Goal: Task Accomplishment & Management: Manage account settings

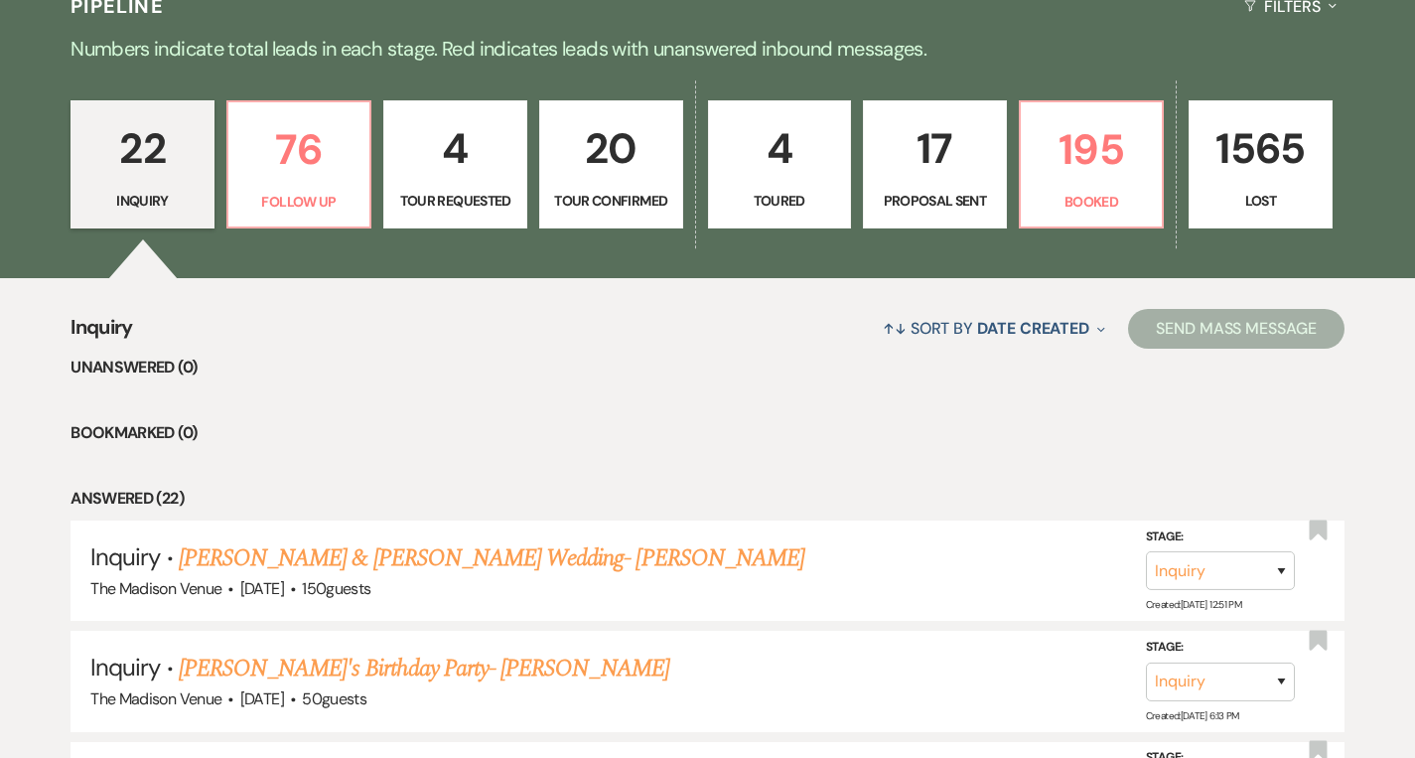
scroll to position [505, 0]
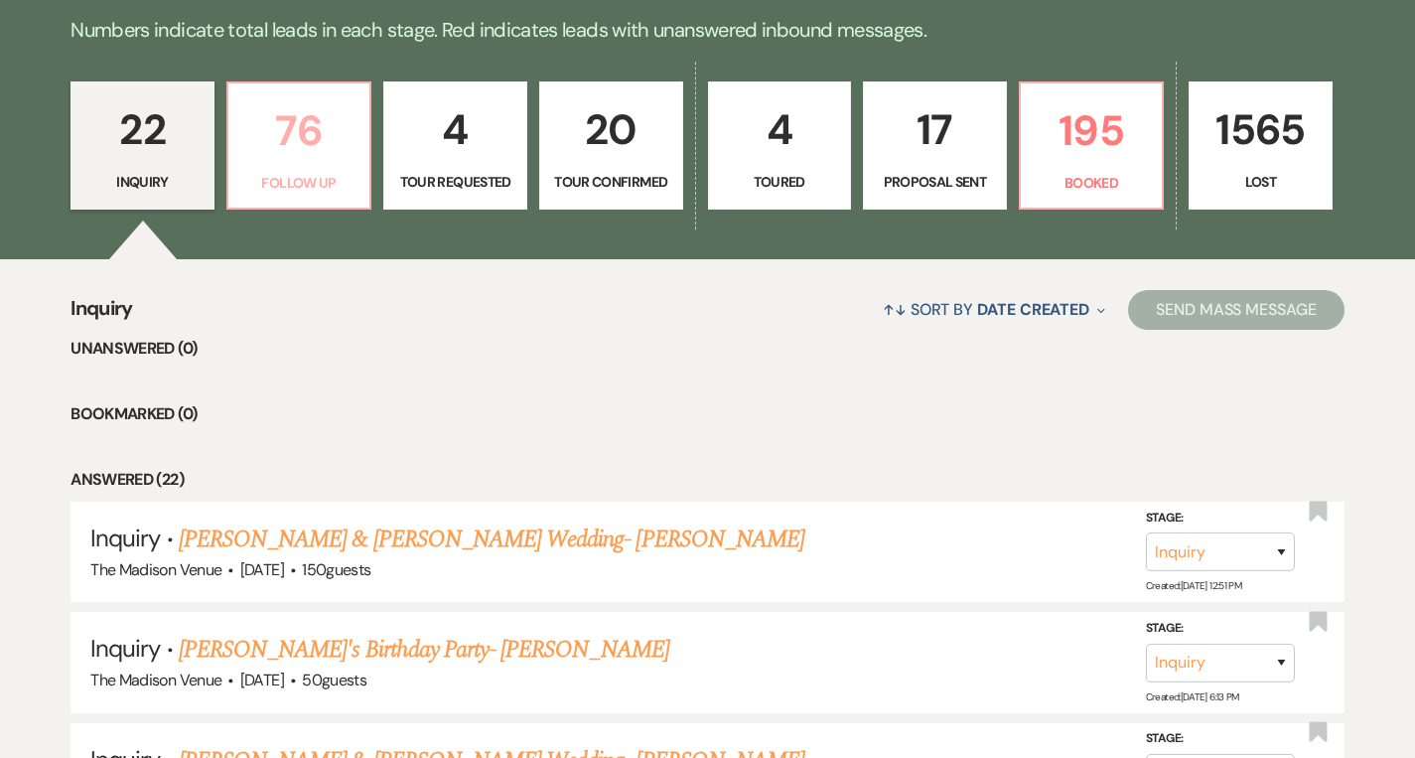
click at [281, 106] on p "76" at bounding box center [299, 130] width 118 height 67
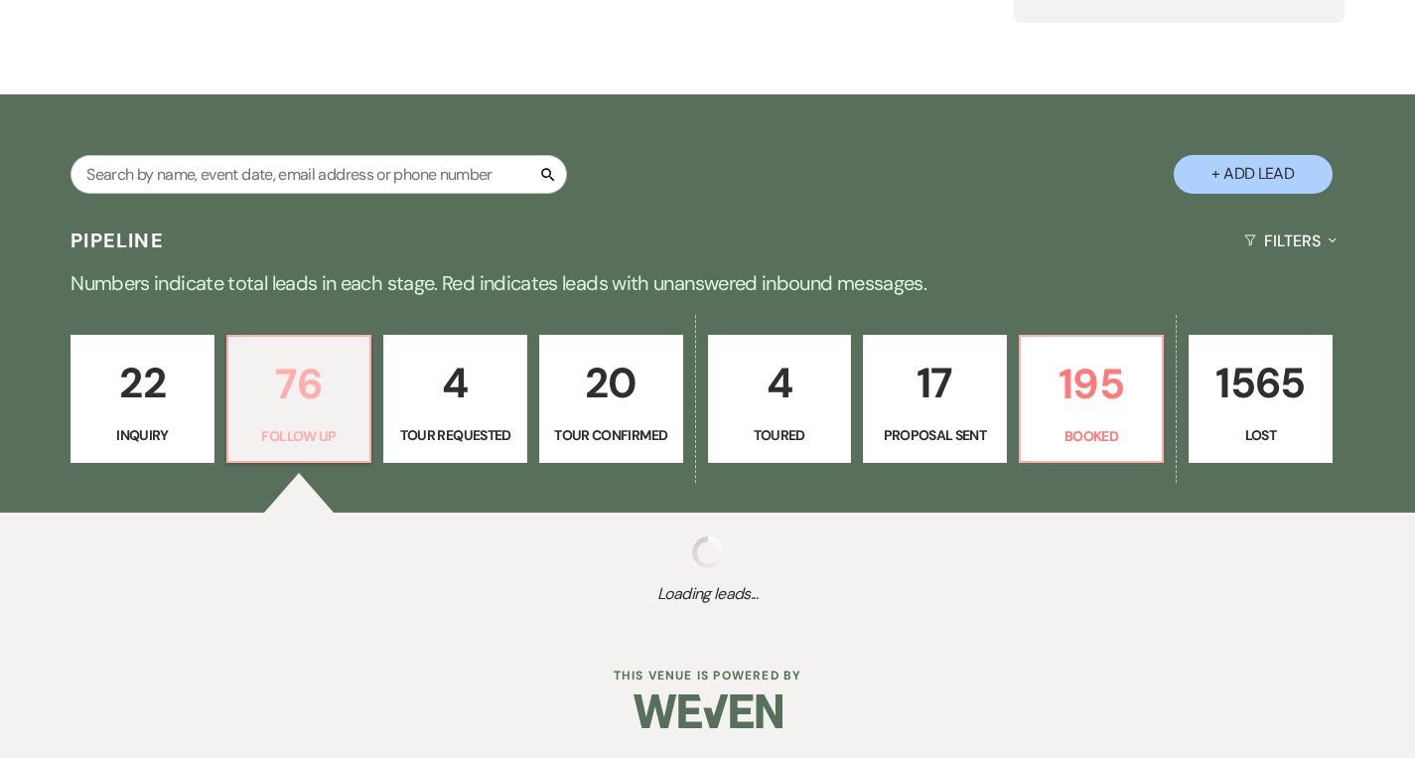
scroll to position [505, 0]
select select "9"
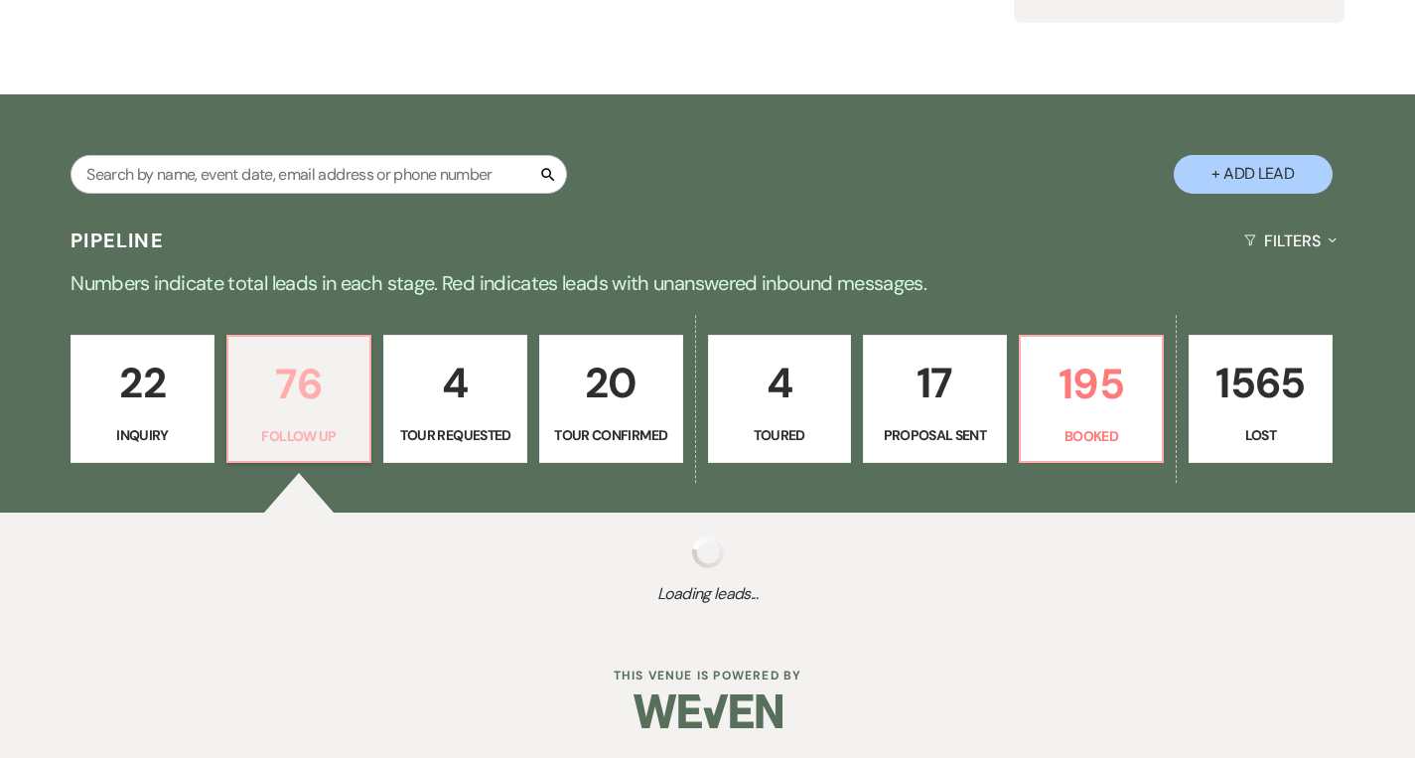
select select "9"
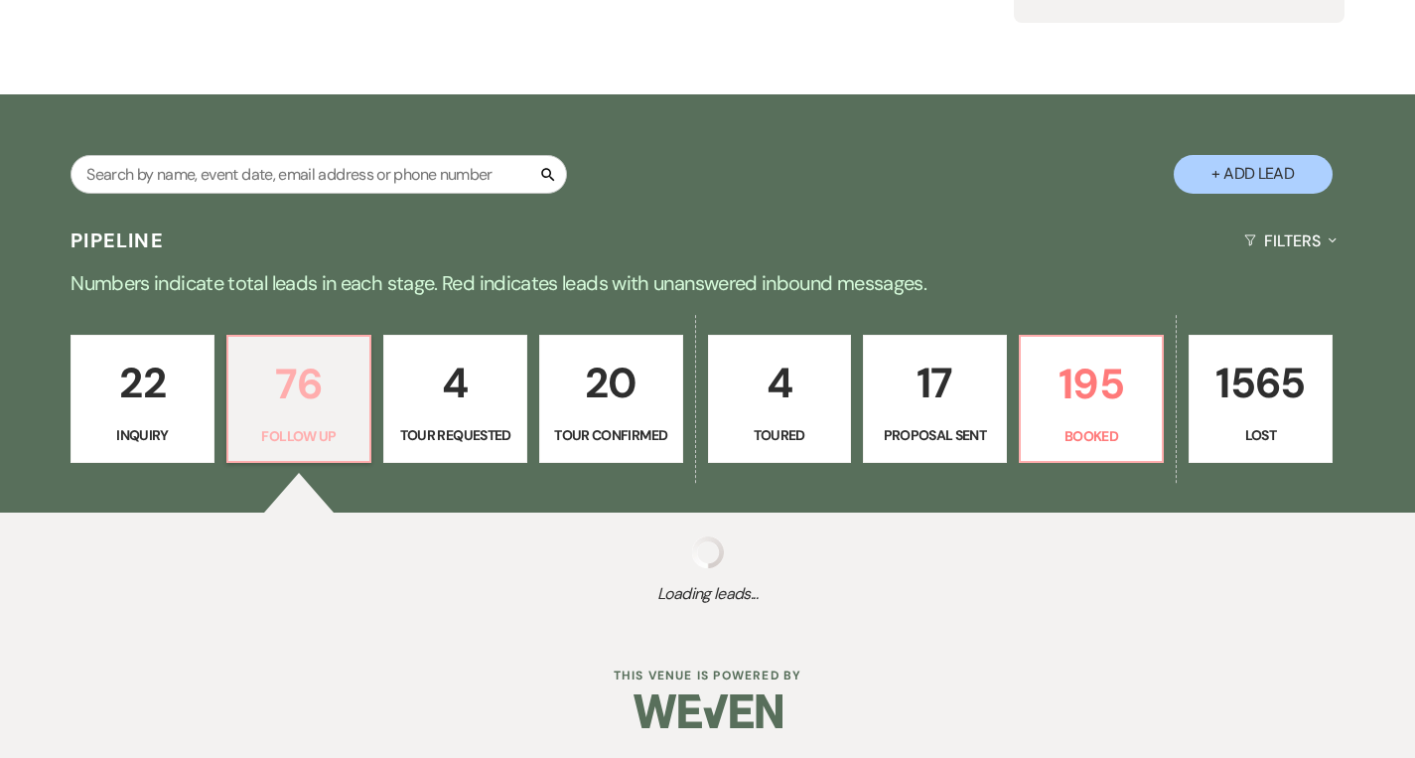
select select "9"
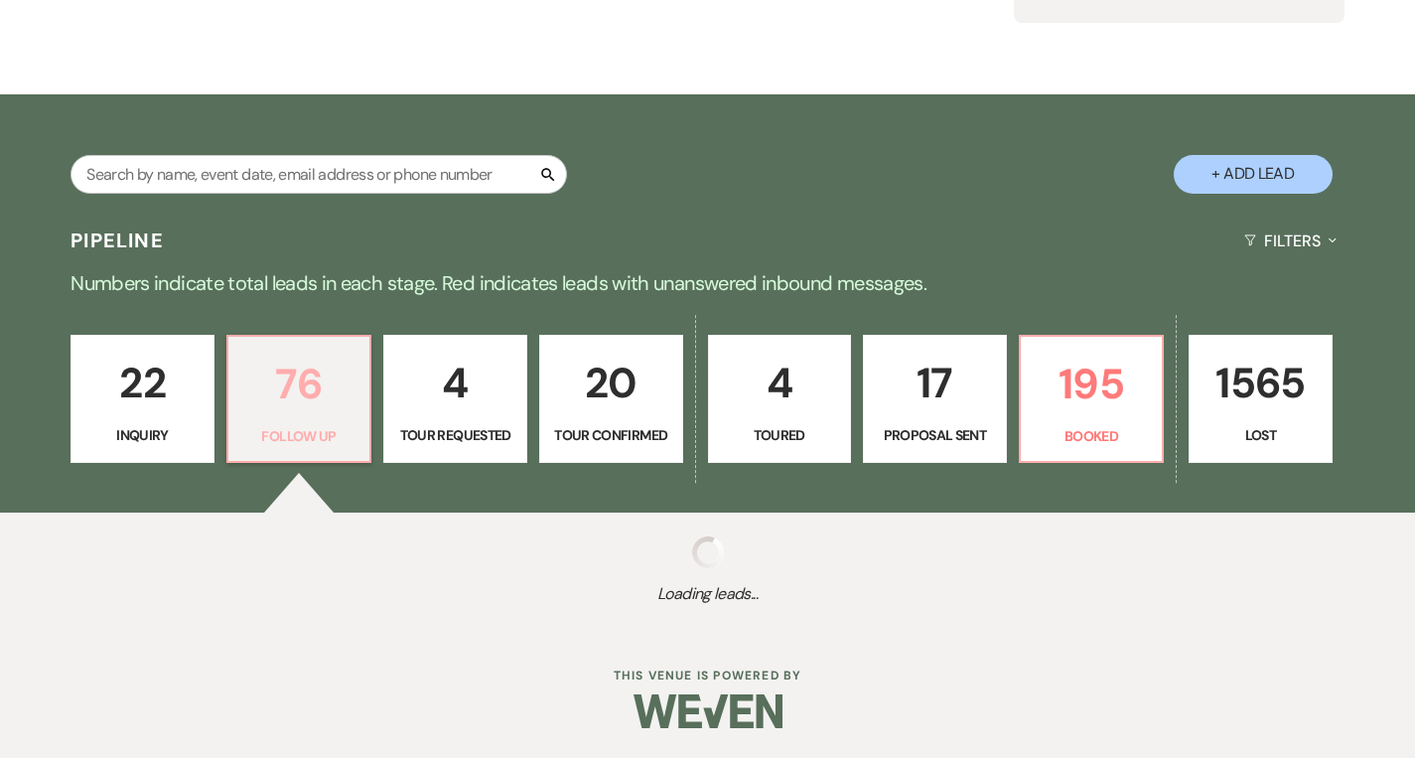
select select "9"
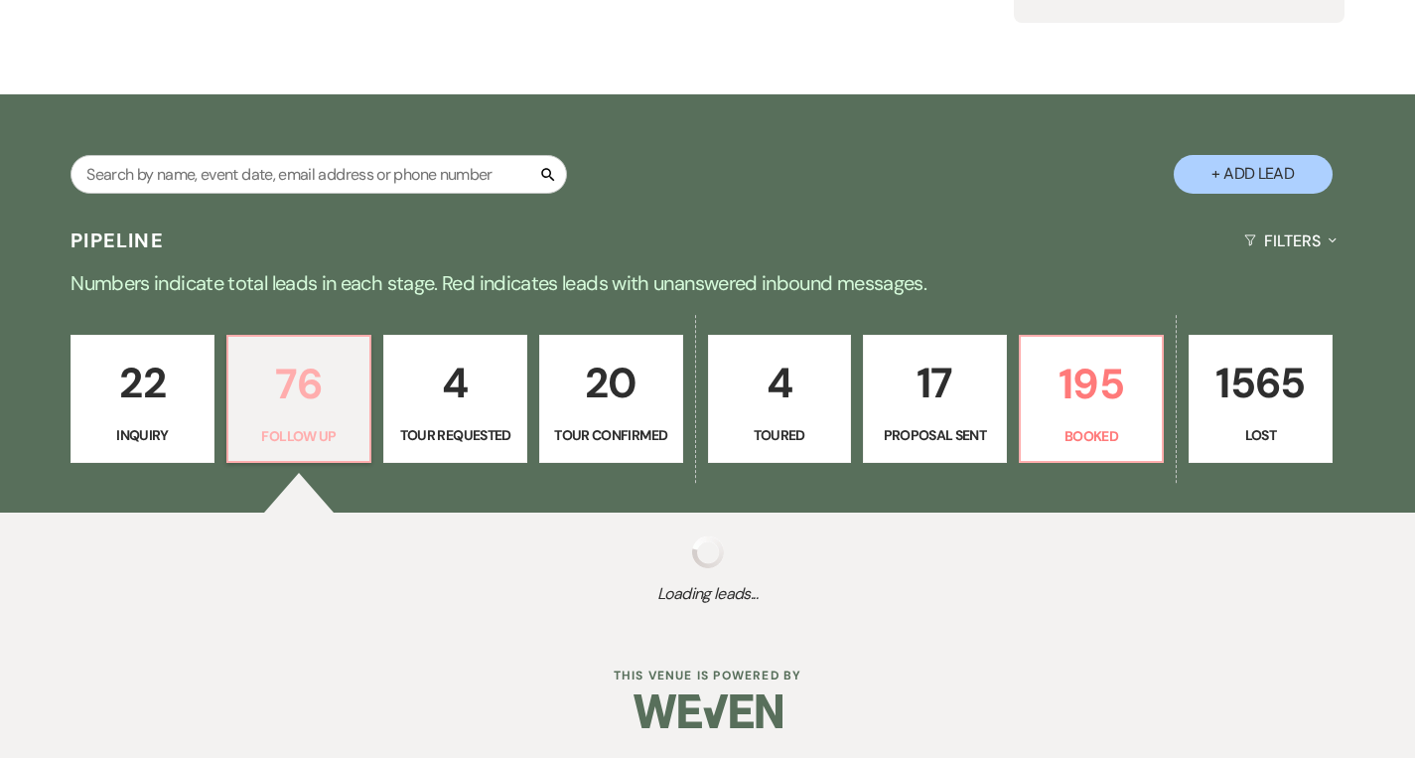
select select "9"
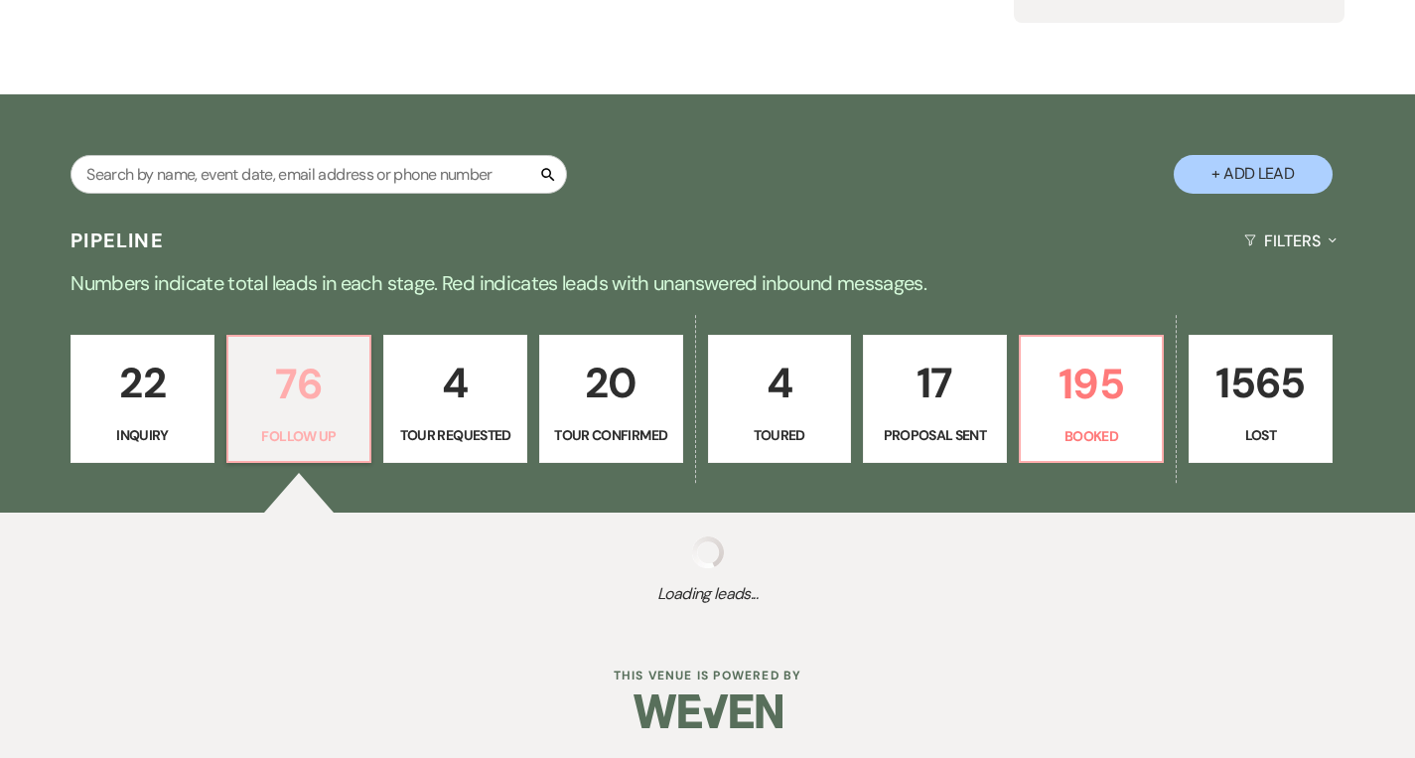
select select "9"
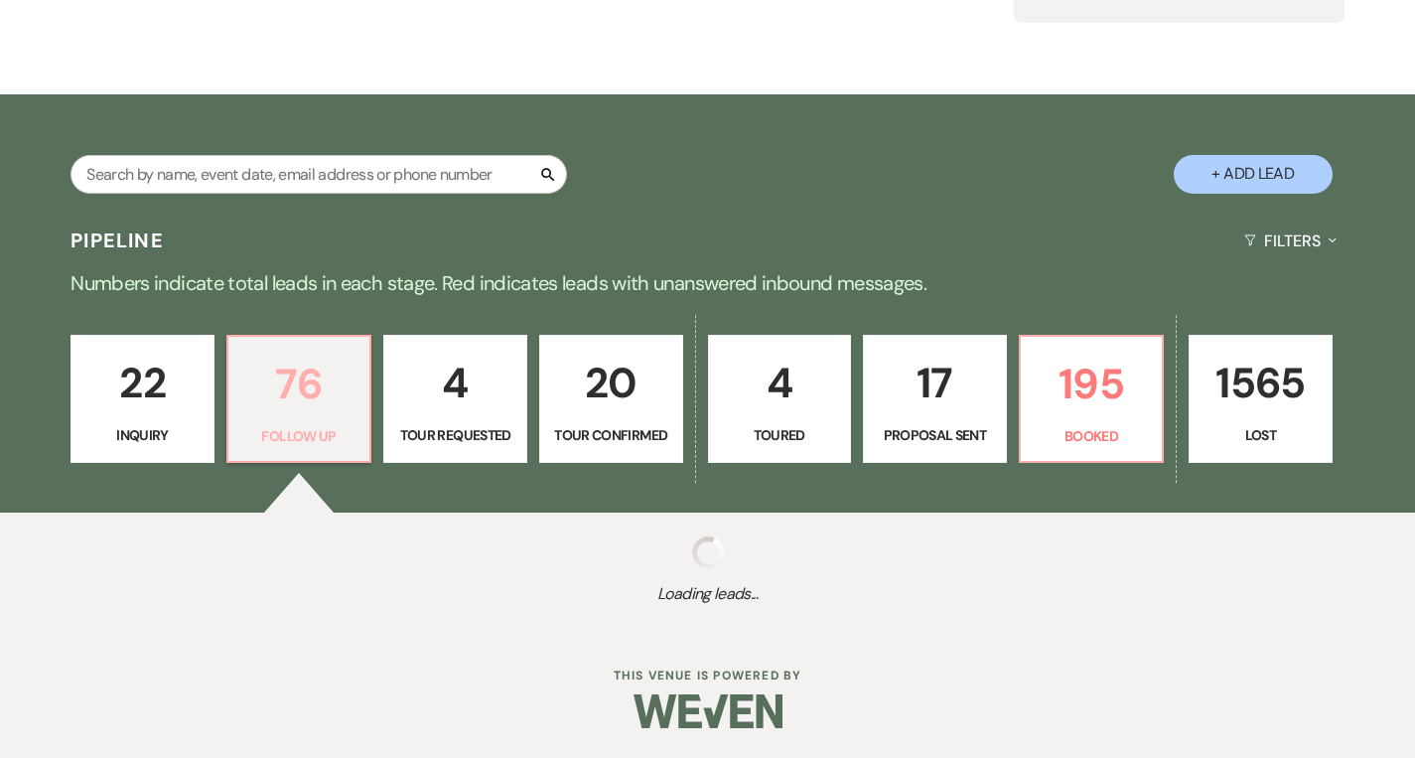
select select "9"
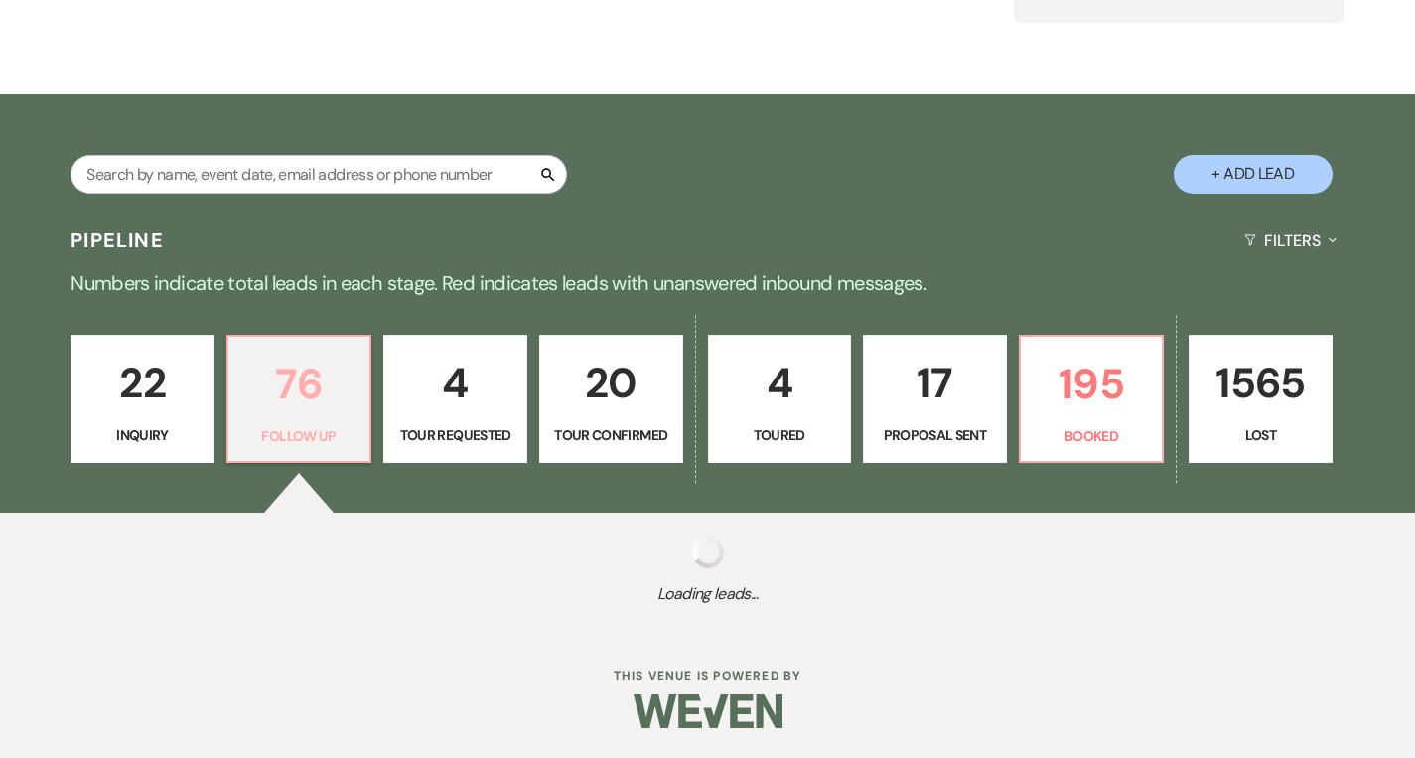
select select "9"
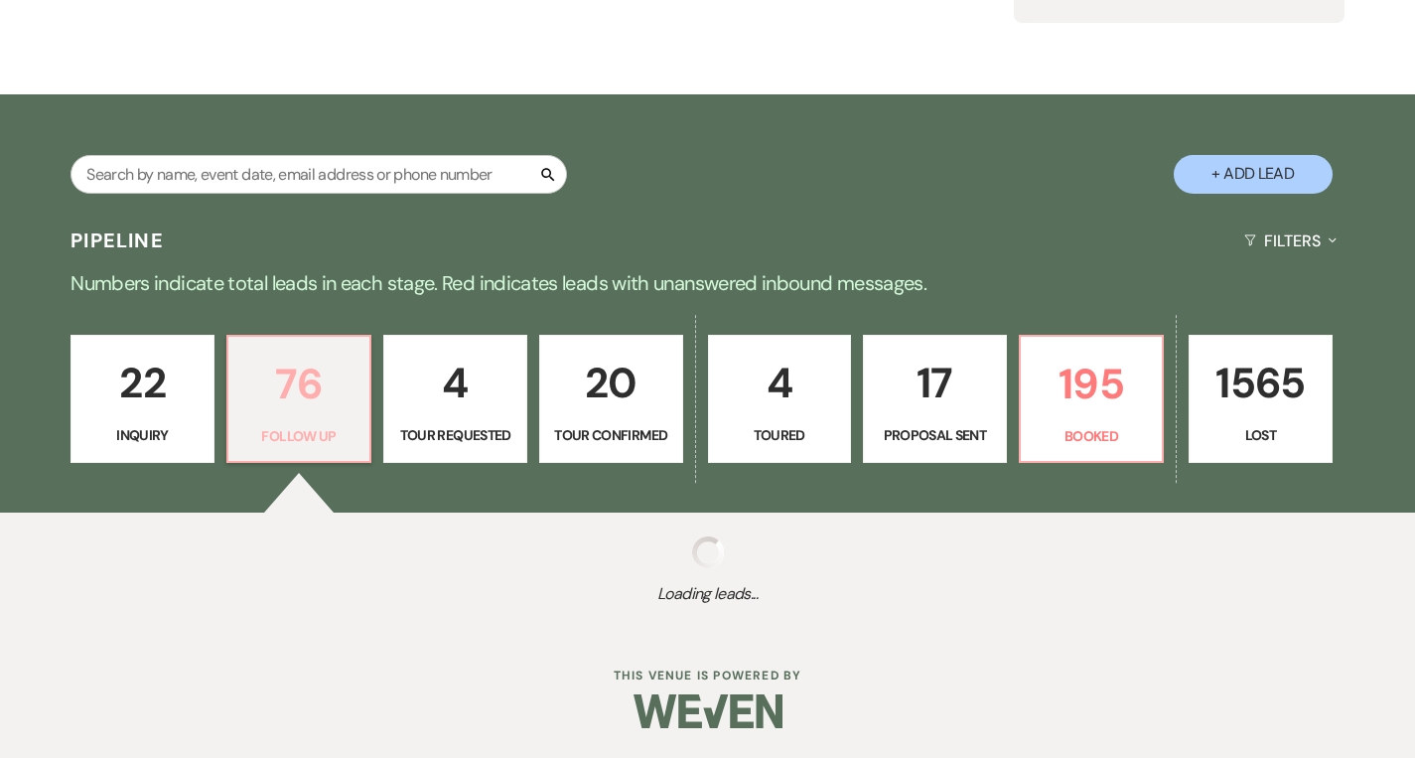
select select "9"
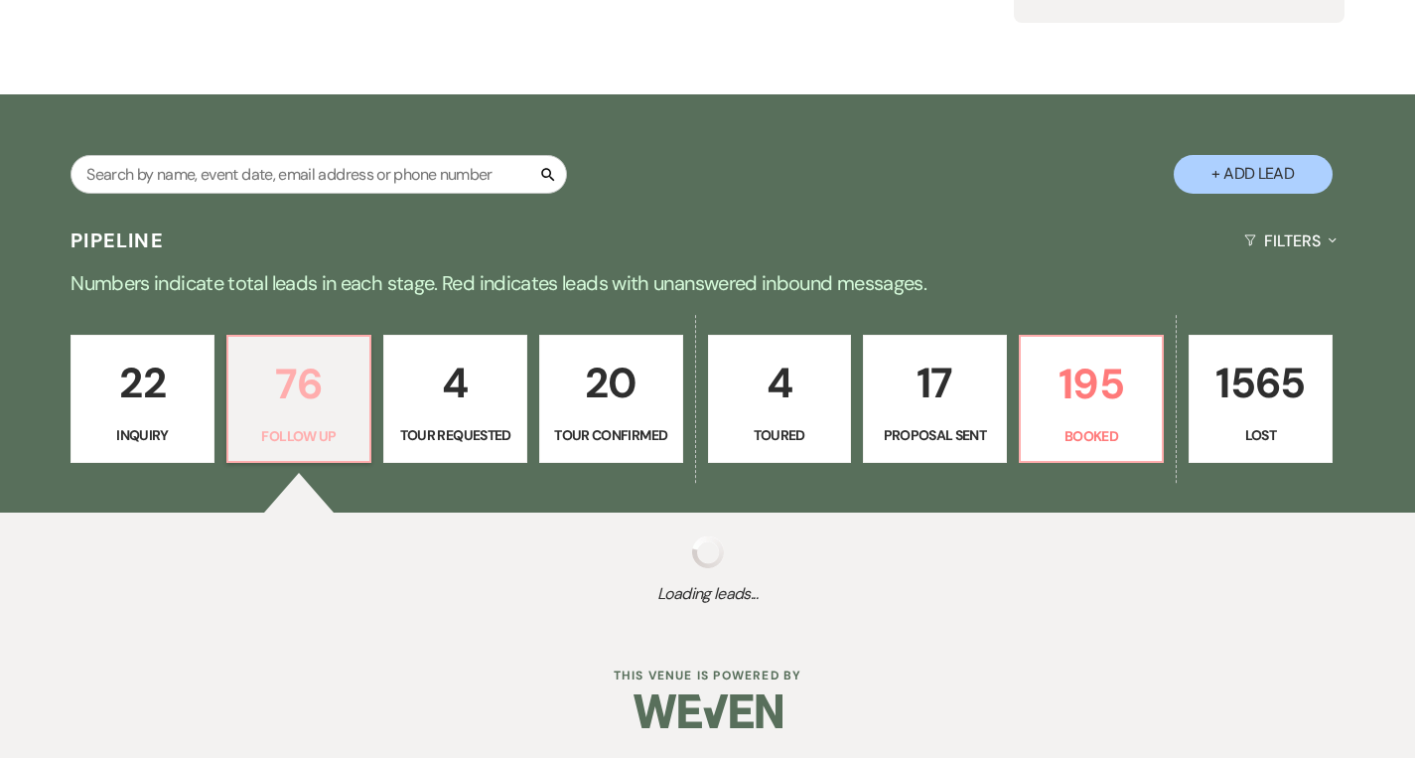
select select "9"
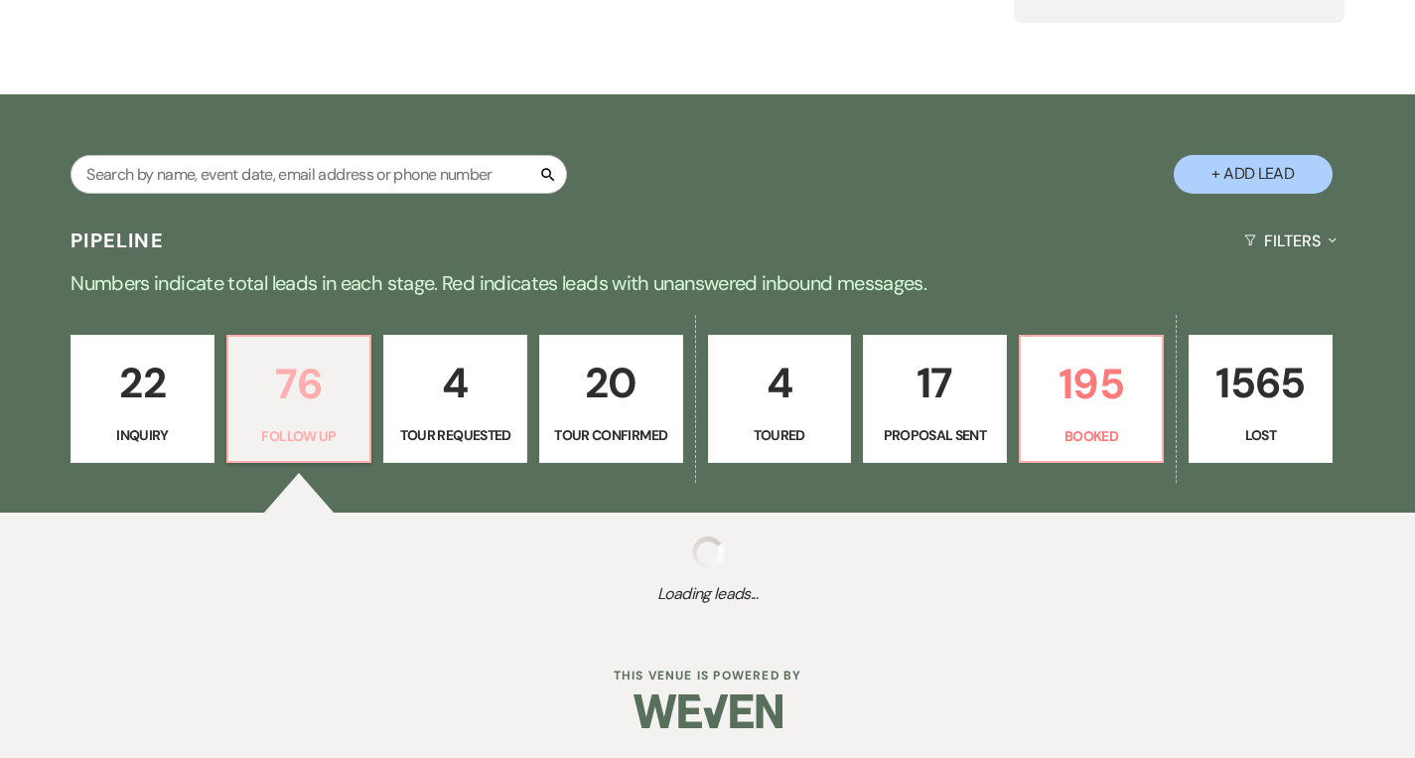
select select "9"
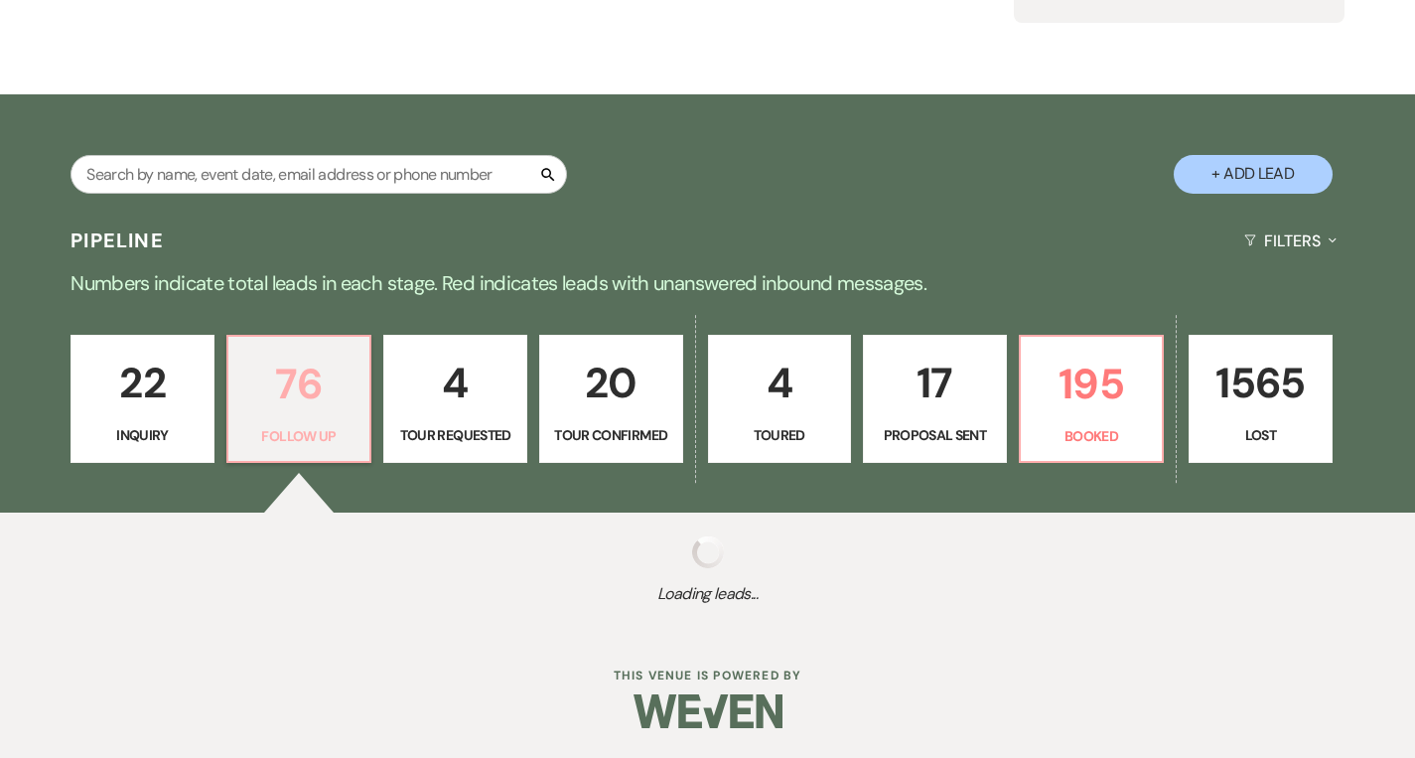
select select "9"
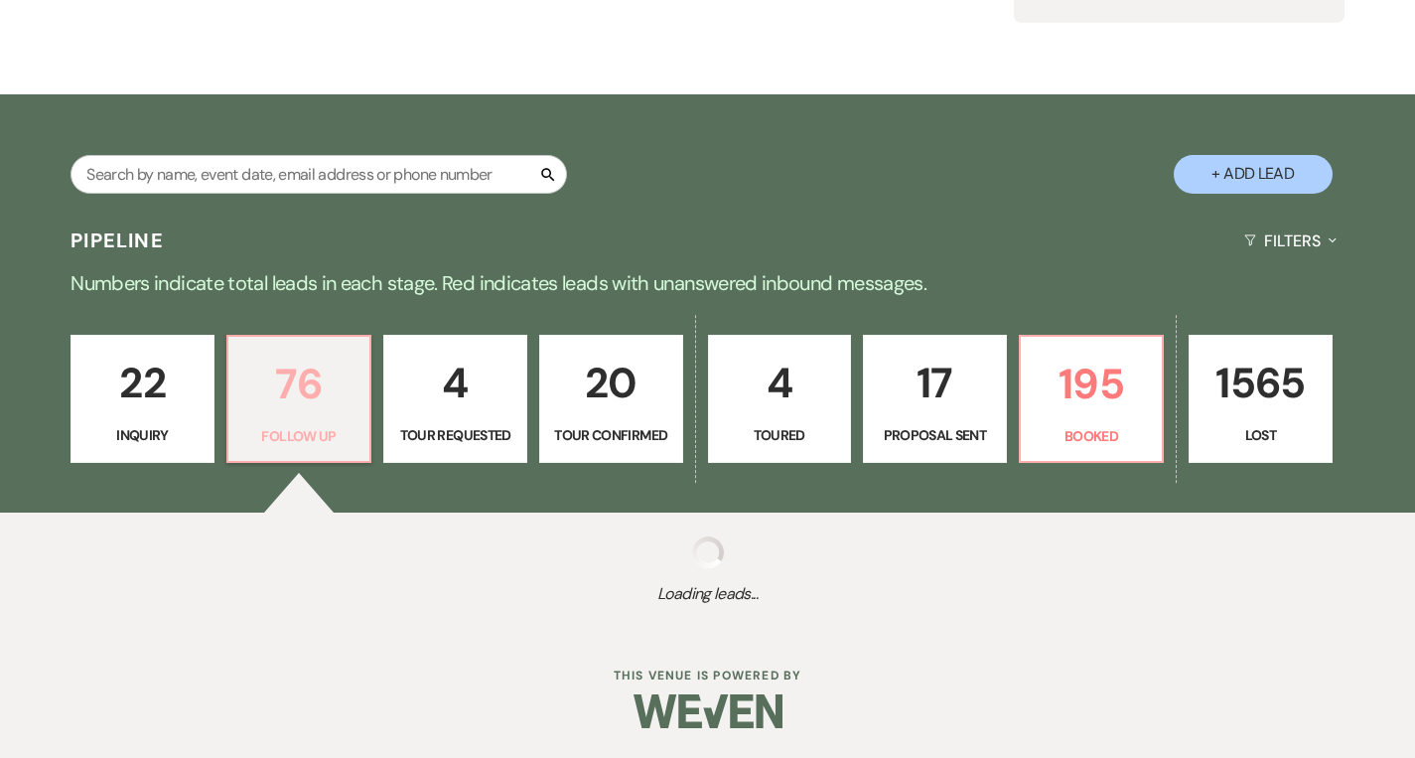
select select "9"
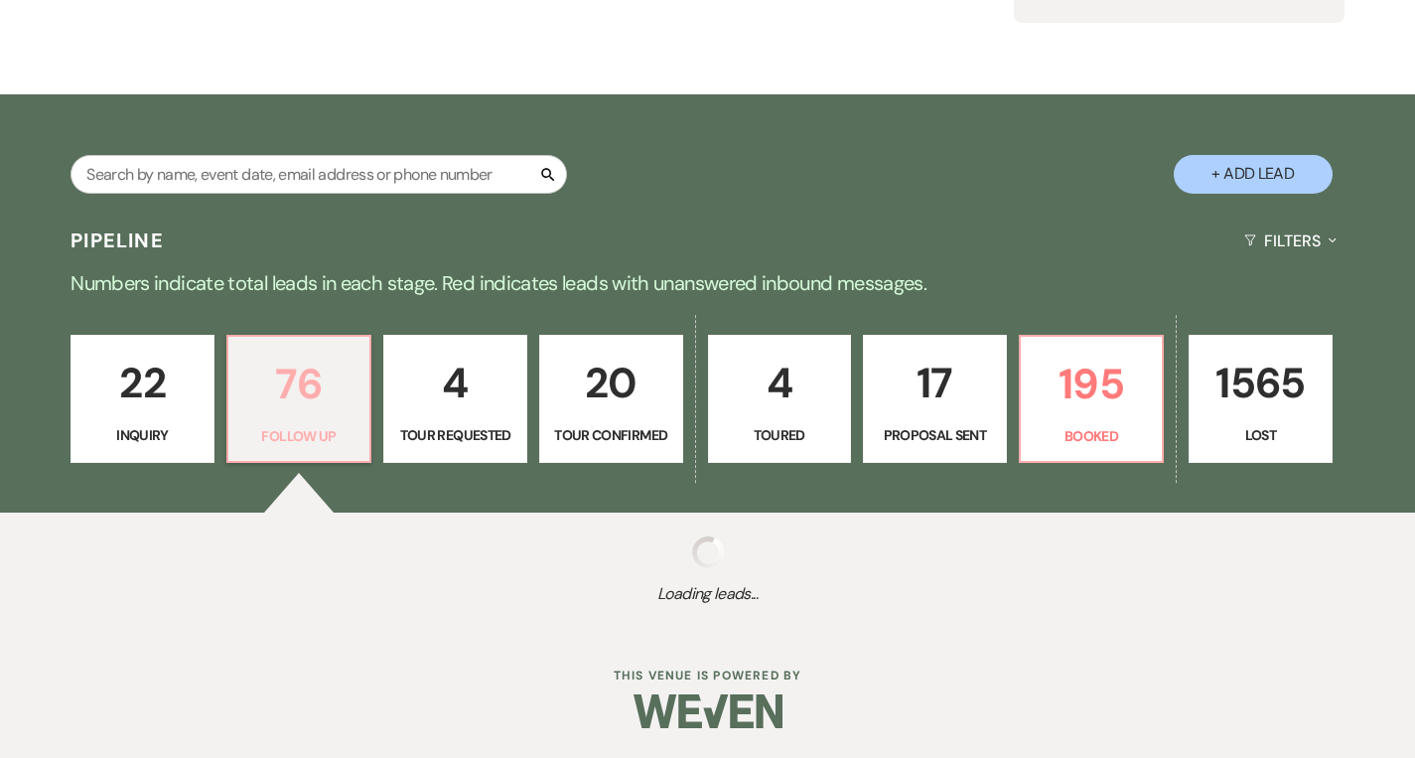
select select "9"
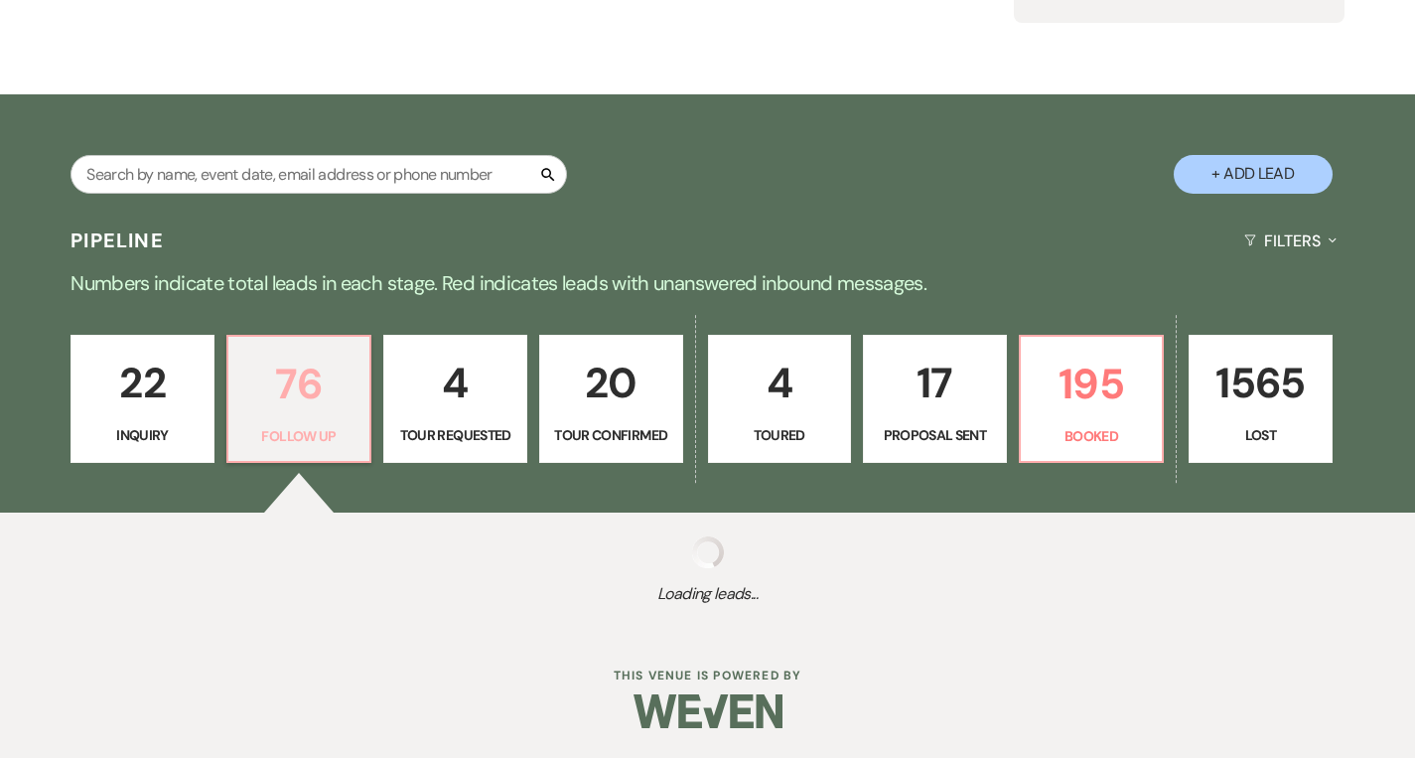
select select "9"
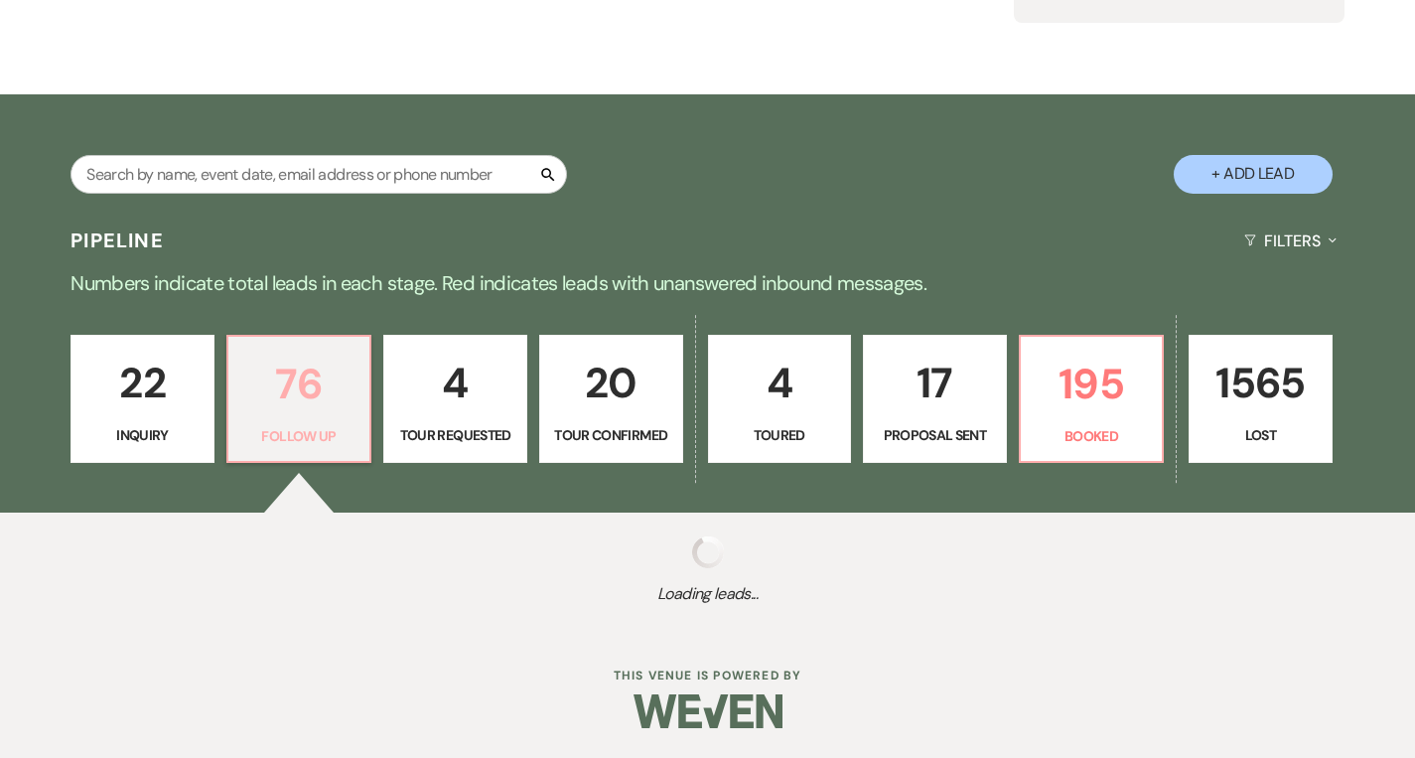
select select "9"
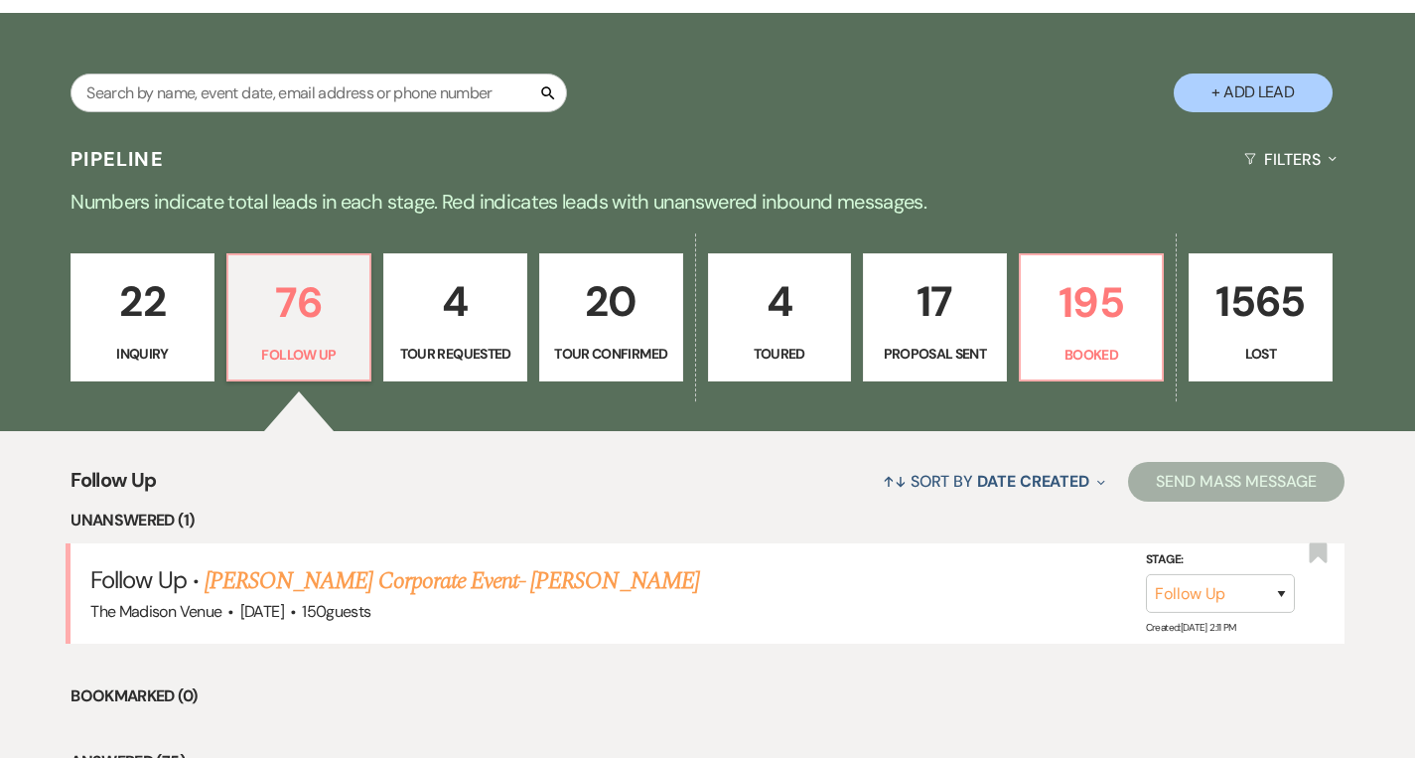
scroll to position [0, 0]
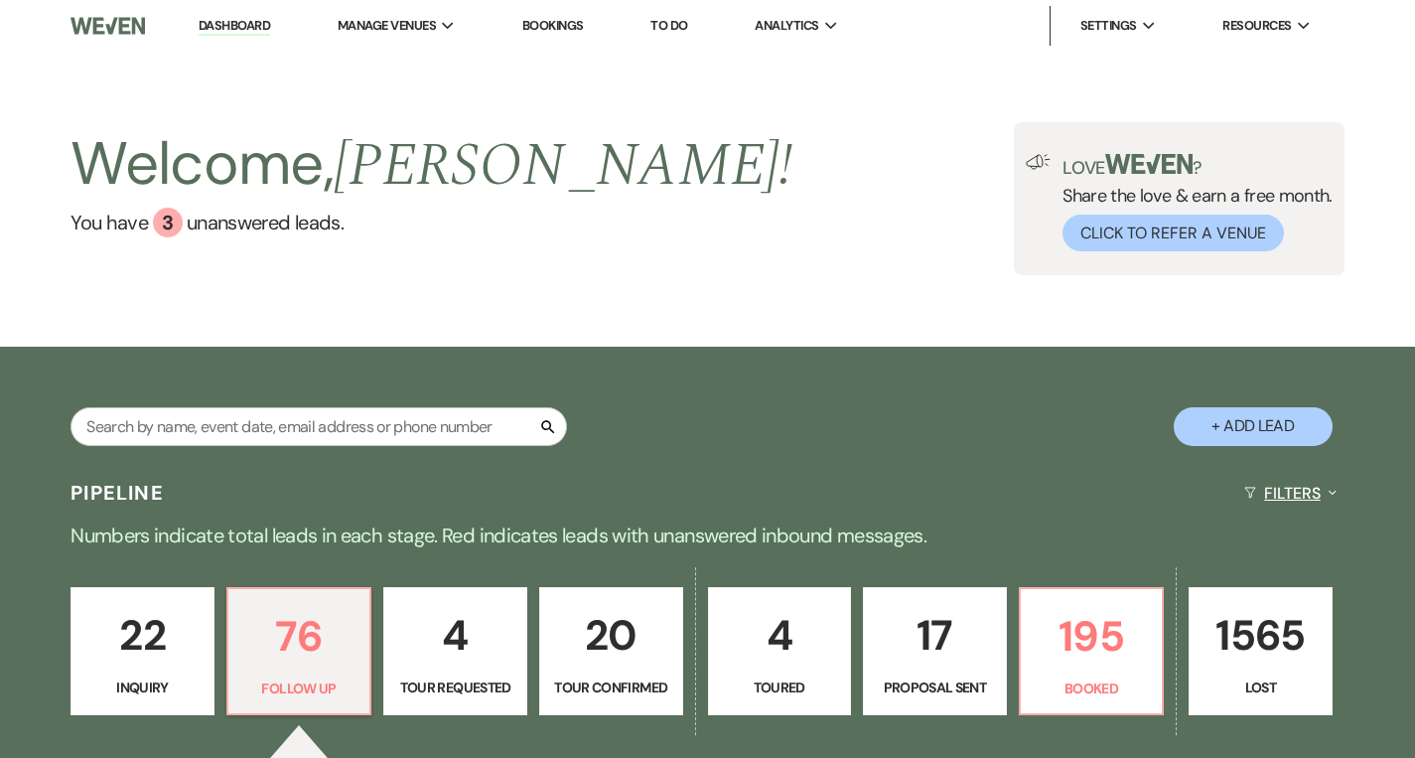
click at [1301, 497] on button "Filters Expand" at bounding box center [1290, 493] width 108 height 53
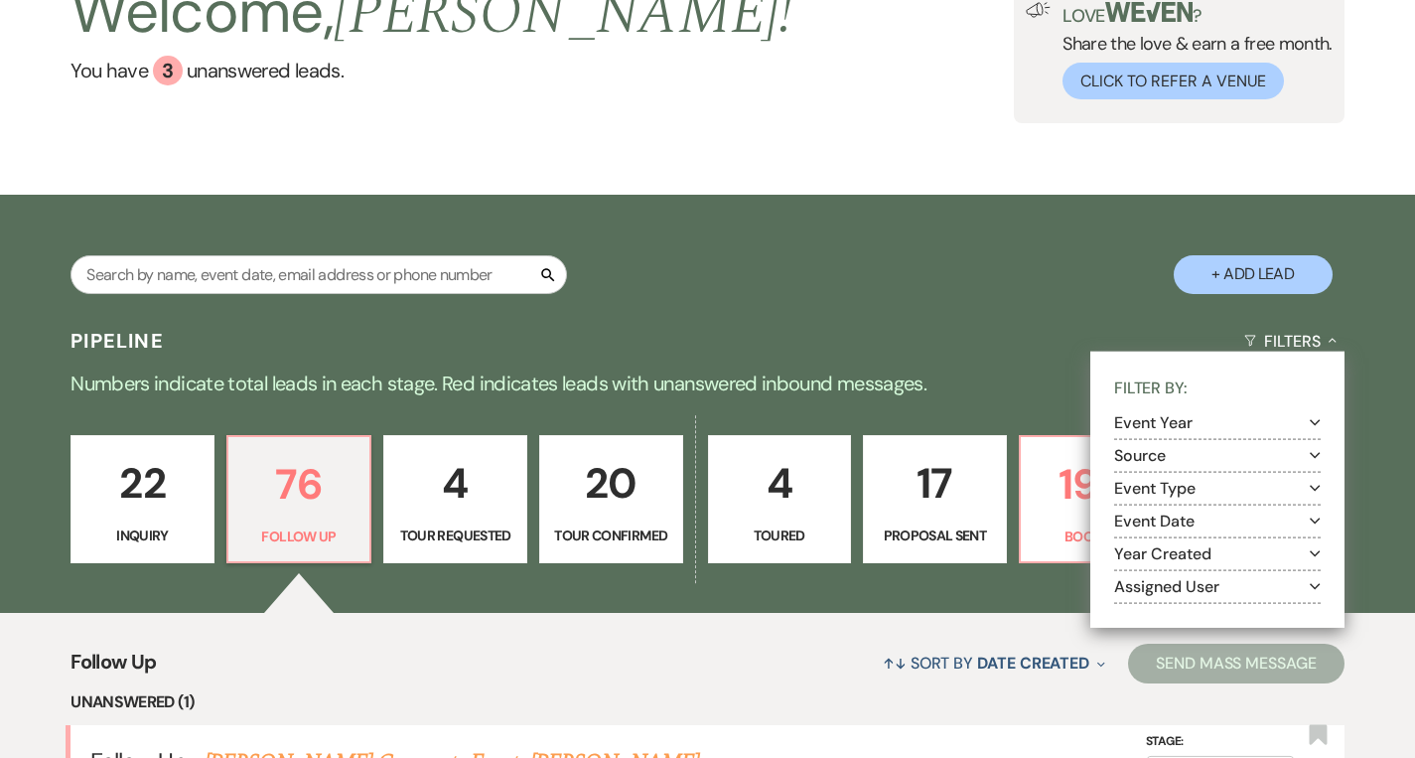
scroll to position [391, 0]
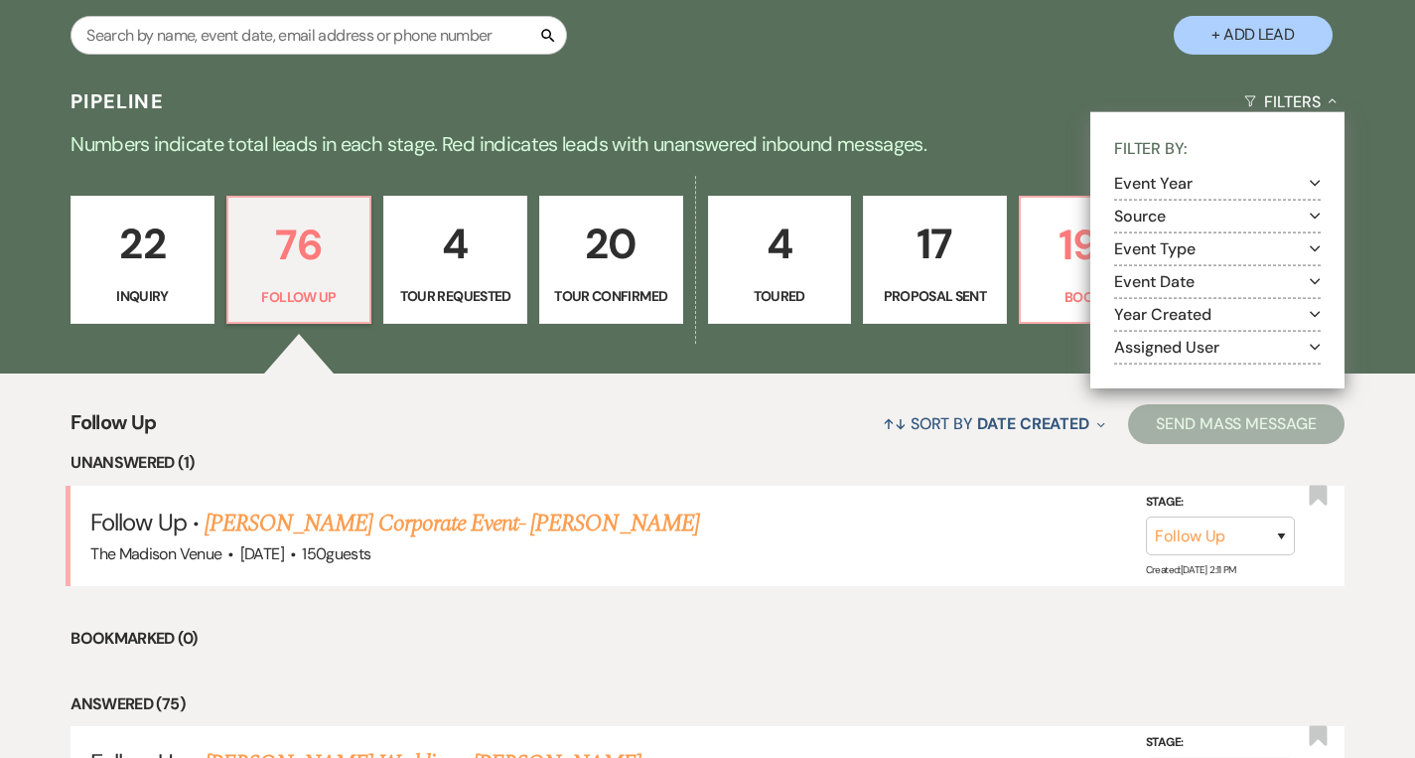
click at [1181, 340] on button "Assigned User Expand" at bounding box center [1217, 347] width 207 height 16
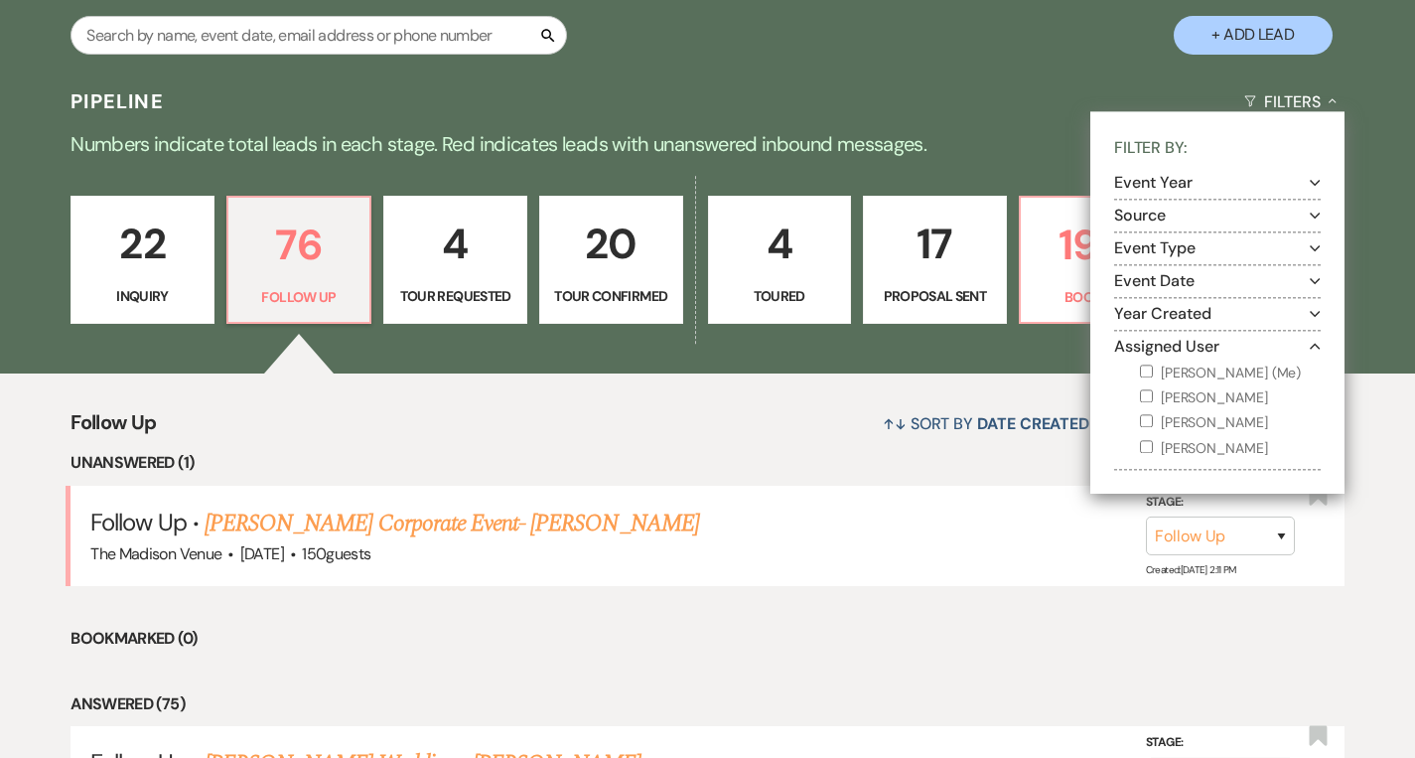
click at [1199, 370] on label "[PERSON_NAME] (Me)" at bounding box center [1230, 372] width 181 height 25
click at [1153, 370] on input "[PERSON_NAME] (Me)" at bounding box center [1146, 370] width 13 height 13
checkbox input "true"
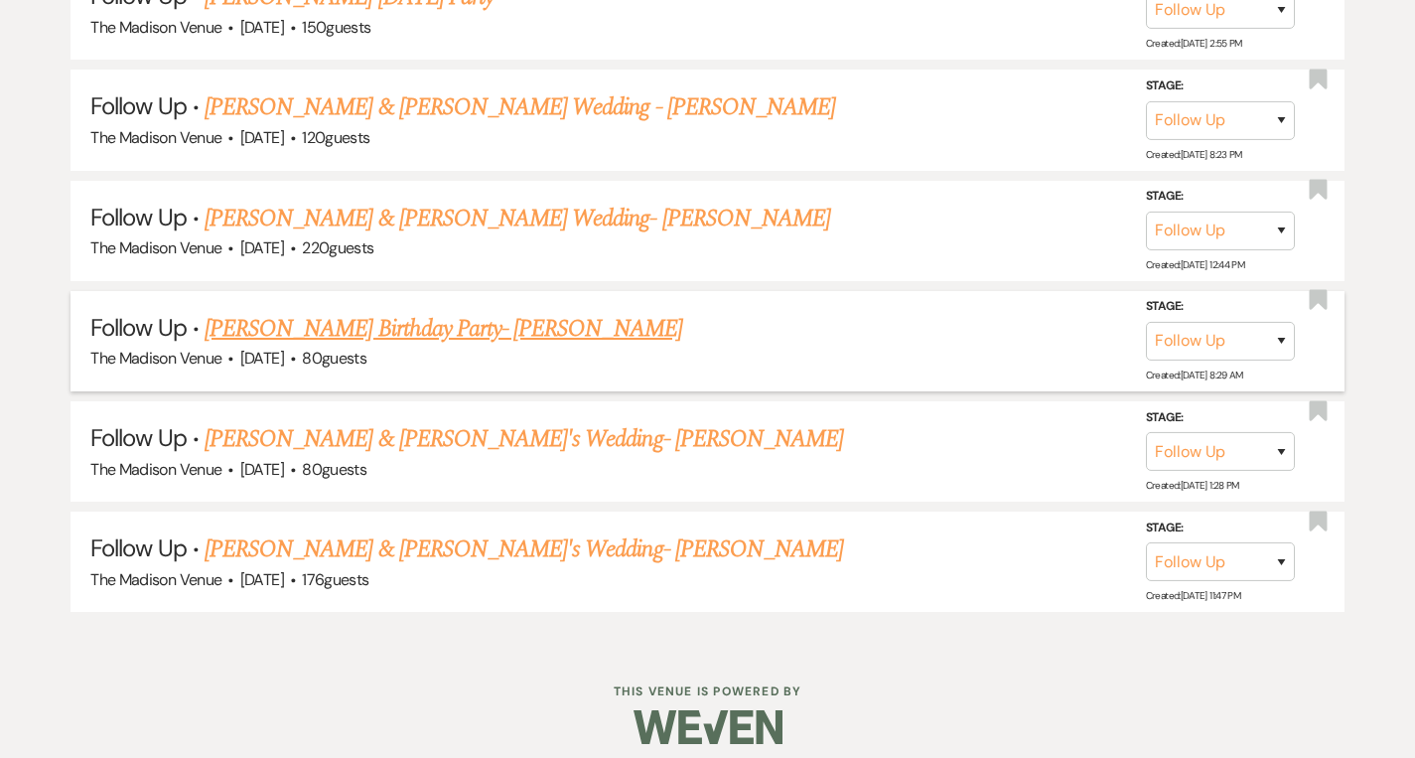
scroll to position [1057, 0]
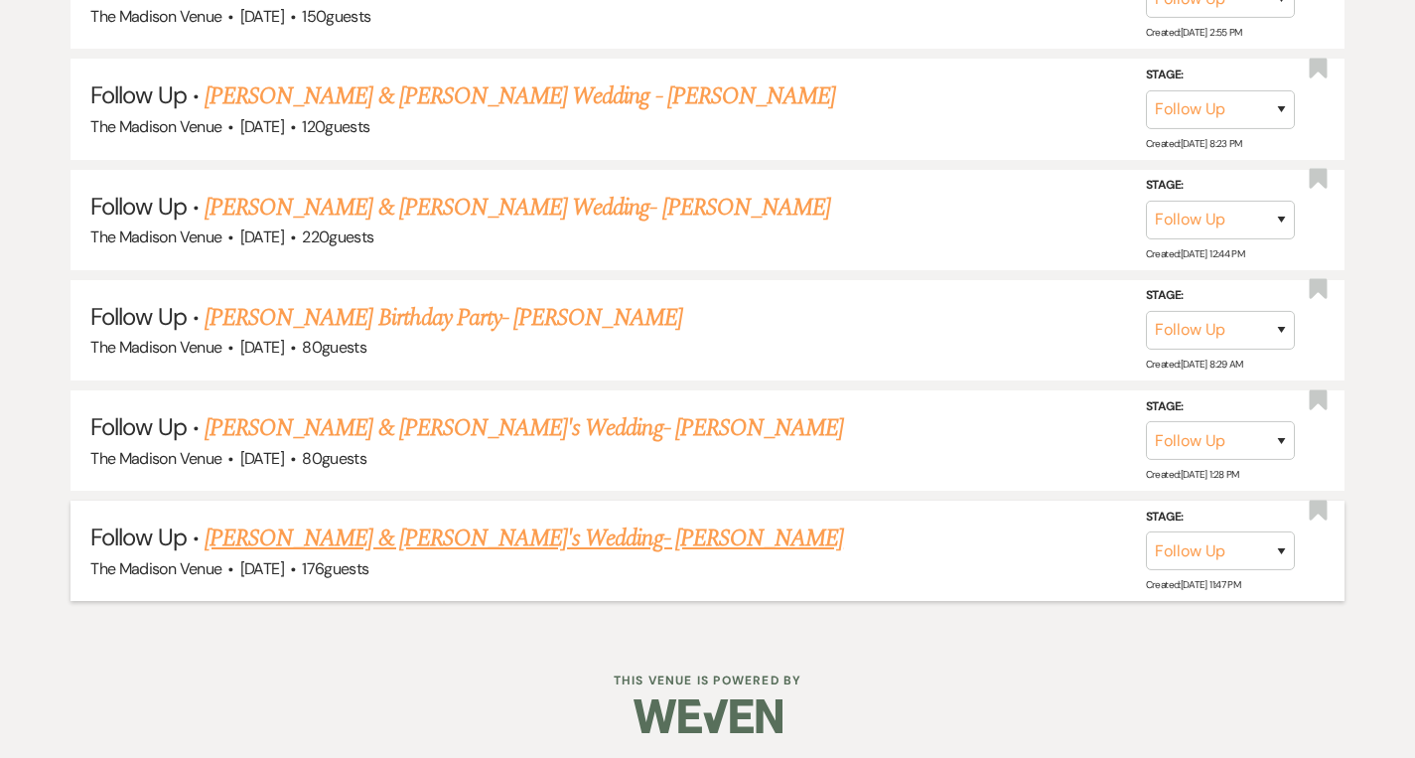
click at [371, 534] on link "[PERSON_NAME] & [PERSON_NAME]'s Wedding- [PERSON_NAME]" at bounding box center [524, 538] width 638 height 36
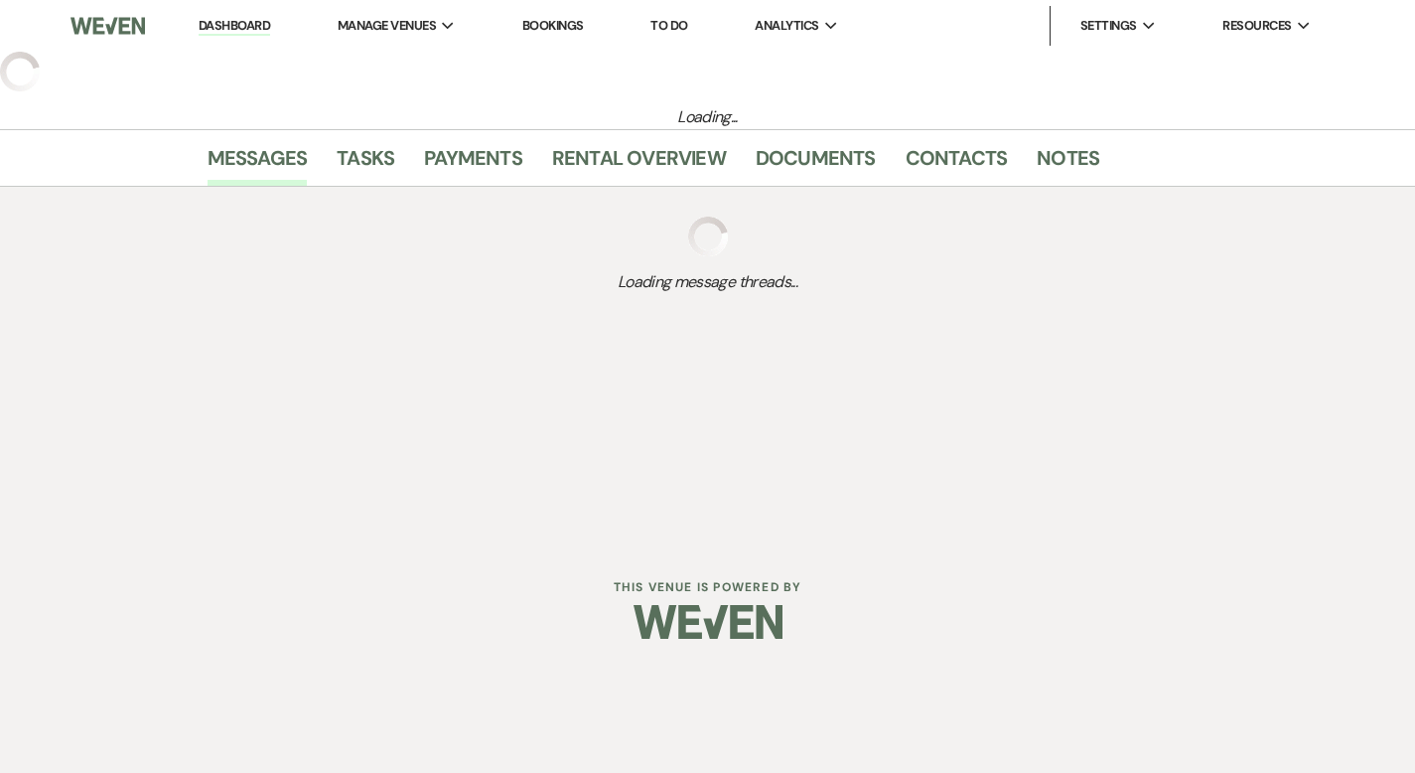
select select "9"
select select "5"
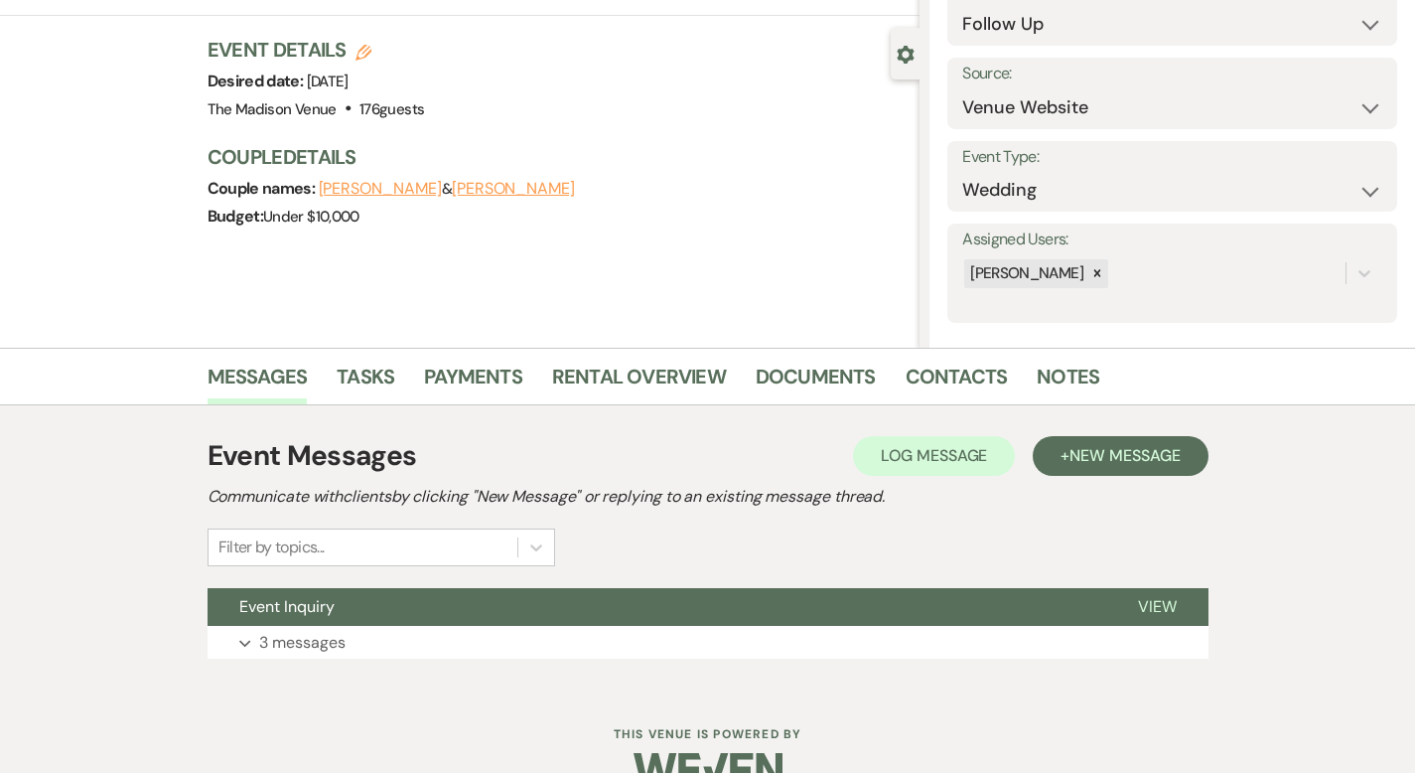
scroll to position [195, 0]
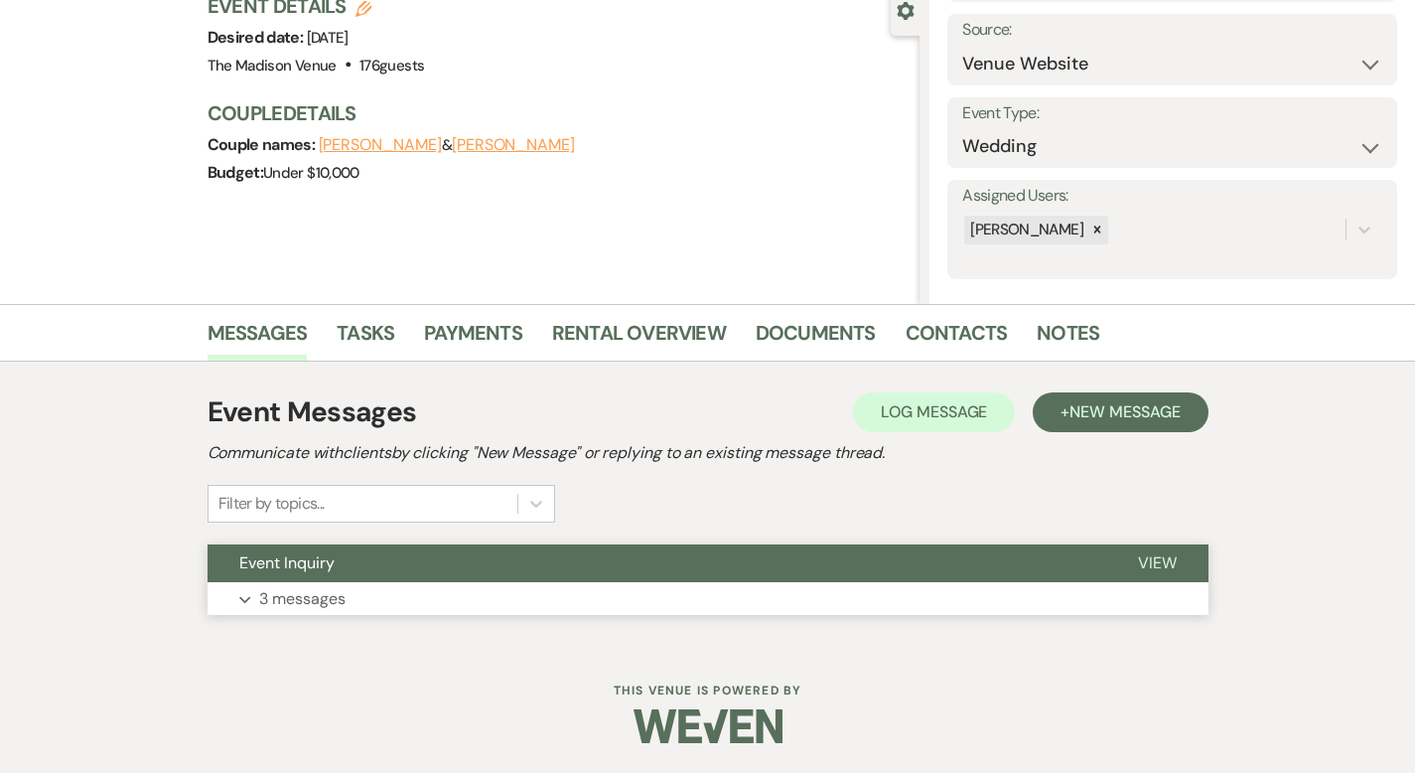
click at [1177, 563] on span "View" at bounding box center [1157, 562] width 39 height 21
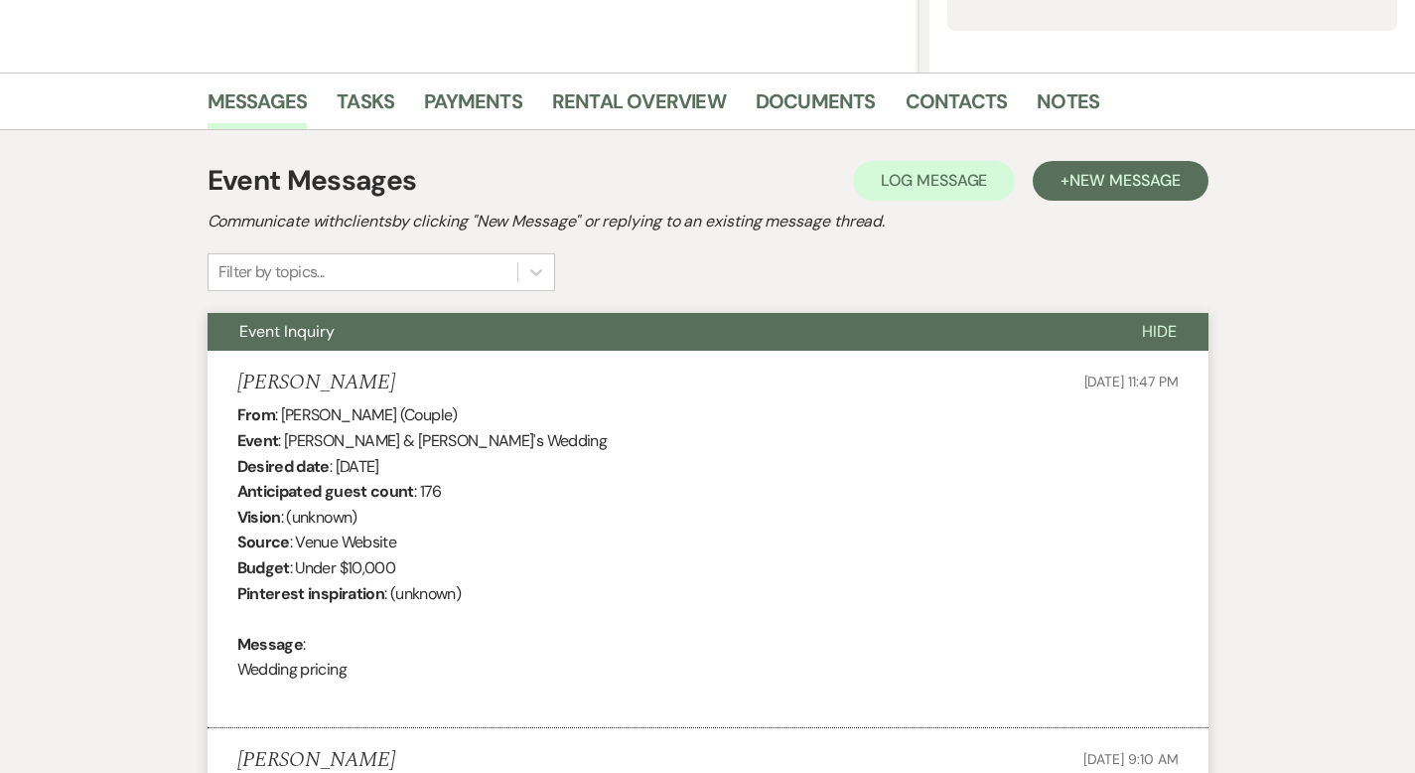
scroll to position [216, 0]
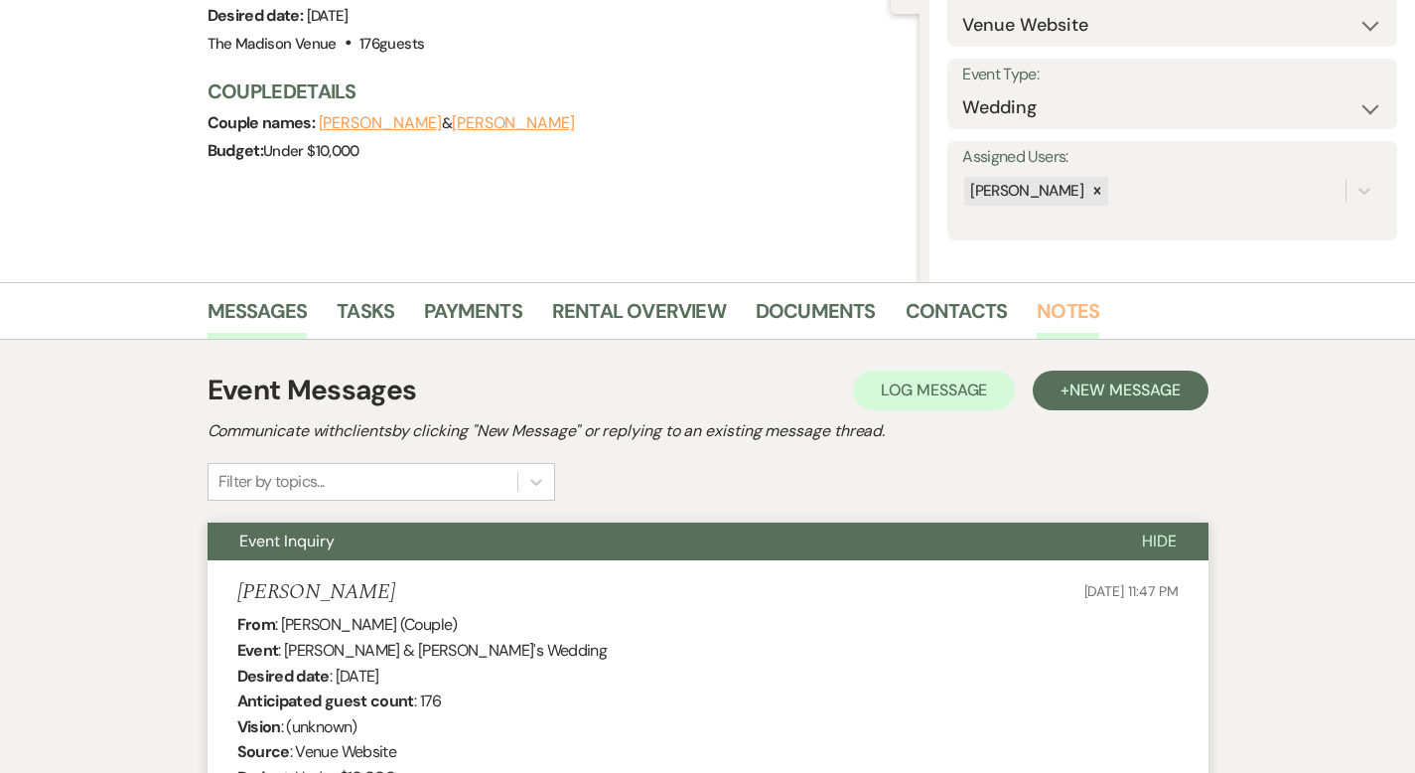
click at [1037, 308] on link "Notes" at bounding box center [1068, 317] width 63 height 44
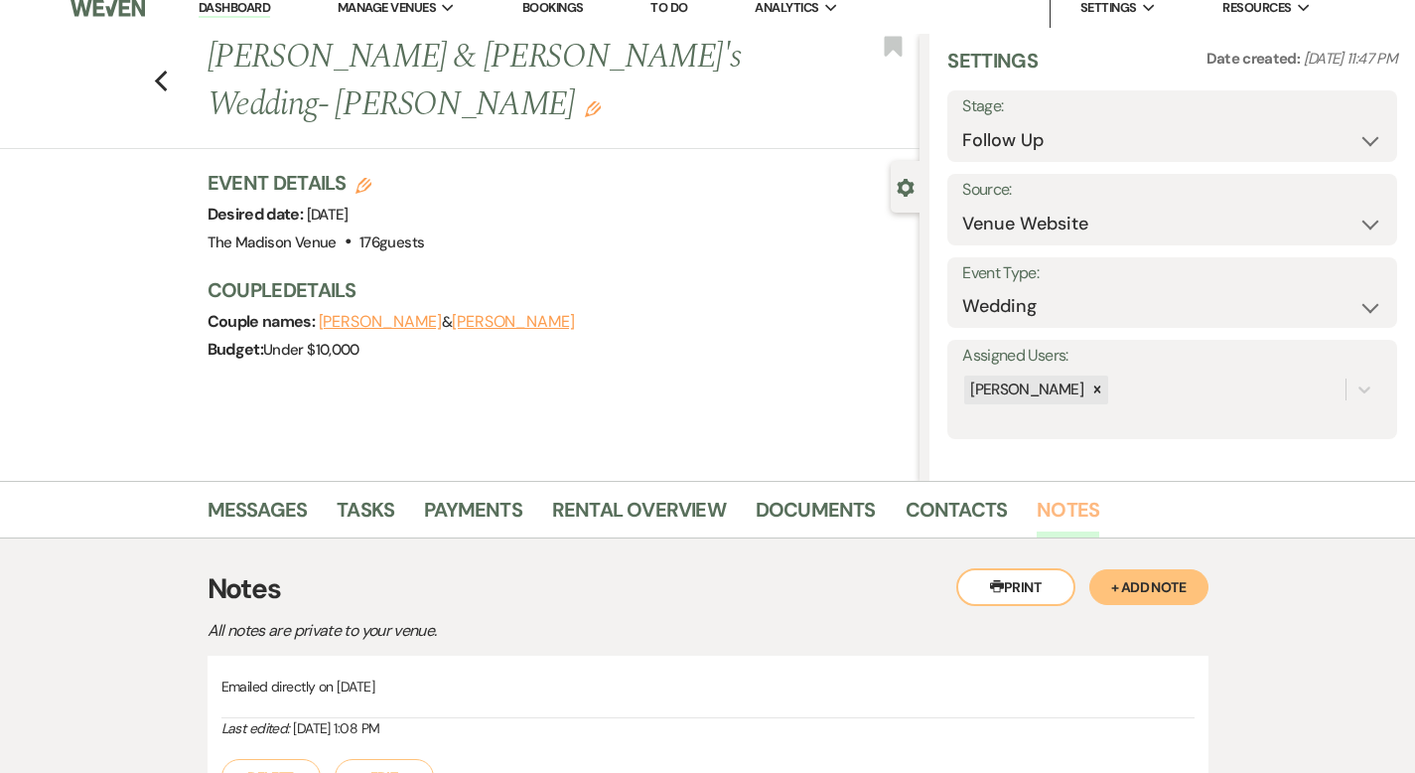
scroll to position [386, 0]
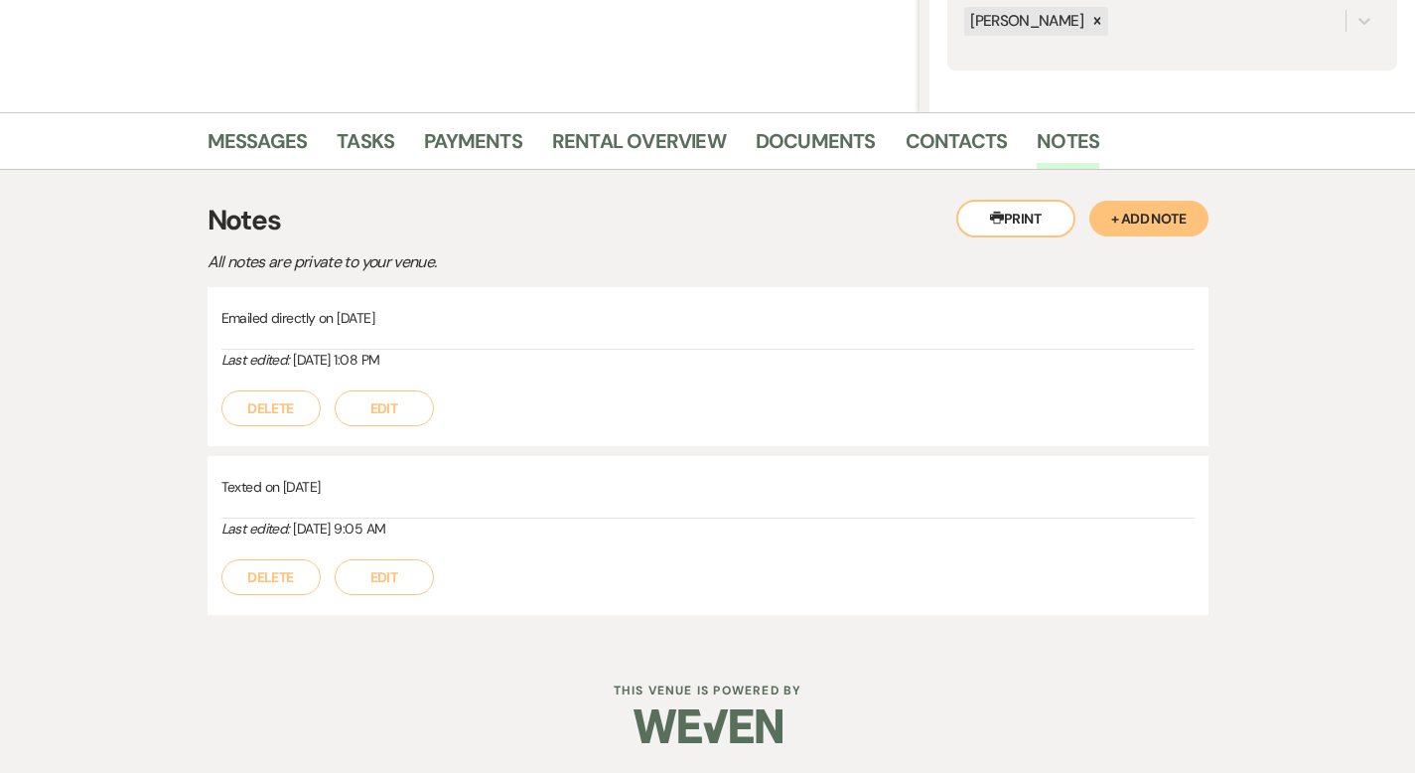
click at [335, 583] on button "Edit" at bounding box center [384, 577] width 99 height 36
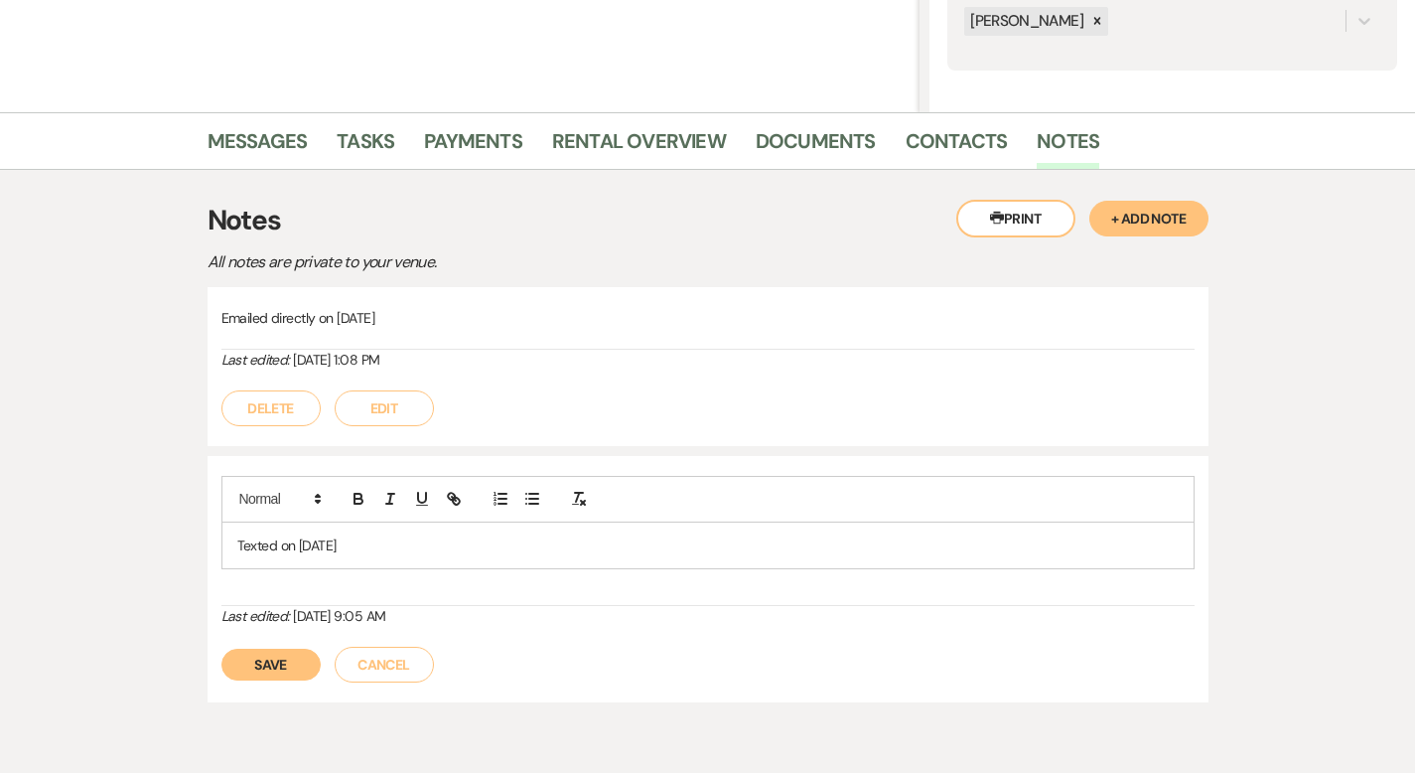
click at [325, 547] on p "Texted on [DATE]" at bounding box center [707, 545] width 941 height 22
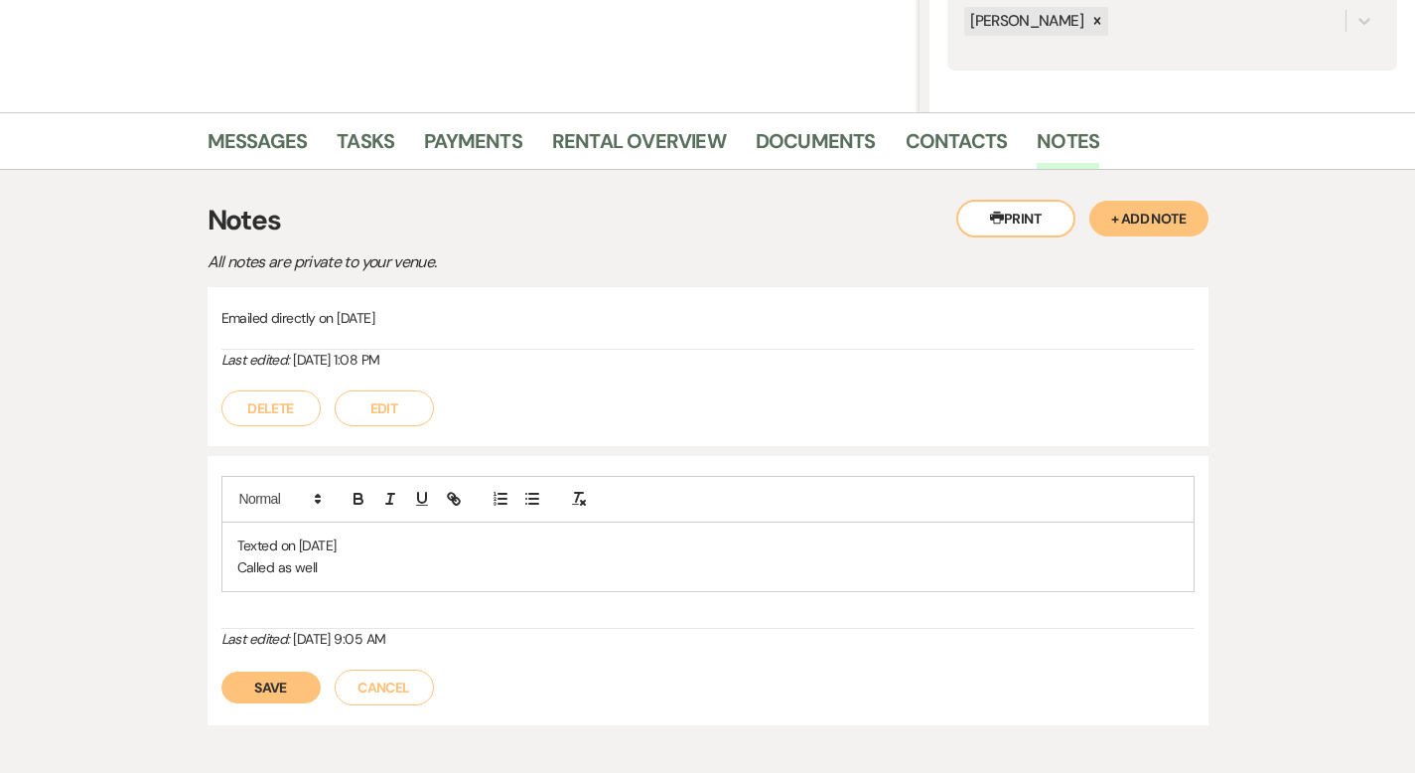
click at [221, 699] on button "Save" at bounding box center [270, 687] width 99 height 32
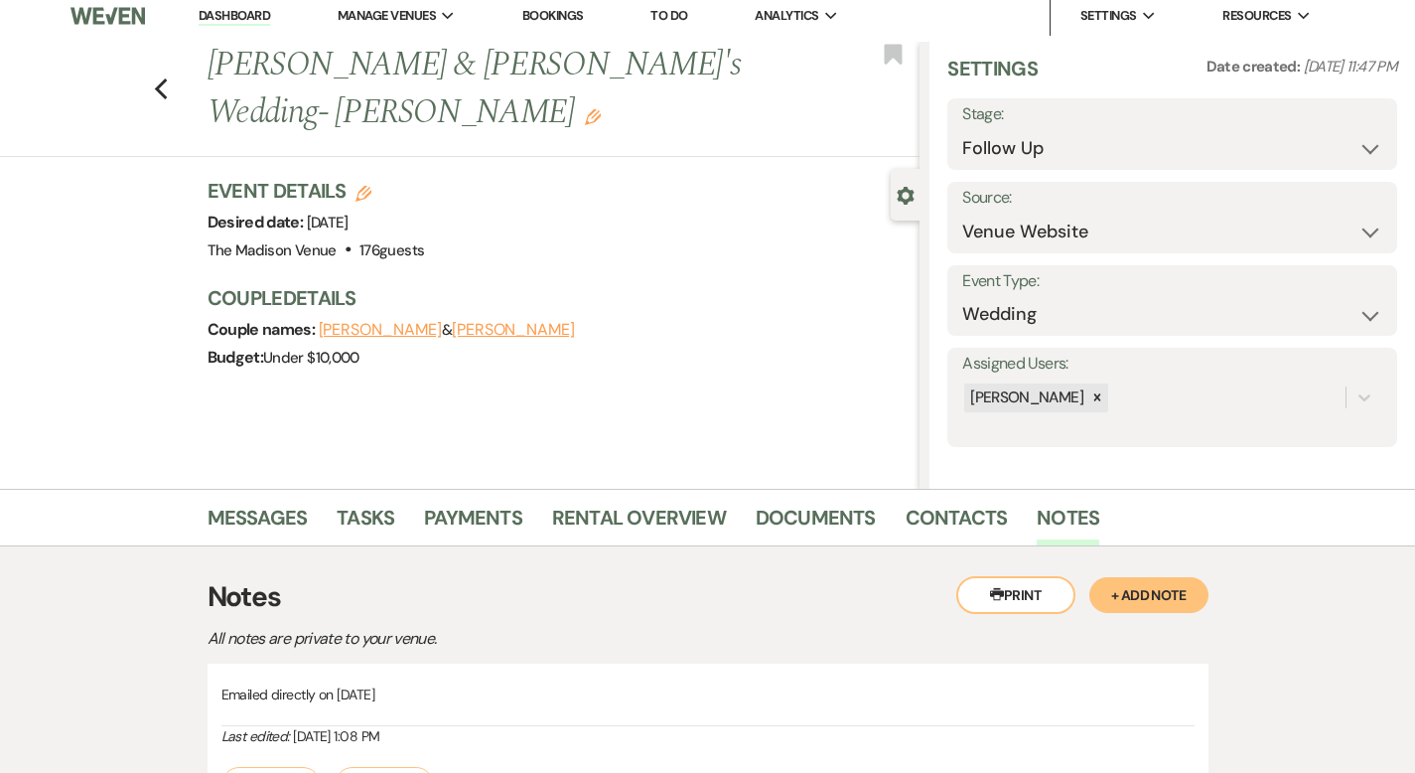
scroll to position [0, 0]
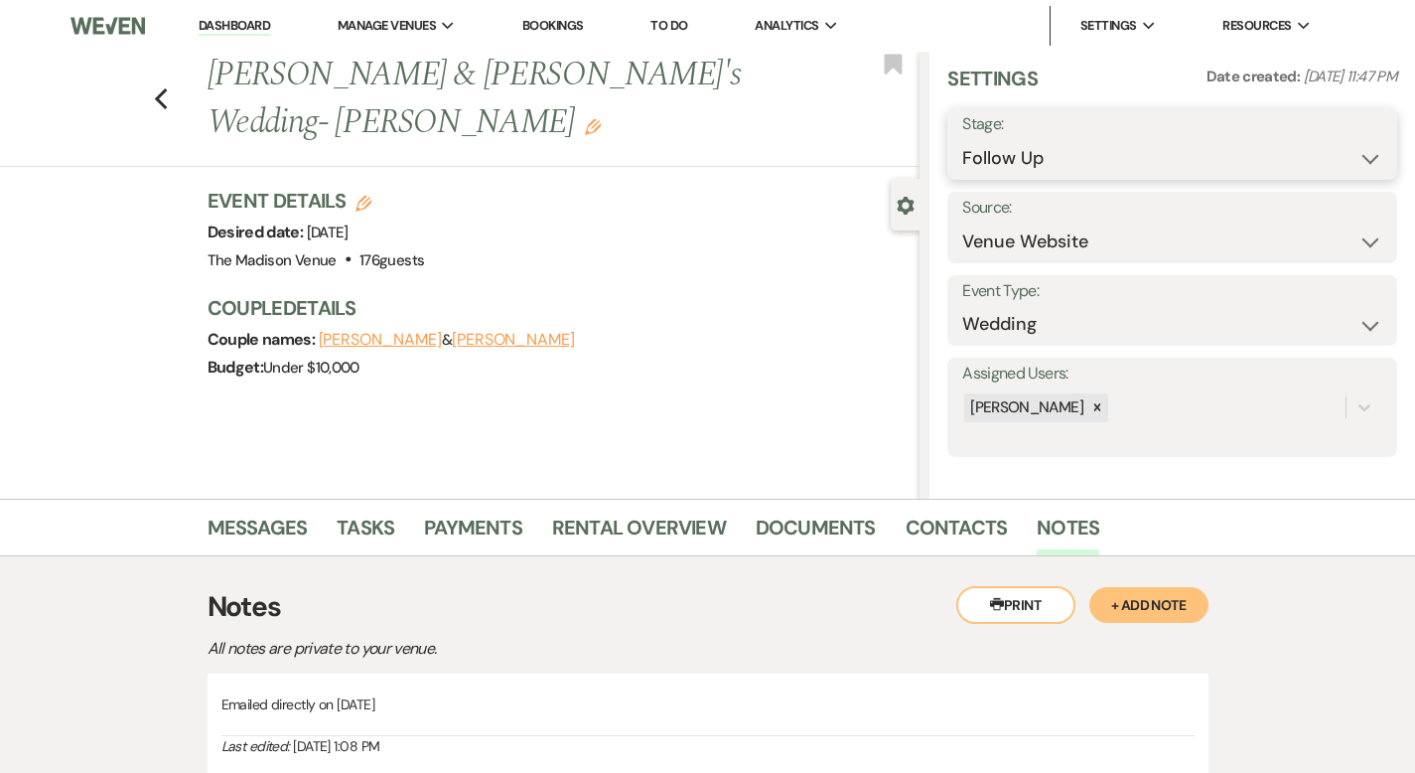
click at [1104, 156] on select "Inquiry Follow Up Tour Requested Tour Confirmed Toured Proposal Sent Booked Lost" at bounding box center [1172, 158] width 420 height 39
select select "8"
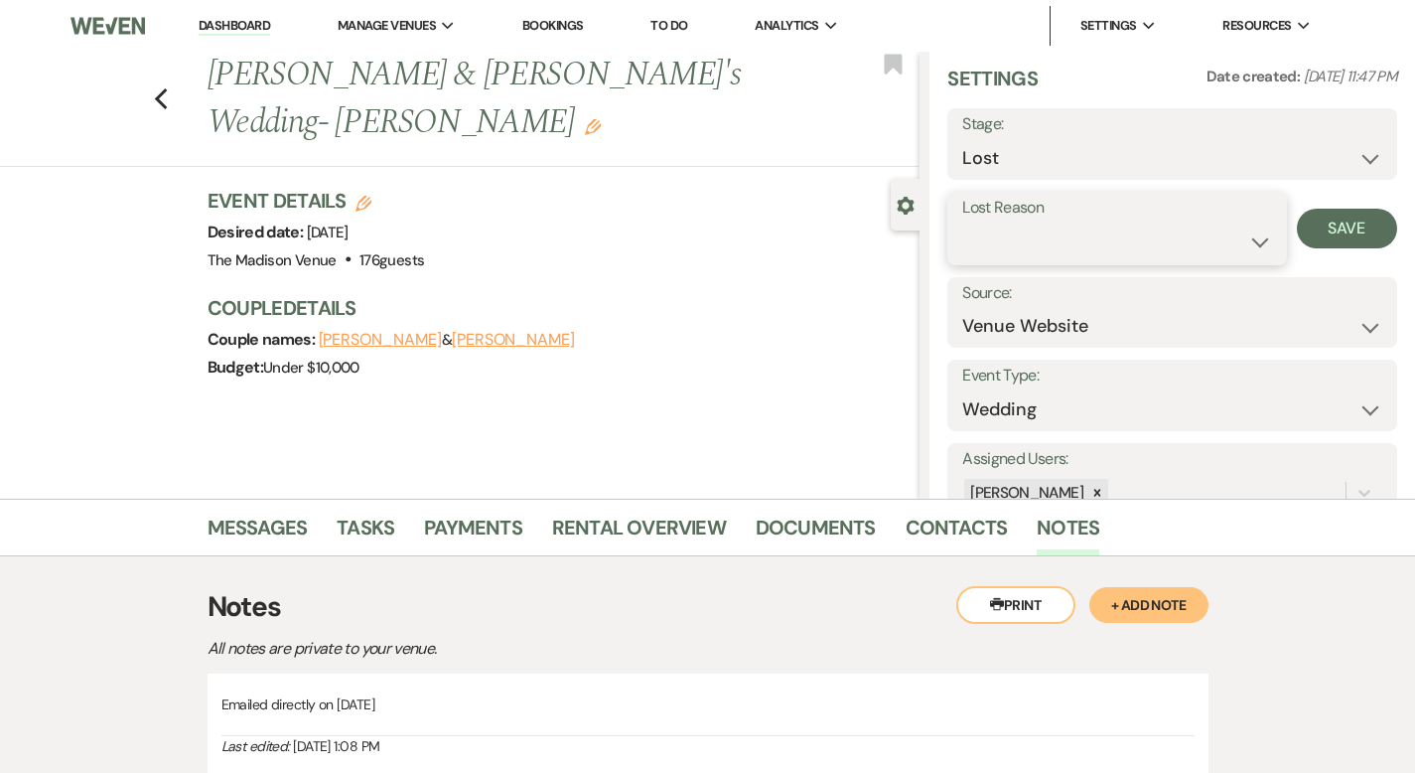
click at [1104, 255] on select "Booked Elsewhere Budget Date Unavailable No Response Not a Good Match Capacity …" at bounding box center [1116, 241] width 309 height 39
select select "5"
click at [1341, 215] on button "Save" at bounding box center [1347, 229] width 100 height 40
click at [154, 88] on use "button" at bounding box center [160, 99] width 13 height 22
select select "9"
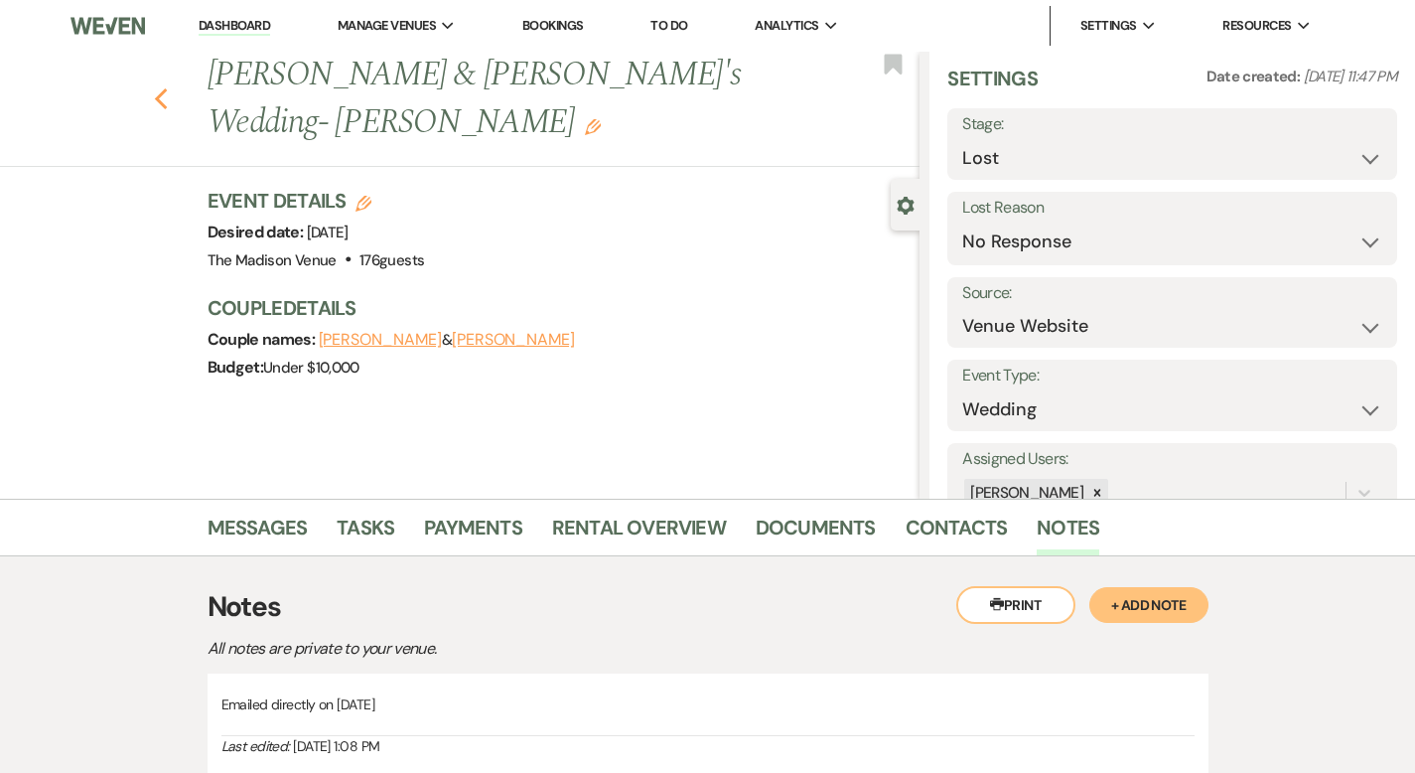
select select "9"
select select "8"
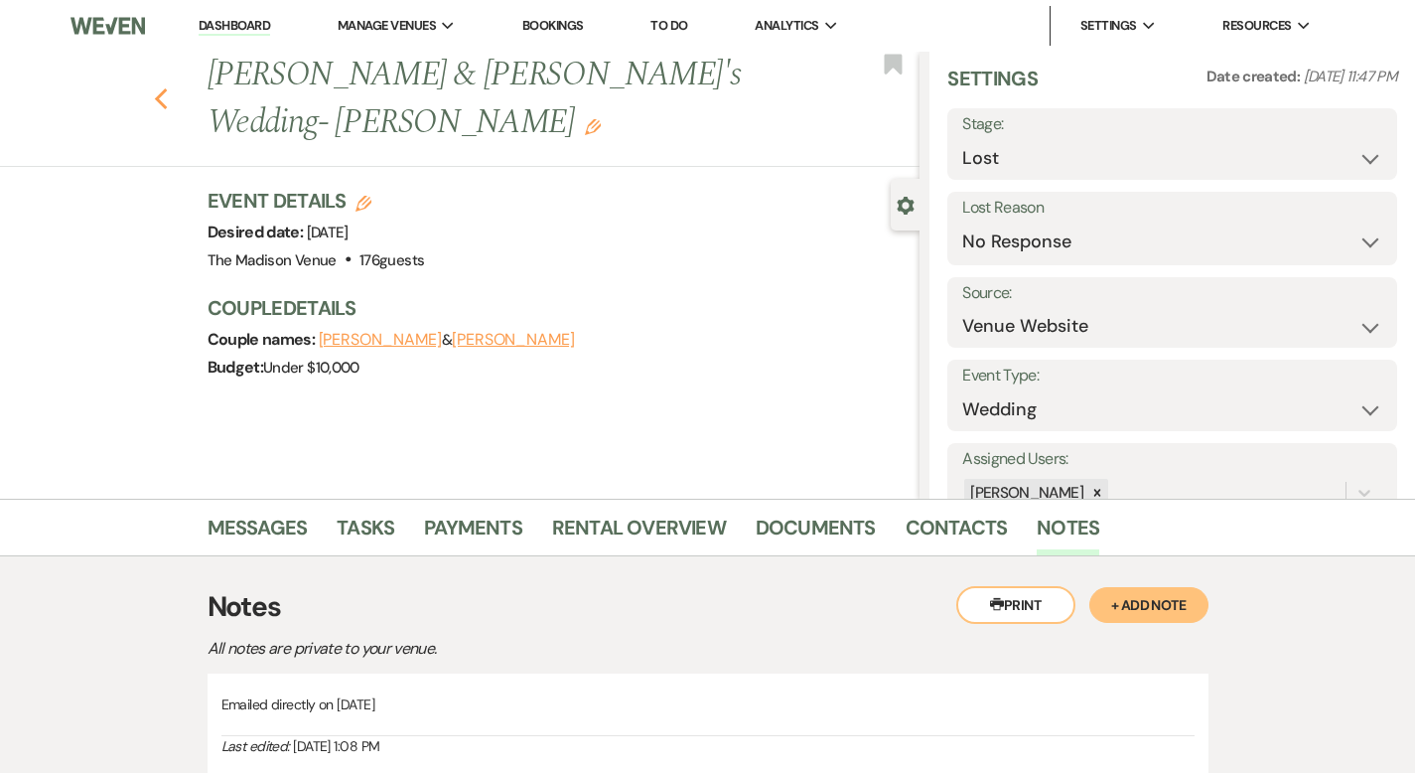
select select "5"
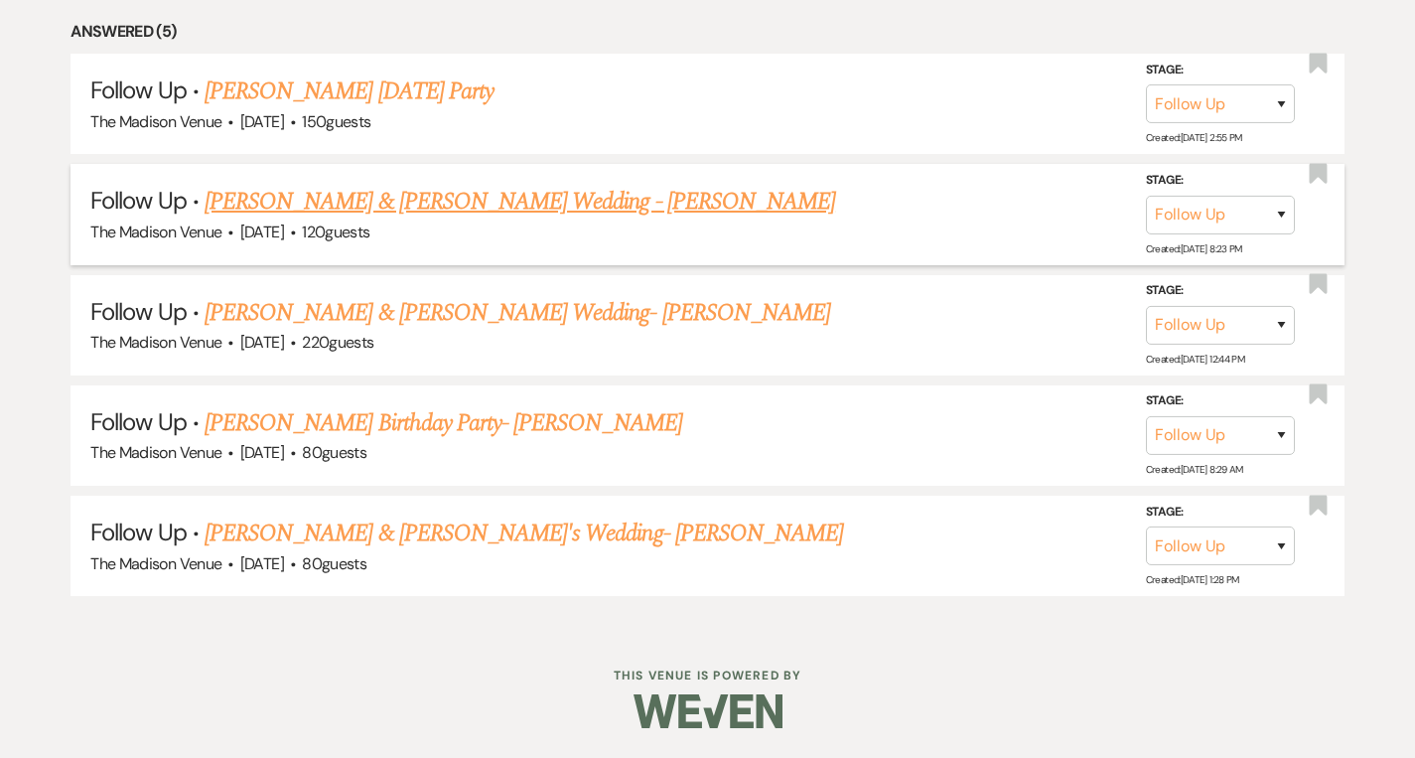
scroll to position [947, 0]
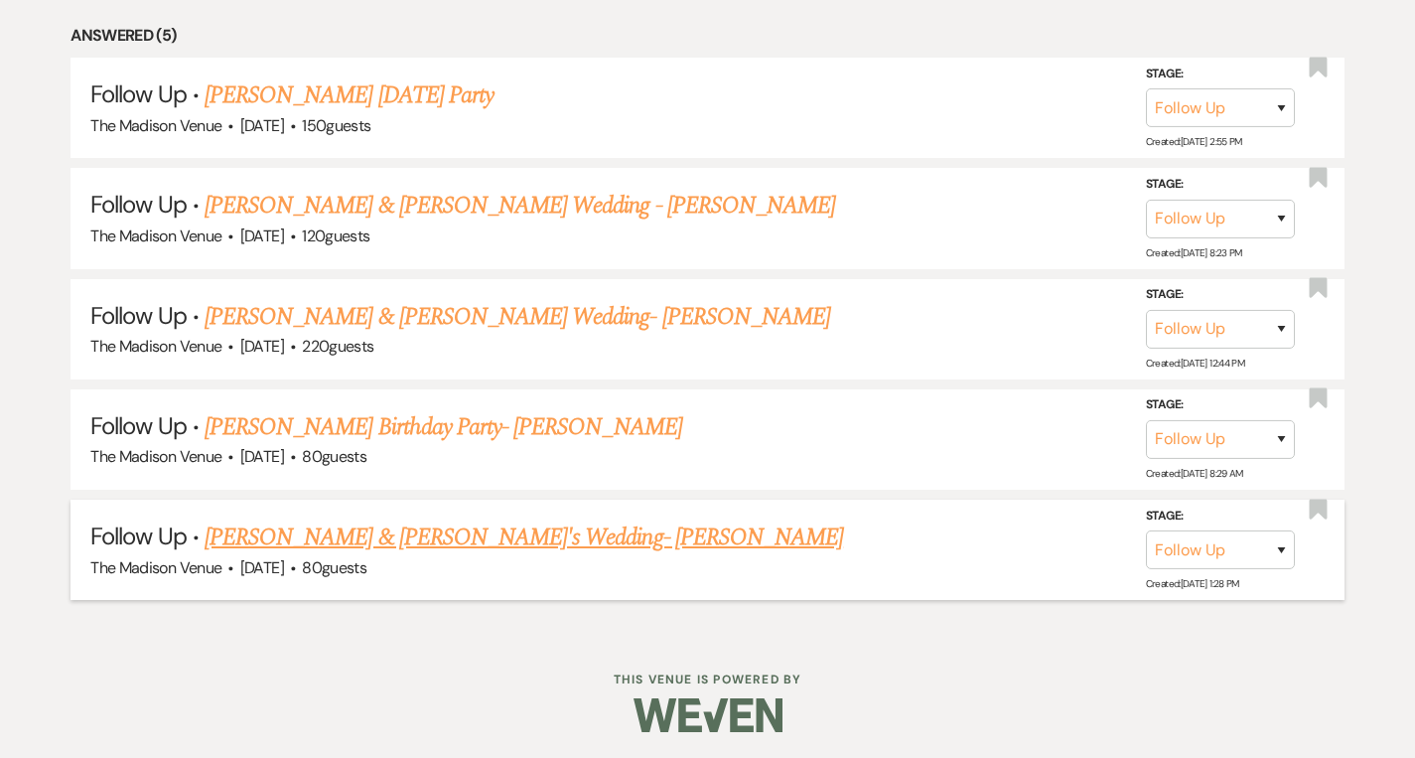
click at [352, 537] on link "[PERSON_NAME] & [PERSON_NAME]'s Wedding- [PERSON_NAME]" at bounding box center [524, 537] width 638 height 36
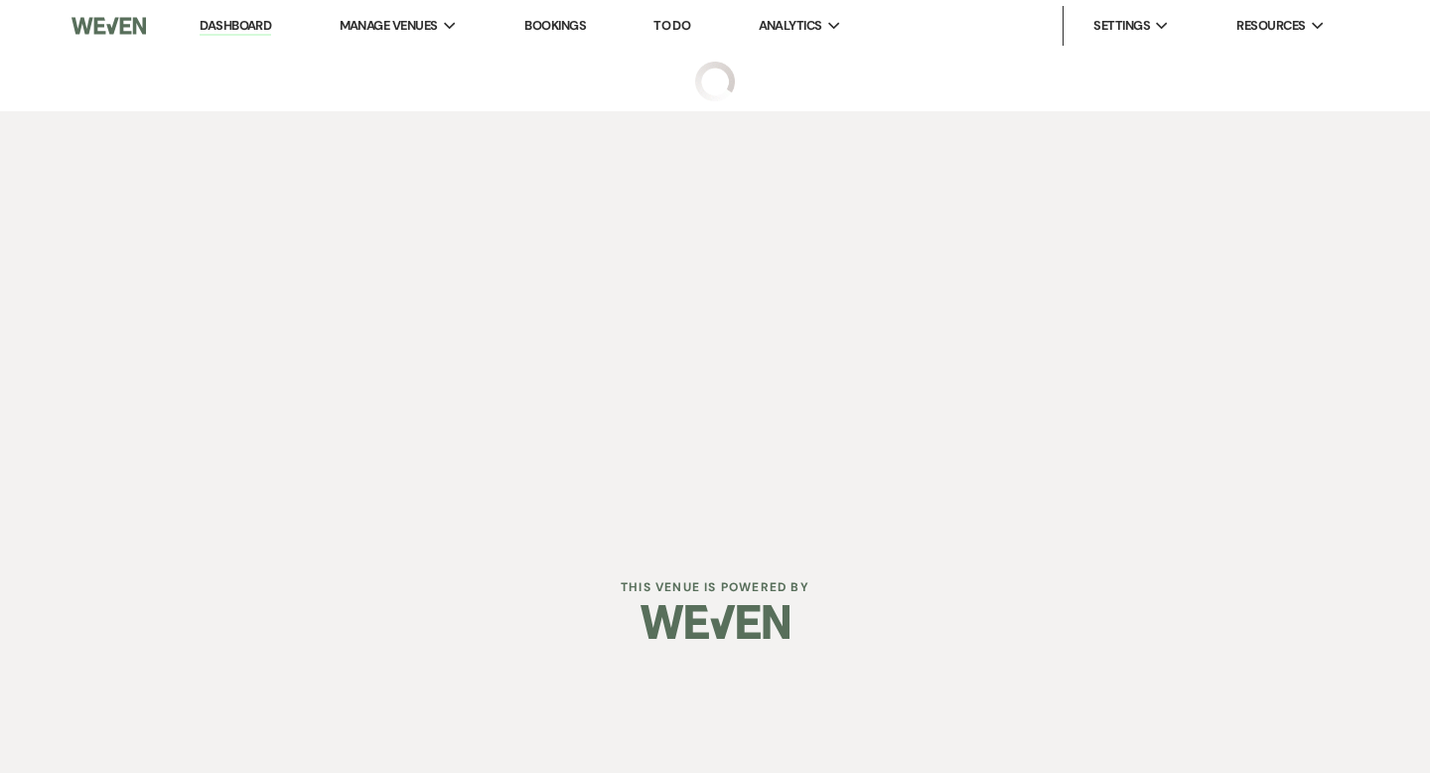
select select "9"
select select "5"
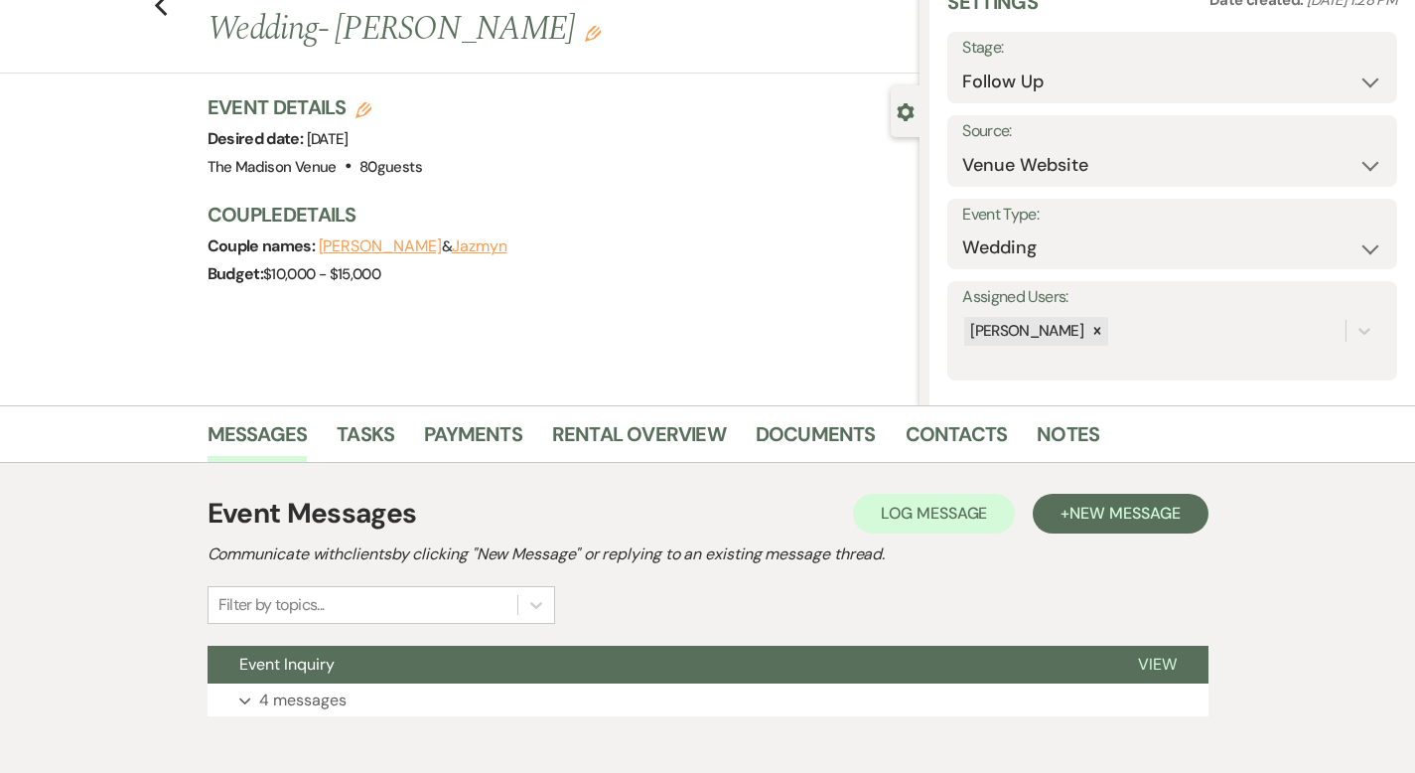
scroll to position [195, 0]
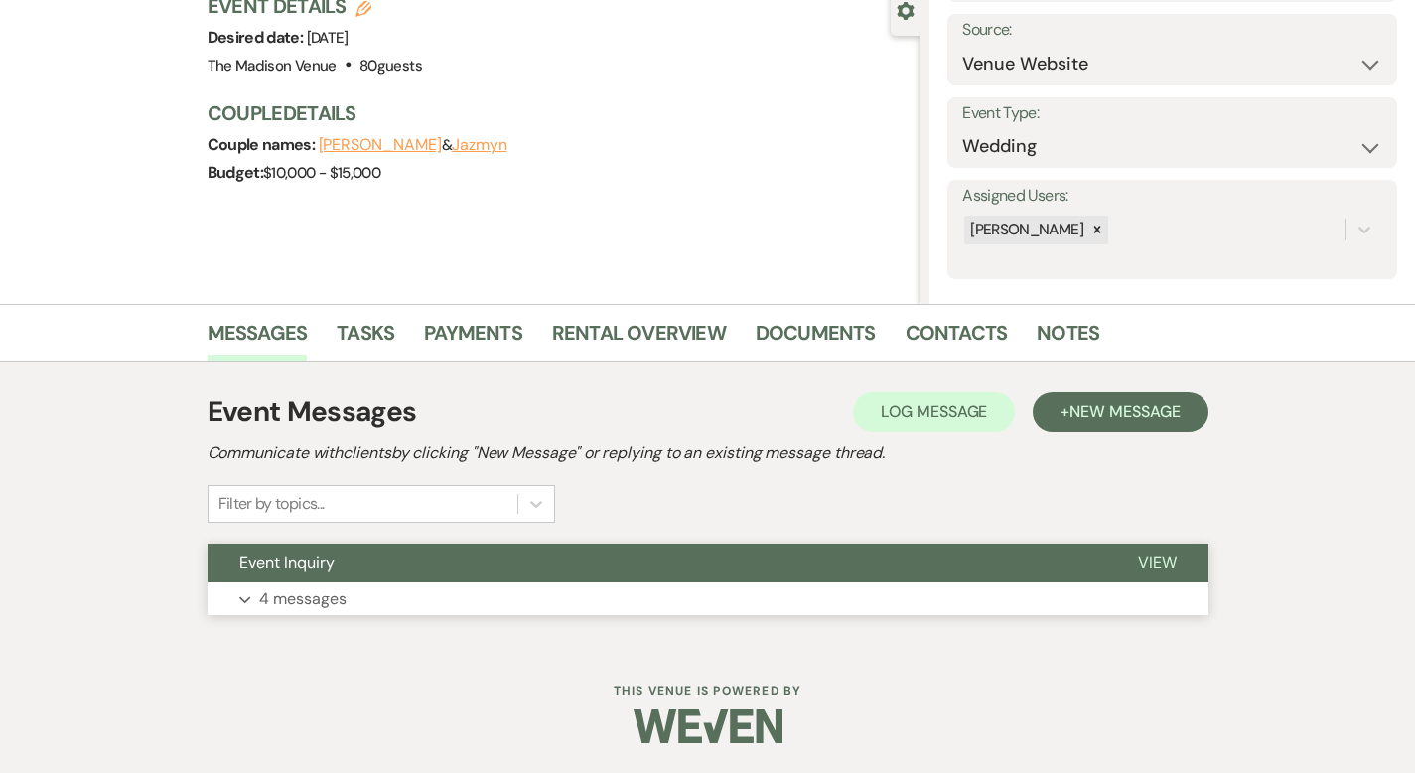
click at [1208, 551] on button "View" at bounding box center [1157, 563] width 102 height 38
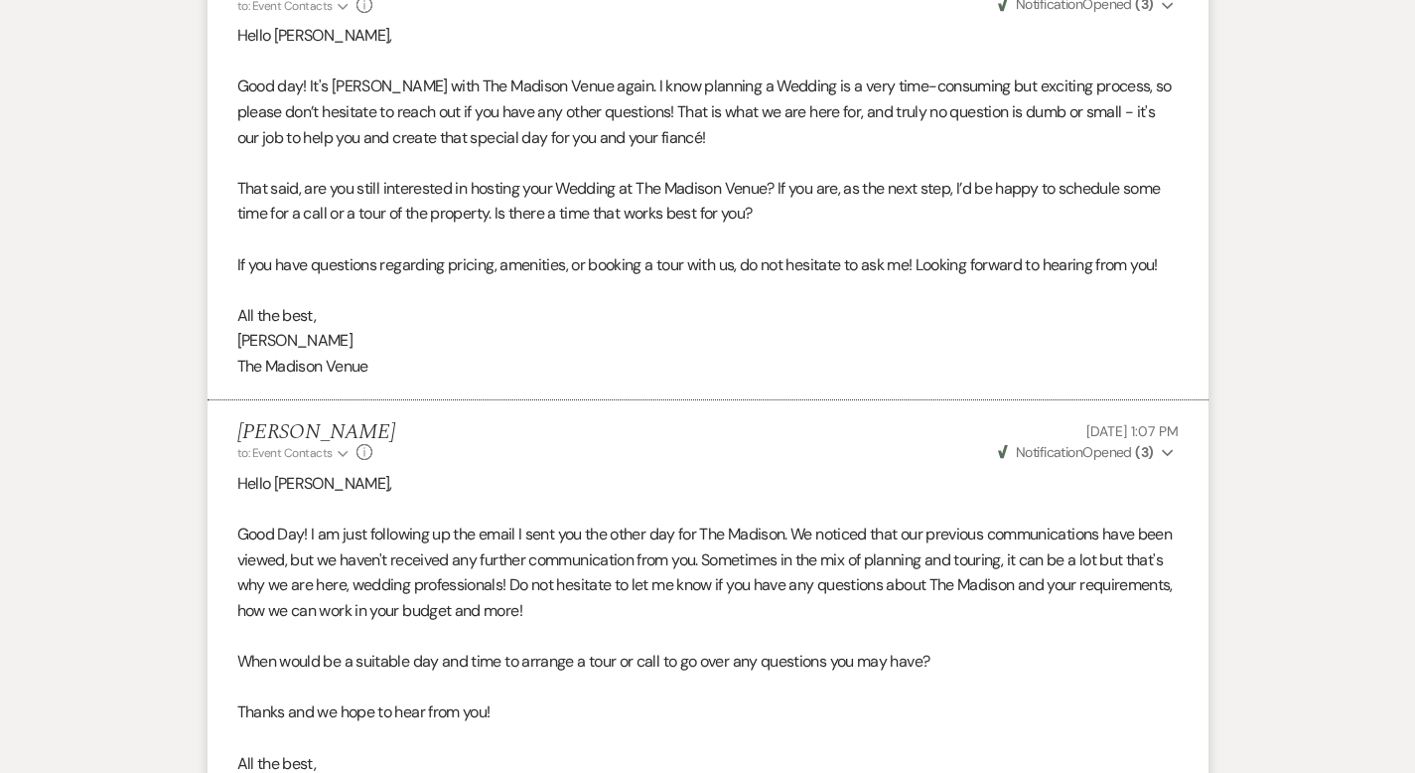
scroll to position [3227, 0]
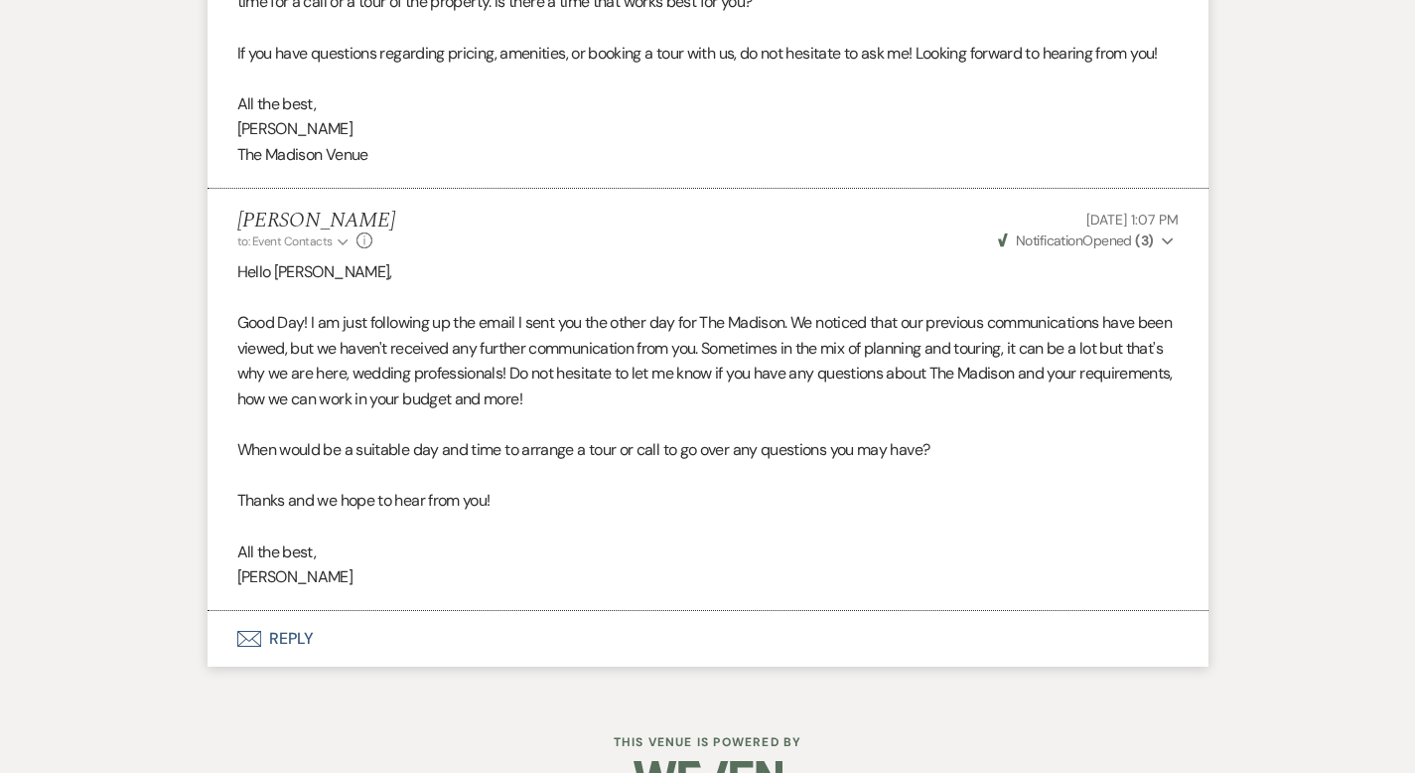
click at [222, 611] on button "Envelope Reply" at bounding box center [708, 639] width 1001 height 56
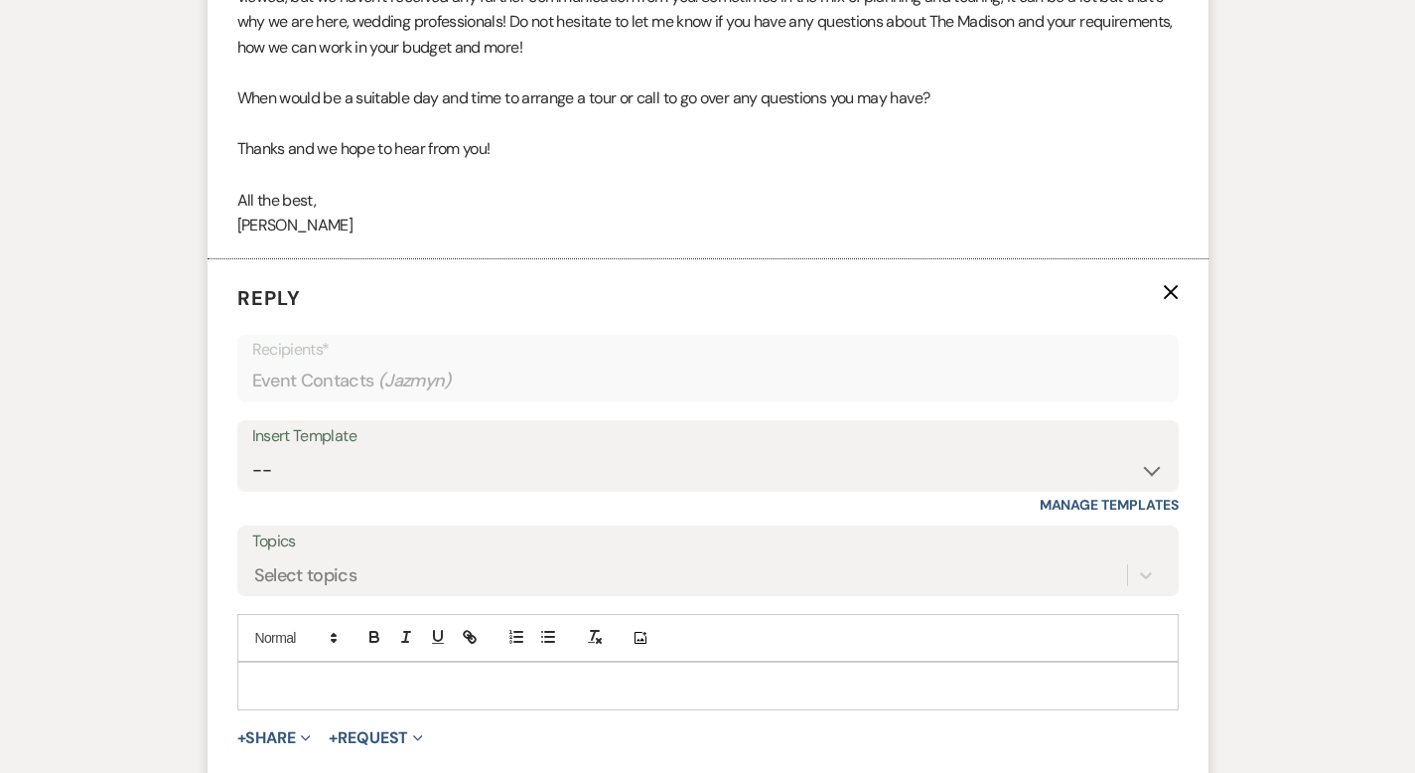
scroll to position [3641, 0]
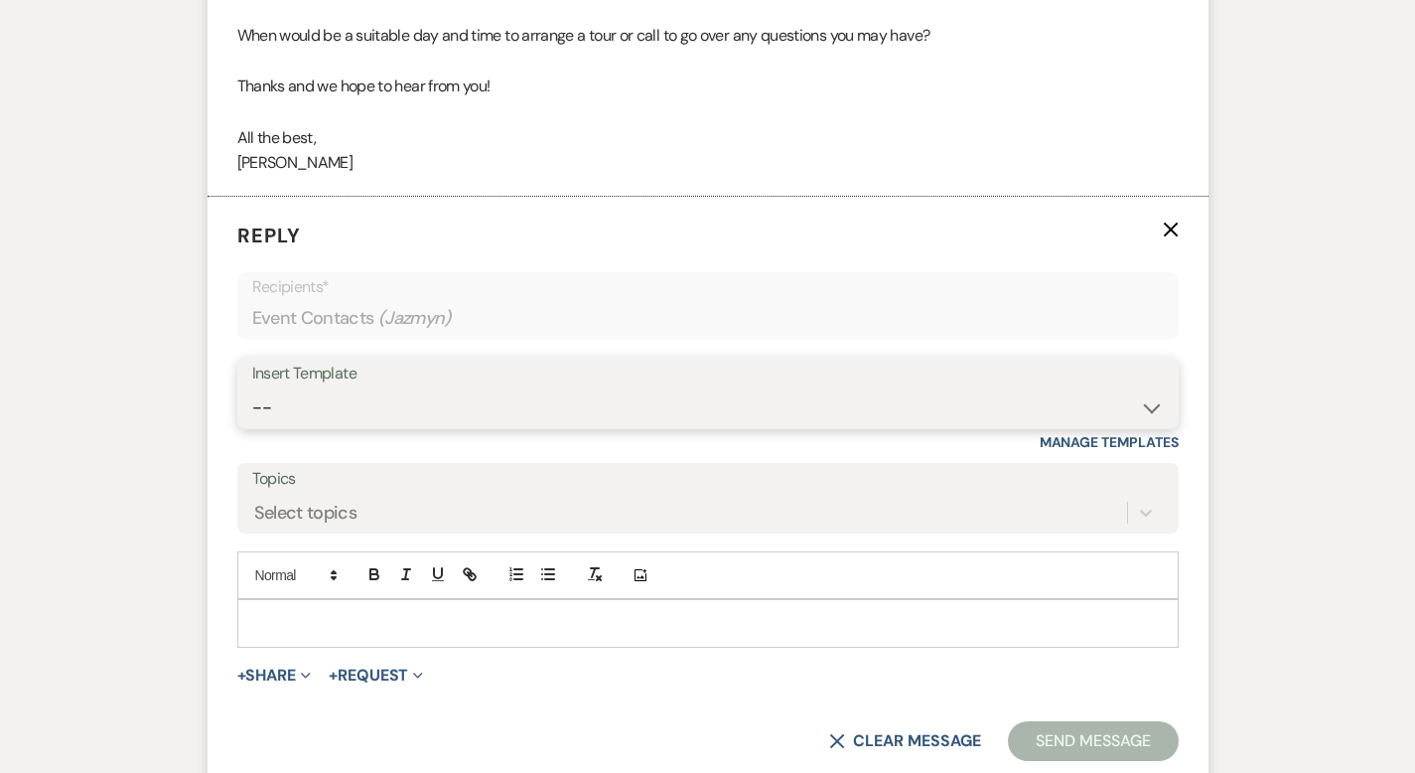
click at [283, 388] on select "-- Weven Planning Portal Introduction (Booked Events) Corporate Lead Follow Up …" at bounding box center [708, 407] width 912 height 39
select select "3685"
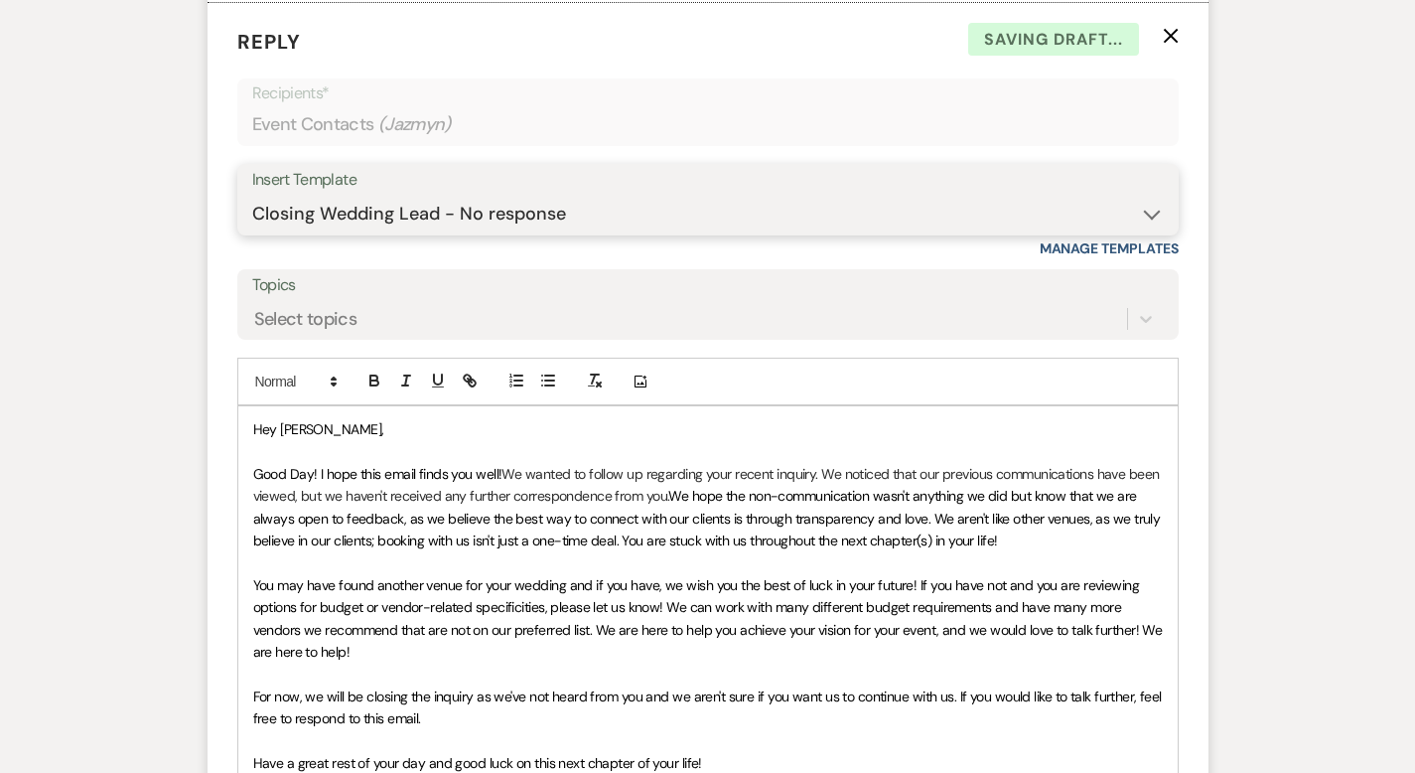
scroll to position [4183, 0]
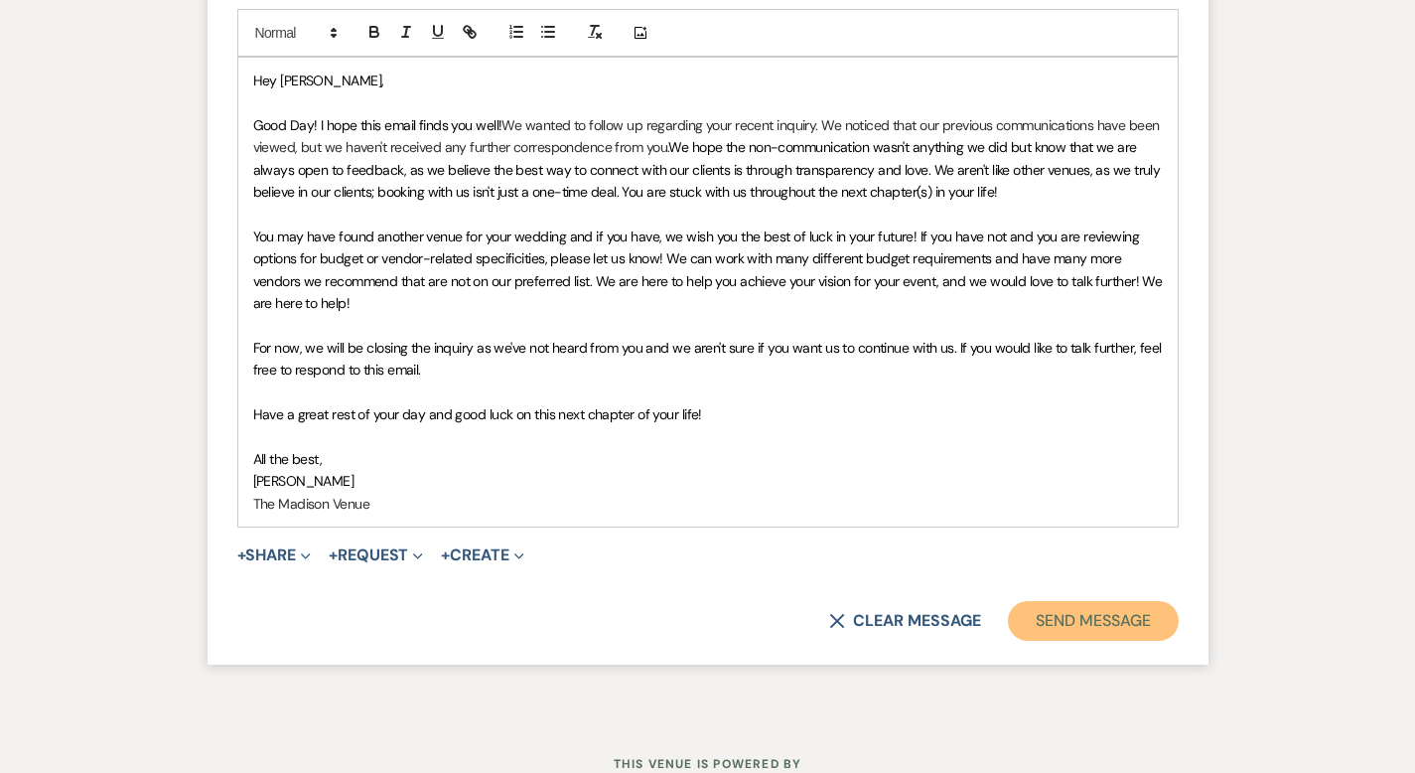
click at [1143, 601] on button "Send Message" at bounding box center [1093, 621] width 170 height 40
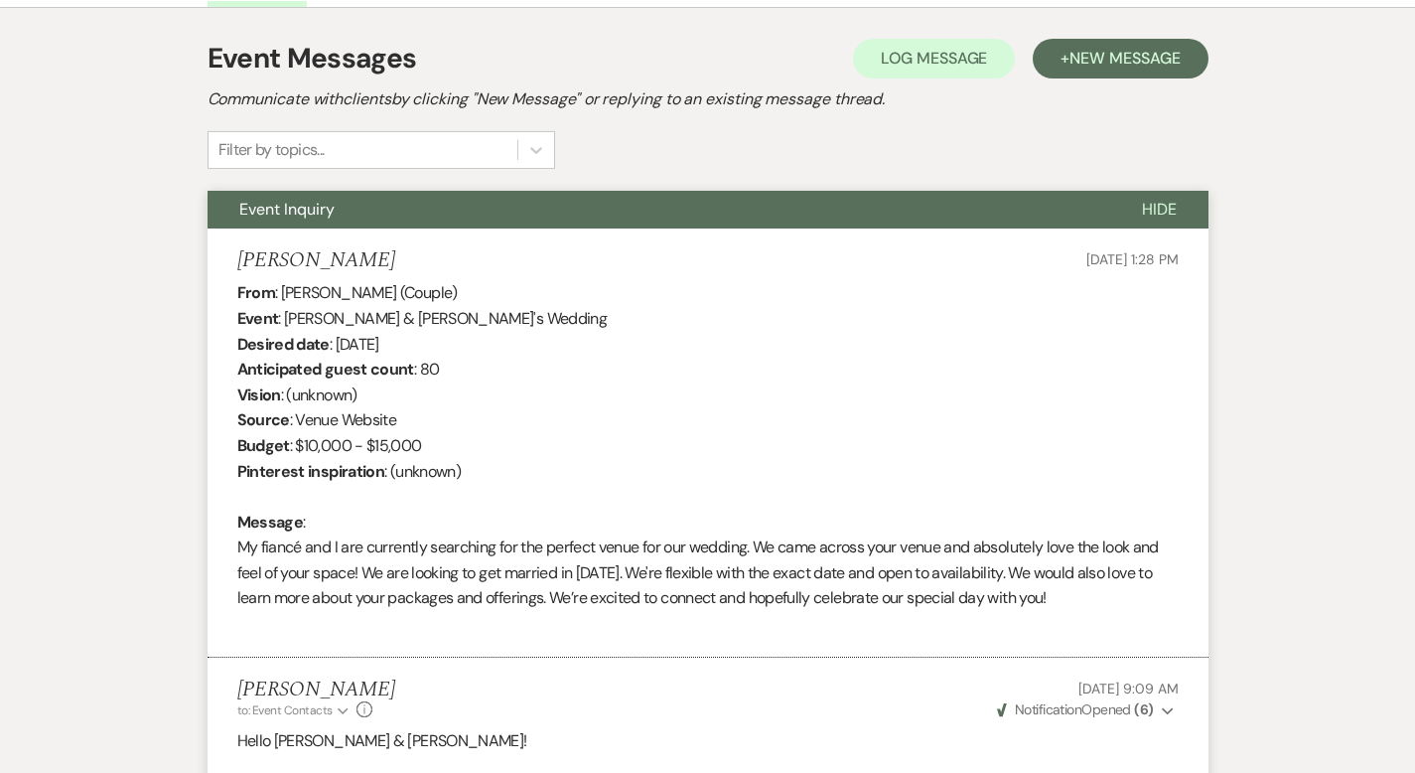
scroll to position [0, 0]
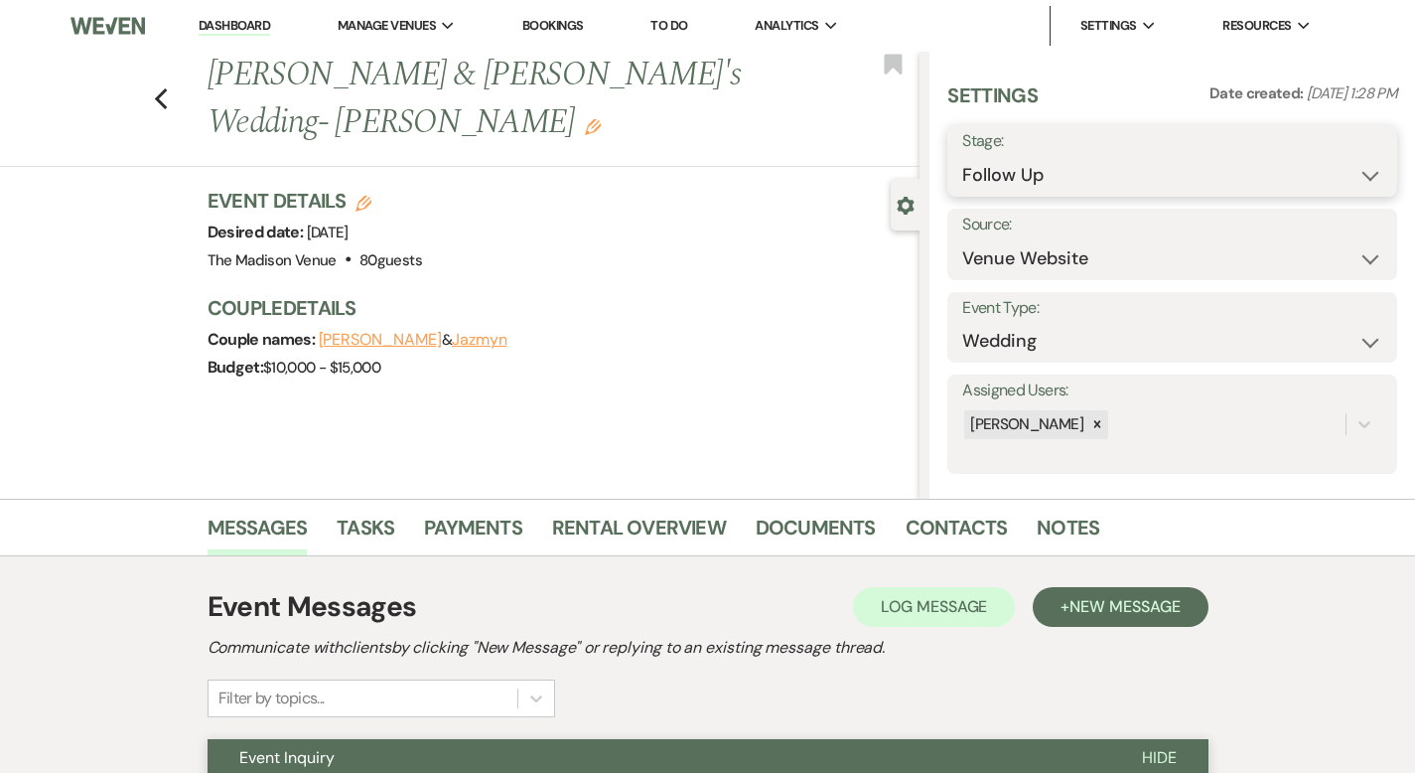
click at [1118, 173] on select "Inquiry Follow Up Tour Requested Tour Confirmed Toured Proposal Sent Booked Lost" at bounding box center [1172, 175] width 420 height 39
select select "8"
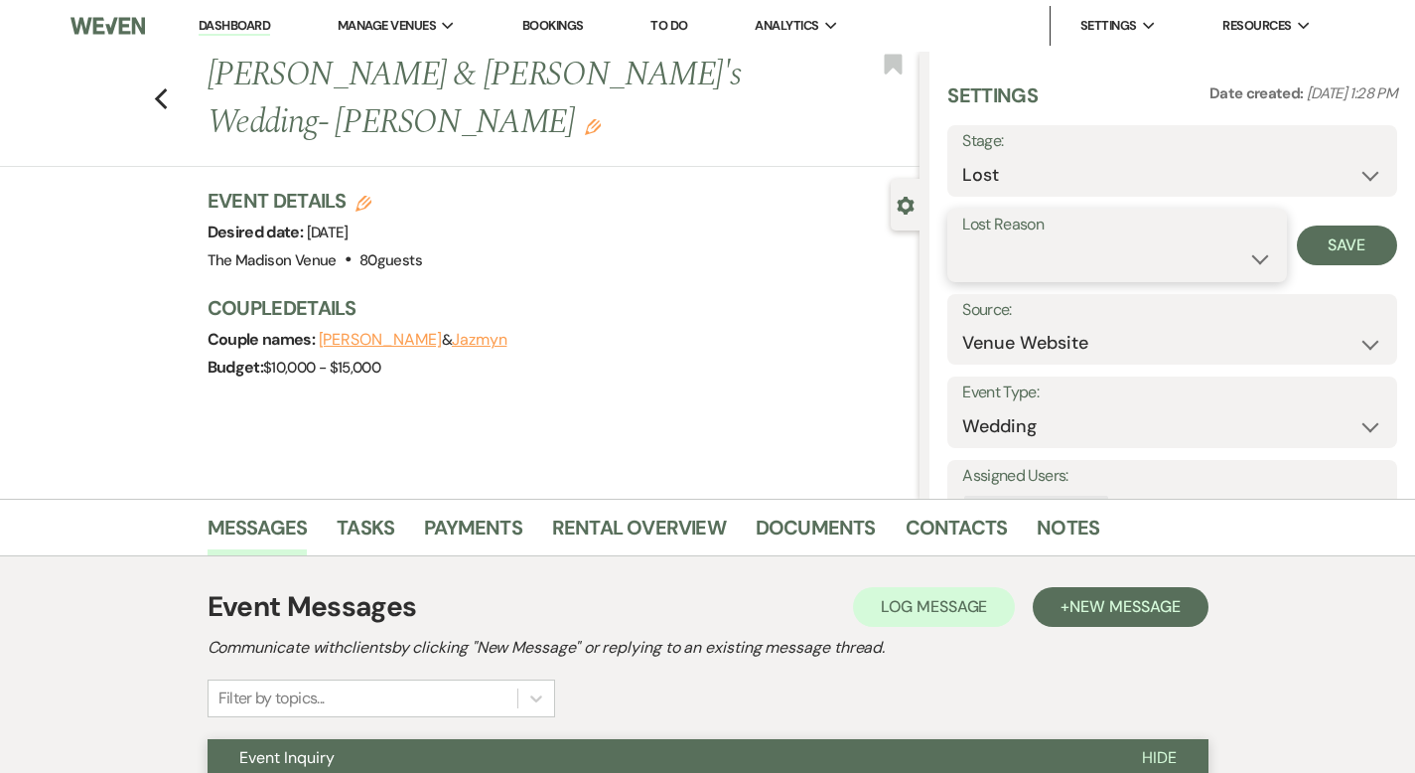
click at [1067, 274] on select "Booked Elsewhere Budget Date Unavailable No Response Not a Good Match Capacity …" at bounding box center [1116, 258] width 309 height 39
select select "5"
click at [1354, 249] on button "Save" at bounding box center [1347, 245] width 100 height 40
click at [106, 67] on div "Previous [PERSON_NAME] & [PERSON_NAME]'s Wedding- [PERSON_NAME] Edit Bookmark" at bounding box center [454, 109] width 929 height 115
click at [154, 87] on icon "Previous" at bounding box center [161, 99] width 15 height 24
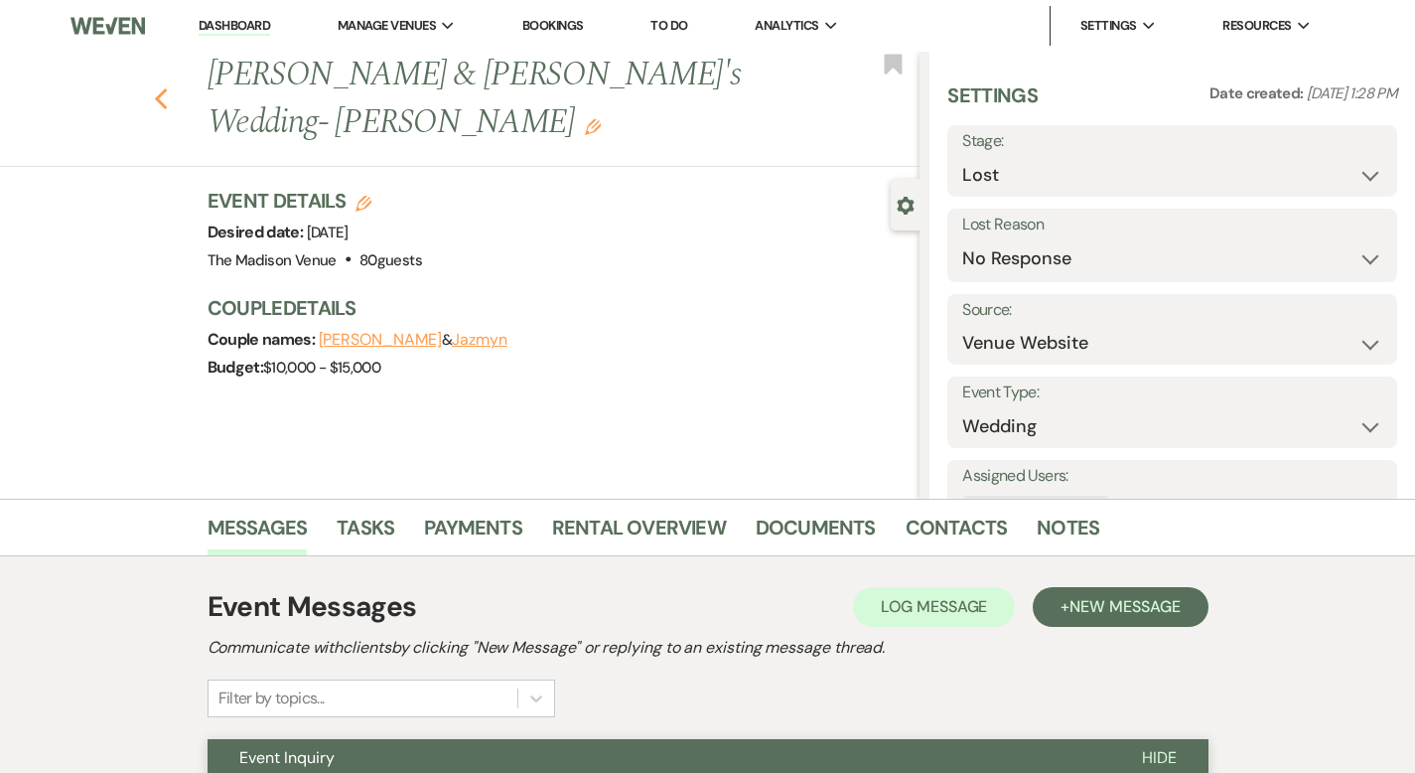
select select "9"
select select "8"
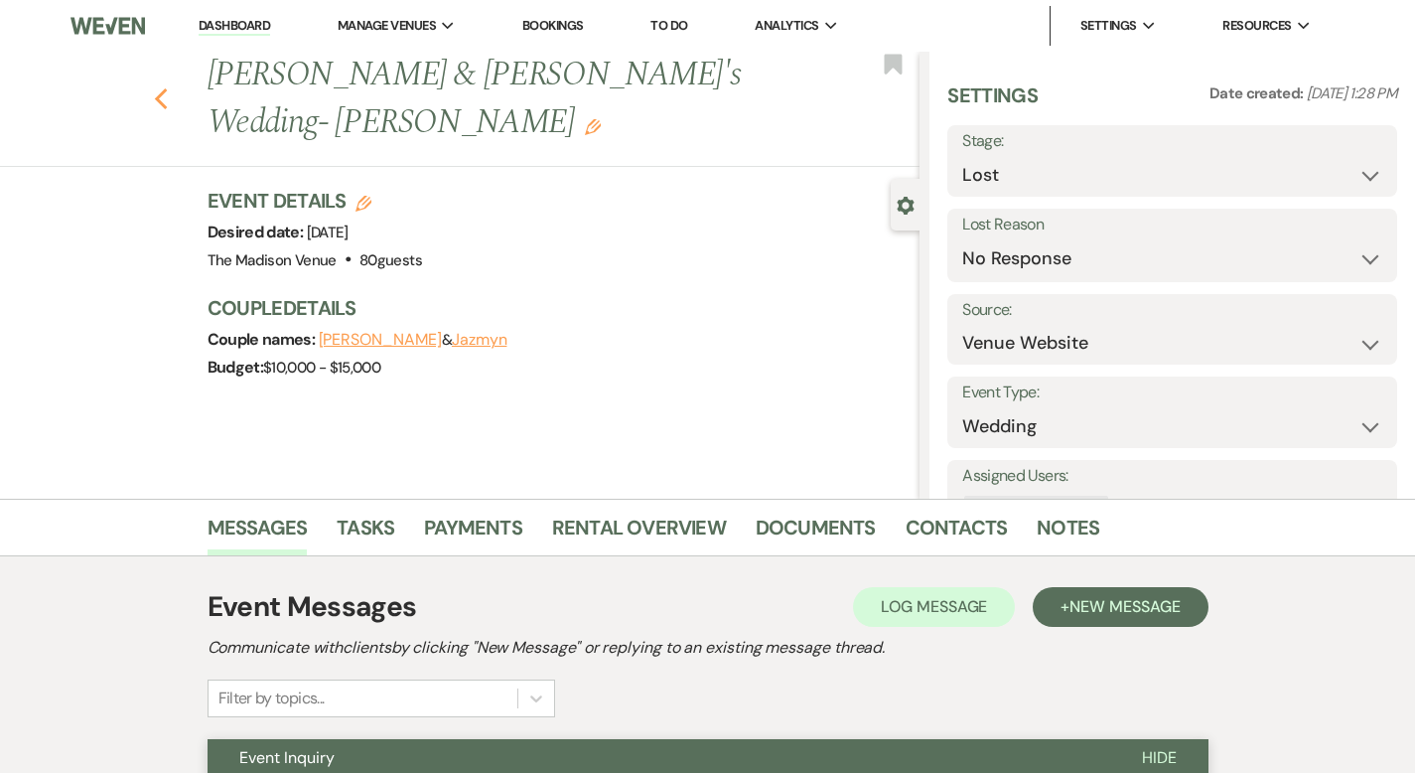
select select "5"
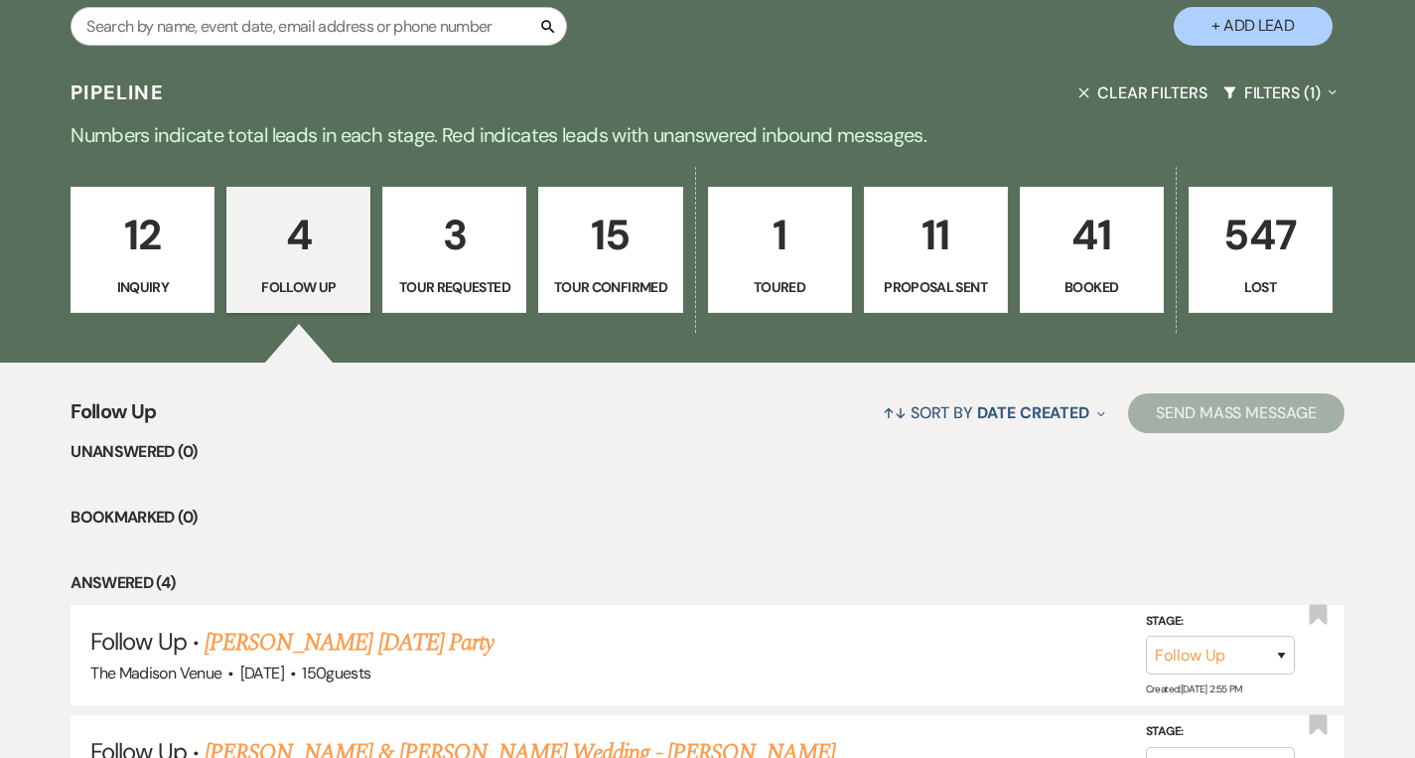
scroll to position [838, 0]
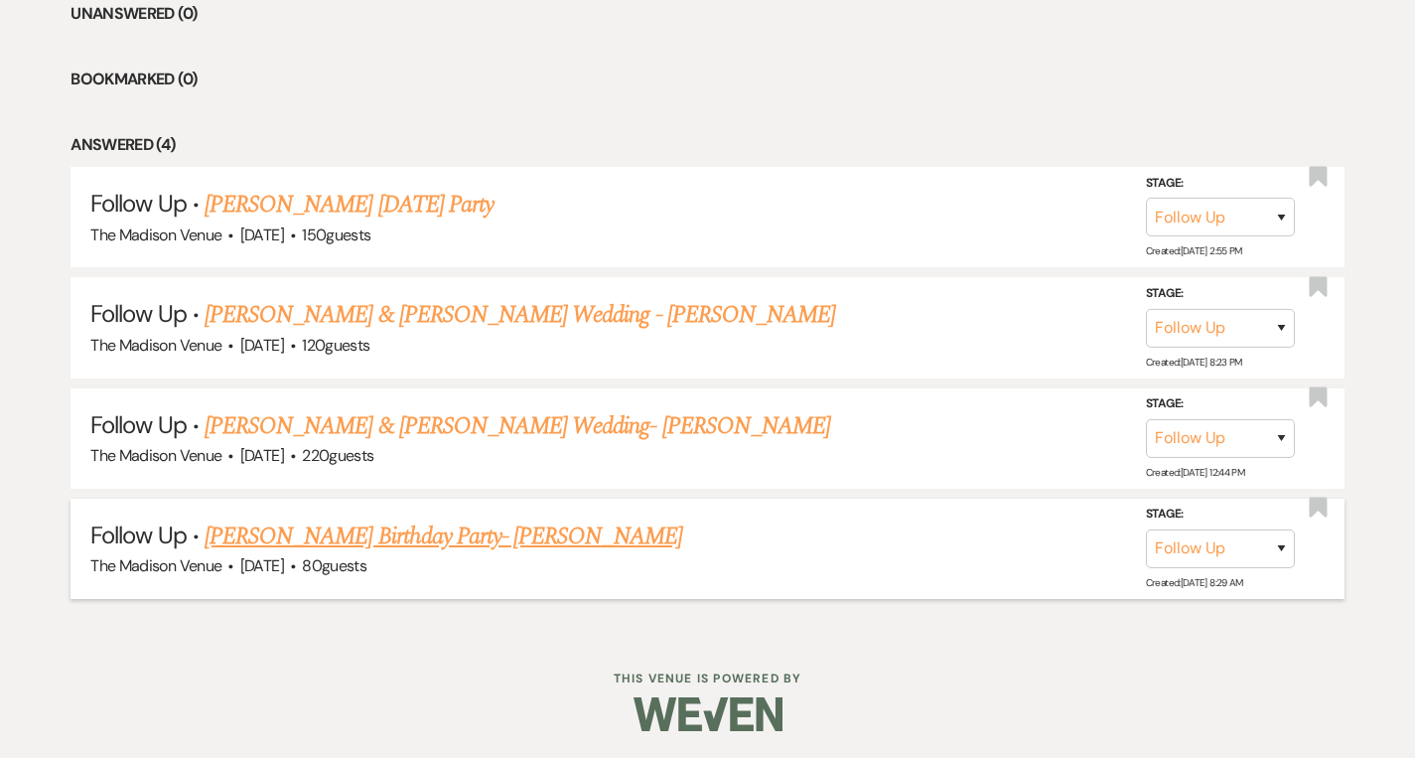
click at [394, 532] on link "[PERSON_NAME] Birthday Party- [PERSON_NAME]" at bounding box center [444, 536] width 478 height 36
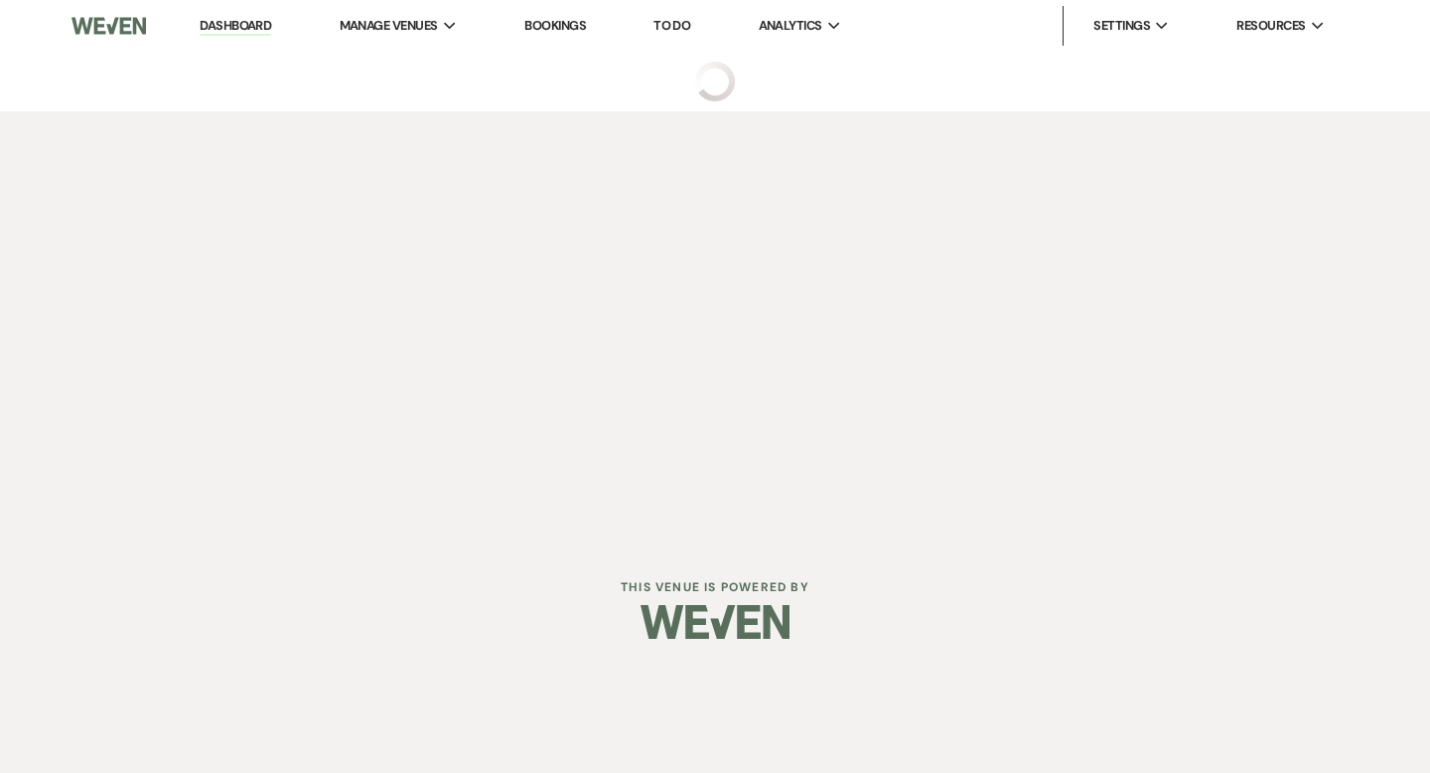
select select "9"
select select "5"
select select "4"
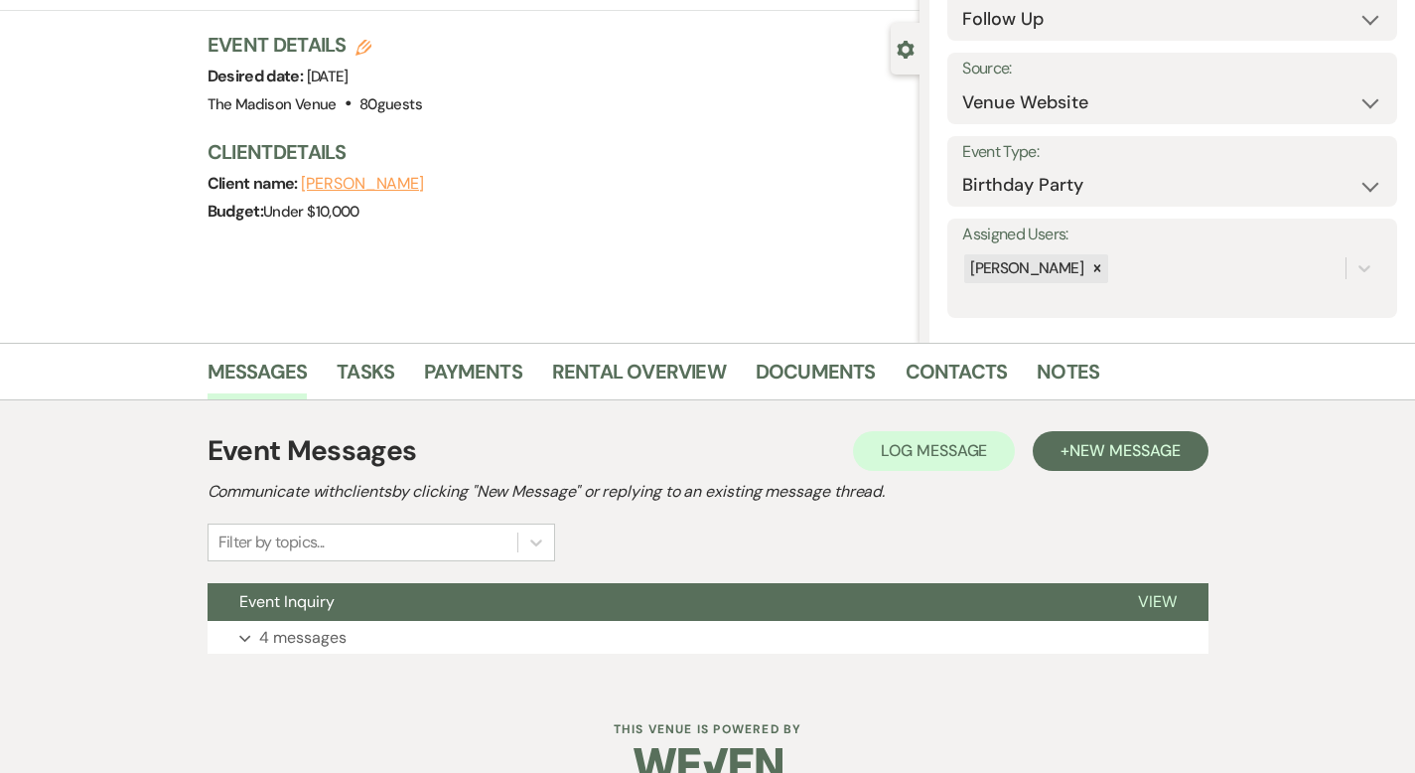
scroll to position [195, 0]
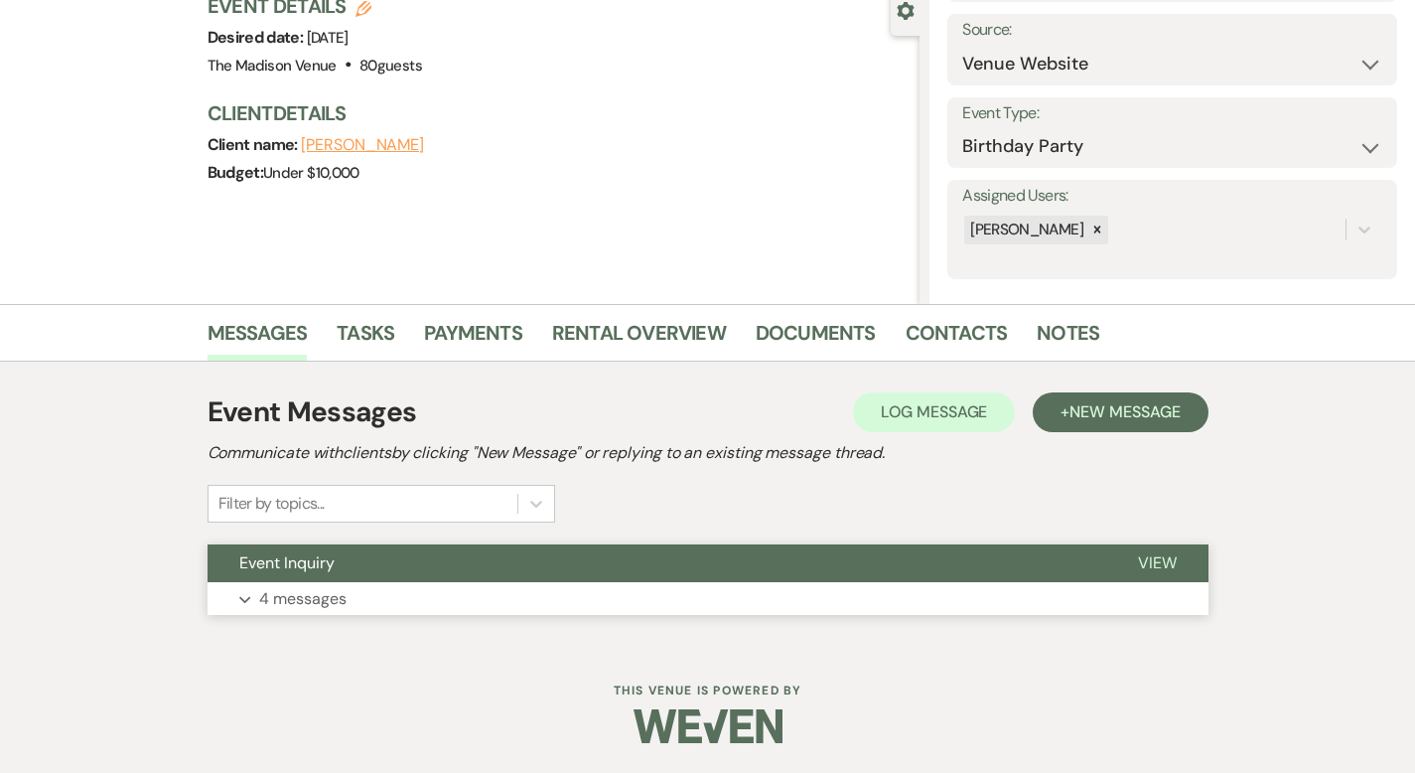
click at [1208, 561] on button "View" at bounding box center [1157, 563] width 102 height 38
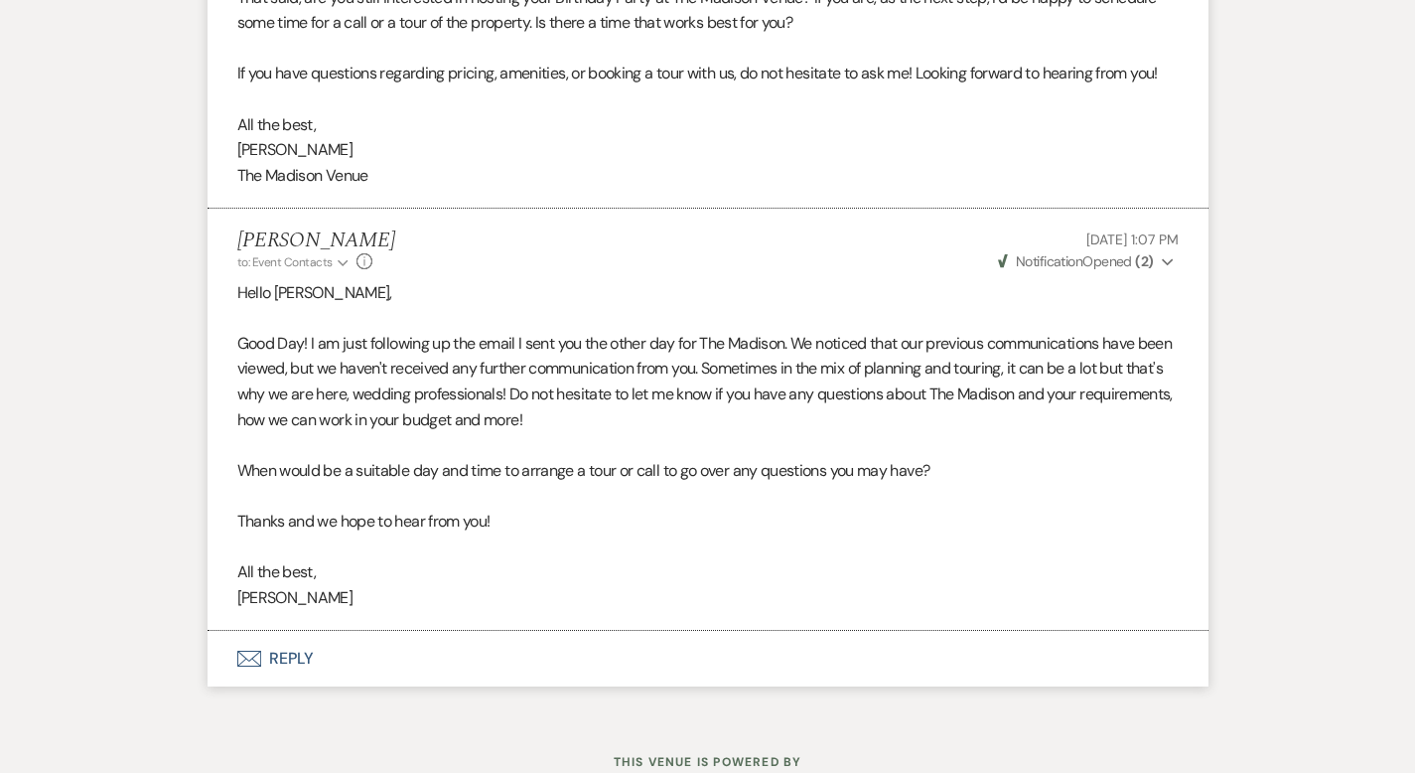
scroll to position [1909, 0]
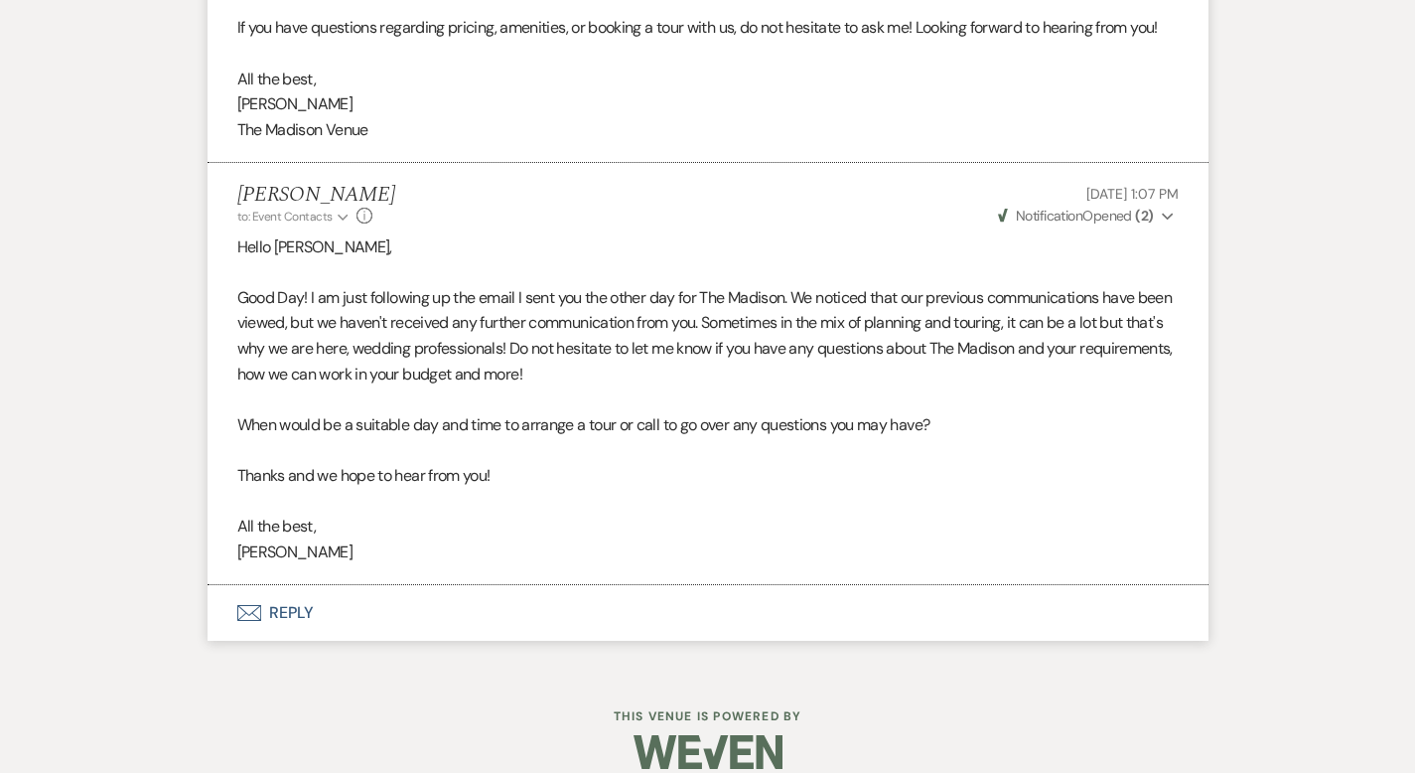
click at [210, 589] on button "Envelope Reply" at bounding box center [708, 613] width 1001 height 56
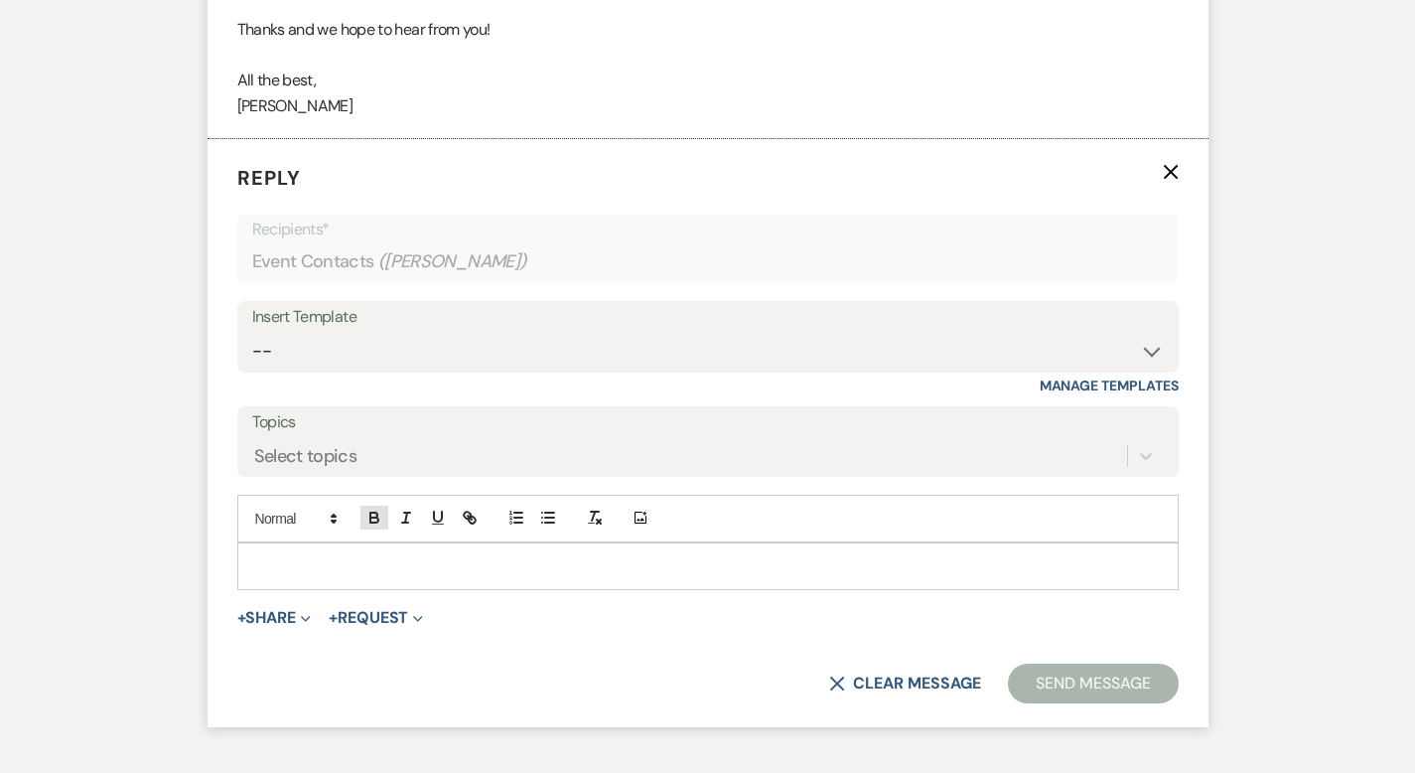
scroll to position [2376, 0]
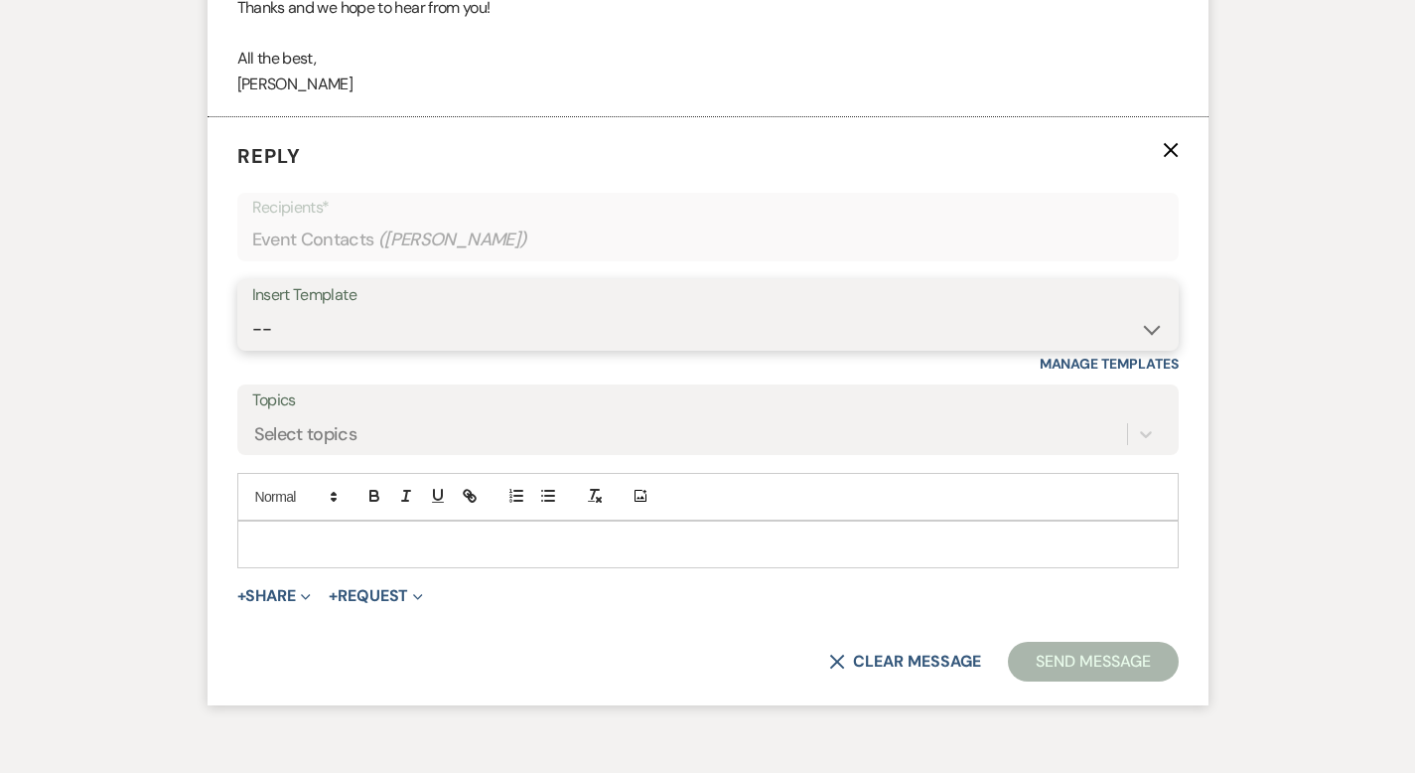
click at [292, 310] on select "-- Weven Planning Portal Introduction (Booked Events) Corporate Lead Follow Up …" at bounding box center [708, 329] width 912 height 39
select select "3685"
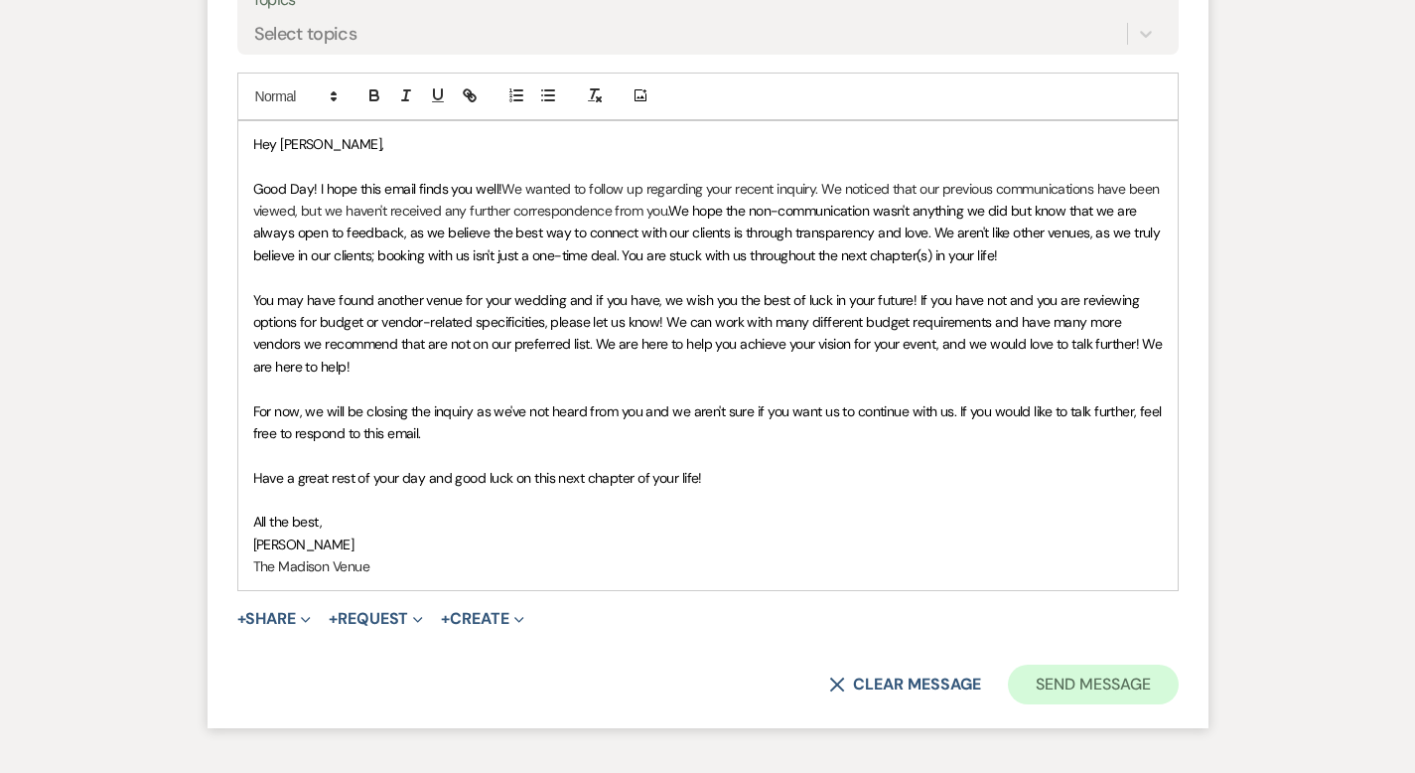
scroll to position [2738, 0]
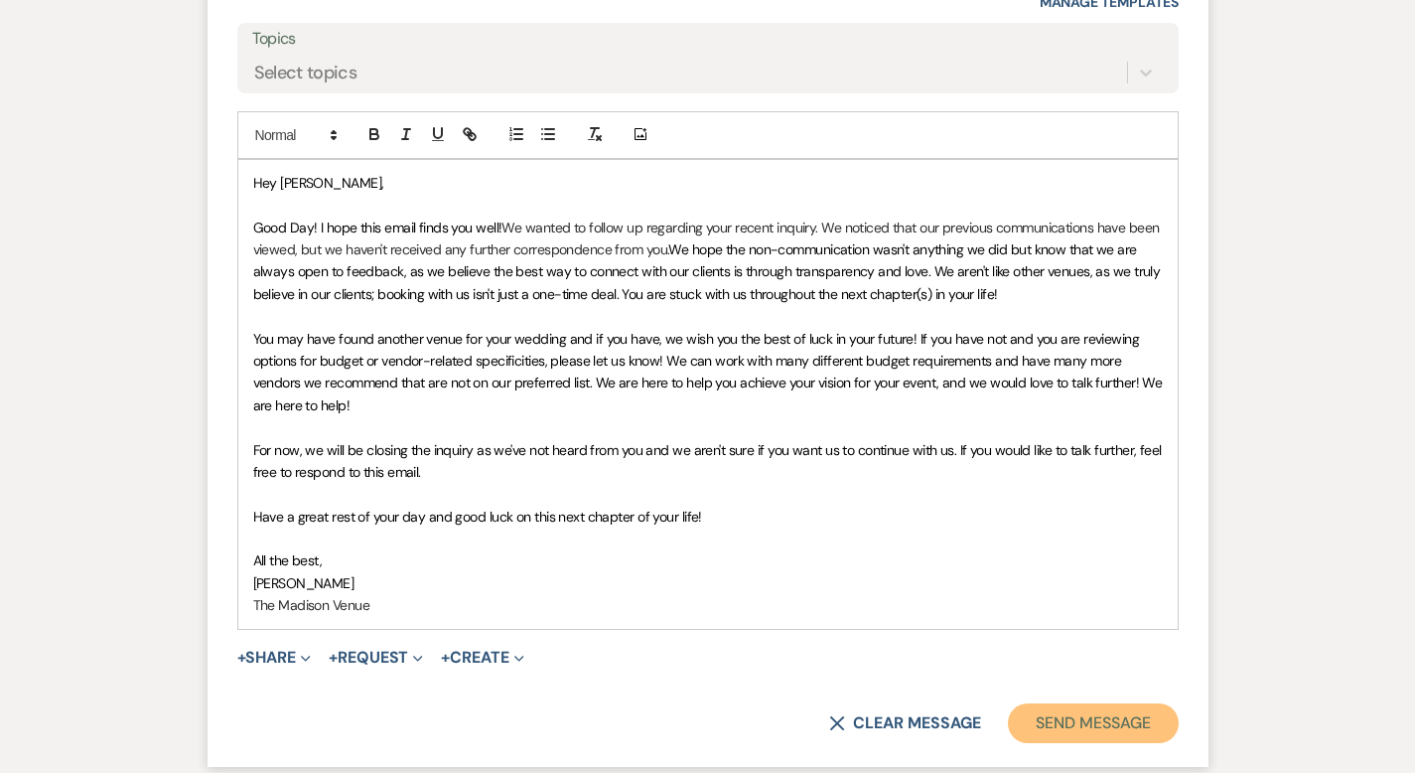
click at [1119, 703] on button "Send Message" at bounding box center [1093, 723] width 170 height 40
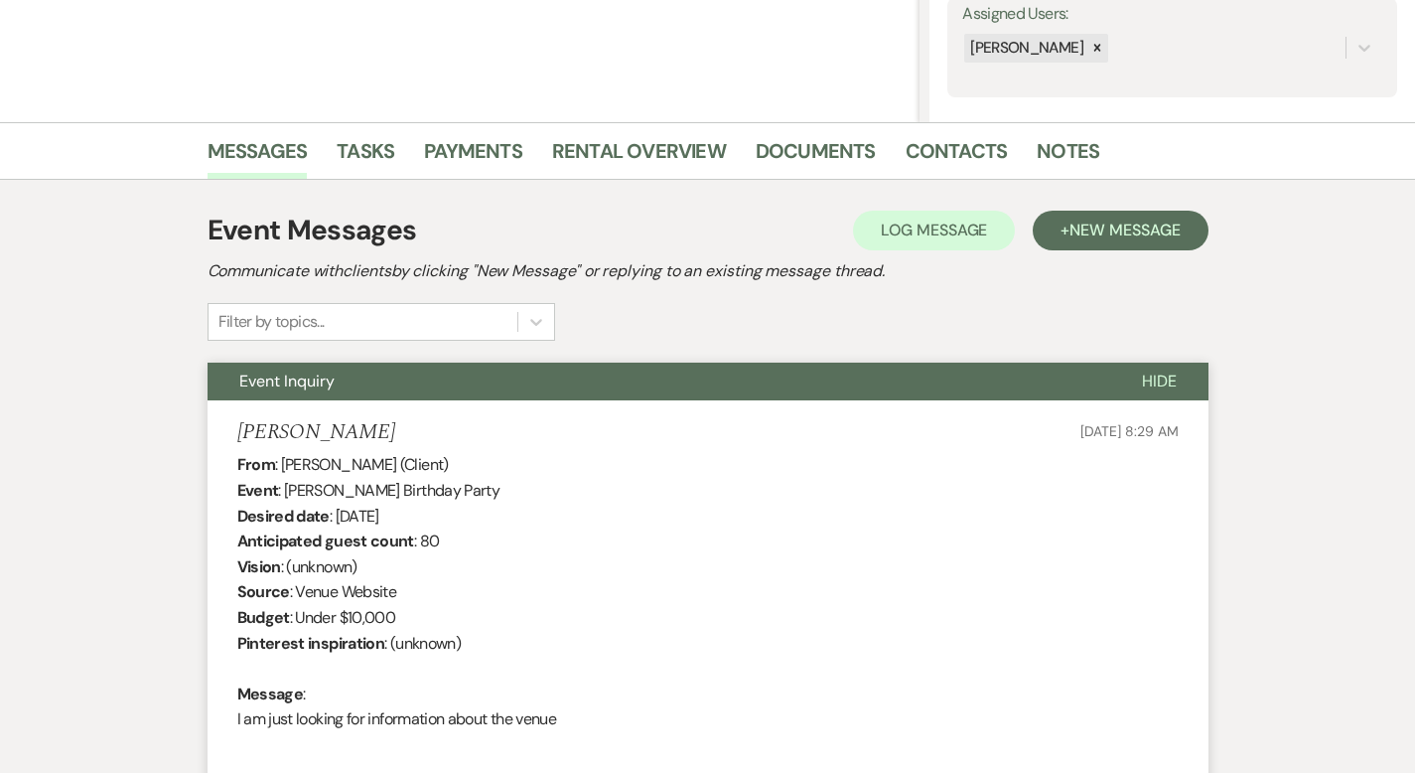
scroll to position [0, 0]
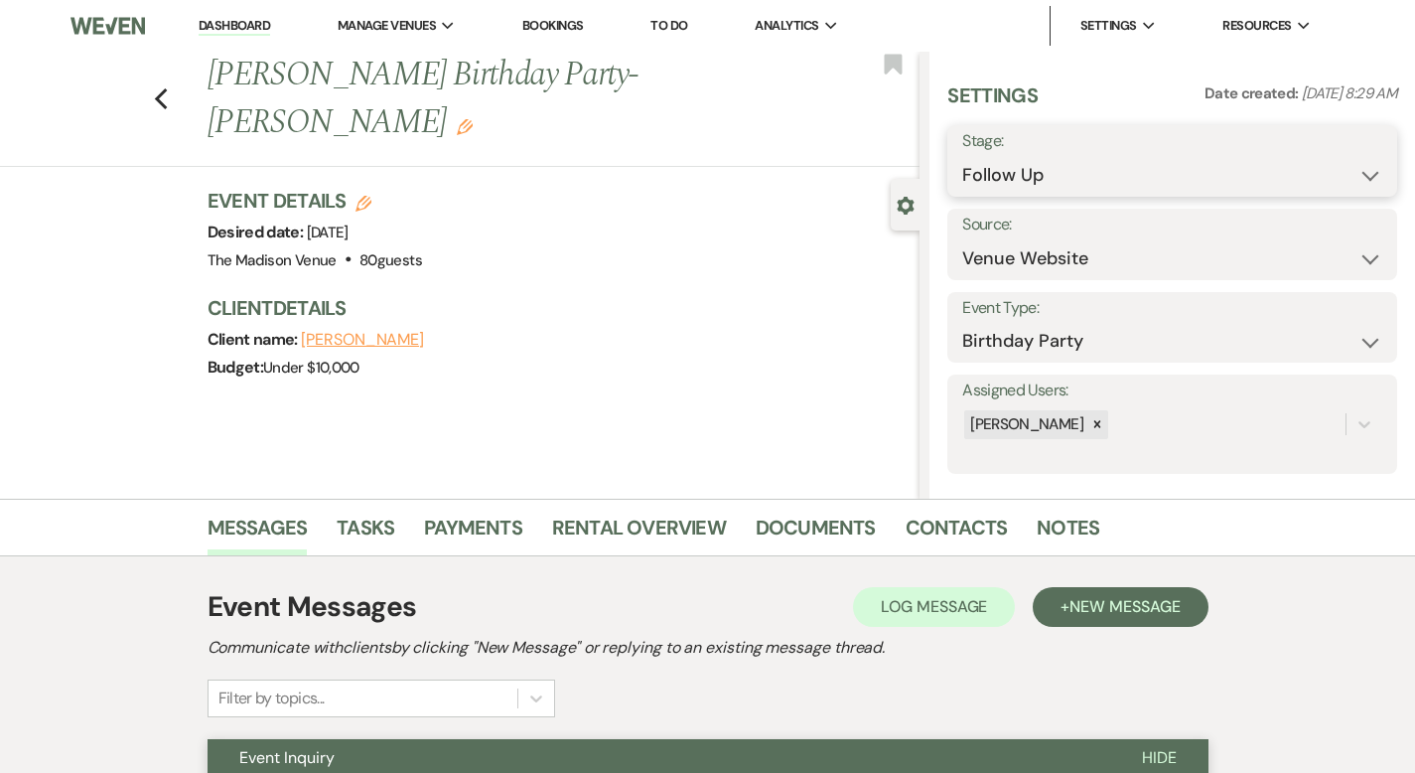
click at [1089, 179] on select "Inquiry Follow Up Tour Requested Tour Confirmed Toured Proposal Sent Booked Lost" at bounding box center [1172, 175] width 420 height 39
select select "8"
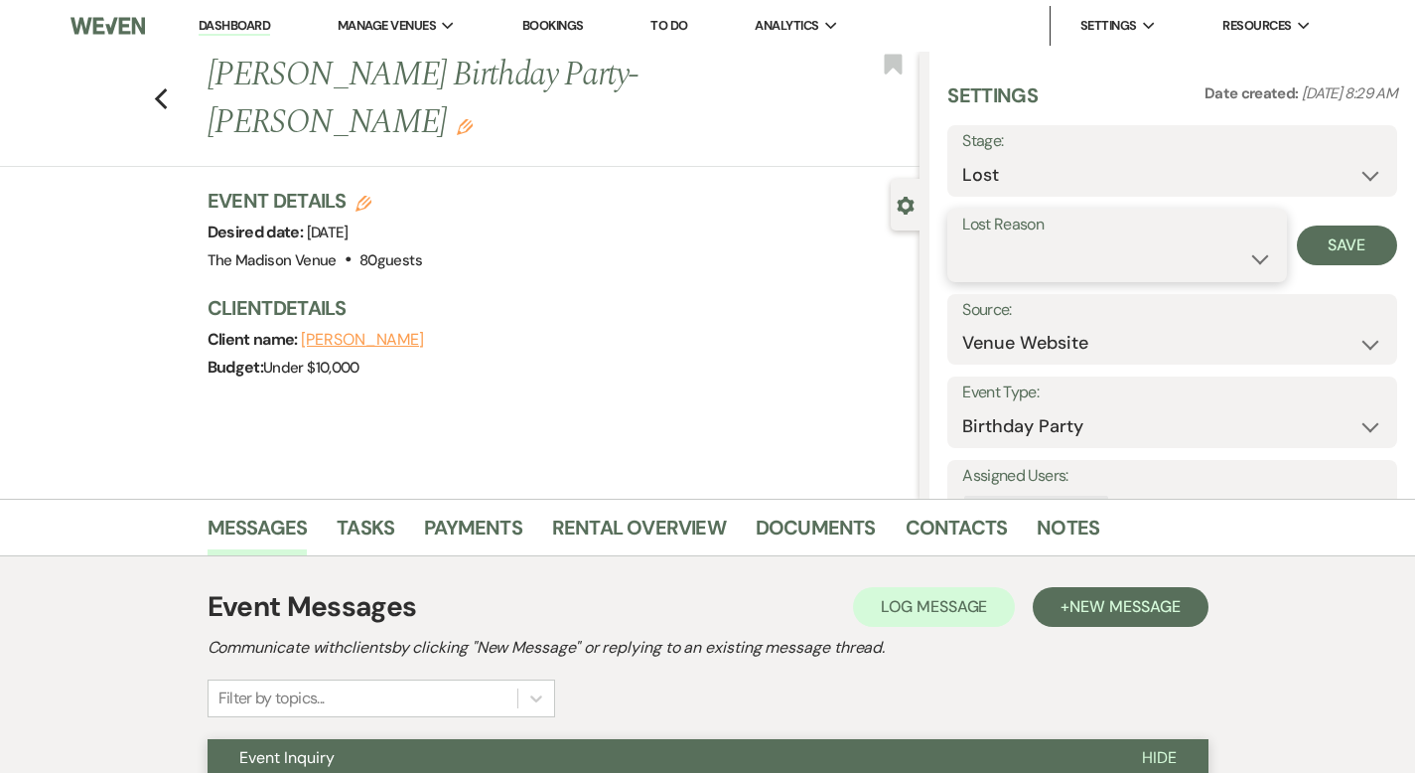
click at [1080, 263] on select "Booked Elsewhere Budget Date Unavailable No Response Not a Good Match Capacity …" at bounding box center [1116, 258] width 309 height 39
select select "5"
click at [1326, 240] on button "Save" at bounding box center [1347, 245] width 100 height 40
click at [154, 87] on icon "Previous" at bounding box center [161, 99] width 15 height 24
select select "9"
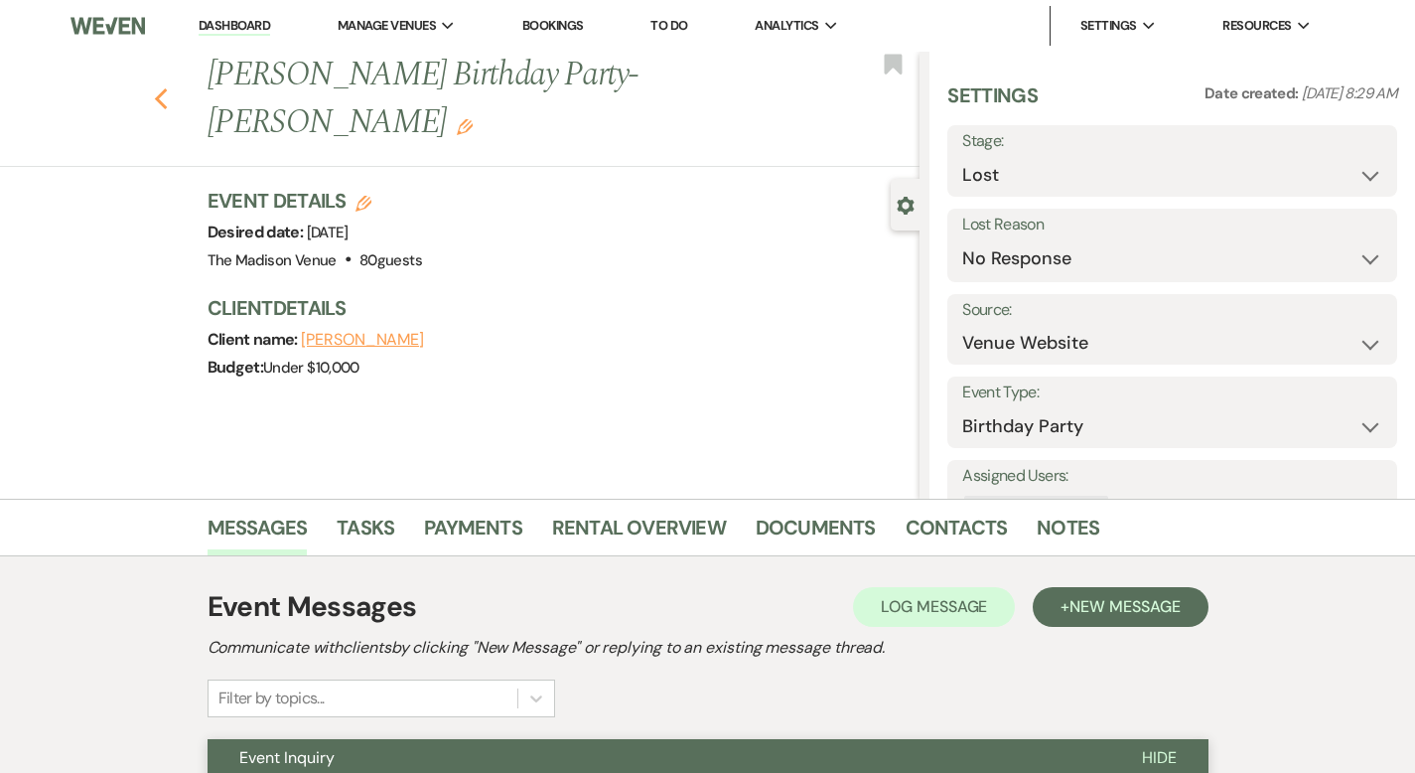
select select "9"
select select "8"
select select "5"
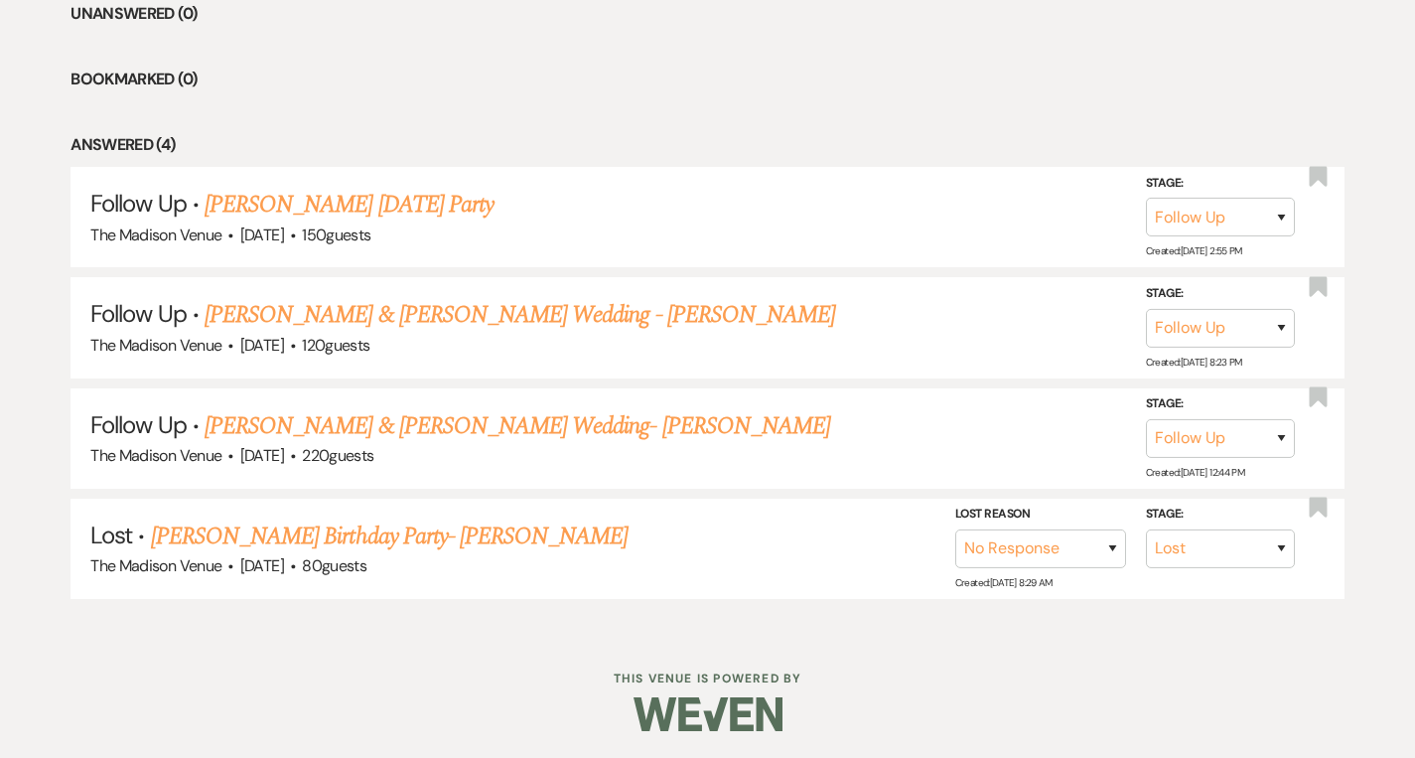
scroll to position [728, 0]
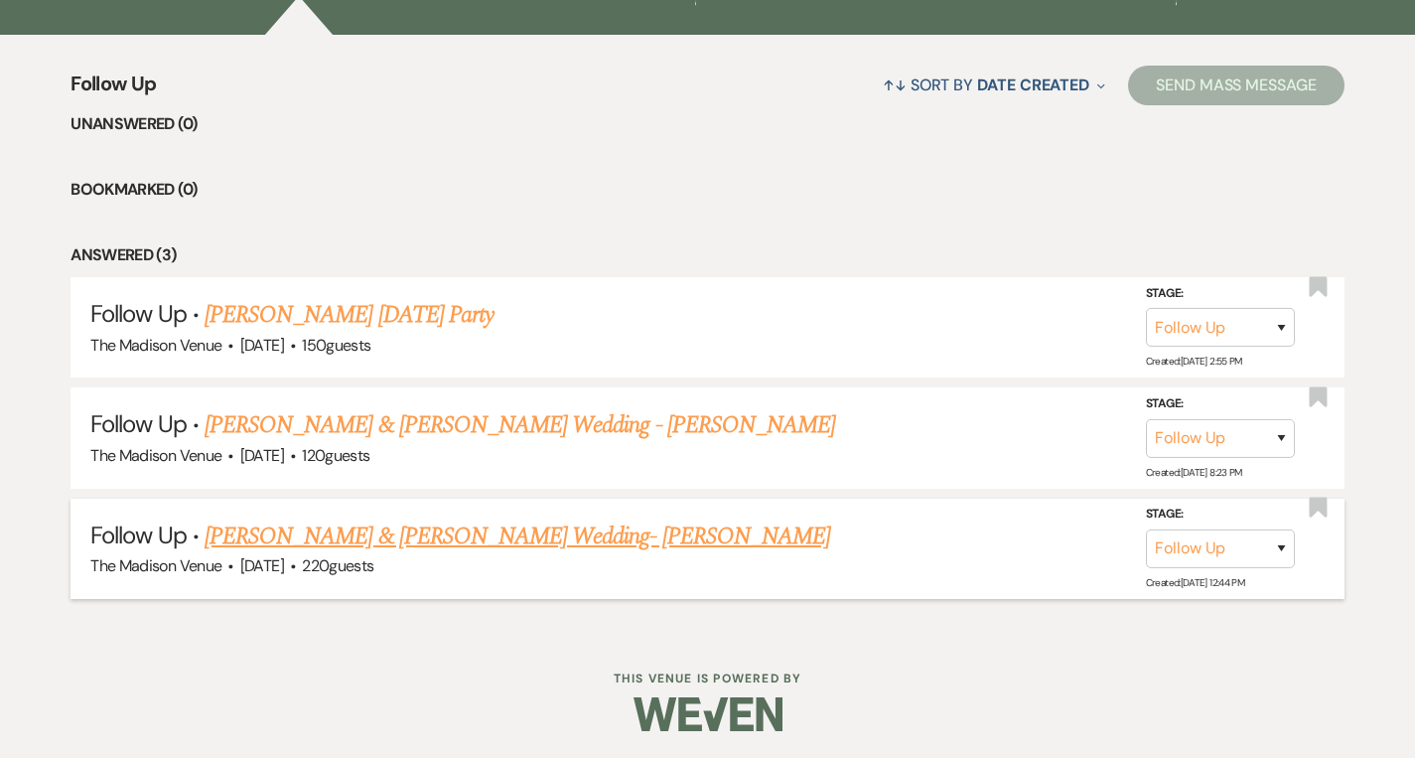
click at [334, 534] on link "[PERSON_NAME] & [PERSON_NAME] Wedding- [PERSON_NAME]" at bounding box center [518, 536] width 626 height 36
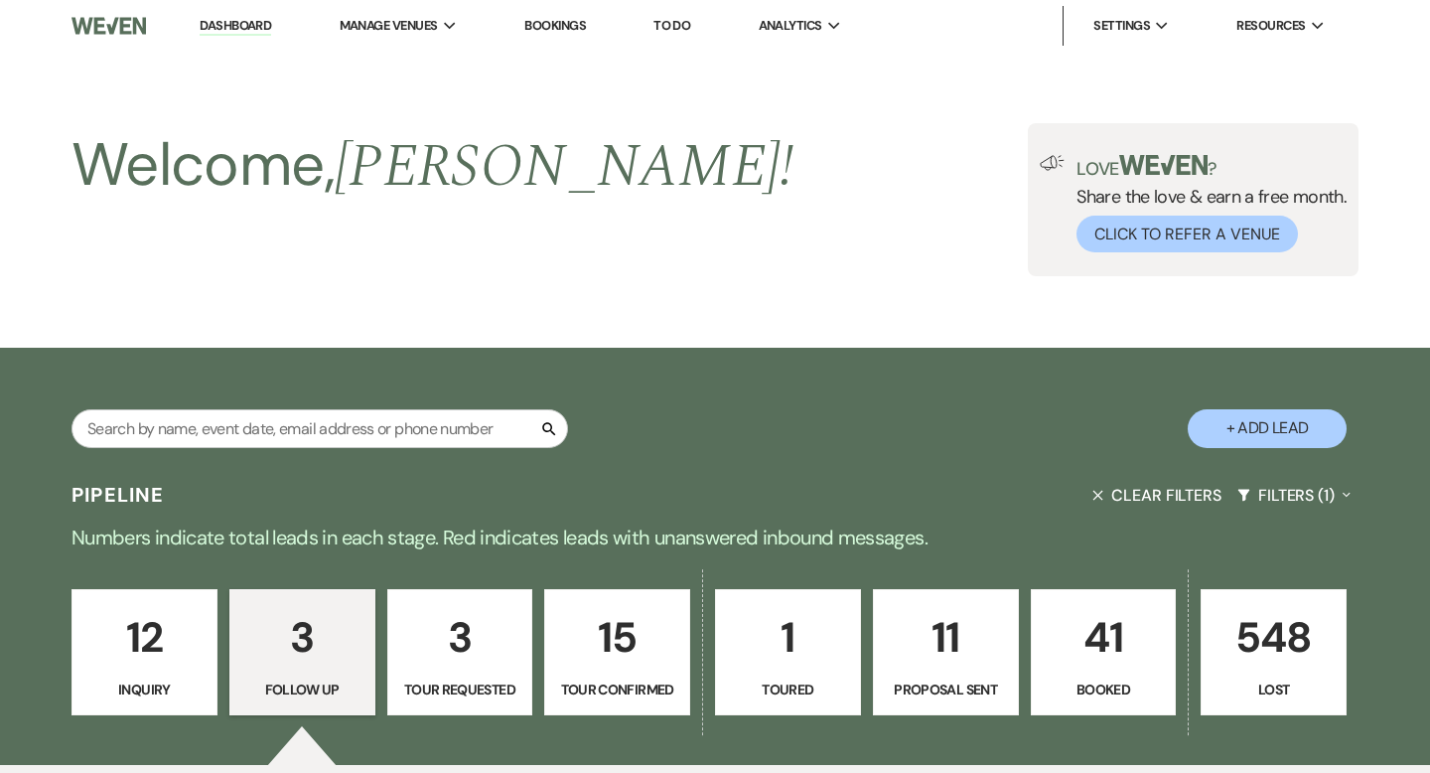
select select "9"
select select "5"
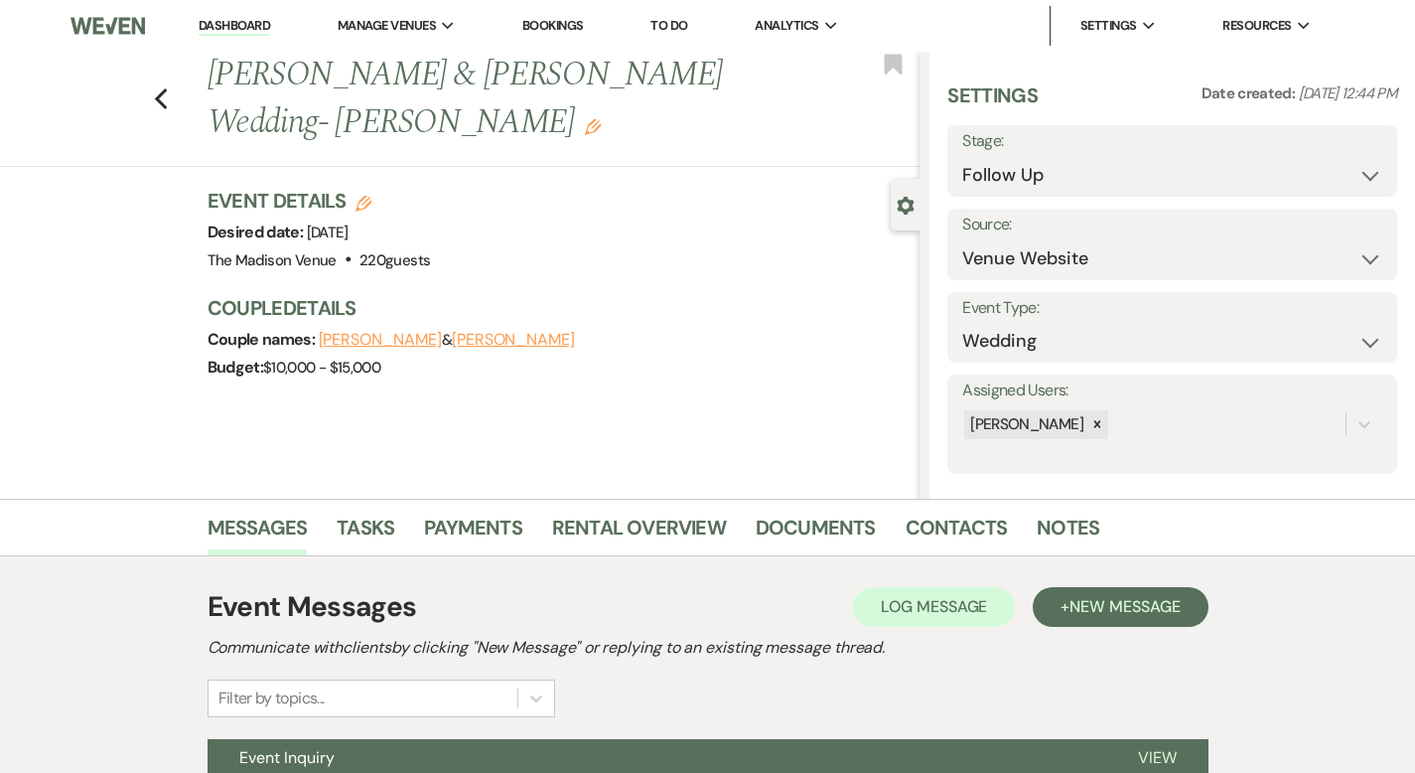
scroll to position [195, 0]
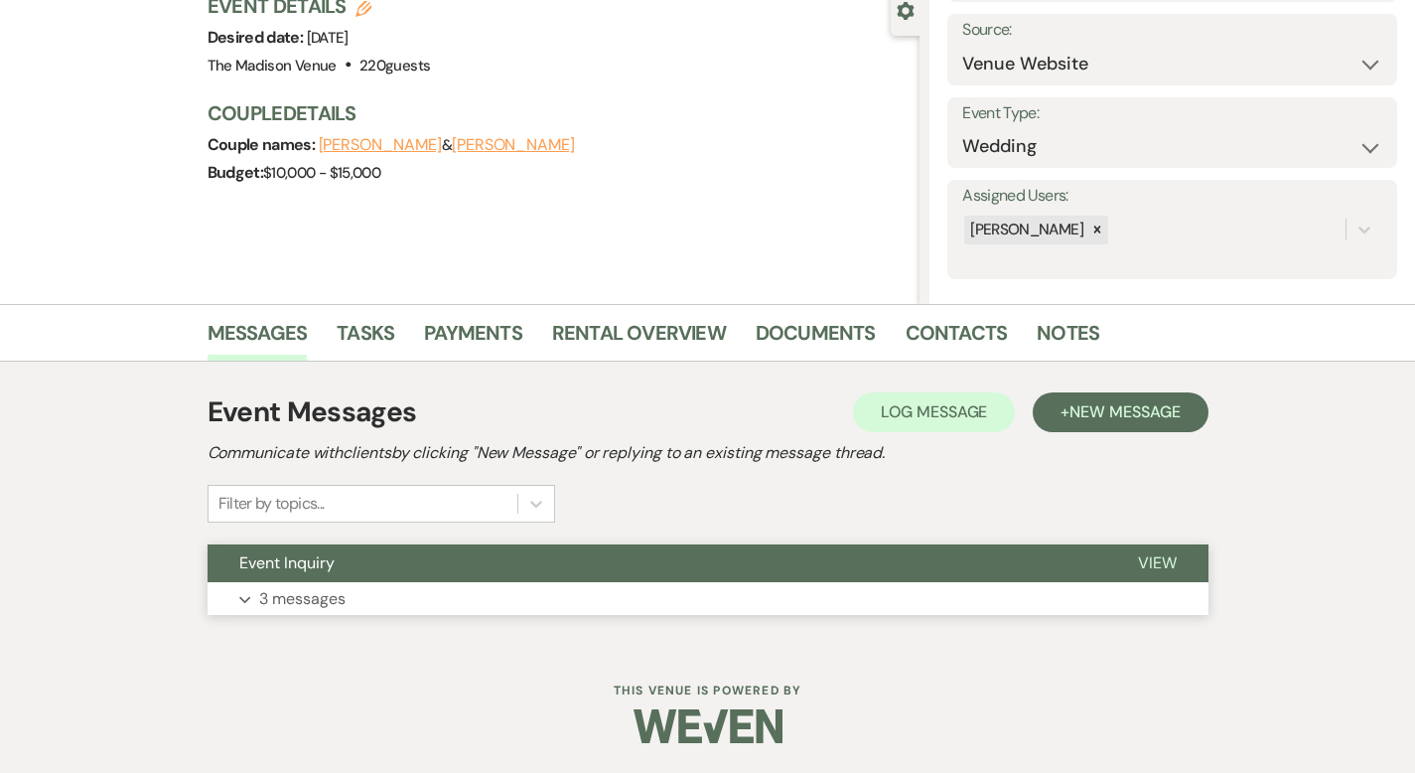
click at [1177, 557] on span "View" at bounding box center [1157, 562] width 39 height 21
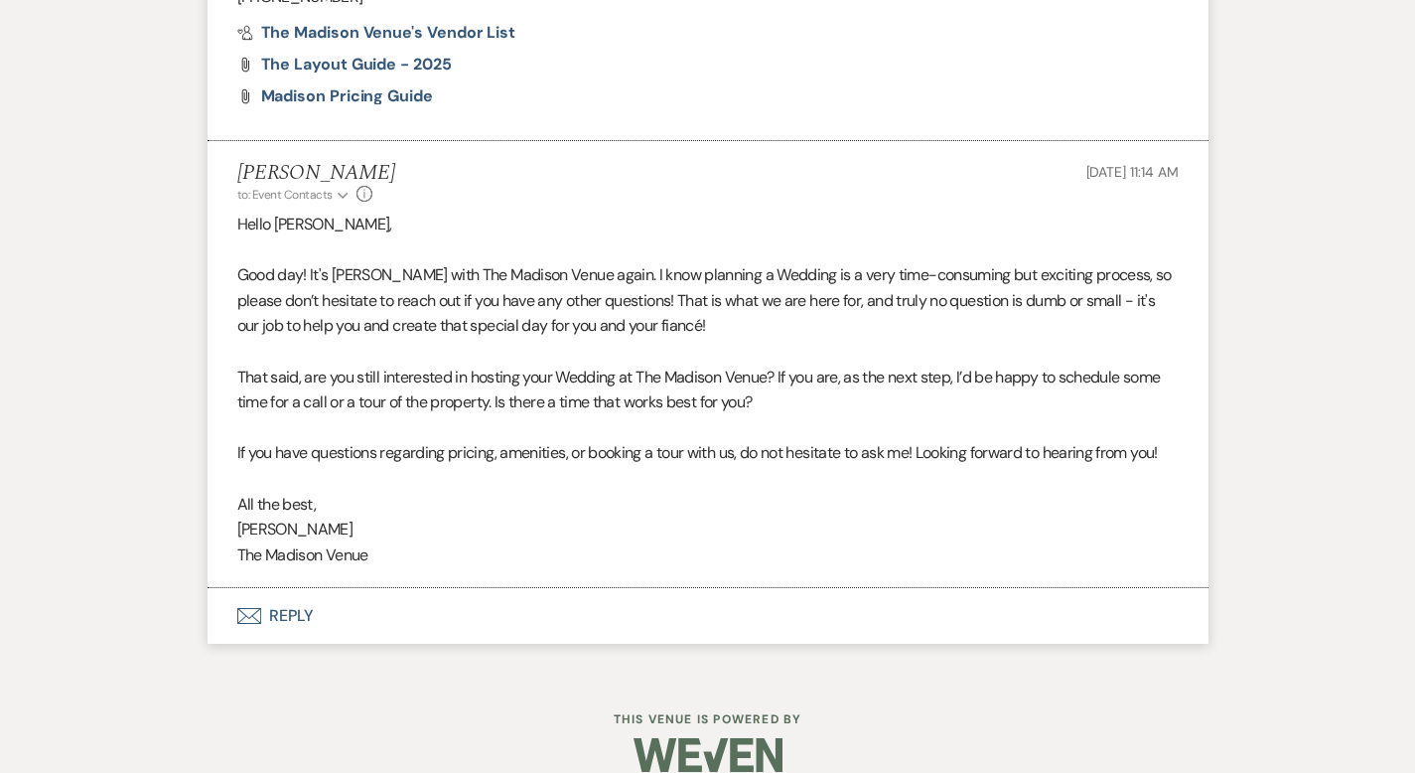
scroll to position [2830, 0]
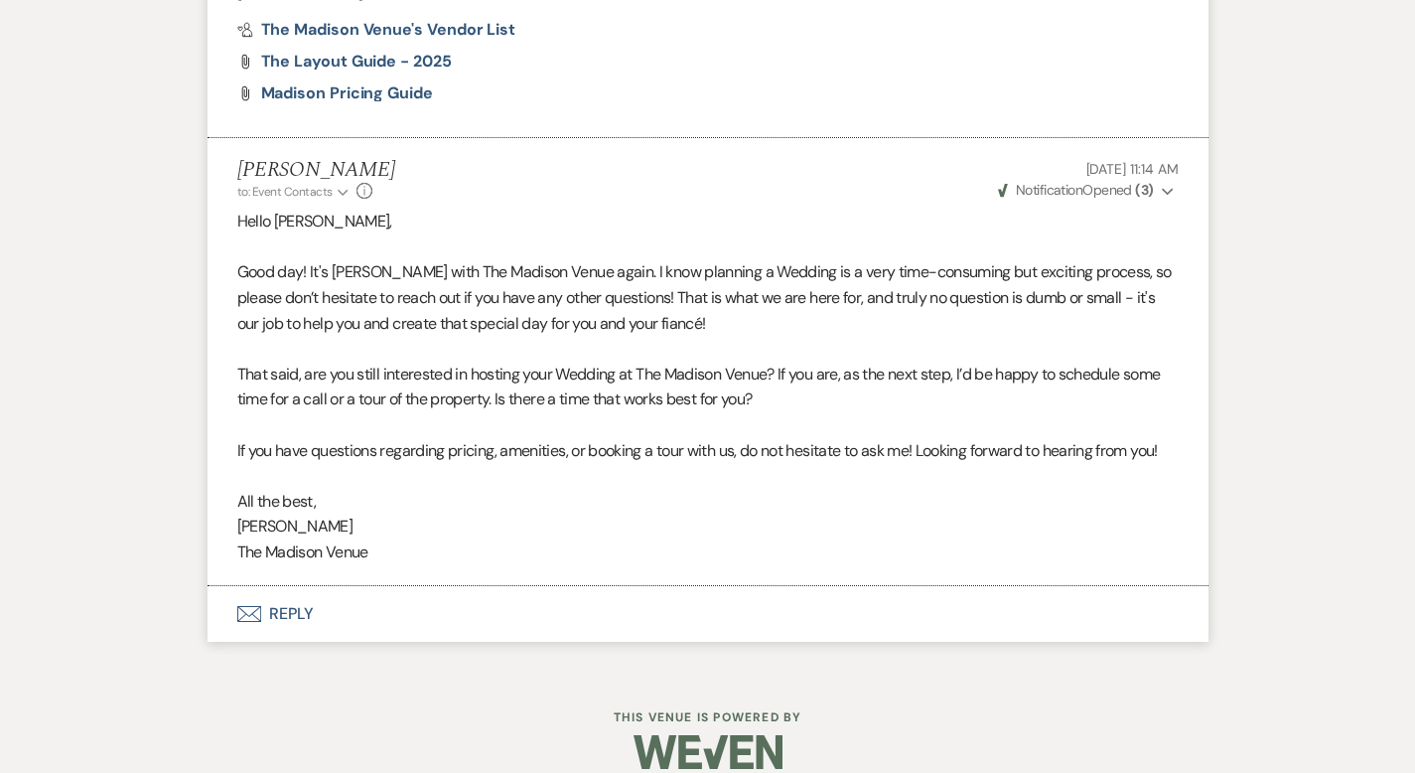
click at [226, 587] on button "Envelope Reply" at bounding box center [708, 614] width 1001 height 56
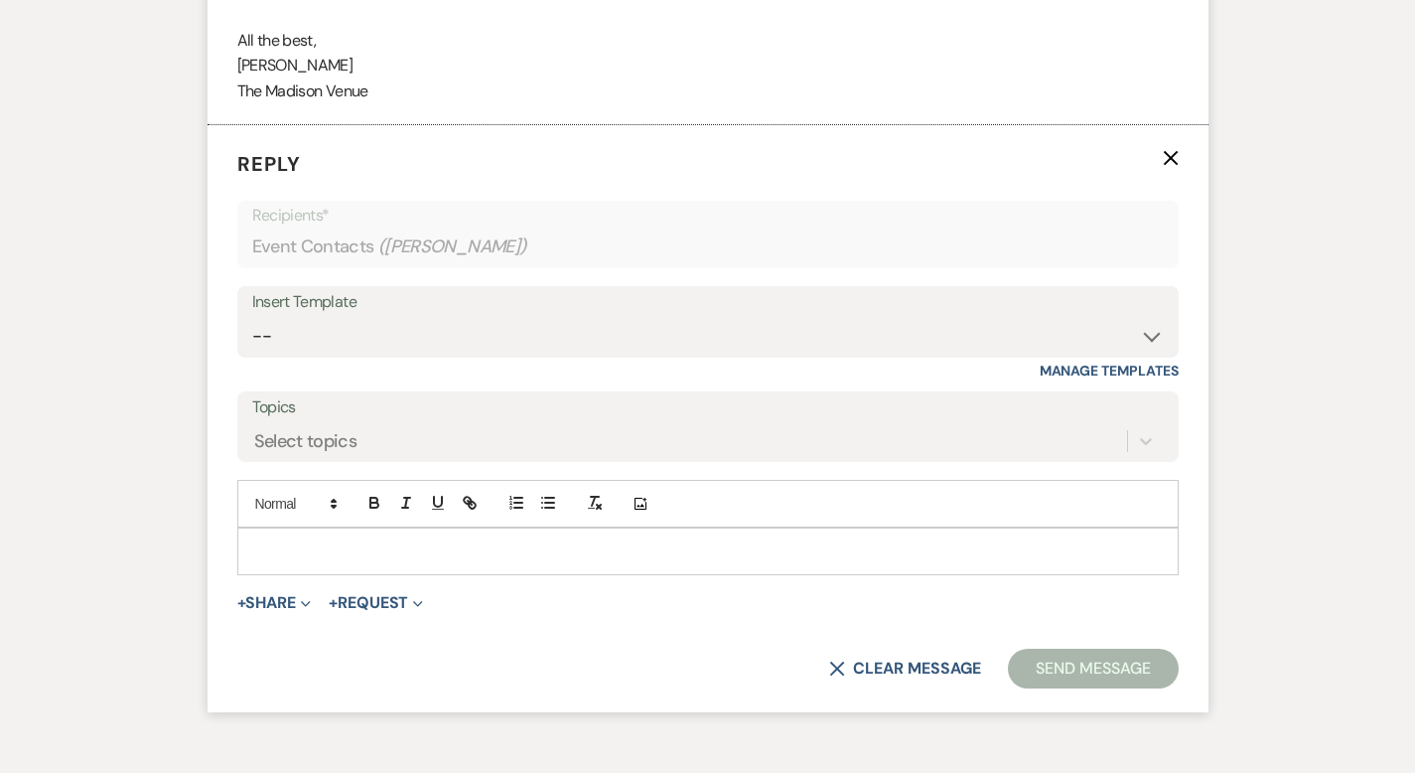
scroll to position [3298, 0]
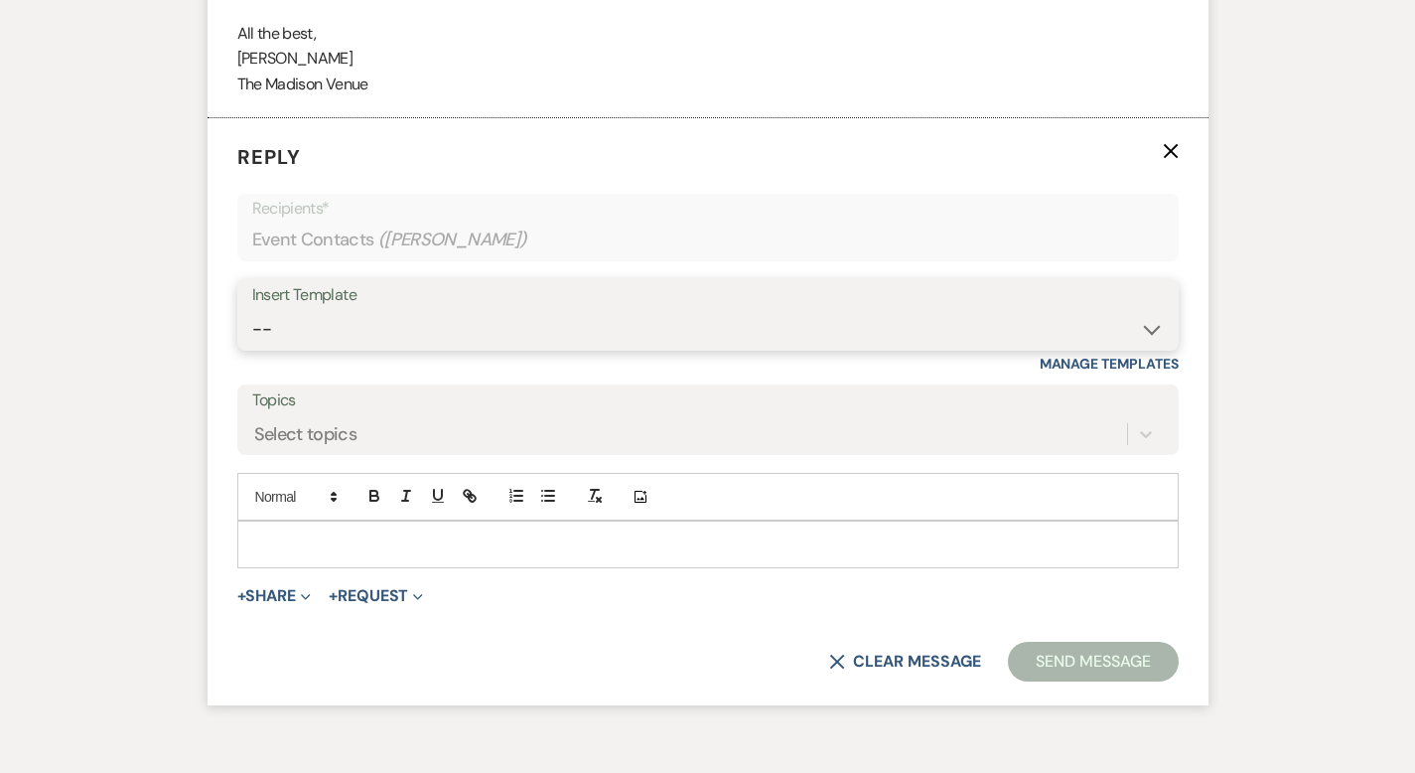
click at [273, 310] on select "-- Weven Planning Portal Introduction (Booked Events) Corporate Lead Follow Up …" at bounding box center [708, 329] width 912 height 39
select select "3683"
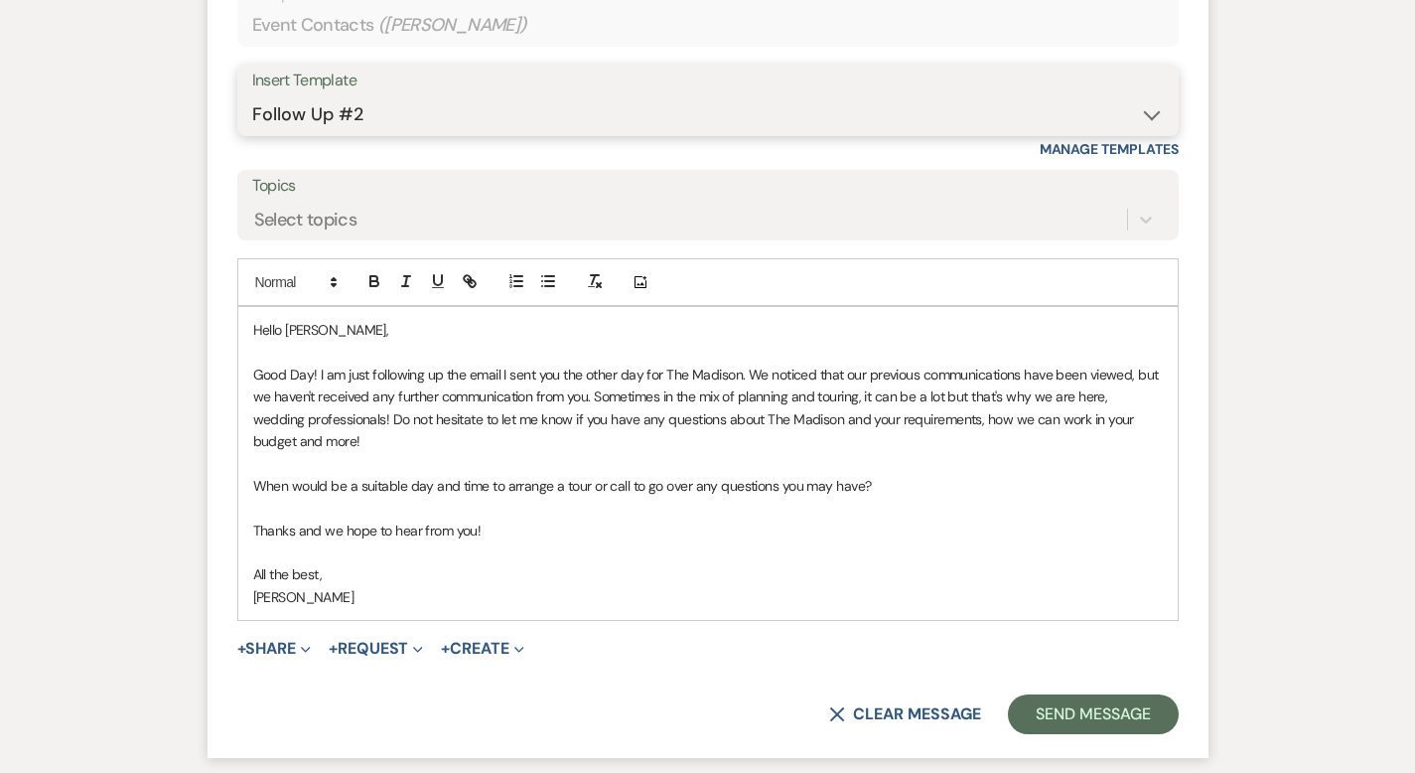
scroll to position [3630, 0]
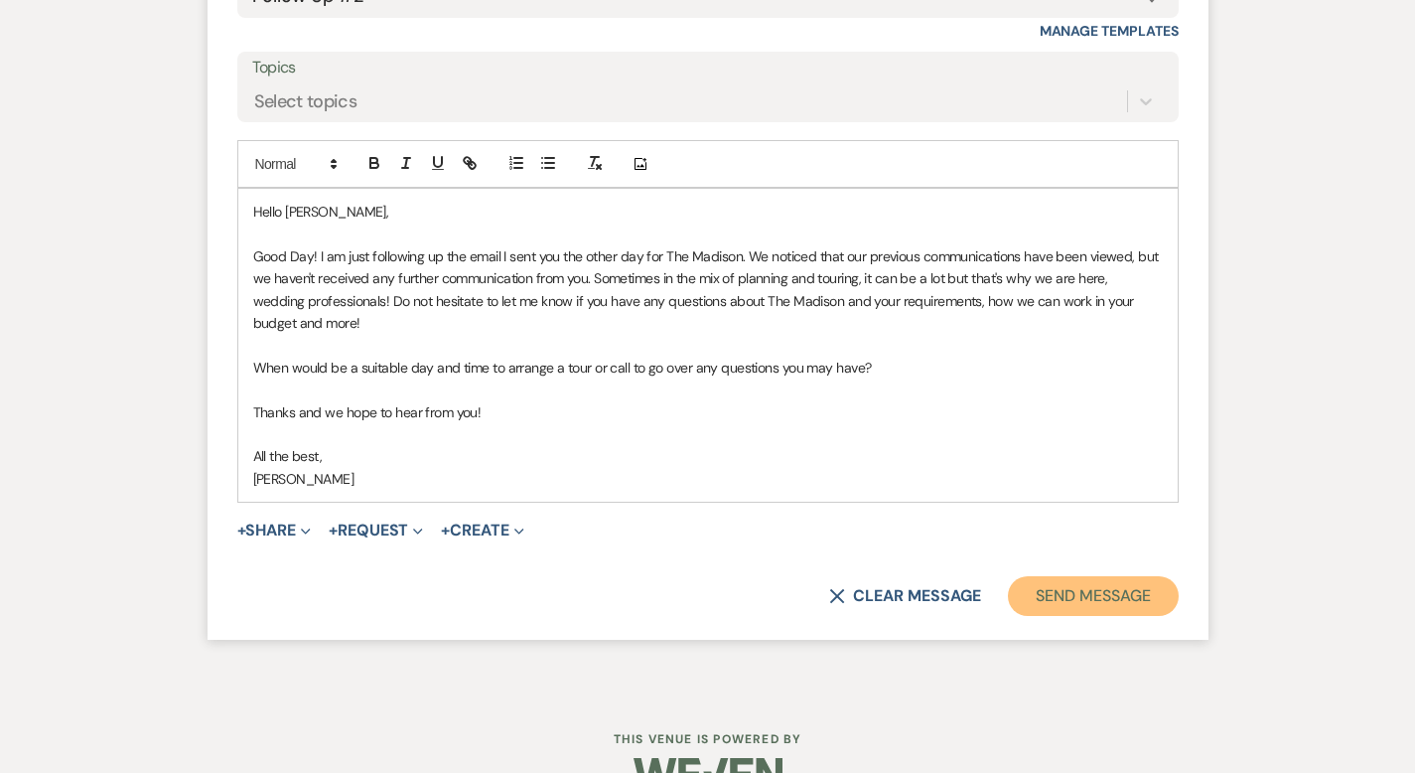
click at [1169, 576] on button "Send Message" at bounding box center [1093, 596] width 170 height 40
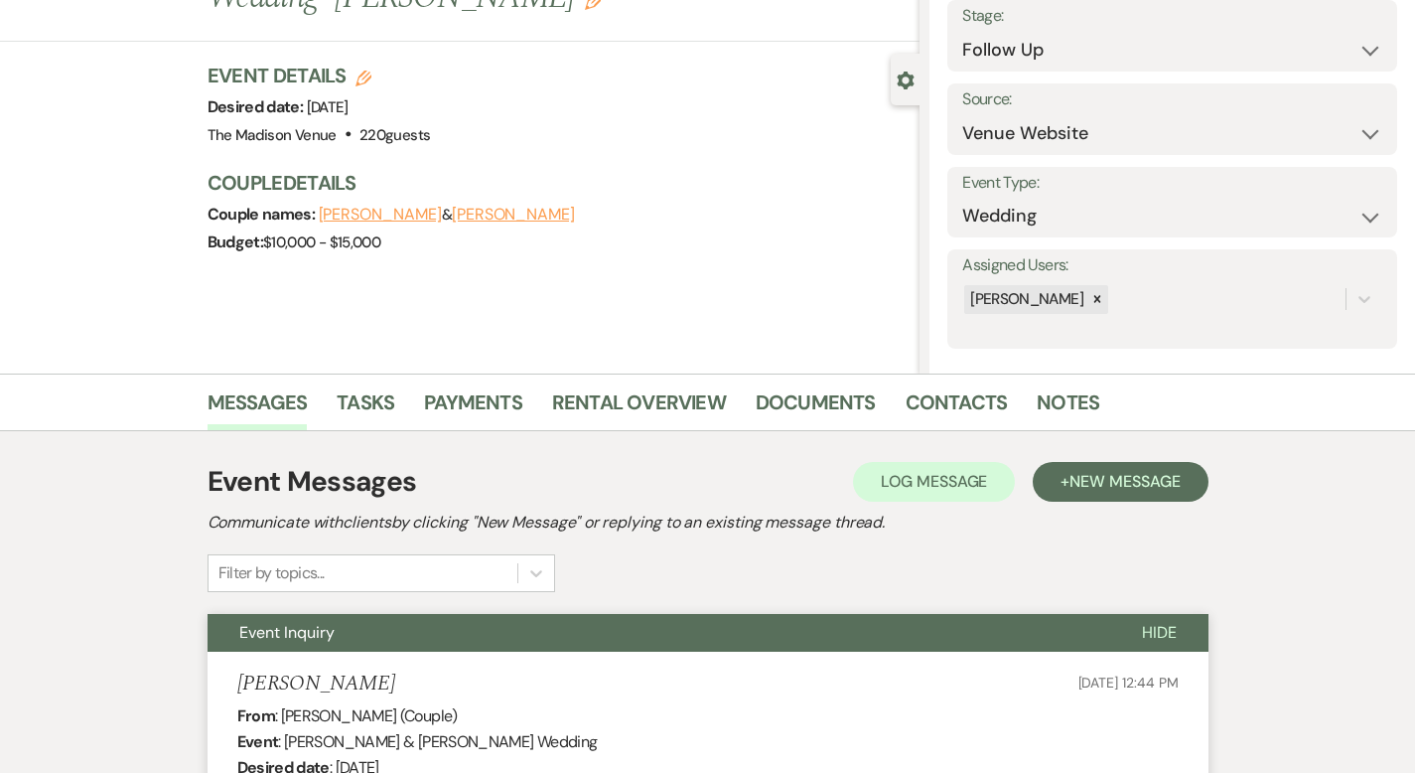
scroll to position [0, 0]
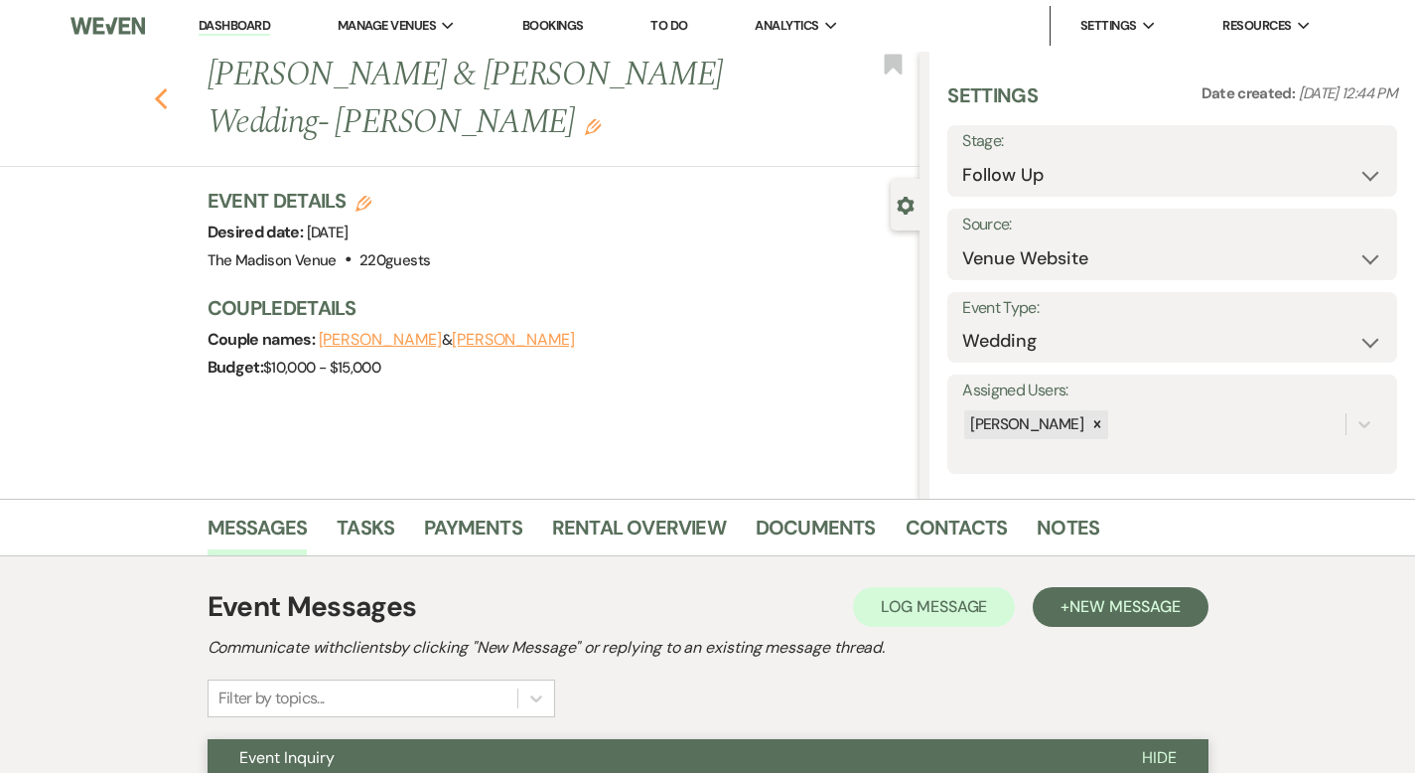
click at [154, 87] on icon "Previous" at bounding box center [161, 99] width 15 height 24
select select "9"
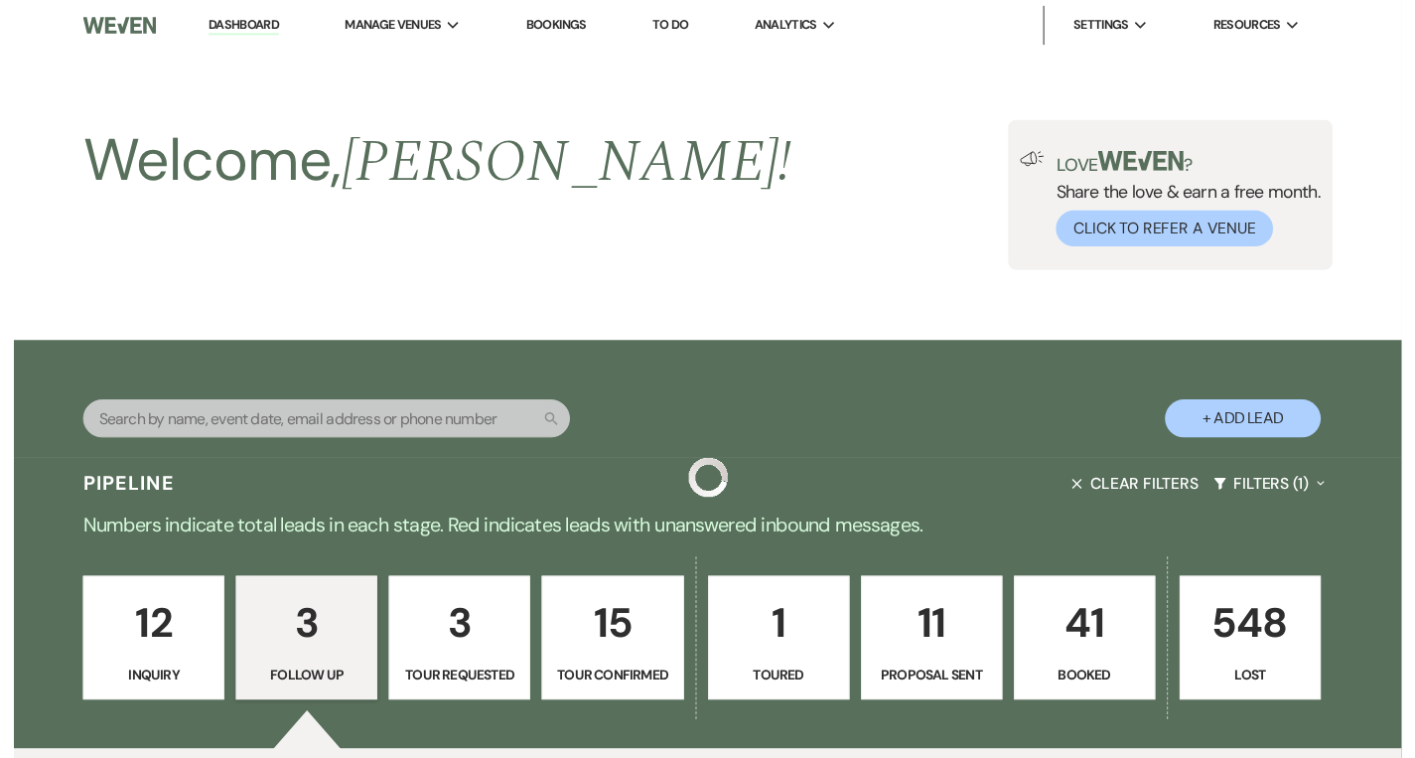
scroll to position [728, 0]
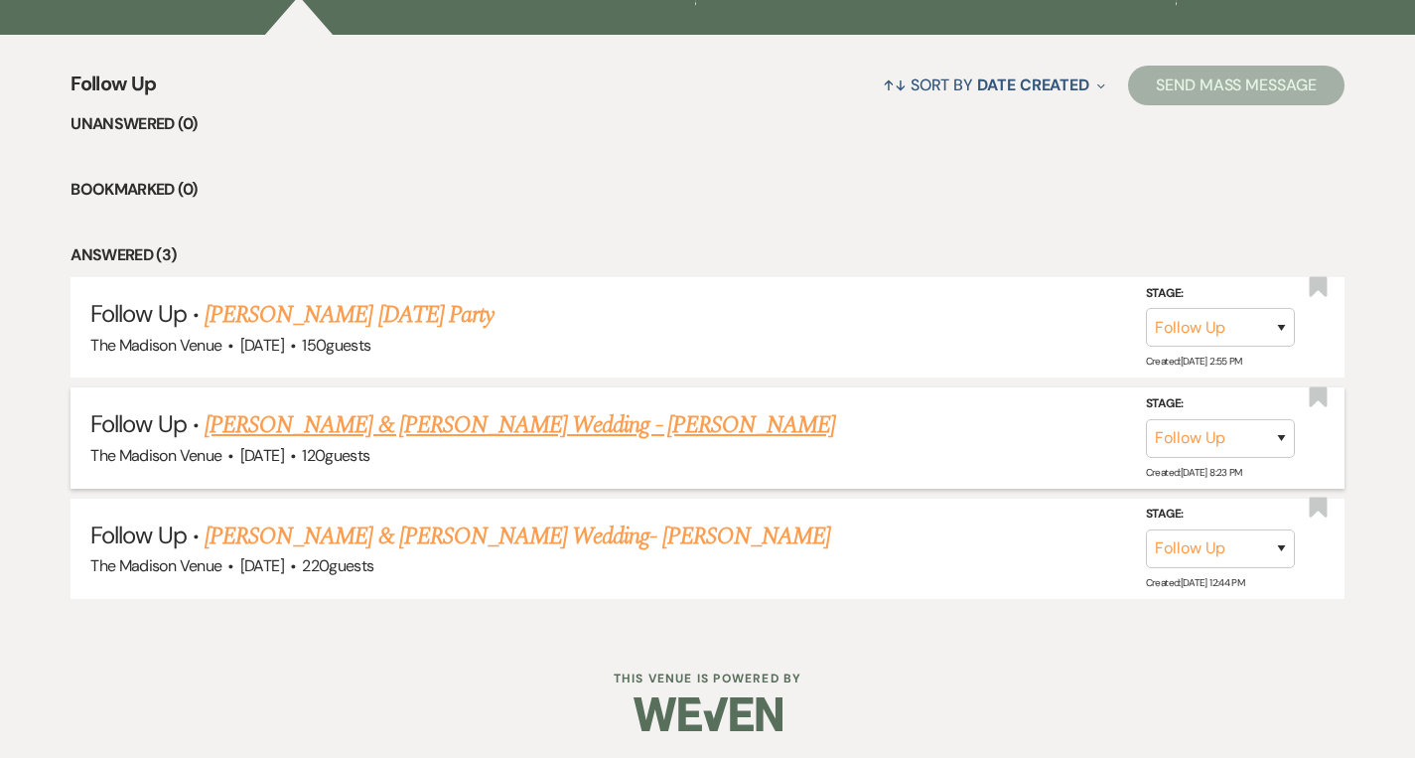
click at [354, 425] on link "[PERSON_NAME] & [PERSON_NAME] Wedding - [PERSON_NAME]" at bounding box center [520, 425] width 631 height 36
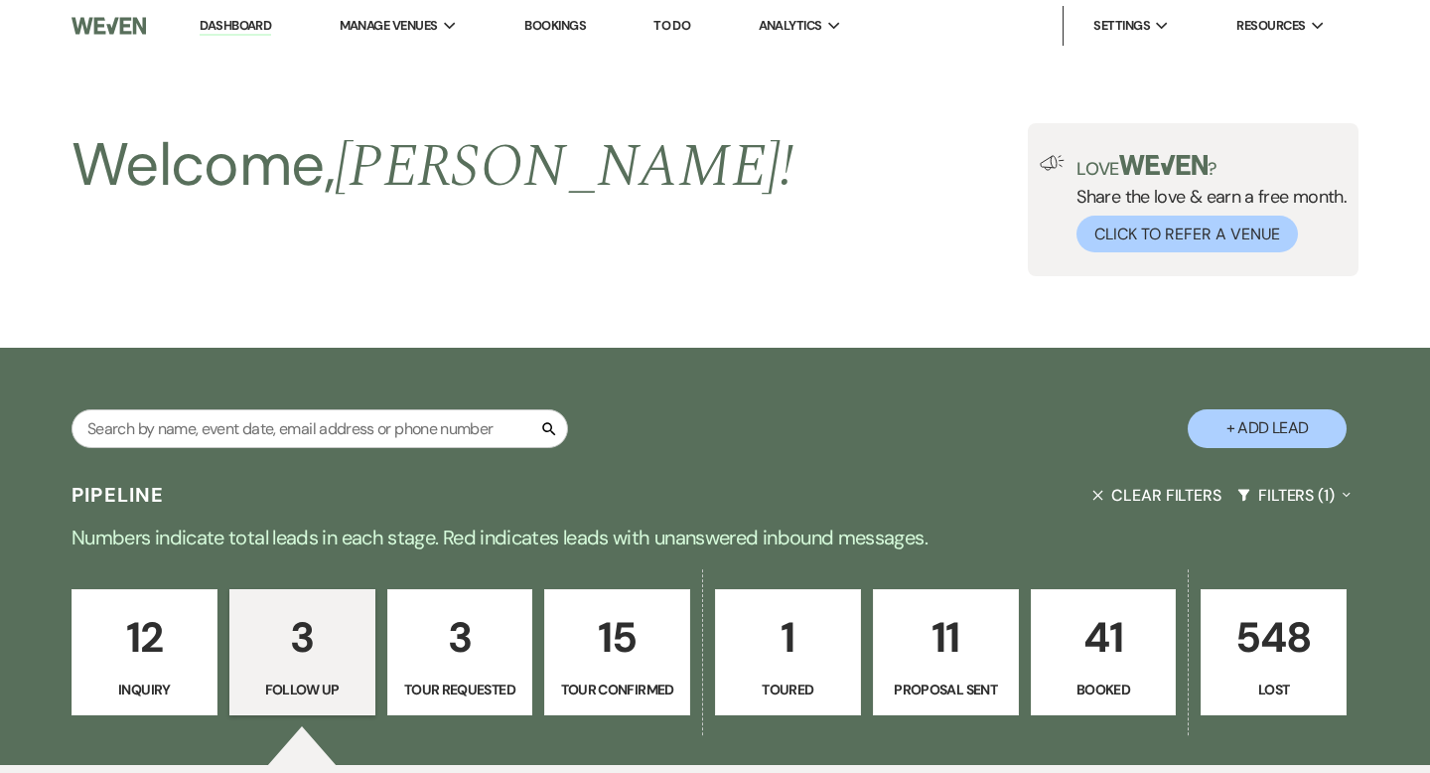
select select "9"
select select "5"
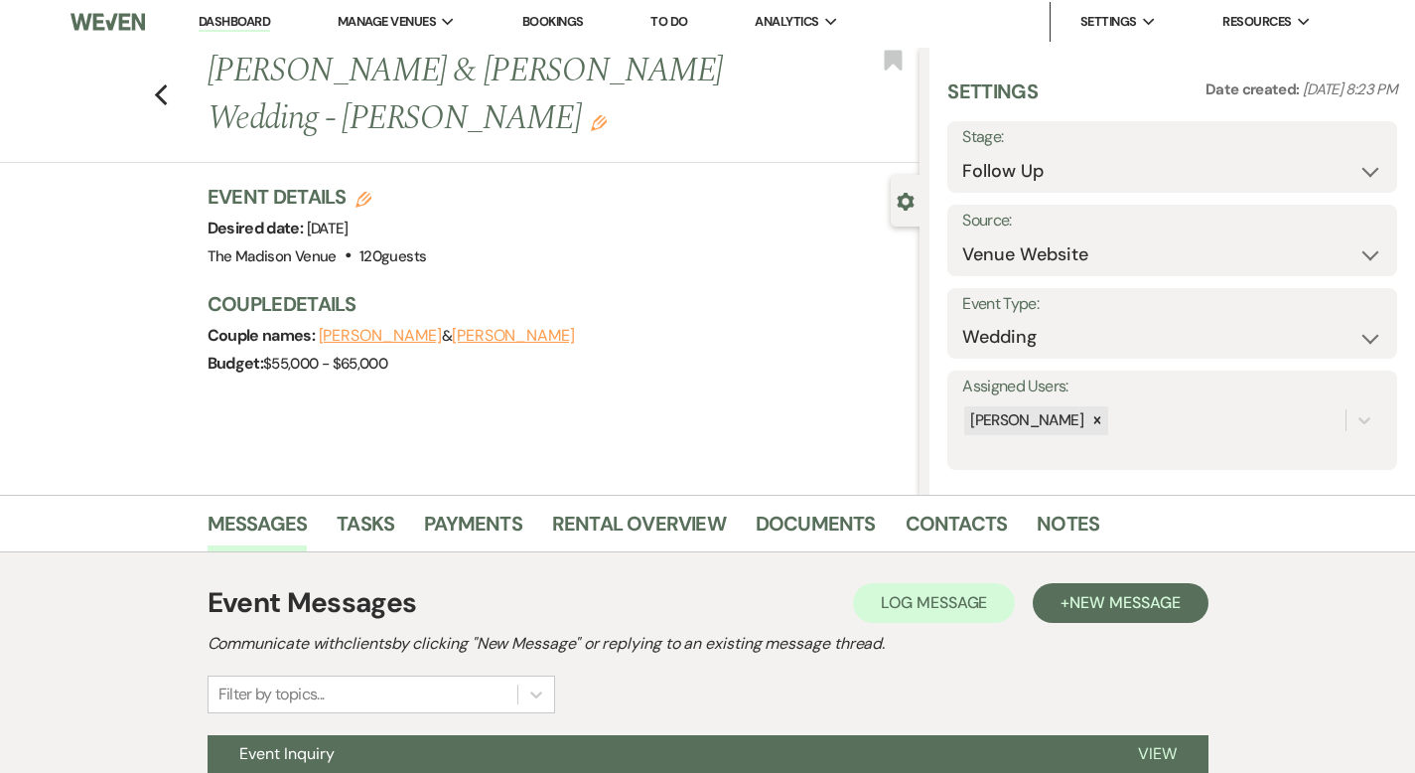
scroll to position [195, 0]
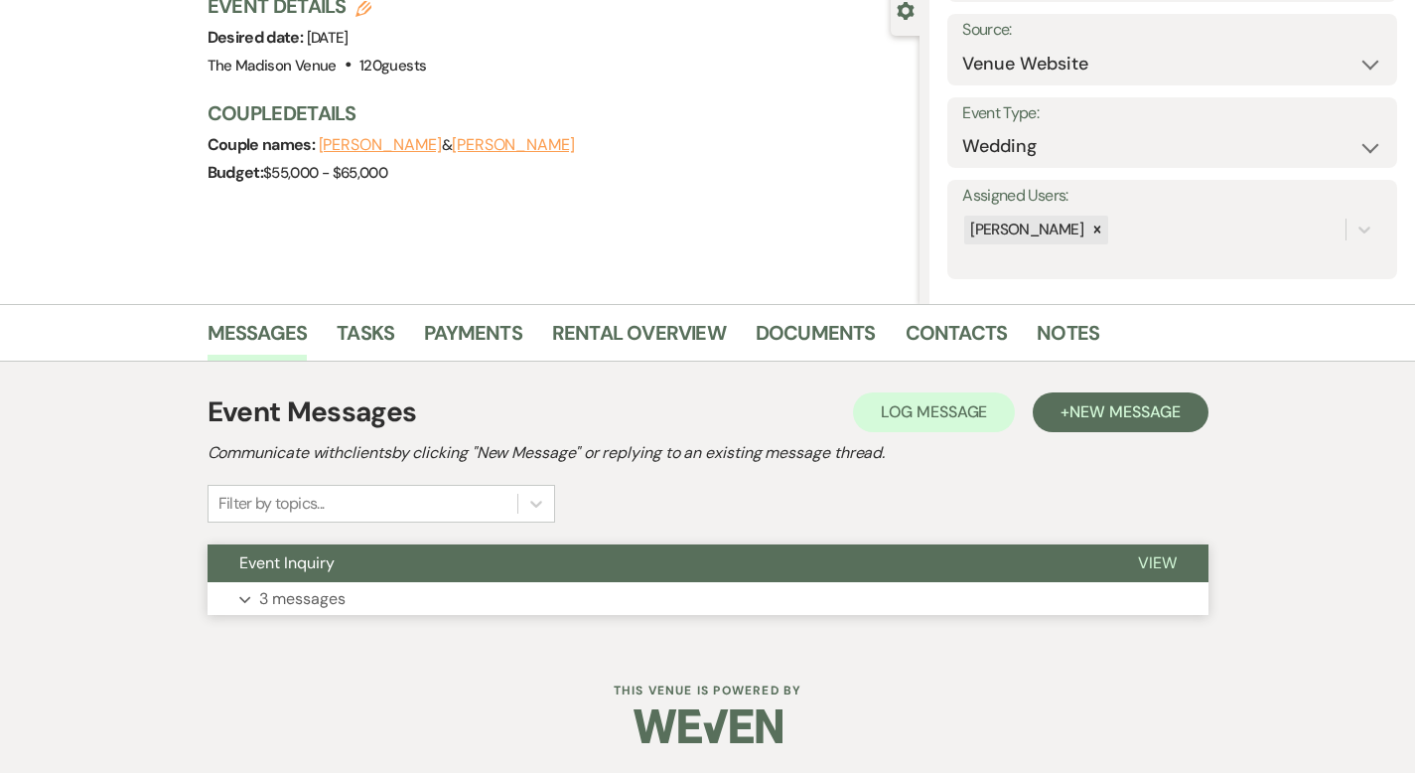
click at [1177, 555] on span "View" at bounding box center [1157, 562] width 39 height 21
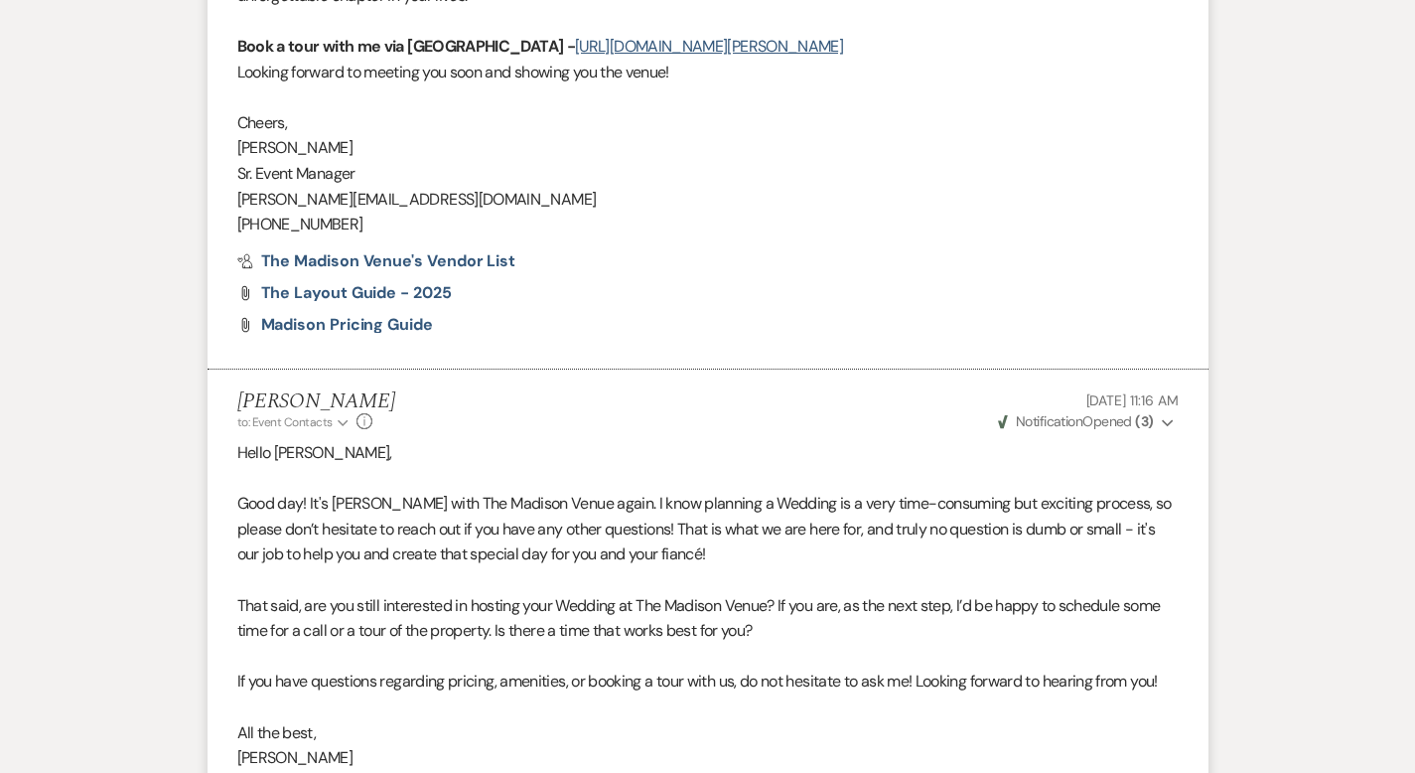
scroll to position [2779, 0]
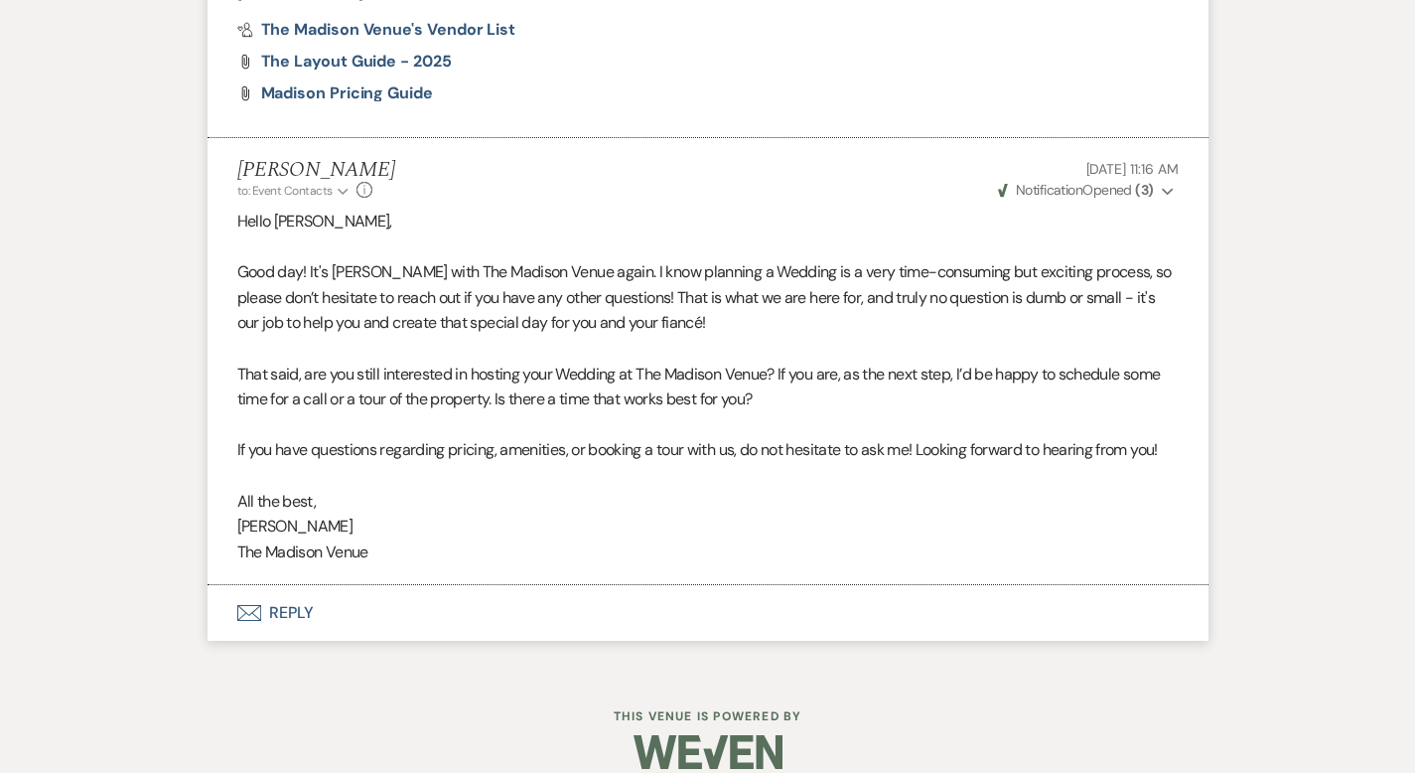
click at [212, 587] on button "Envelope Reply" at bounding box center [708, 613] width 1001 height 56
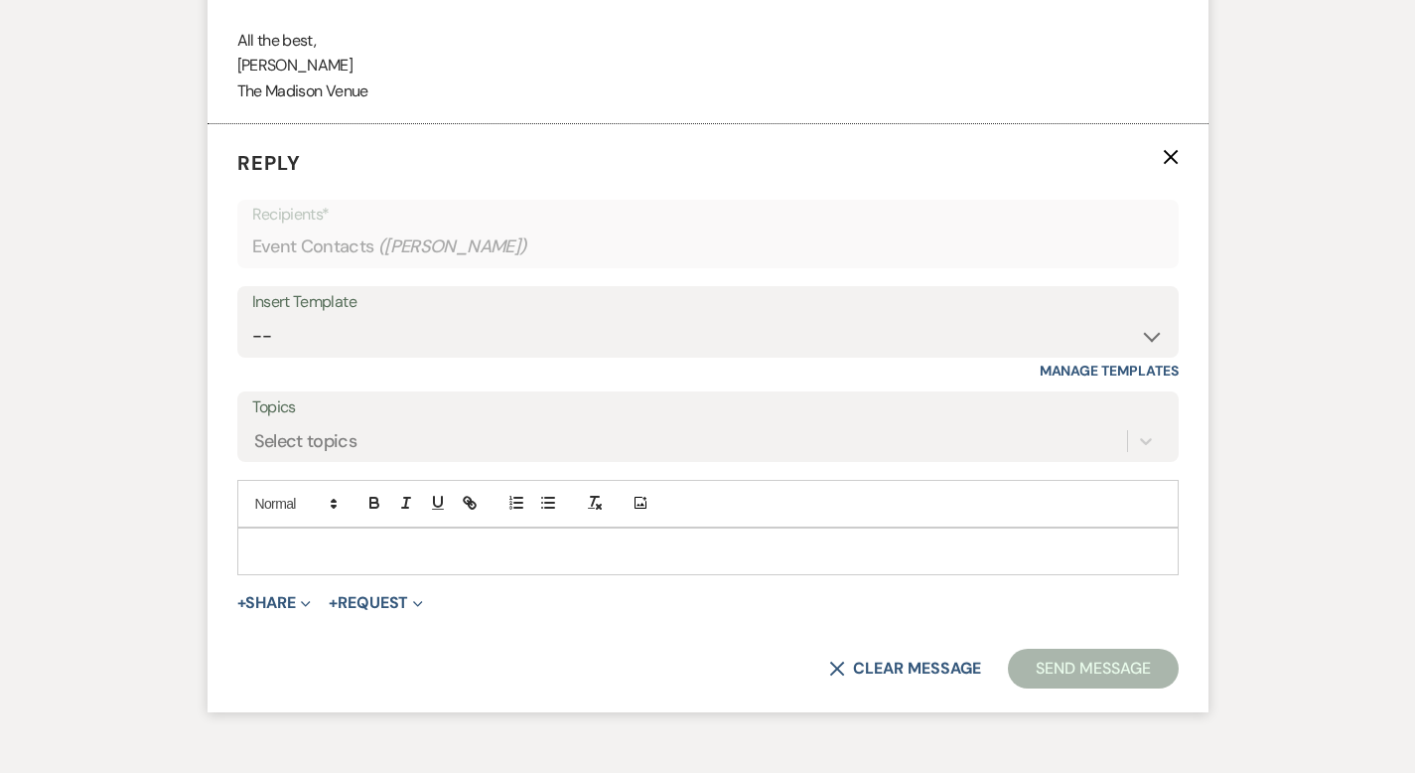
scroll to position [3247, 0]
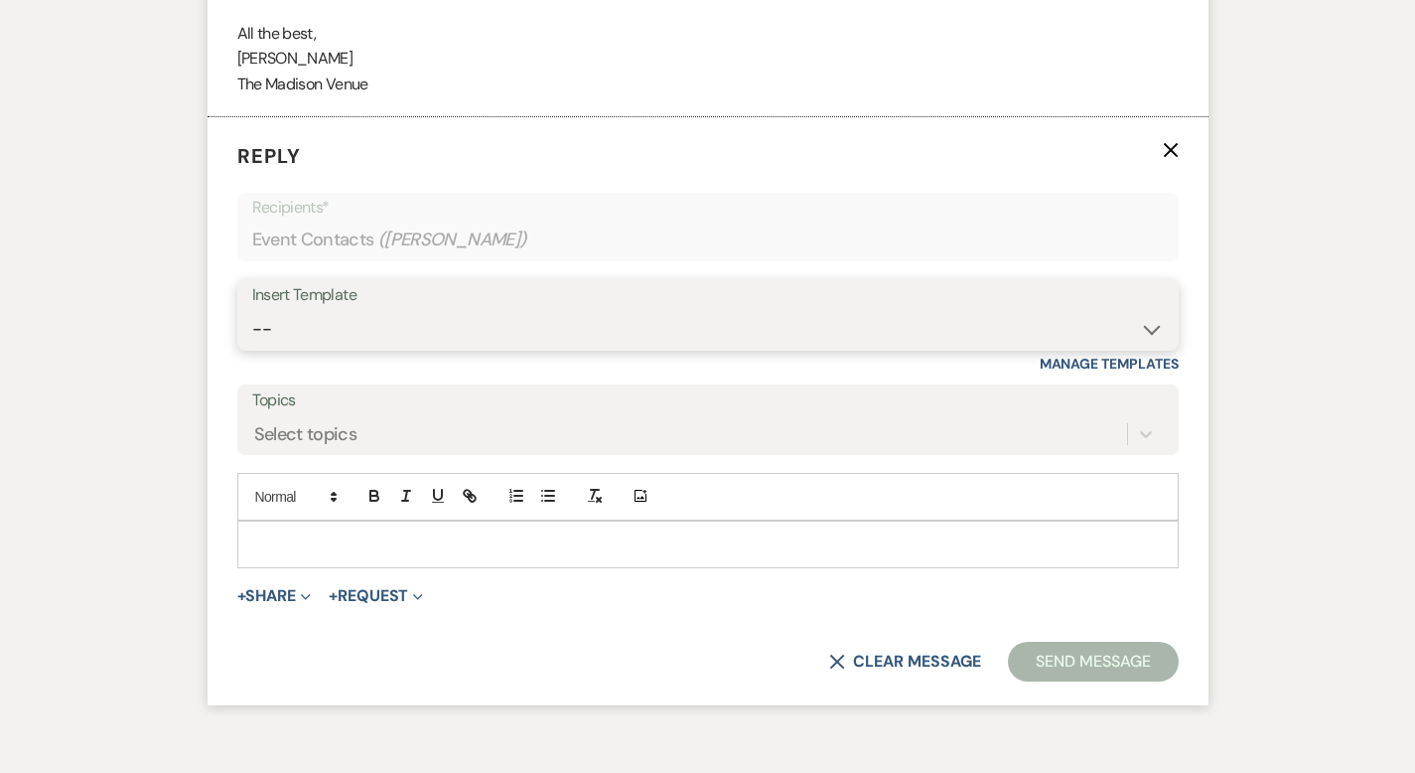
click at [293, 313] on select "-- Weven Planning Portal Introduction (Booked Events) Corporate Lead Follow Up …" at bounding box center [708, 329] width 912 height 39
select select "3683"
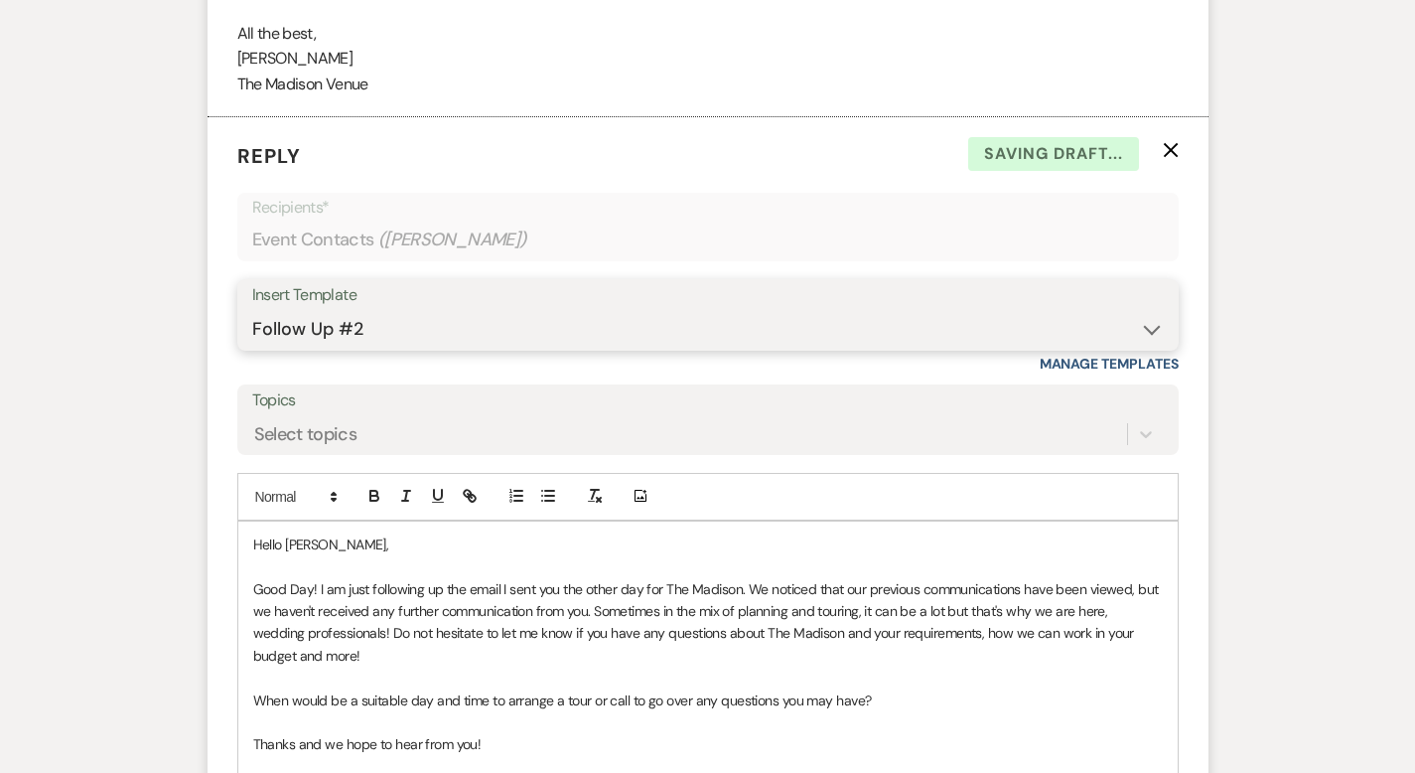
scroll to position [3580, 0]
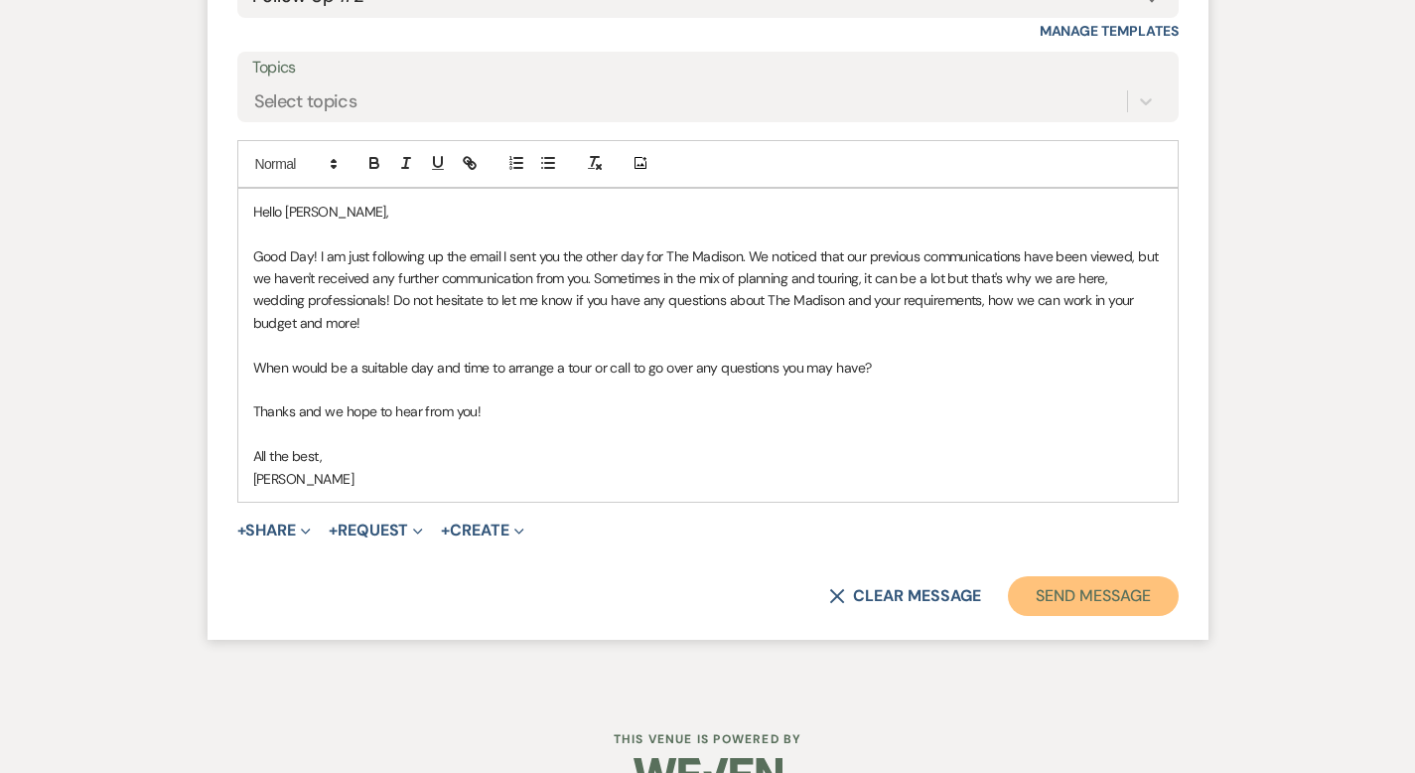
click at [1143, 576] on button "Send Message" at bounding box center [1093, 596] width 170 height 40
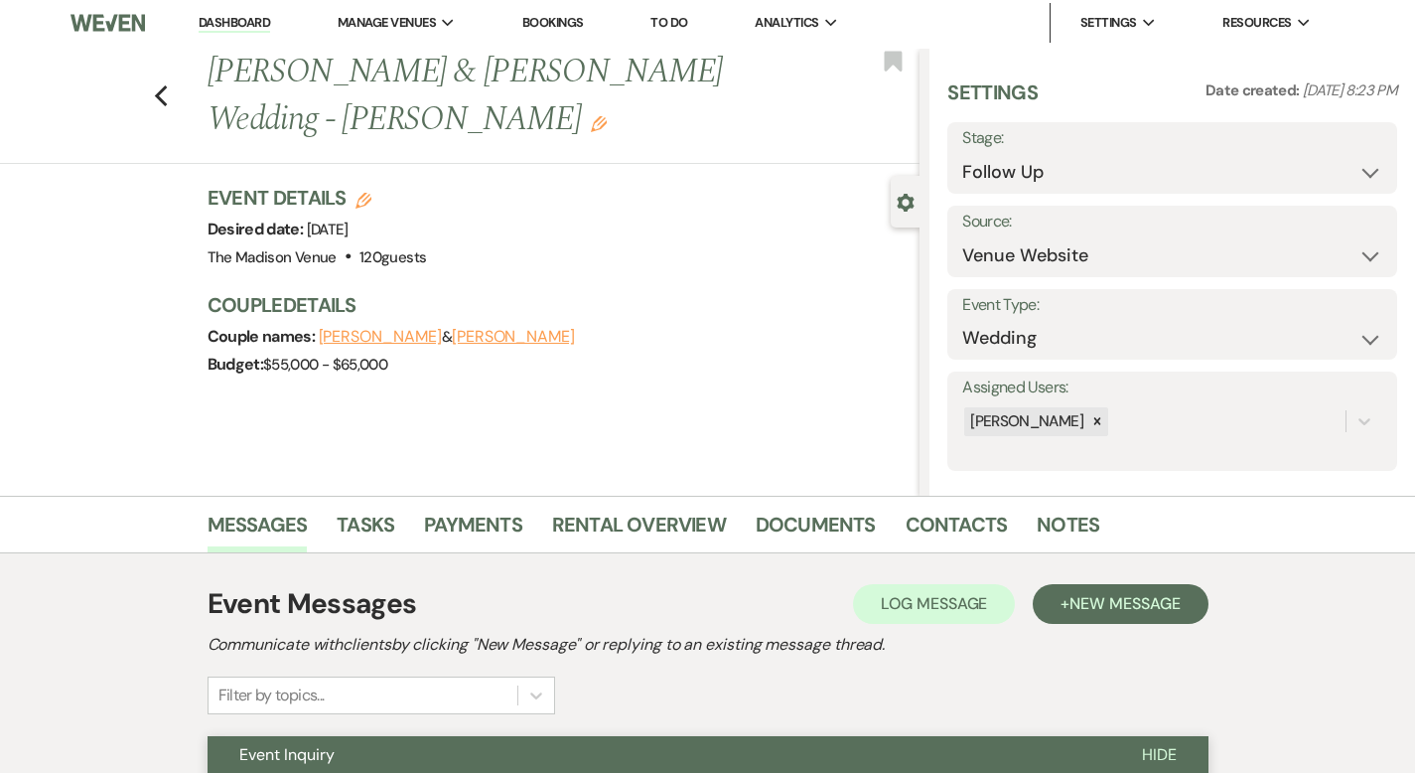
scroll to position [0, 0]
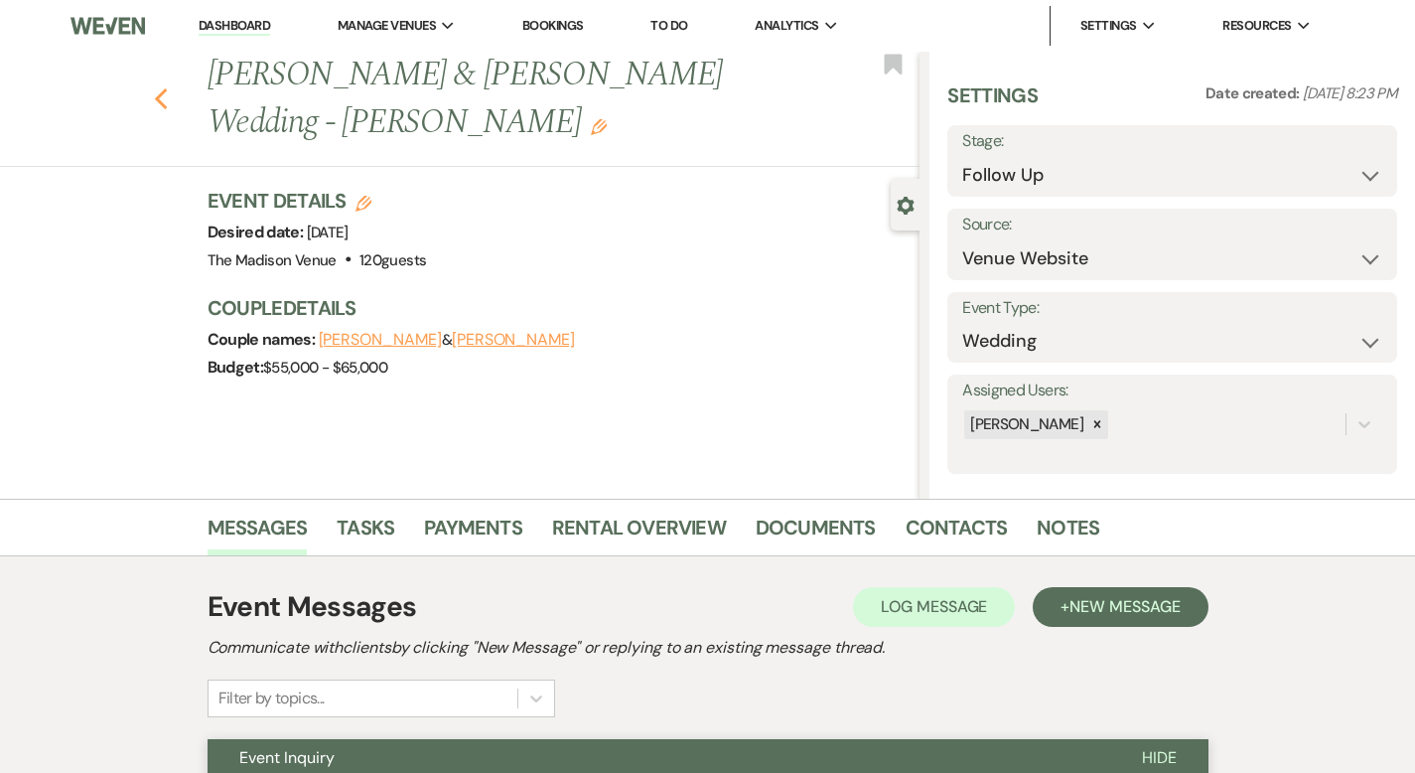
click at [154, 88] on use "button" at bounding box center [160, 99] width 13 height 22
select select "9"
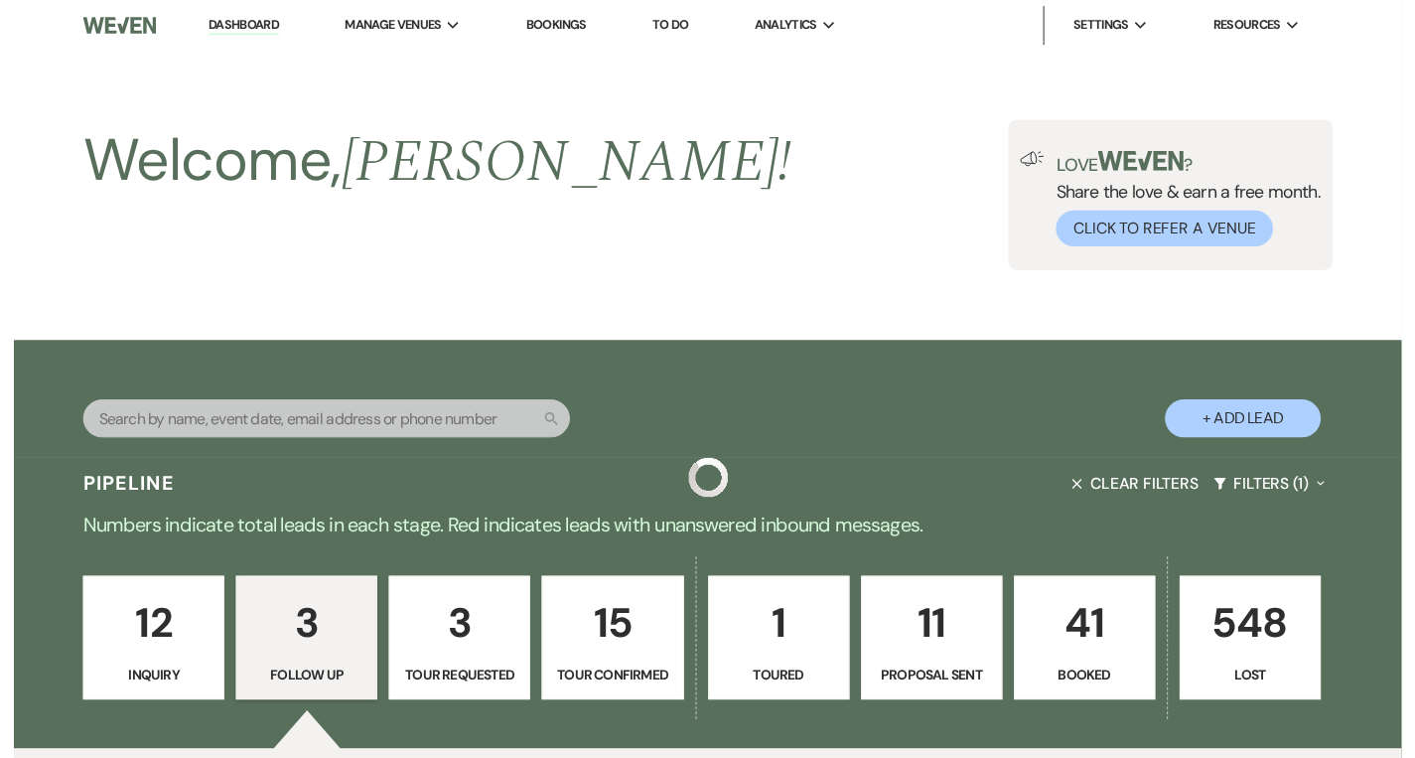
scroll to position [728, 0]
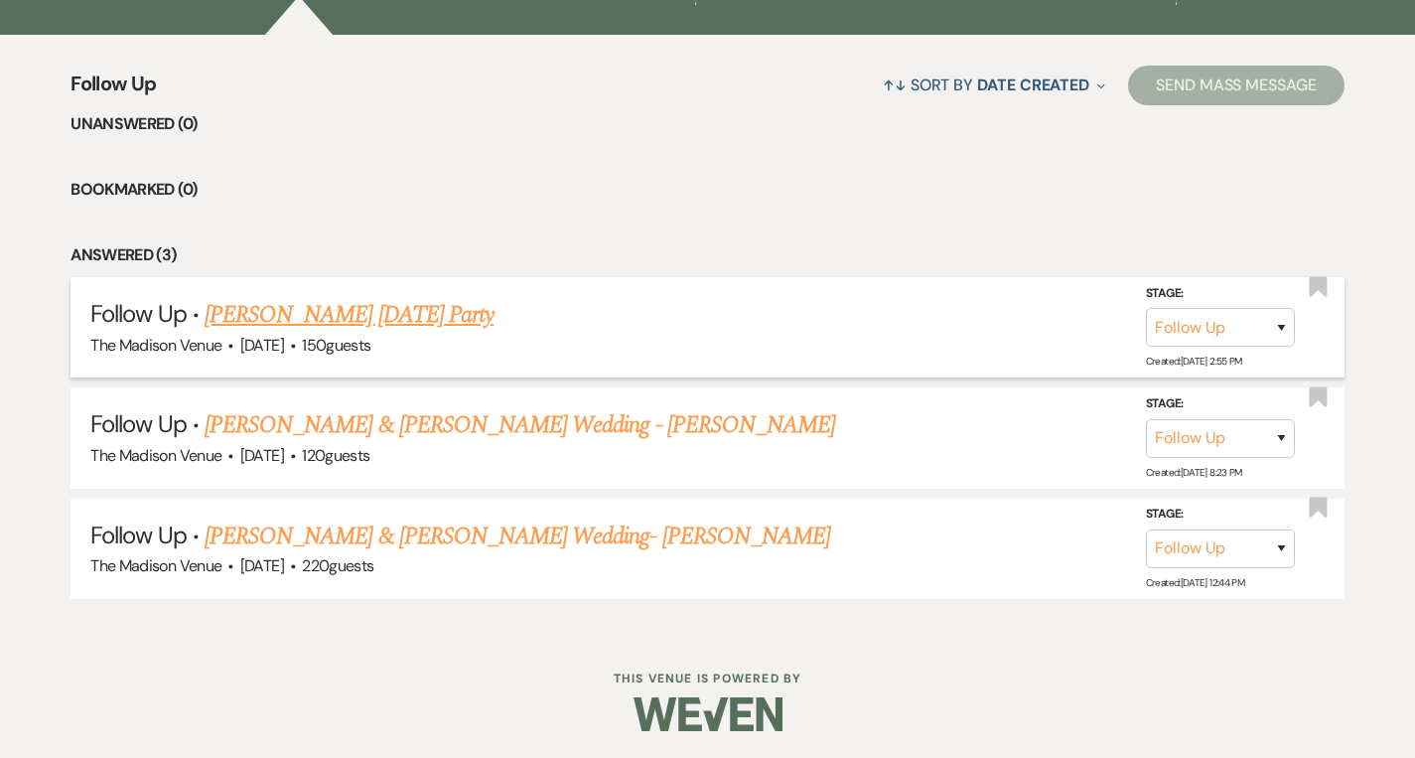
click at [417, 313] on link "[PERSON_NAME] [DATE] Party" at bounding box center [349, 315] width 289 height 36
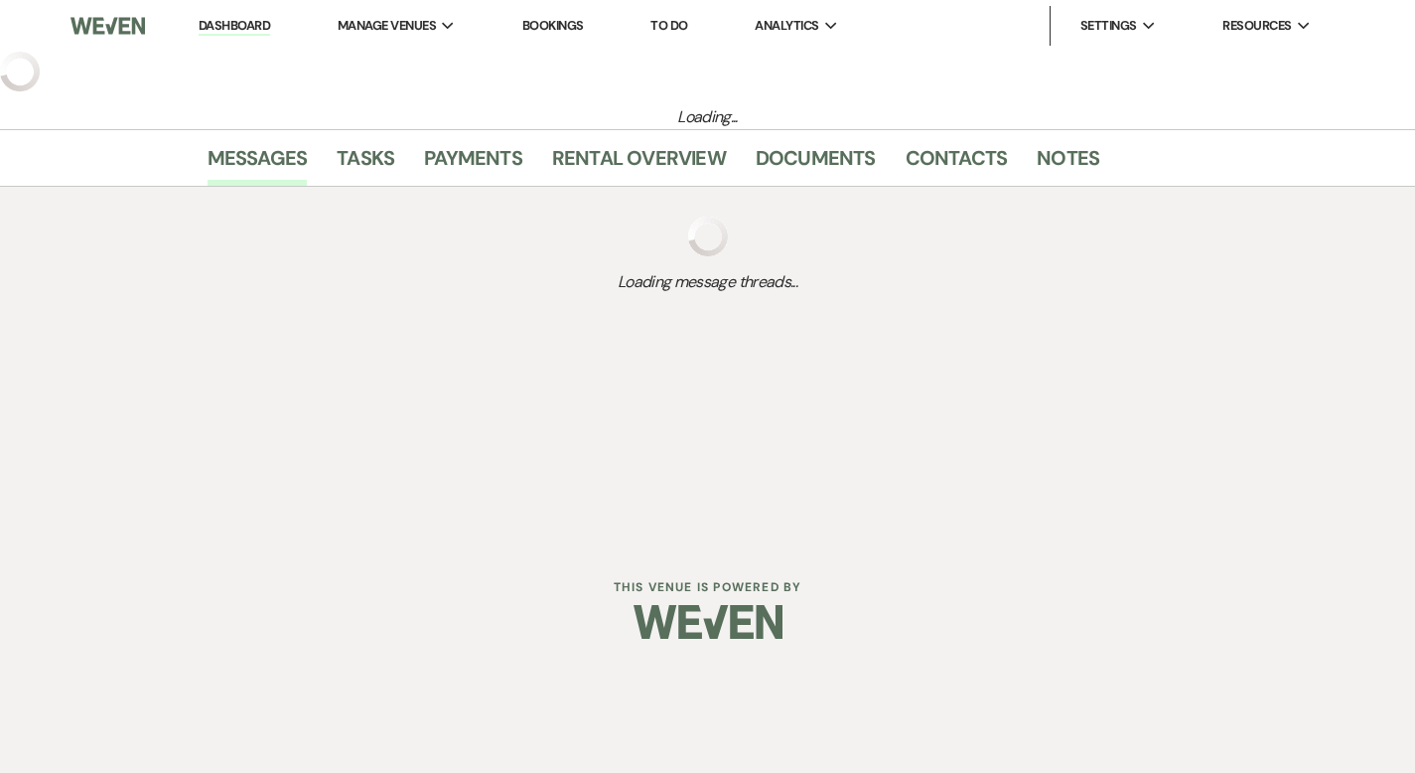
select select "9"
select select "5"
select select "13"
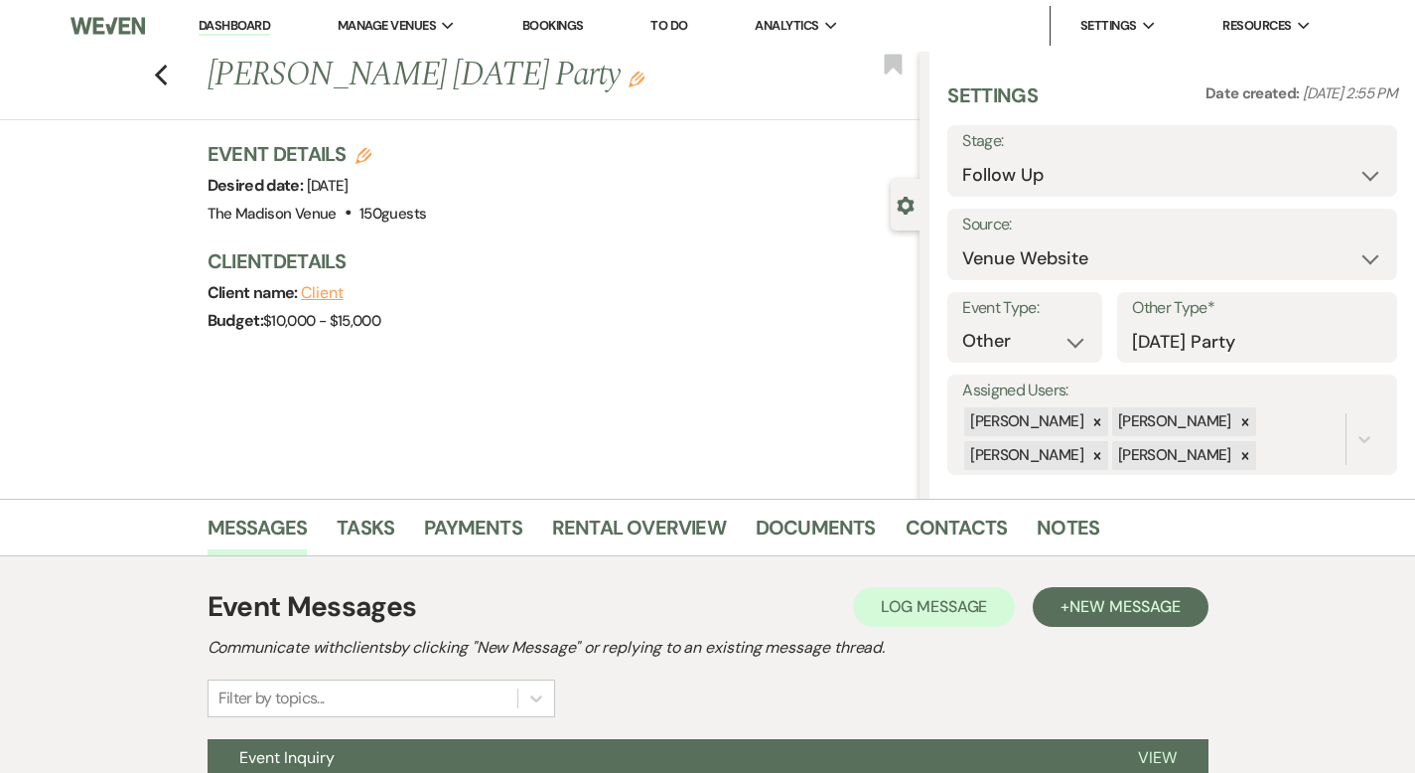
scroll to position [195, 0]
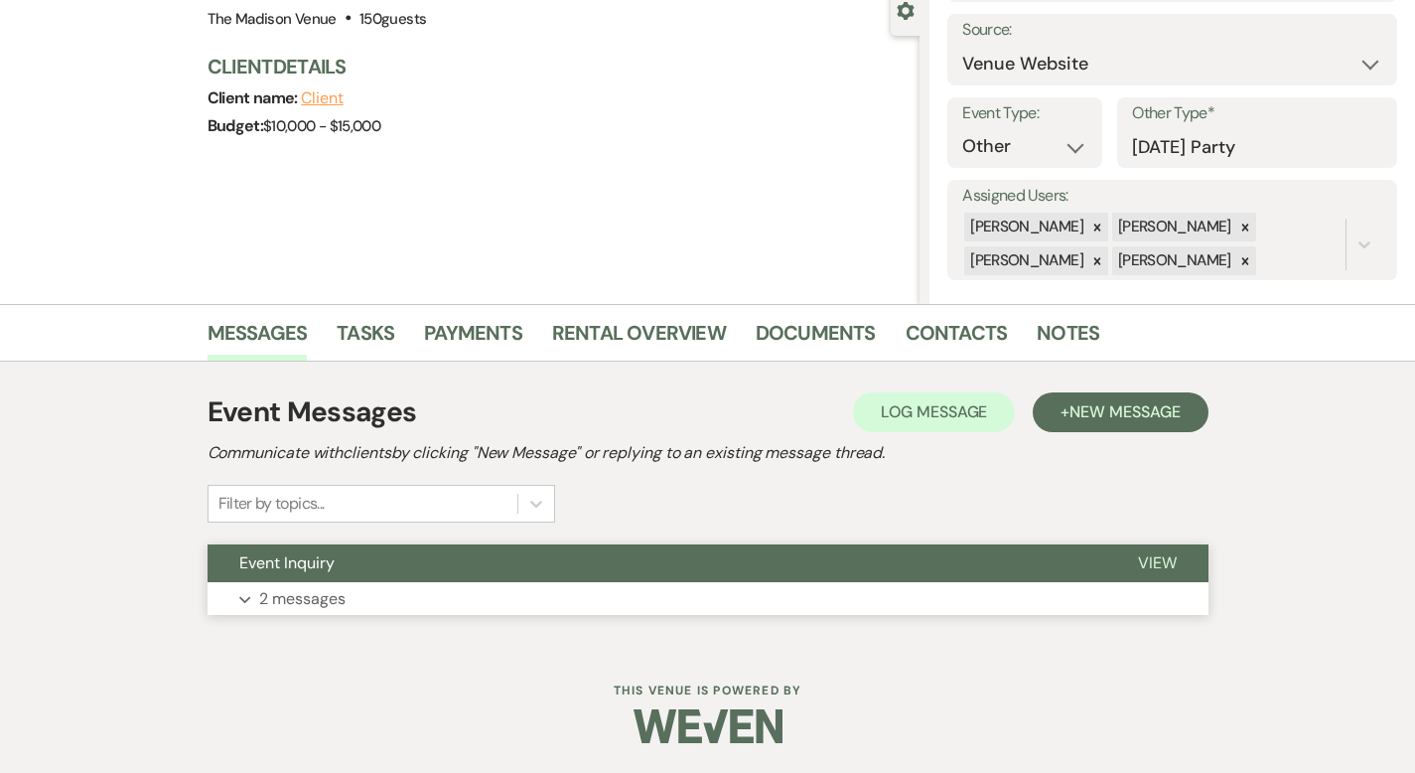
click at [1177, 558] on span "View" at bounding box center [1157, 562] width 39 height 21
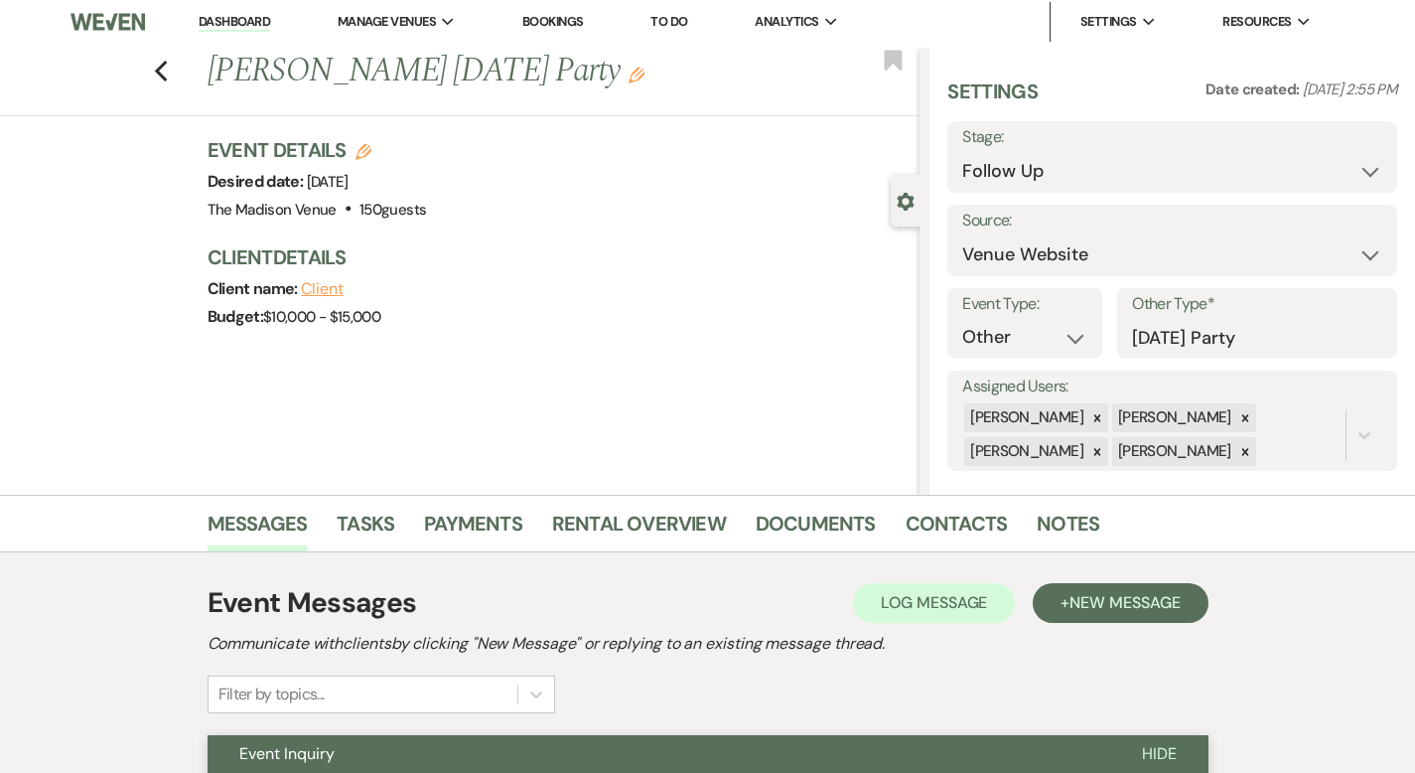
scroll to position [0, 0]
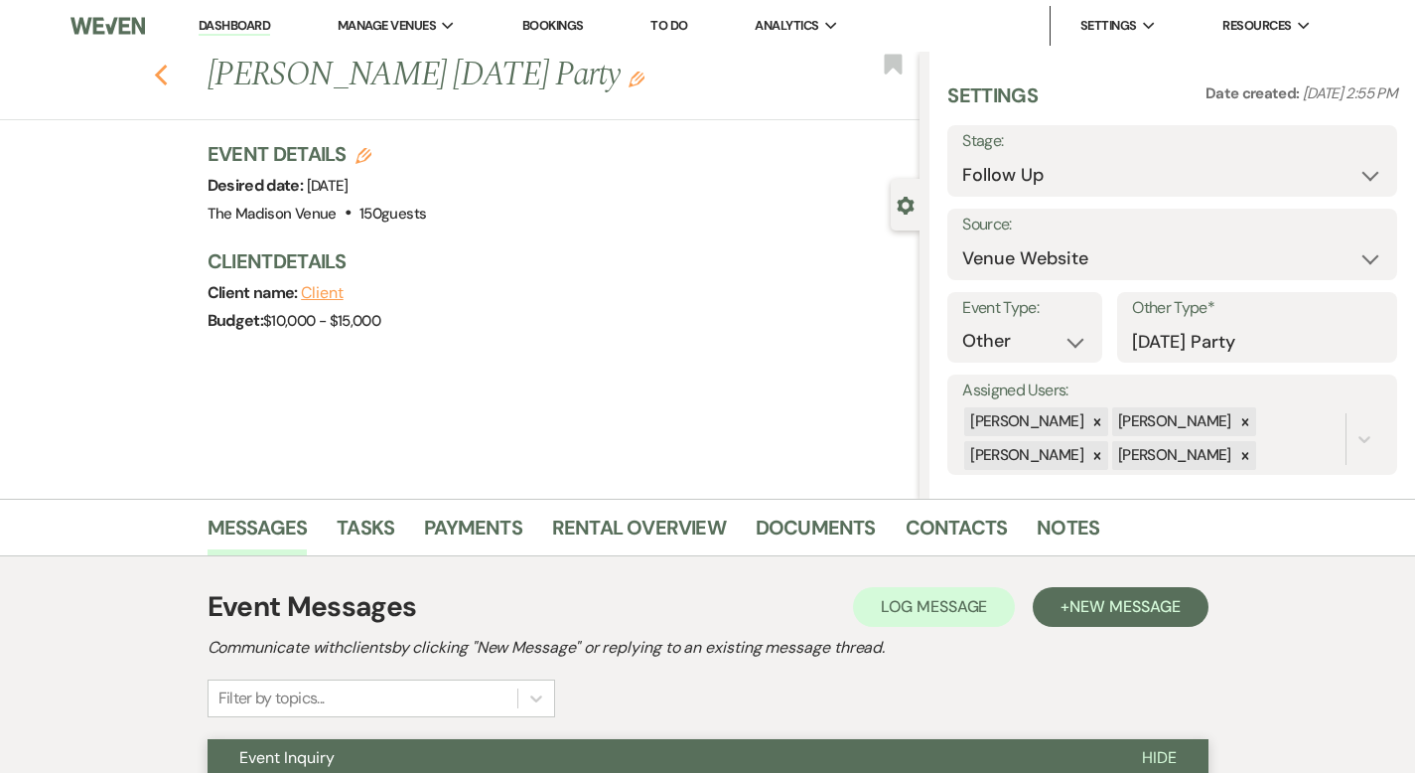
click at [154, 79] on icon "Previous" at bounding box center [161, 76] width 15 height 24
select select "9"
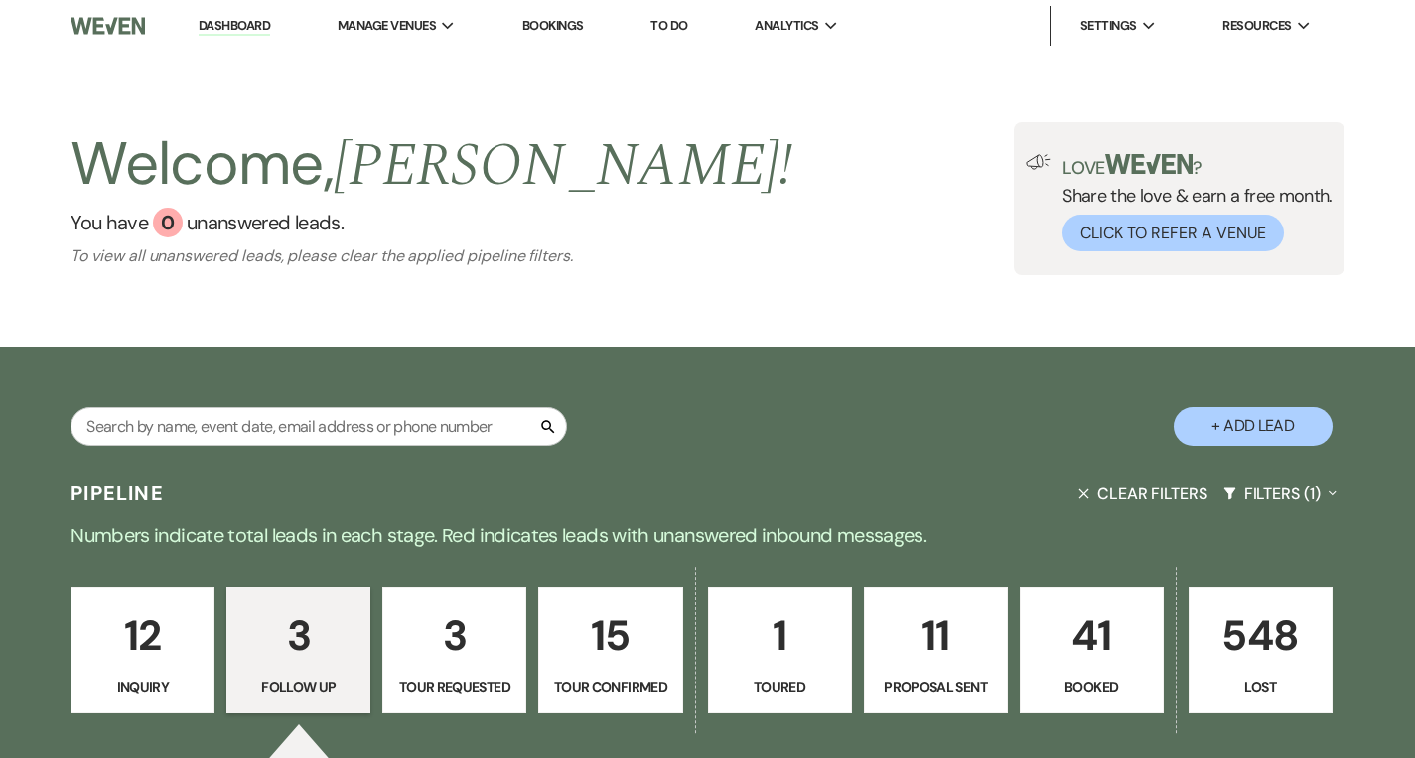
click at [135, 664] on p "12" at bounding box center [142, 635] width 118 height 67
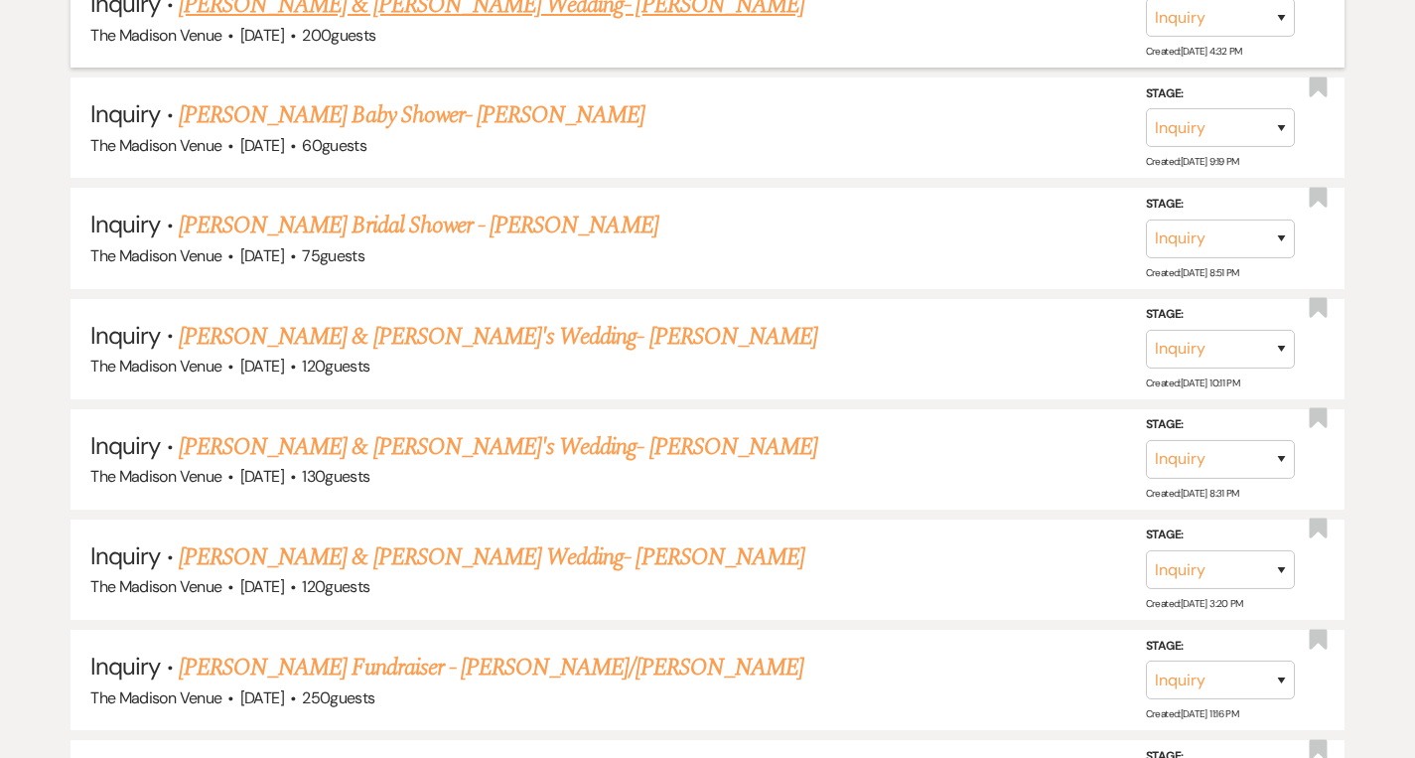
scroll to position [1713, 0]
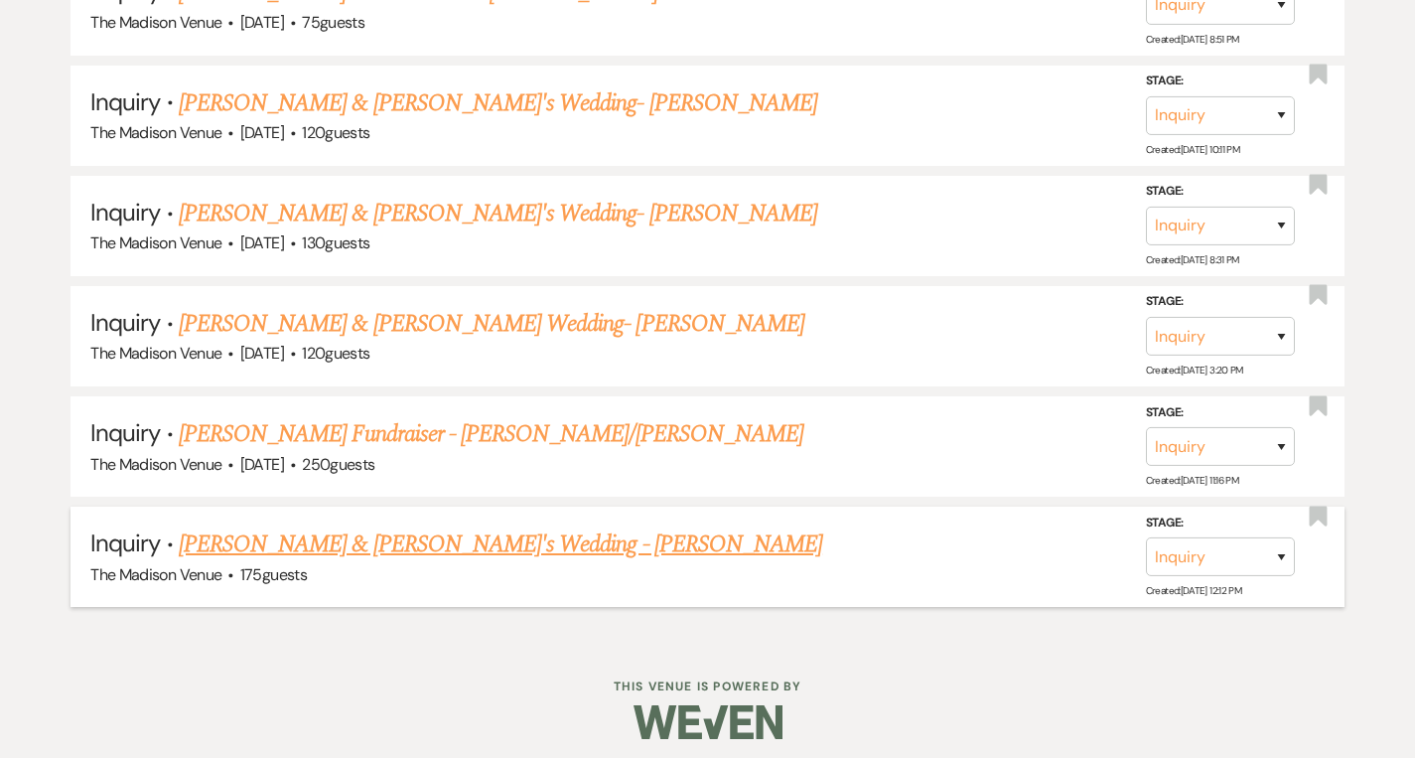
click at [324, 538] on link "[PERSON_NAME] & [PERSON_NAME]'s Wedding - [PERSON_NAME]" at bounding box center [500, 544] width 643 height 36
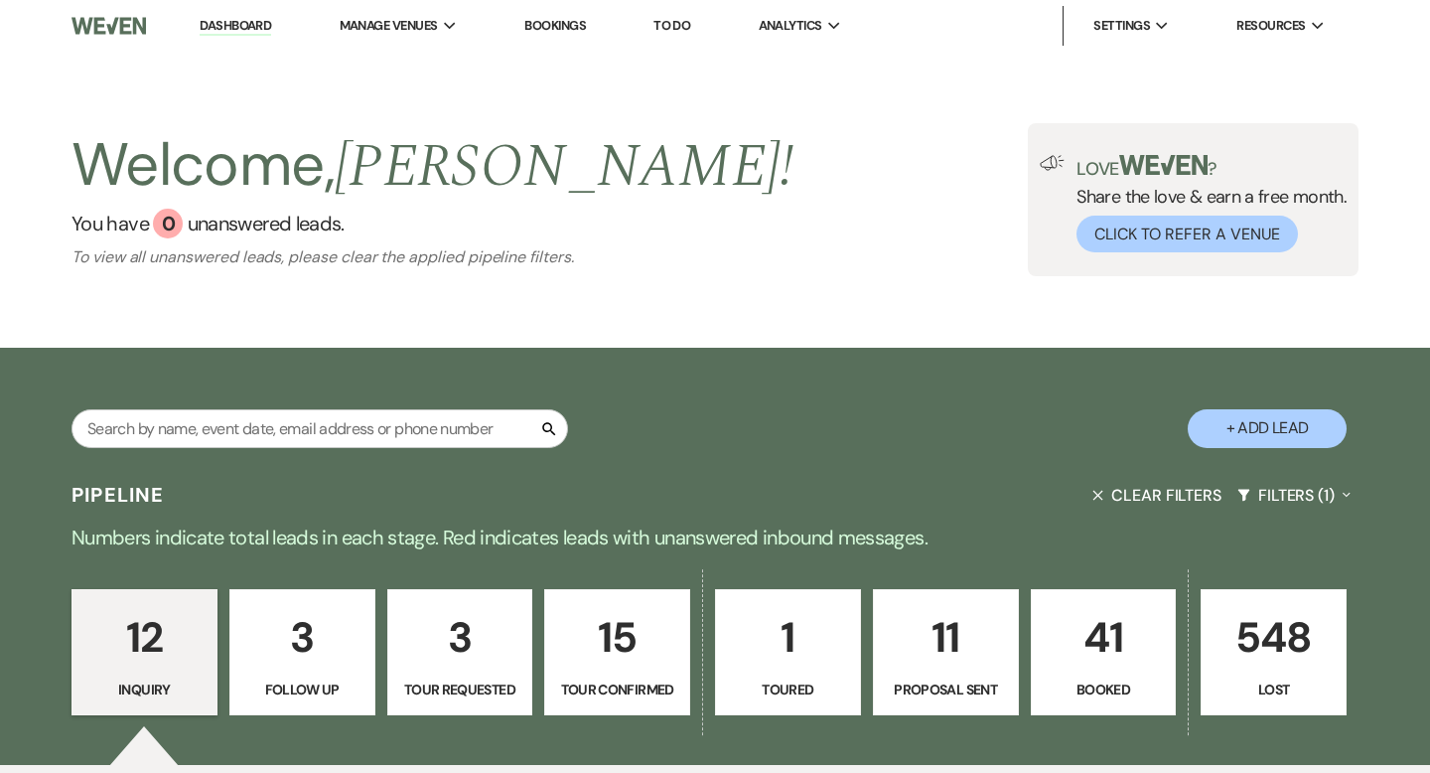
select select "17"
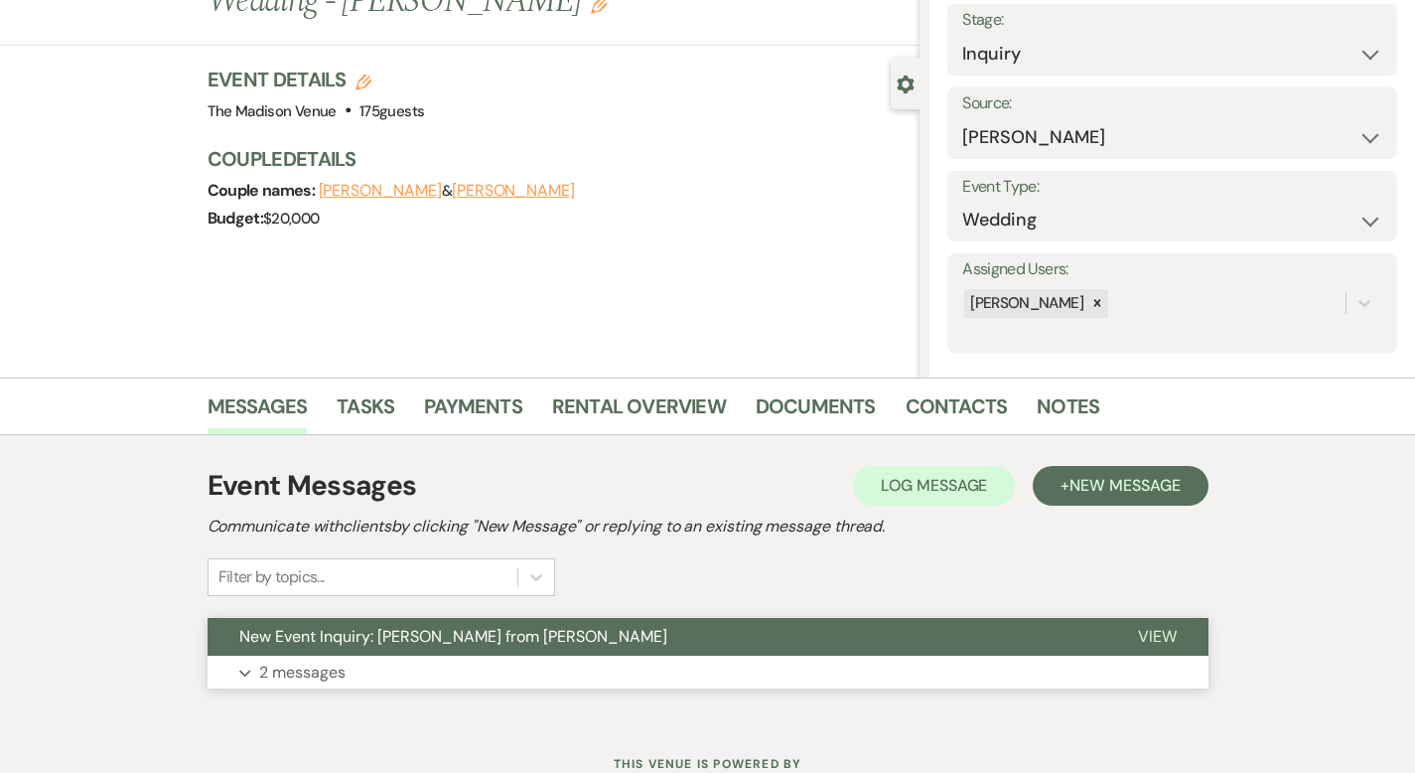
scroll to position [195, 0]
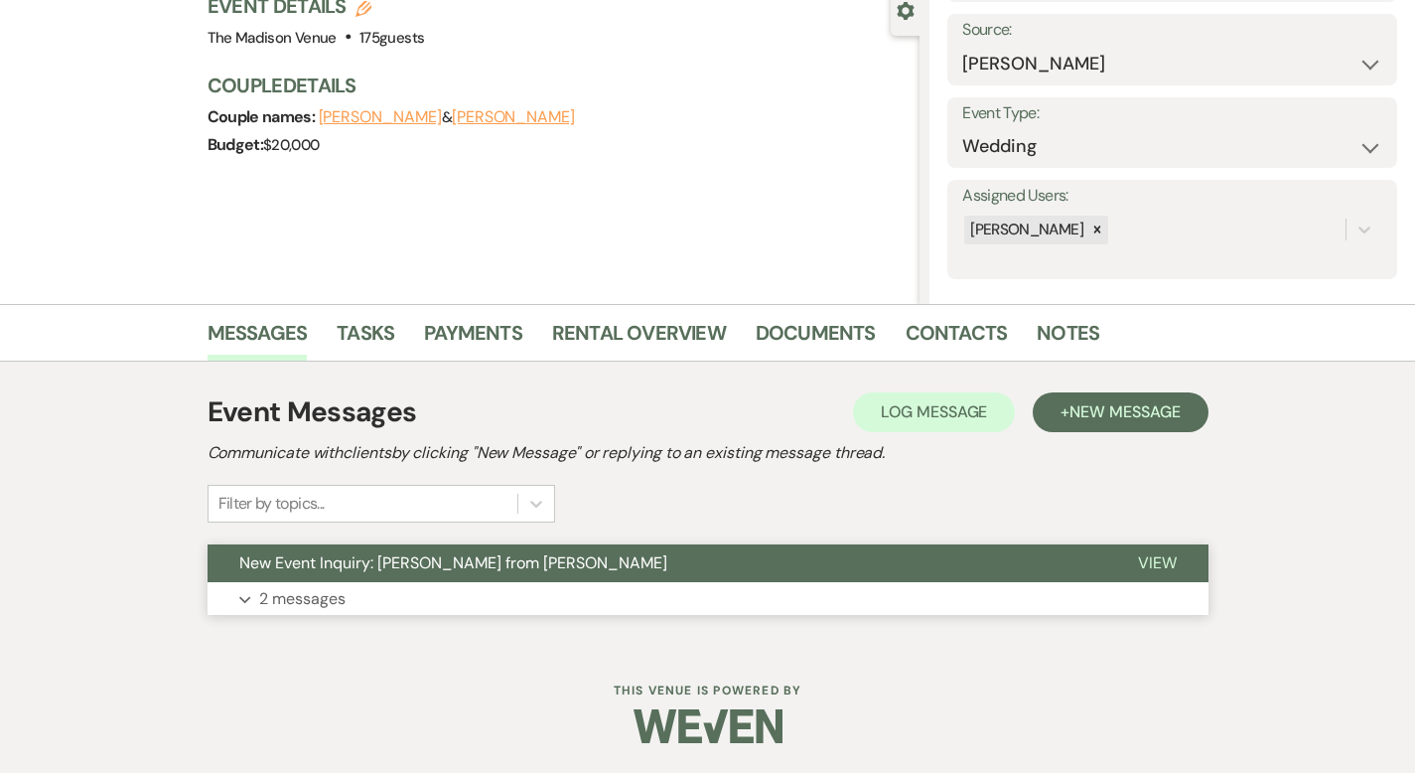
click at [1200, 554] on button "View" at bounding box center [1157, 563] width 102 height 38
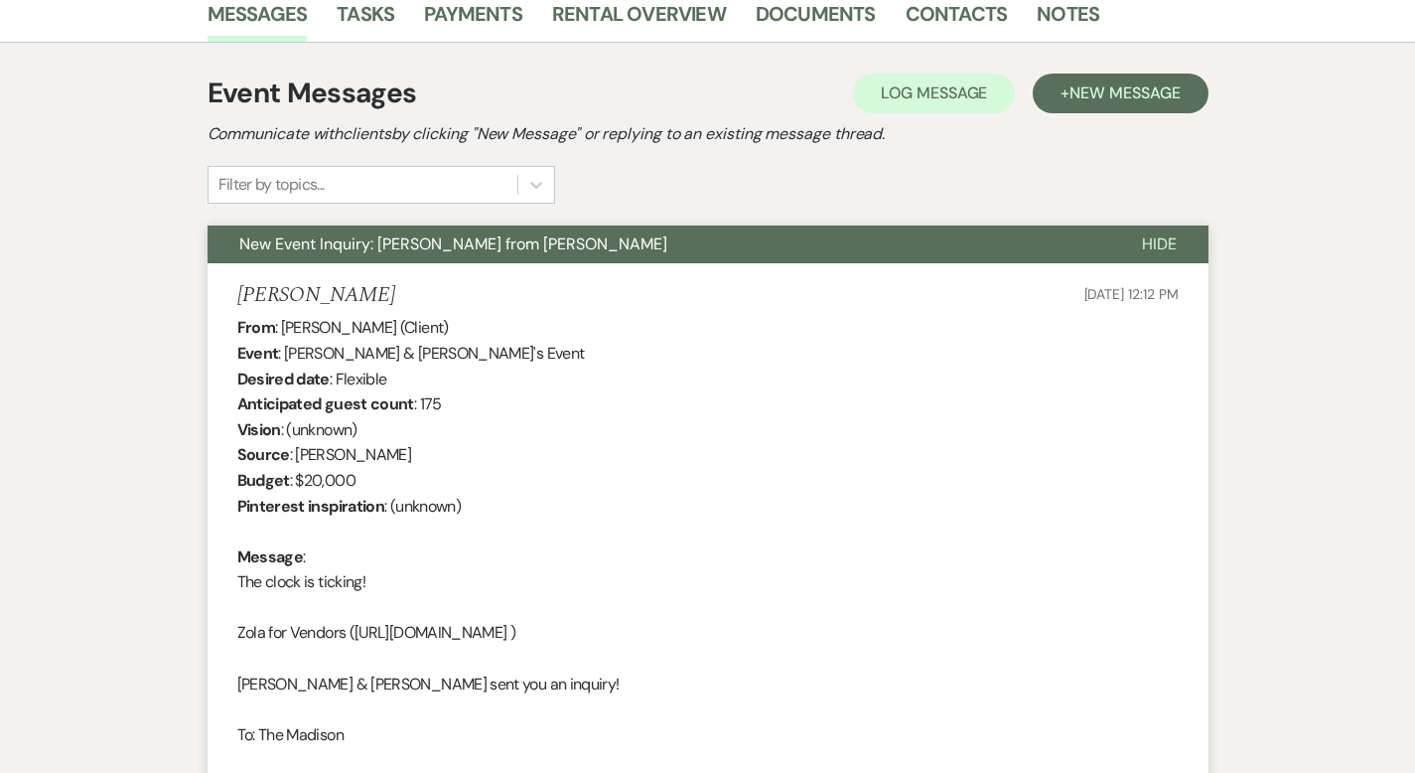
scroll to position [0, 0]
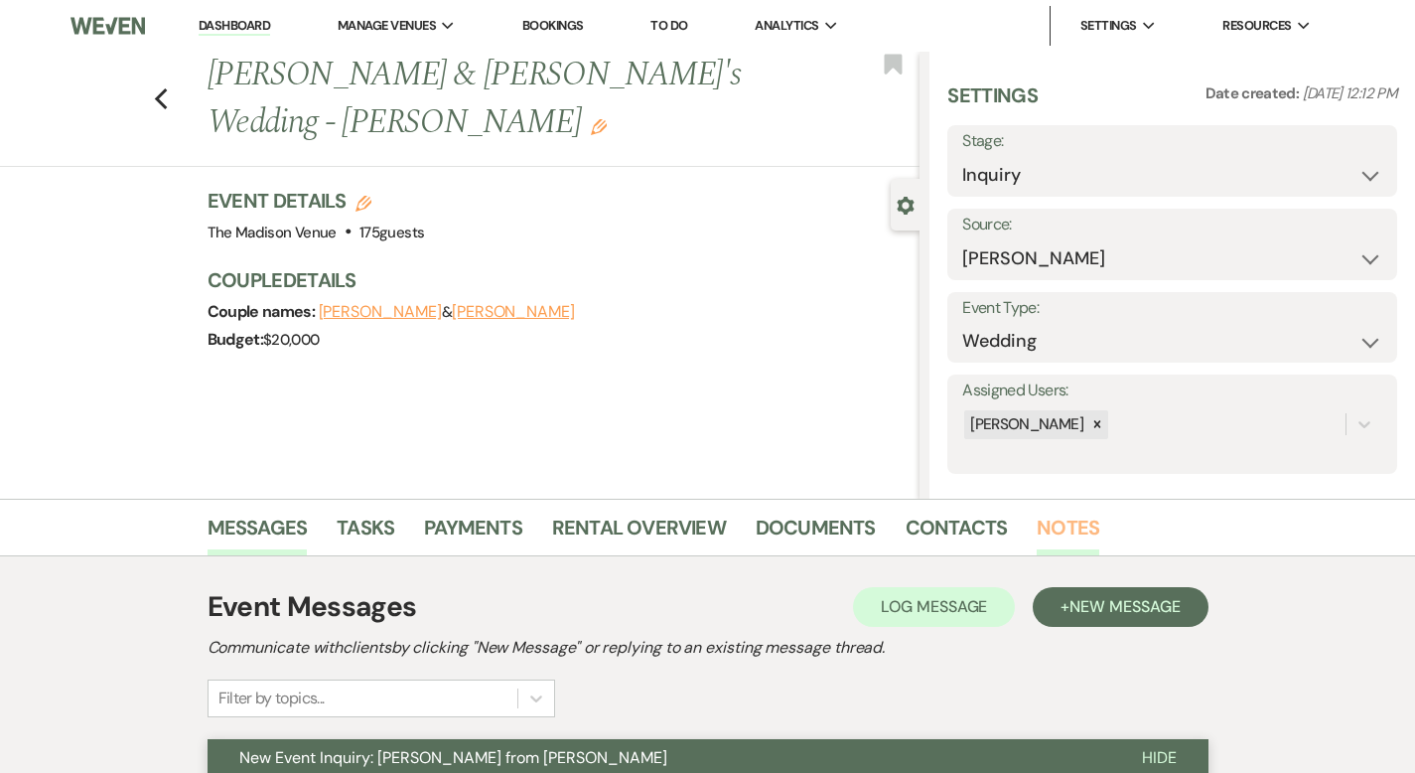
click at [1037, 528] on link "Notes" at bounding box center [1068, 533] width 63 height 44
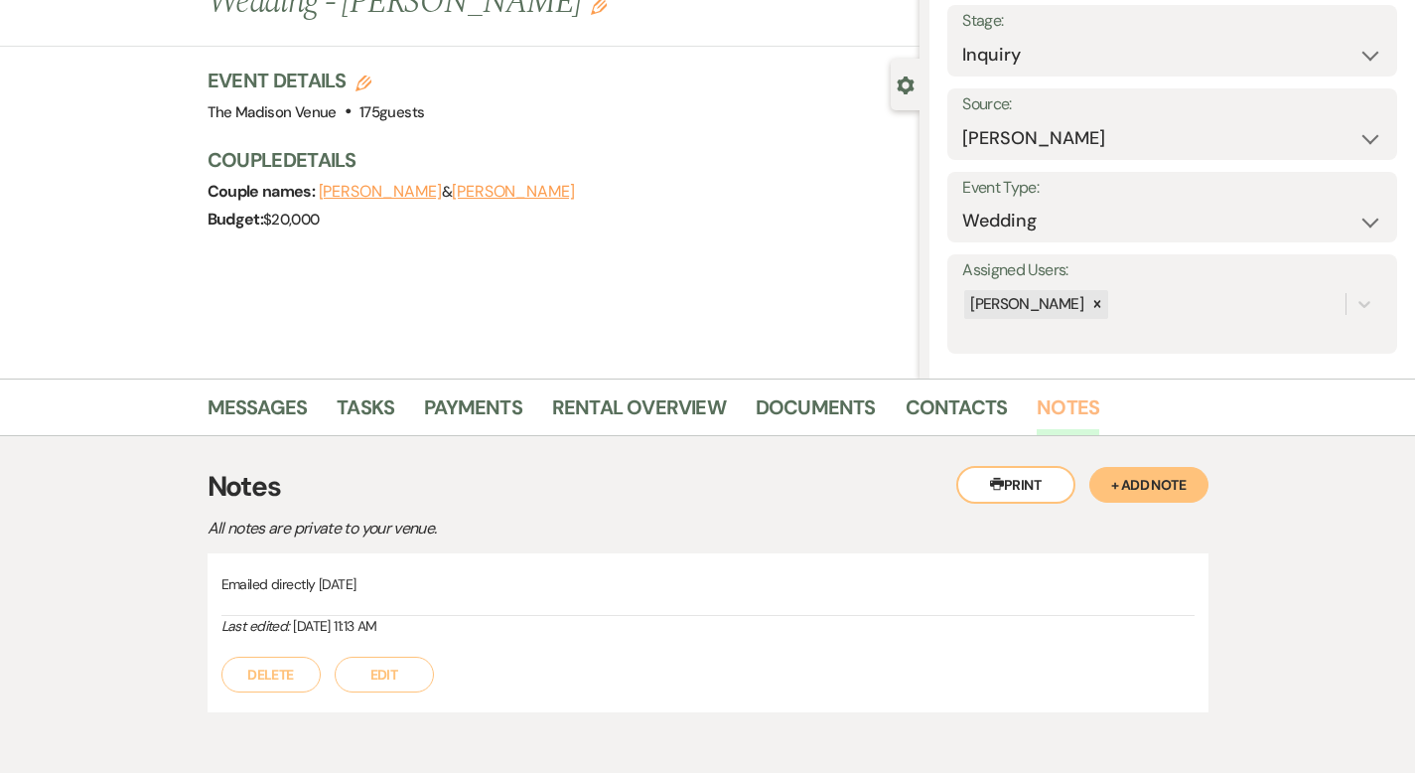
scroll to position [217, 0]
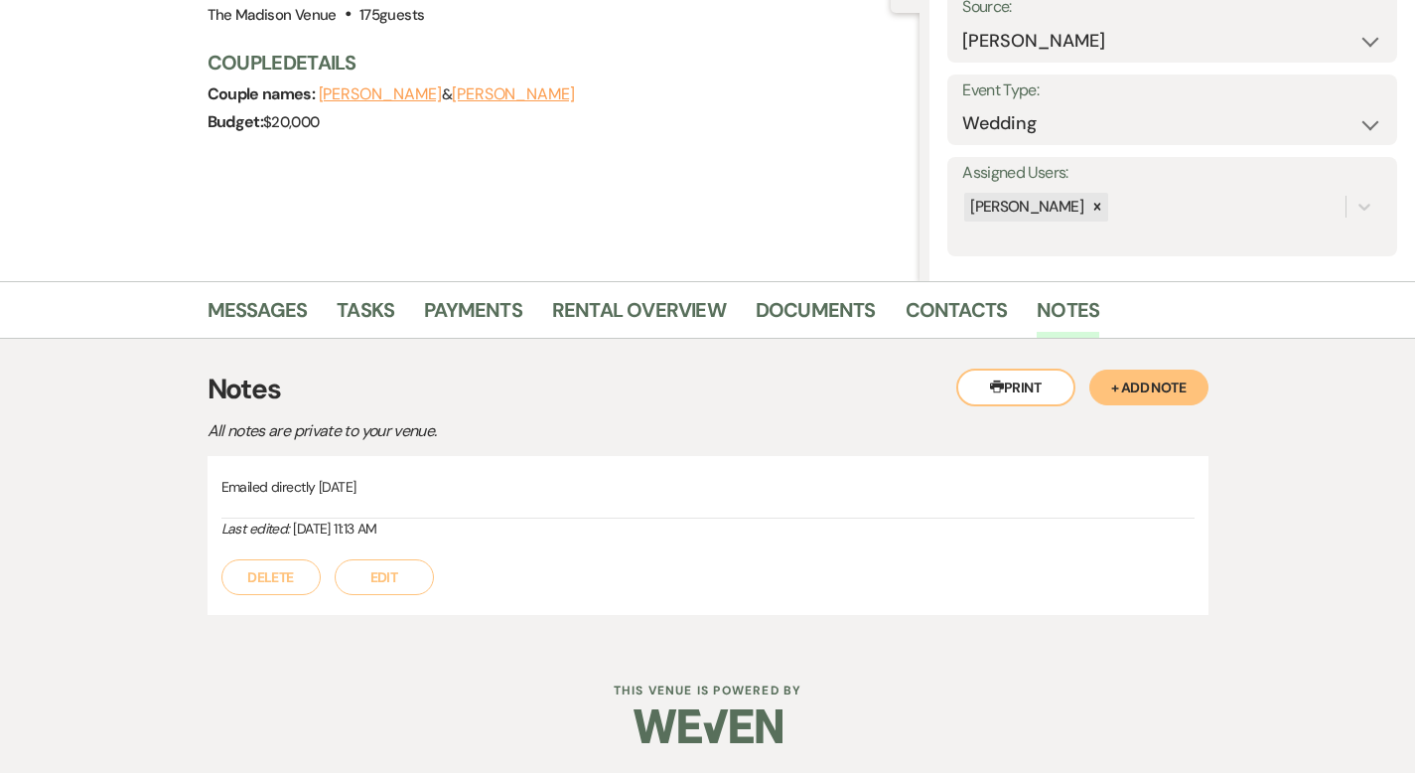
click at [1187, 387] on button "+ Add Note" at bounding box center [1148, 387] width 119 height 36
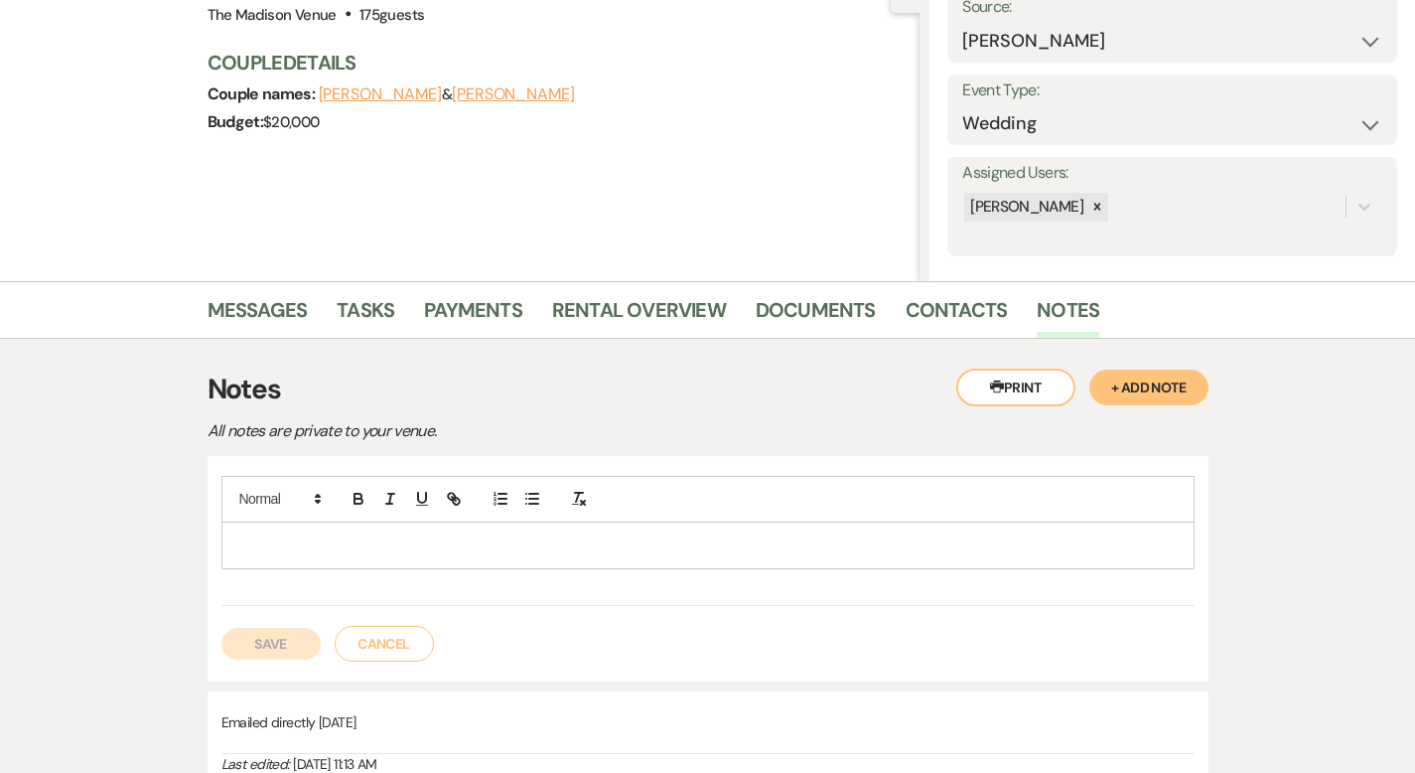
click at [394, 549] on p at bounding box center [707, 545] width 941 height 22
click at [221, 644] on button "Save" at bounding box center [270, 644] width 99 height 32
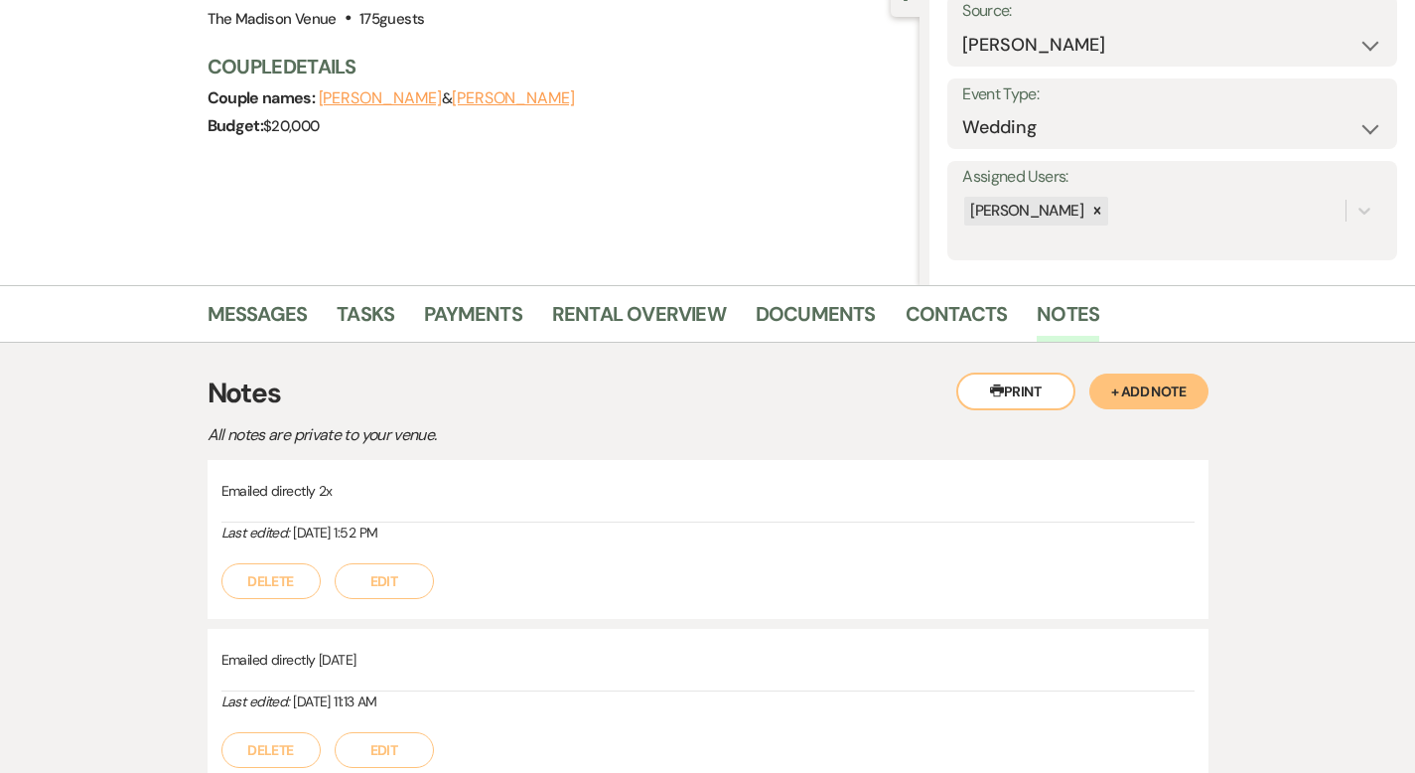
scroll to position [0, 0]
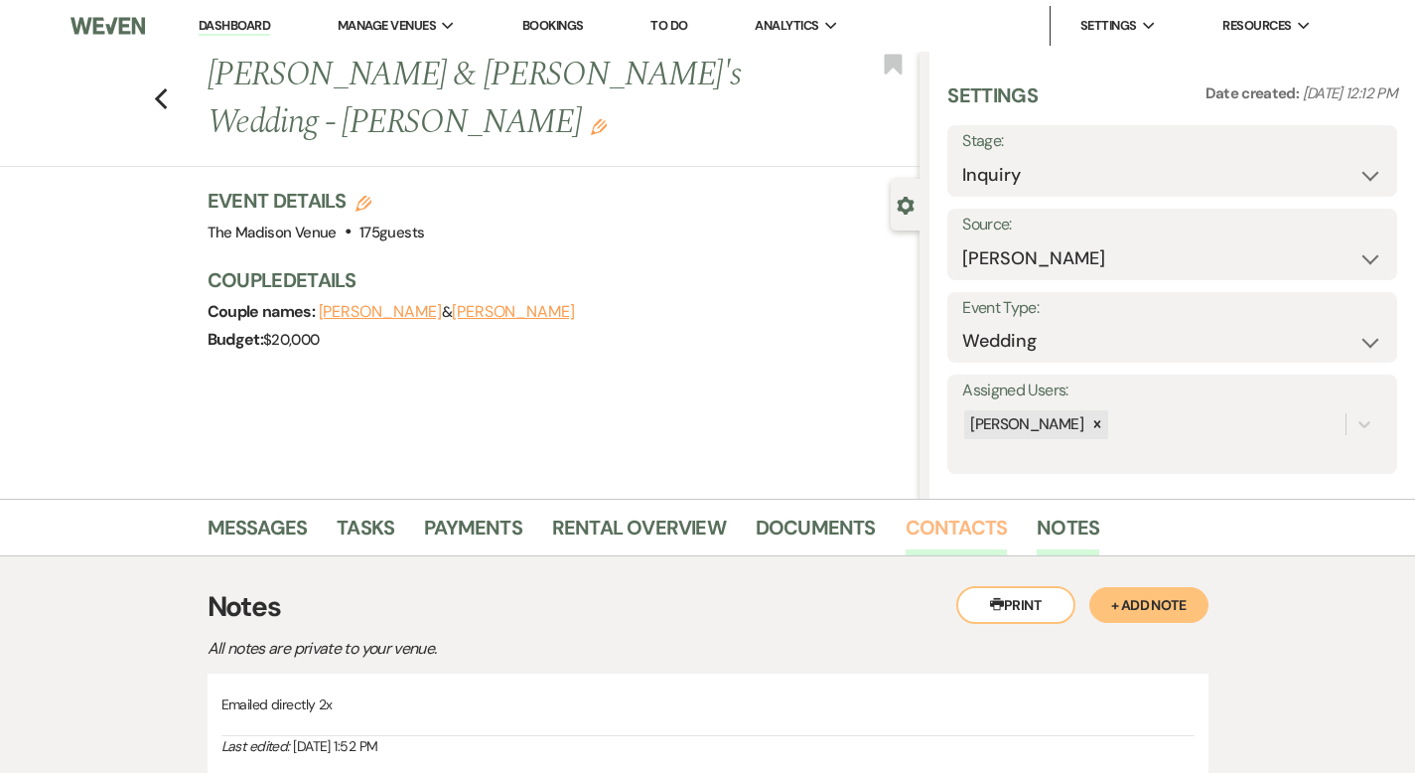
click at [906, 536] on link "Contacts" at bounding box center [957, 533] width 102 height 44
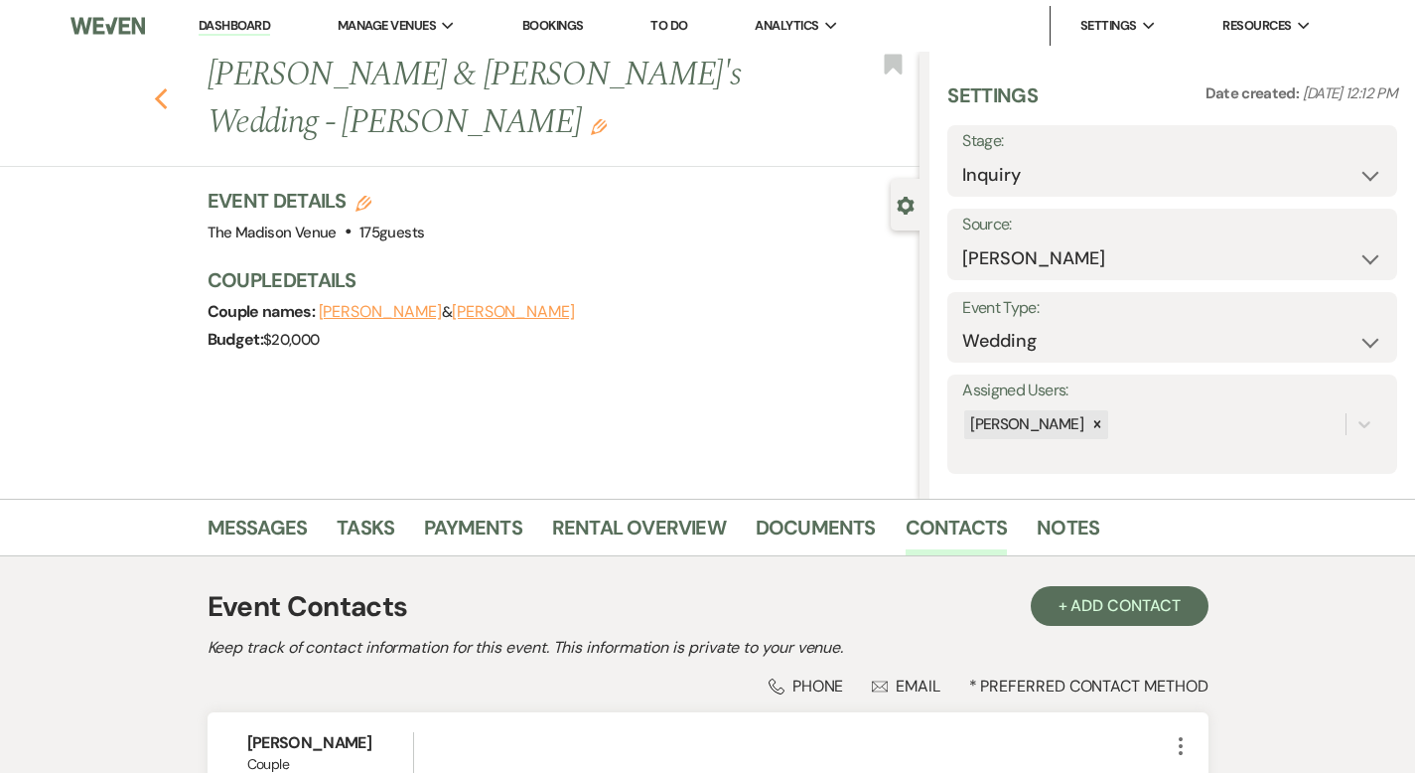
click at [154, 88] on use "button" at bounding box center [160, 99] width 13 height 22
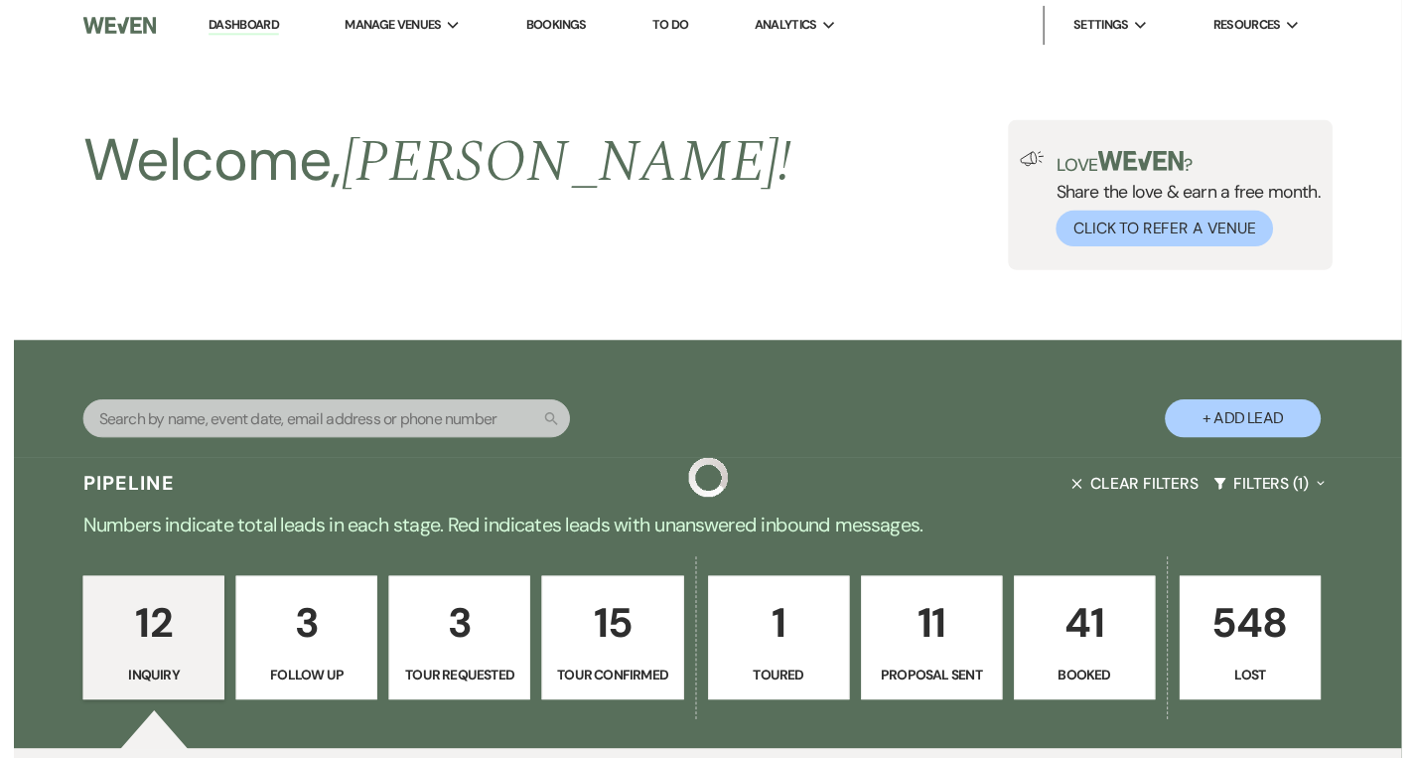
scroll to position [1713, 0]
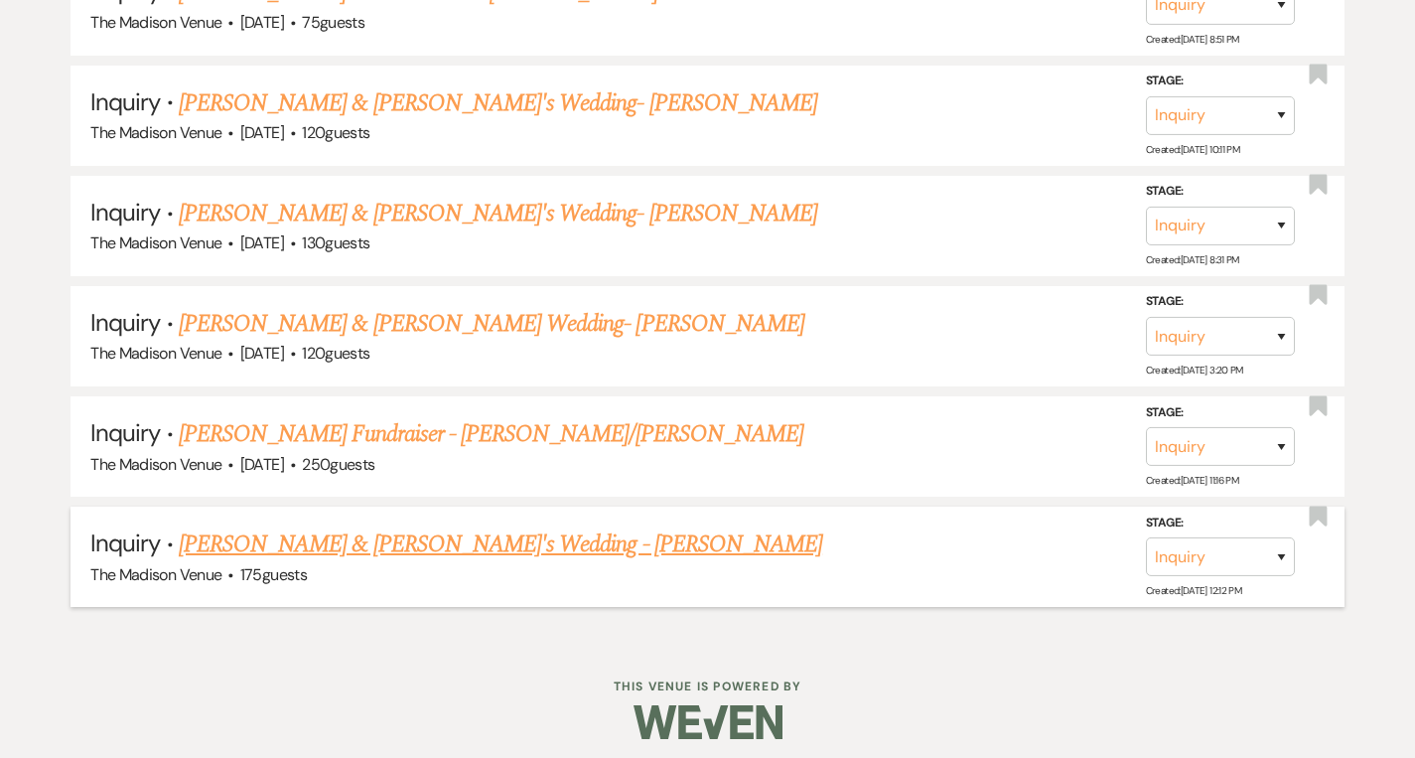
click at [452, 541] on link "[PERSON_NAME] & [PERSON_NAME]'s Wedding - [PERSON_NAME]" at bounding box center [500, 544] width 643 height 36
select select "17"
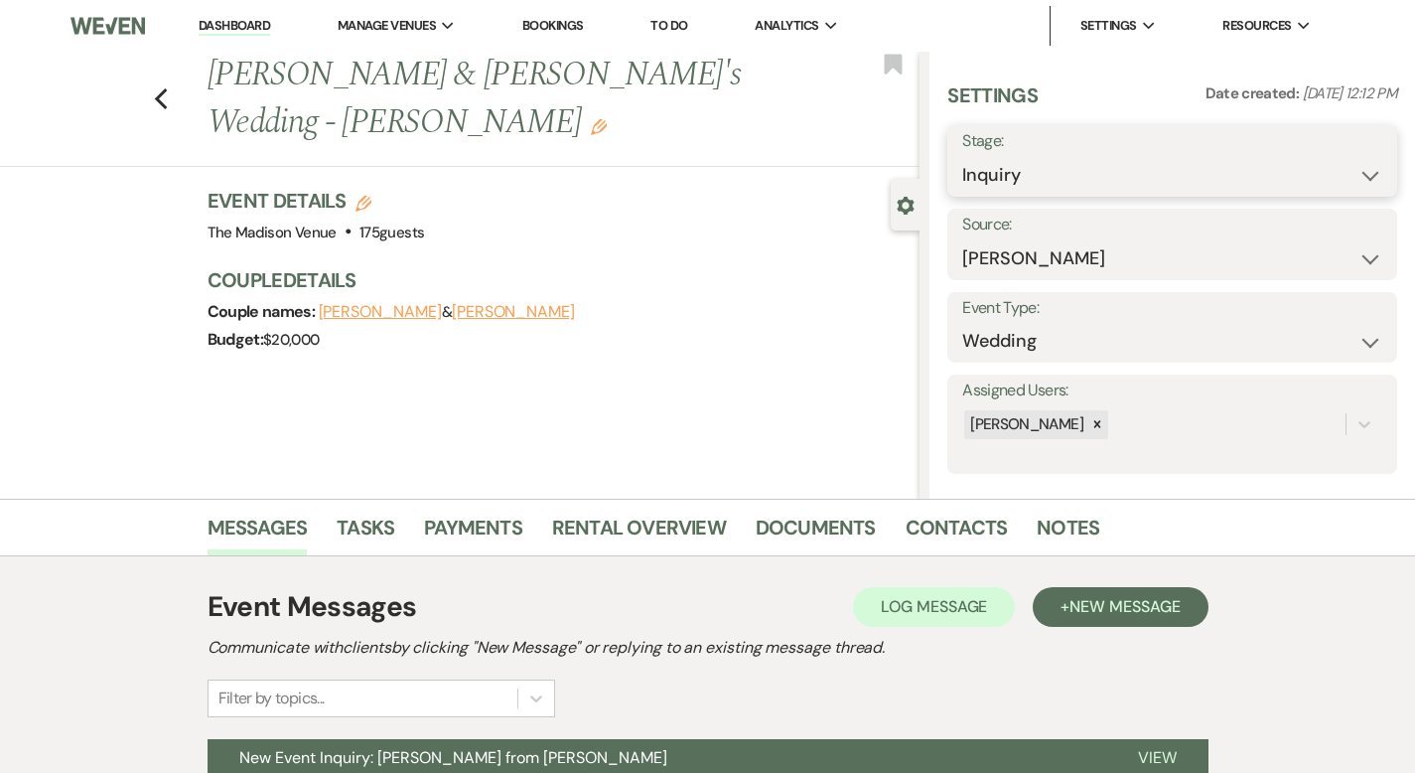
click at [1145, 170] on select "Inquiry Follow Up Tour Requested Tour Confirmed Toured Proposal Sent Booked Lost" at bounding box center [1172, 175] width 420 height 39
select select "8"
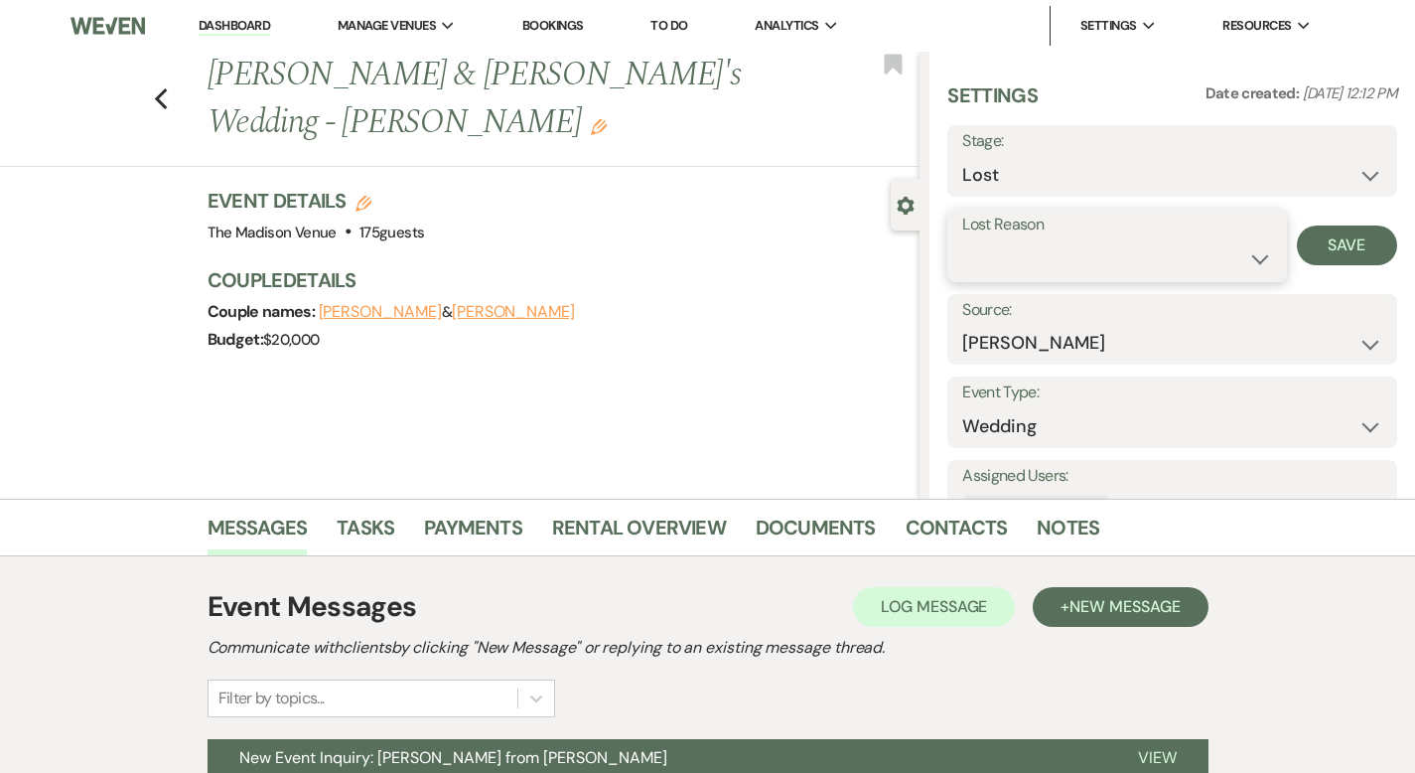
click at [1110, 263] on select "Booked Elsewhere Budget Date Unavailable No Response Not a Good Match Capacity …" at bounding box center [1116, 258] width 309 height 39
select select "5"
click at [1336, 248] on button "Save" at bounding box center [1347, 245] width 100 height 40
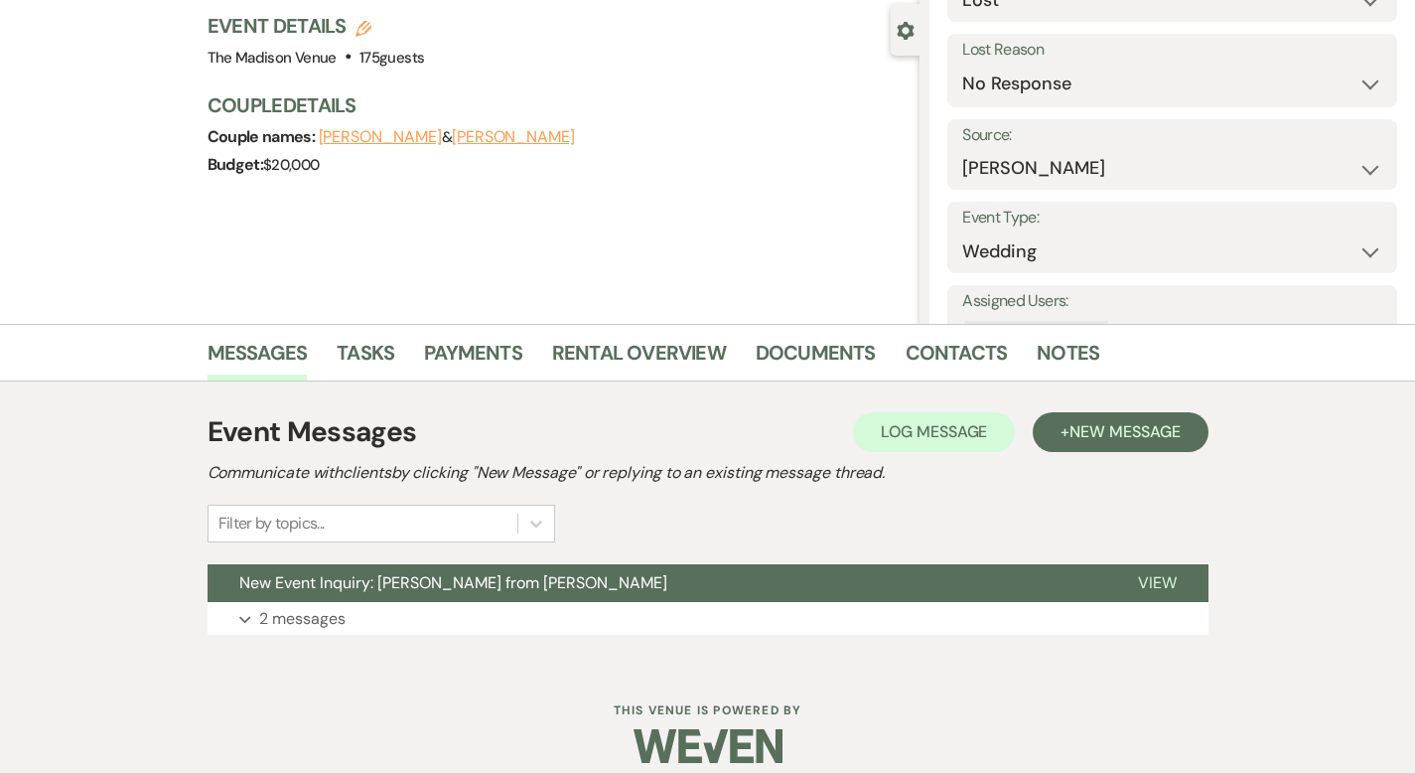
scroll to position [195, 0]
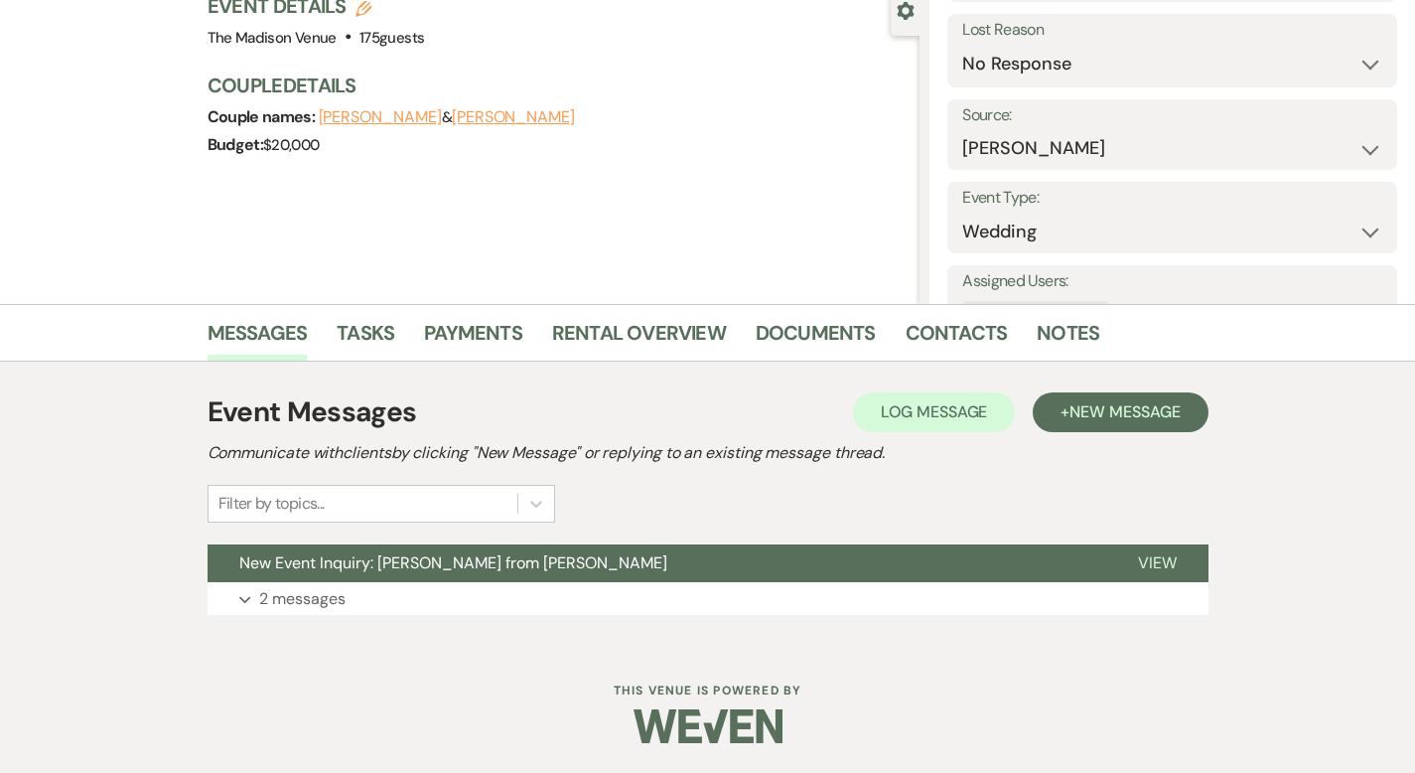
click at [1179, 441] on h2 "Communicate with clients by clicking "New Message" or replying to an existing m…" at bounding box center [708, 453] width 1001 height 24
click at [1170, 396] on button "+ New Message" at bounding box center [1120, 412] width 175 height 40
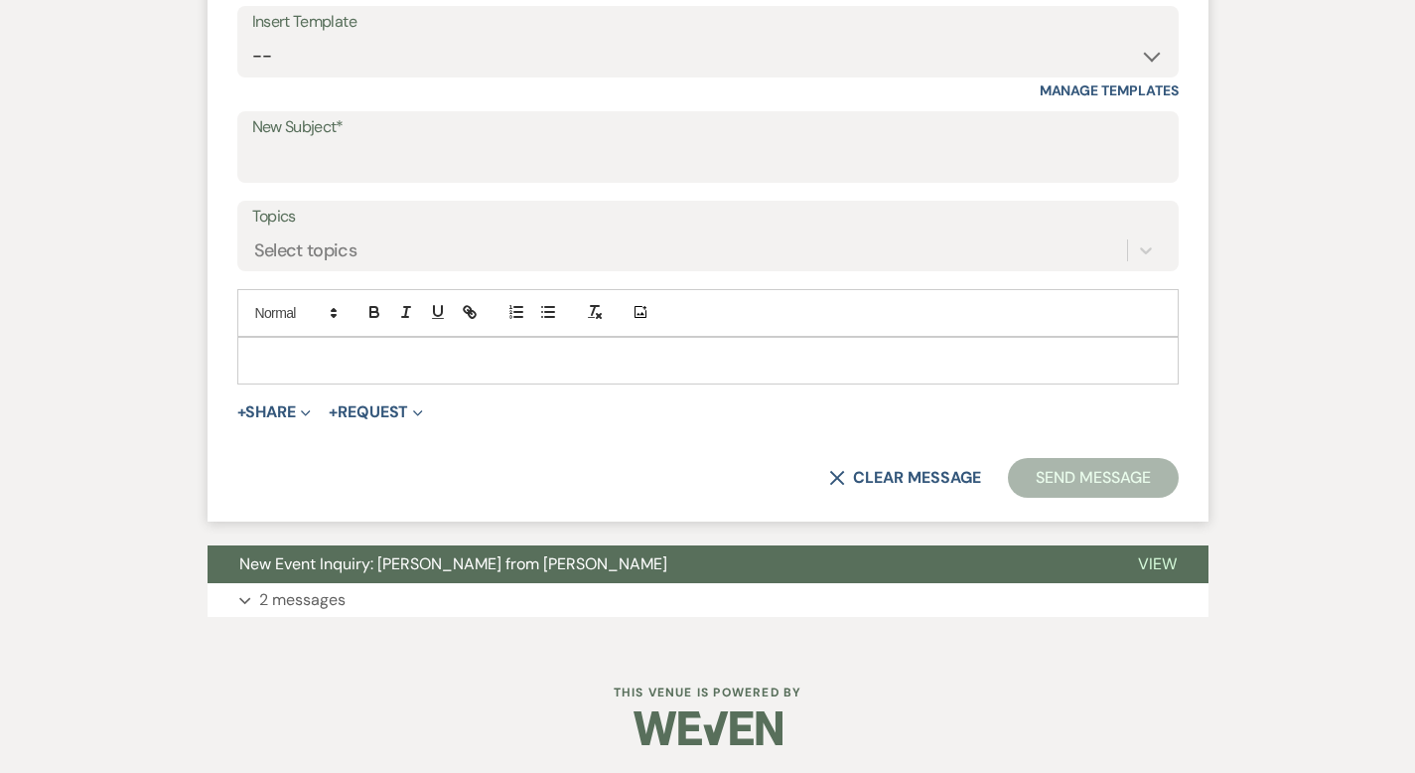
scroll to position [932, 0]
click at [508, 58] on select "-- Weven Planning Portal Introduction (Booked Events) Corporate Lead Follow Up …" at bounding box center [708, 55] width 912 height 39
select select "3685"
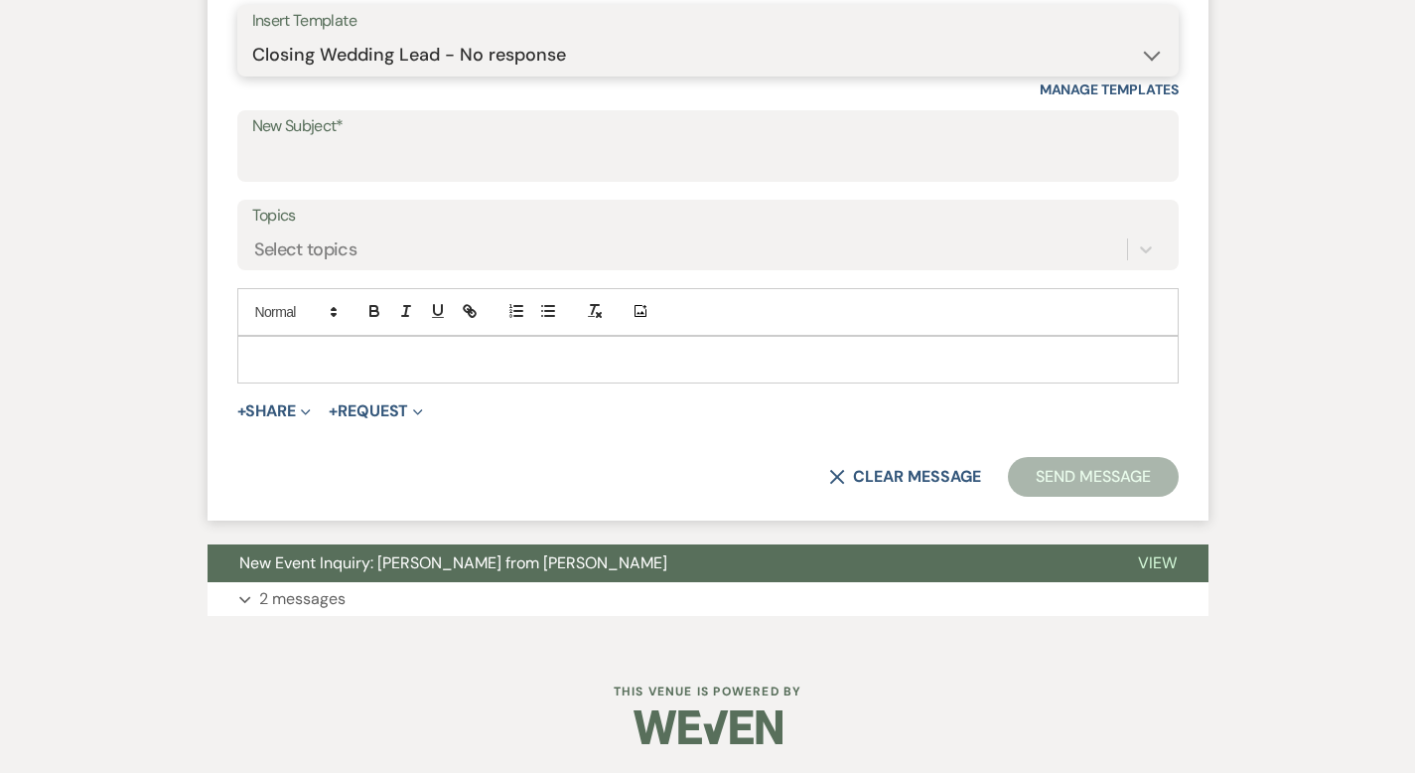
type input "The Madison Venue has closed your Wedding Inquiry"
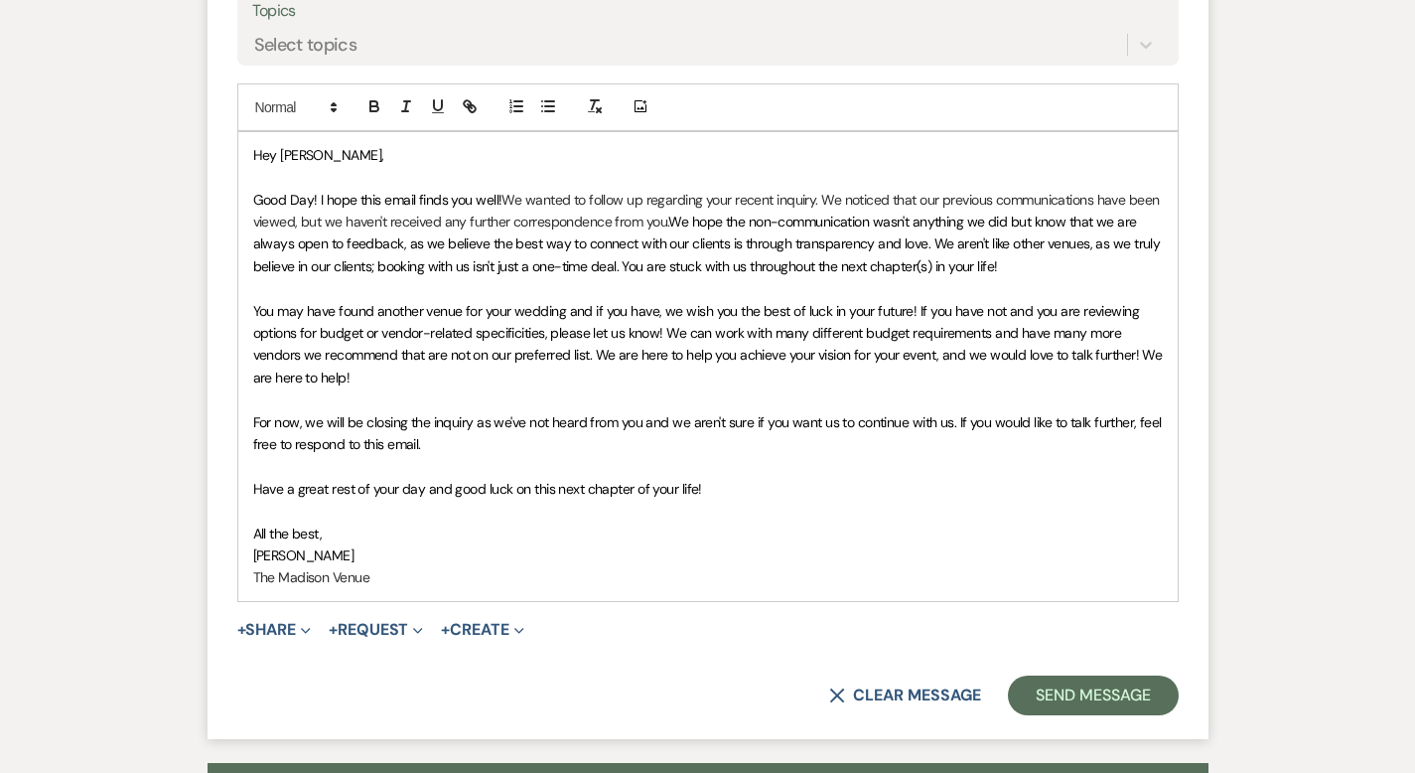
scroll to position [1333, 0]
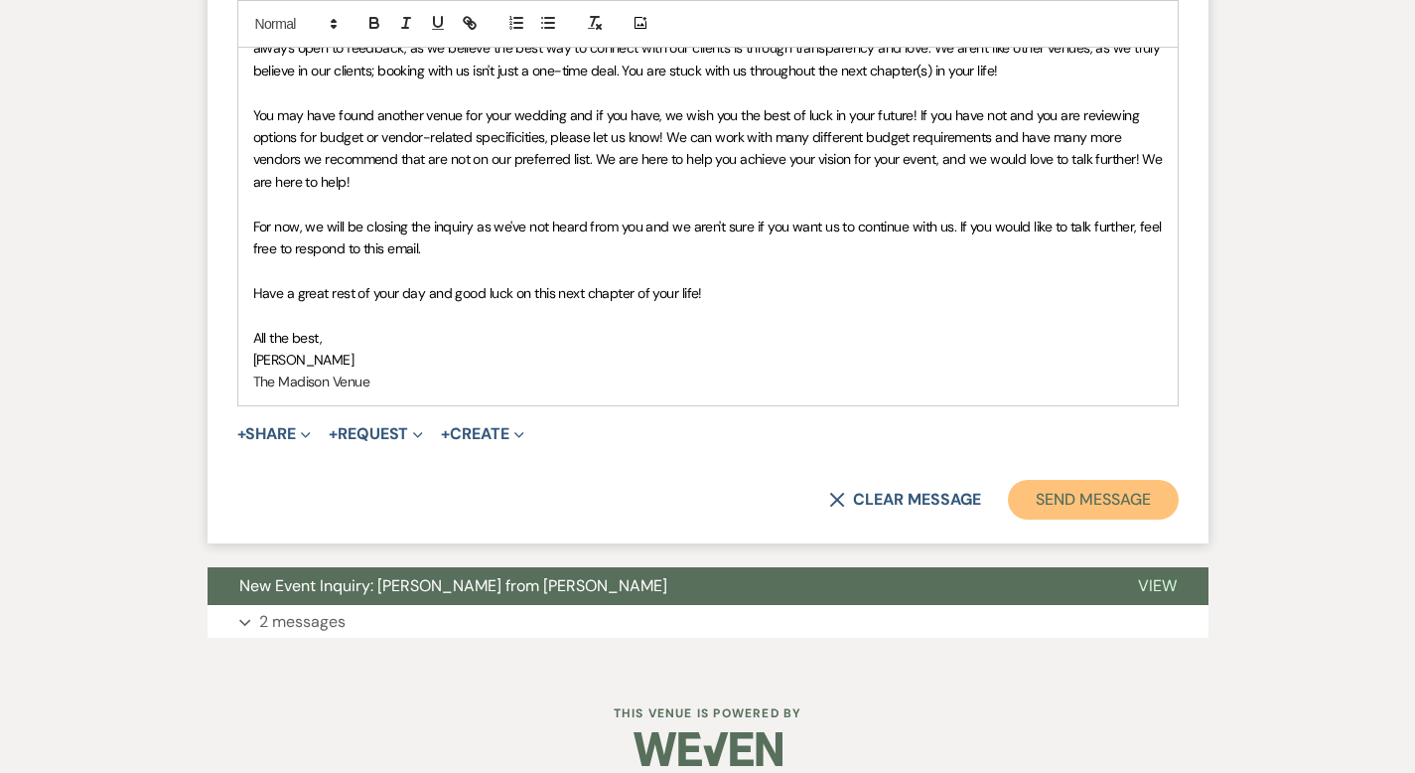
click at [1122, 480] on button "Send Message" at bounding box center [1093, 500] width 170 height 40
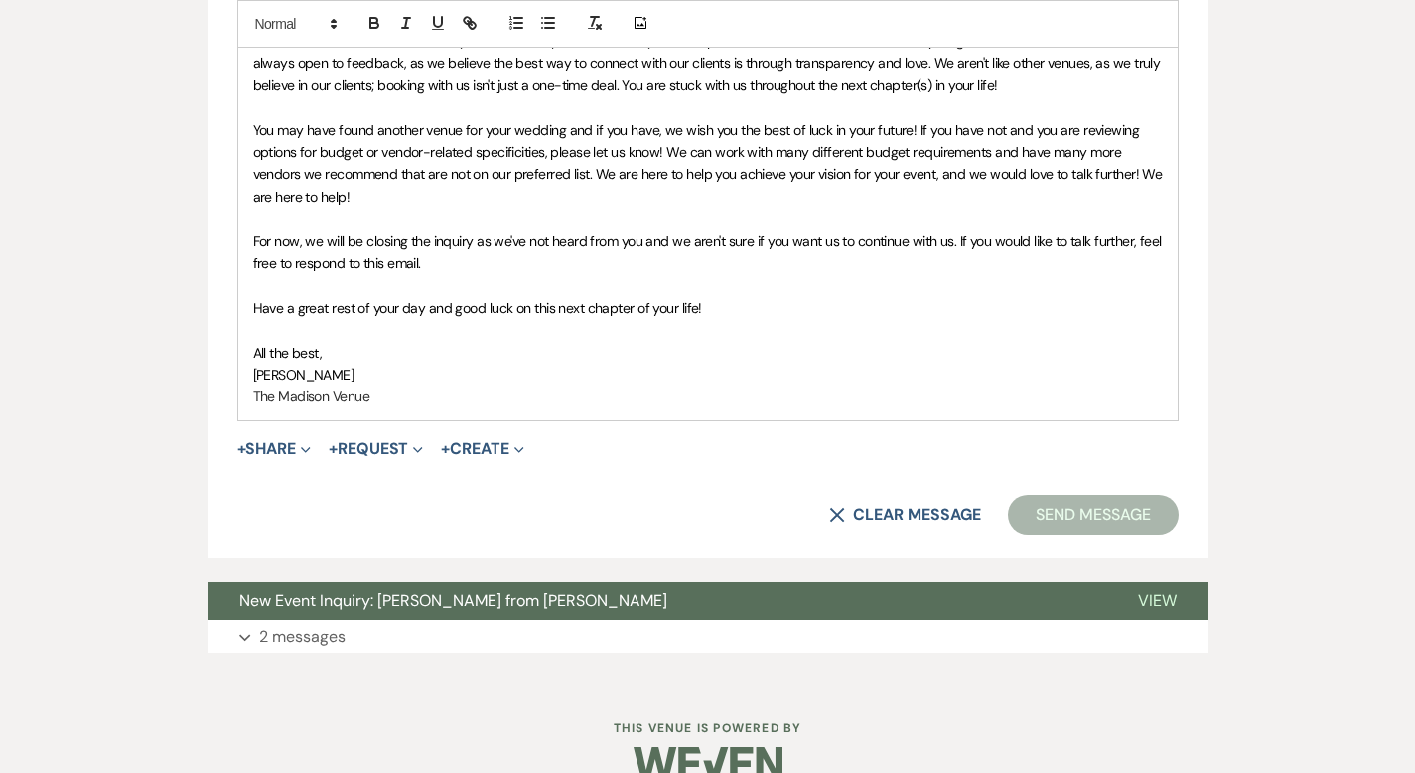
scroll to position [0, 0]
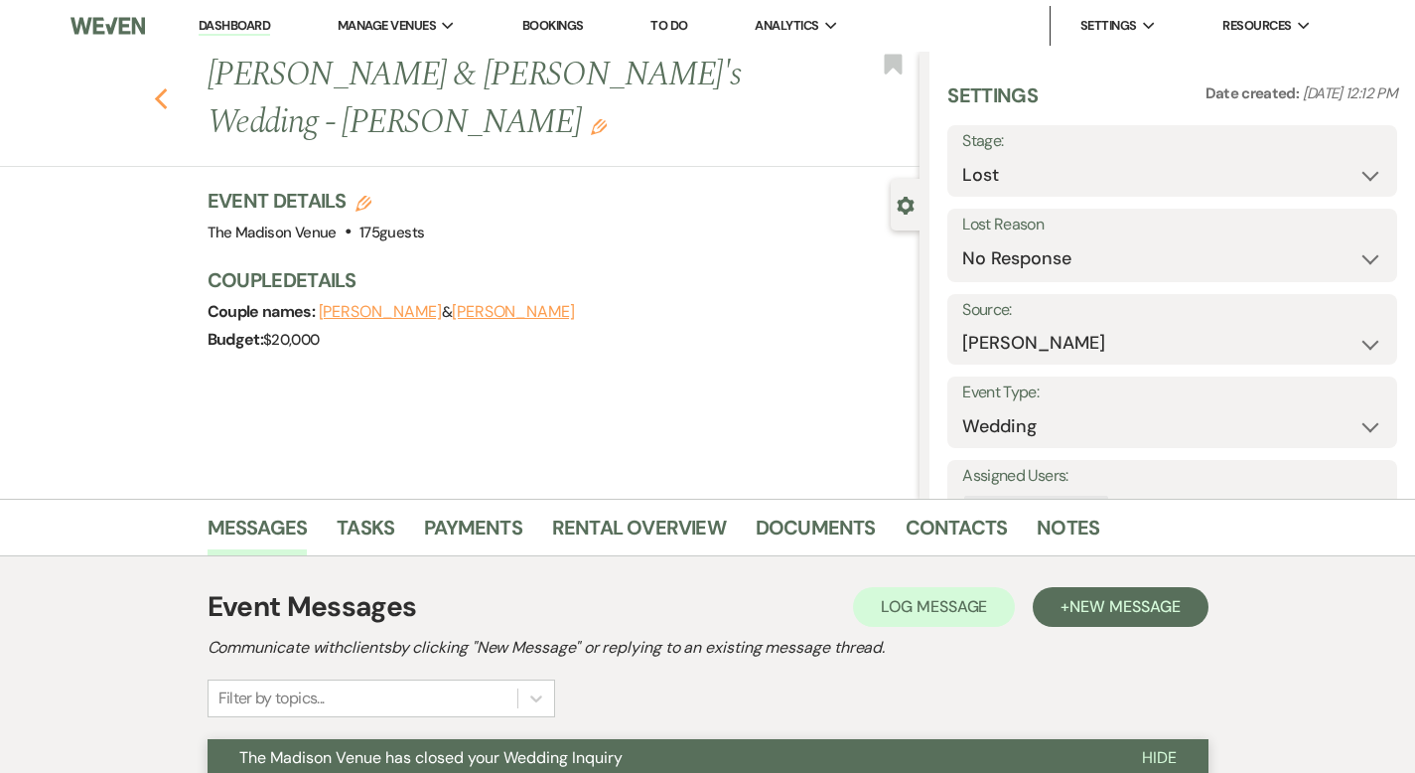
click at [154, 87] on icon "Previous" at bounding box center [161, 99] width 15 height 24
select select "8"
select select "5"
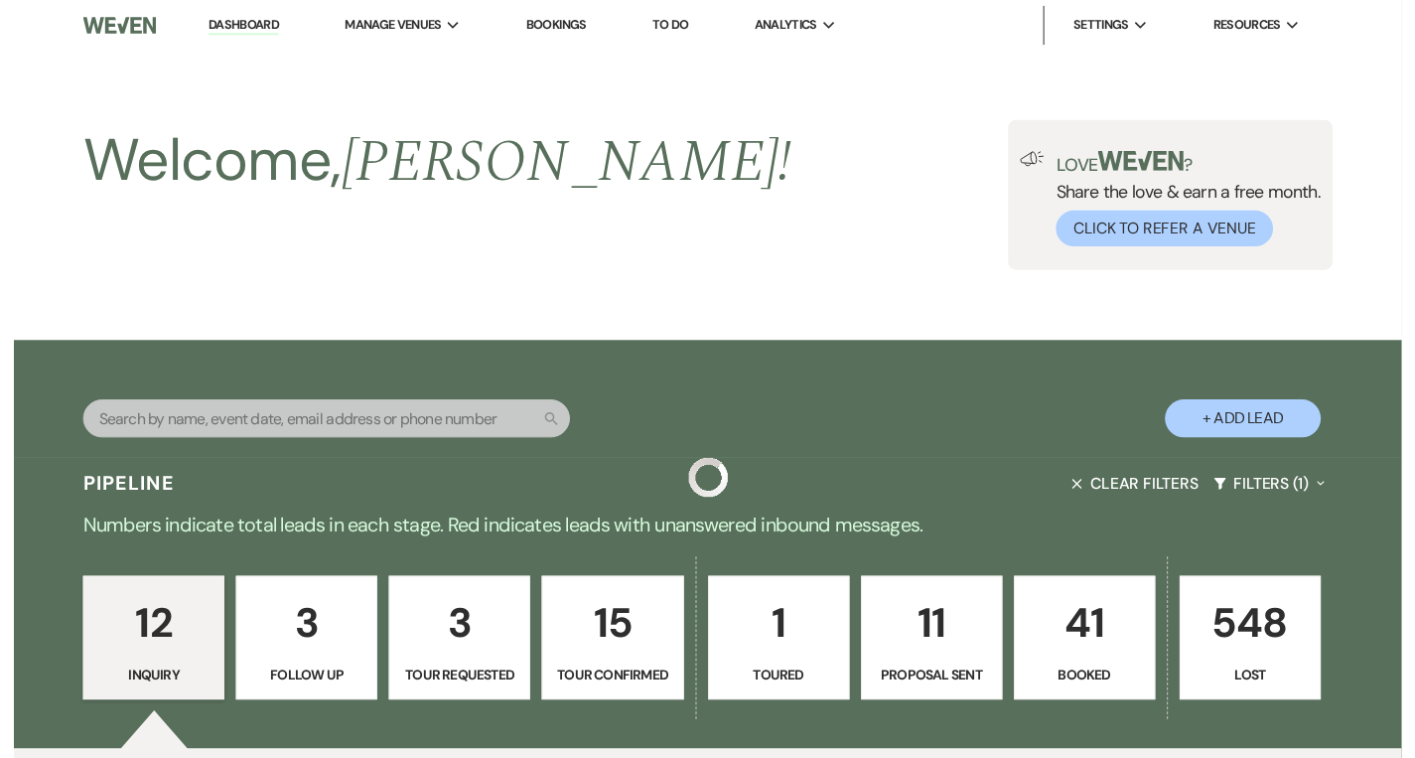
scroll to position [1604, 0]
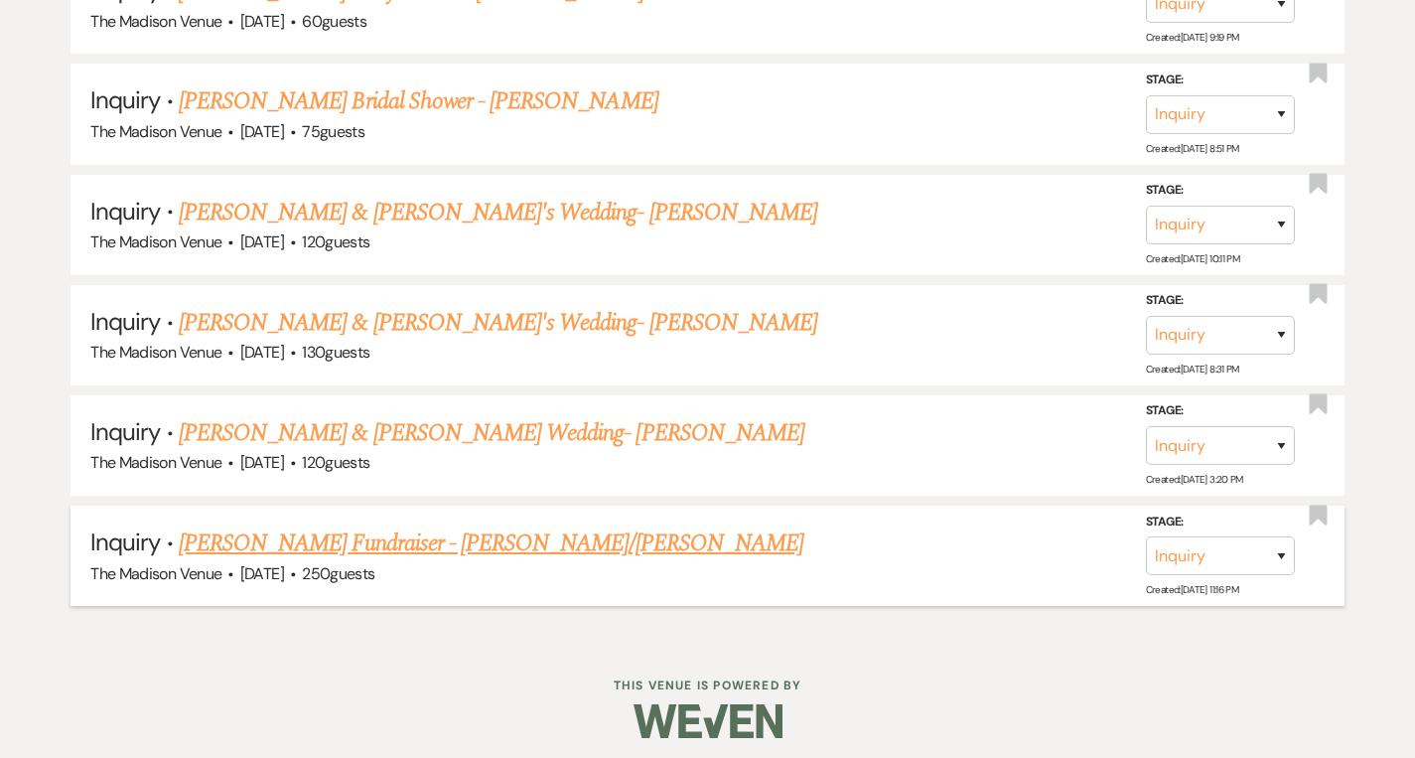
click at [322, 534] on link "[PERSON_NAME] Fundraiser - [PERSON_NAME]/[PERSON_NAME]" at bounding box center [491, 543] width 625 height 36
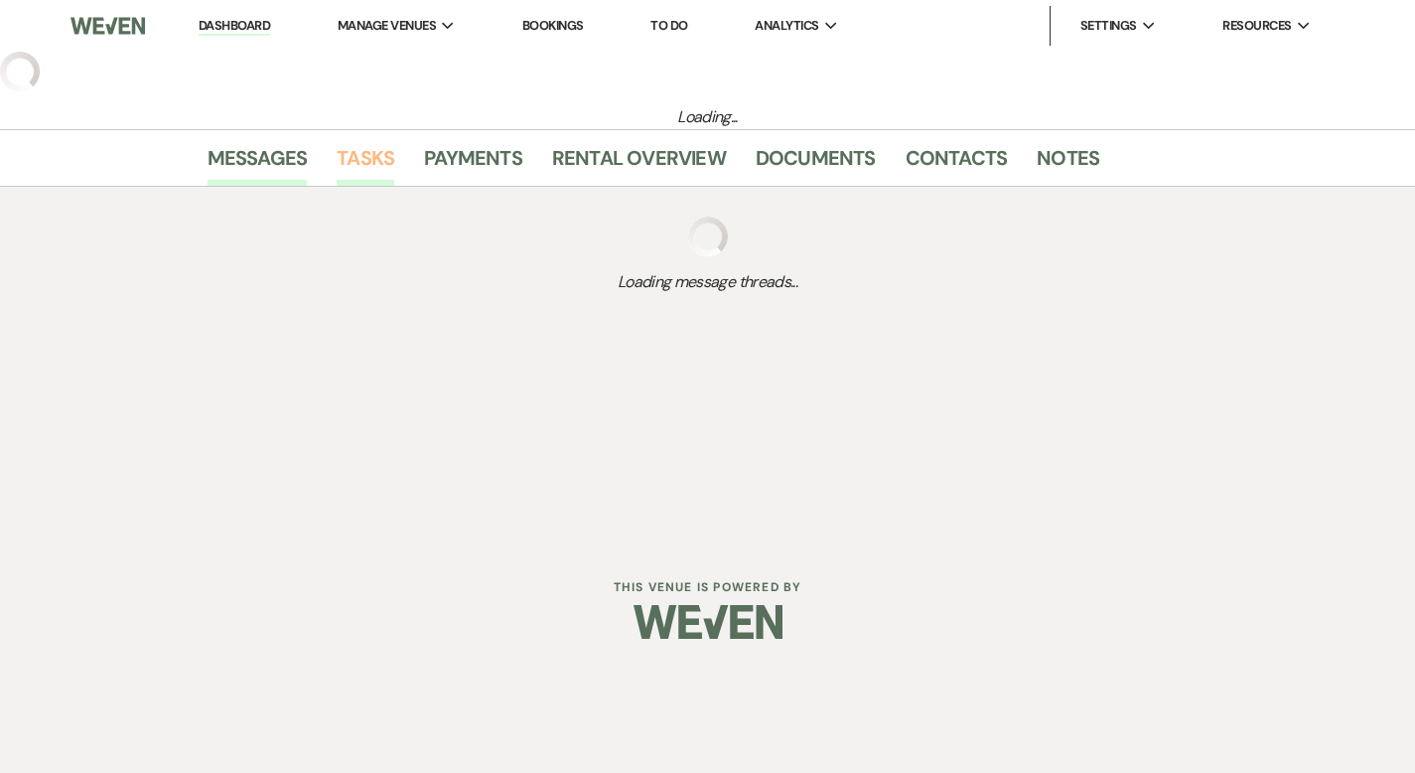
select select "5"
select select "20"
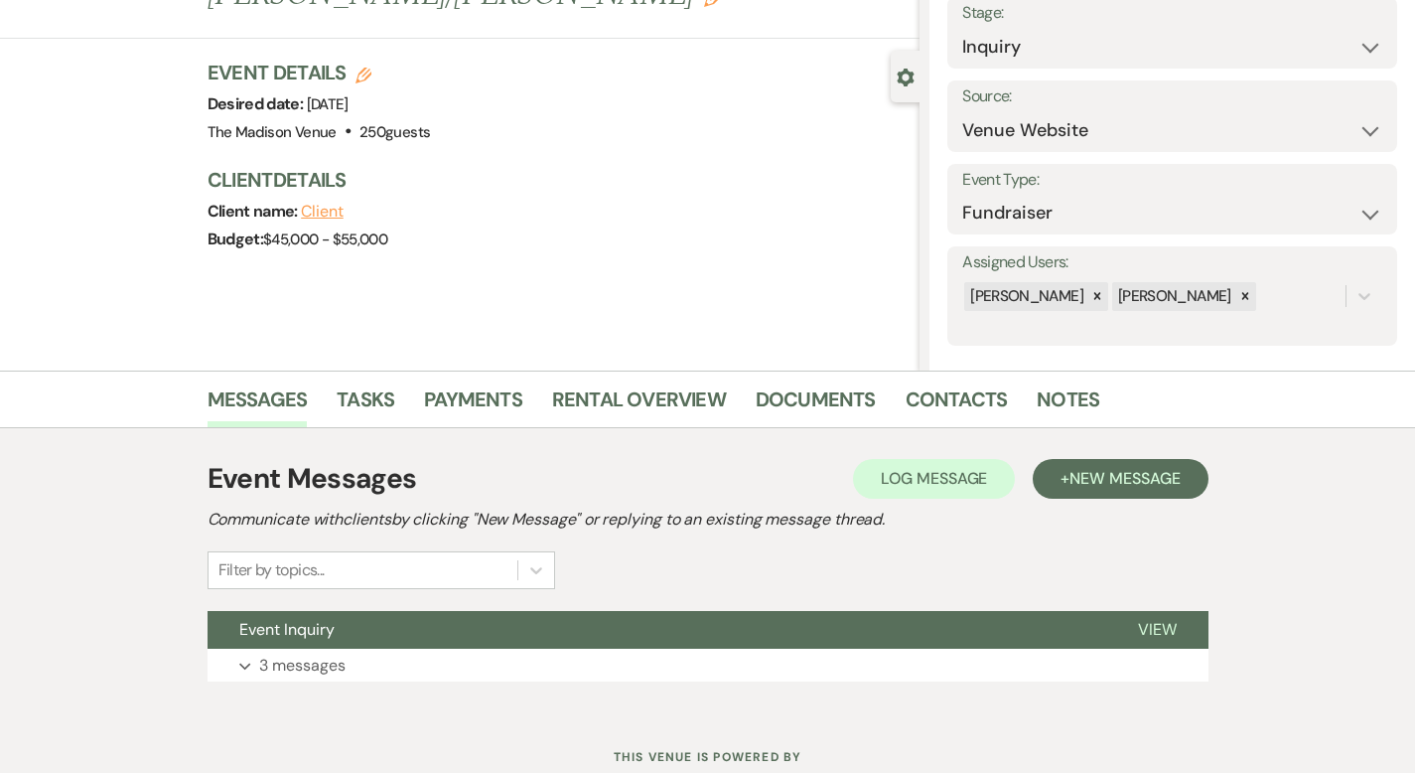
scroll to position [195, 0]
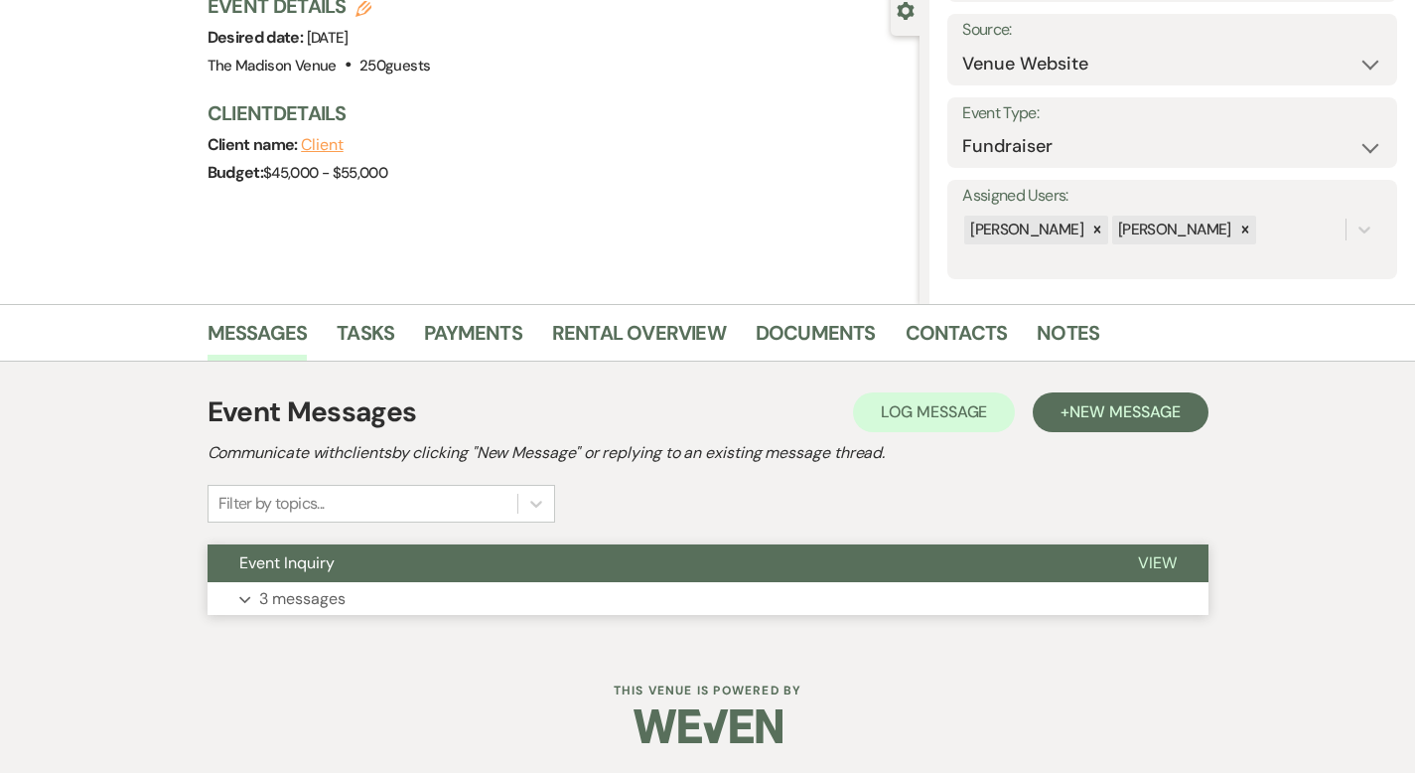
click at [1177, 561] on span "View" at bounding box center [1157, 562] width 39 height 21
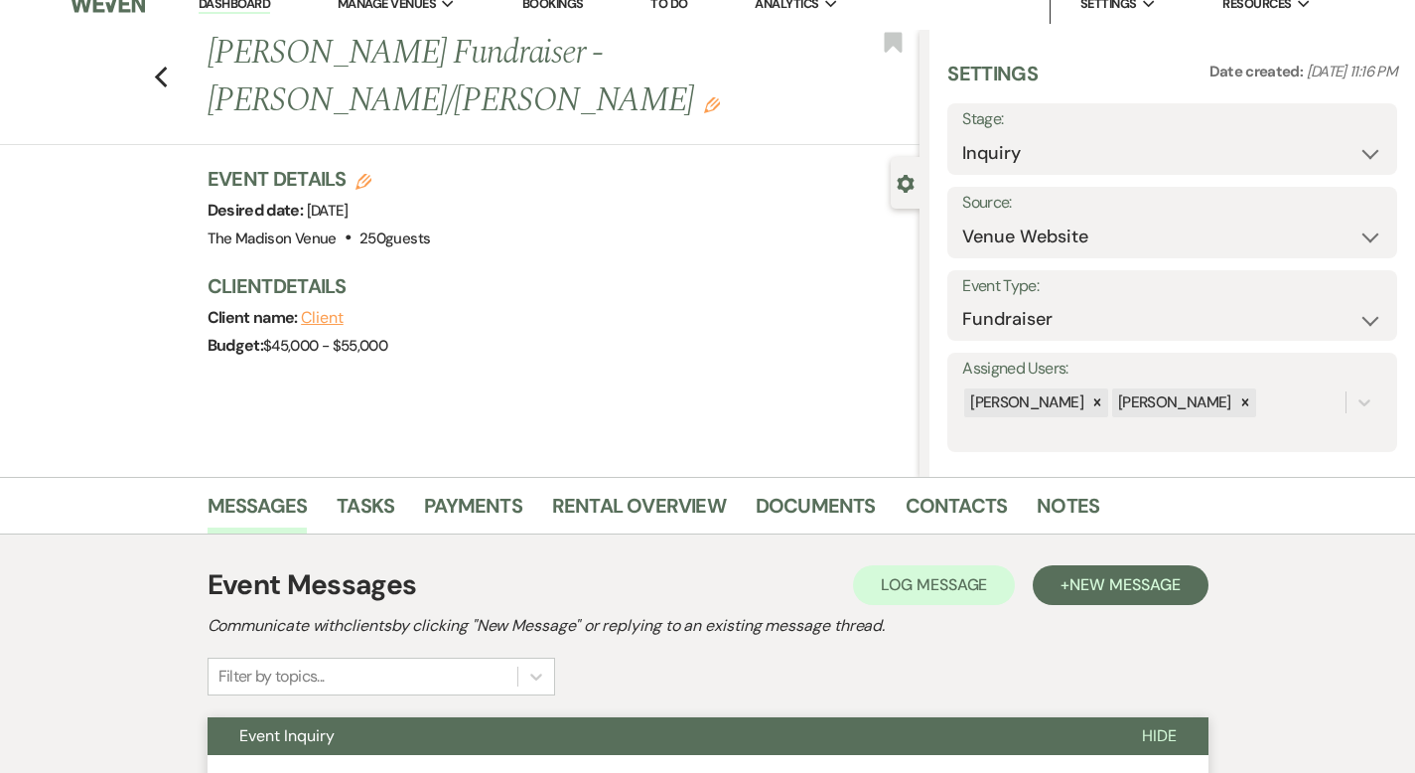
scroll to position [0, 0]
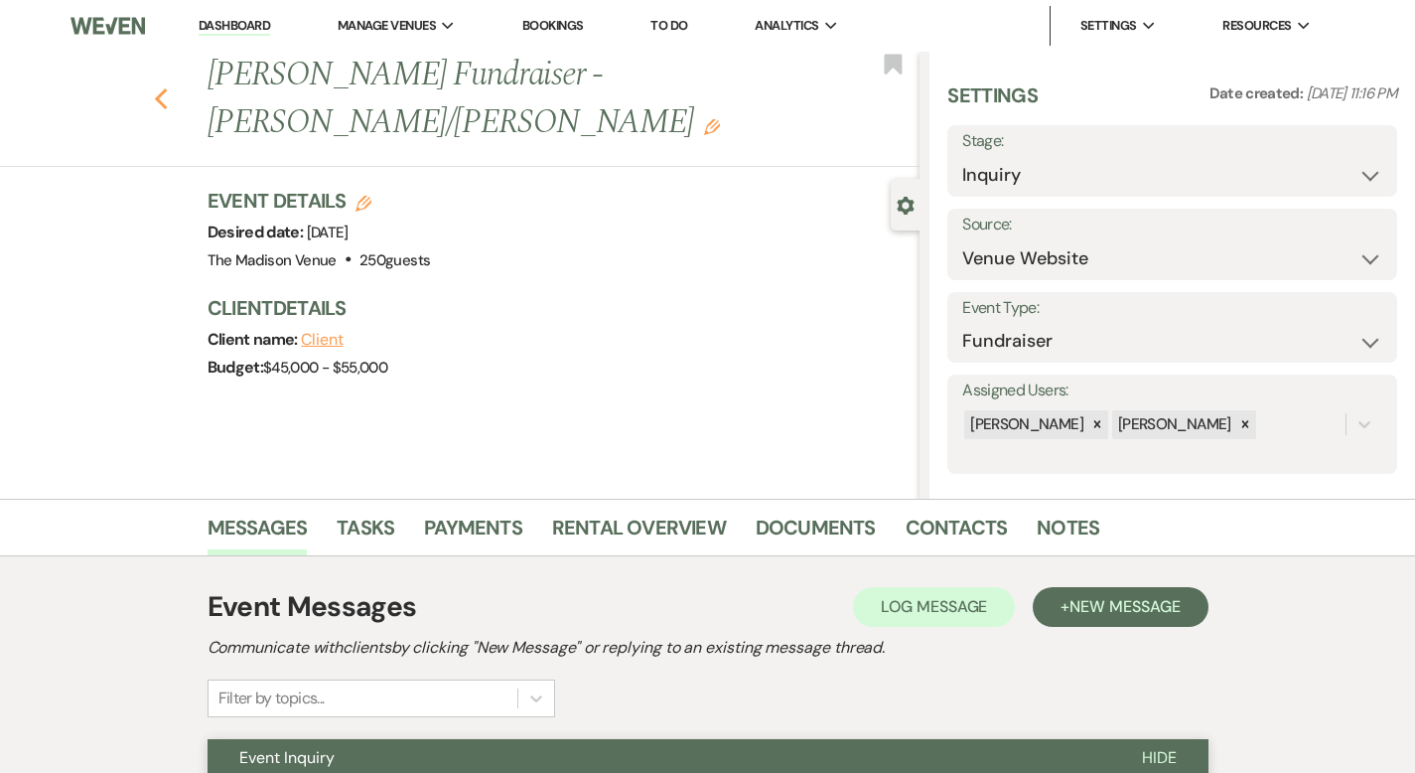
click at [154, 88] on use "button" at bounding box center [160, 99] width 13 height 22
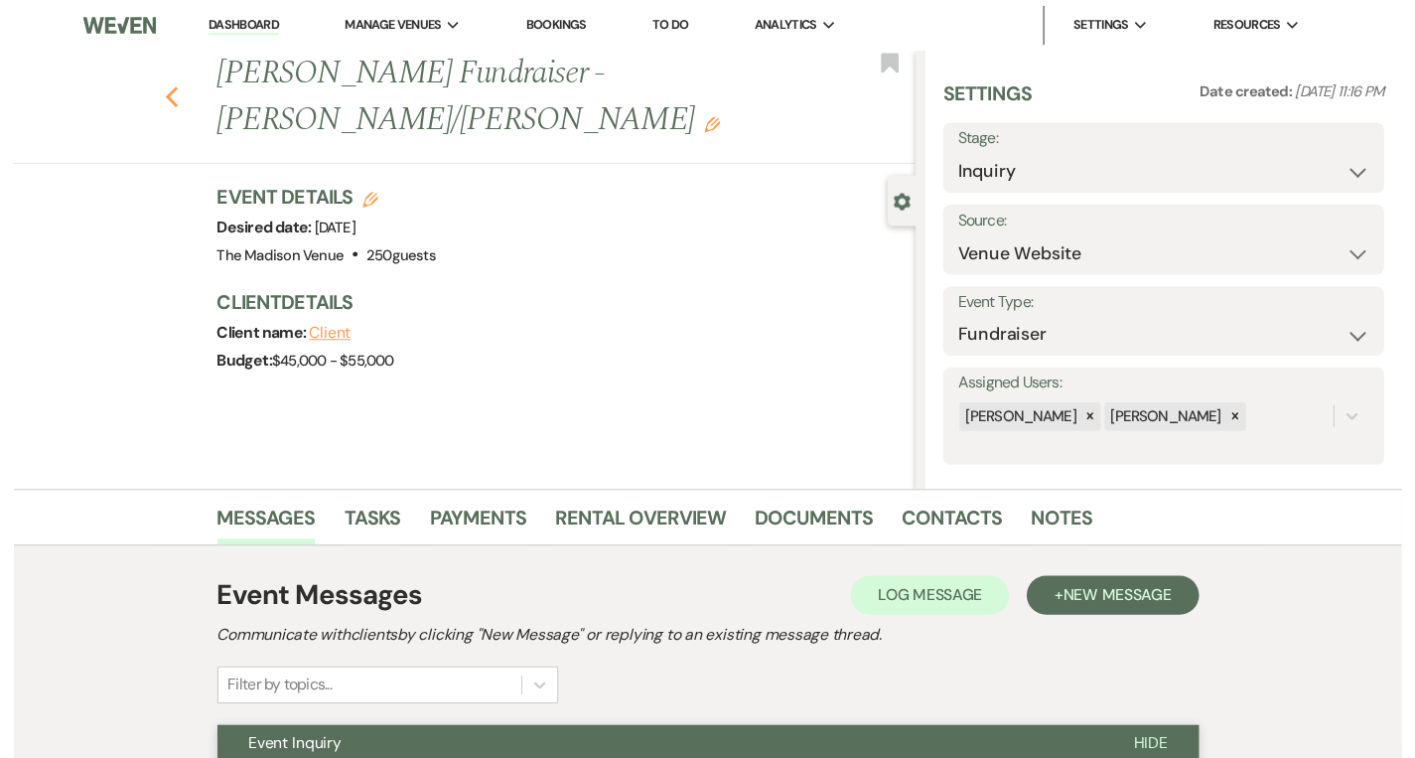
scroll to position [1604, 0]
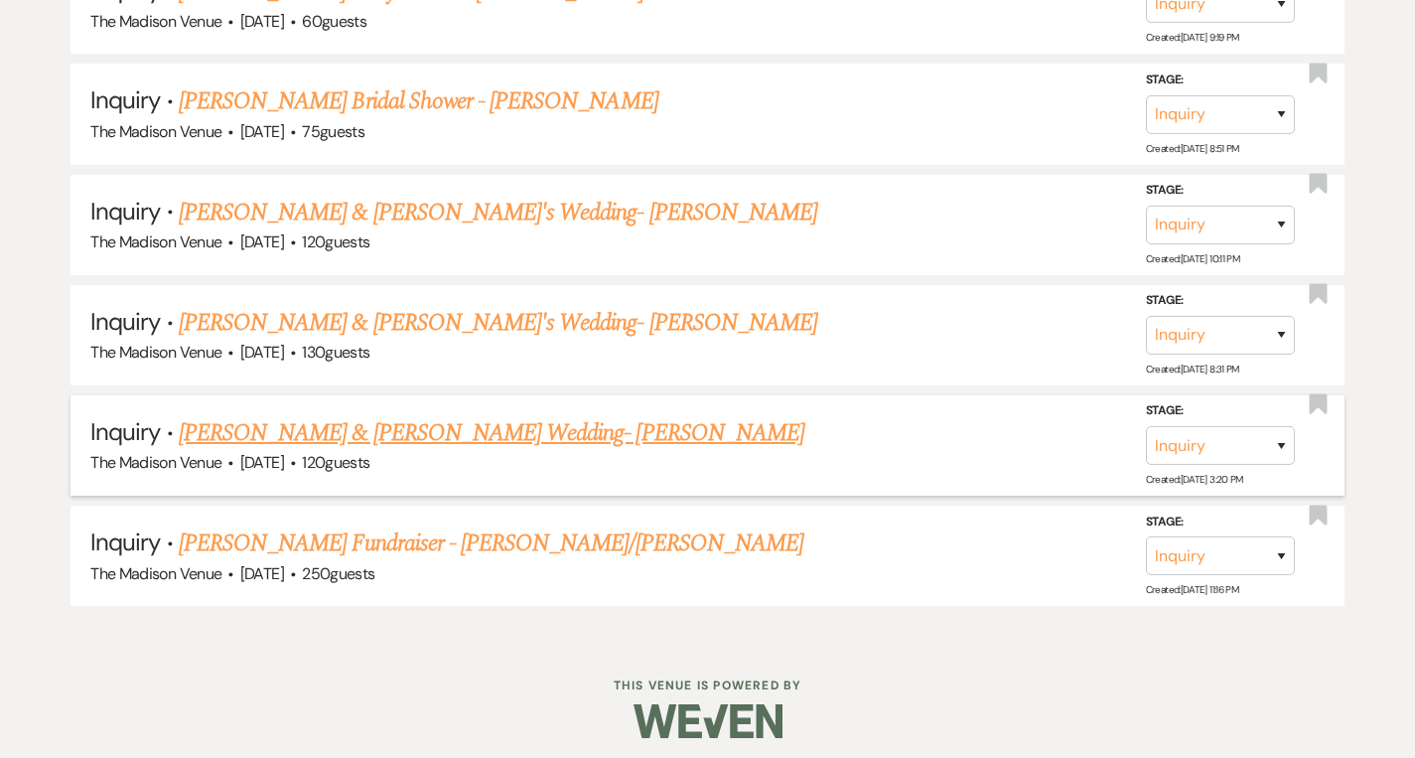
click at [309, 430] on link "[PERSON_NAME] & [PERSON_NAME] Wedding- [PERSON_NAME]" at bounding box center [492, 433] width 626 height 36
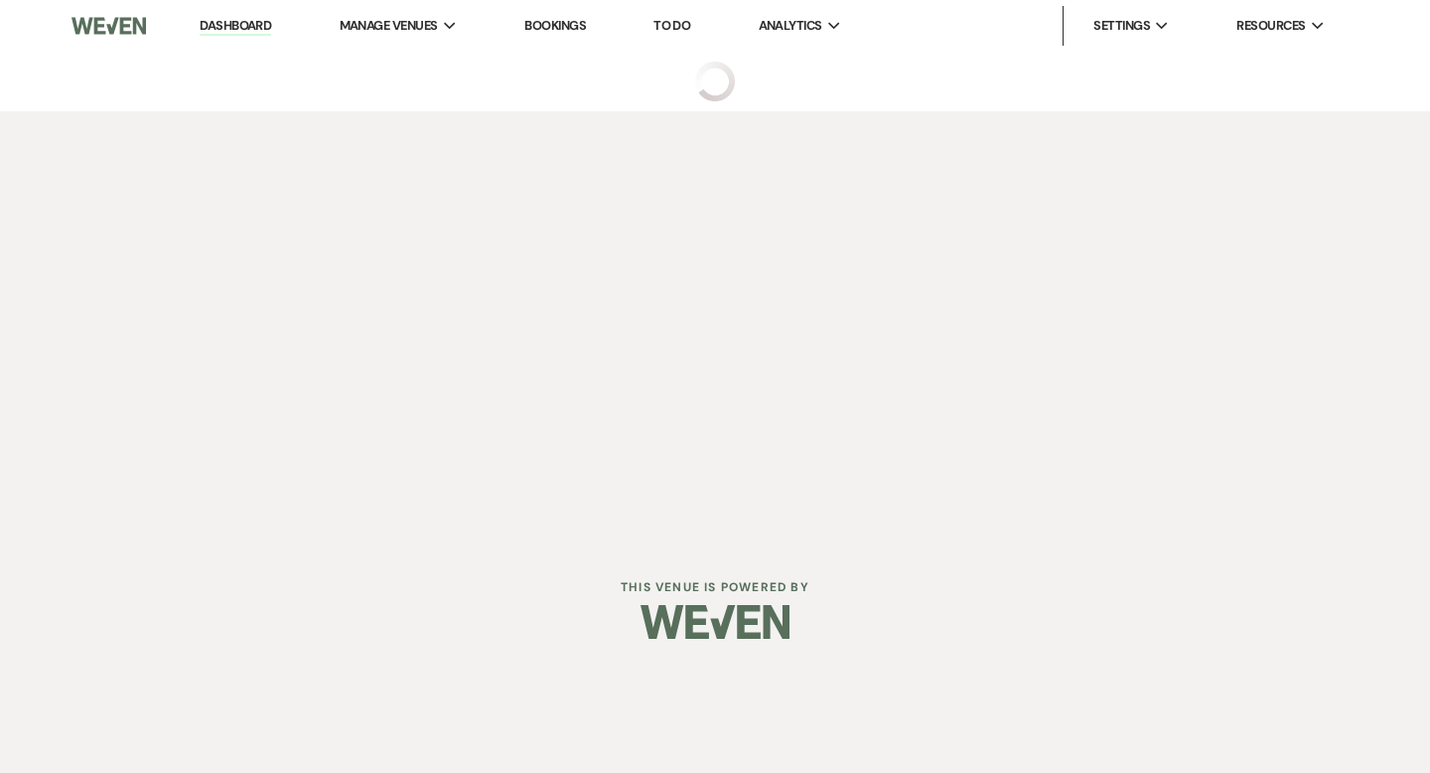
select select "5"
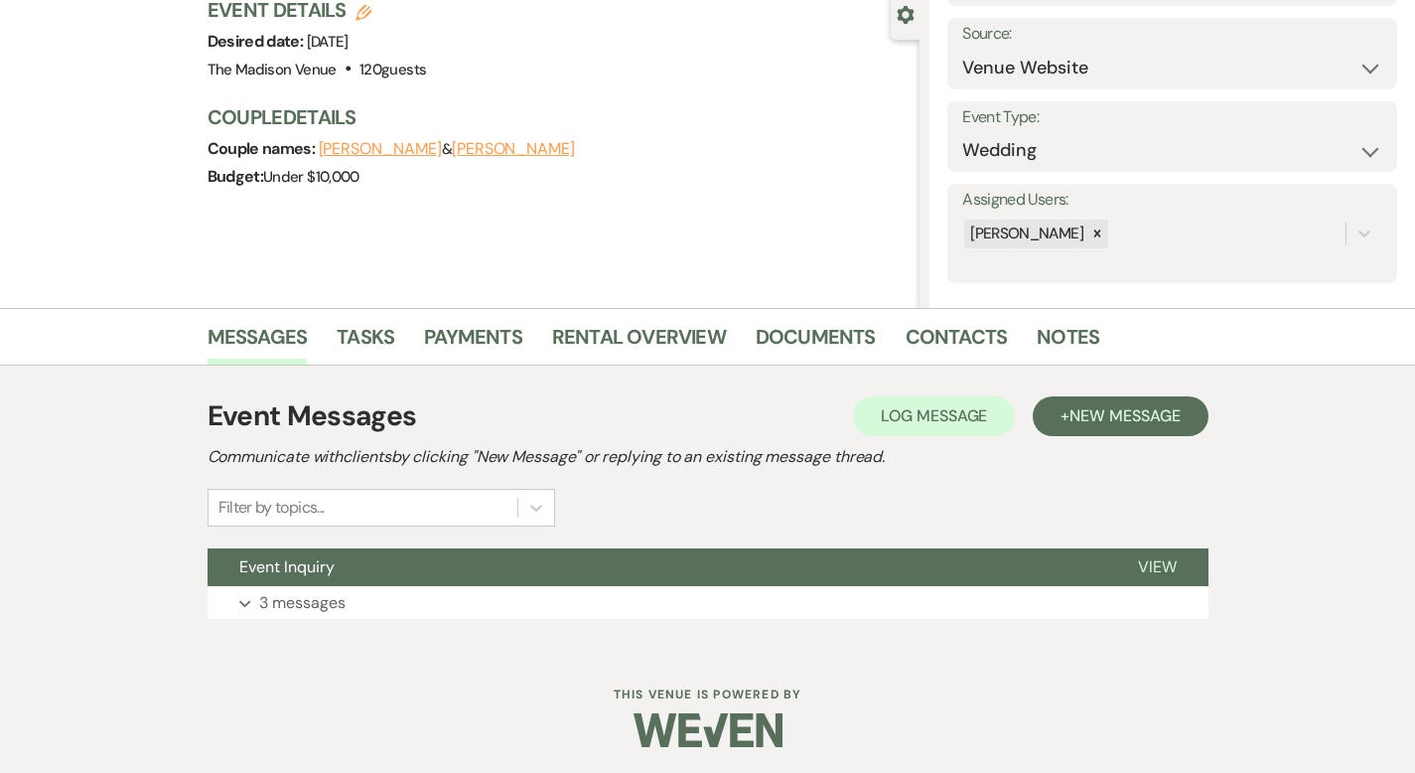
scroll to position [195, 0]
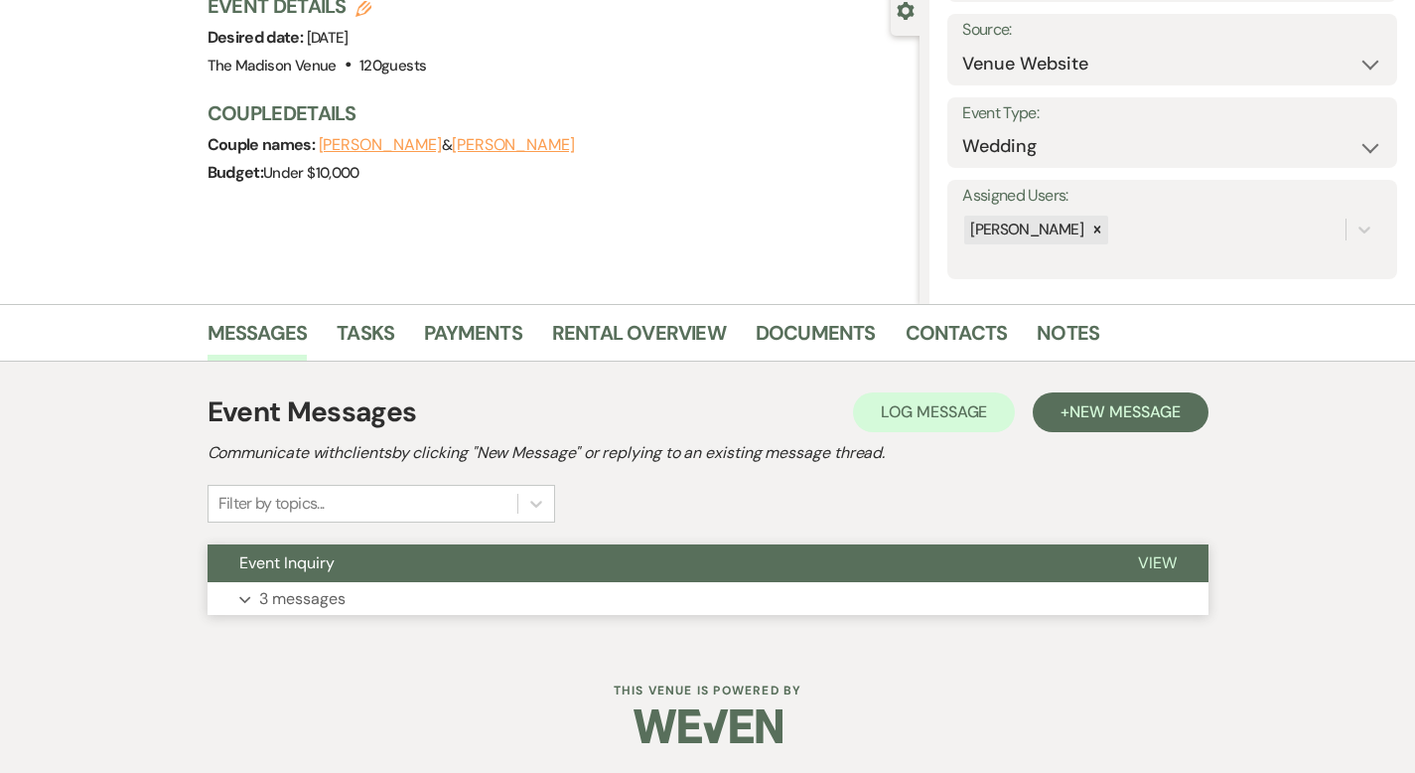
click at [1177, 558] on span "View" at bounding box center [1157, 562] width 39 height 21
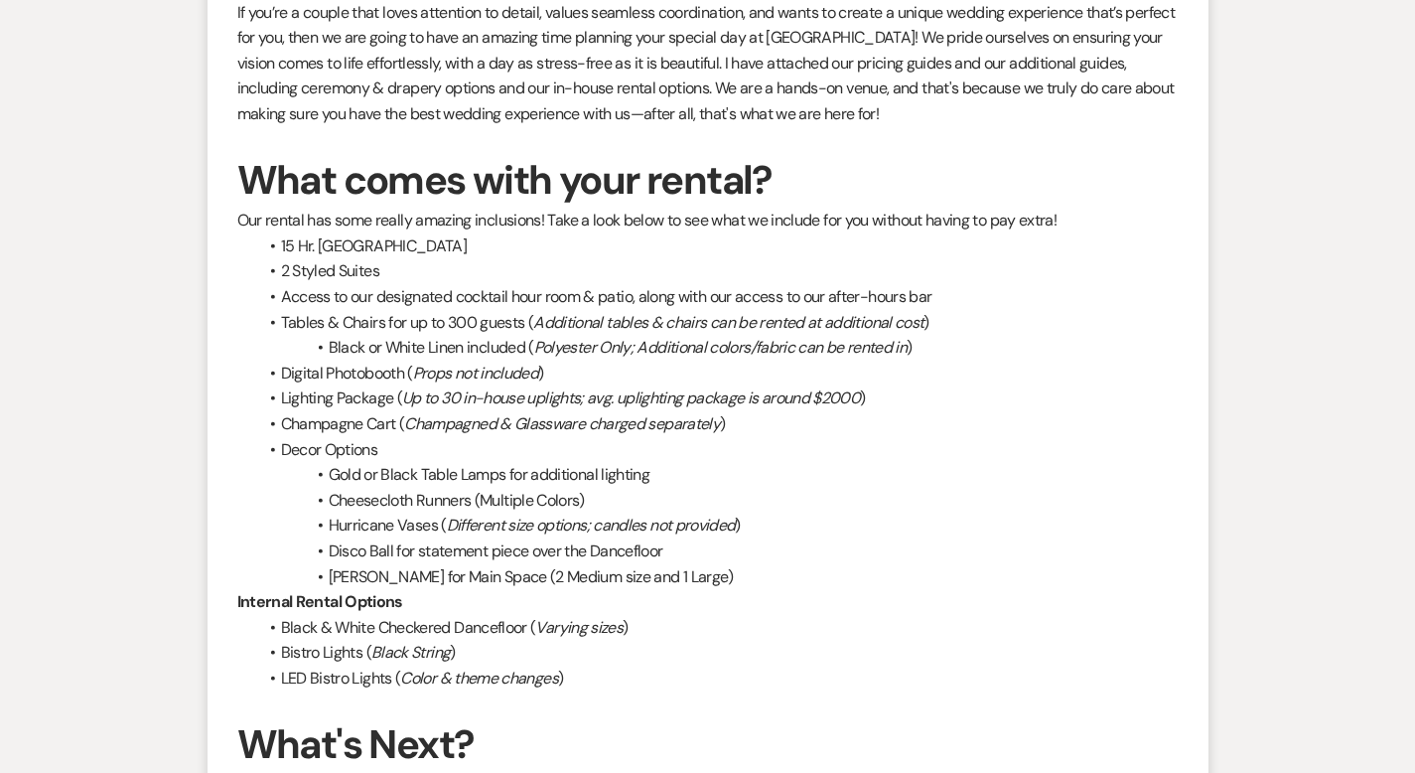
scroll to position [2932, 0]
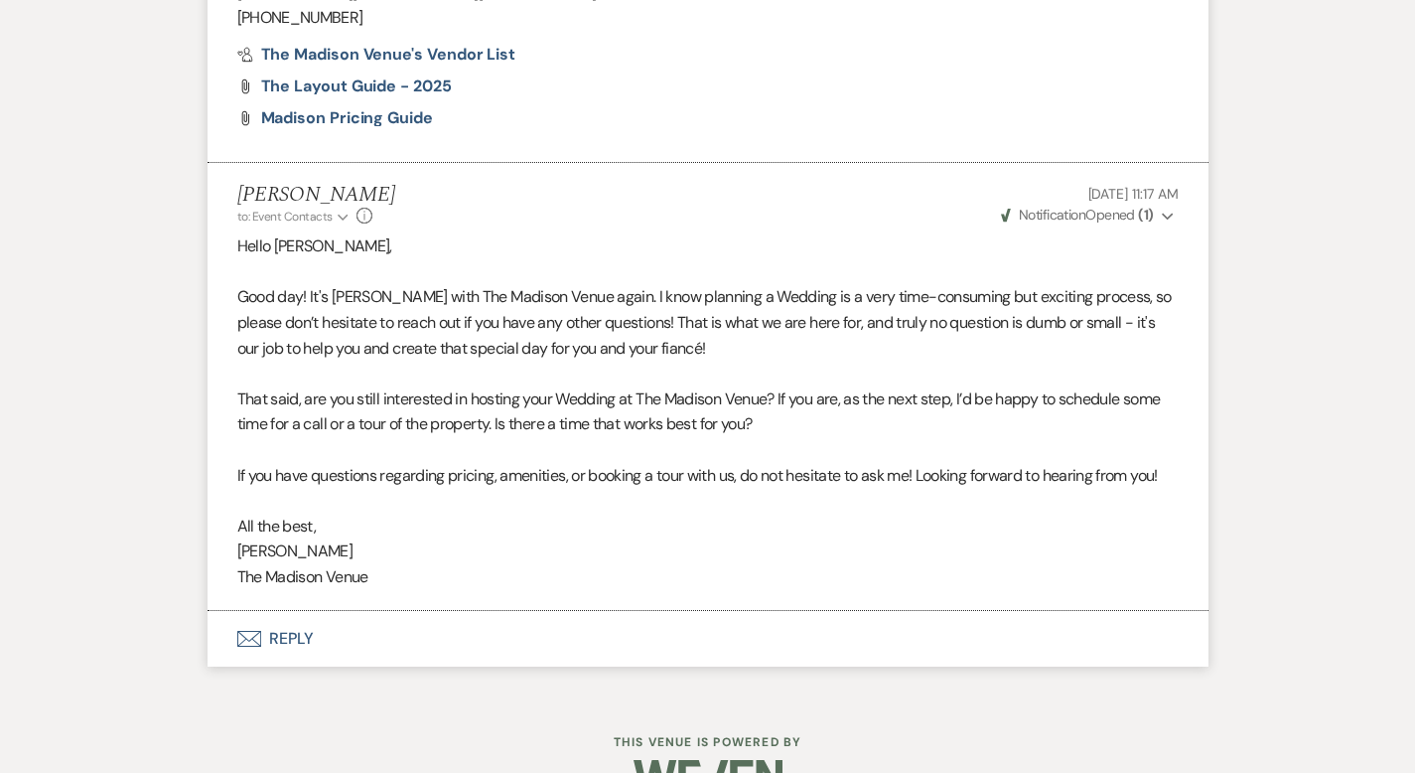
click at [218, 611] on button "Envelope Reply" at bounding box center [708, 639] width 1001 height 56
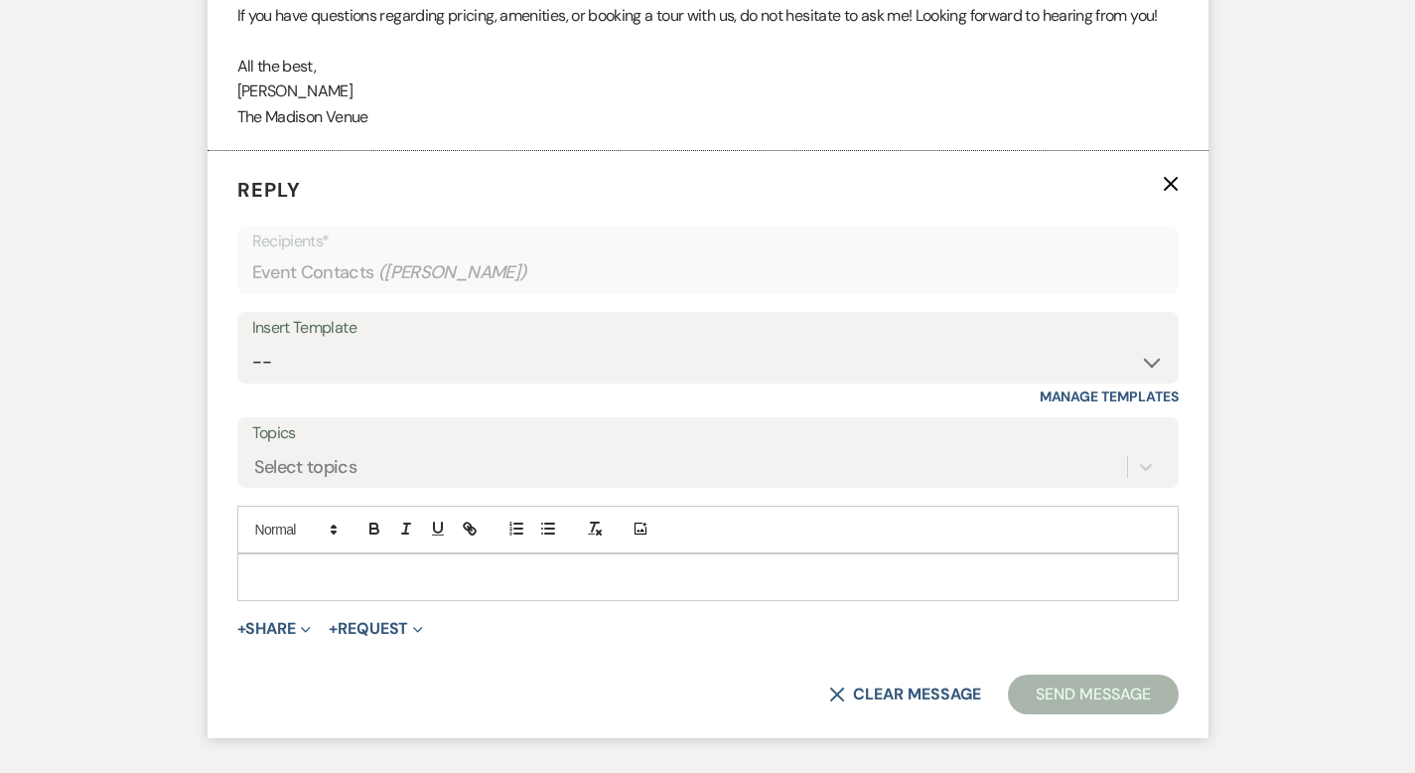
scroll to position [3399, 0]
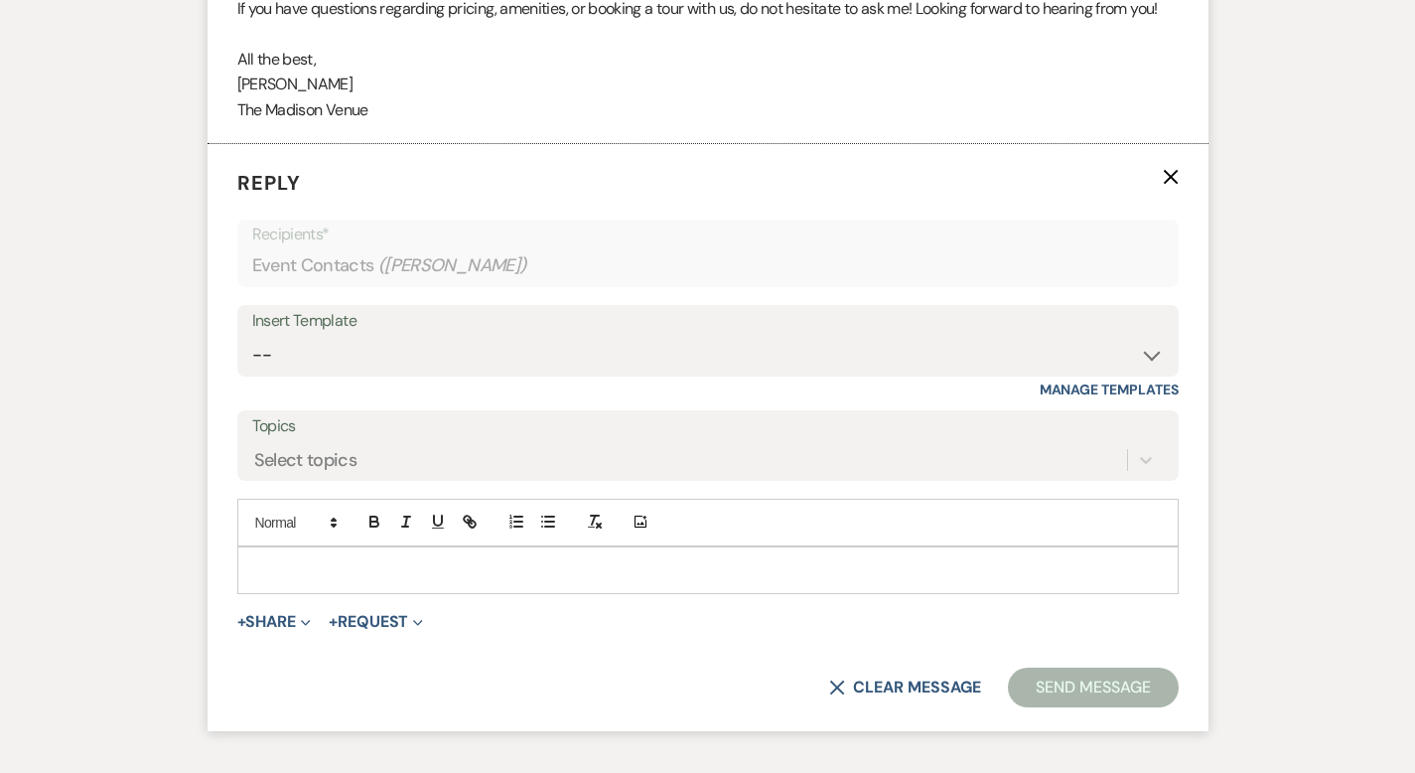
click at [281, 307] on div "Insert Template" at bounding box center [708, 321] width 912 height 29
click at [281, 336] on select "-- Weven Planning Portal Introduction (Booked Events) Corporate Lead Follow Up …" at bounding box center [708, 355] width 912 height 39
select select "3683"
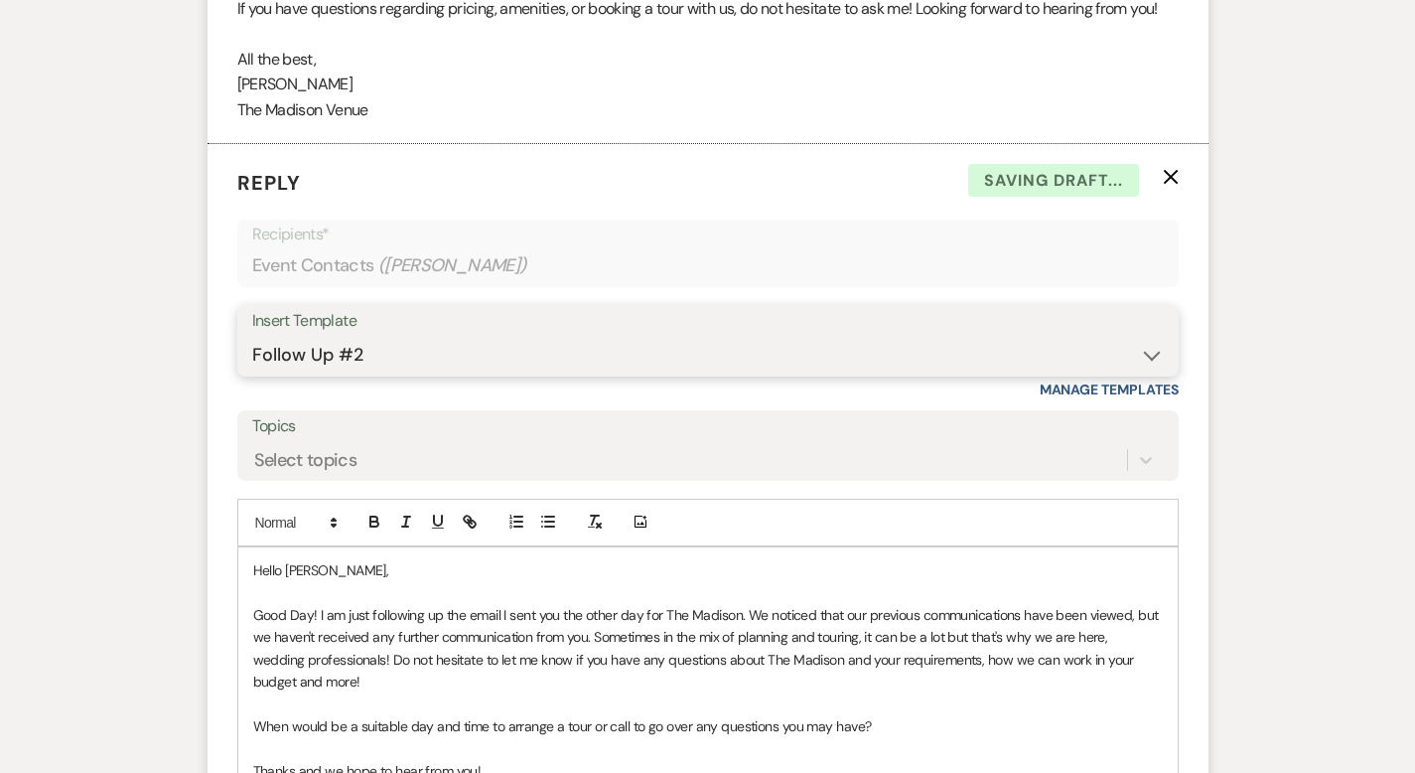
scroll to position [3733, 0]
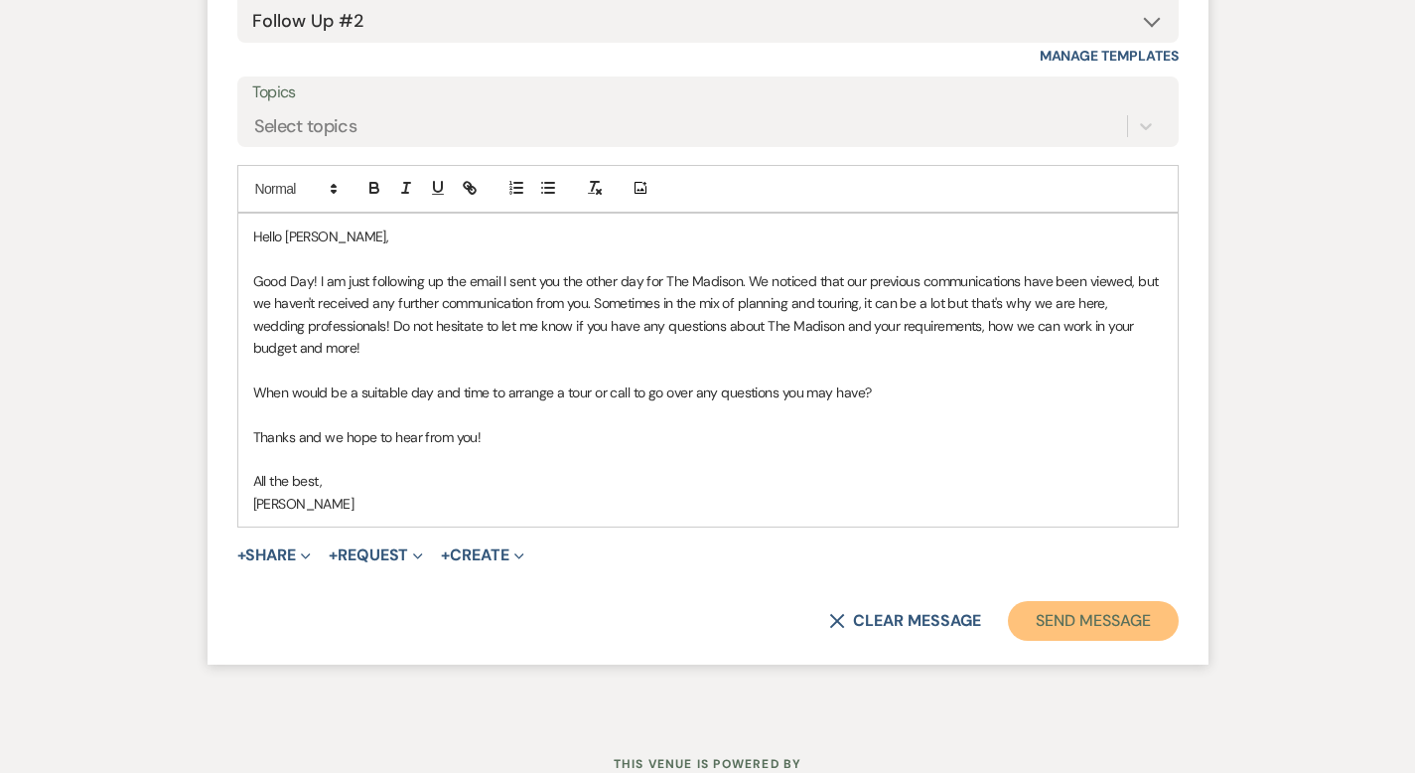
click at [1178, 601] on button "Send Message" at bounding box center [1093, 621] width 170 height 40
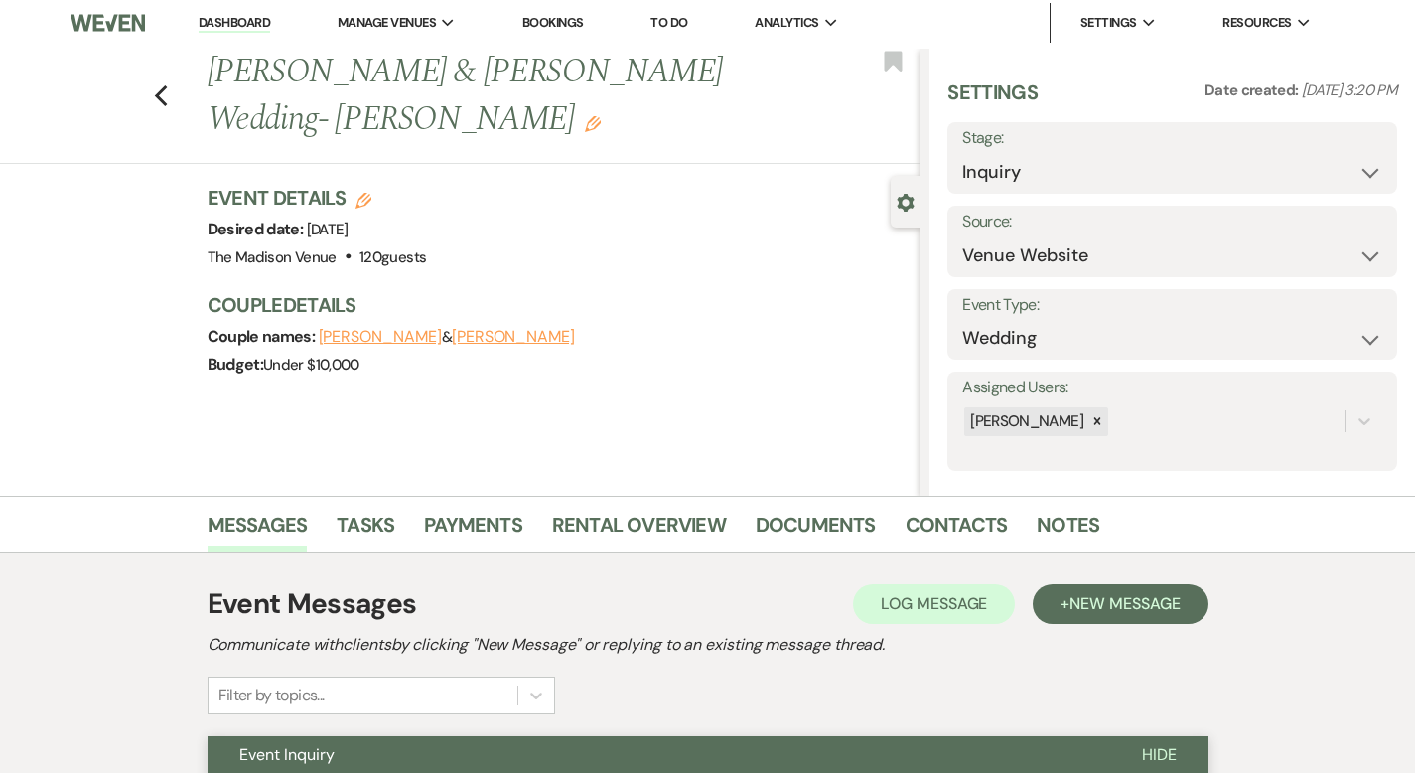
scroll to position [0, 0]
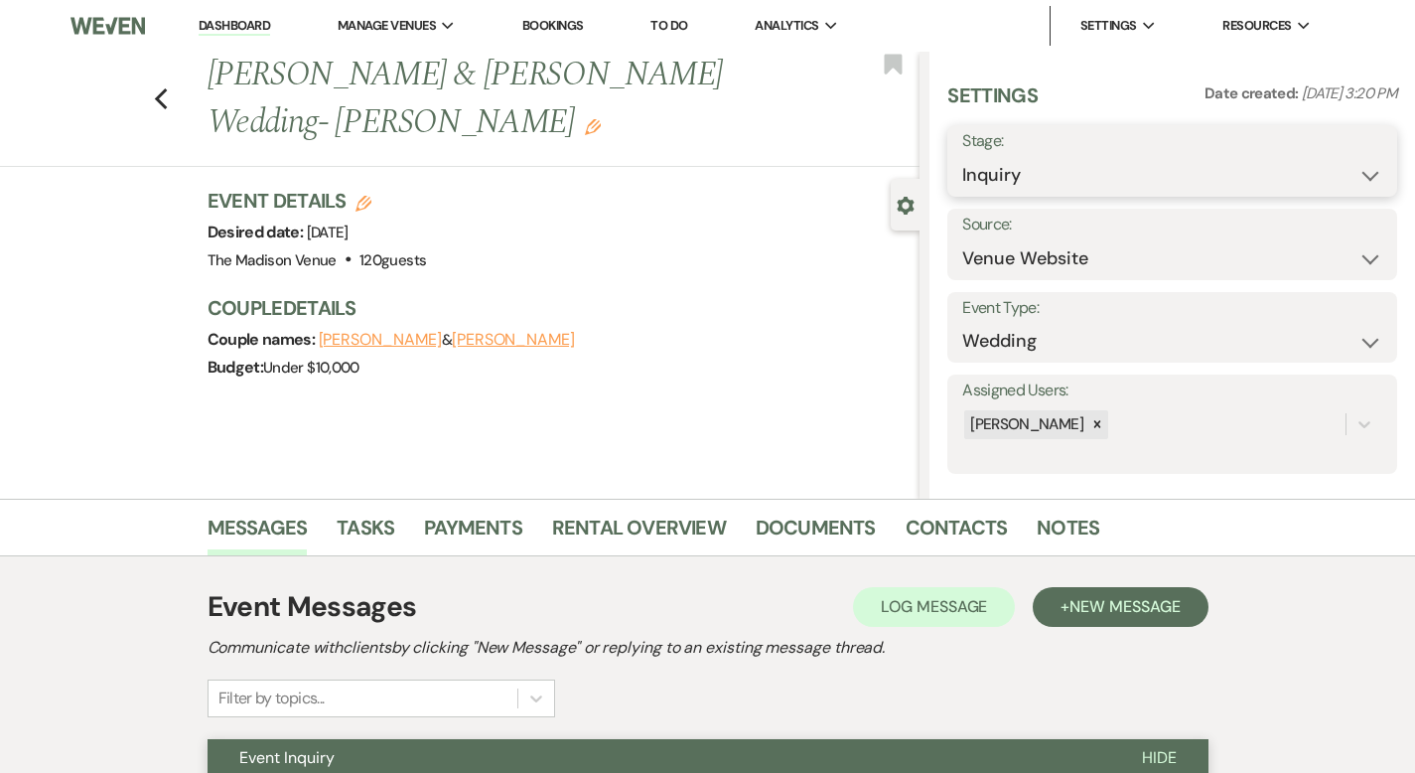
click at [1080, 178] on select "Inquiry Follow Up Tour Requested Tour Confirmed Toured Proposal Sent Booked Lost" at bounding box center [1172, 175] width 420 height 39
select select "9"
click at [1327, 157] on button "Save" at bounding box center [1349, 161] width 95 height 40
click at [154, 96] on use "button" at bounding box center [160, 99] width 13 height 22
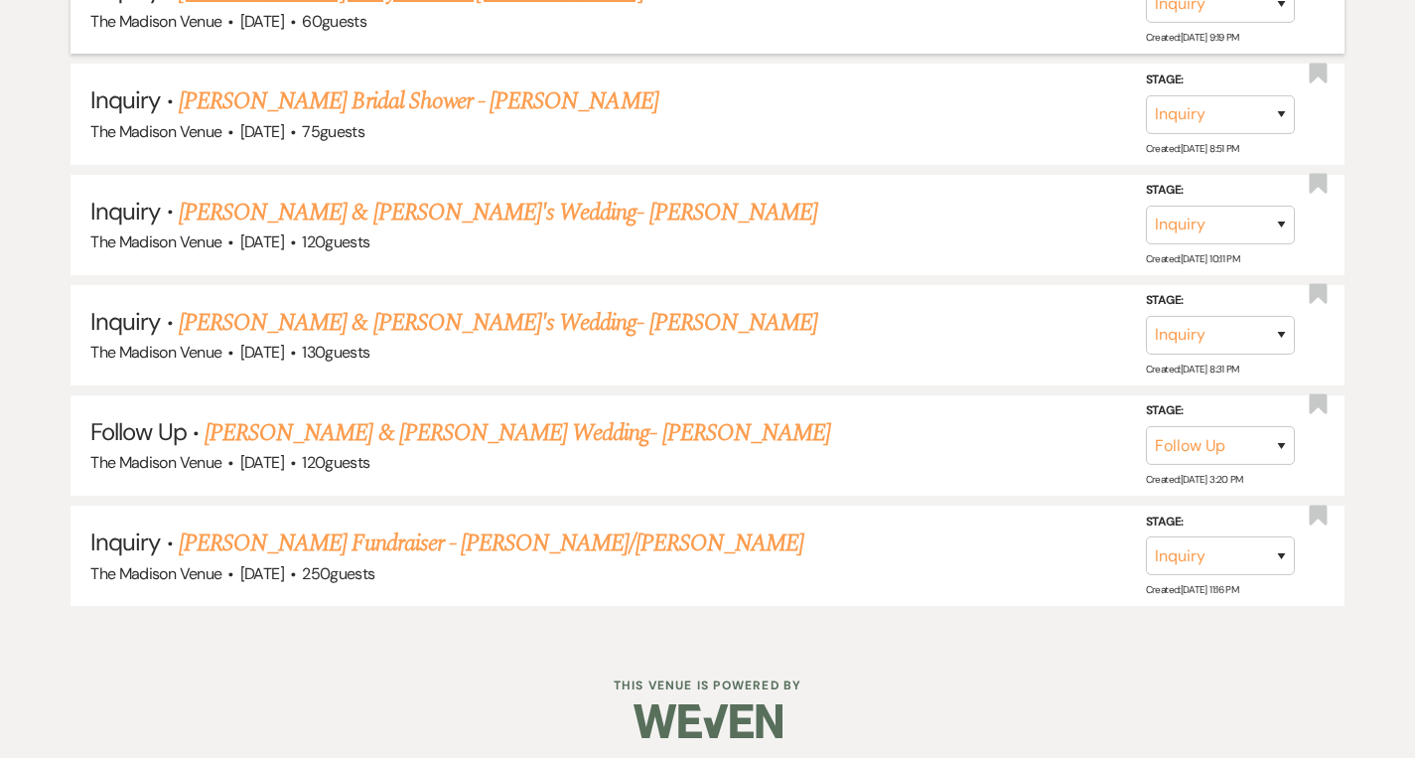
scroll to position [1494, 0]
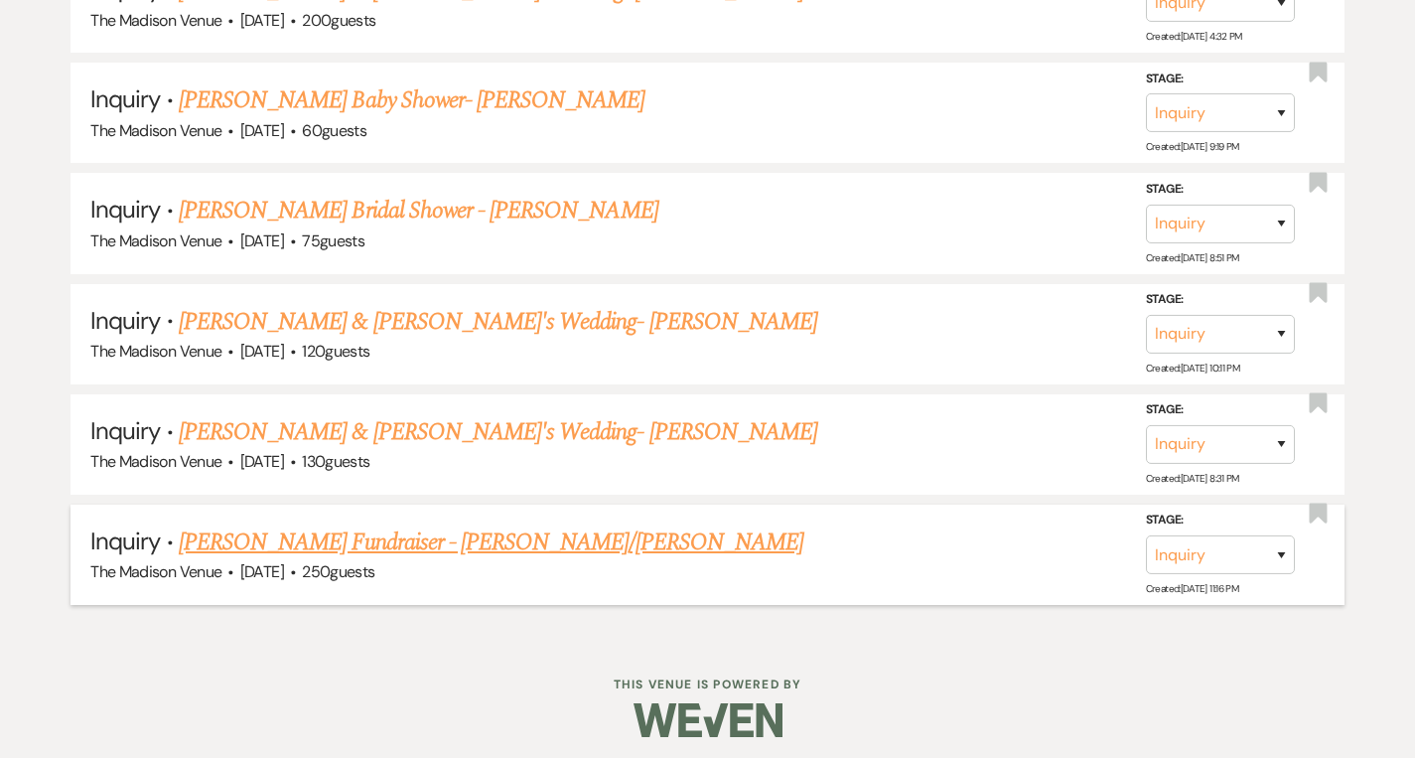
click at [435, 547] on link "[PERSON_NAME] Fundraiser - [PERSON_NAME]/[PERSON_NAME]" at bounding box center [491, 542] width 625 height 36
select select "5"
select select "20"
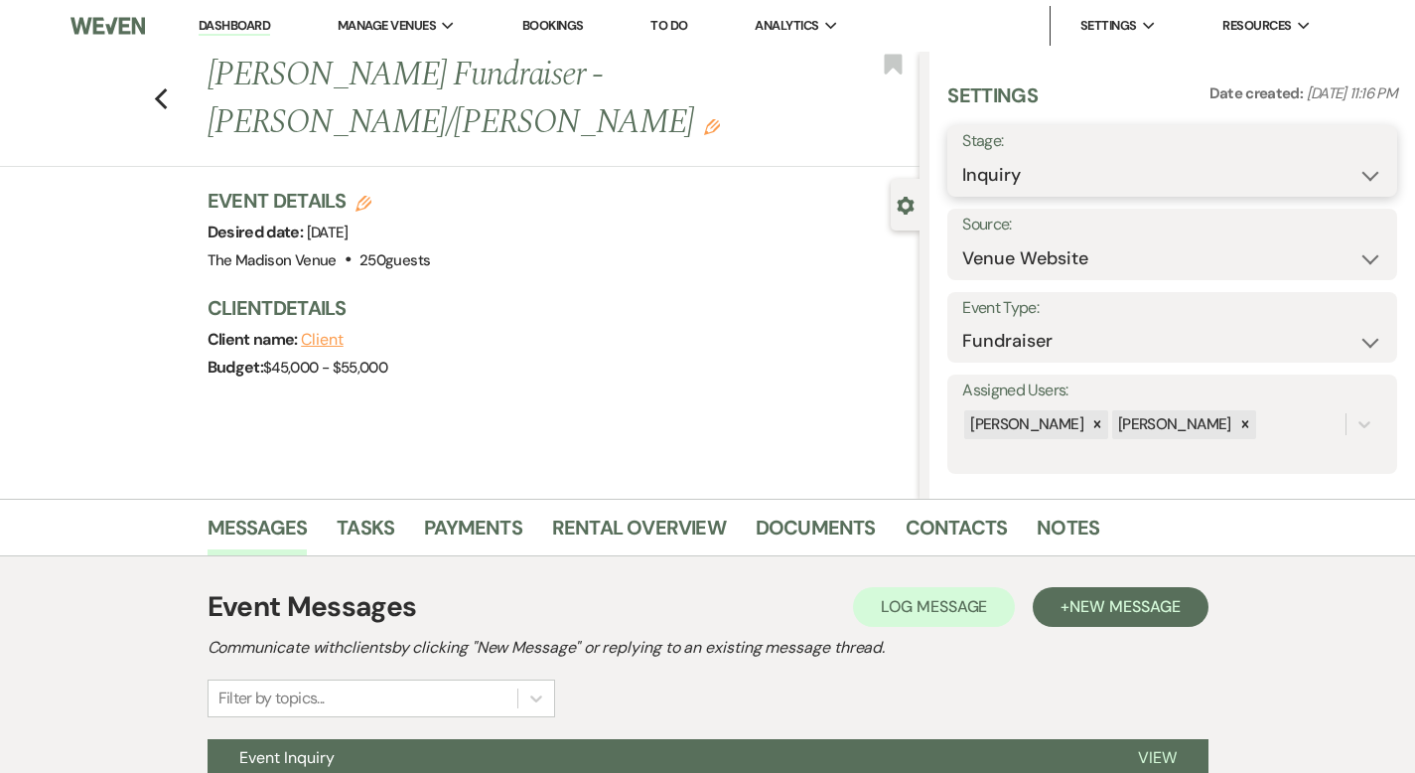
click at [1073, 167] on select "Inquiry Follow Up Tour Requested Tour Confirmed Toured Proposal Sent Booked Lost" at bounding box center [1172, 175] width 420 height 39
select select "9"
click at [1361, 160] on button "Save" at bounding box center [1349, 161] width 95 height 40
click at [154, 87] on icon "Previous" at bounding box center [161, 99] width 15 height 24
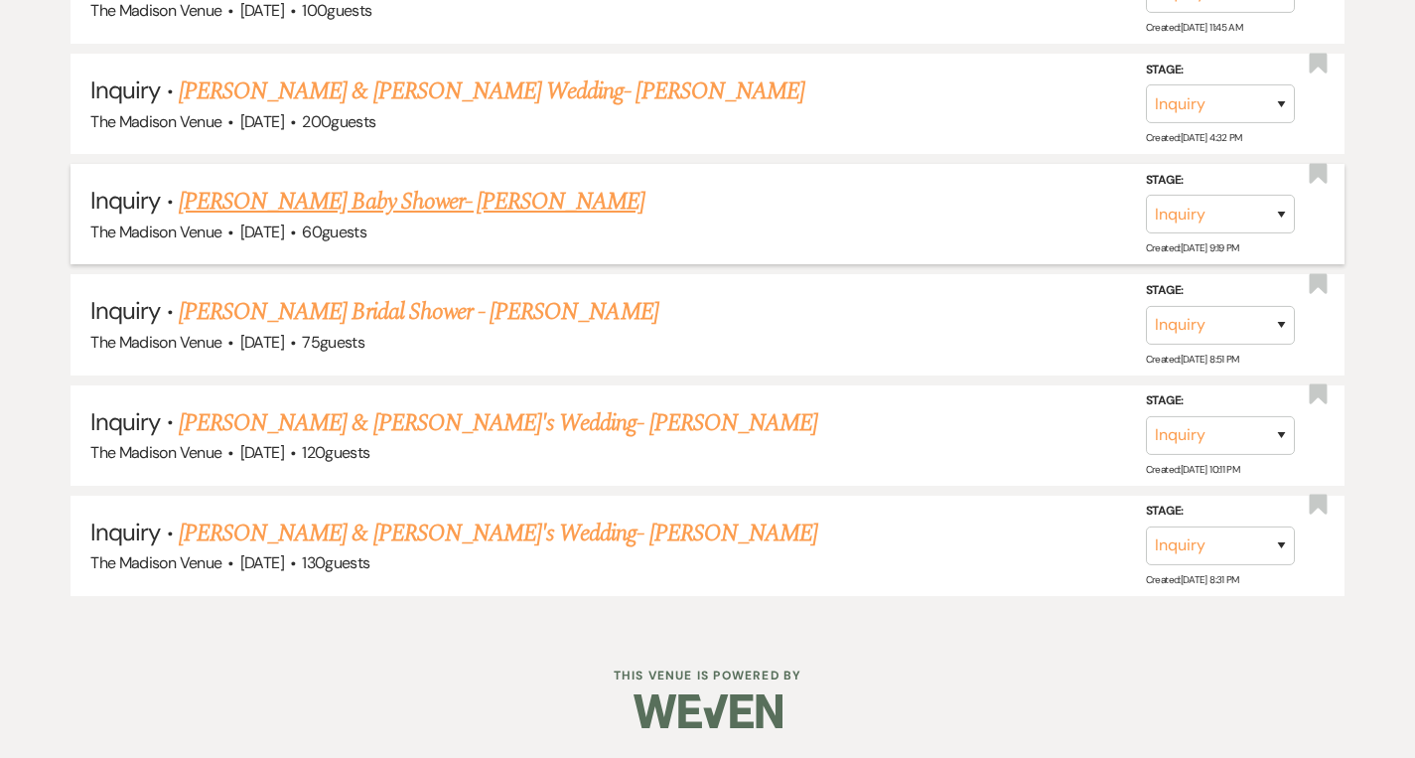
scroll to position [1385, 0]
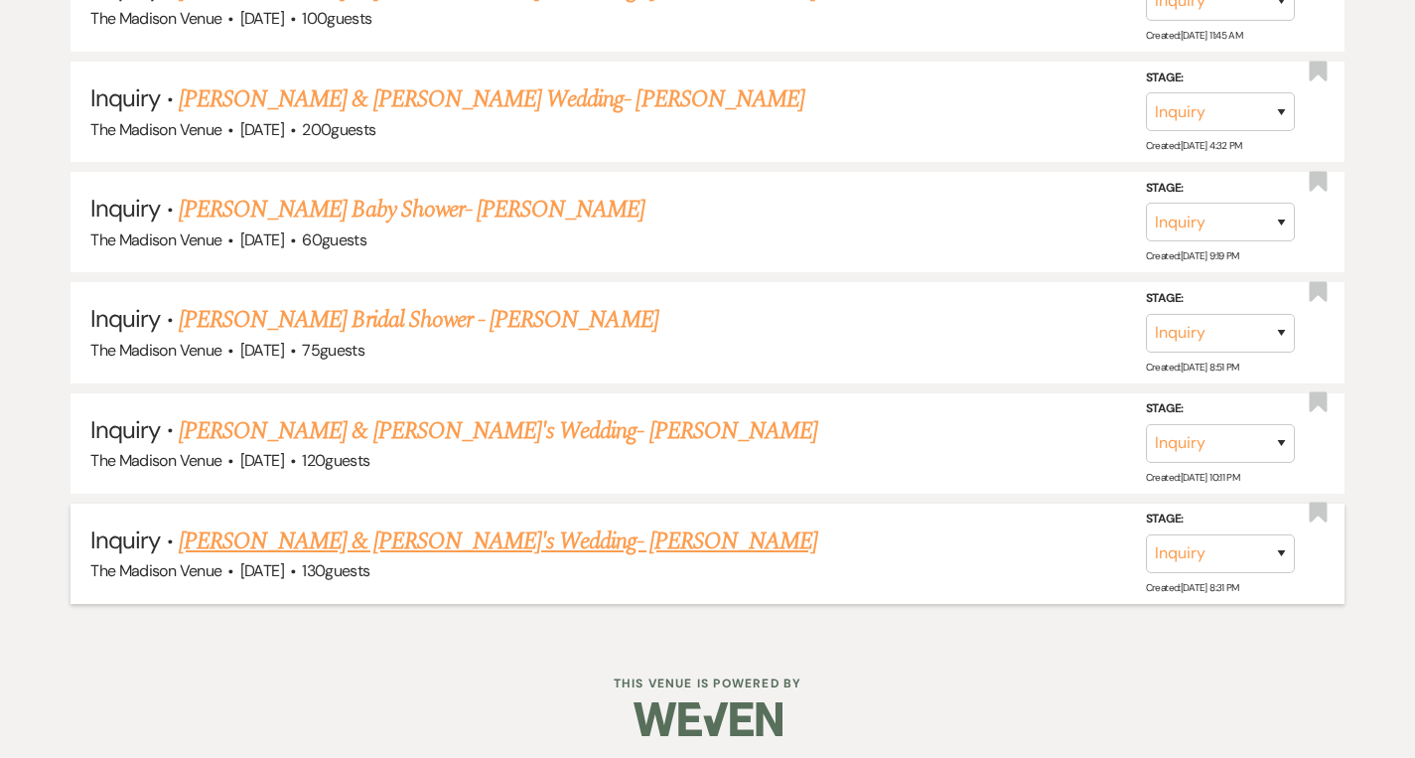
click at [338, 539] on link "[PERSON_NAME] & [PERSON_NAME]'s Wedding- [PERSON_NAME]" at bounding box center [498, 541] width 638 height 36
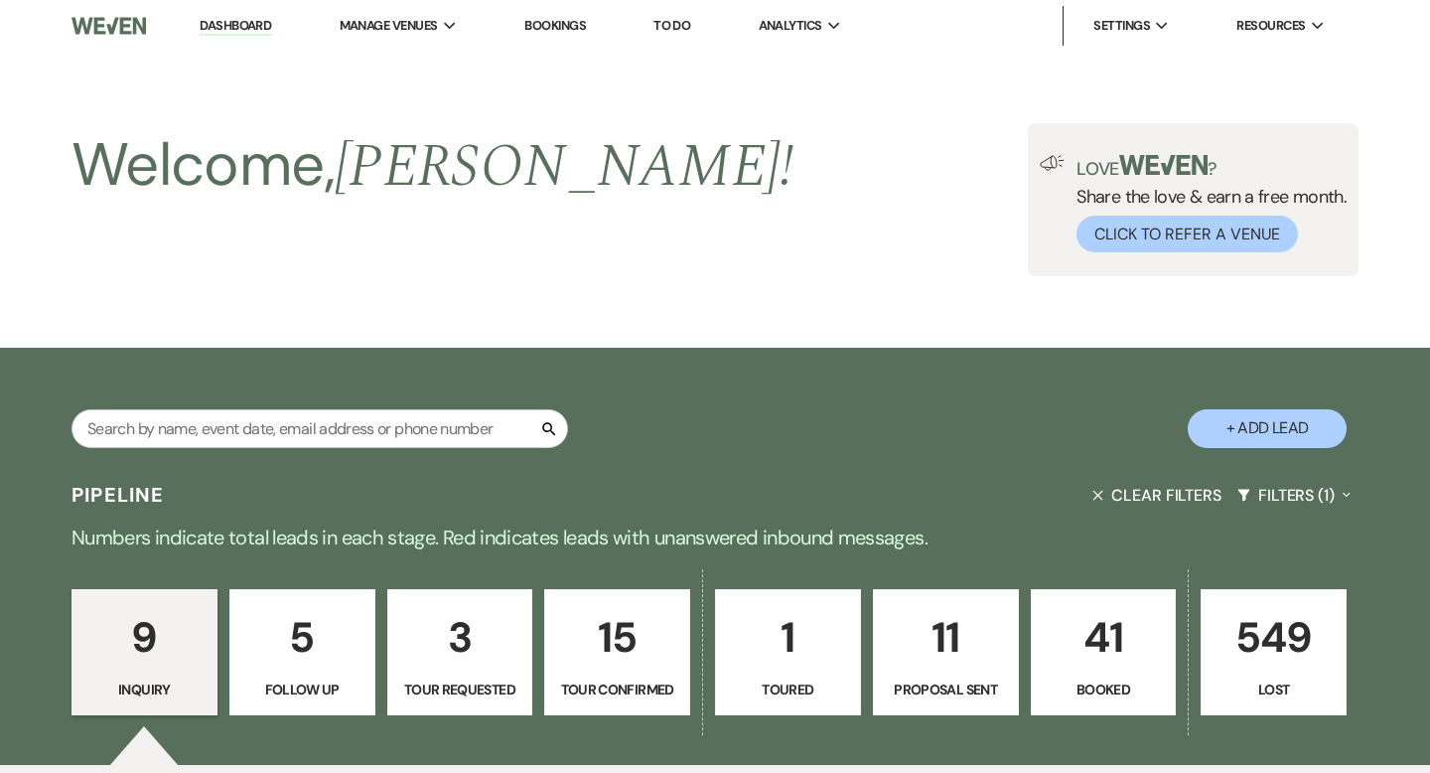
select select "5"
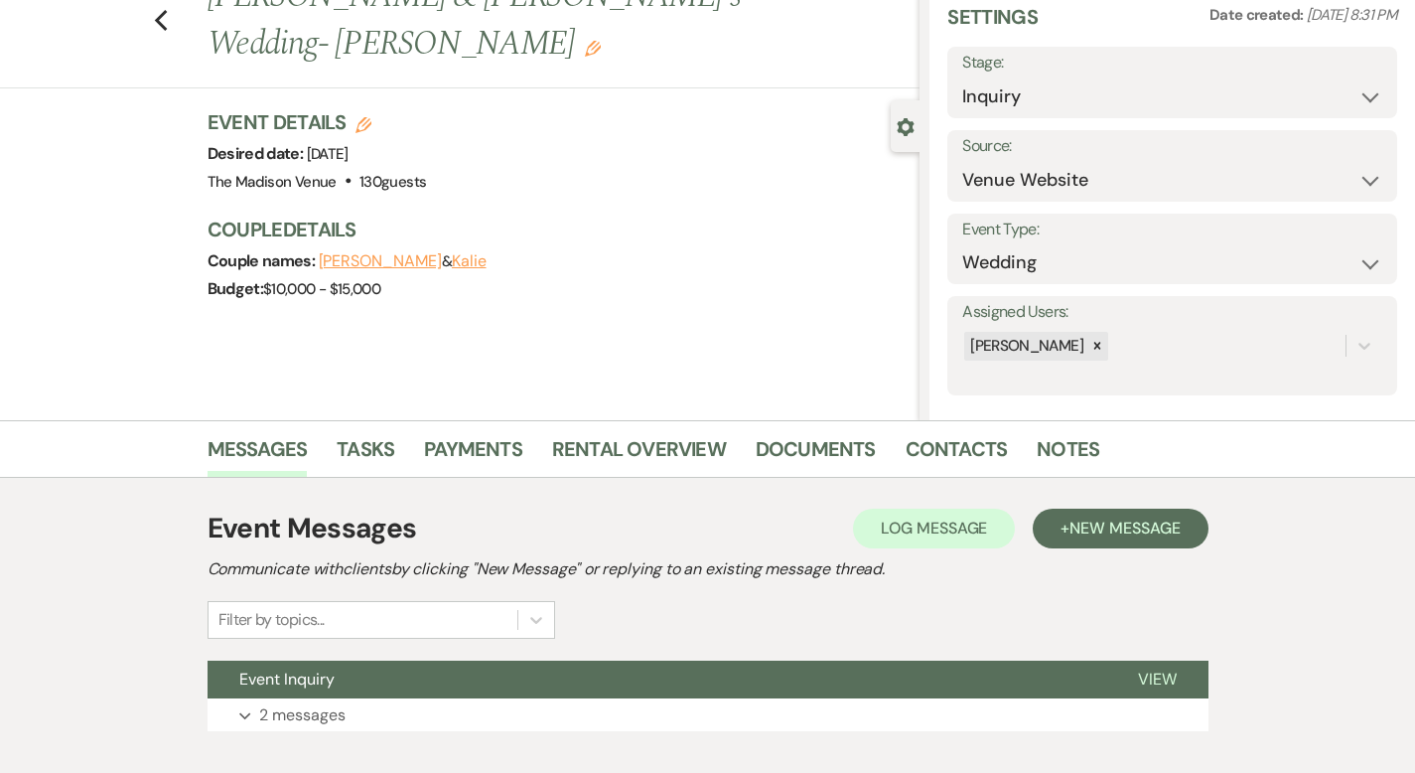
scroll to position [195, 0]
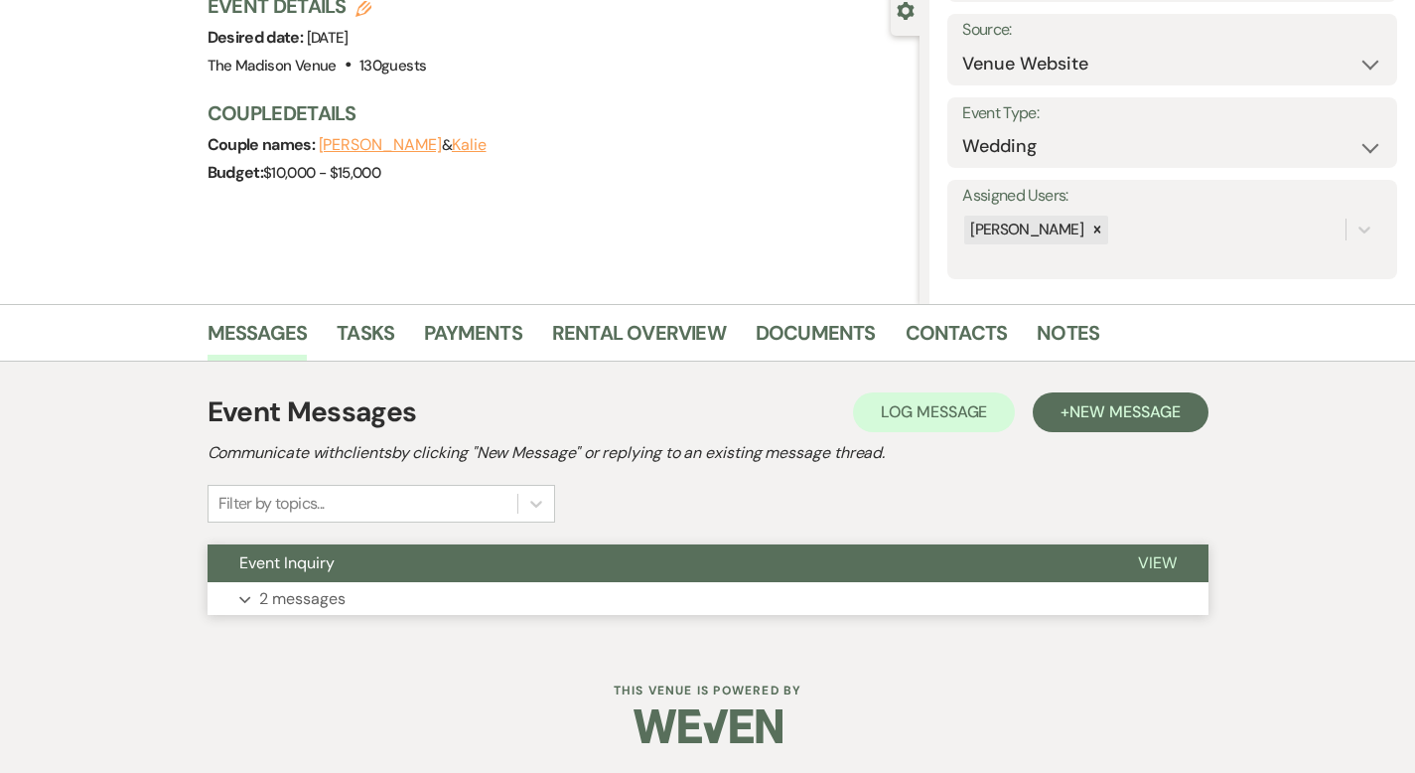
click at [1177, 552] on span "View" at bounding box center [1157, 562] width 39 height 21
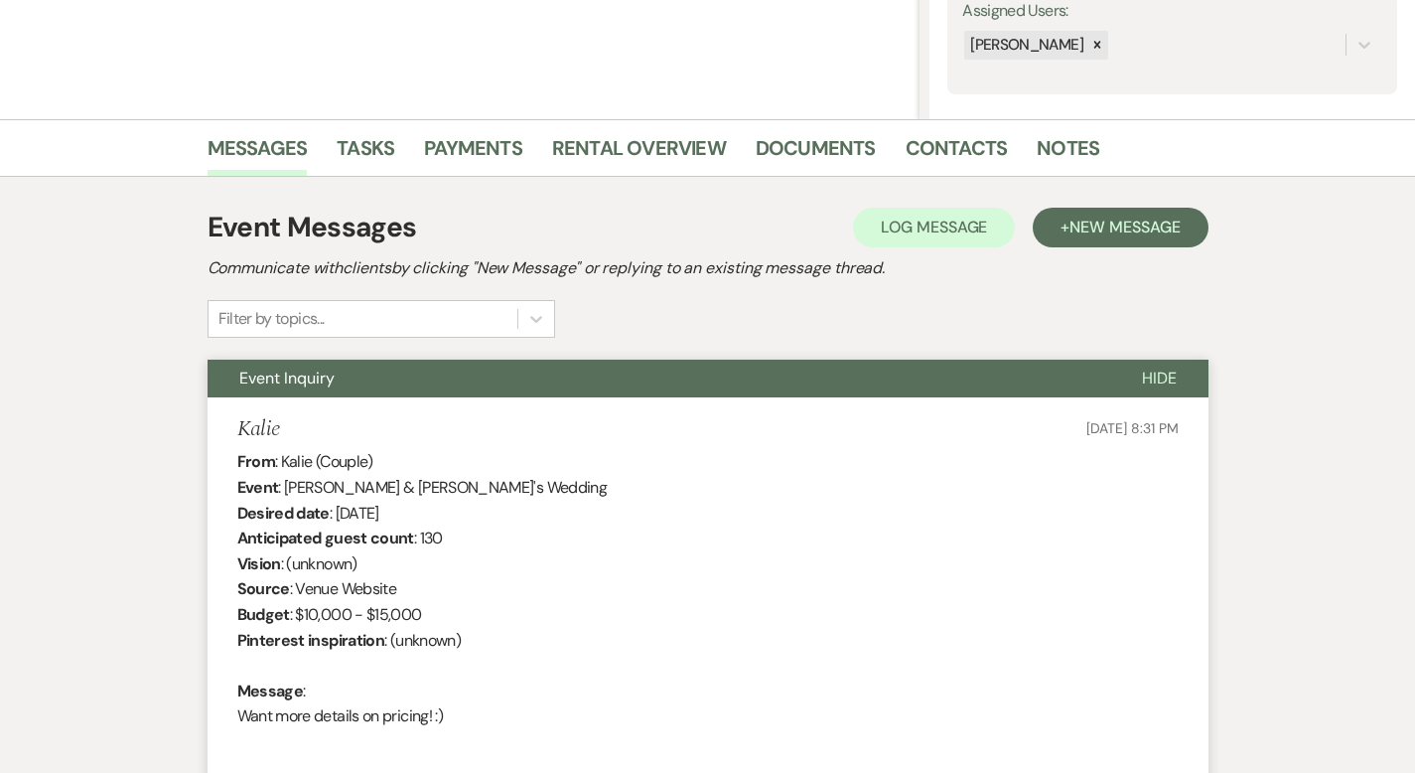
scroll to position [0, 0]
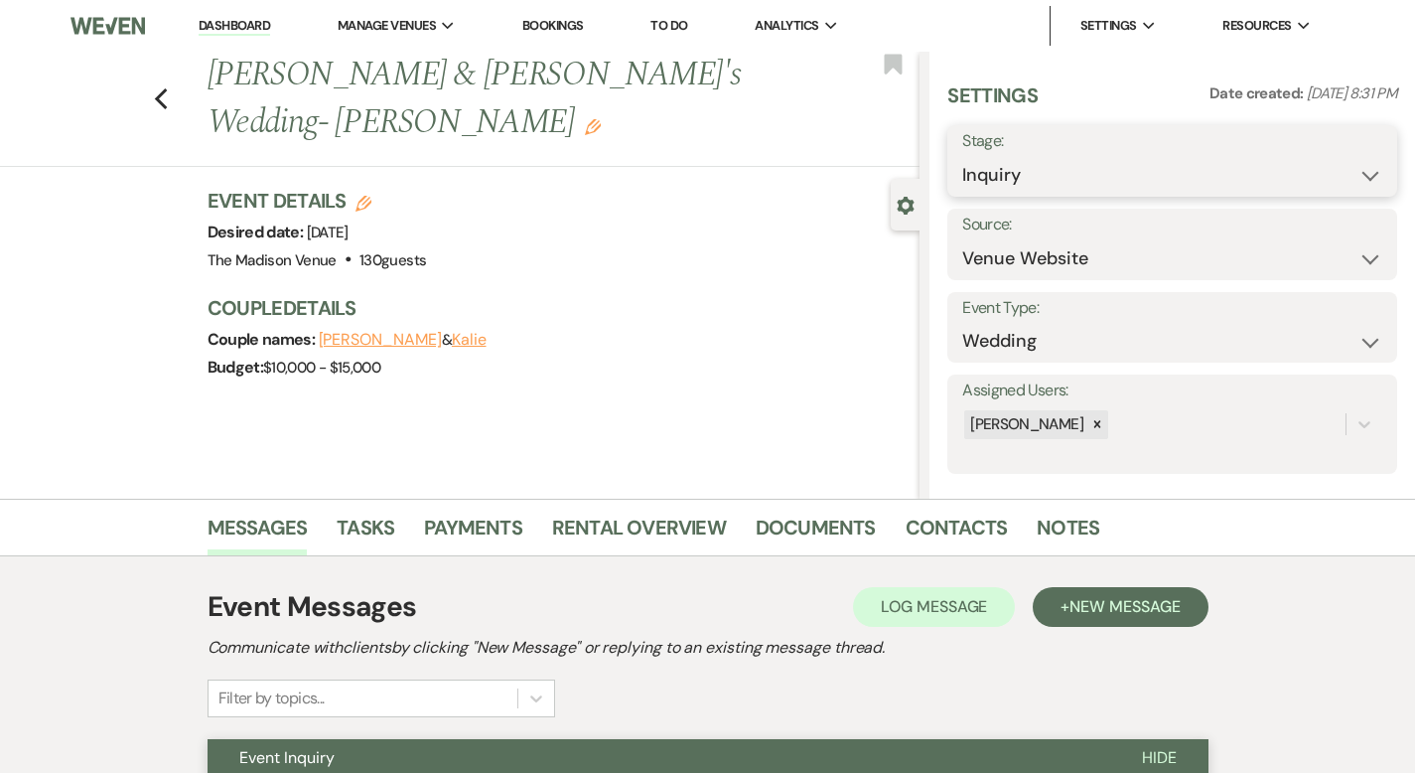
click at [1145, 168] on select "Inquiry Follow Up Tour Requested Tour Confirmed Toured Proposal Sent Booked Lost" at bounding box center [1172, 175] width 420 height 39
select select "9"
click at [1331, 167] on button "Save" at bounding box center [1349, 161] width 95 height 40
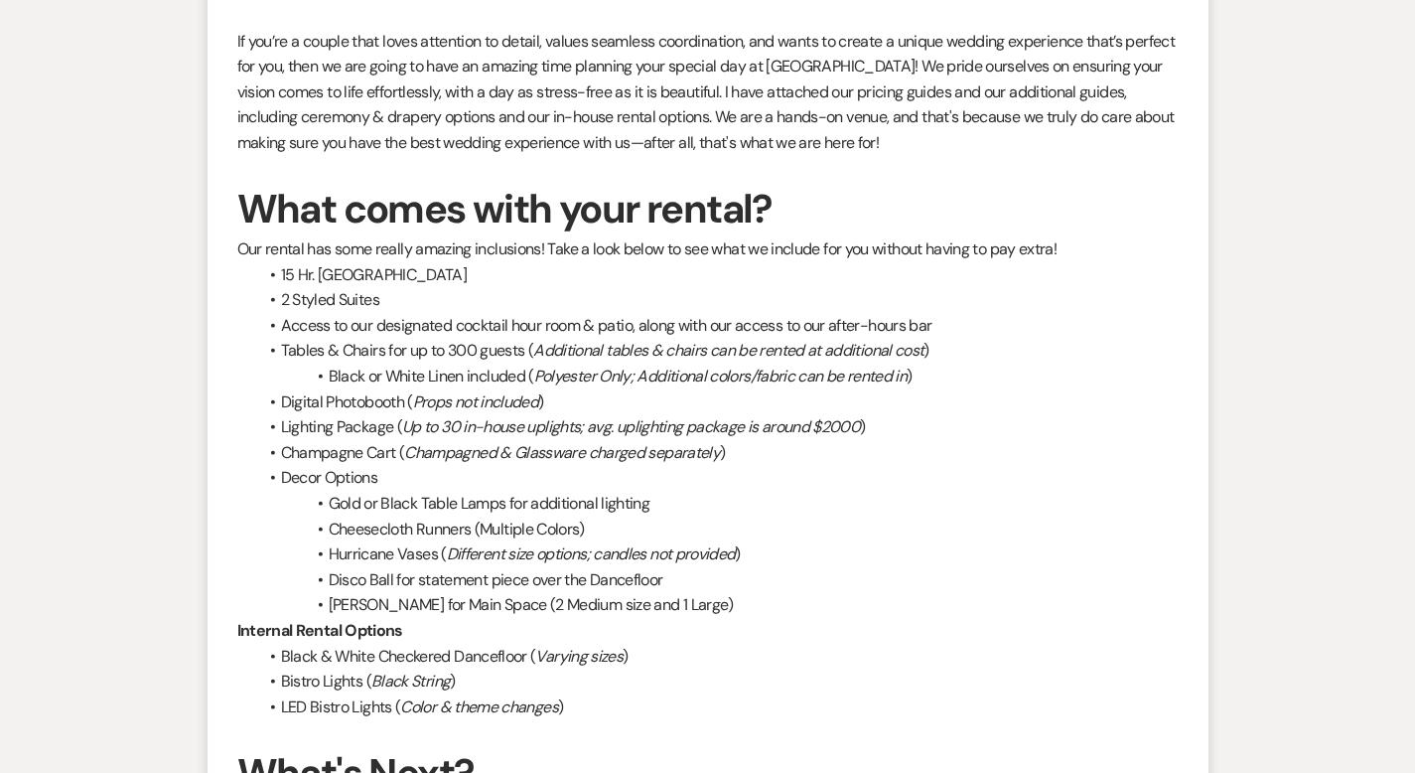
scroll to position [2333, 0]
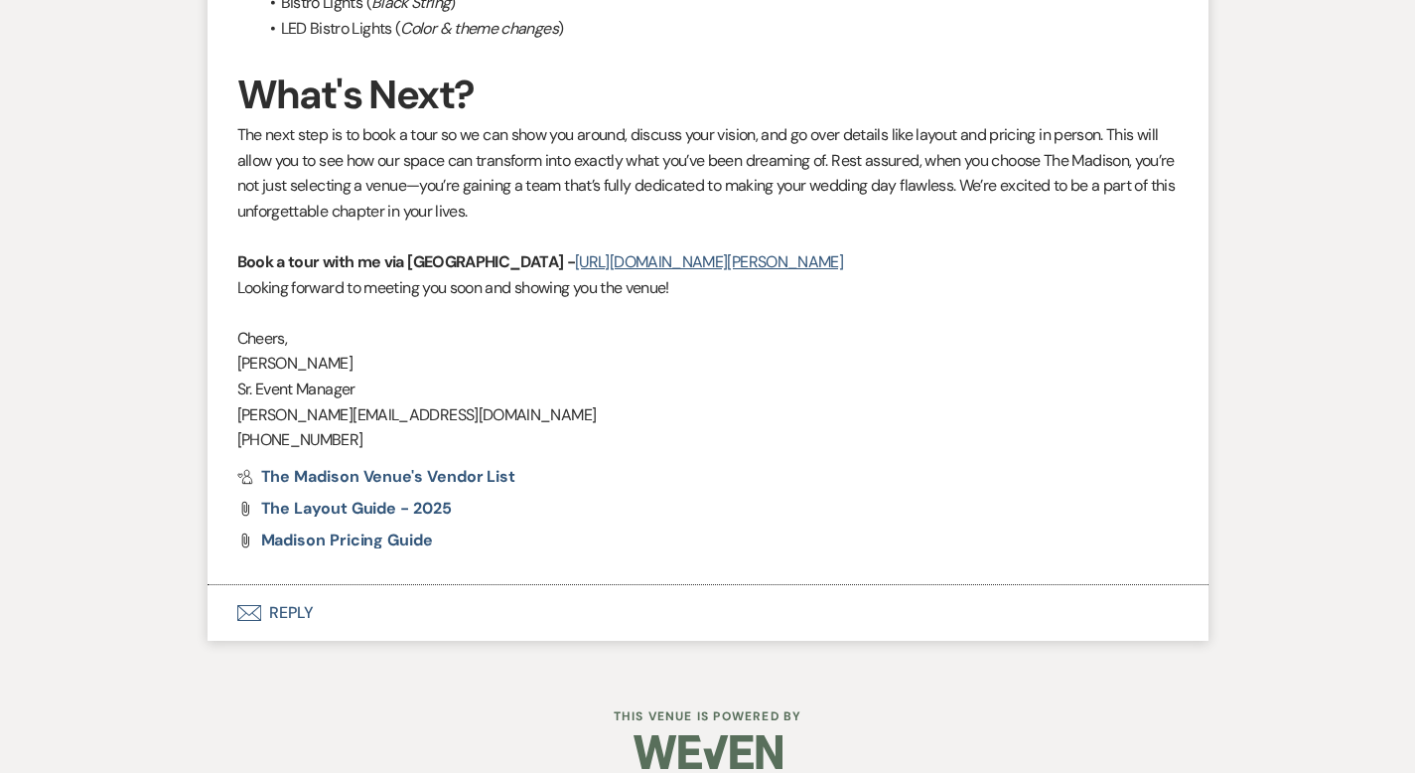
click at [210, 585] on button "Envelope Reply" at bounding box center [708, 613] width 1001 height 56
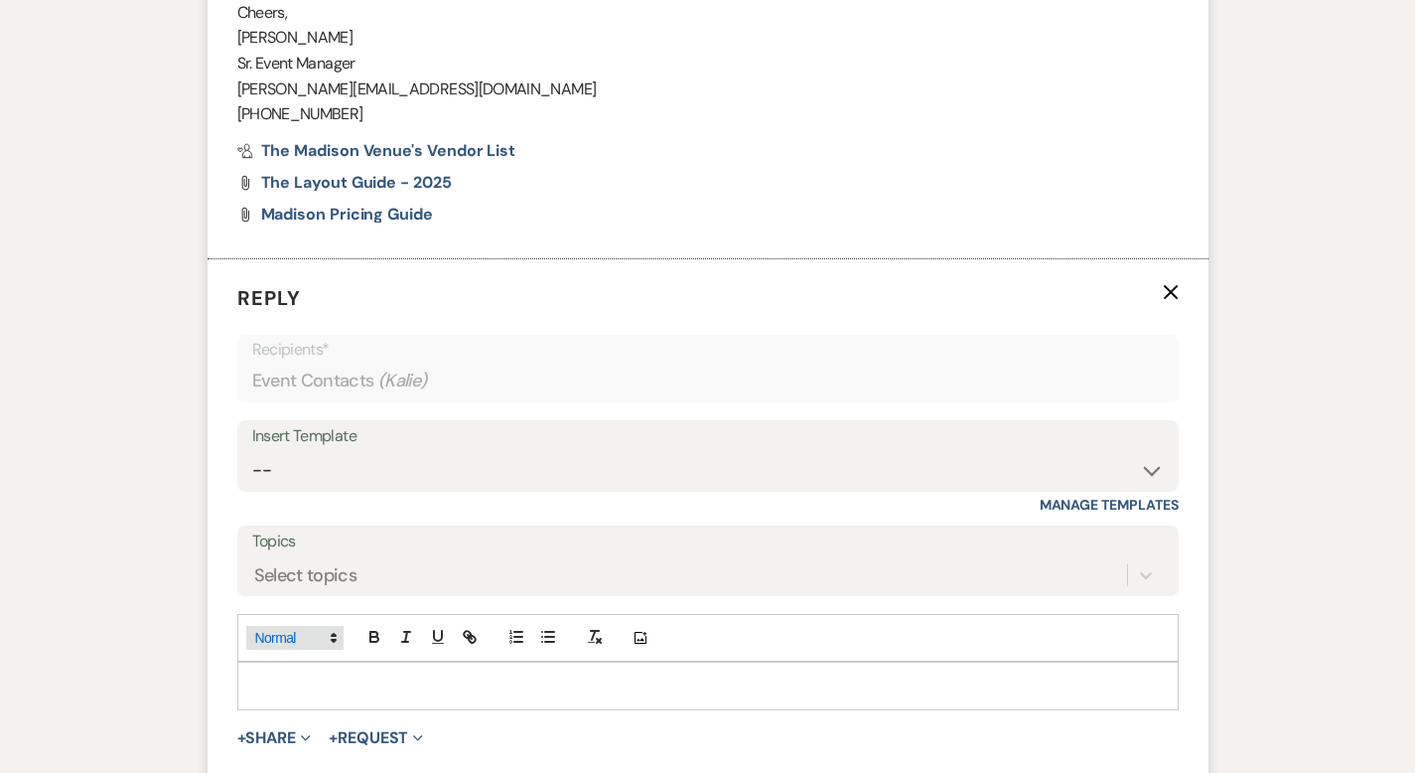
scroll to position [2799, 0]
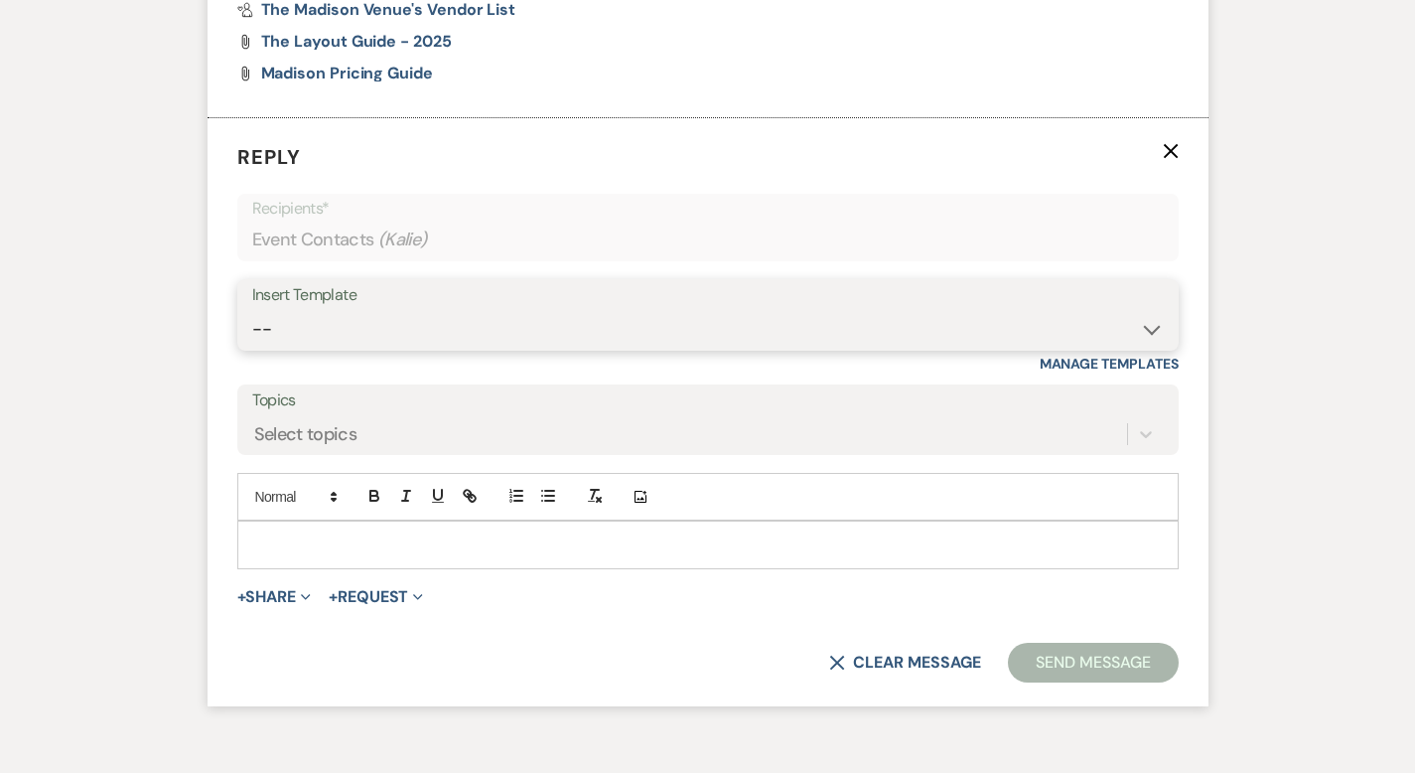
click at [252, 310] on select "-- Weven Planning Portal Introduction (Booked Events) Corporate Lead Follow Up …" at bounding box center [708, 329] width 912 height 39
select select "3682"
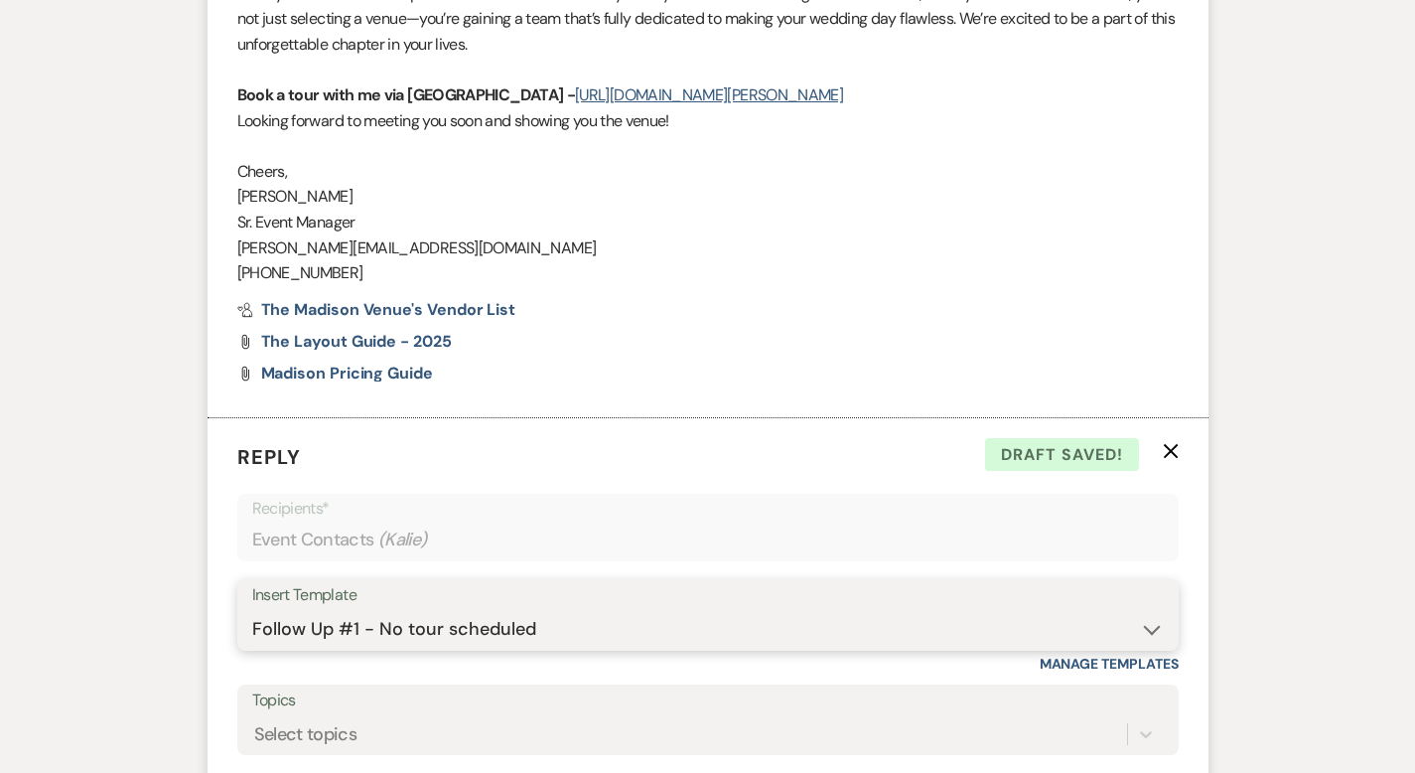
scroll to position [3155, 0]
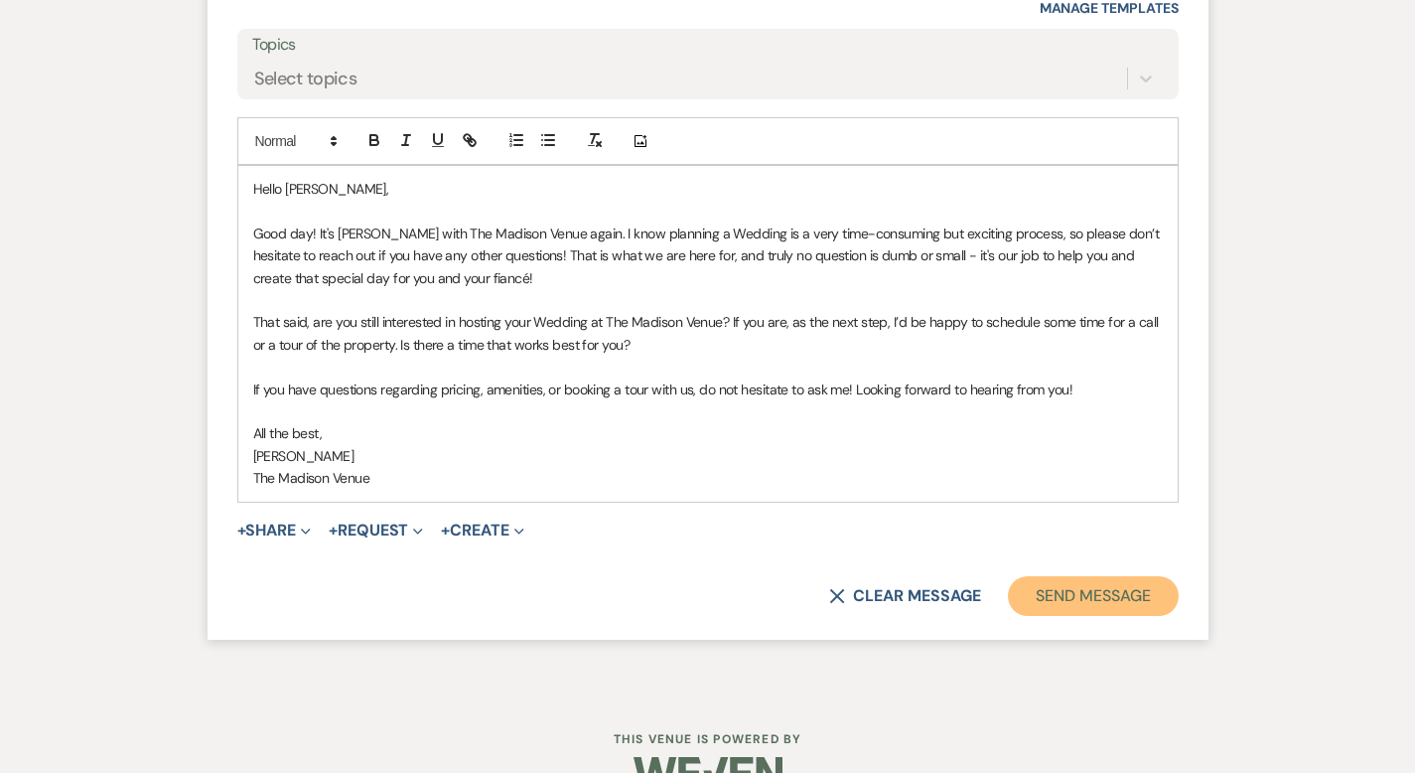
click at [1149, 576] on button "Send Message" at bounding box center [1093, 596] width 170 height 40
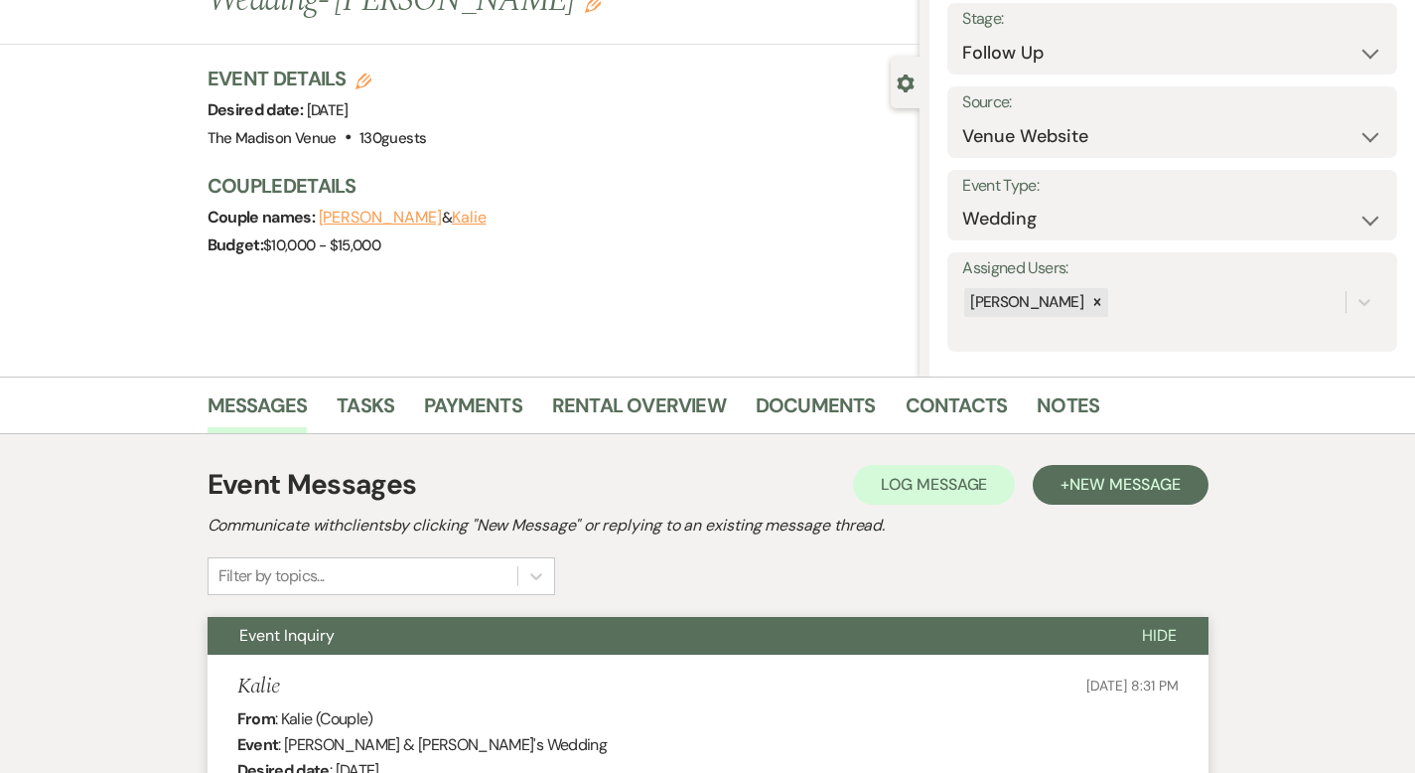
scroll to position [0, 0]
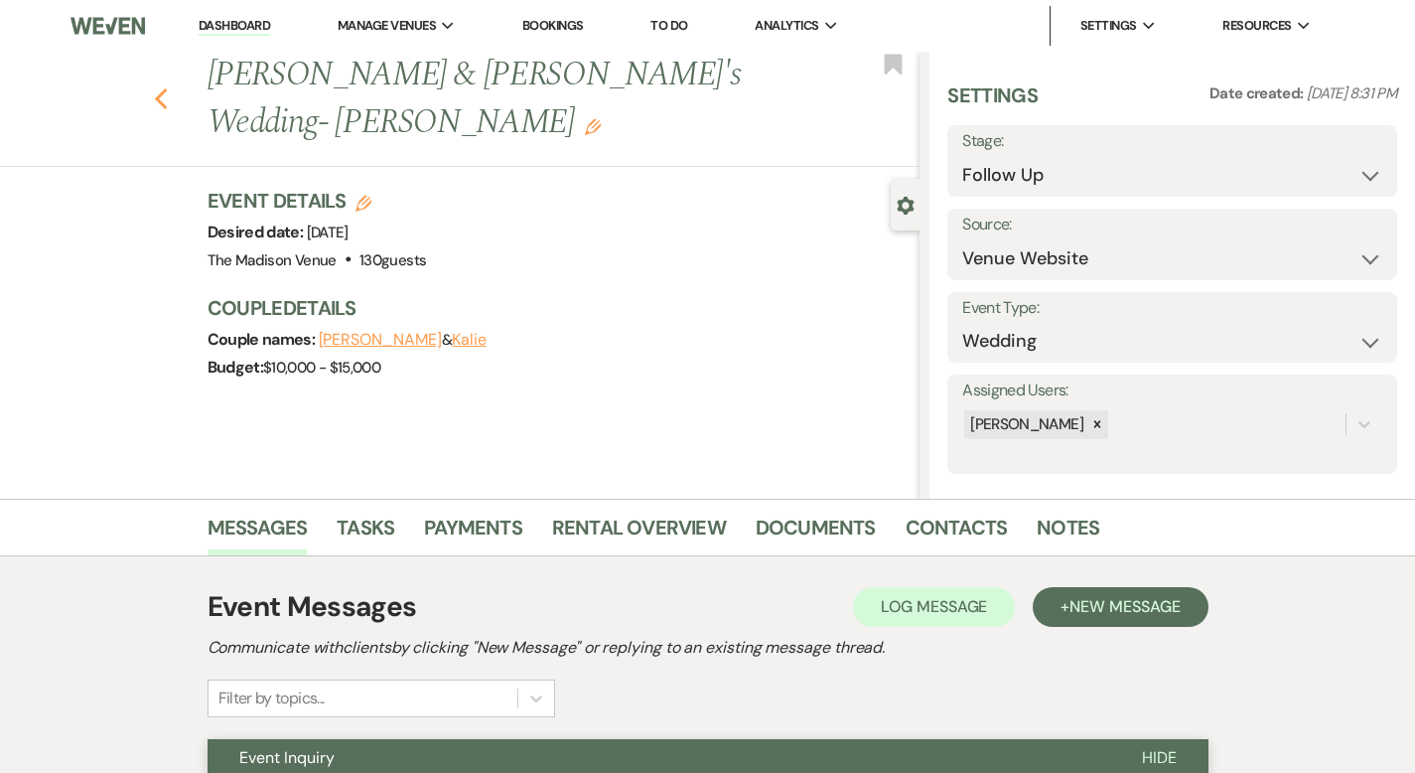
click at [154, 87] on icon "Previous" at bounding box center [161, 99] width 15 height 24
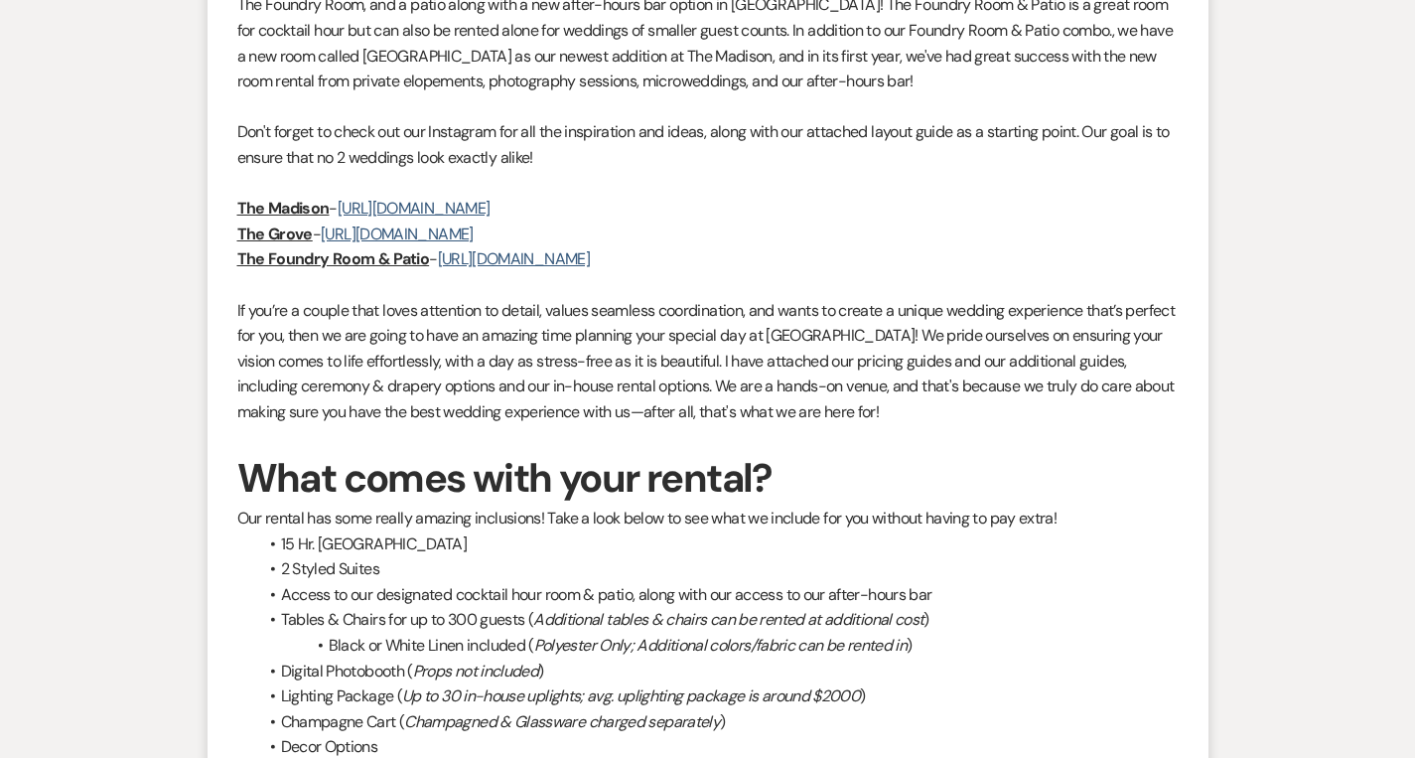
select select "9"
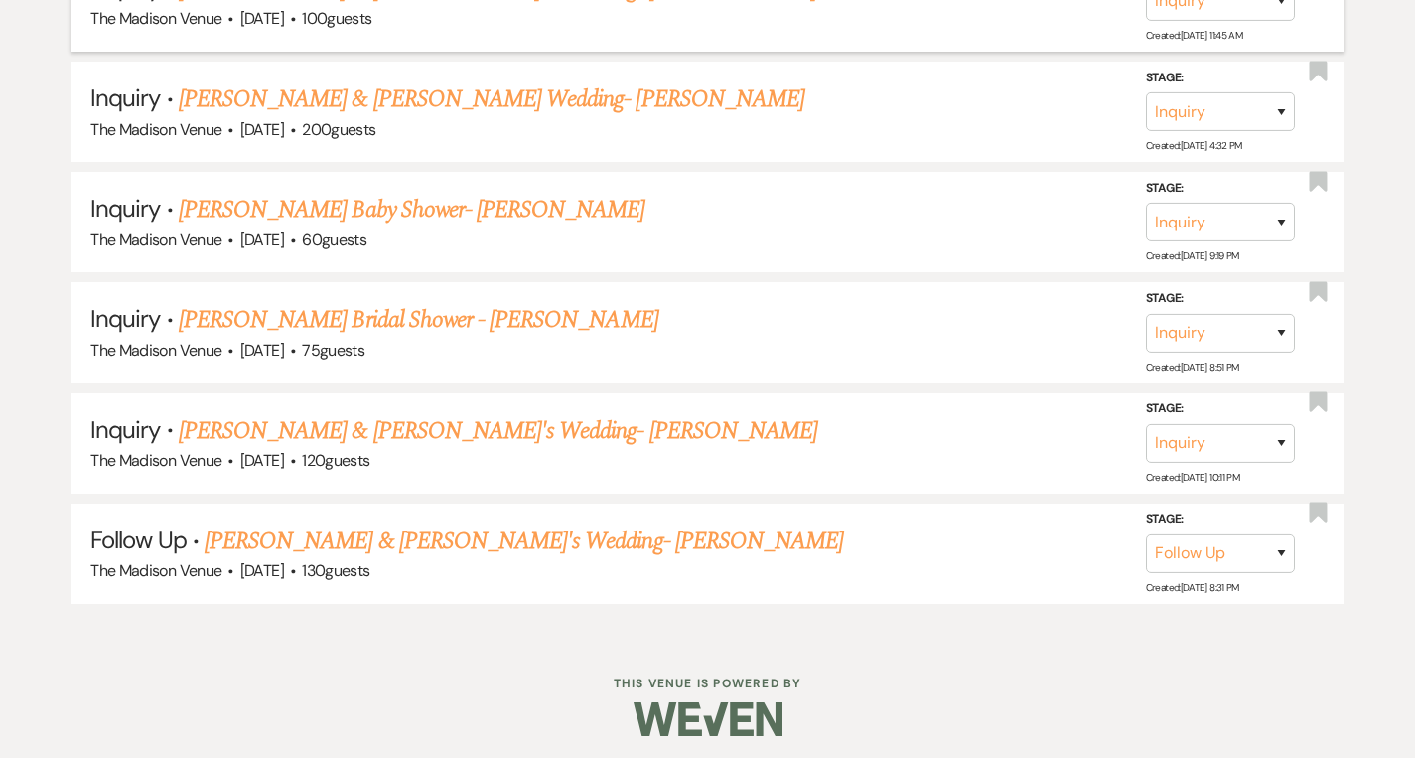
scroll to position [1275, 0]
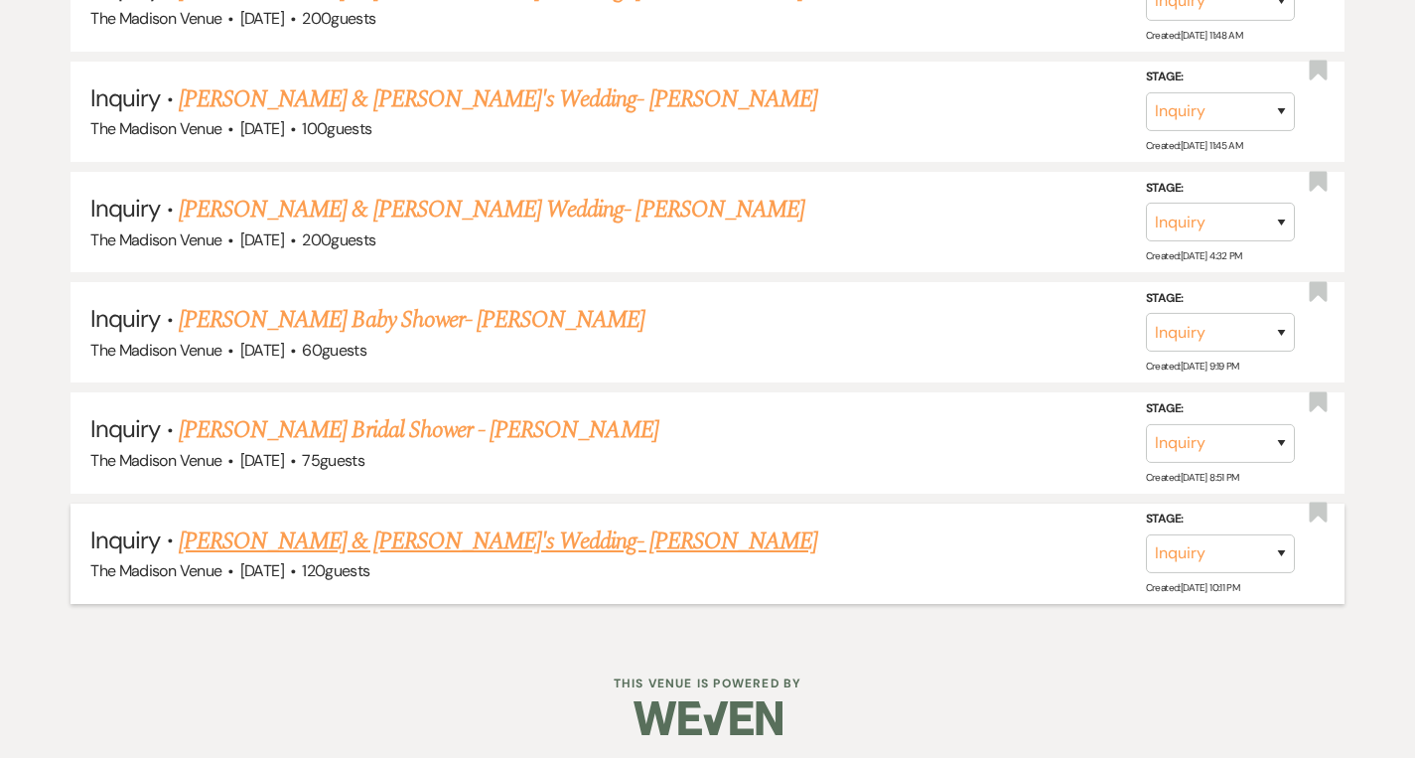
click at [339, 536] on link "[PERSON_NAME] & [PERSON_NAME]'s Wedding- [PERSON_NAME]" at bounding box center [498, 541] width 638 height 36
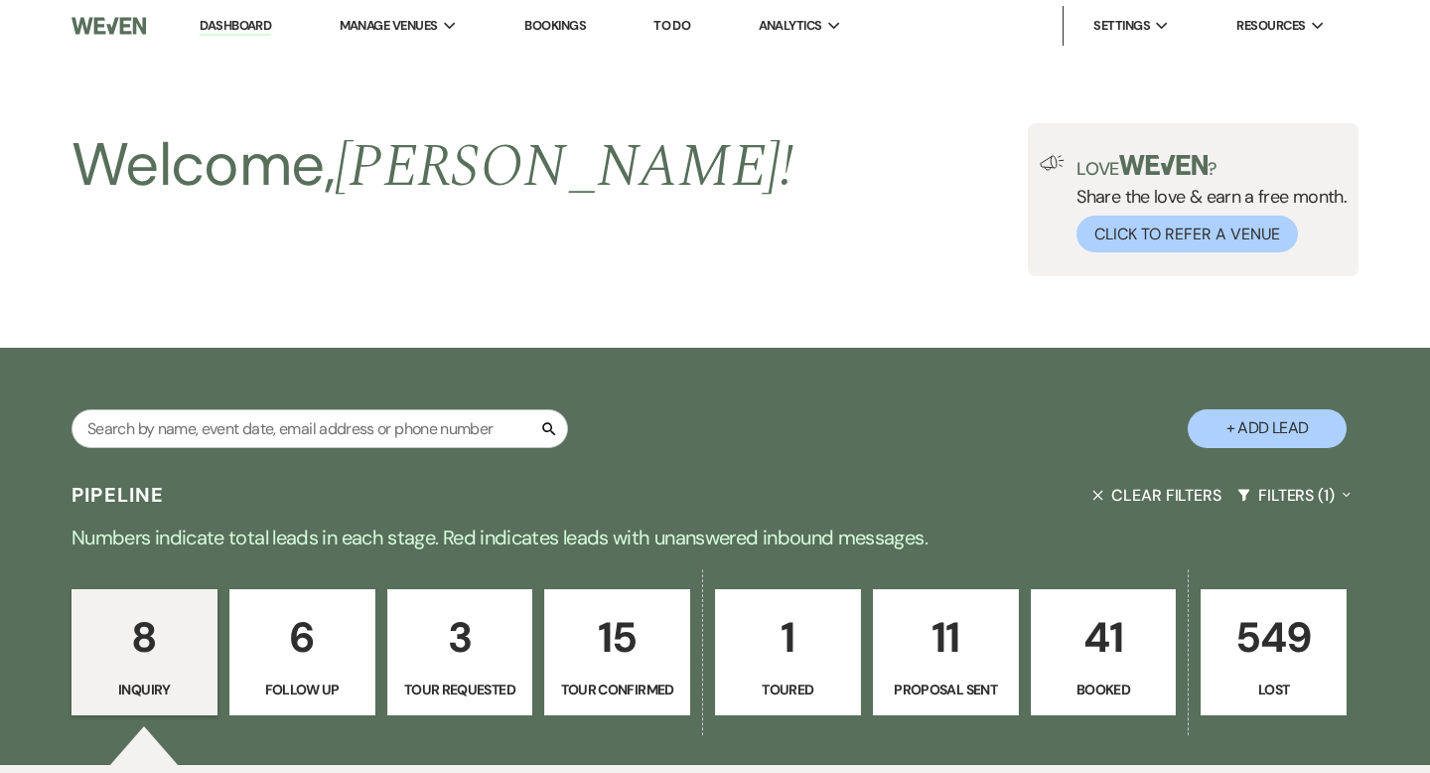
select select "5"
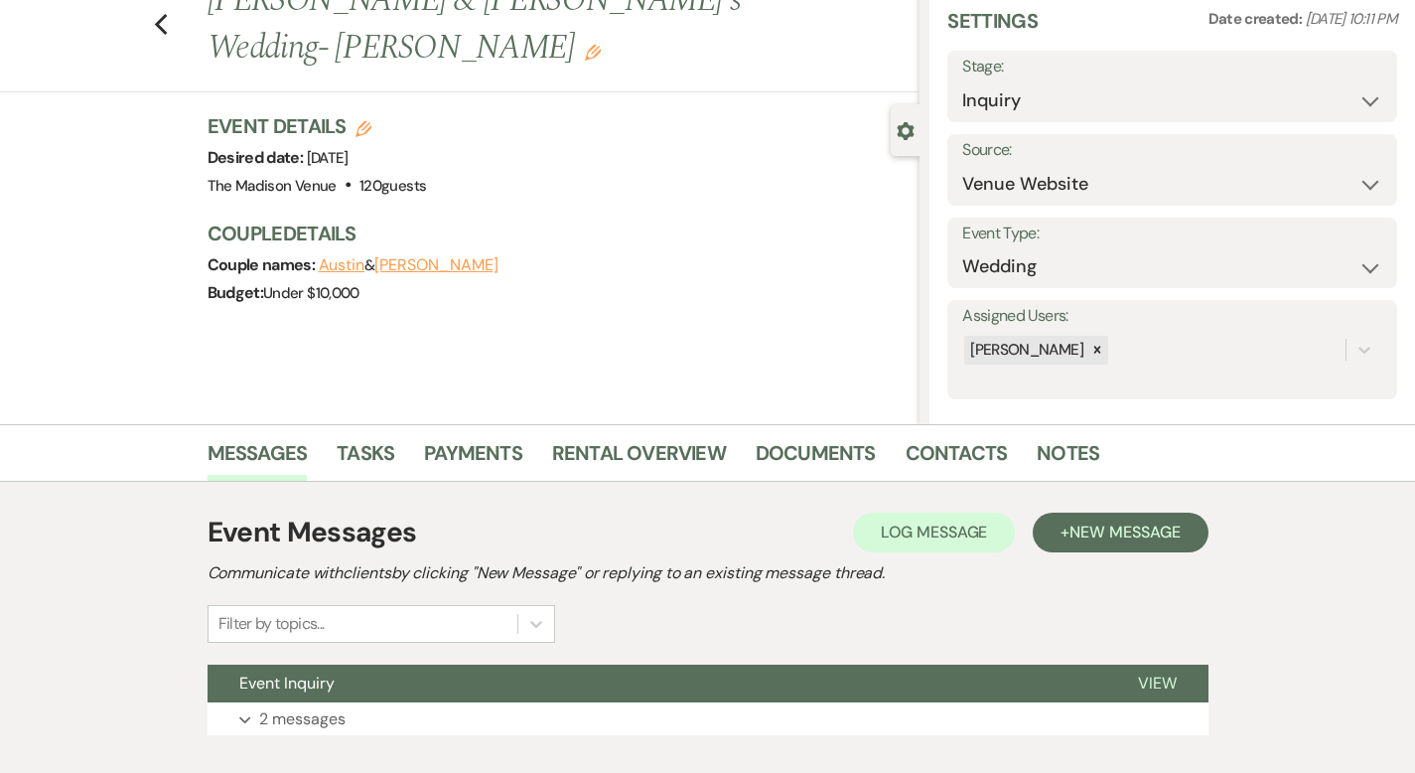
scroll to position [195, 0]
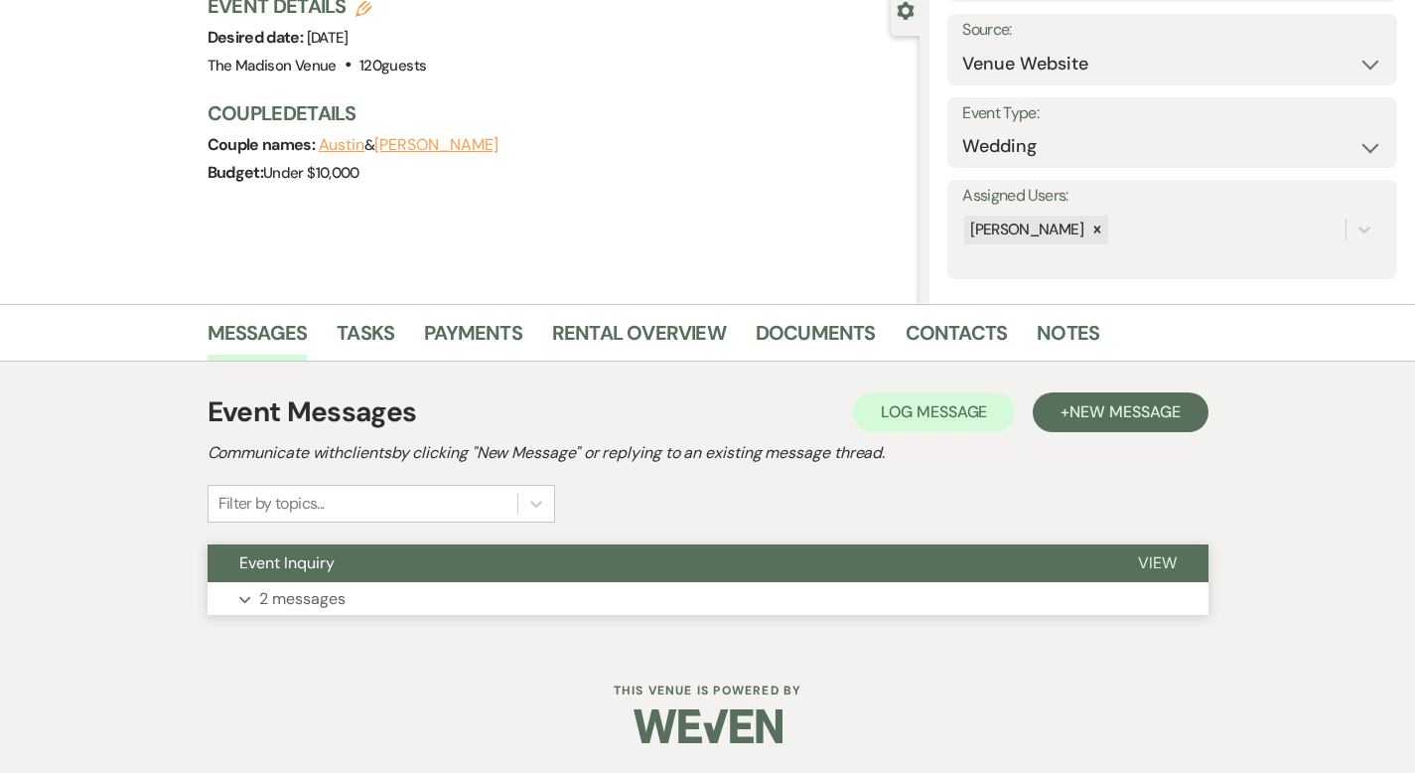
click at [1177, 565] on span "View" at bounding box center [1157, 562] width 39 height 21
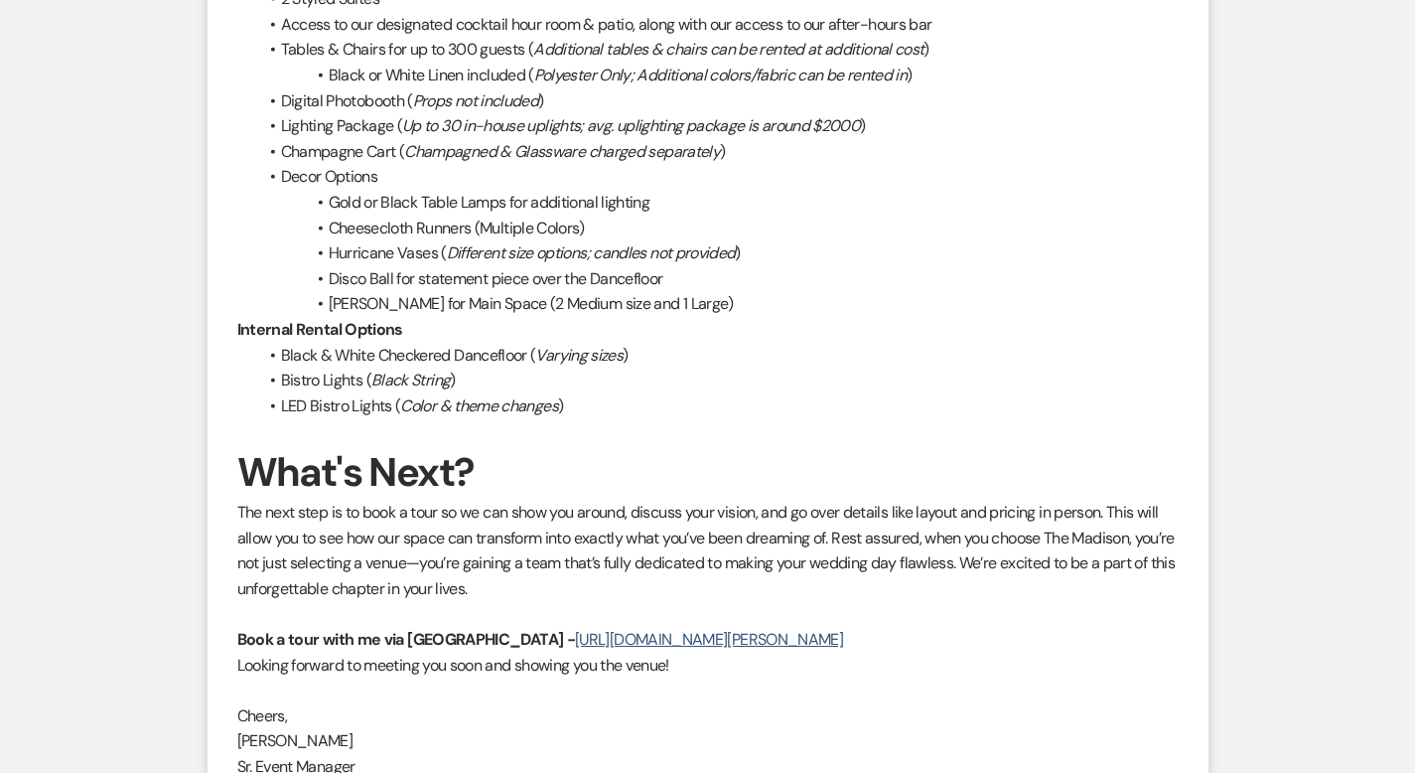
scroll to position [2333, 0]
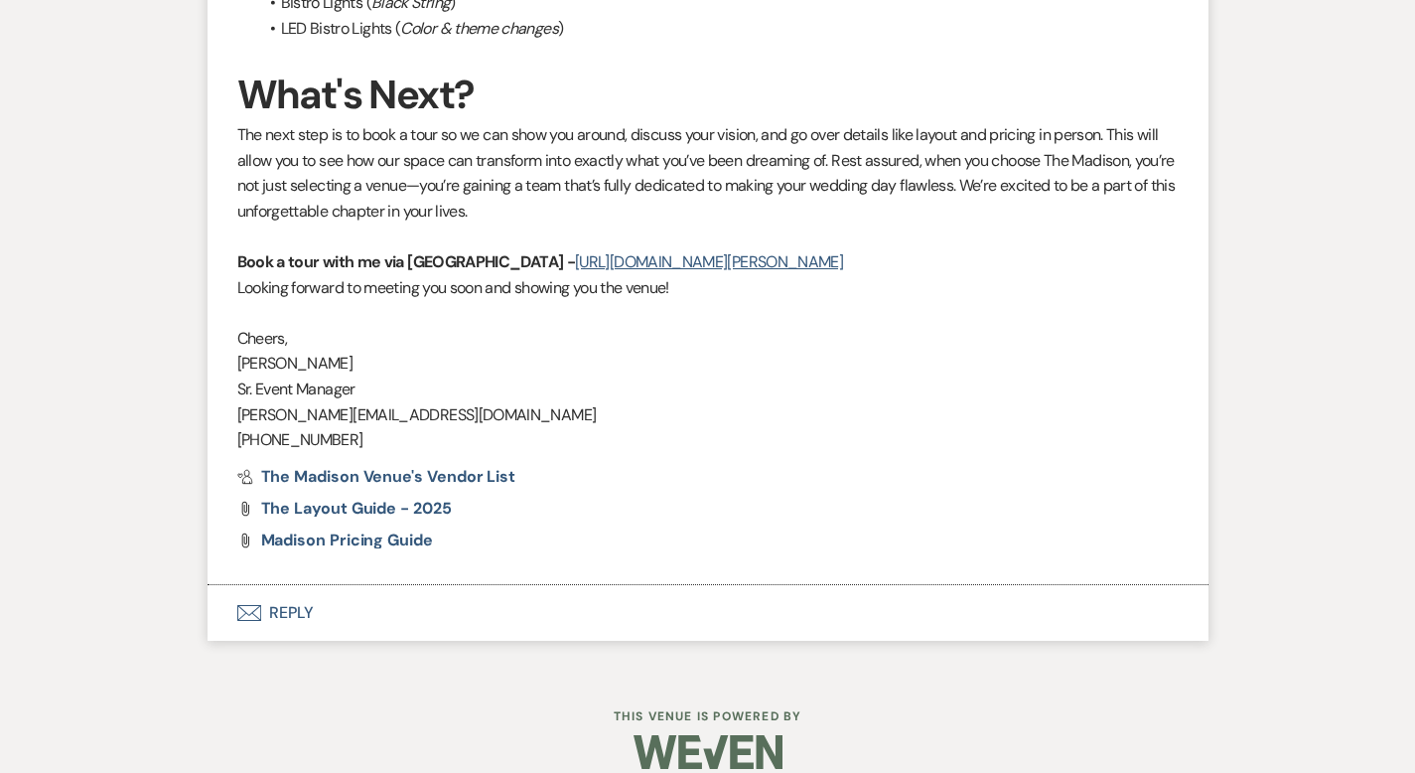
click at [213, 590] on button "Envelope Reply" at bounding box center [708, 613] width 1001 height 56
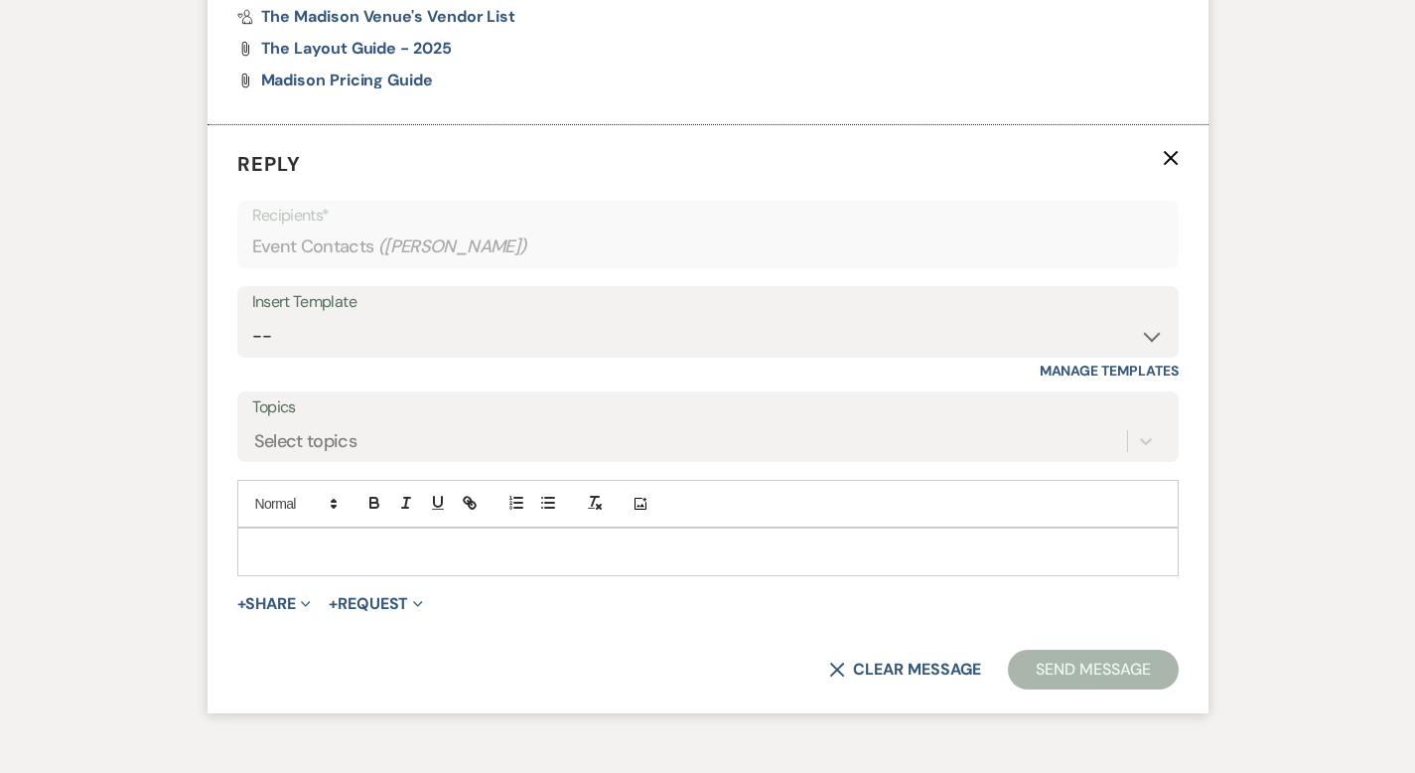
scroll to position [2799, 0]
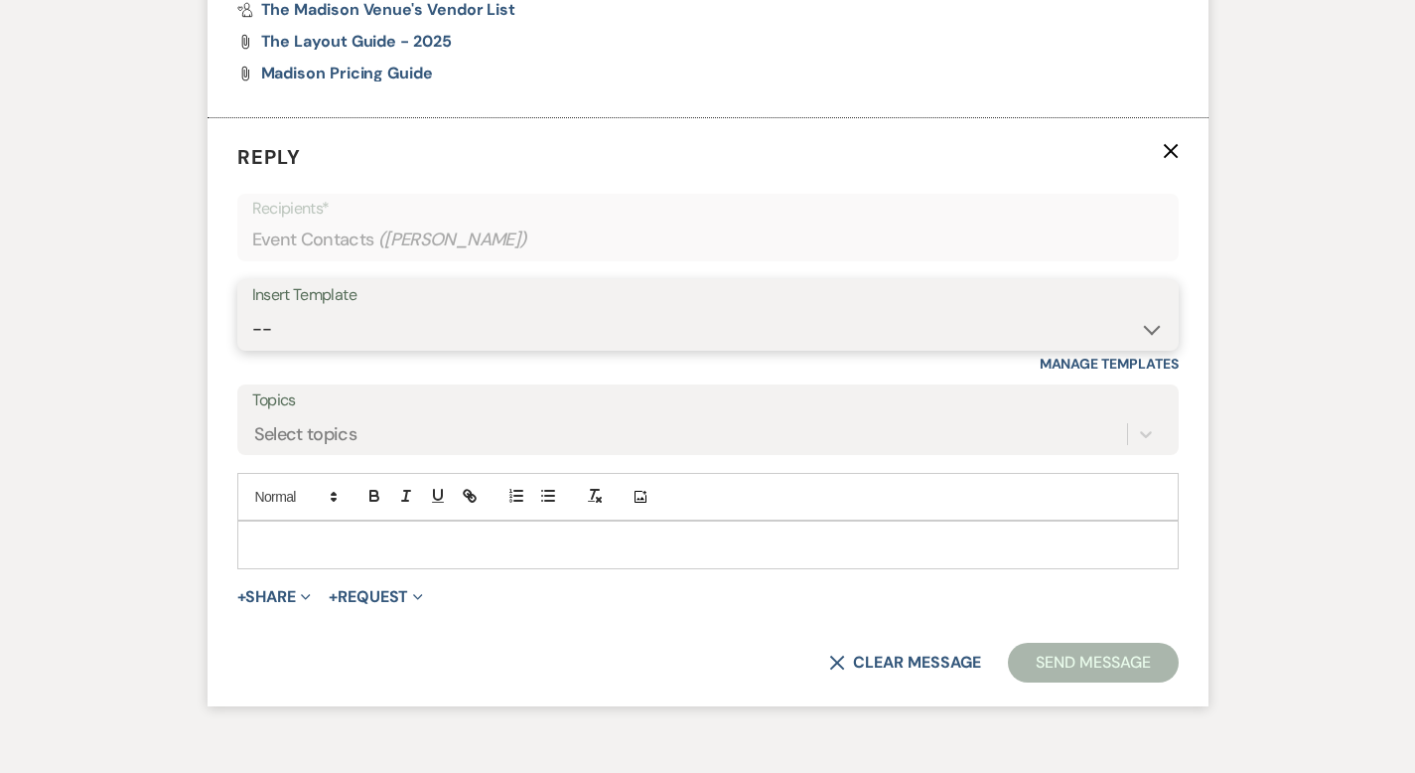
click at [275, 310] on select "-- Weven Planning Portal Introduction (Booked Events) Corporate Lead Follow Up …" at bounding box center [708, 329] width 912 height 39
select select "3682"
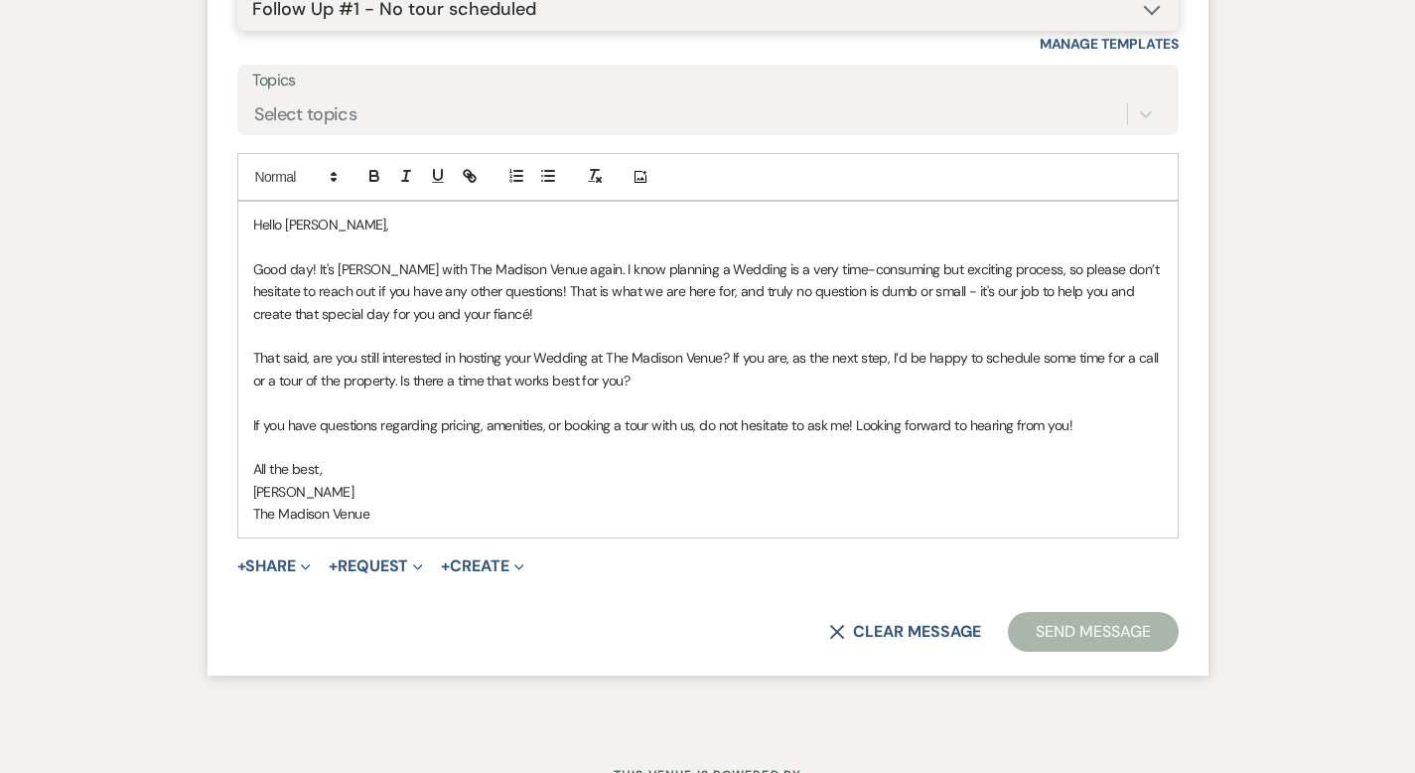
scroll to position [3155, 0]
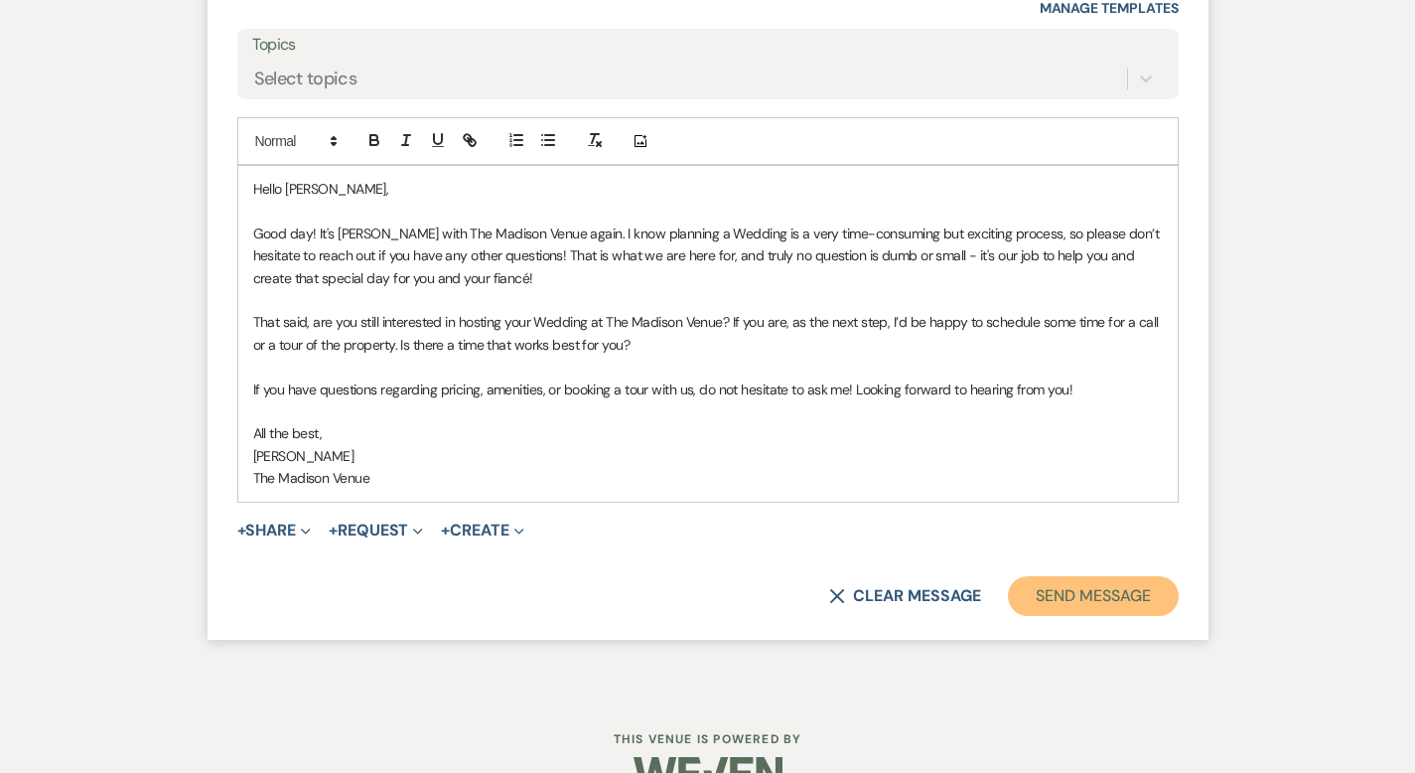
click at [1167, 576] on button "Send Message" at bounding box center [1093, 596] width 170 height 40
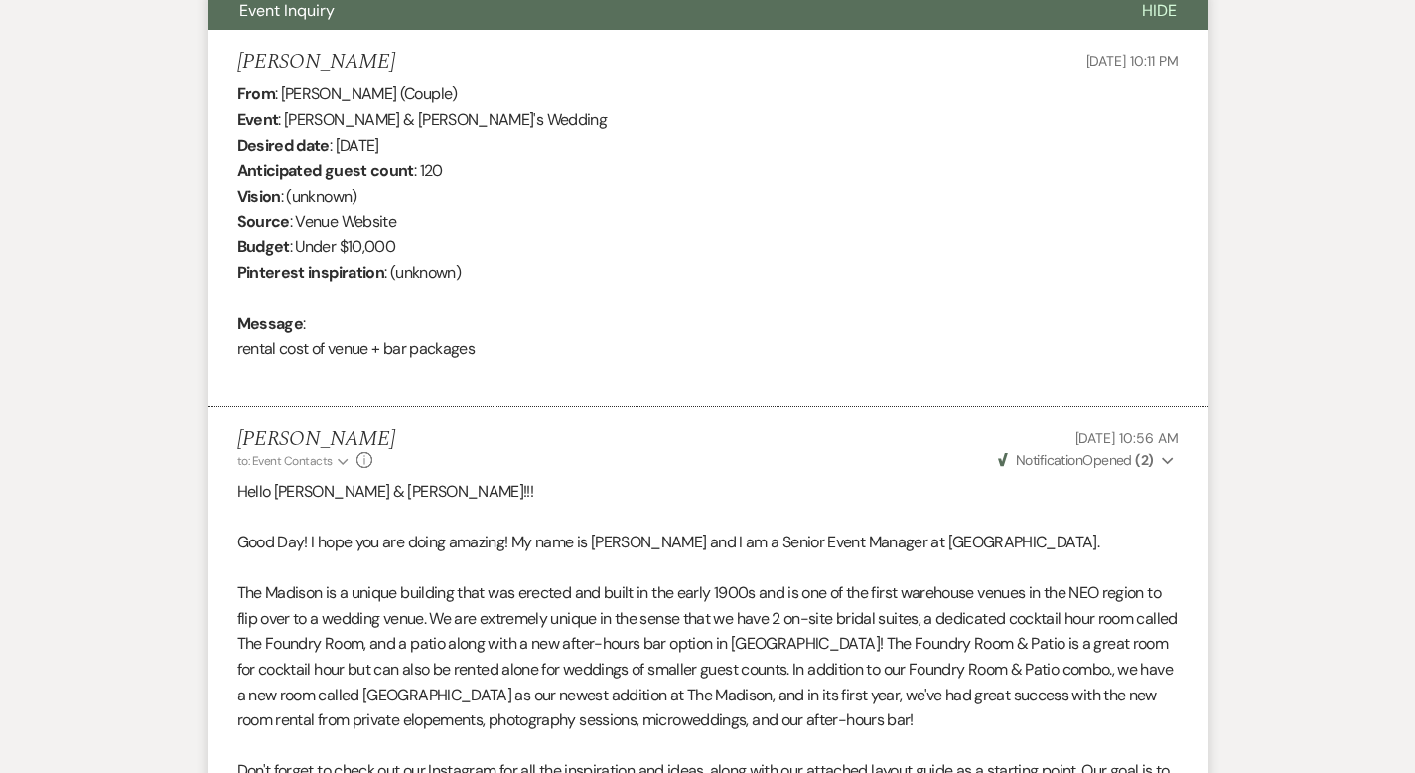
scroll to position [0, 0]
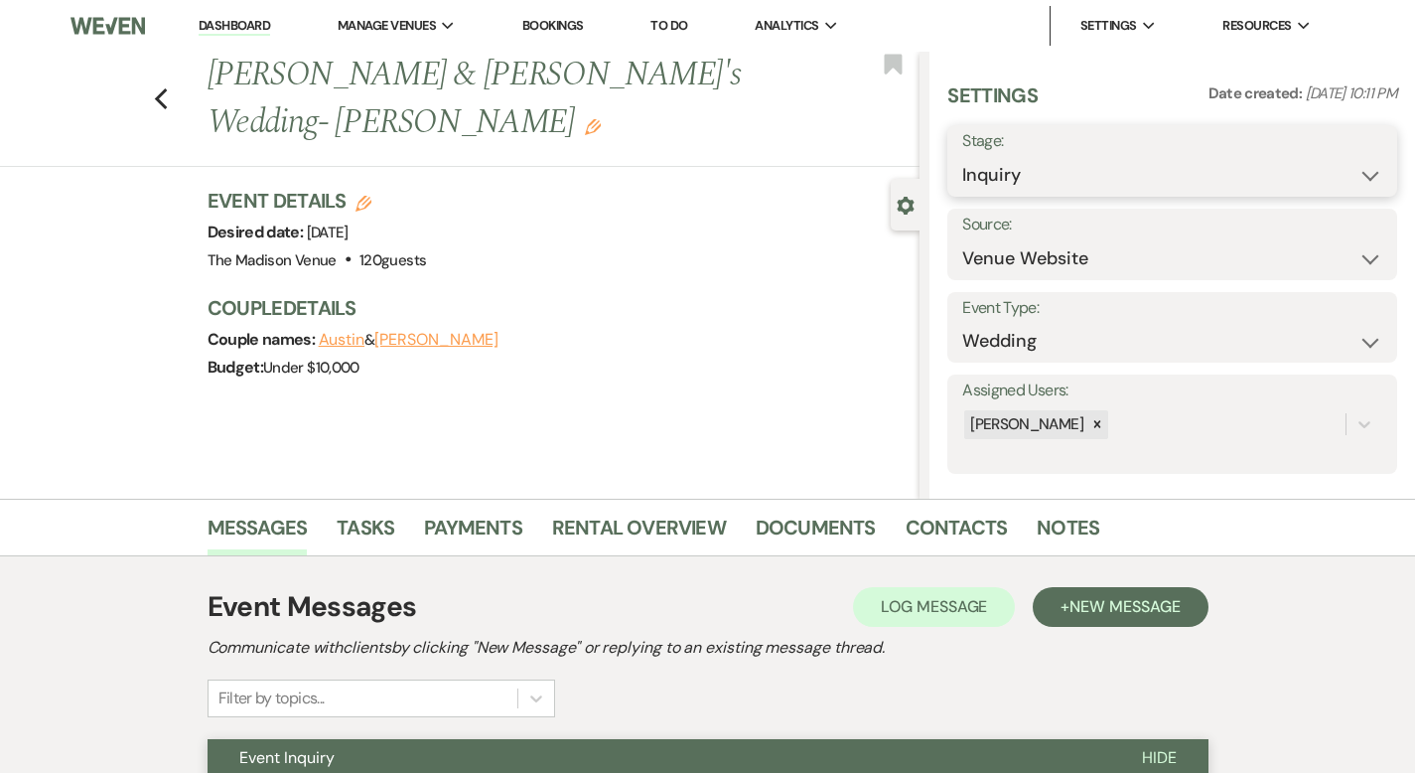
click at [1100, 167] on select "Inquiry Follow Up Tour Requested Tour Confirmed Toured Proposal Sent Booked Lost" at bounding box center [1172, 175] width 420 height 39
select select "9"
click at [1342, 159] on button "Save" at bounding box center [1349, 161] width 95 height 40
click at [154, 87] on icon "Previous" at bounding box center [161, 99] width 15 height 24
select select "9"
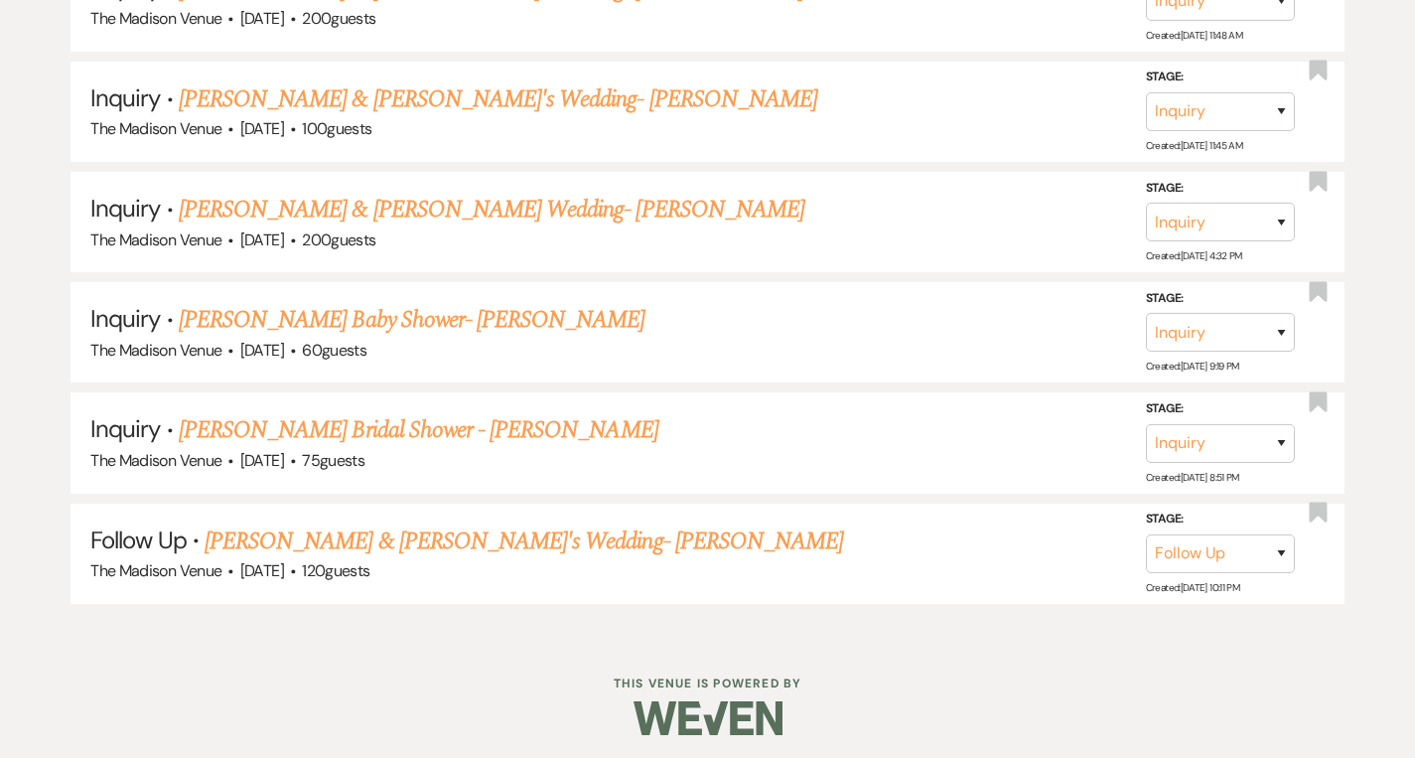
scroll to position [1166, 0]
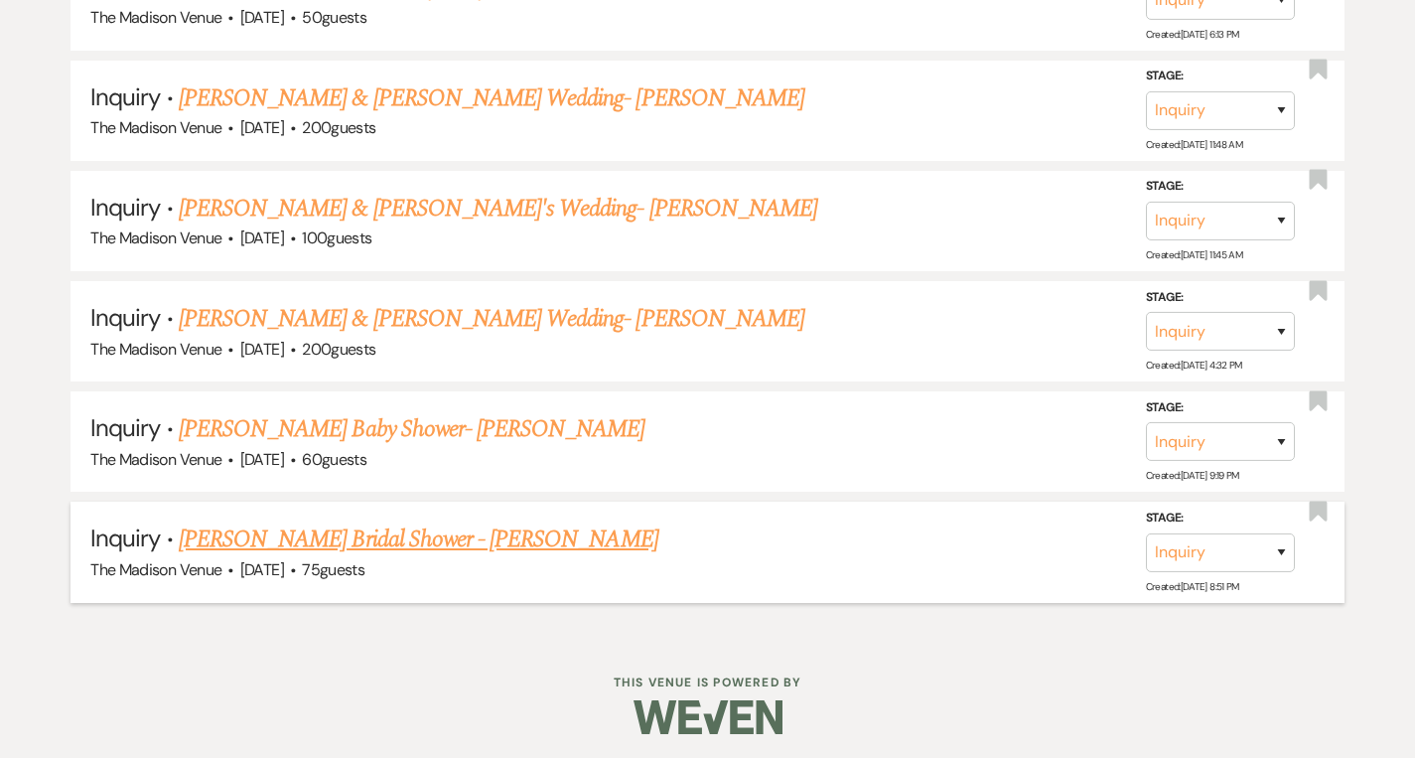
click at [416, 535] on link "[PERSON_NAME] Bridal Shower - [PERSON_NAME]" at bounding box center [419, 539] width 480 height 36
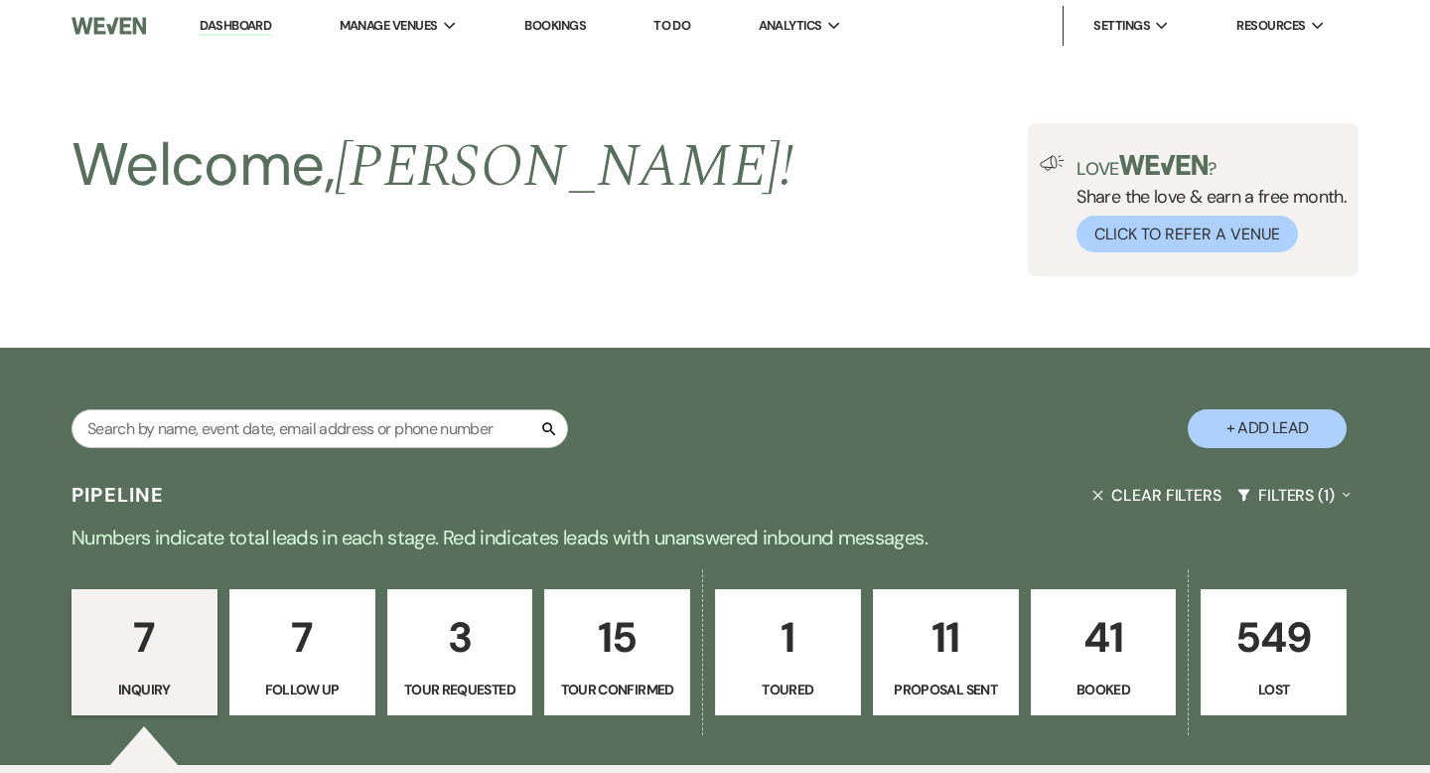
select select "5"
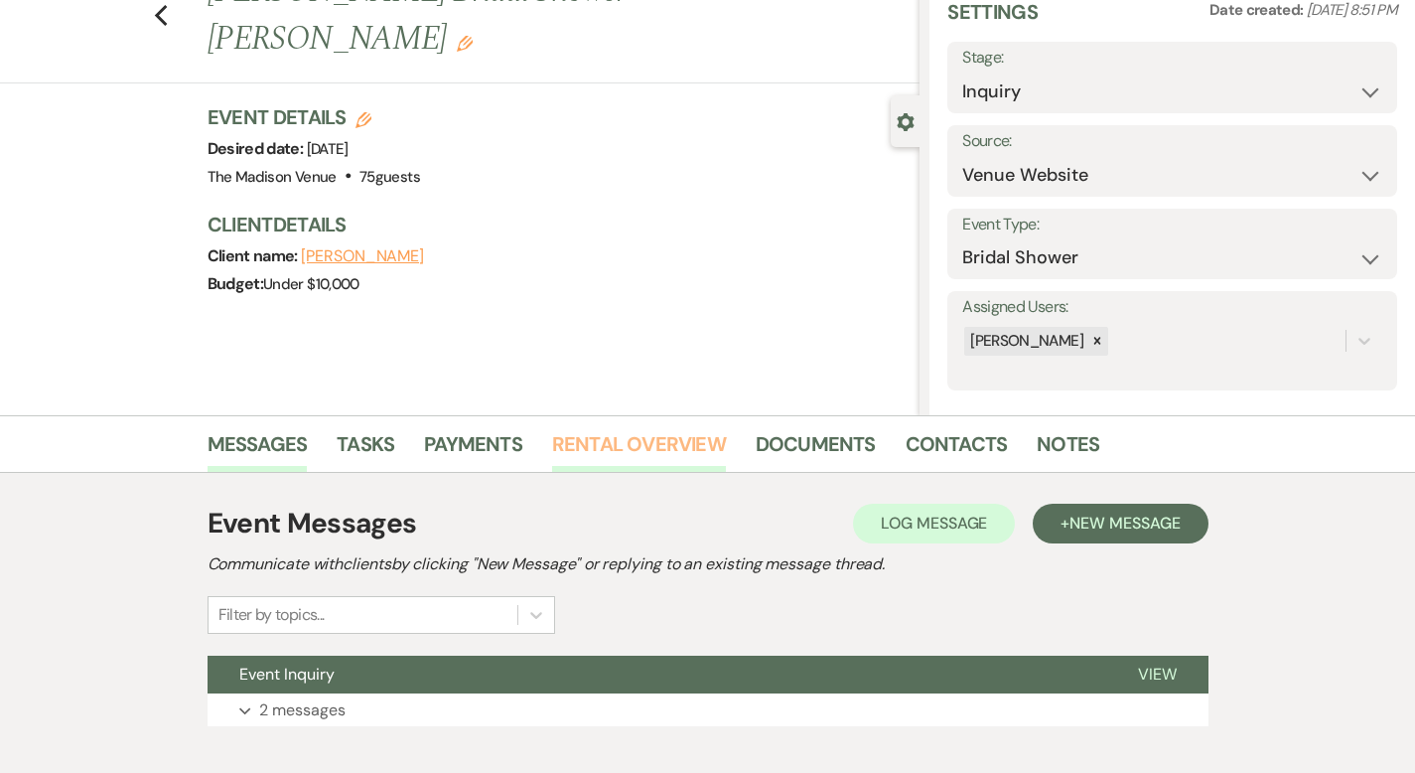
scroll to position [195, 0]
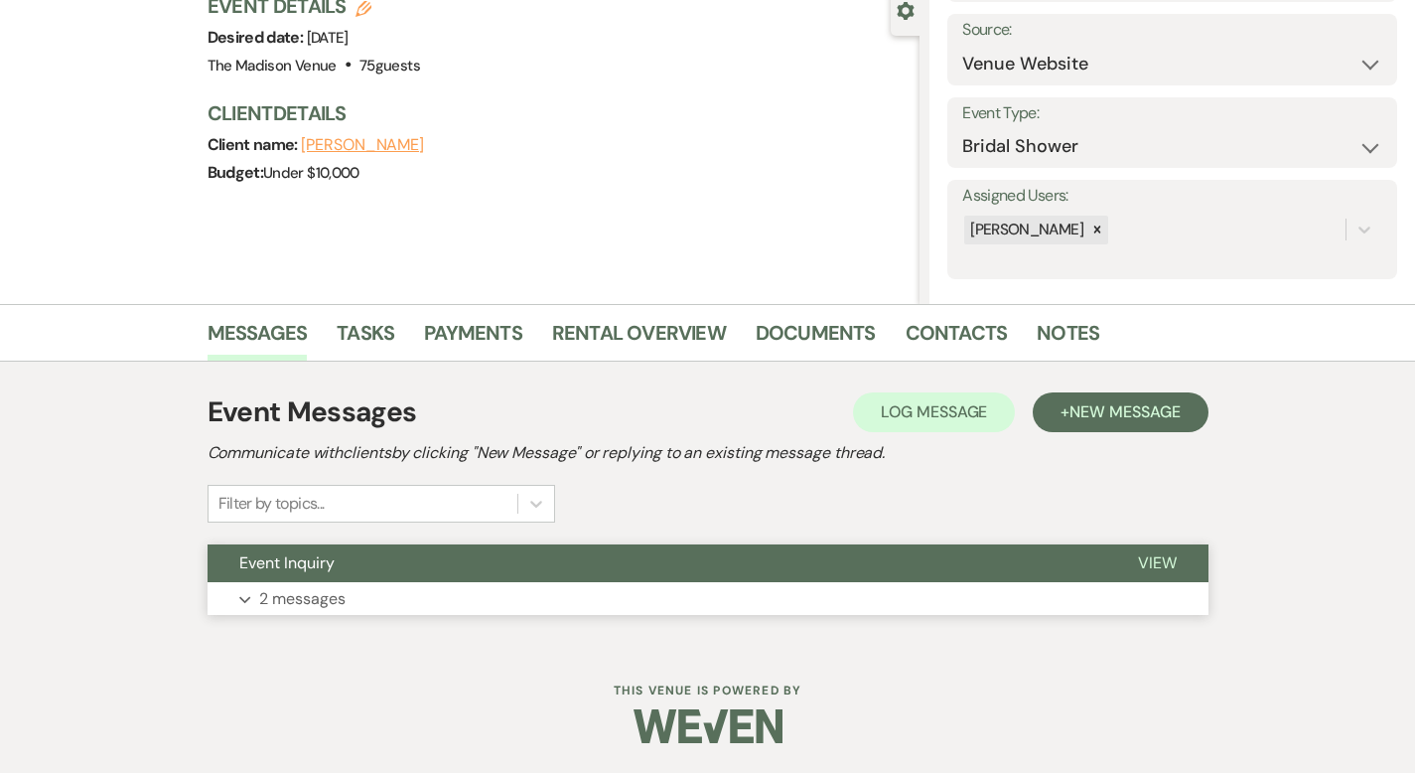
click at [1177, 557] on span "View" at bounding box center [1157, 562] width 39 height 21
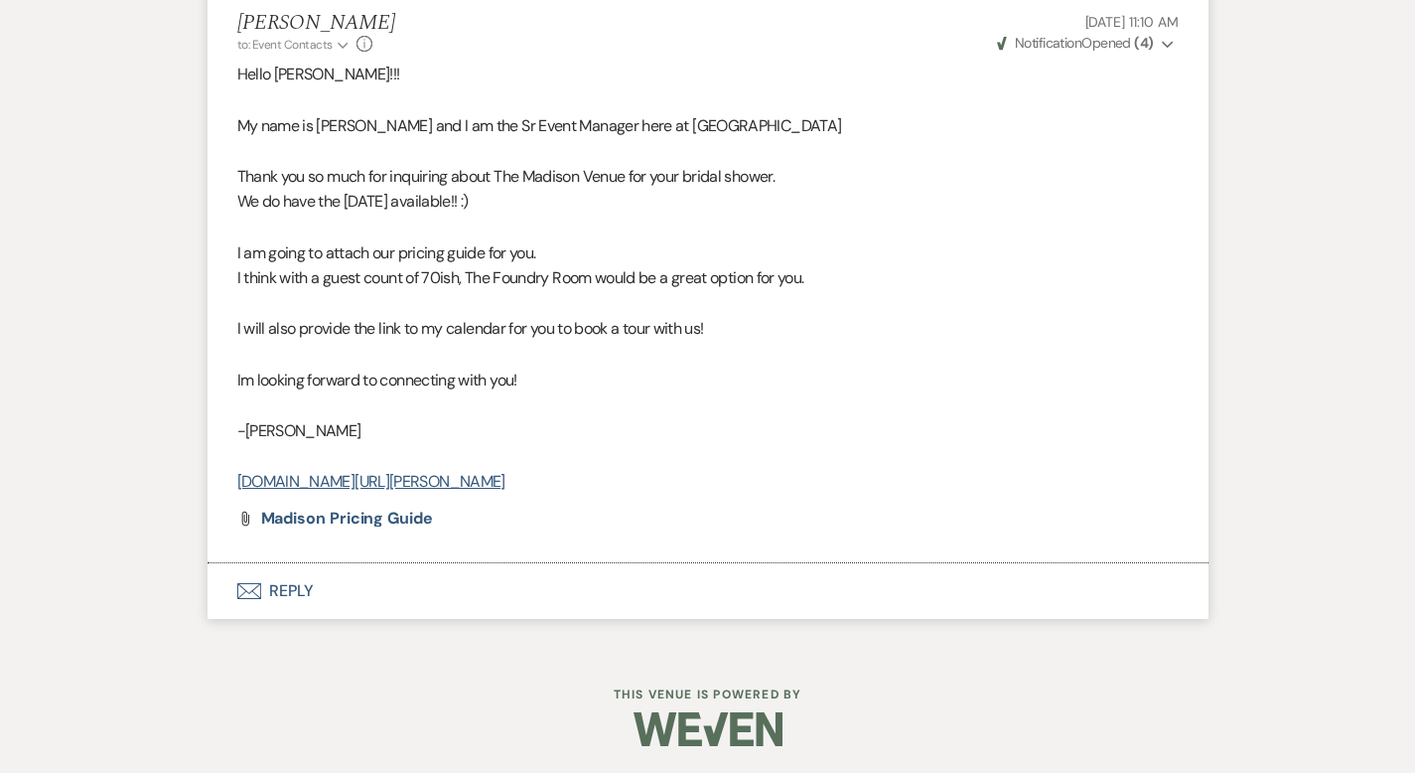
scroll to position [1188, 0]
click at [241, 586] on button "Envelope Reply" at bounding box center [708, 592] width 1001 height 56
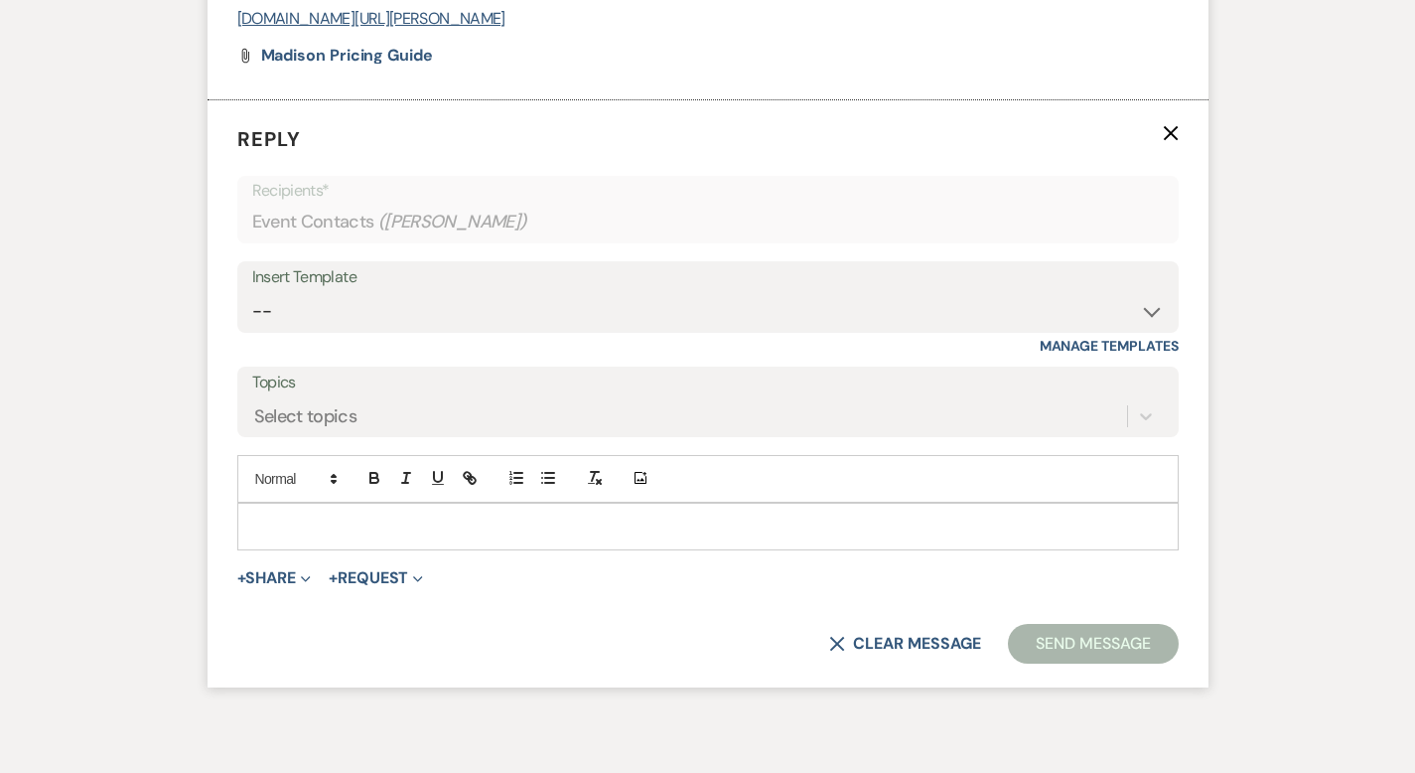
scroll to position [1659, 0]
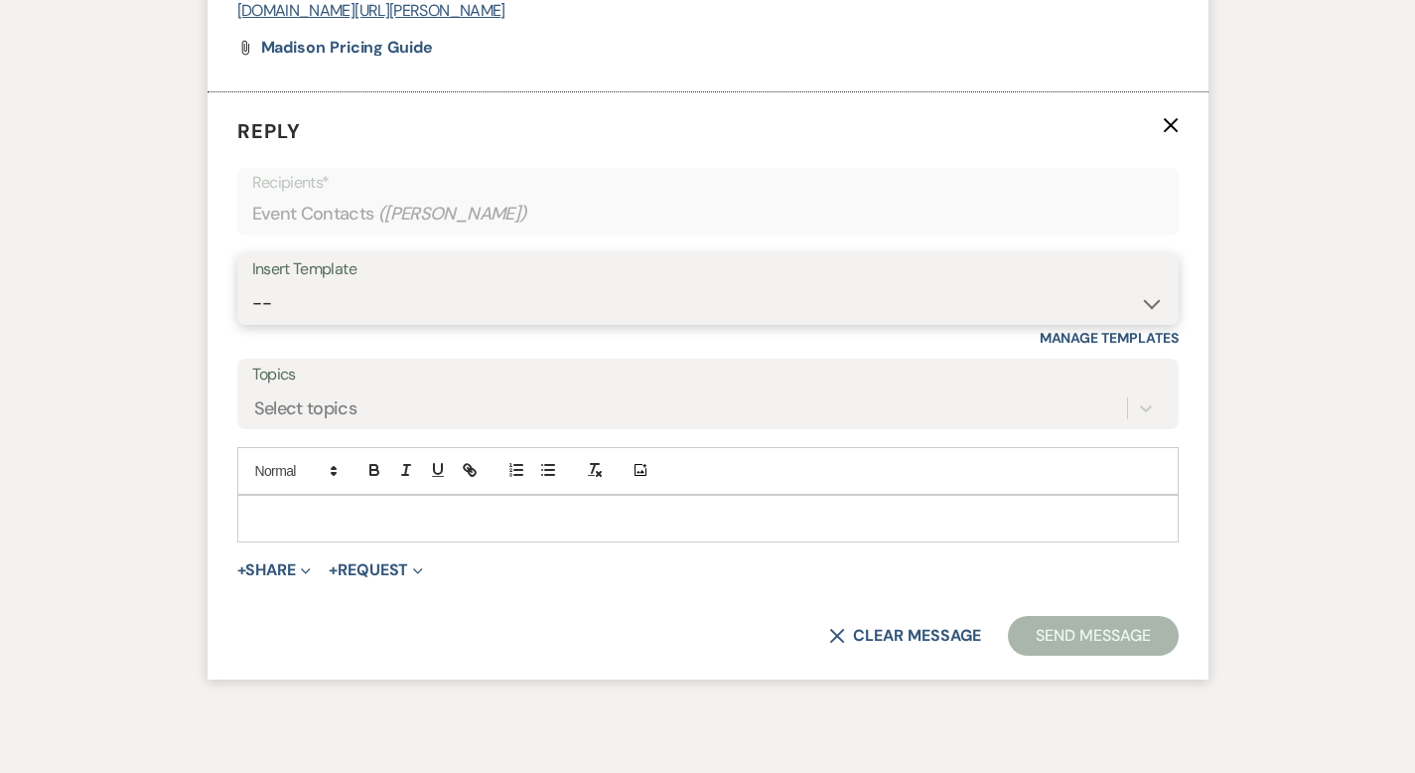
click at [302, 306] on select "-- Weven Planning Portal Introduction (Booked Events) Corporate Lead Follow Up …" at bounding box center [708, 303] width 912 height 39
select select "3682"
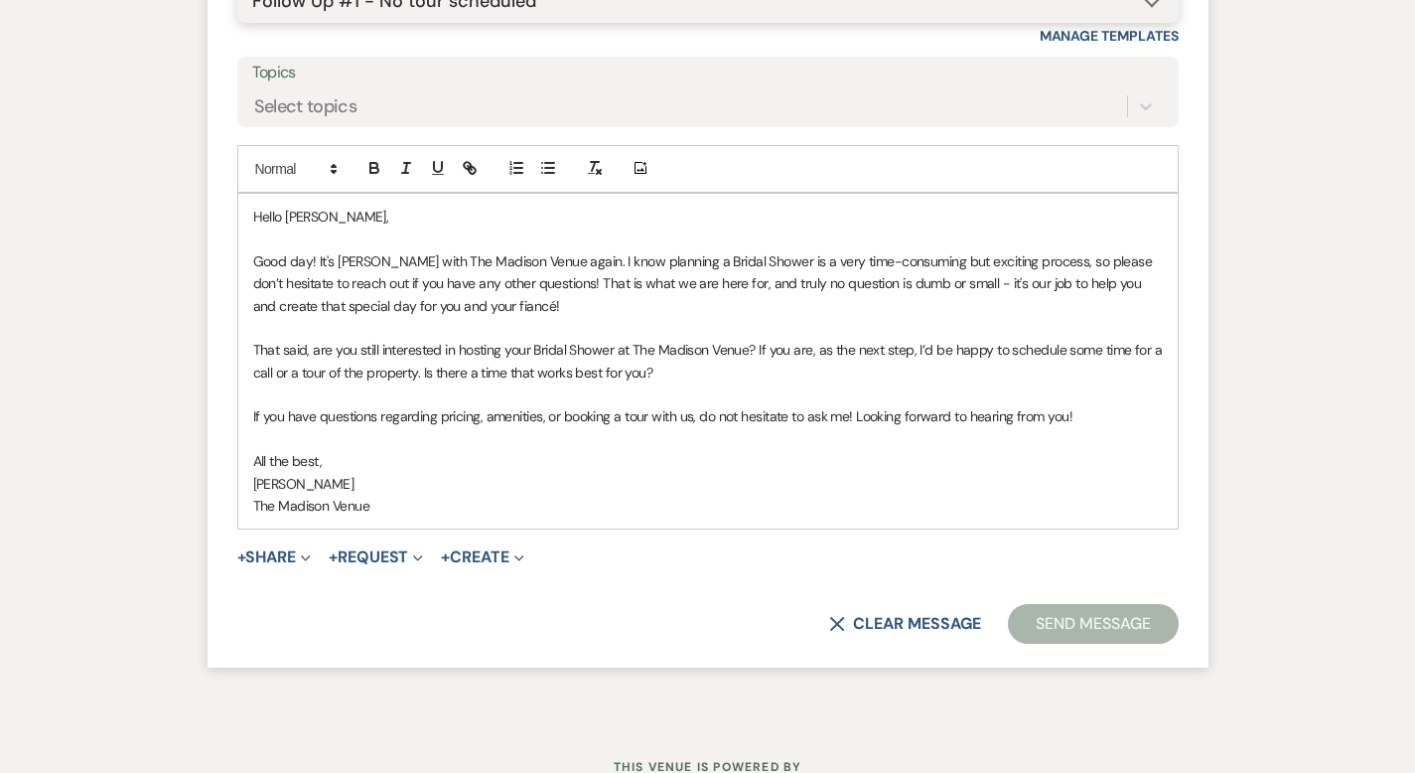
scroll to position [2037, 0]
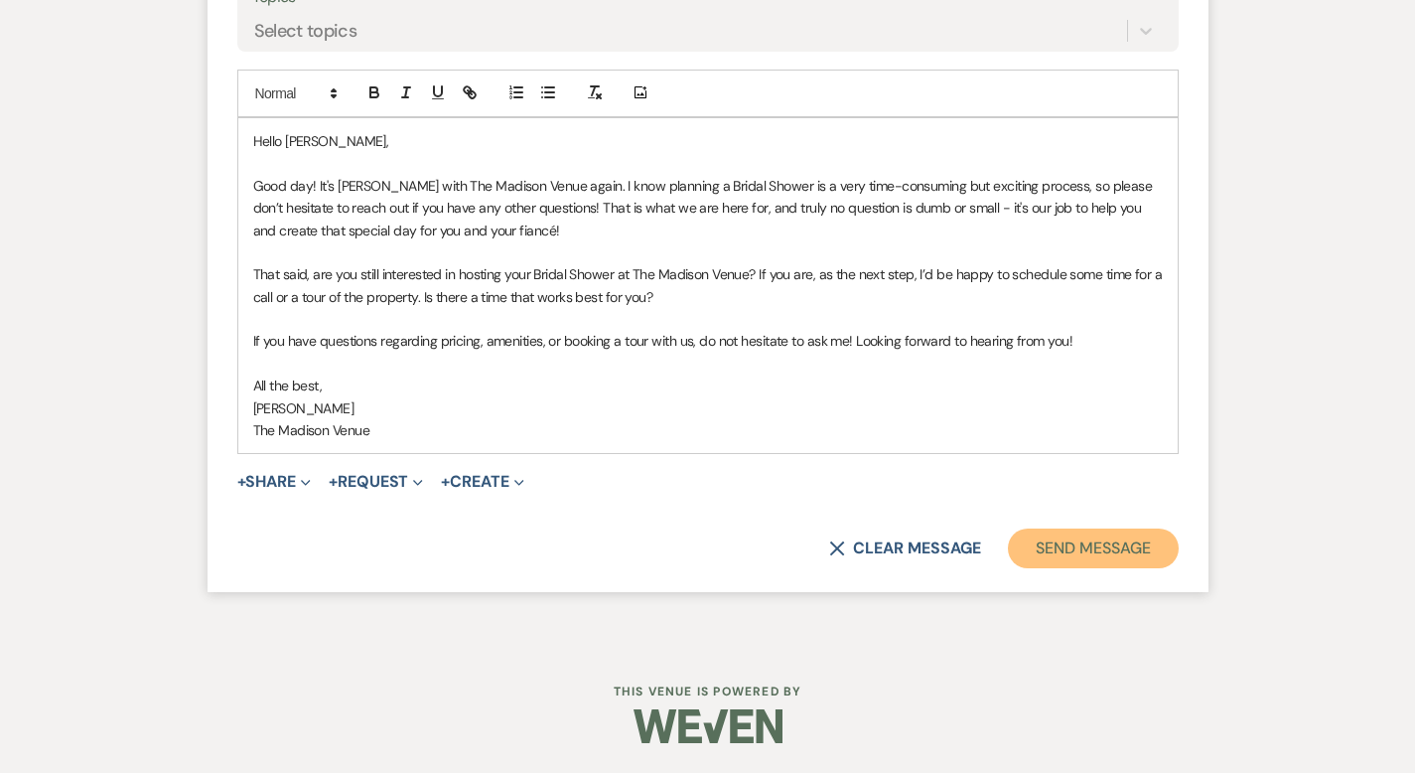
click at [1122, 552] on button "Send Message" at bounding box center [1093, 548] width 170 height 40
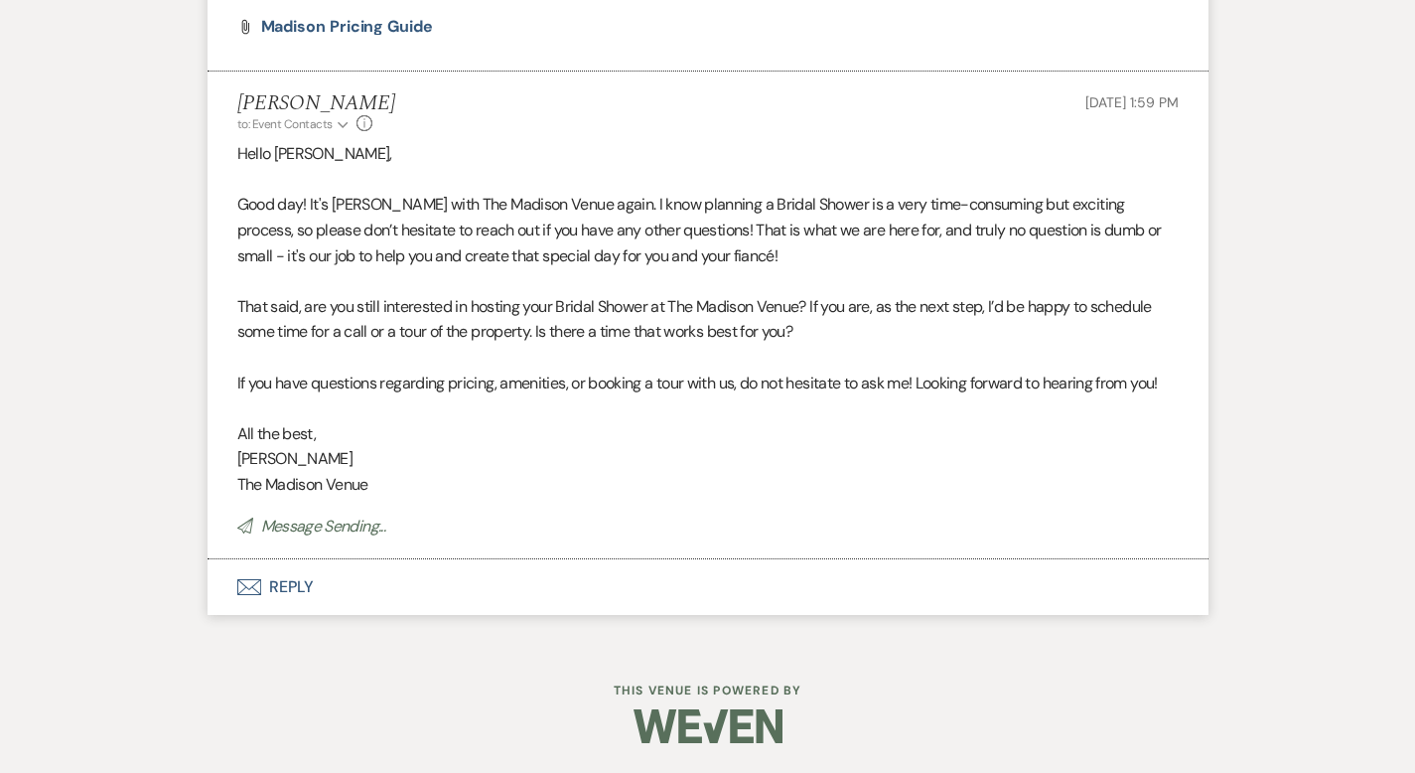
scroll to position [0, 0]
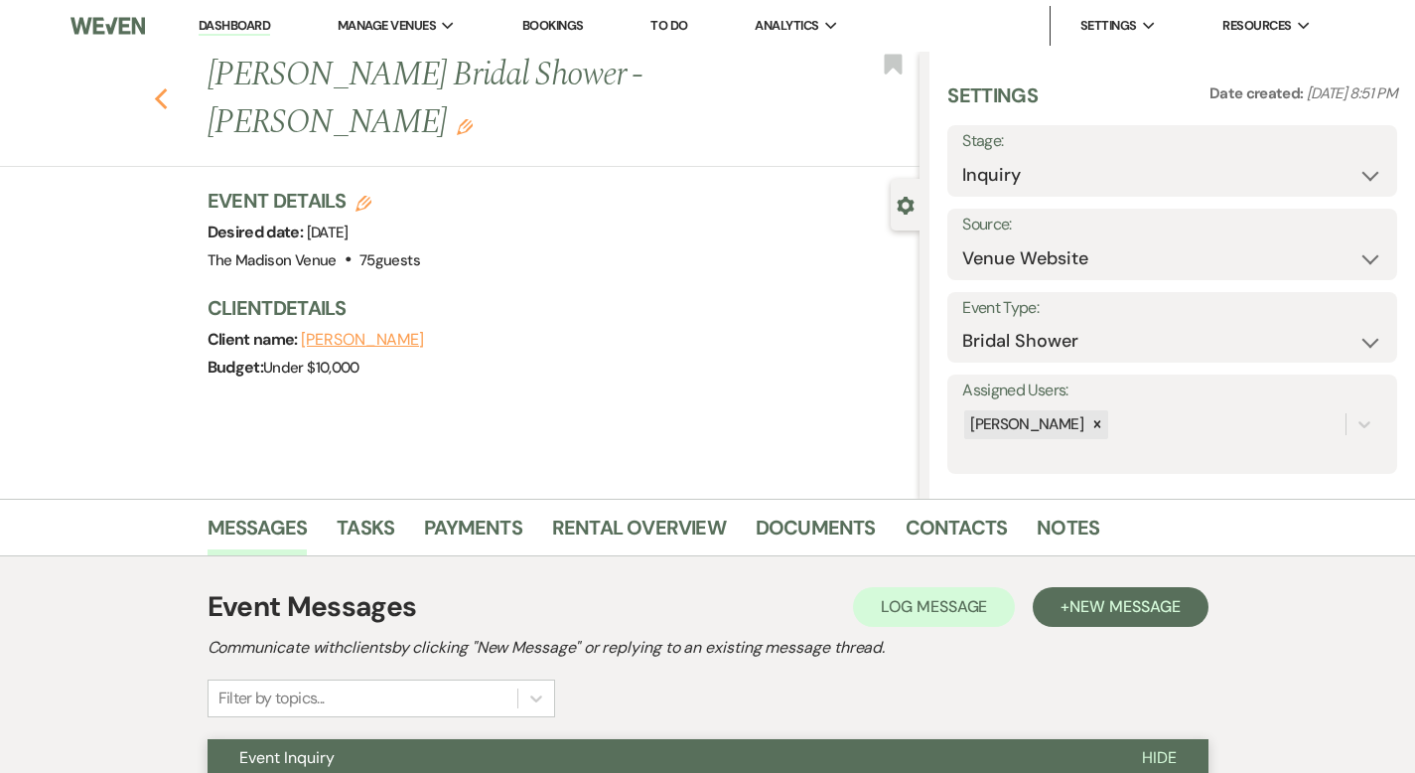
click at [154, 87] on icon "Previous" at bounding box center [161, 99] width 15 height 24
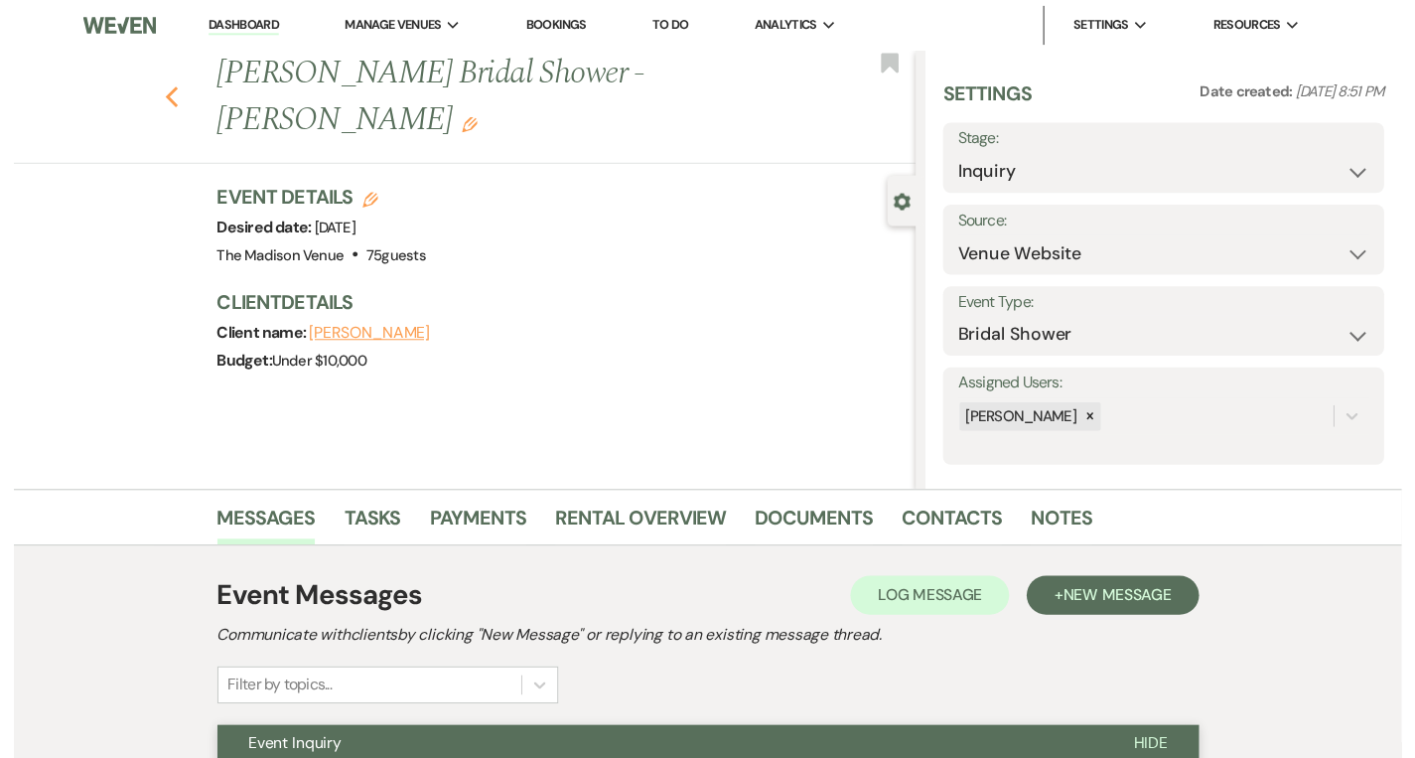
scroll to position [1166, 0]
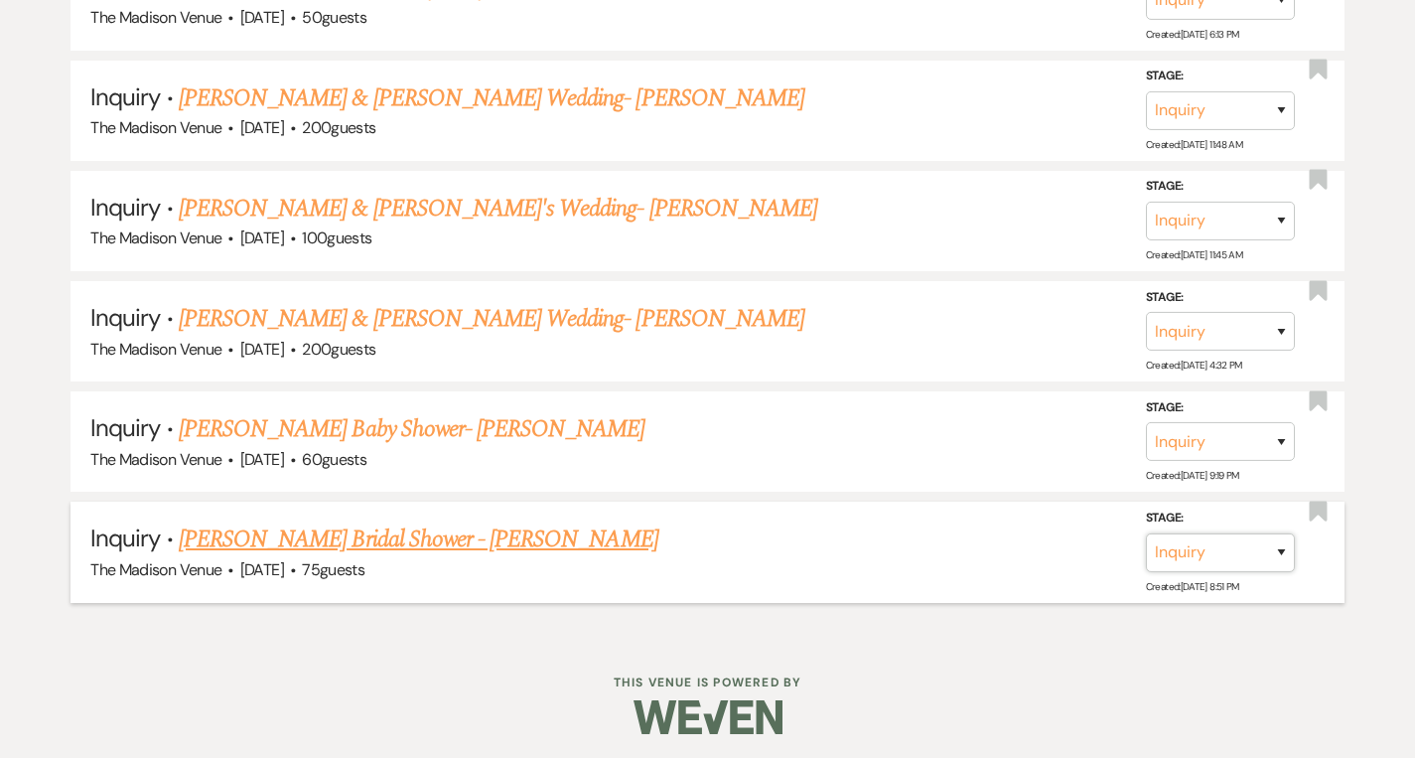
click at [1186, 542] on select "Inquiry Follow Up Tour Requested Tour Confirmed Toured Proposal Sent Booked Lost" at bounding box center [1220, 551] width 149 height 39
select select "9"
click at [1274, 536] on button "Save" at bounding box center [1254, 551] width 99 height 40
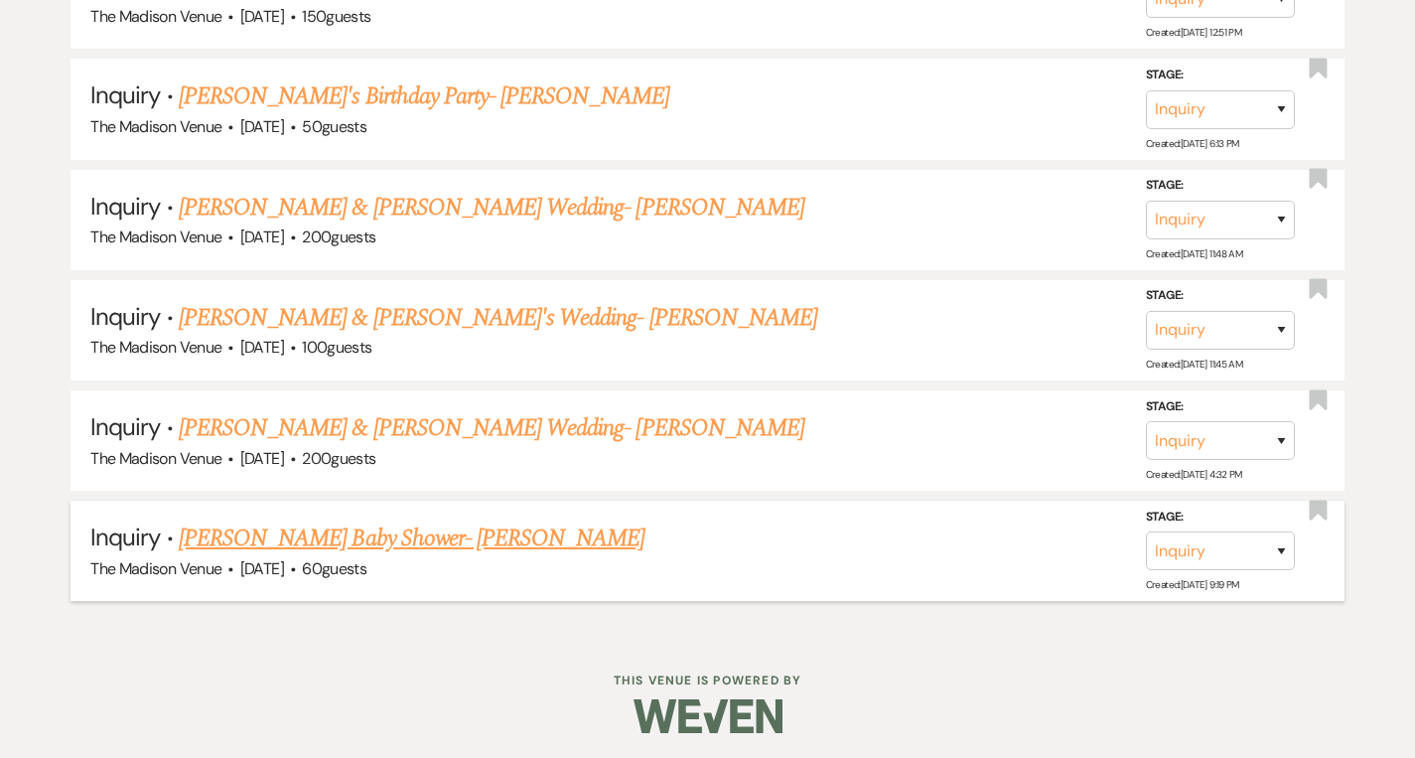
click at [295, 541] on link "[PERSON_NAME] Baby Shower- [PERSON_NAME]" at bounding box center [412, 538] width 467 height 36
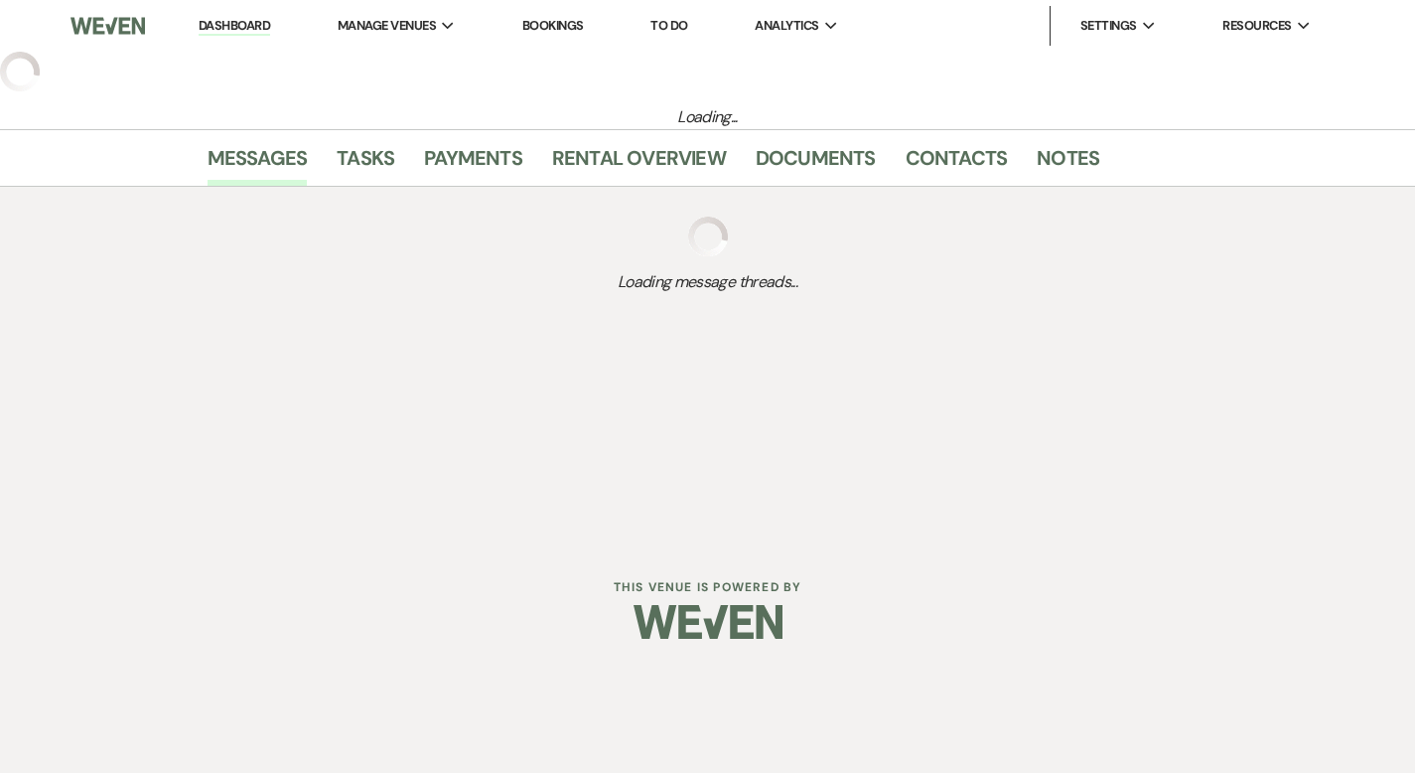
select select "5"
select select "3"
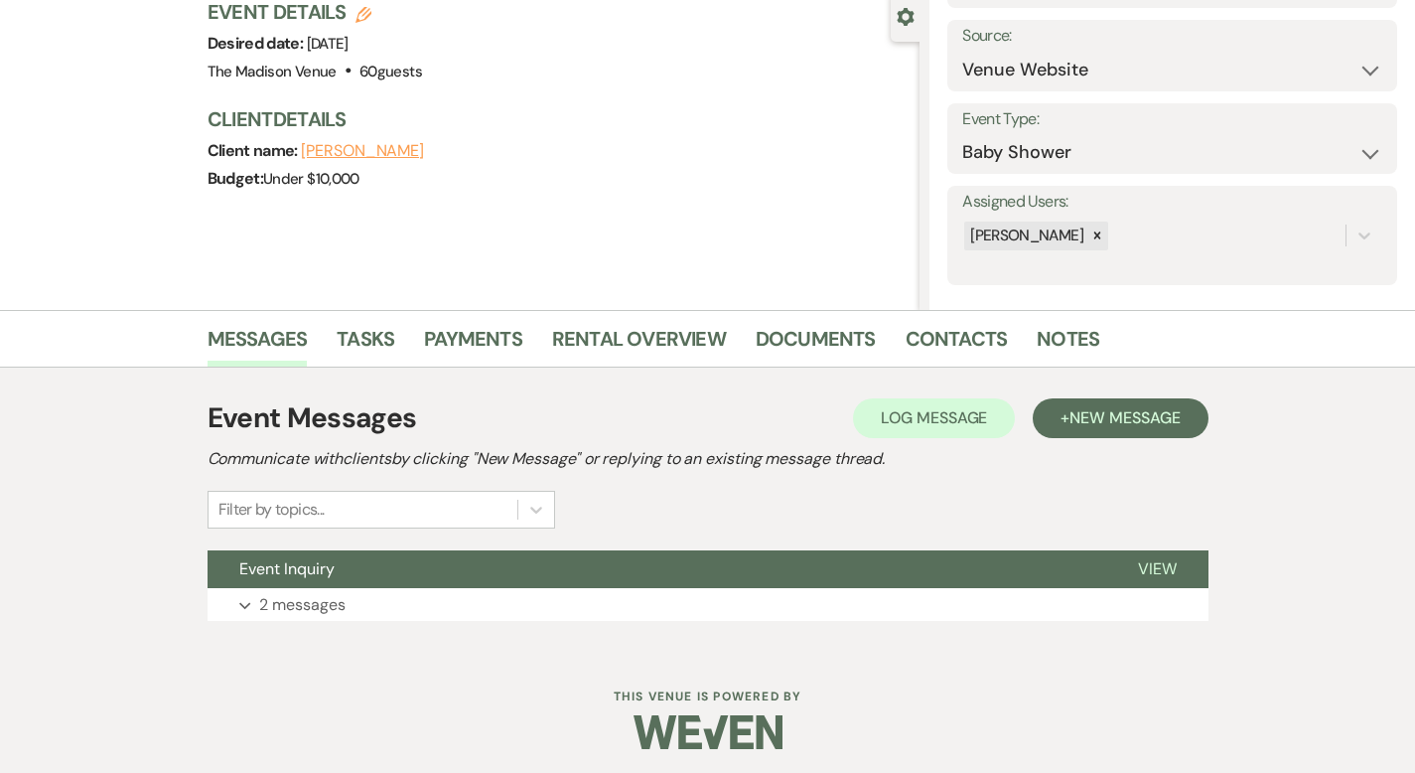
scroll to position [195, 0]
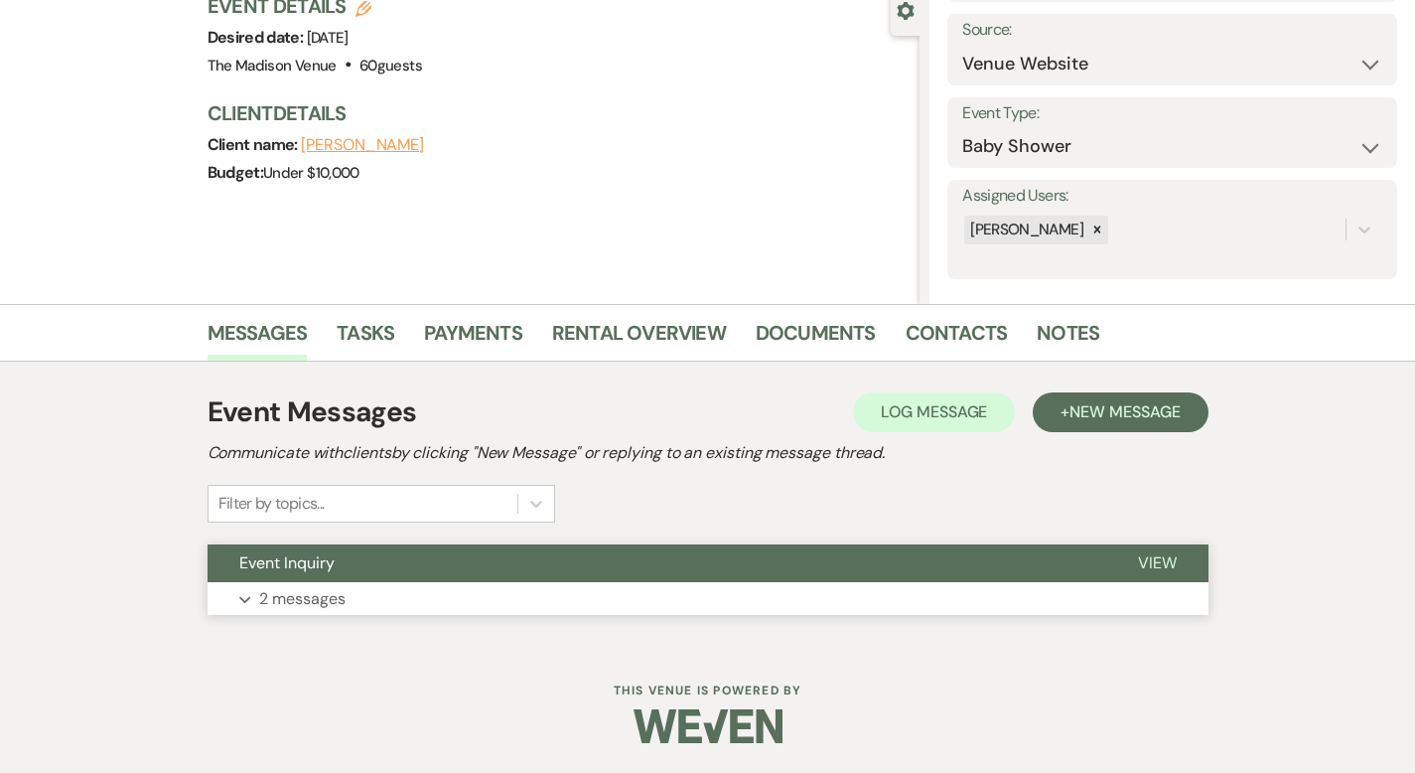
click at [1177, 566] on span "View" at bounding box center [1157, 562] width 39 height 21
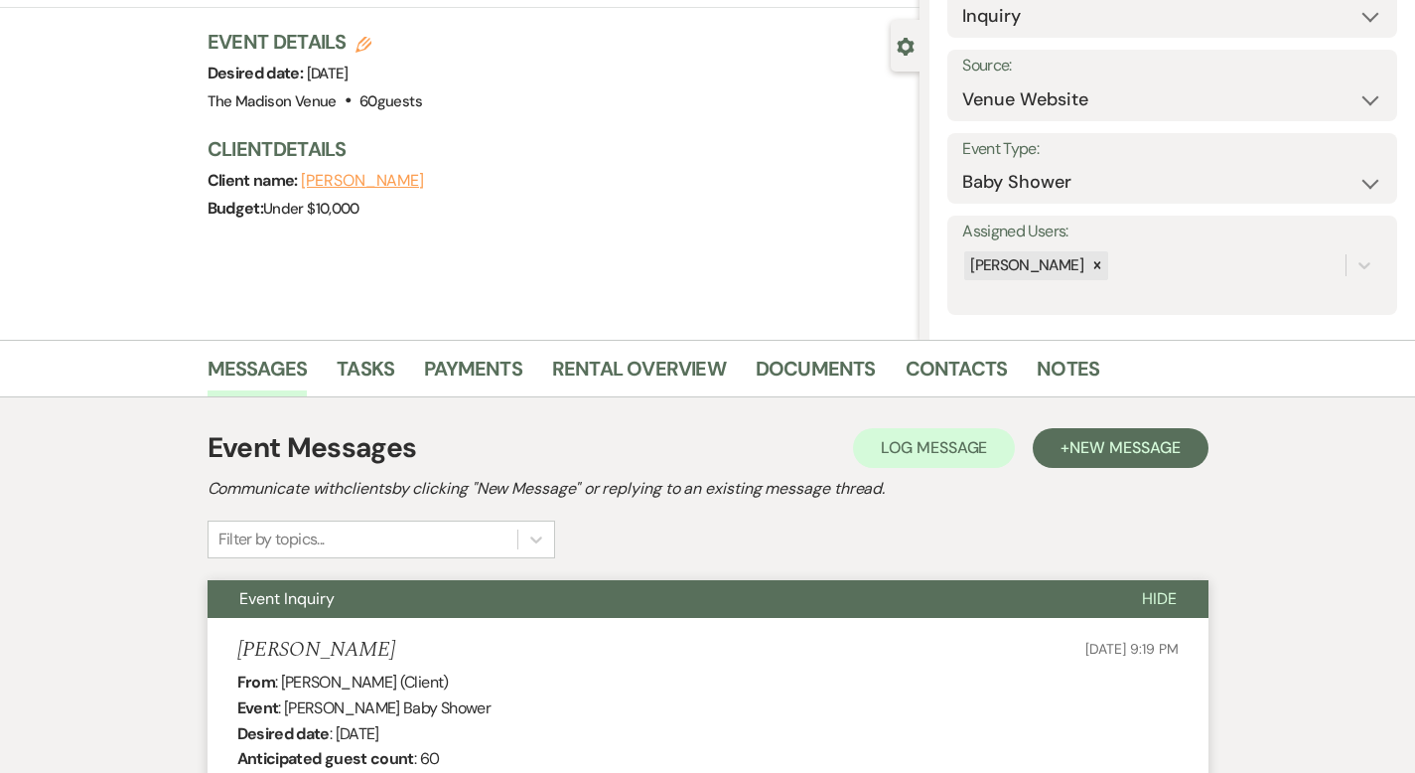
scroll to position [0, 0]
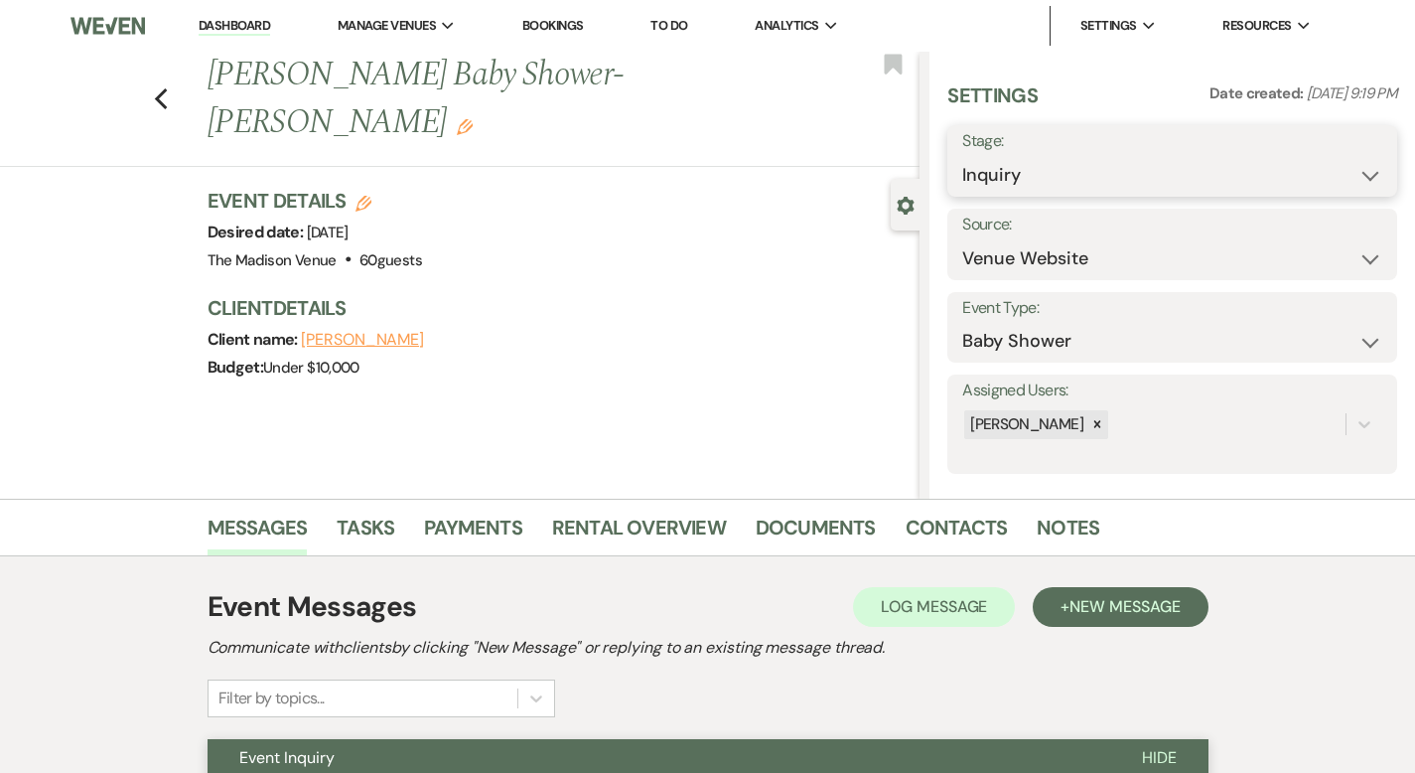
click at [1135, 172] on select "Inquiry Follow Up Tour Requested Tour Confirmed Toured Proposal Sent Booked Lost" at bounding box center [1172, 175] width 420 height 39
select select "9"
click at [1346, 159] on button "Save" at bounding box center [1349, 161] width 95 height 40
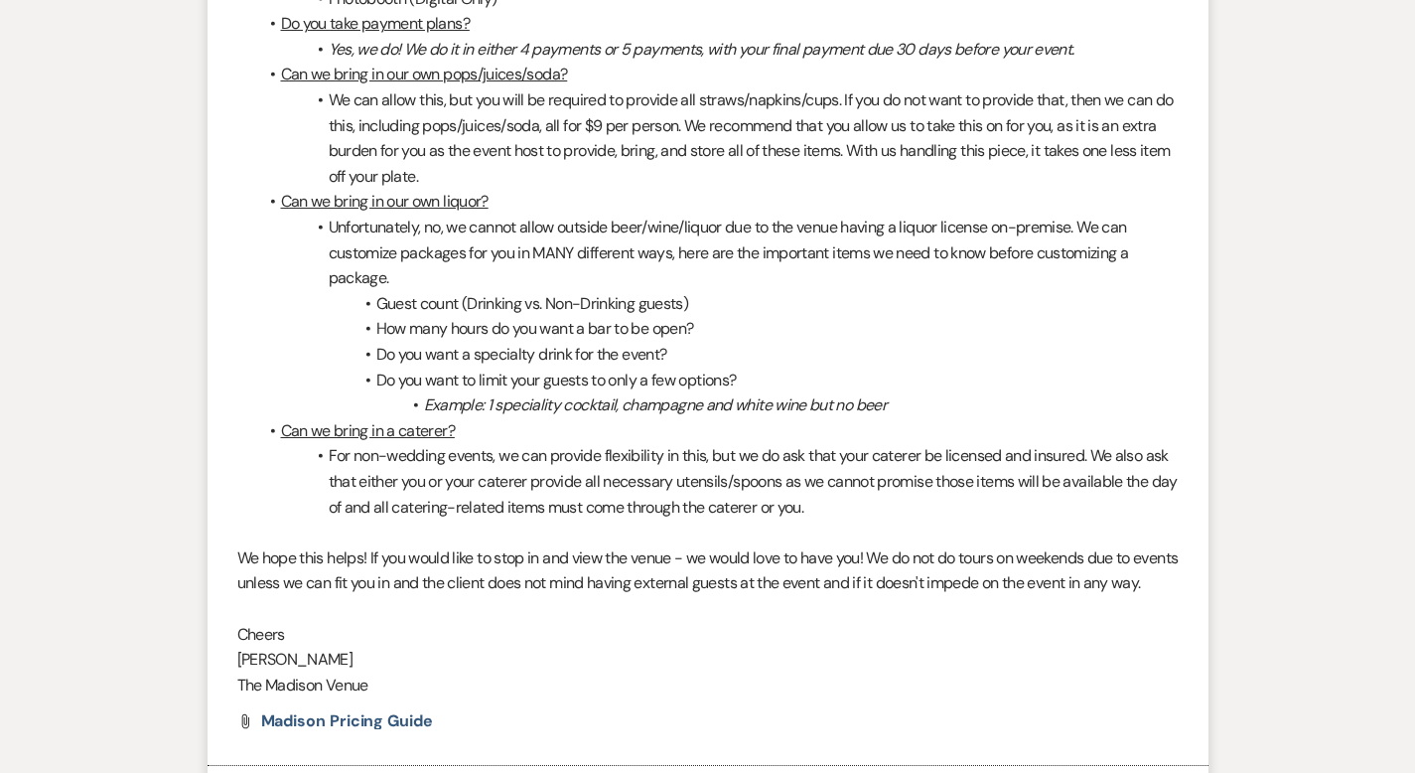
scroll to position [2158, 0]
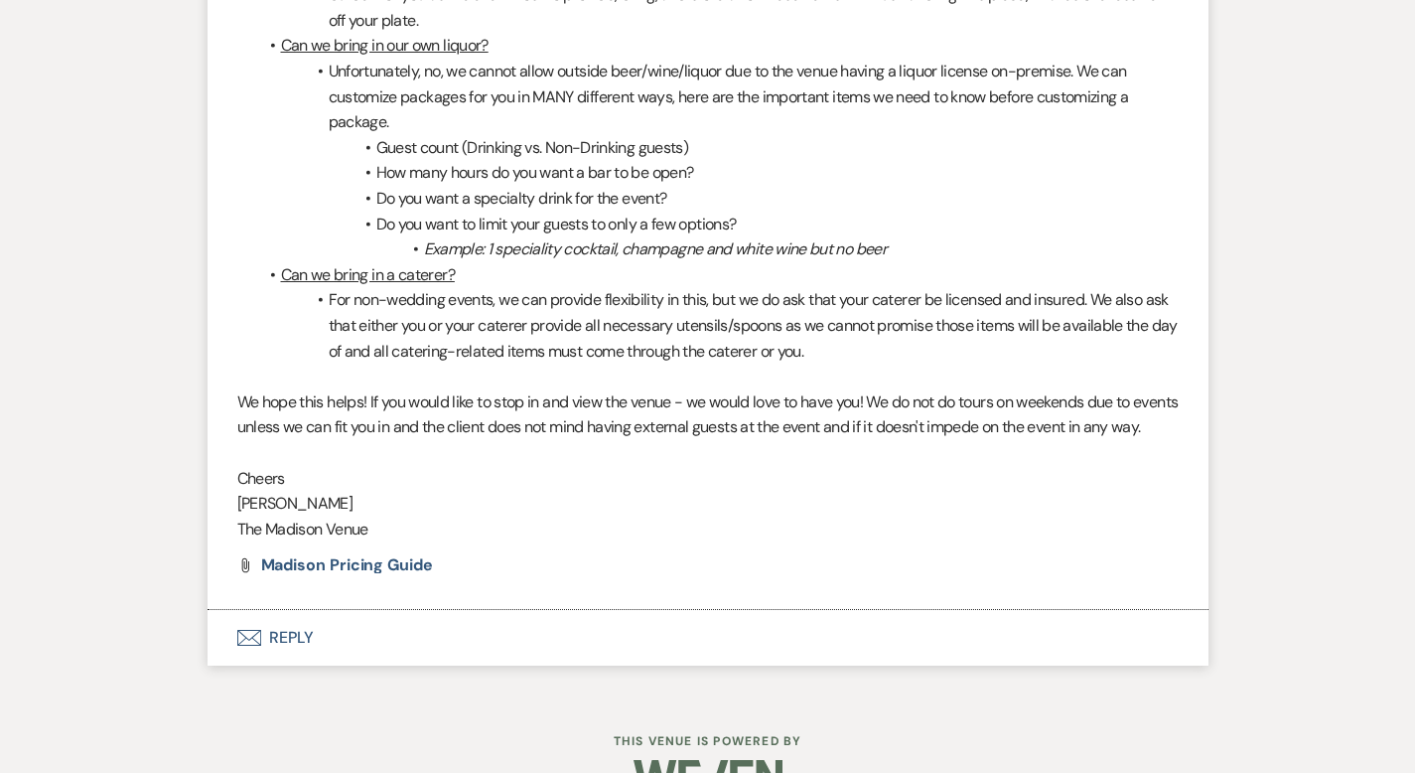
click at [223, 610] on button "Envelope Reply" at bounding box center [708, 638] width 1001 height 56
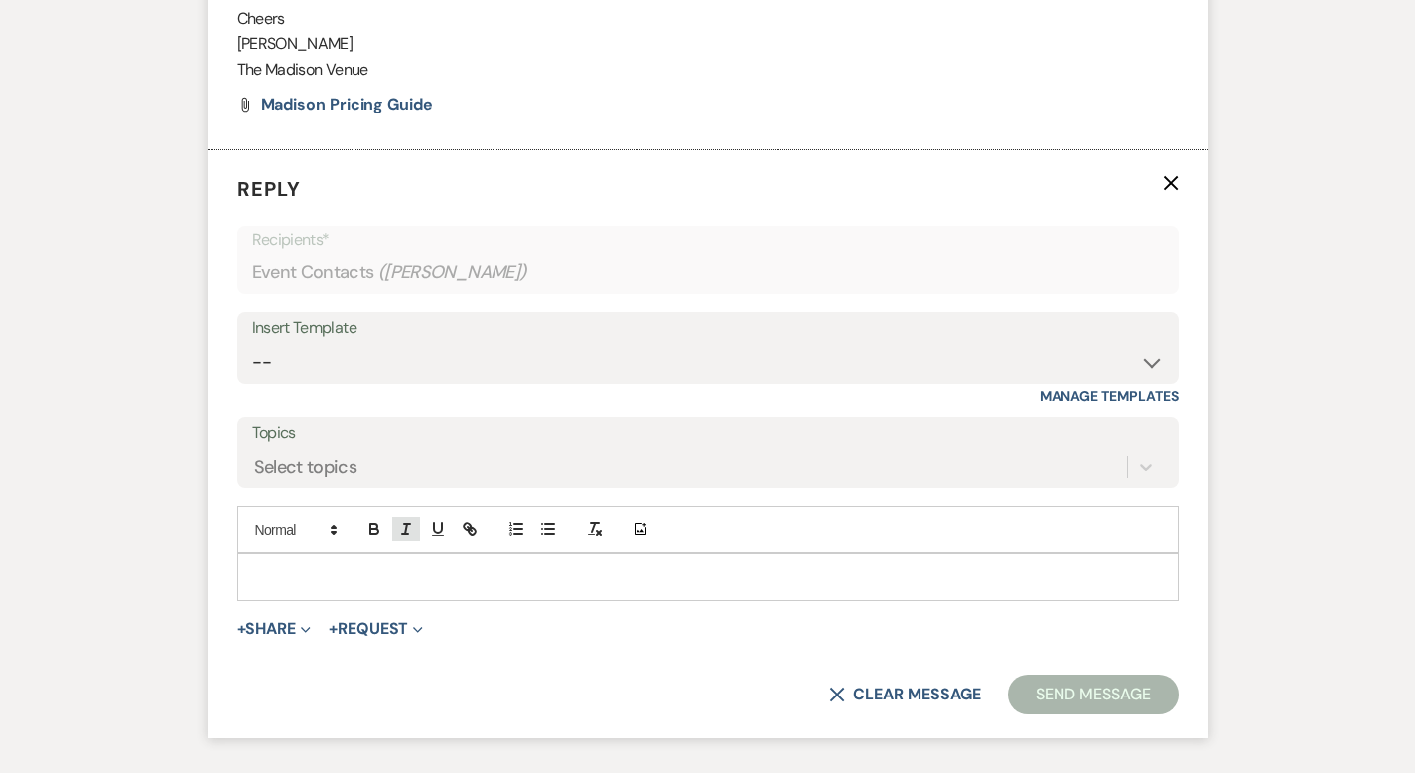
scroll to position [2624, 0]
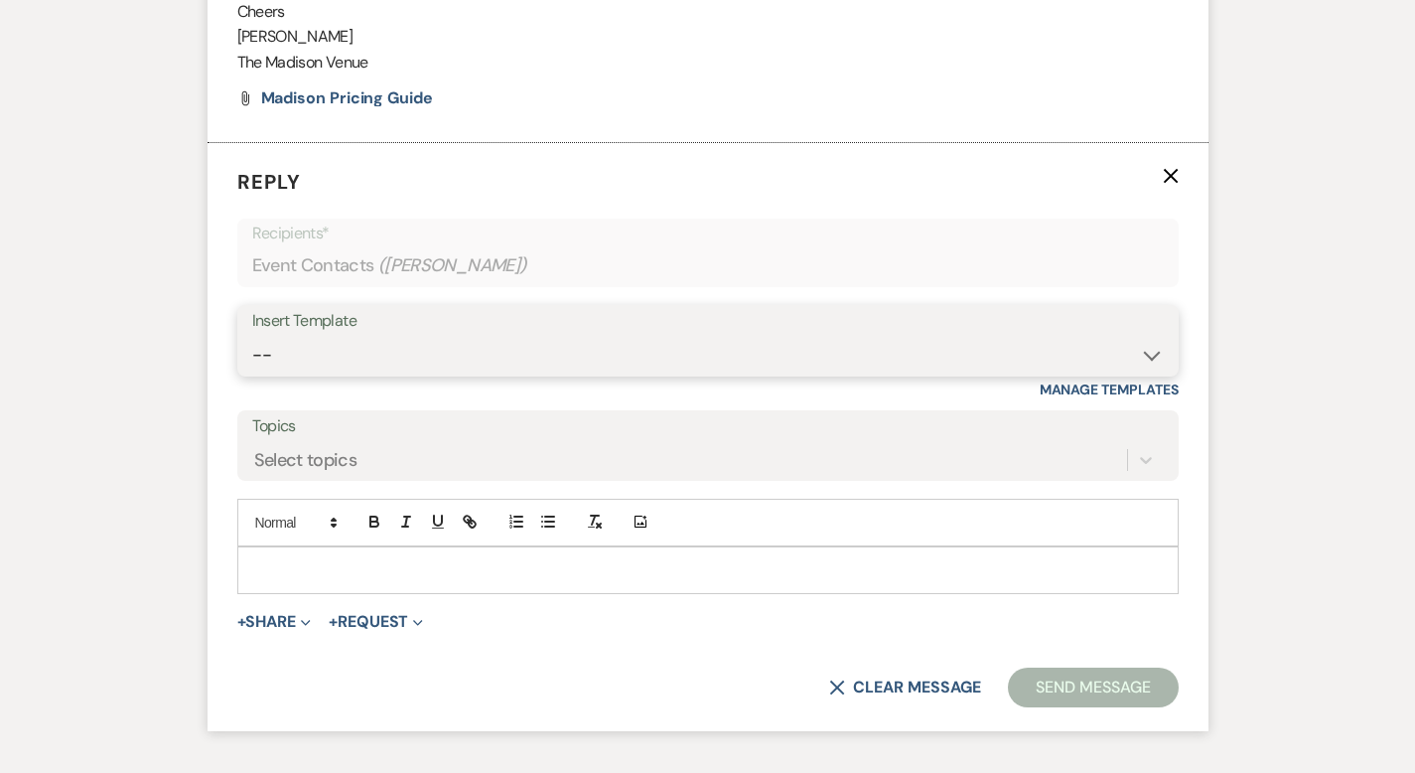
click at [277, 336] on select "-- Weven Planning Portal Introduction (Booked Events) Corporate Lead Follow Up …" at bounding box center [708, 355] width 912 height 39
select select "3682"
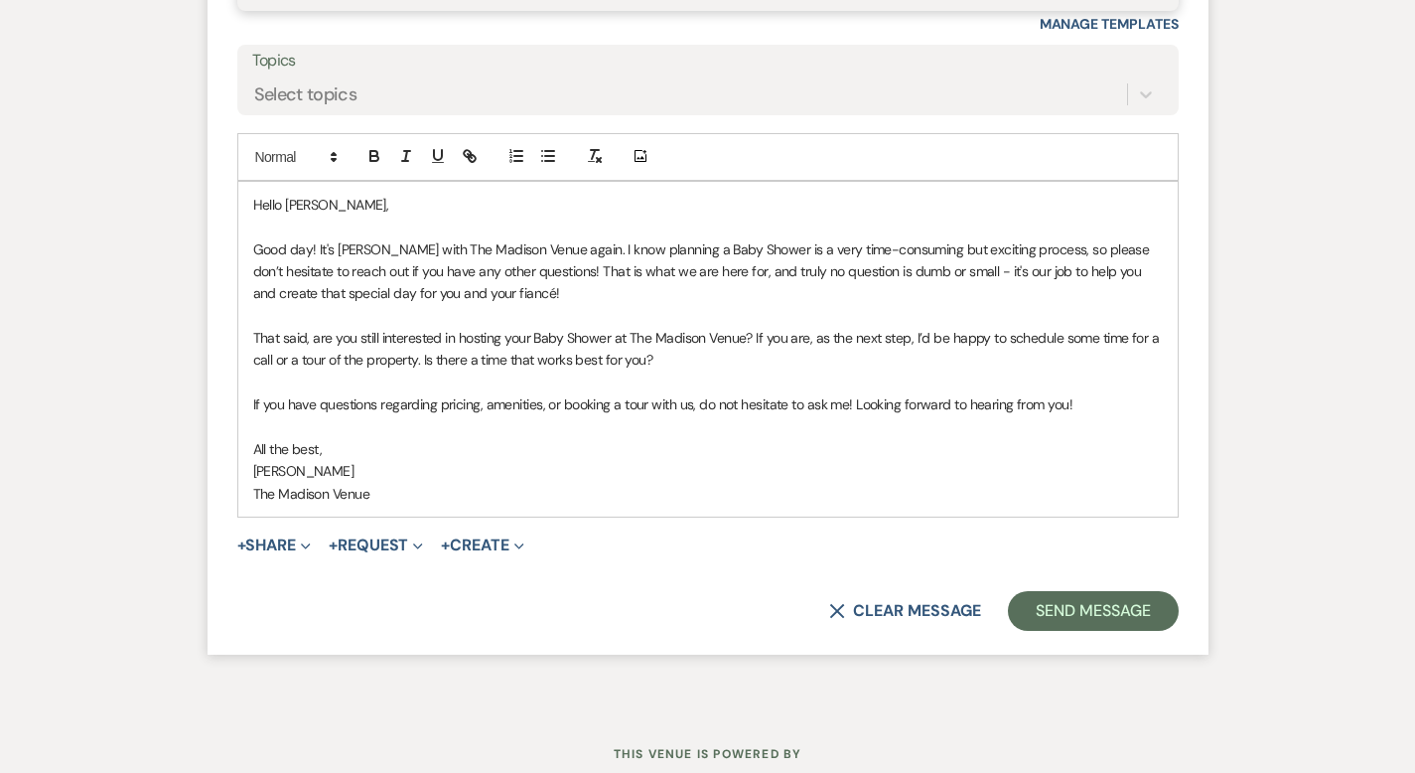
scroll to position [3002, 0]
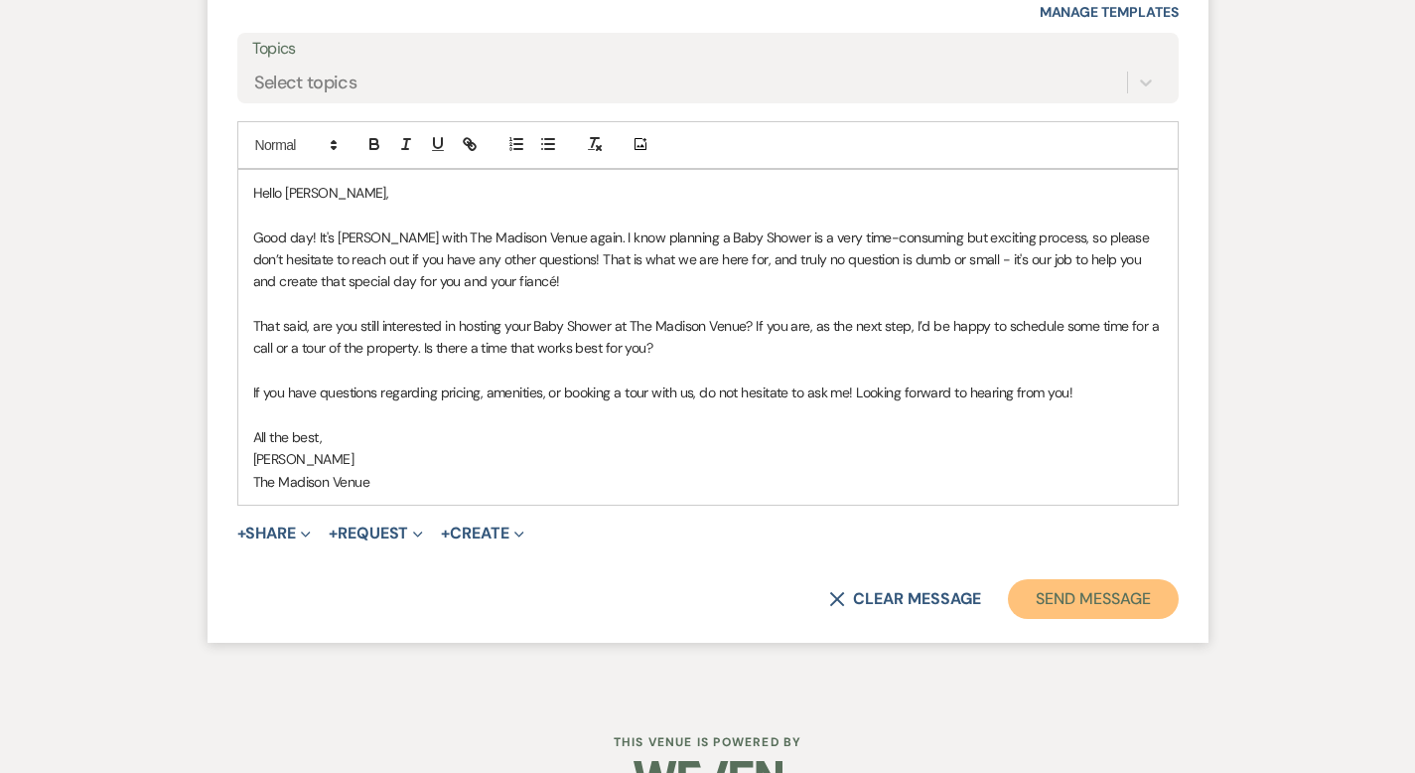
click at [1160, 579] on button "Send Message" at bounding box center [1093, 599] width 170 height 40
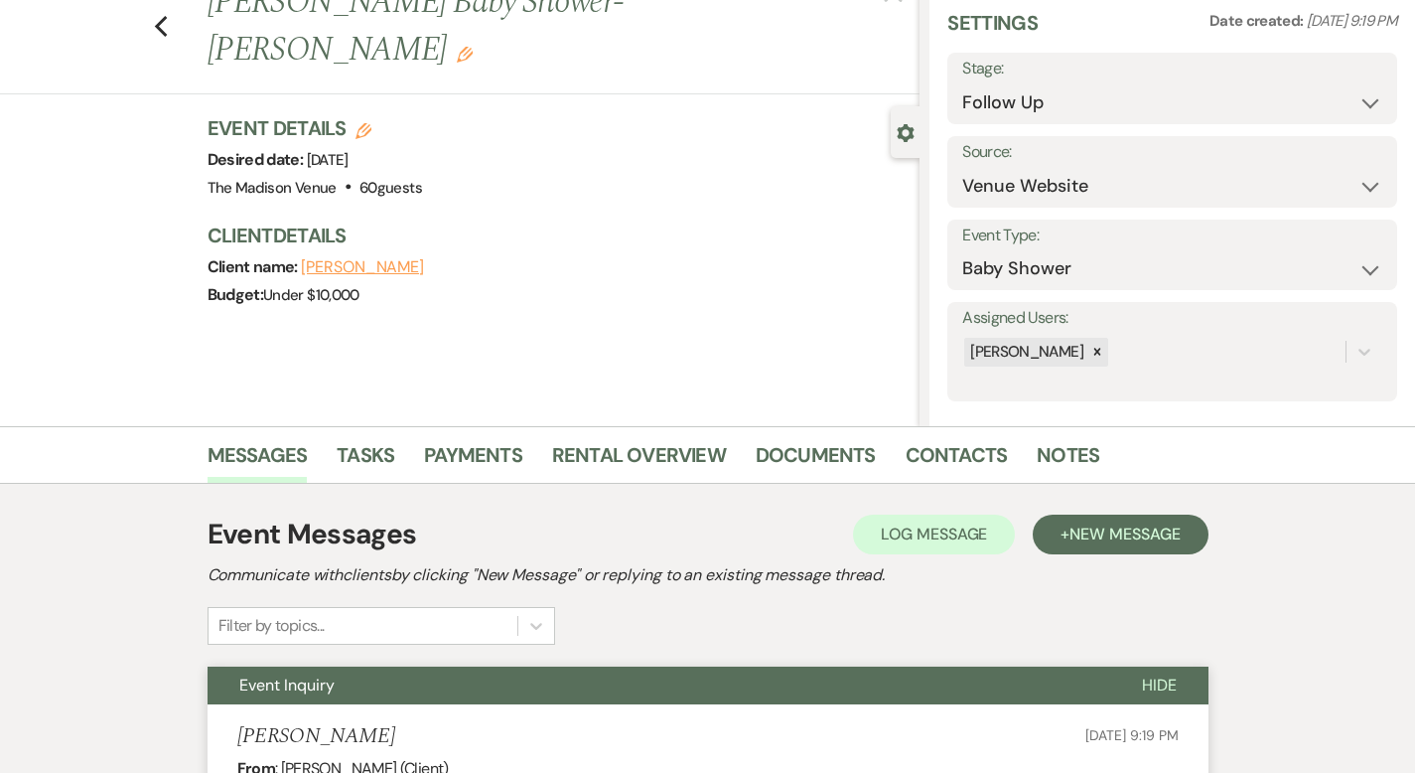
scroll to position [0, 0]
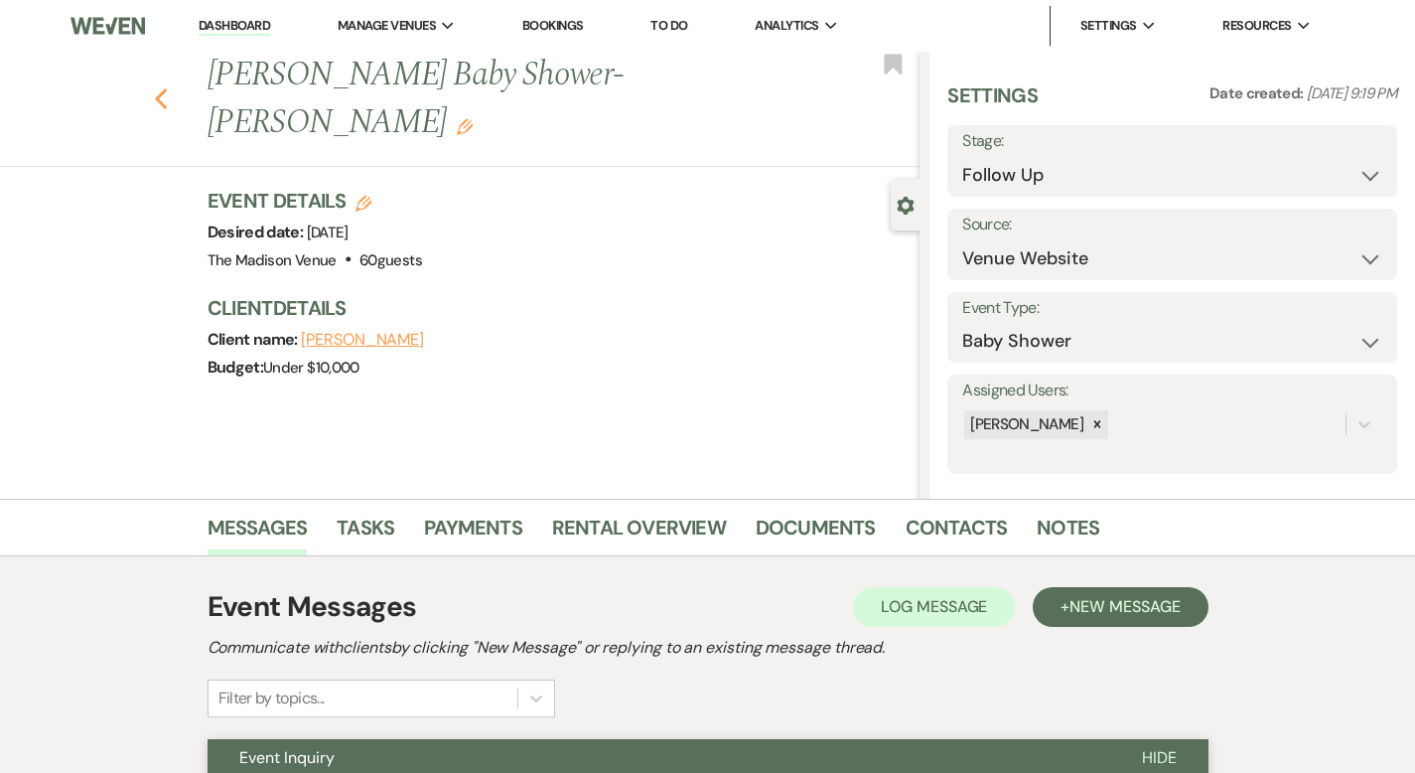
click at [154, 88] on use "button" at bounding box center [160, 99] width 13 height 22
select select "9"
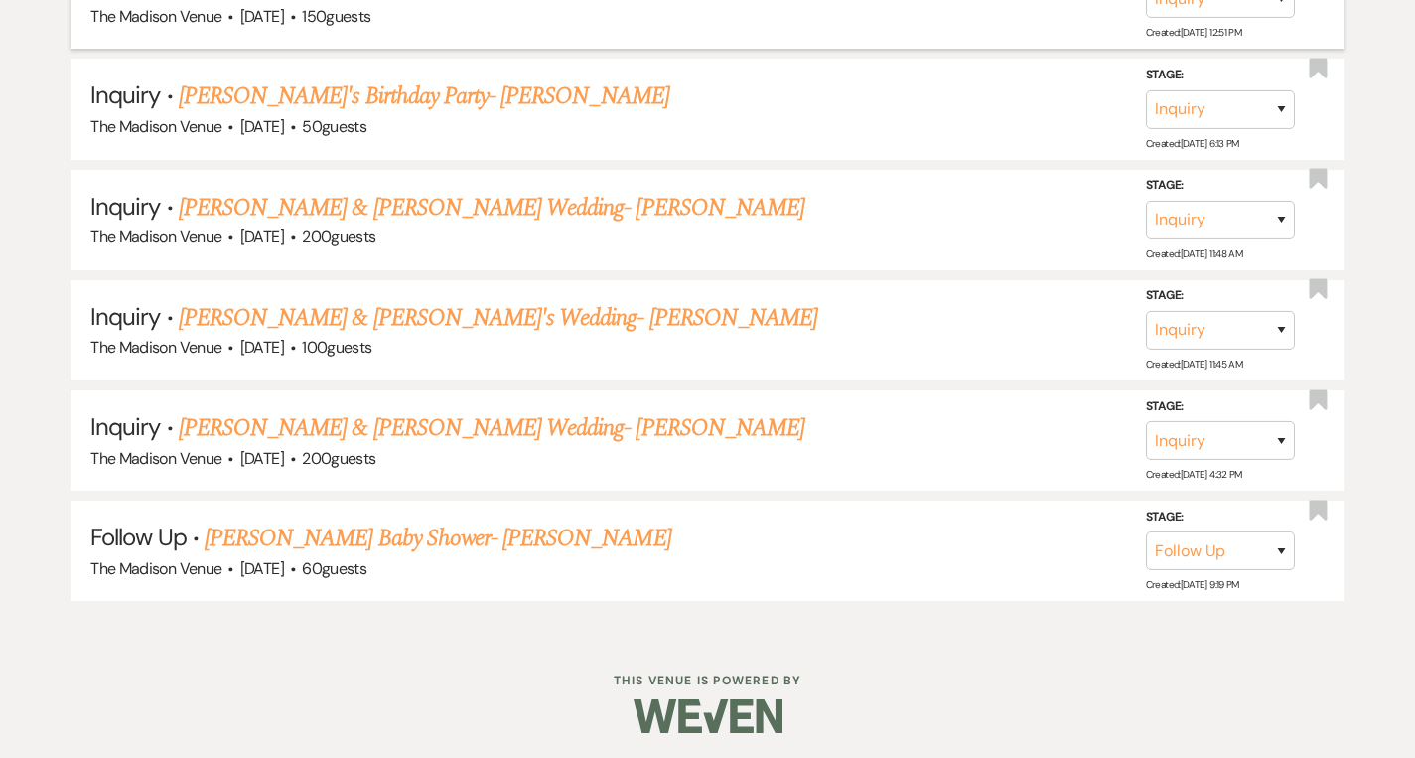
scroll to position [947, 0]
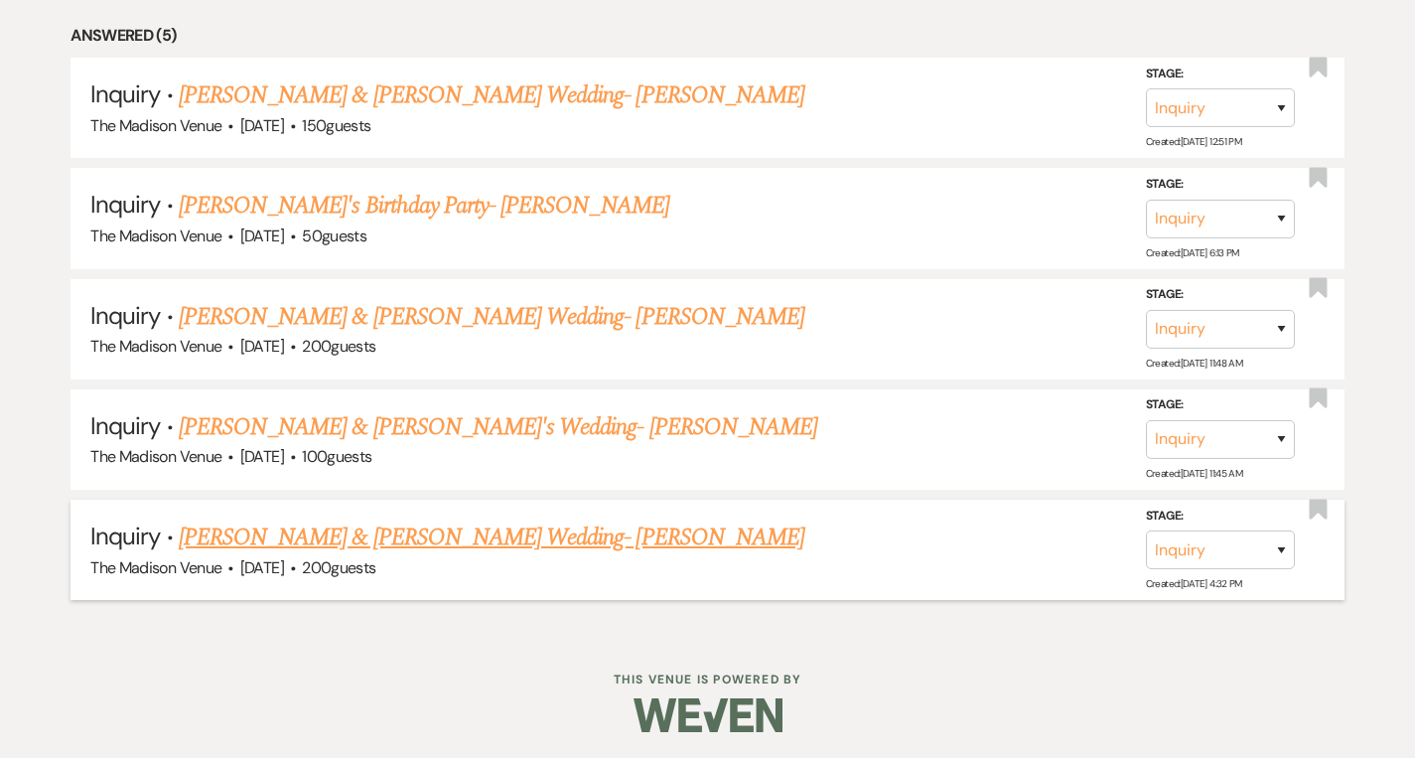
click at [388, 542] on link "[PERSON_NAME] & [PERSON_NAME] Wedding- [PERSON_NAME]" at bounding box center [492, 537] width 626 height 36
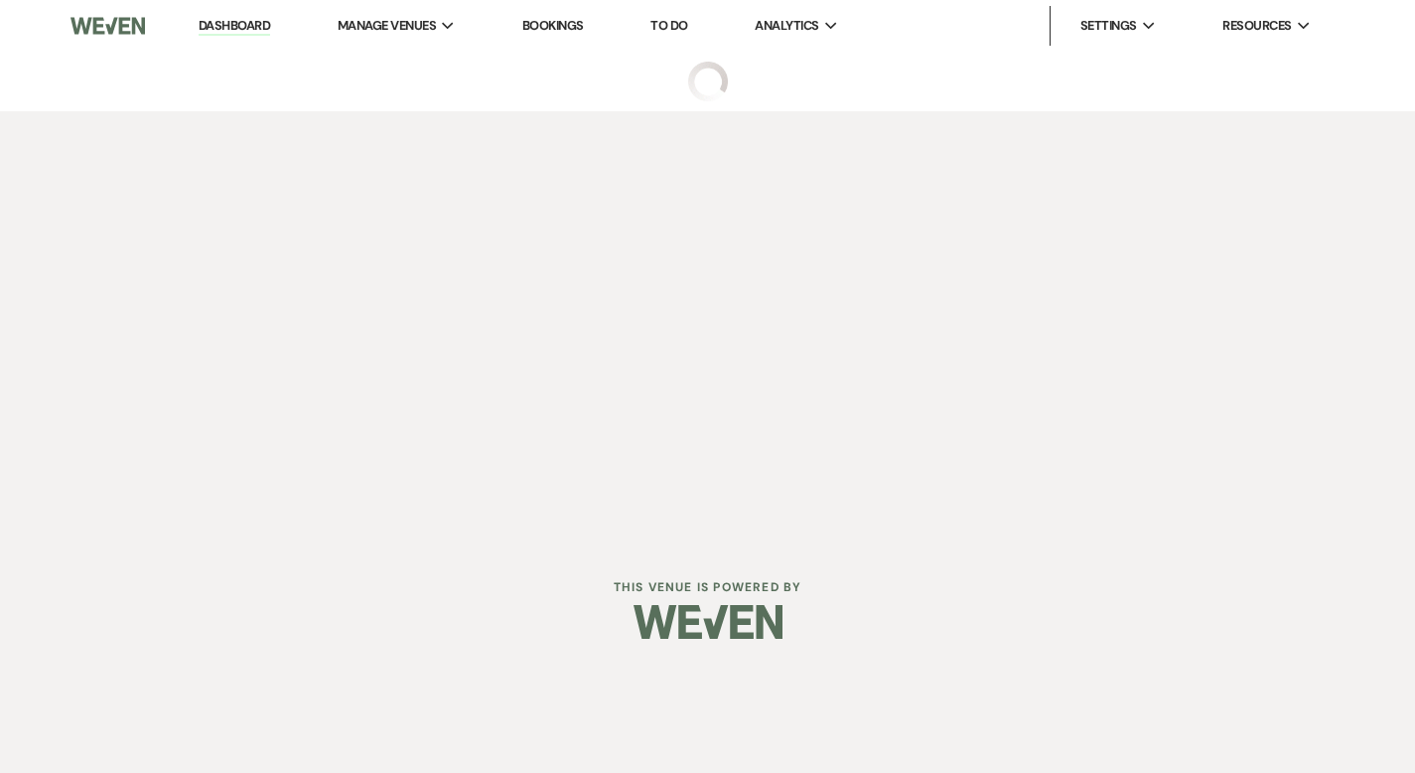
select select "5"
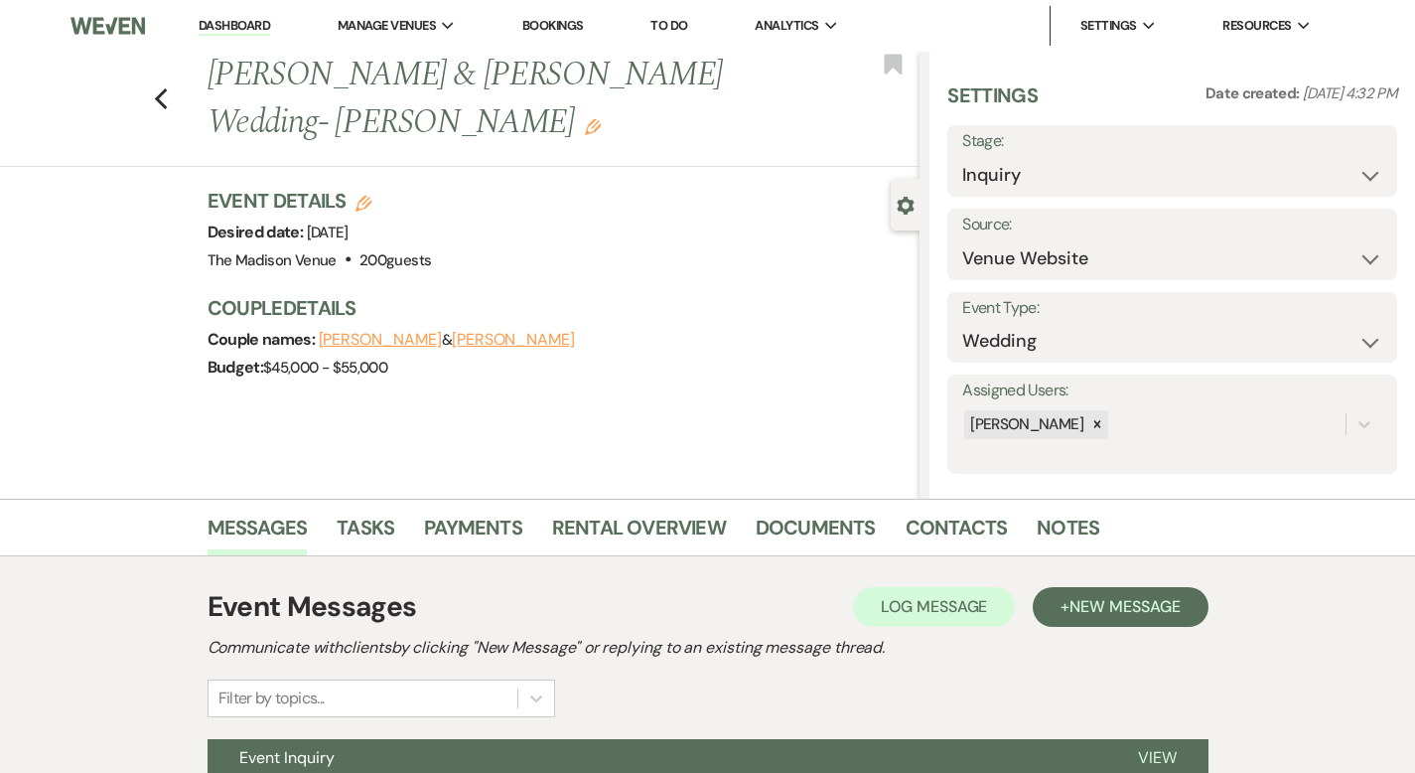
scroll to position [195, 0]
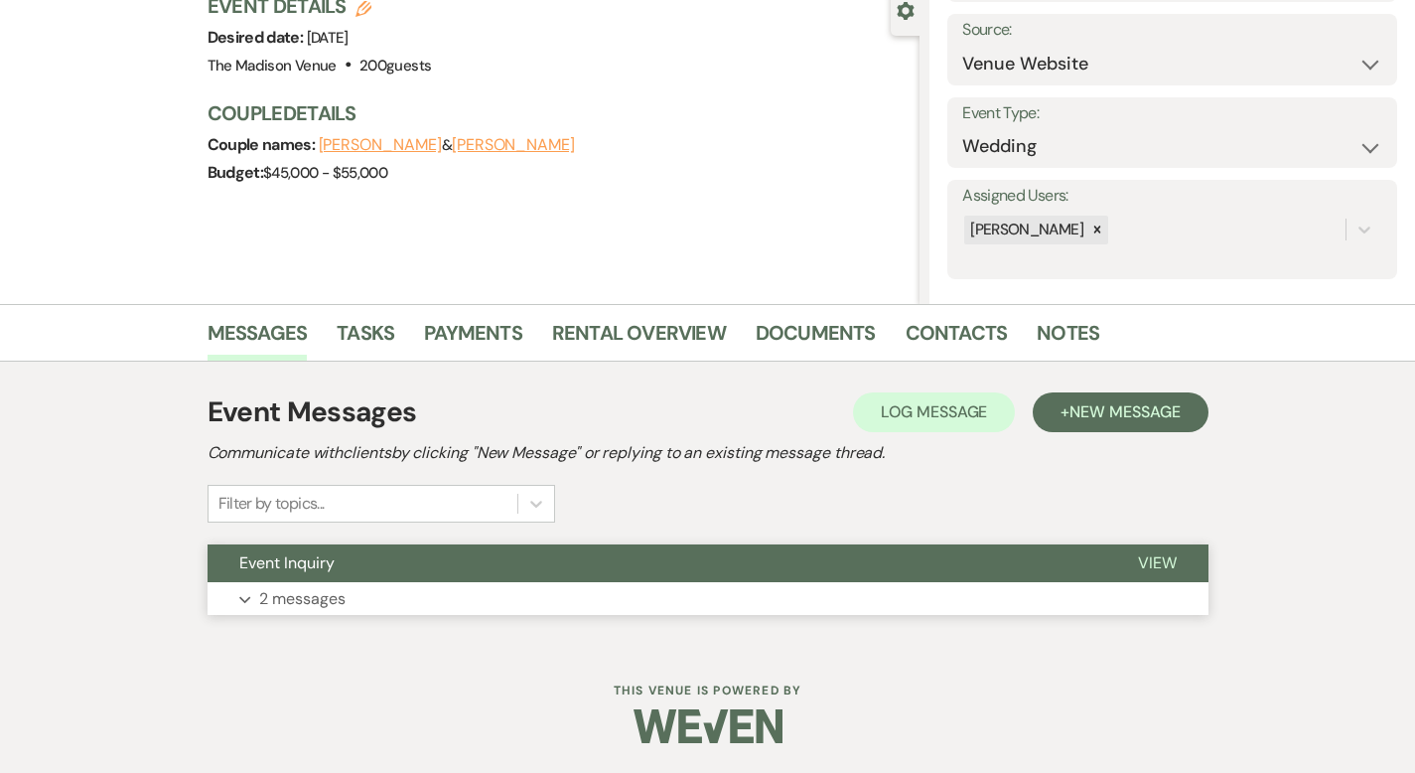
click at [1208, 547] on button "View" at bounding box center [1157, 563] width 102 height 38
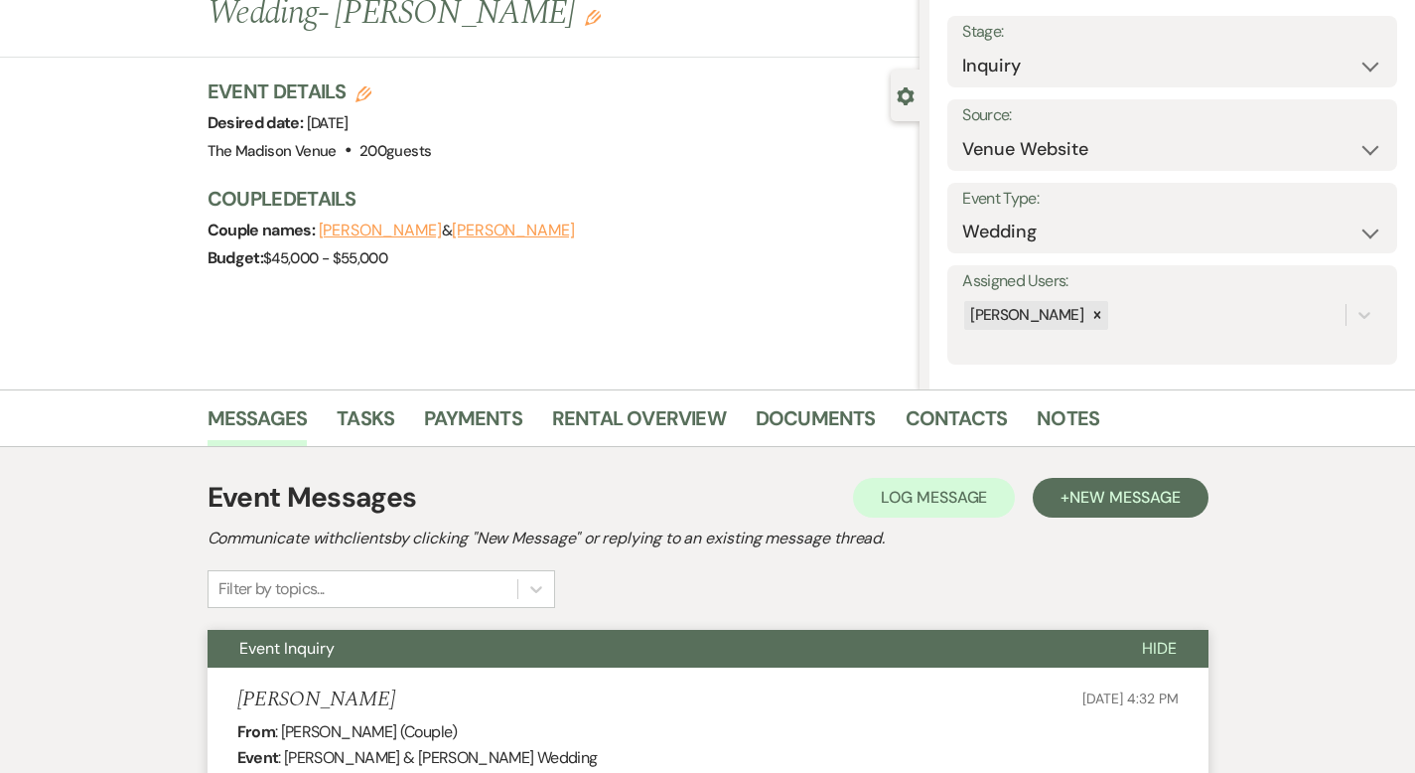
scroll to position [0, 0]
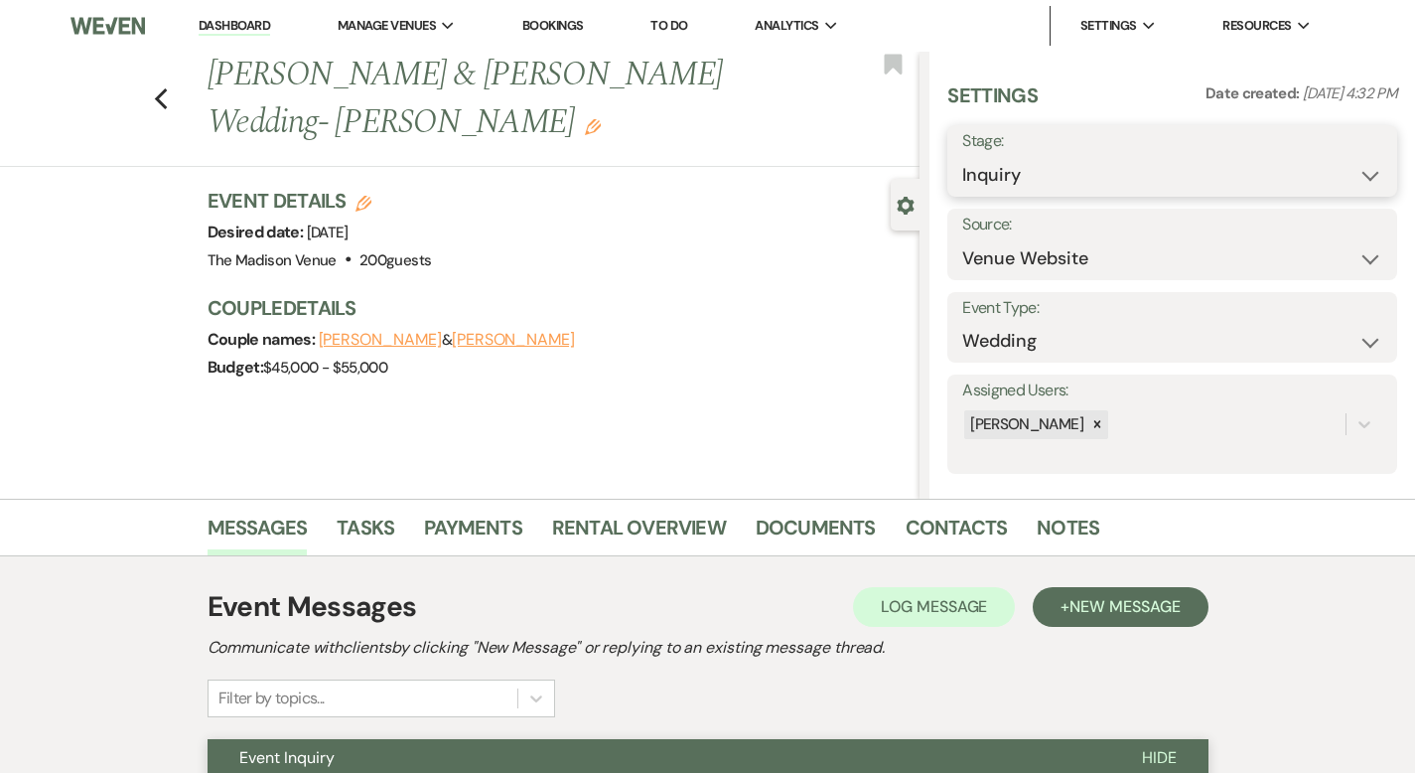
click at [1095, 178] on select "Inquiry Follow Up Tour Requested Tour Confirmed Toured Proposal Sent Booked Lost" at bounding box center [1172, 175] width 420 height 39
select select "9"
click at [1340, 166] on button "Save" at bounding box center [1349, 161] width 95 height 40
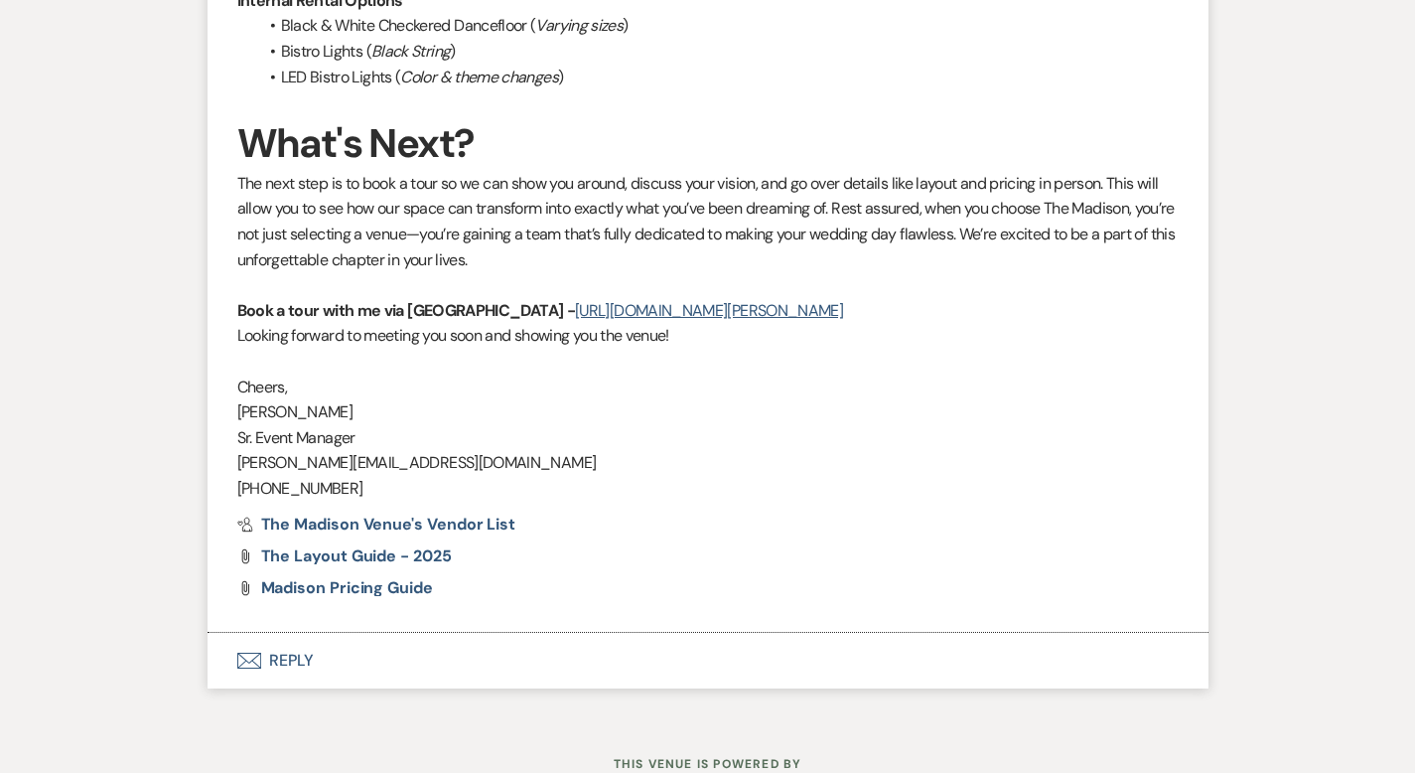
scroll to position [2408, 0]
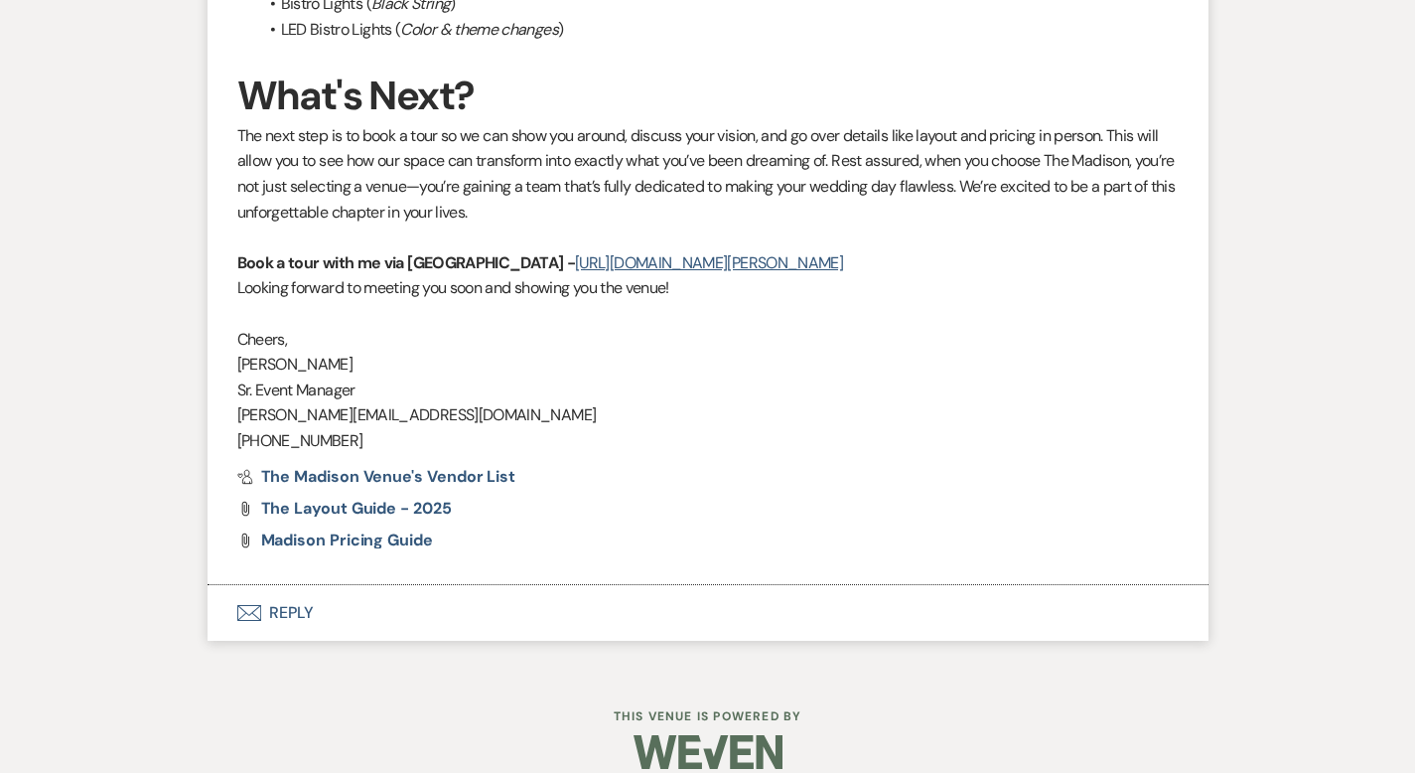
click at [237, 585] on button "Envelope Reply" at bounding box center [708, 613] width 1001 height 56
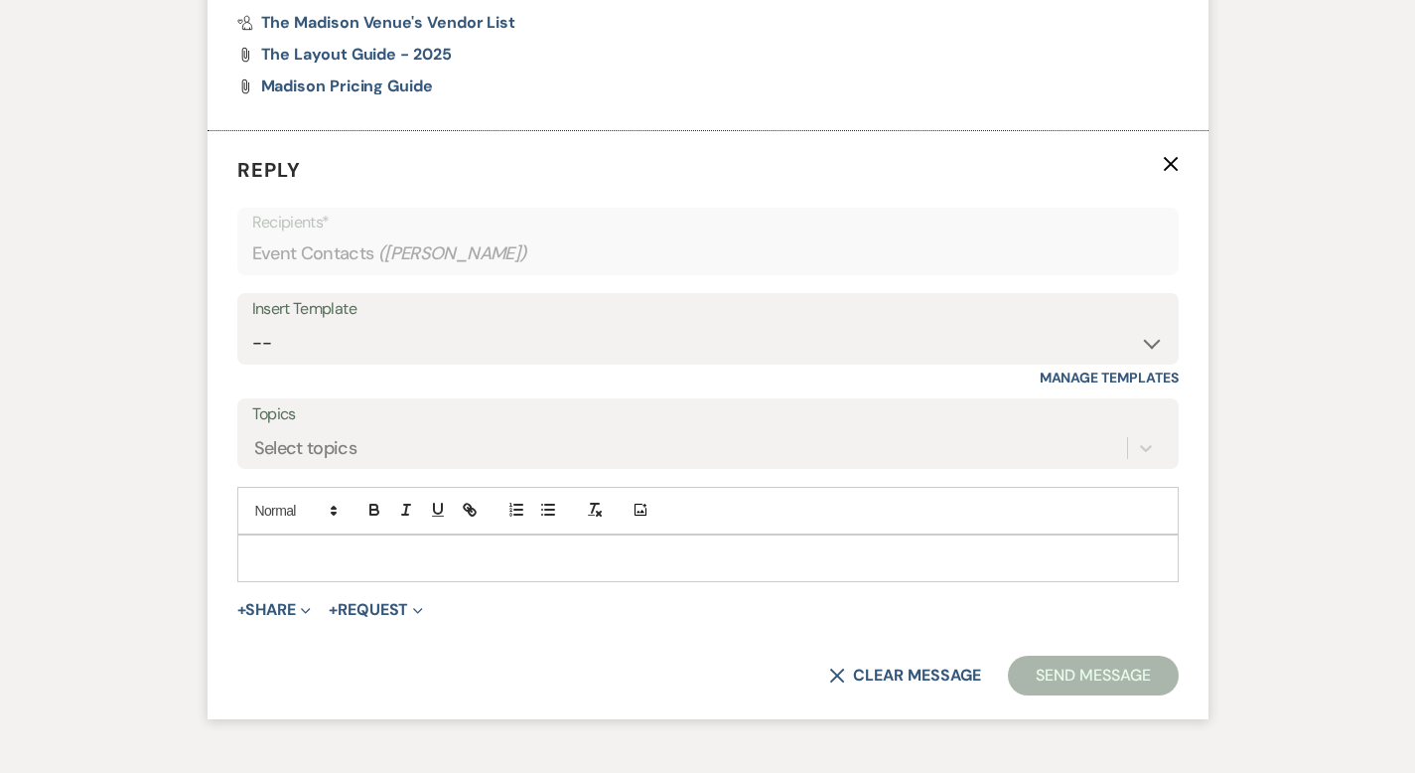
scroll to position [2876, 0]
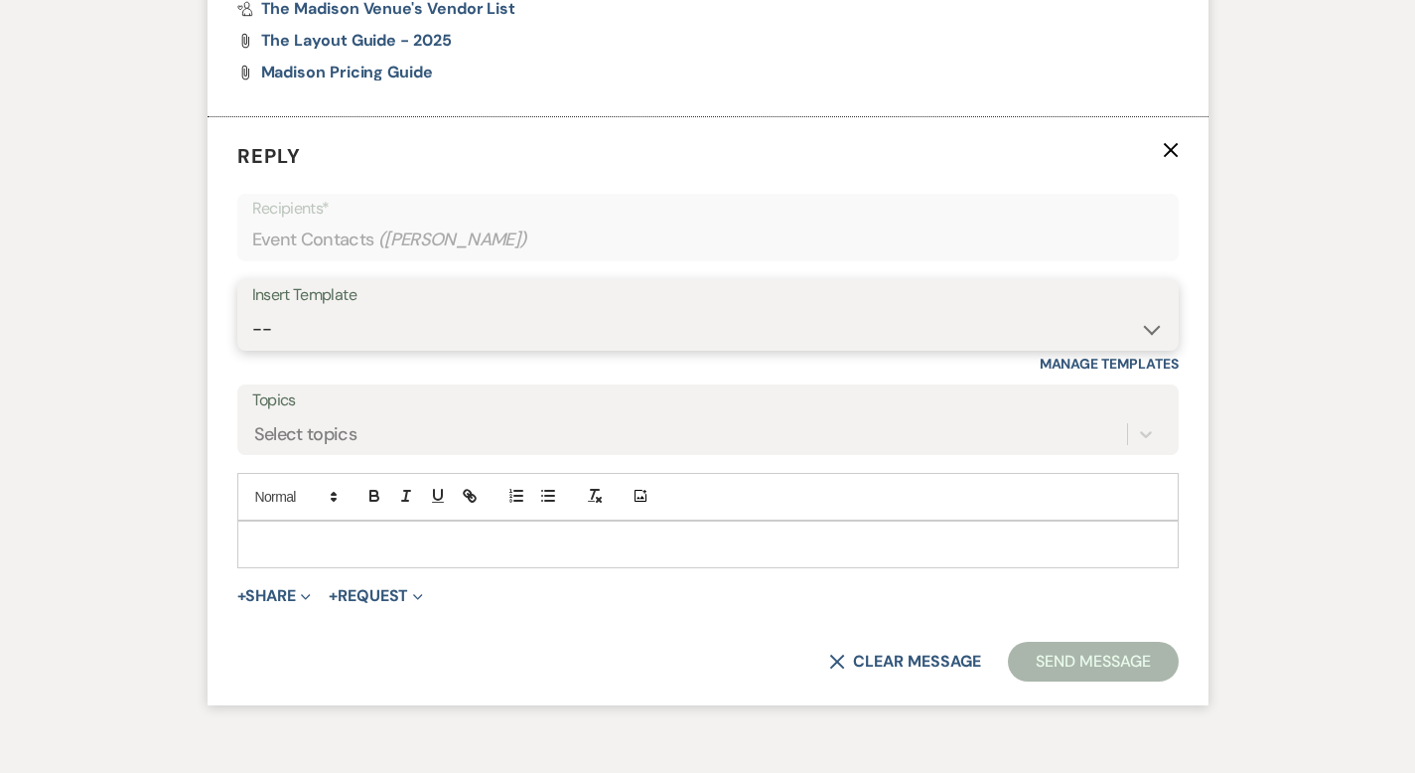
click at [382, 310] on select "-- Weven Planning Portal Introduction (Booked Events) Corporate Lead Follow Up …" at bounding box center [708, 329] width 912 height 39
select select "3682"
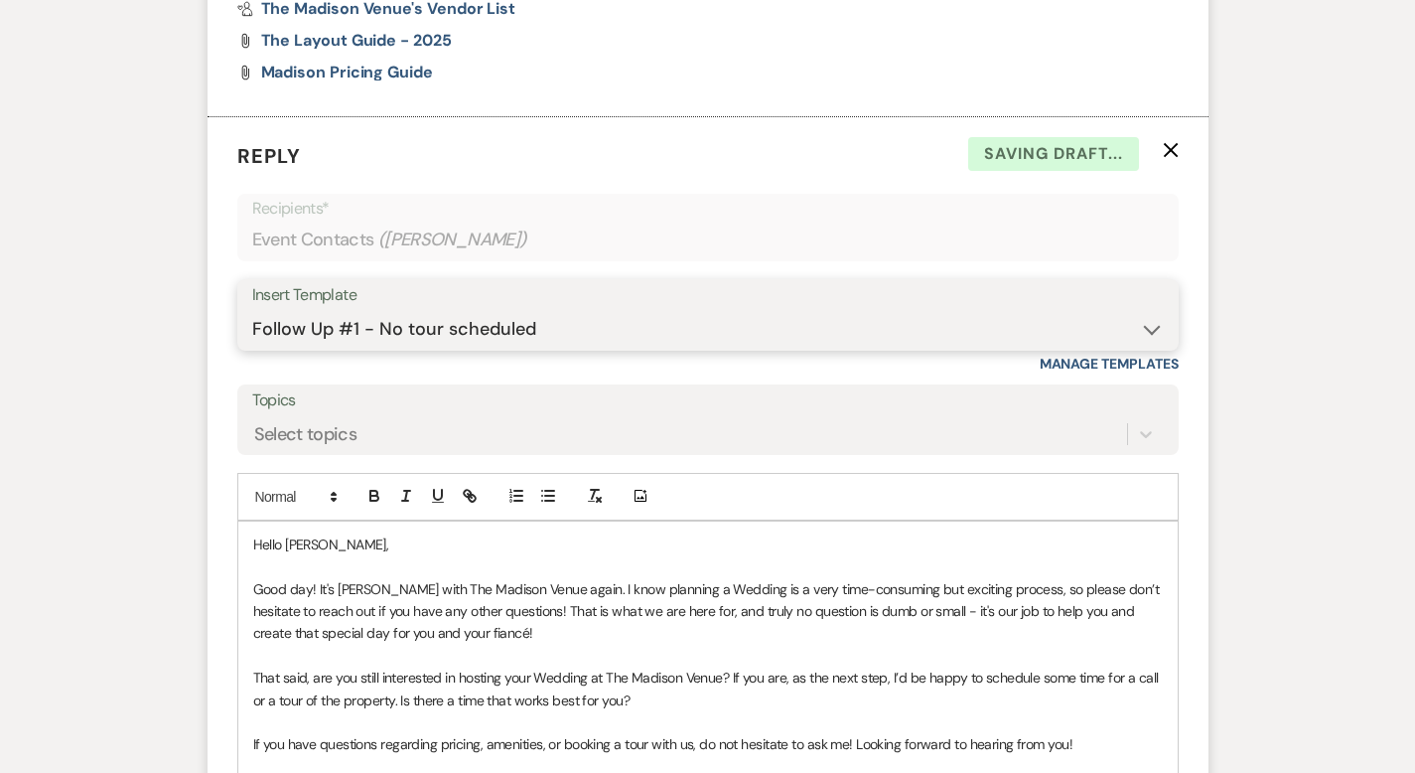
scroll to position [3231, 0]
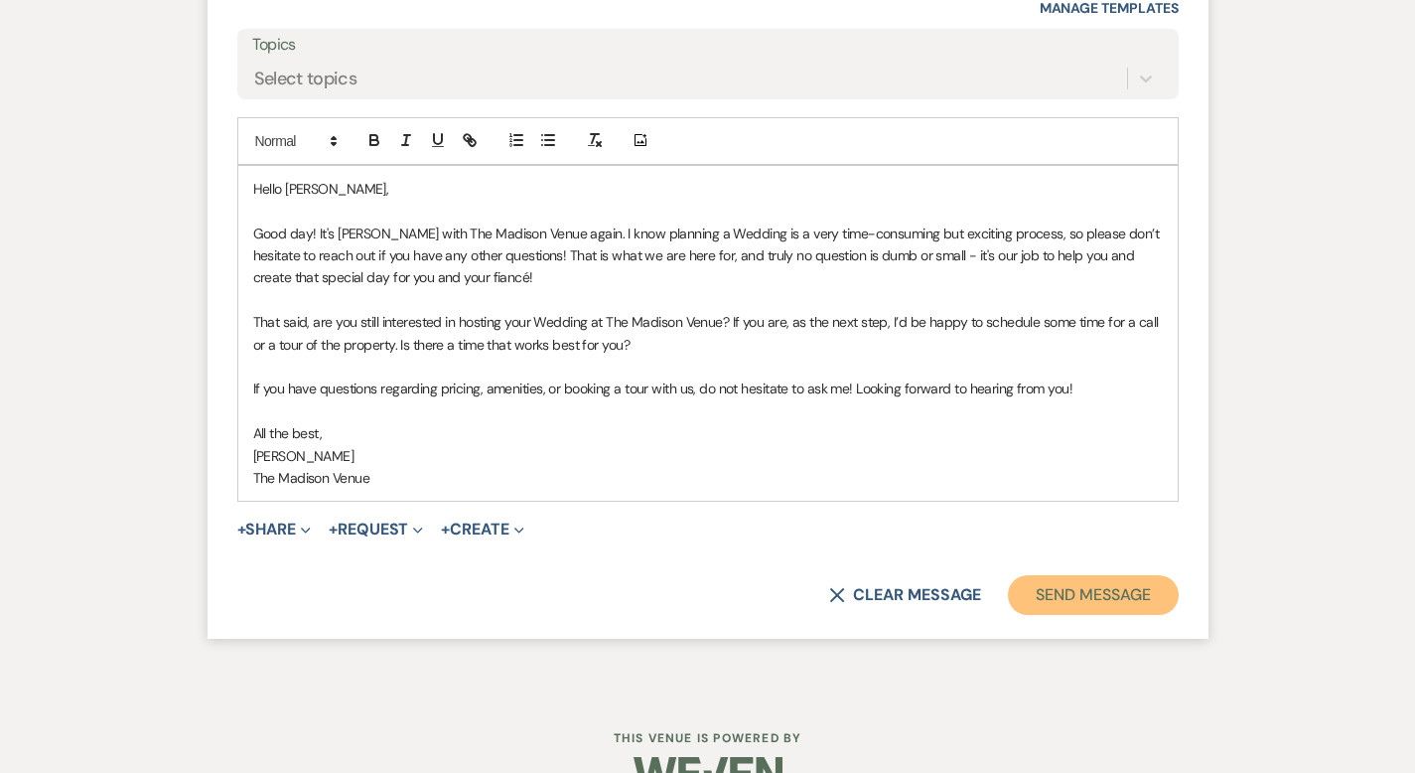
click at [1155, 575] on button "Send Message" at bounding box center [1093, 595] width 170 height 40
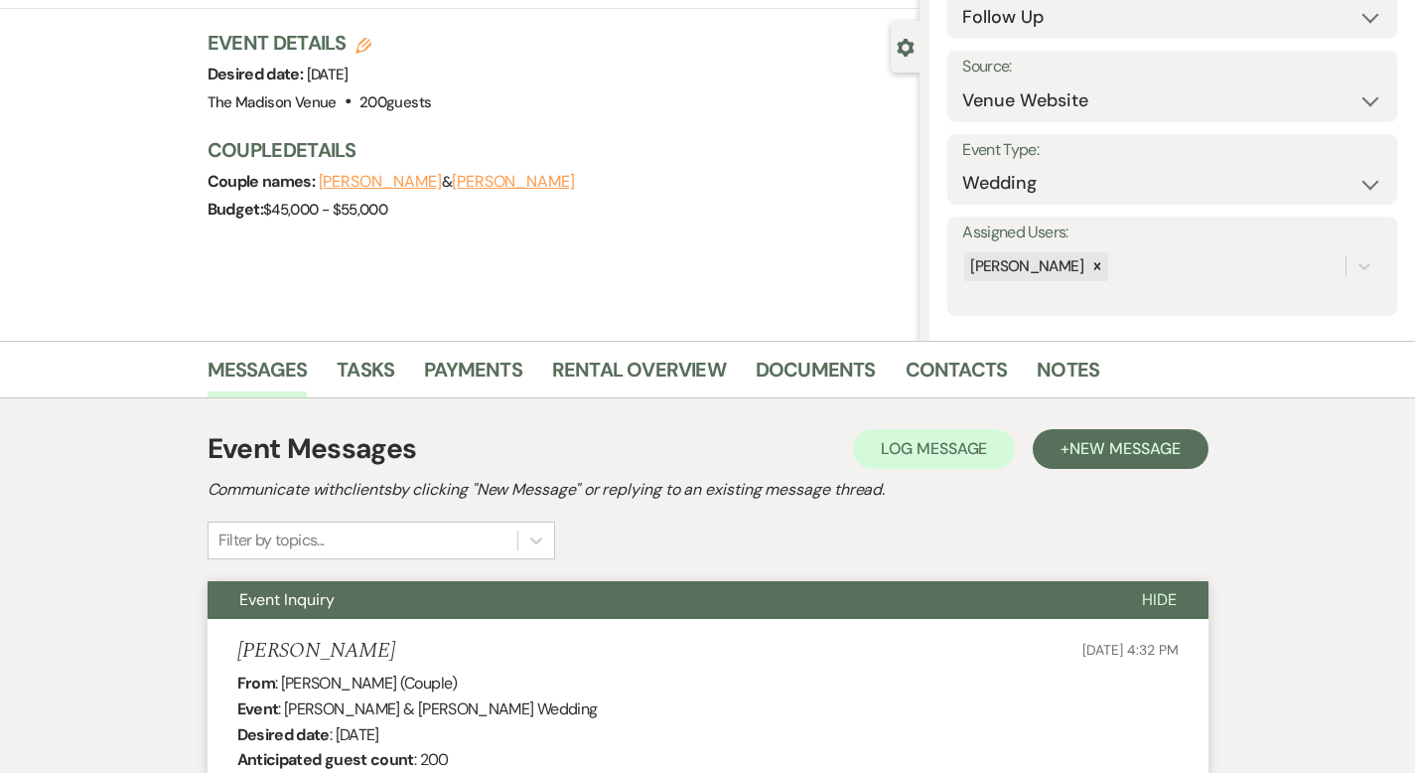
scroll to position [0, 0]
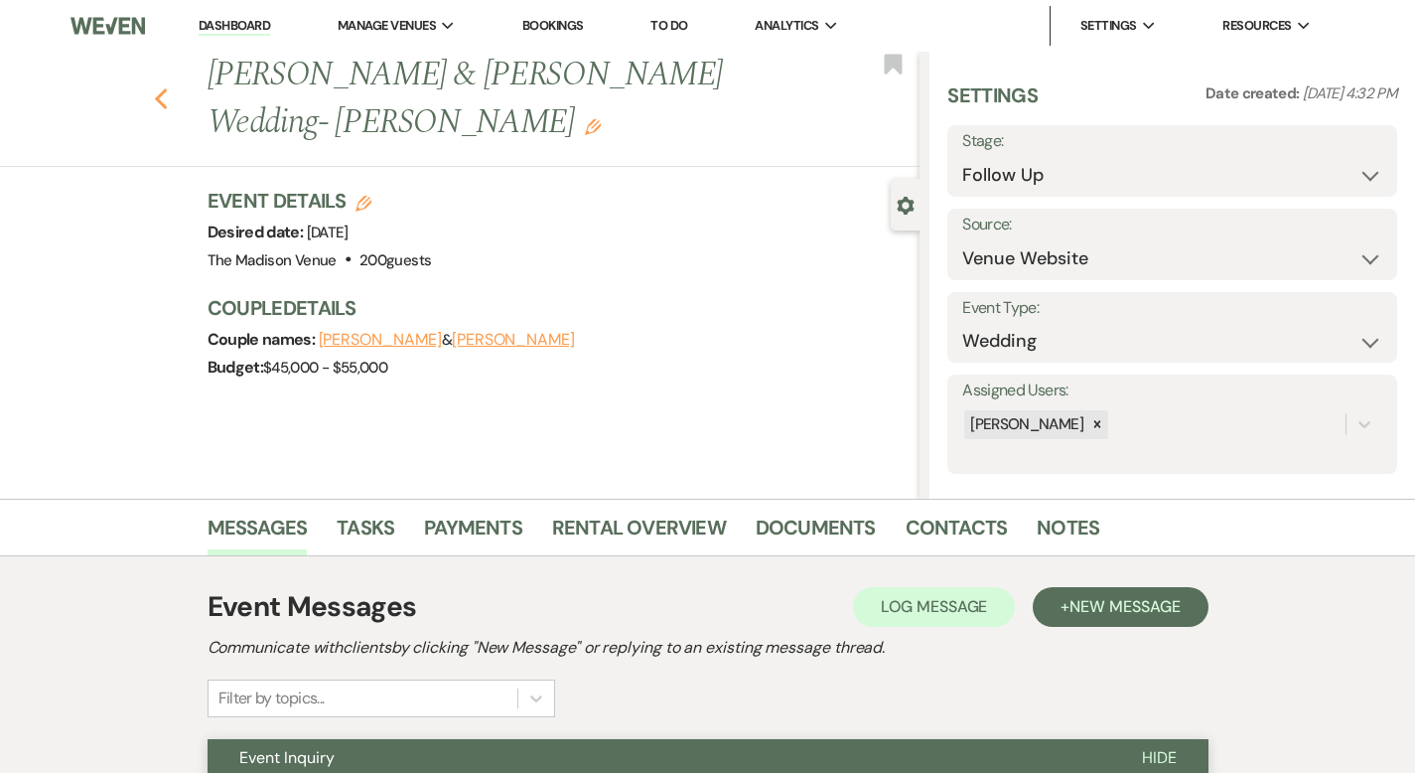
click at [154, 88] on use "button" at bounding box center [160, 99] width 13 height 22
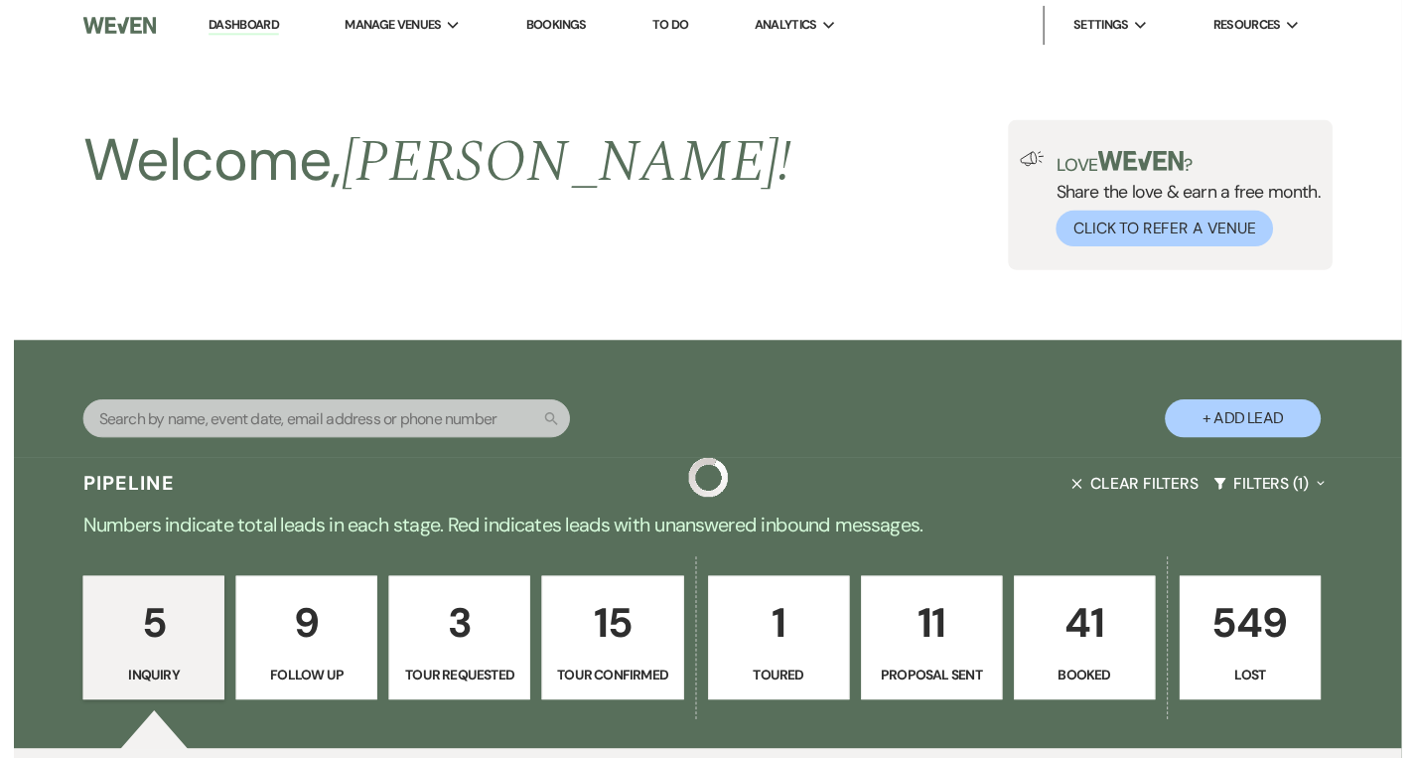
scroll to position [838, 0]
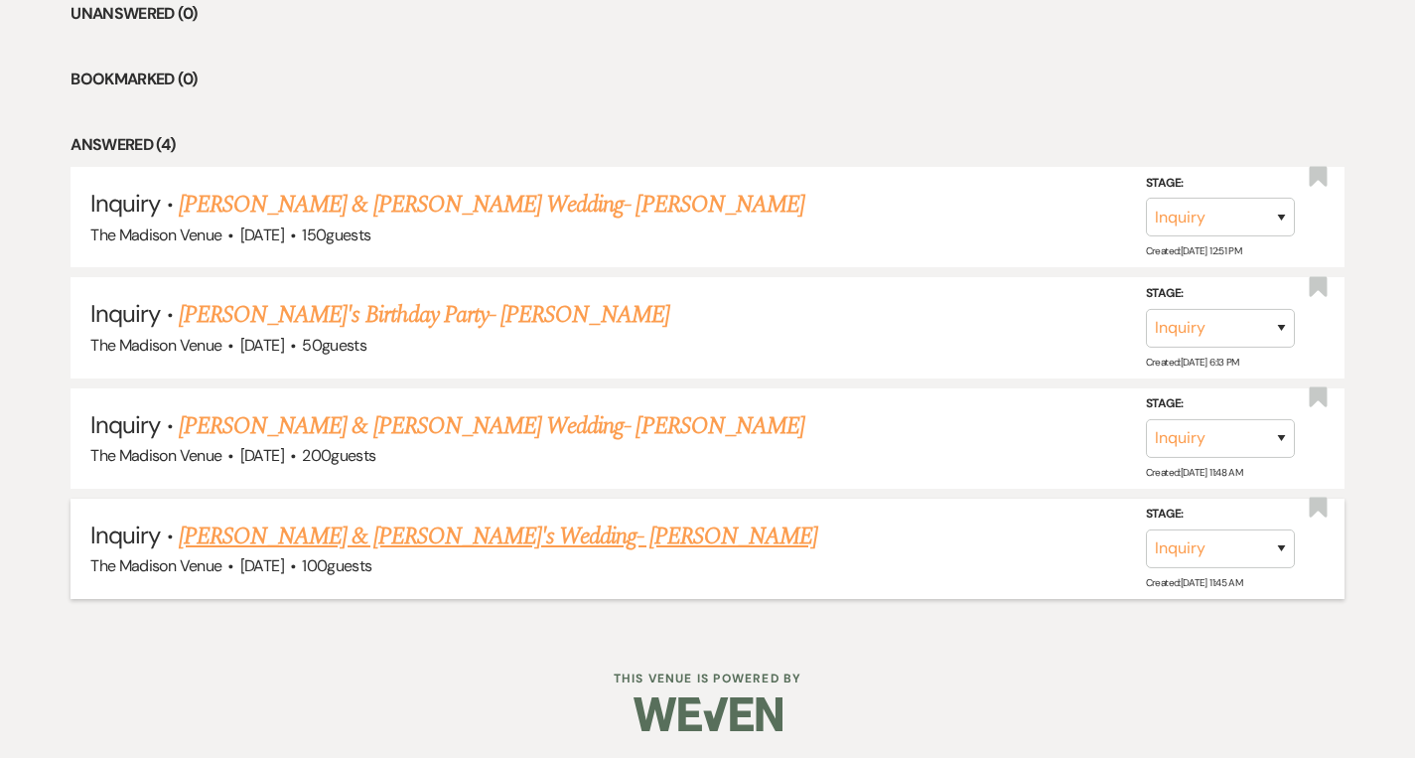
click at [377, 539] on link "[PERSON_NAME] & [PERSON_NAME]'s Wedding- [PERSON_NAME]" at bounding box center [498, 536] width 638 height 36
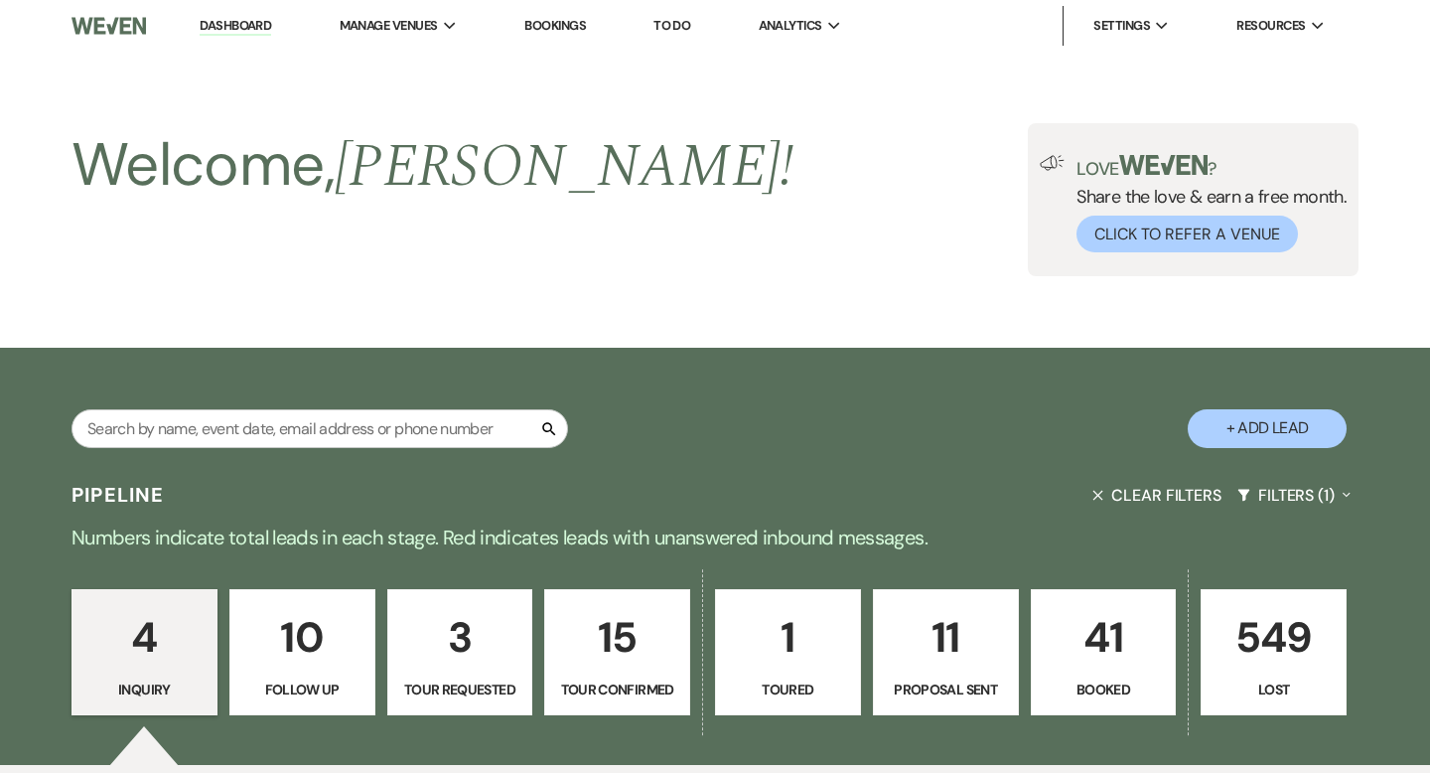
select select "4"
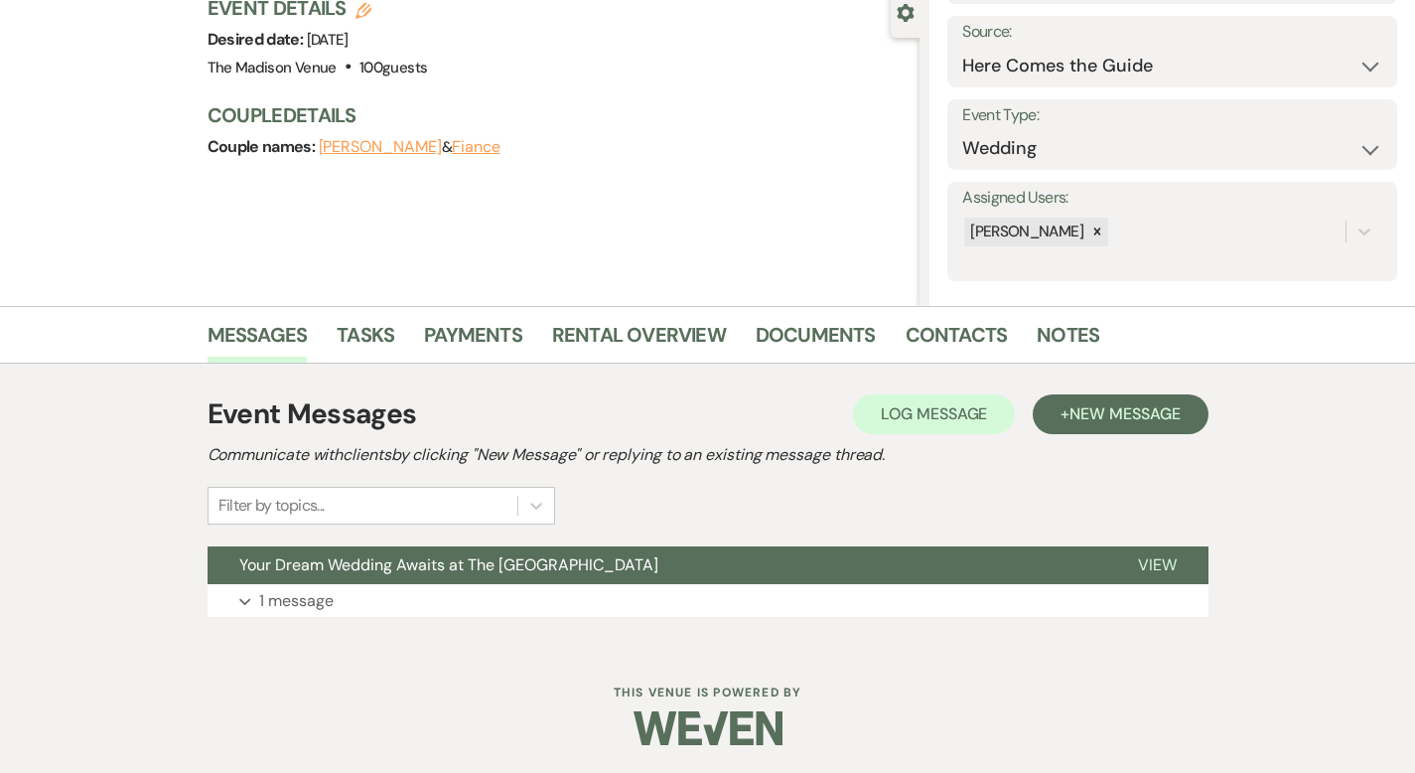
scroll to position [195, 0]
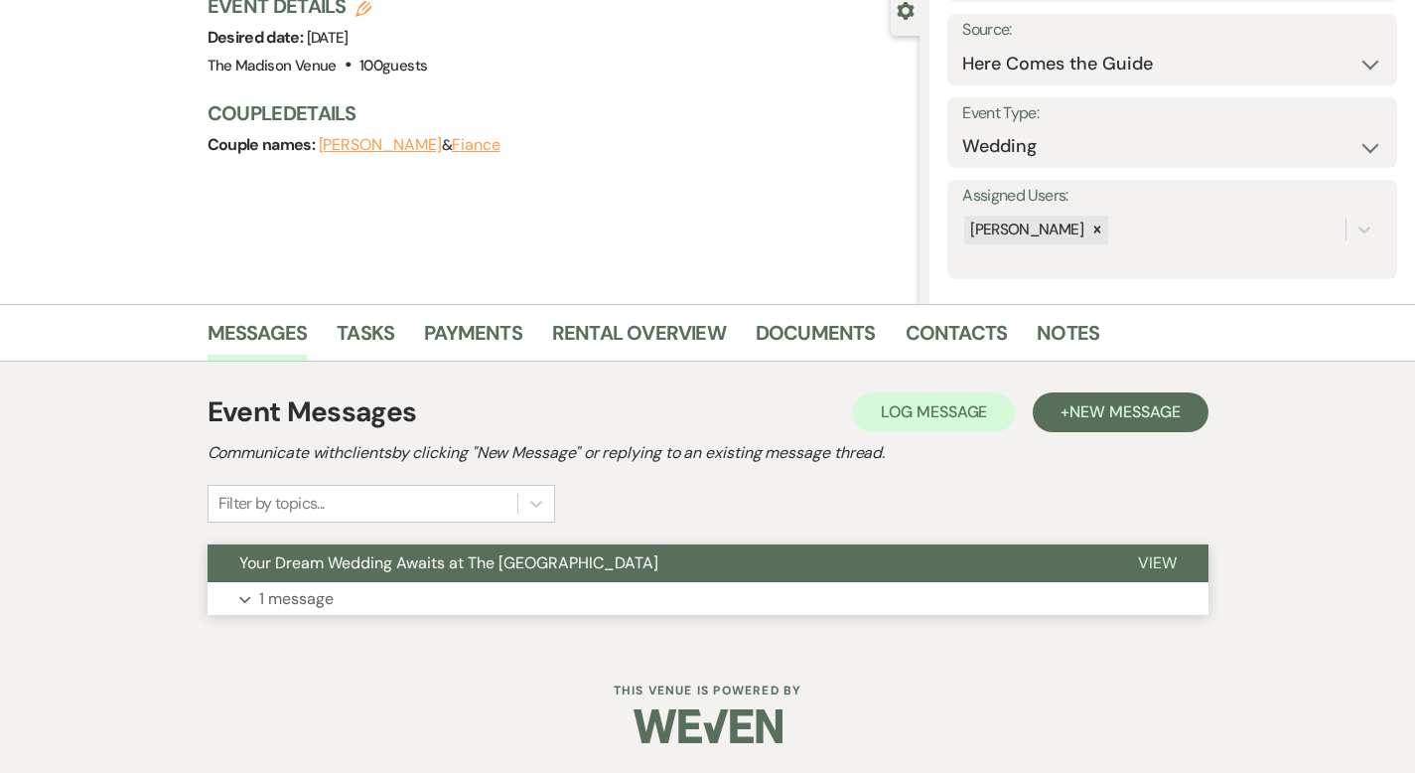
click at [1177, 553] on span "View" at bounding box center [1157, 562] width 39 height 21
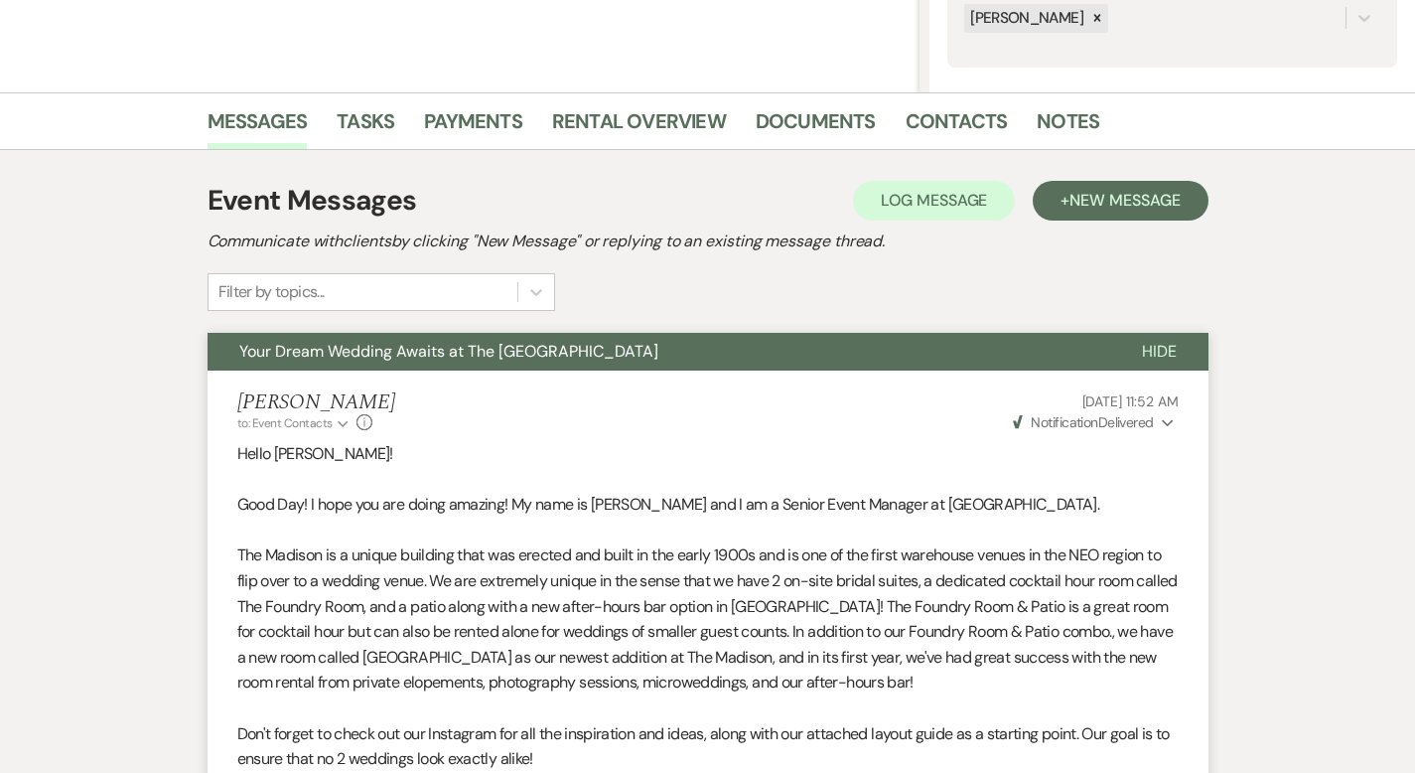
scroll to position [0, 0]
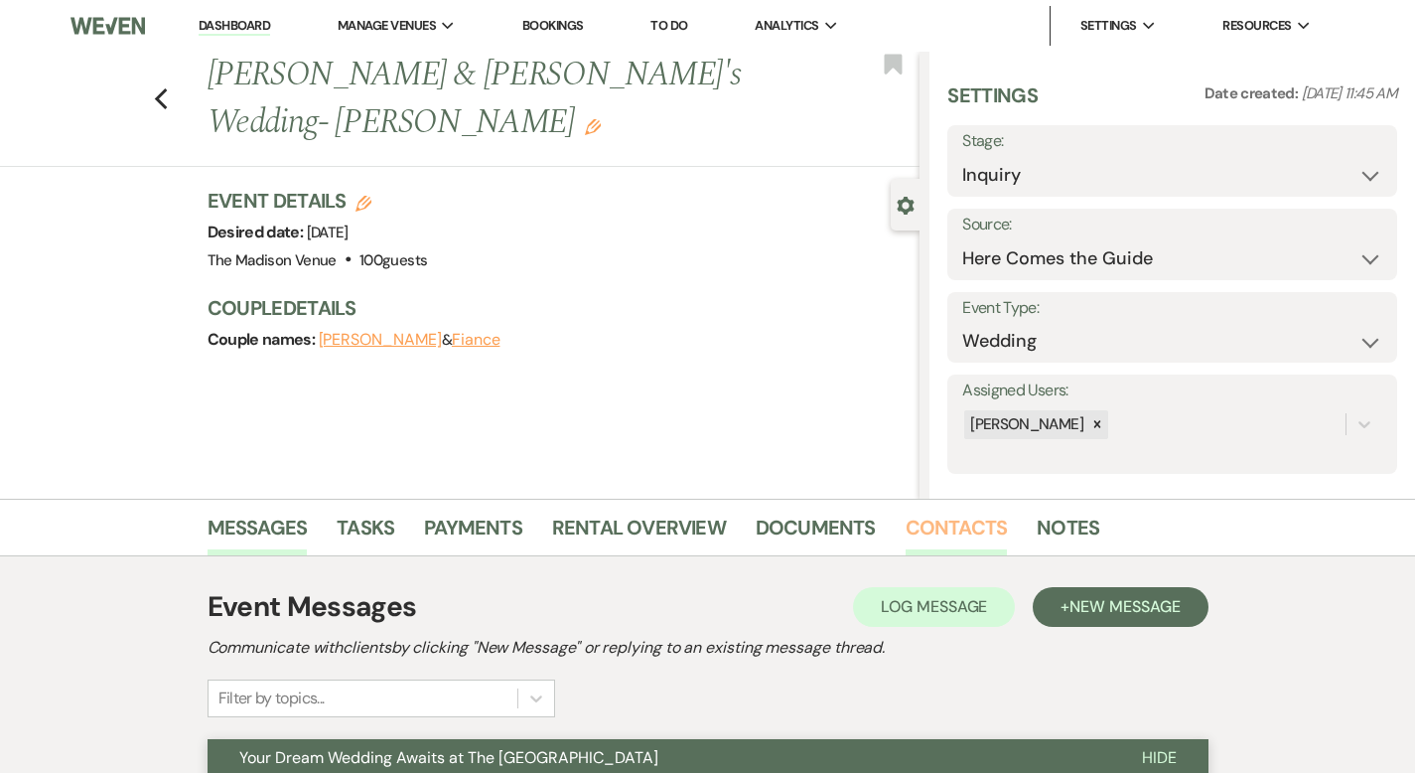
click at [906, 529] on link "Contacts" at bounding box center [957, 533] width 102 height 44
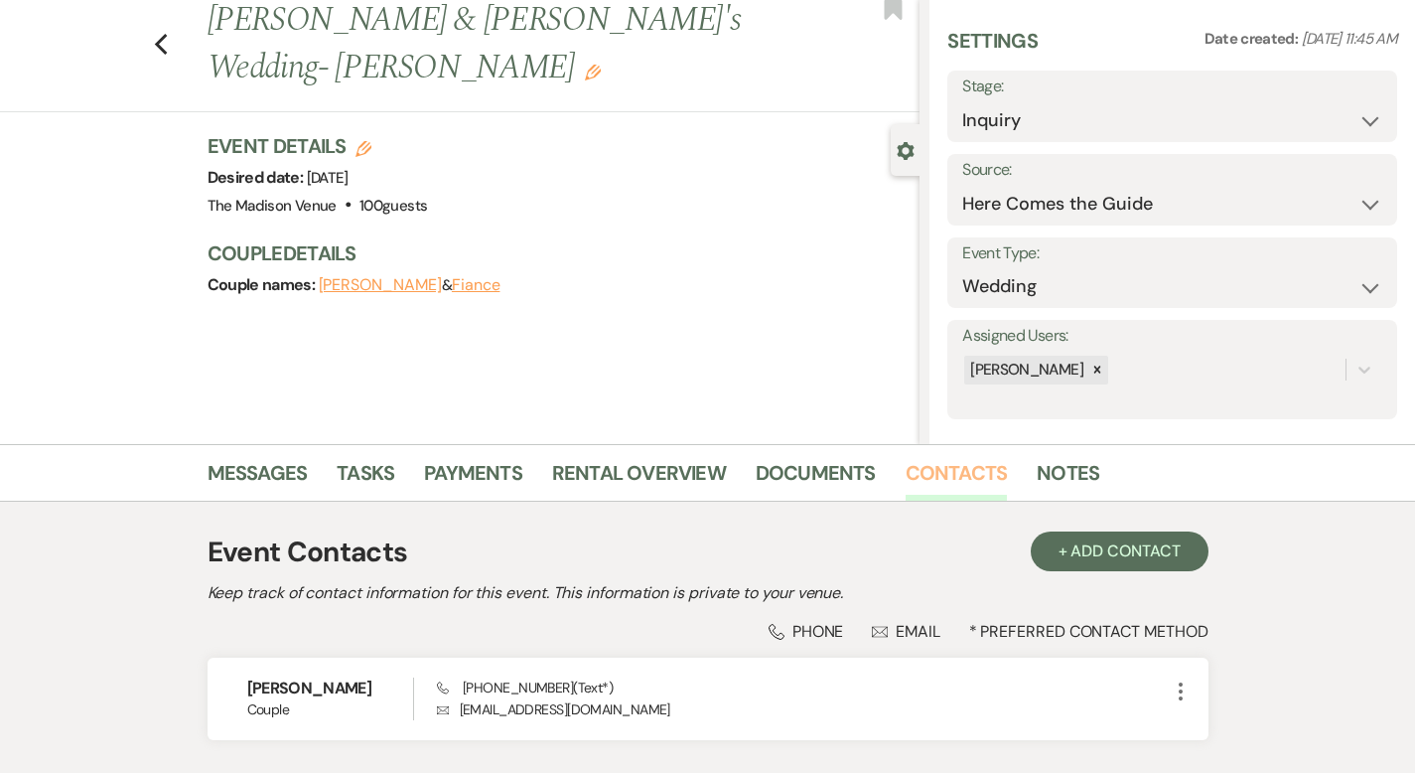
scroll to position [198, 0]
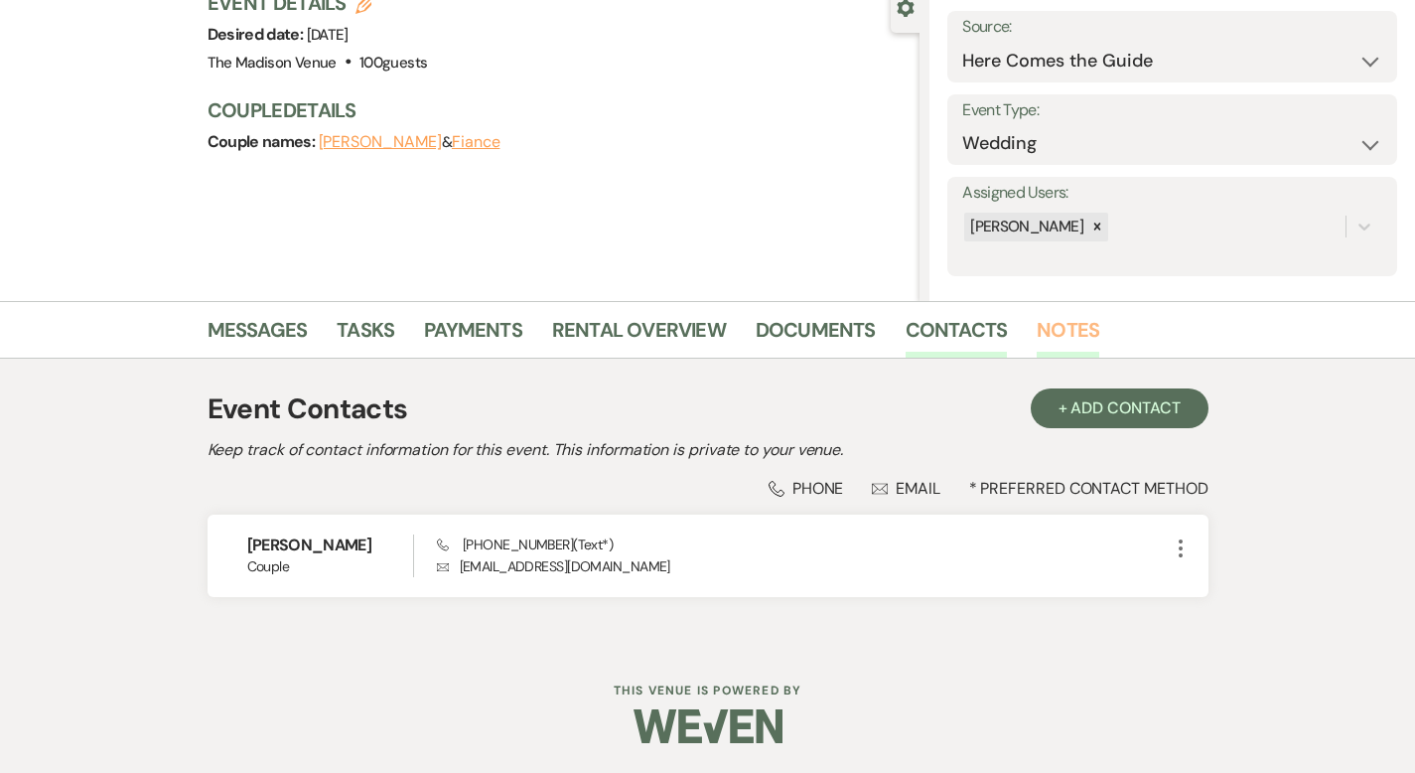
click at [1037, 321] on link "Notes" at bounding box center [1068, 336] width 63 height 44
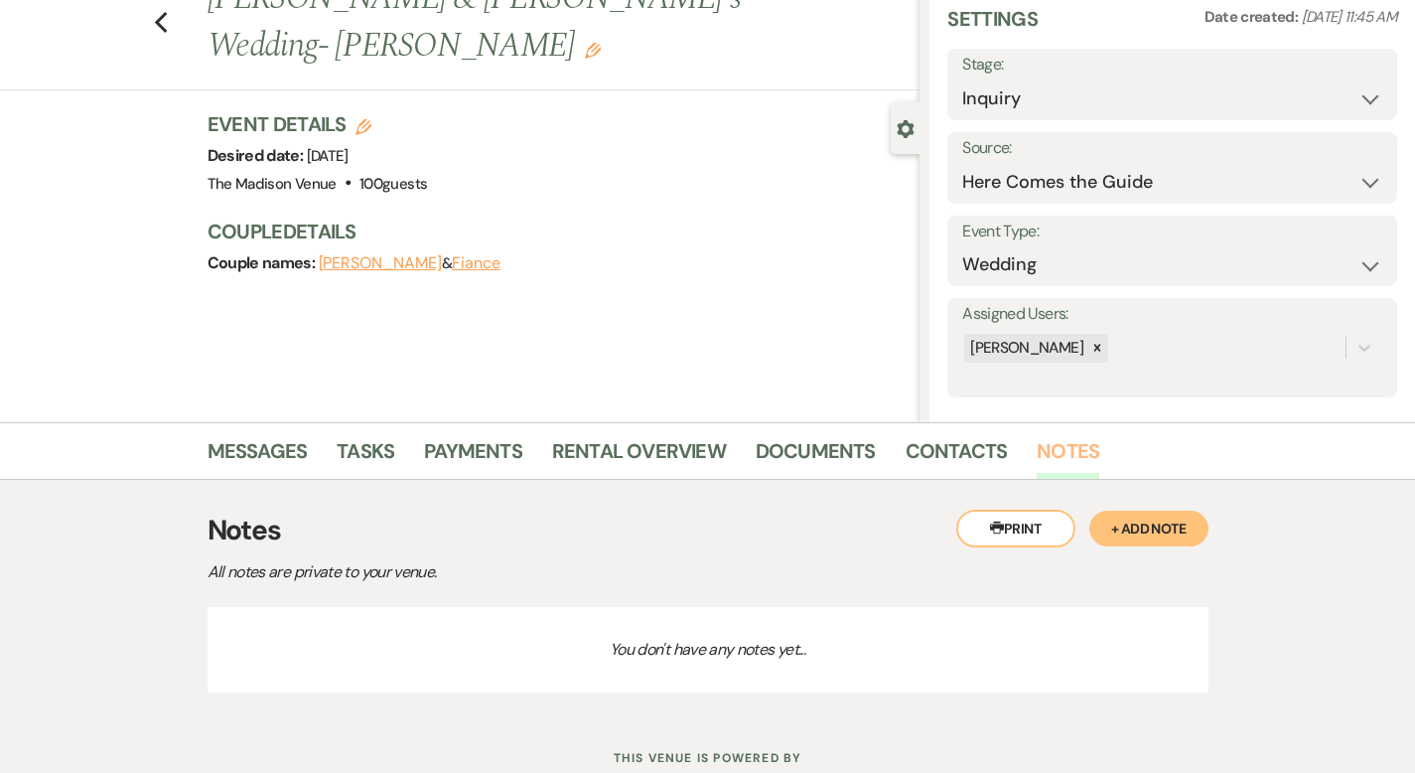
scroll to position [151, 0]
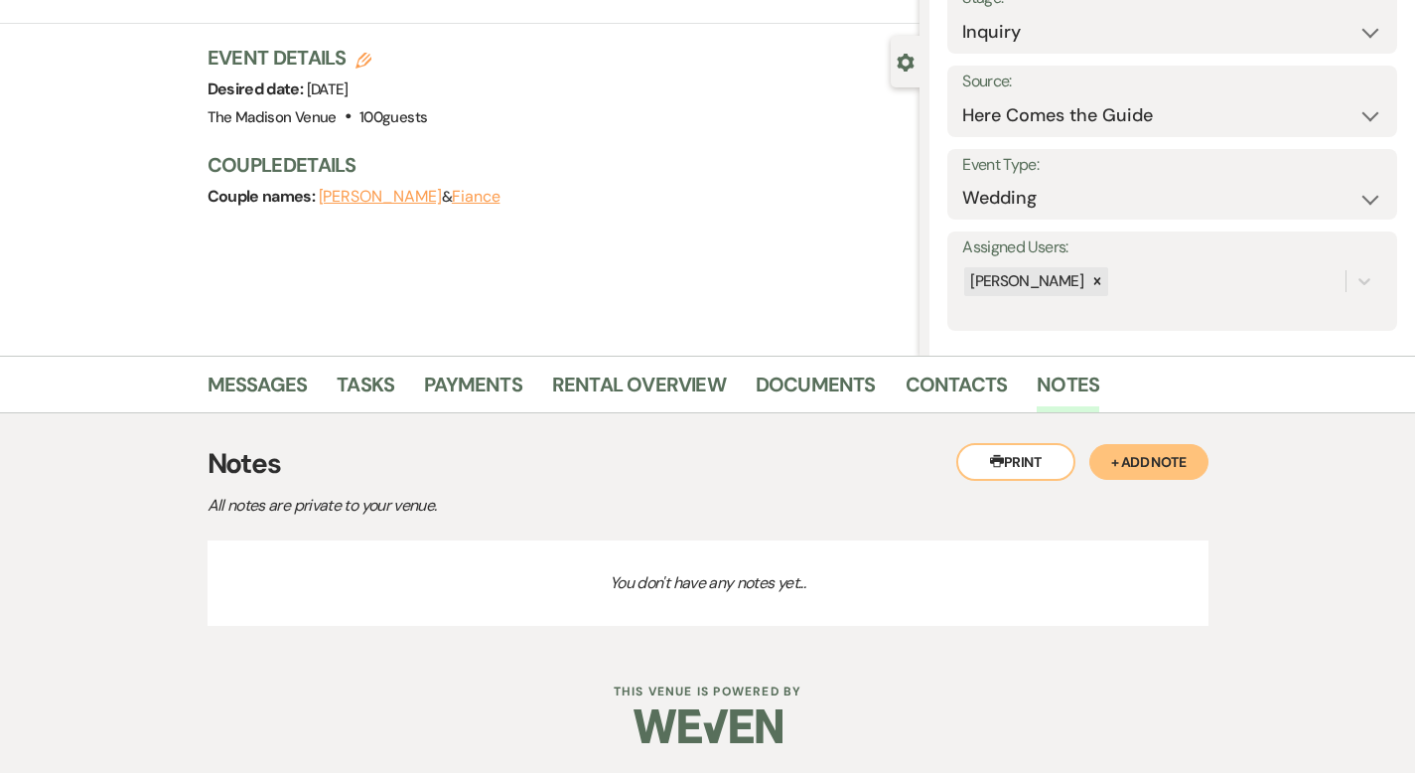
click at [1208, 456] on button "+ Add Note" at bounding box center [1148, 462] width 119 height 36
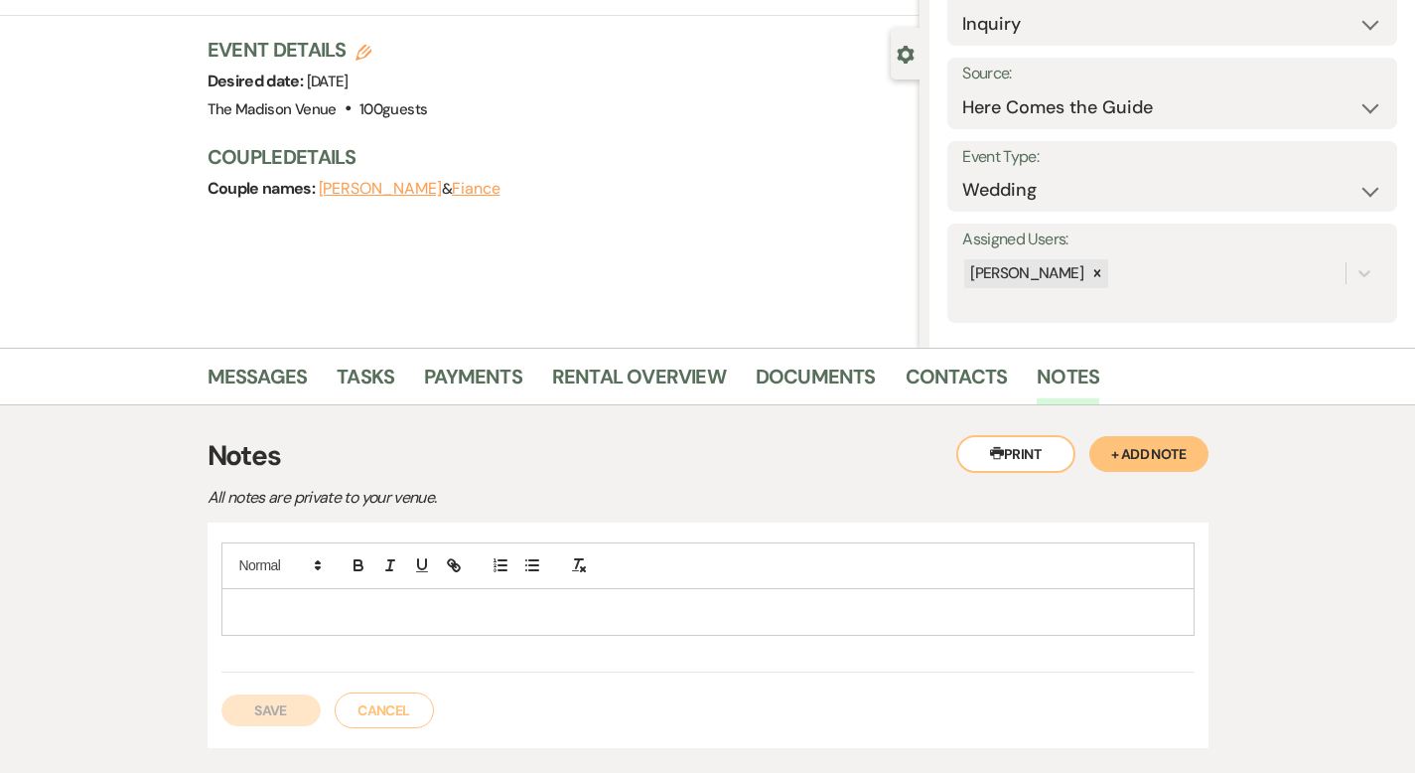
click at [477, 615] on p at bounding box center [707, 612] width 941 height 22
click at [221, 706] on button "Save" at bounding box center [270, 710] width 99 height 32
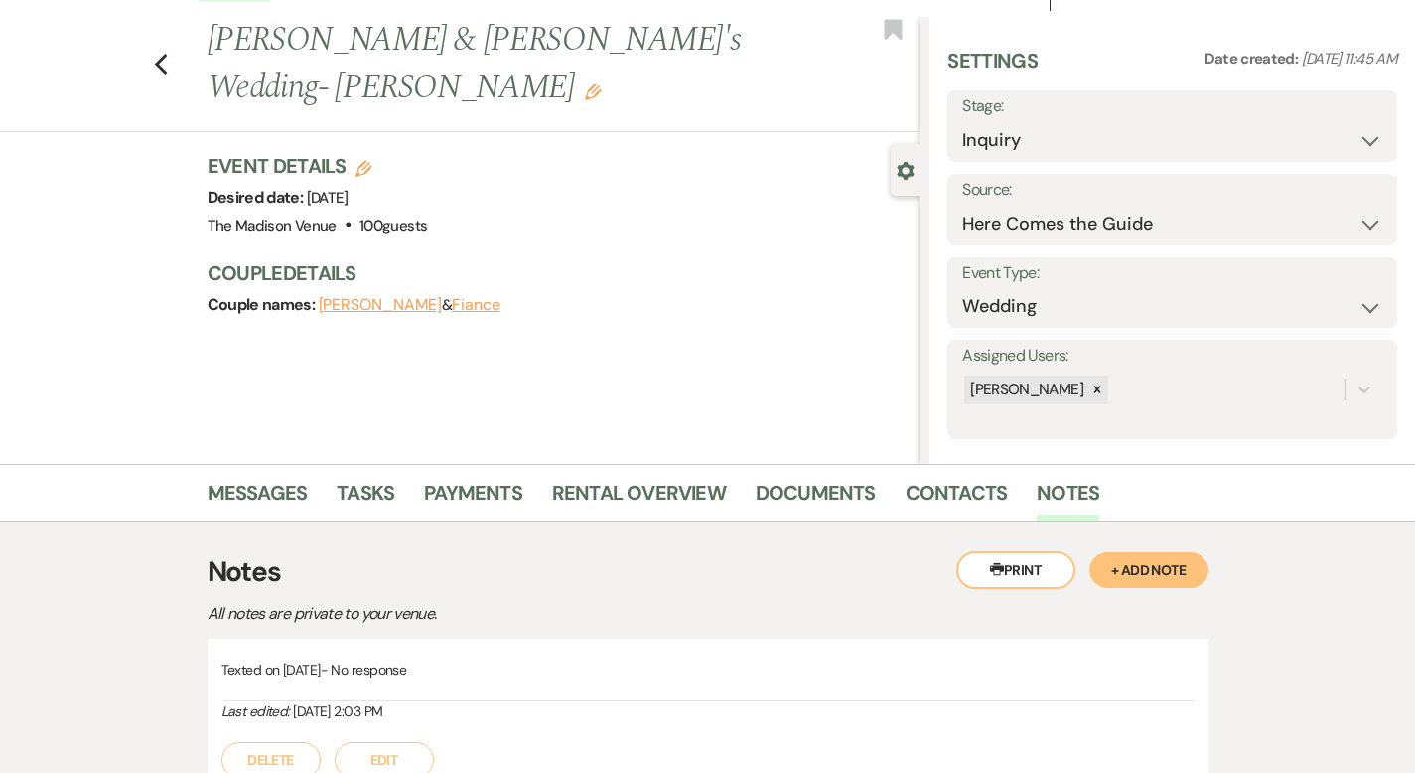
scroll to position [0, 0]
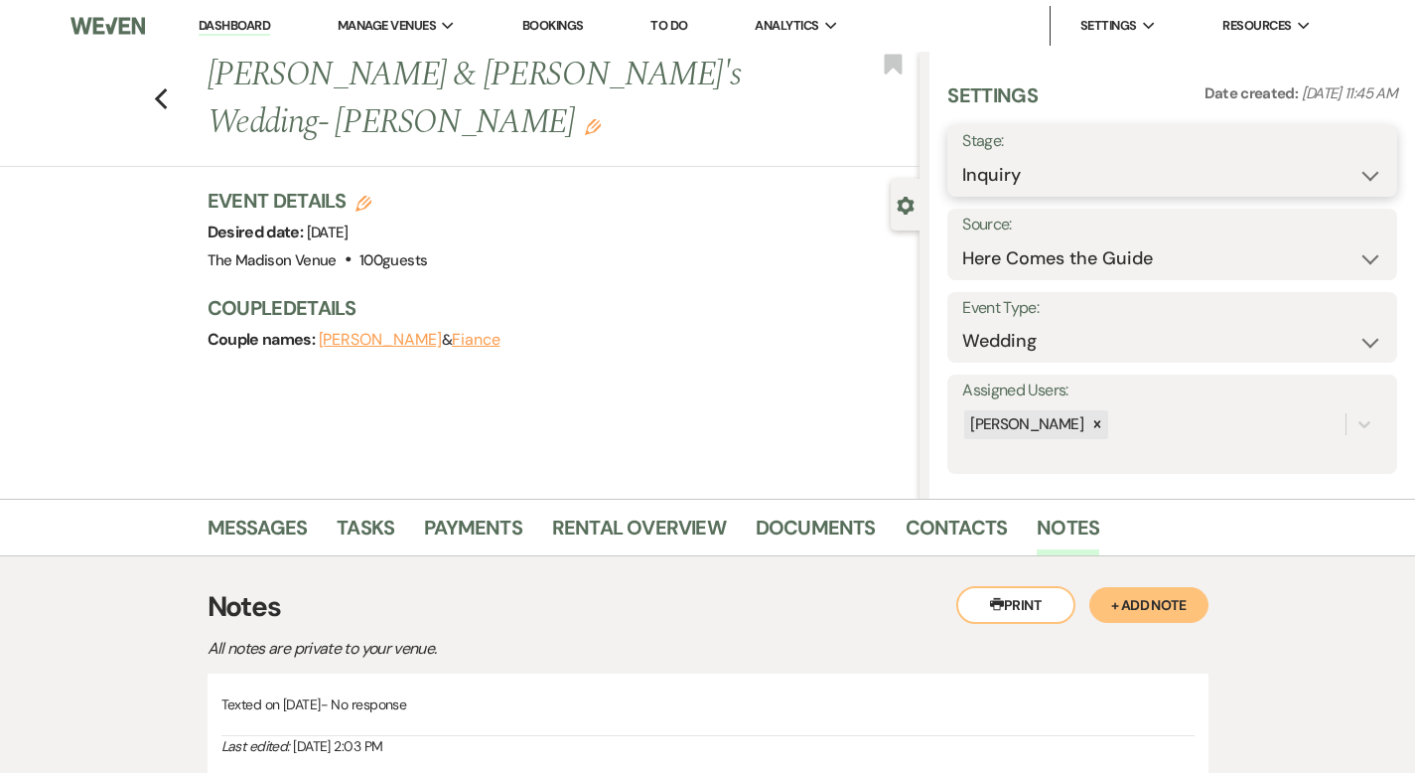
click at [1121, 181] on select "Inquiry Follow Up Tour Requested Tour Confirmed Toured Proposal Sent Booked Lost" at bounding box center [1172, 175] width 420 height 39
select select "9"
click at [1316, 153] on button "Save" at bounding box center [1349, 161] width 95 height 40
click at [84, 71] on div "Previous [PERSON_NAME] & [PERSON_NAME]'s Wedding- [PERSON_NAME] Edit Bookmark" at bounding box center [454, 109] width 929 height 115
click at [154, 87] on icon "Previous" at bounding box center [161, 99] width 15 height 24
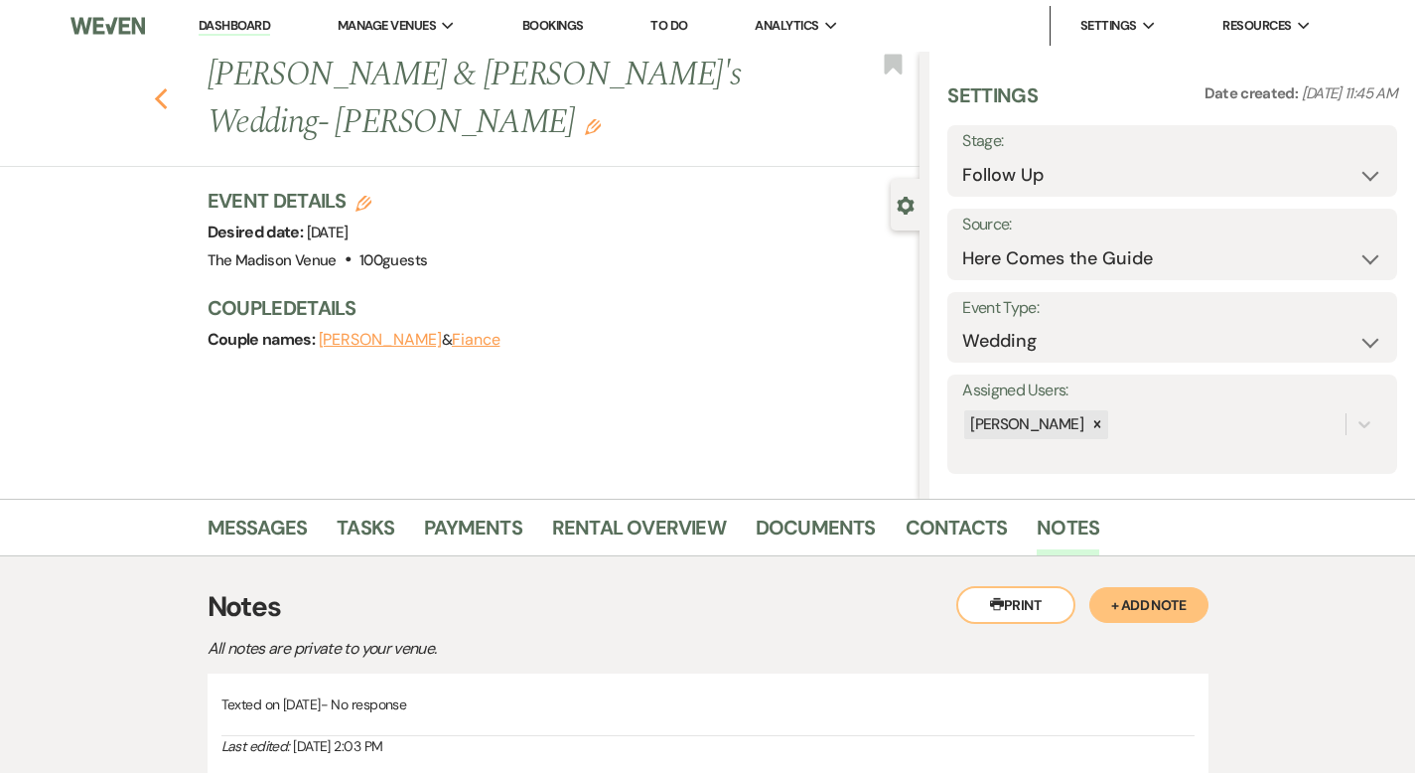
select select "9"
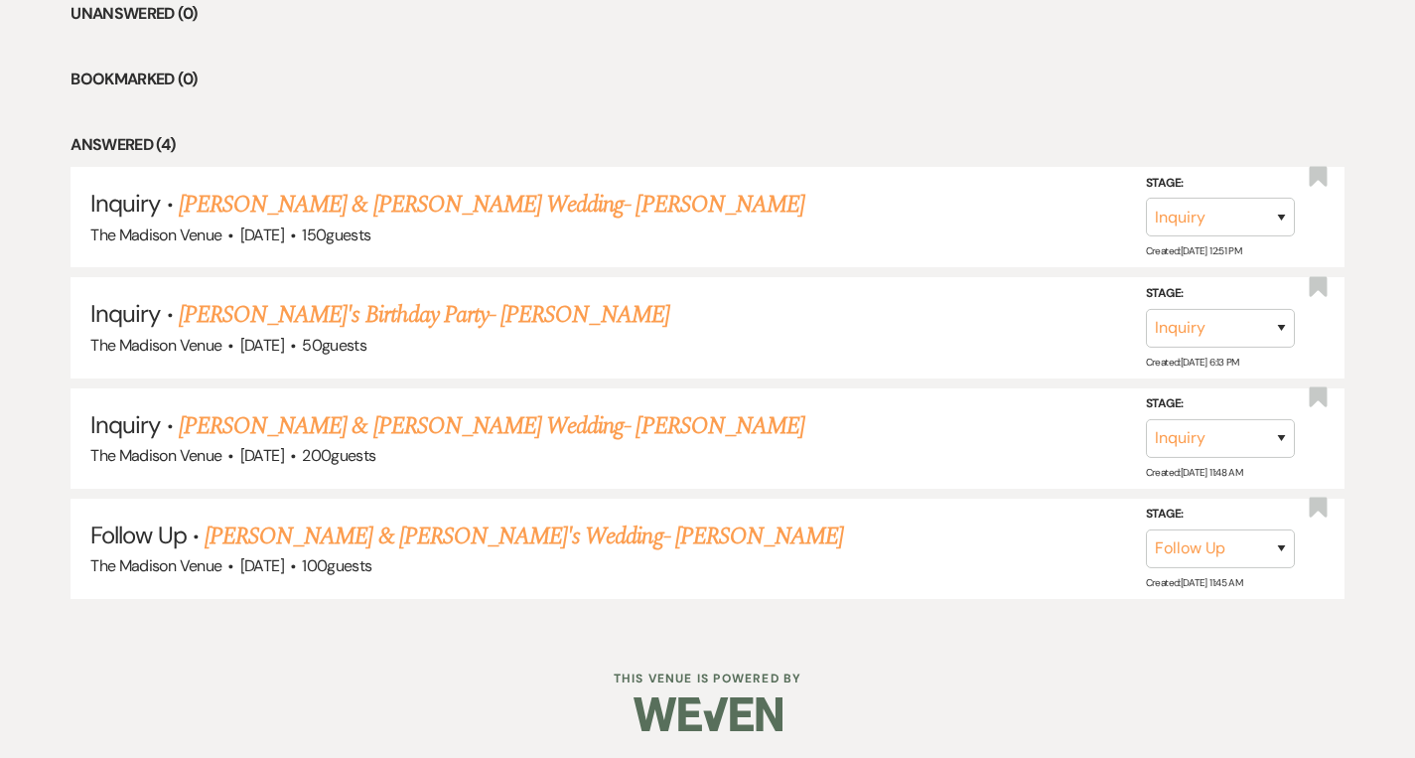
scroll to position [728, 0]
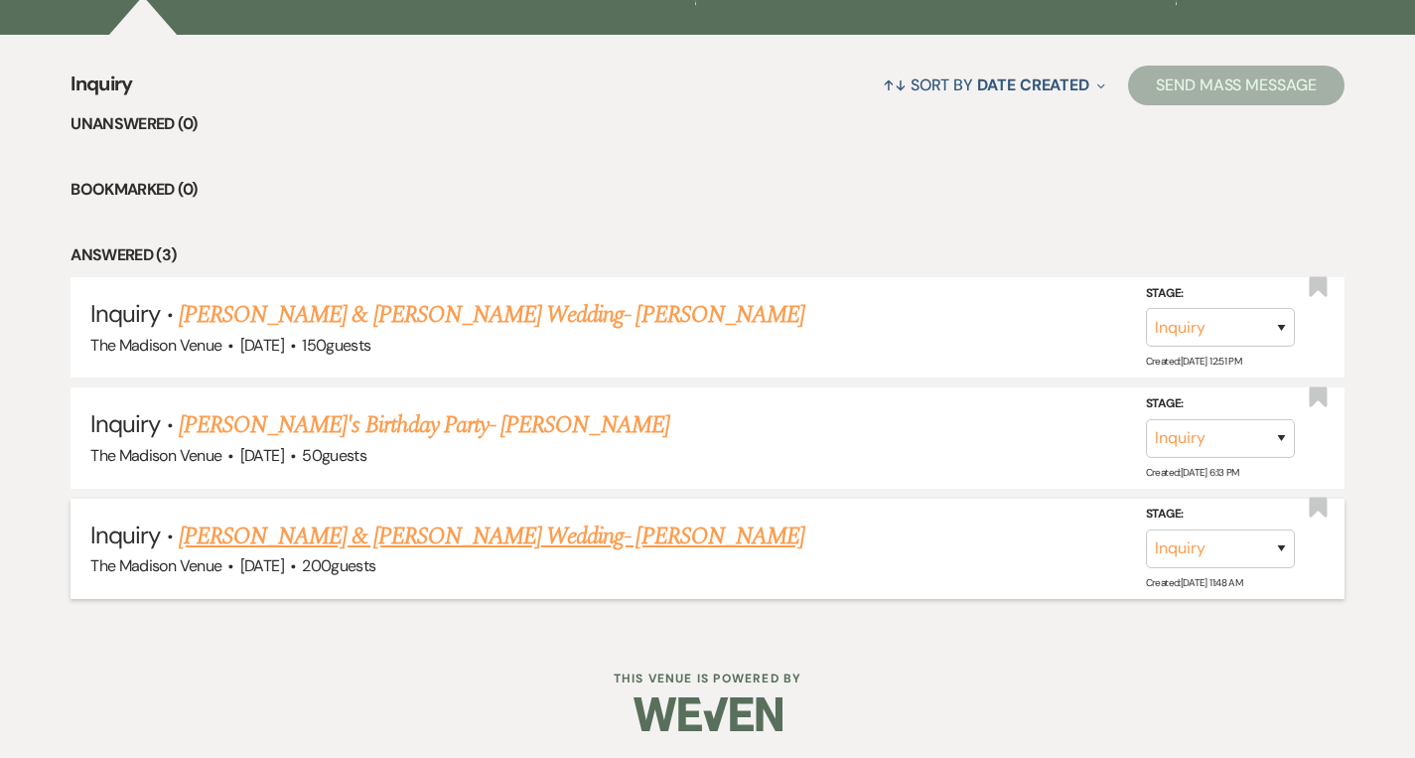
click at [385, 536] on link "[PERSON_NAME] & [PERSON_NAME] Wedding- [PERSON_NAME]" at bounding box center [492, 536] width 626 height 36
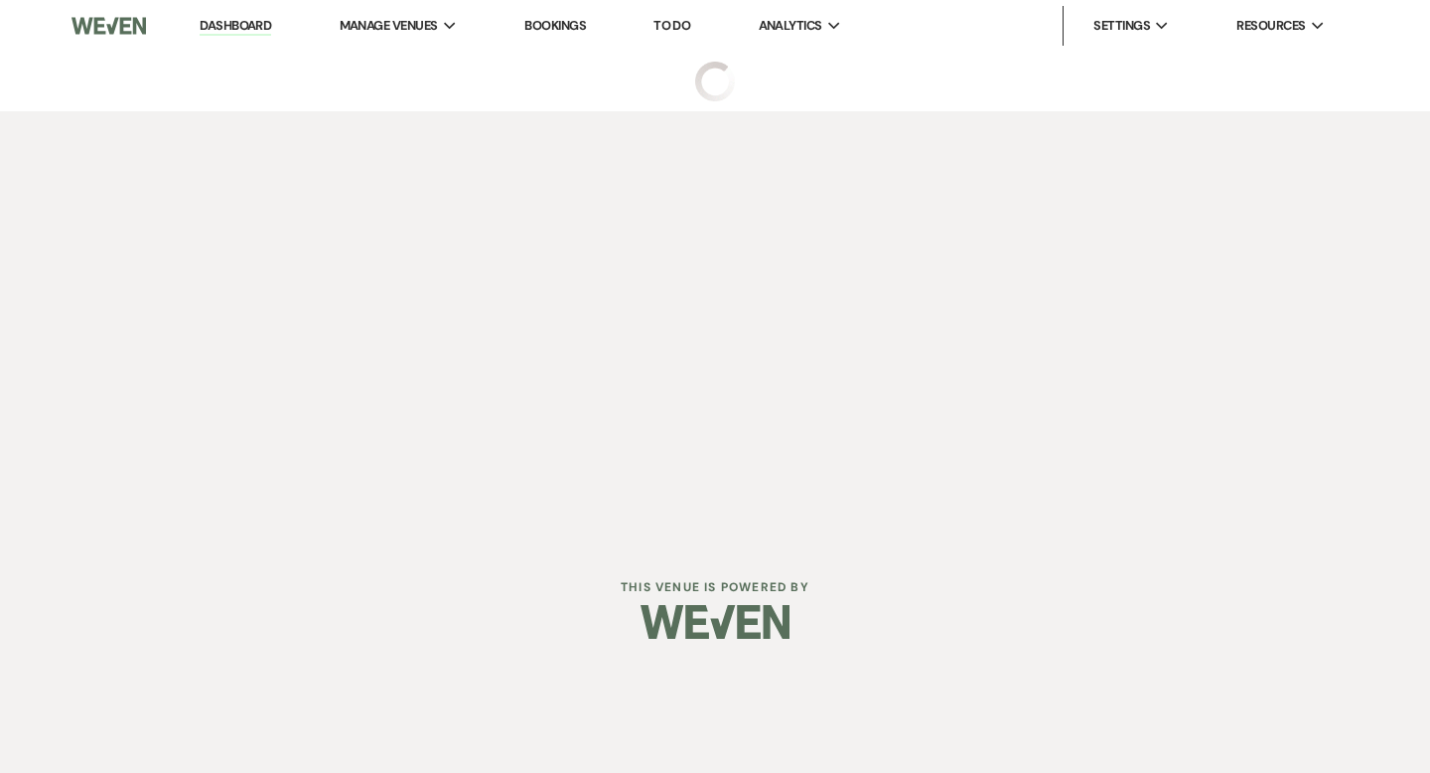
select select "5"
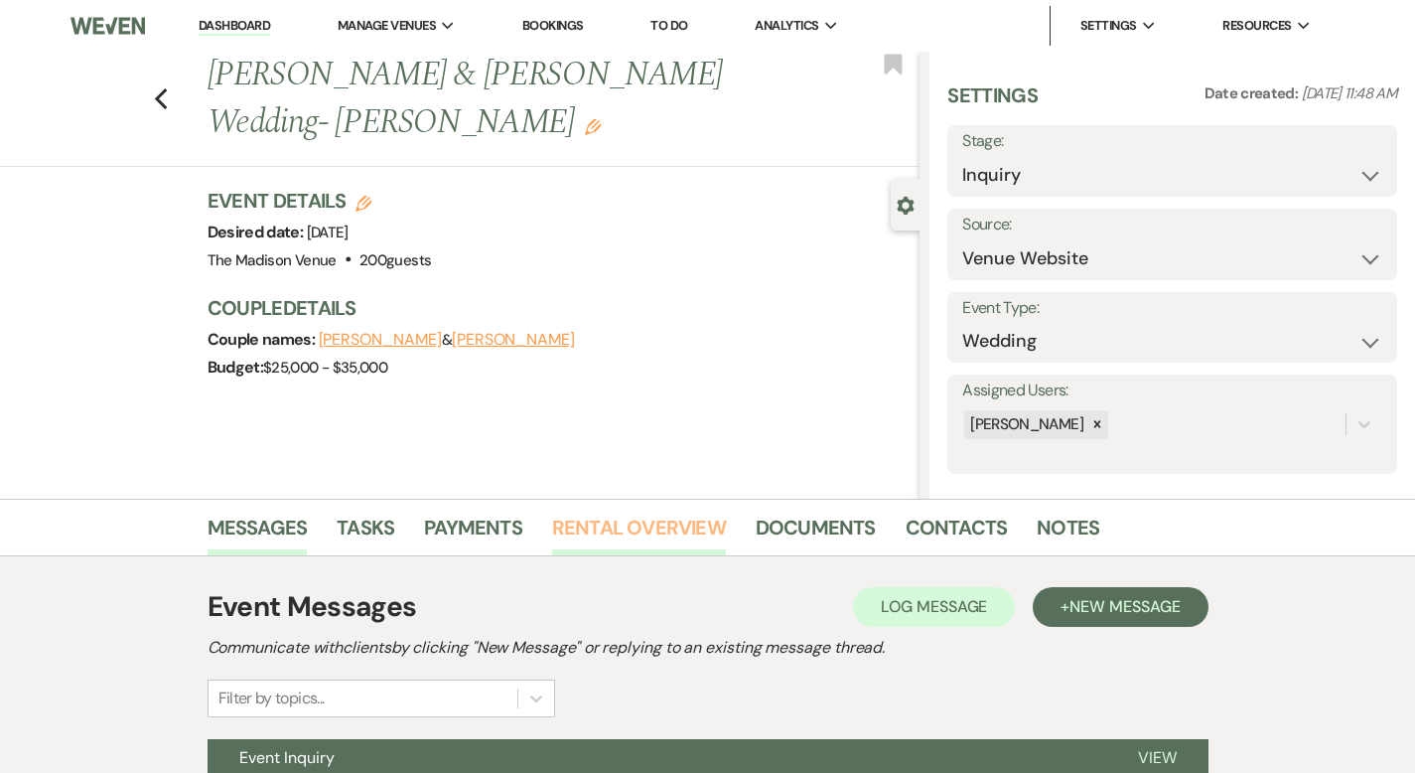
scroll to position [195, 0]
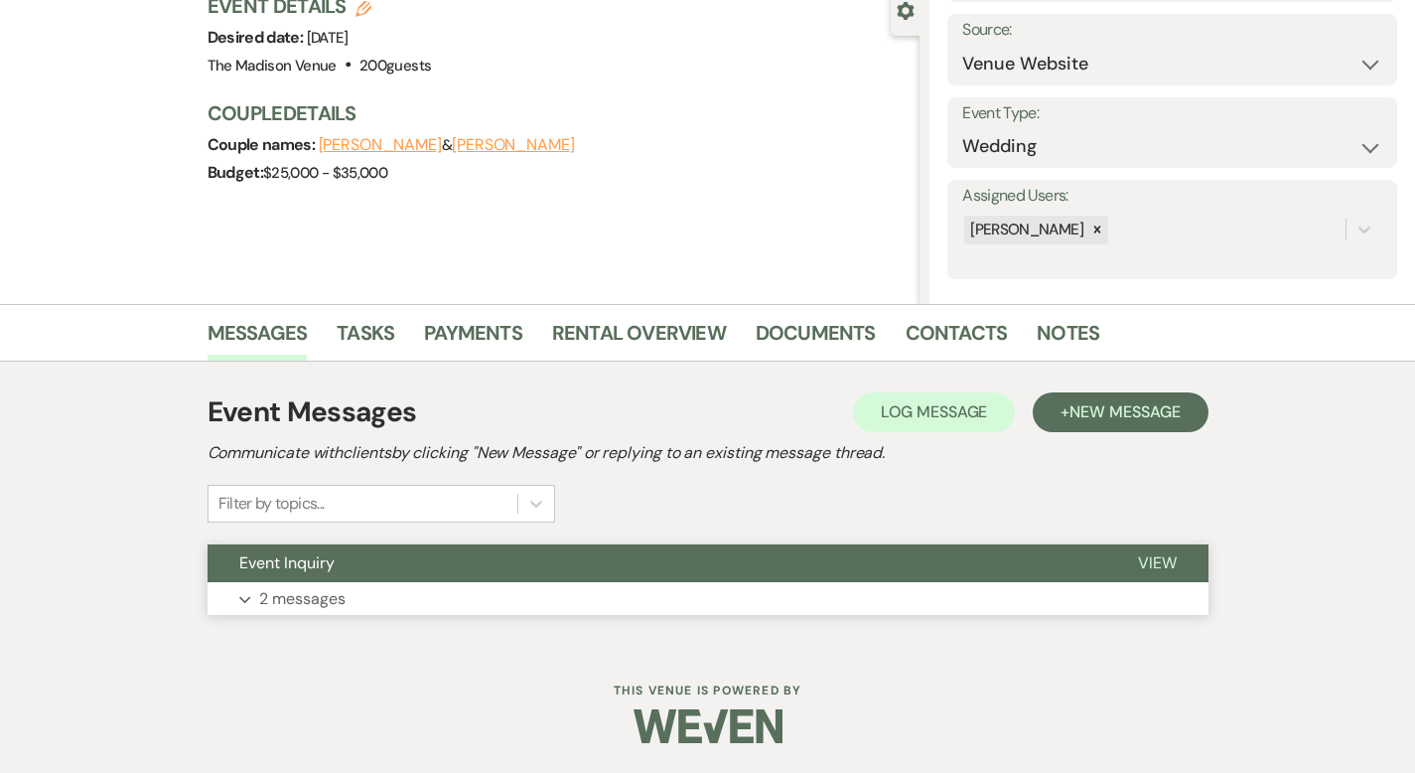
click at [1177, 555] on span "View" at bounding box center [1157, 562] width 39 height 21
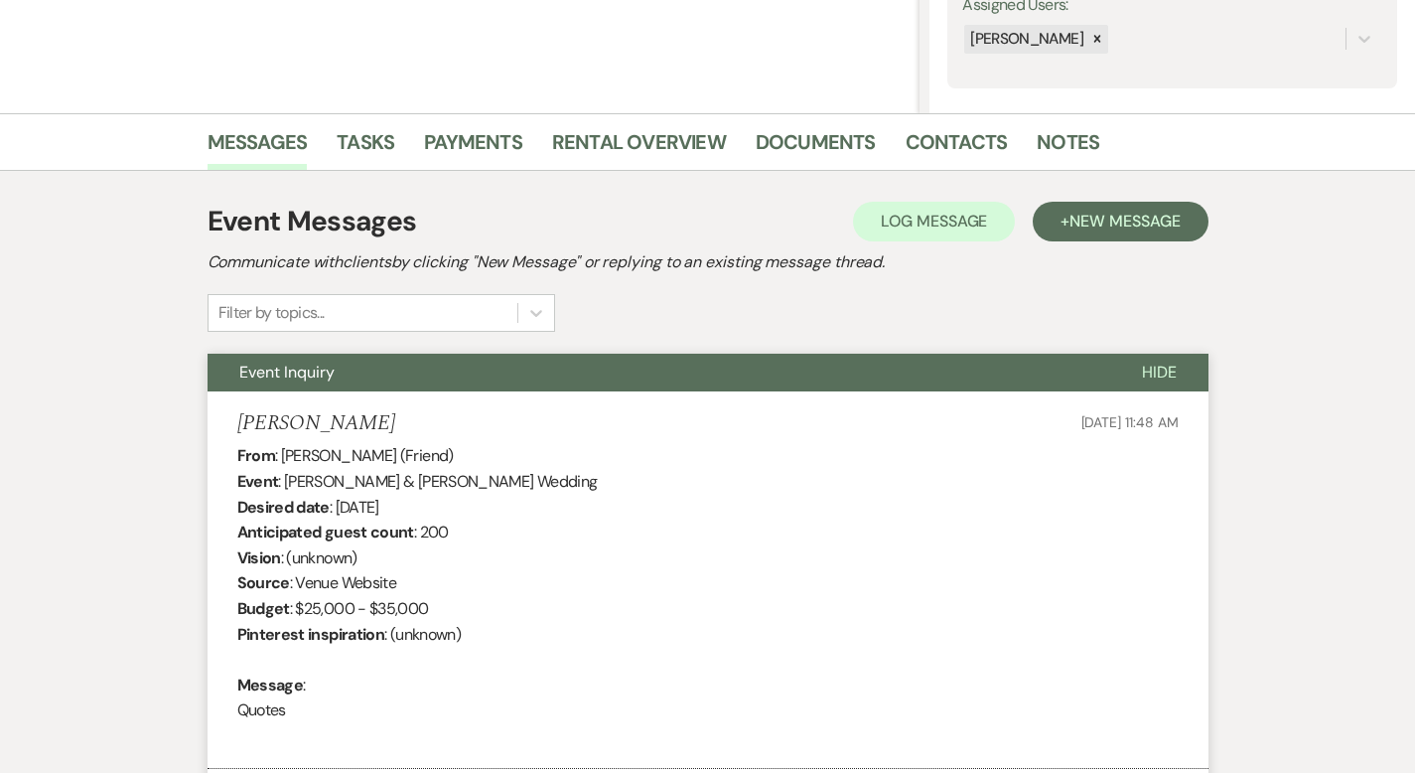
scroll to position [0, 0]
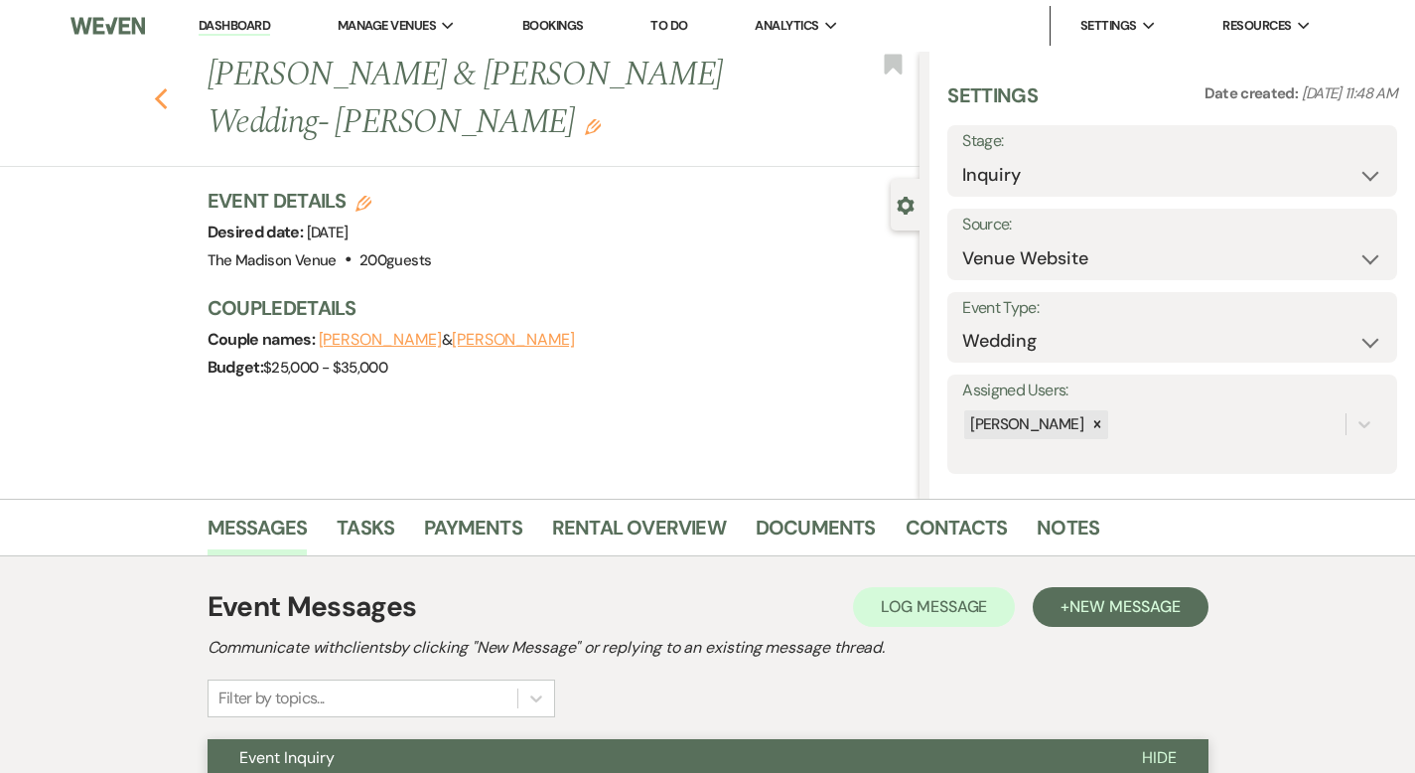
click at [154, 88] on use "button" at bounding box center [160, 99] width 13 height 22
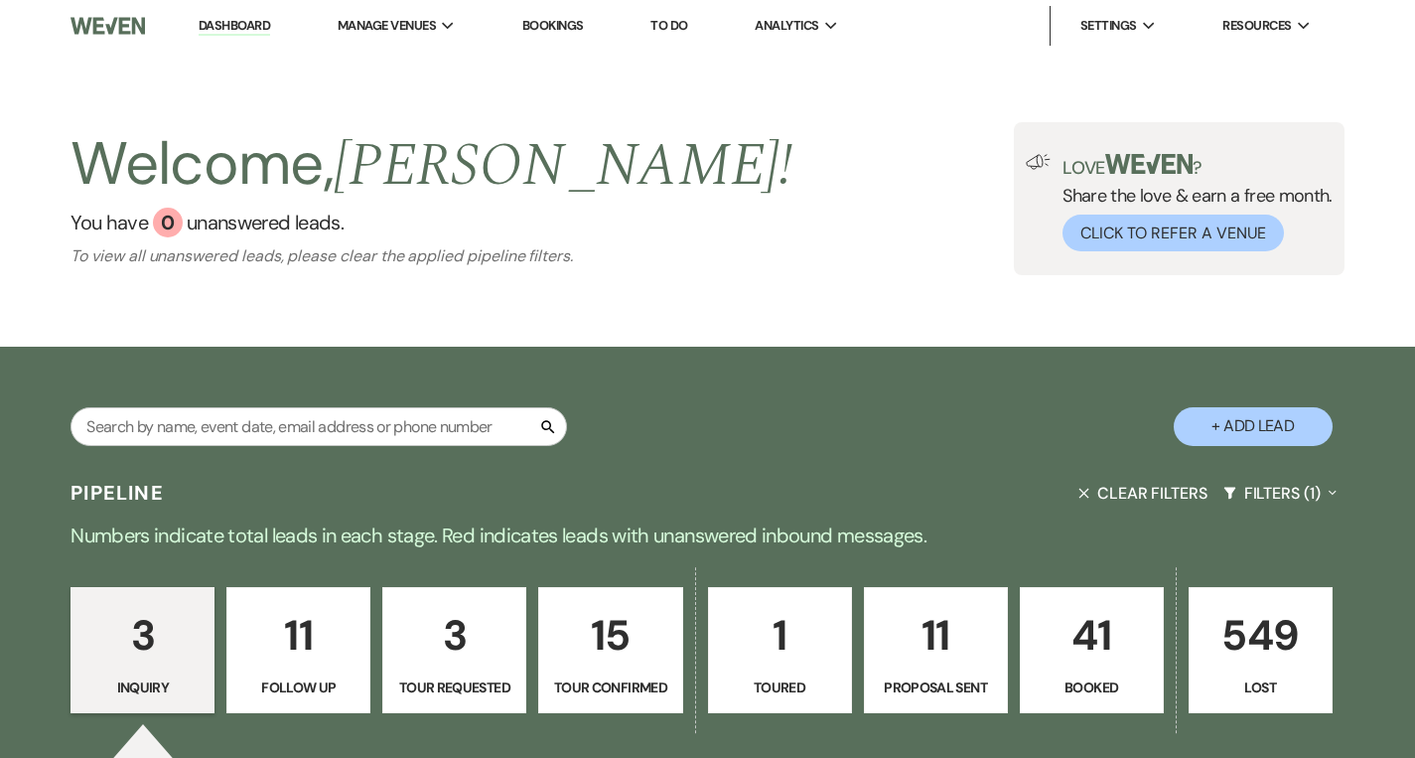
click at [473, 620] on p "3" at bounding box center [454, 635] width 118 height 67
select select "2"
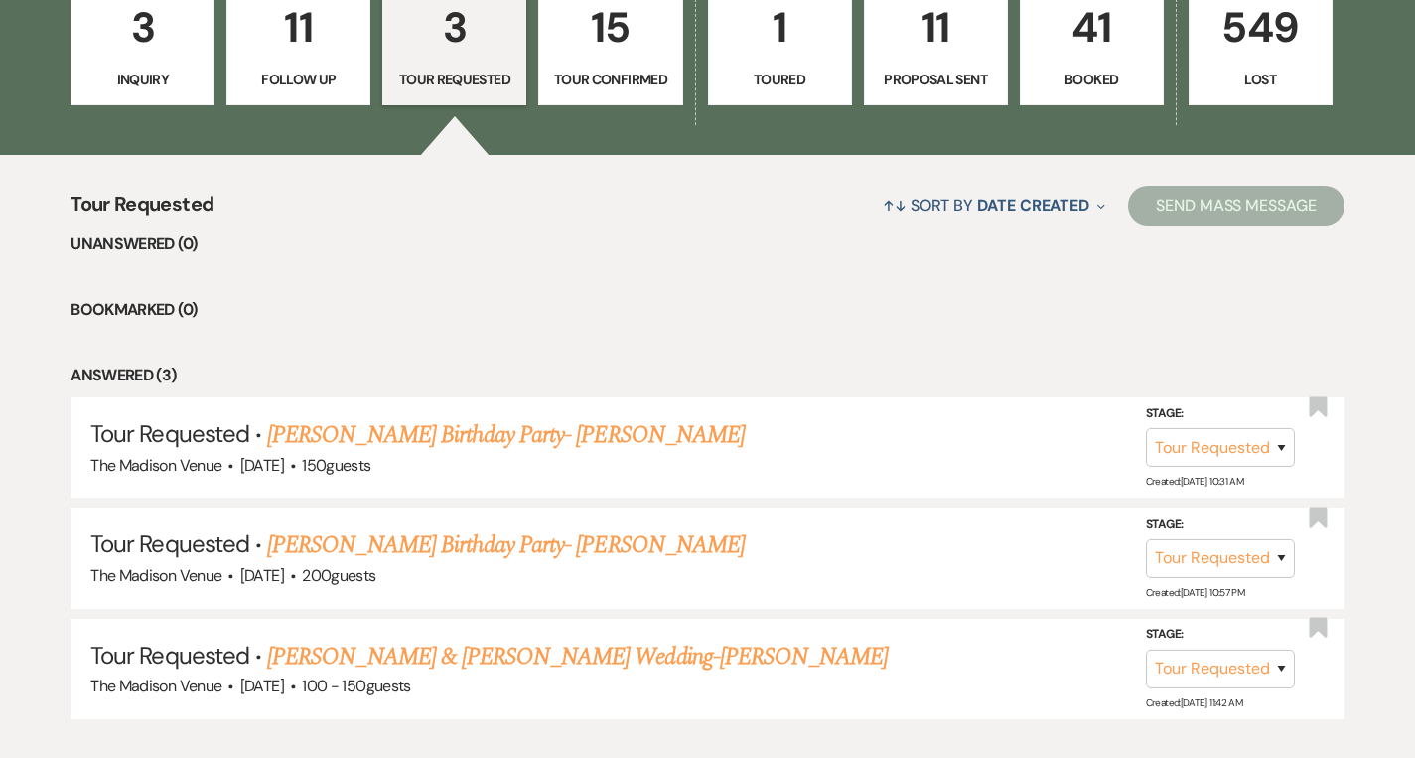
scroll to position [728, 0]
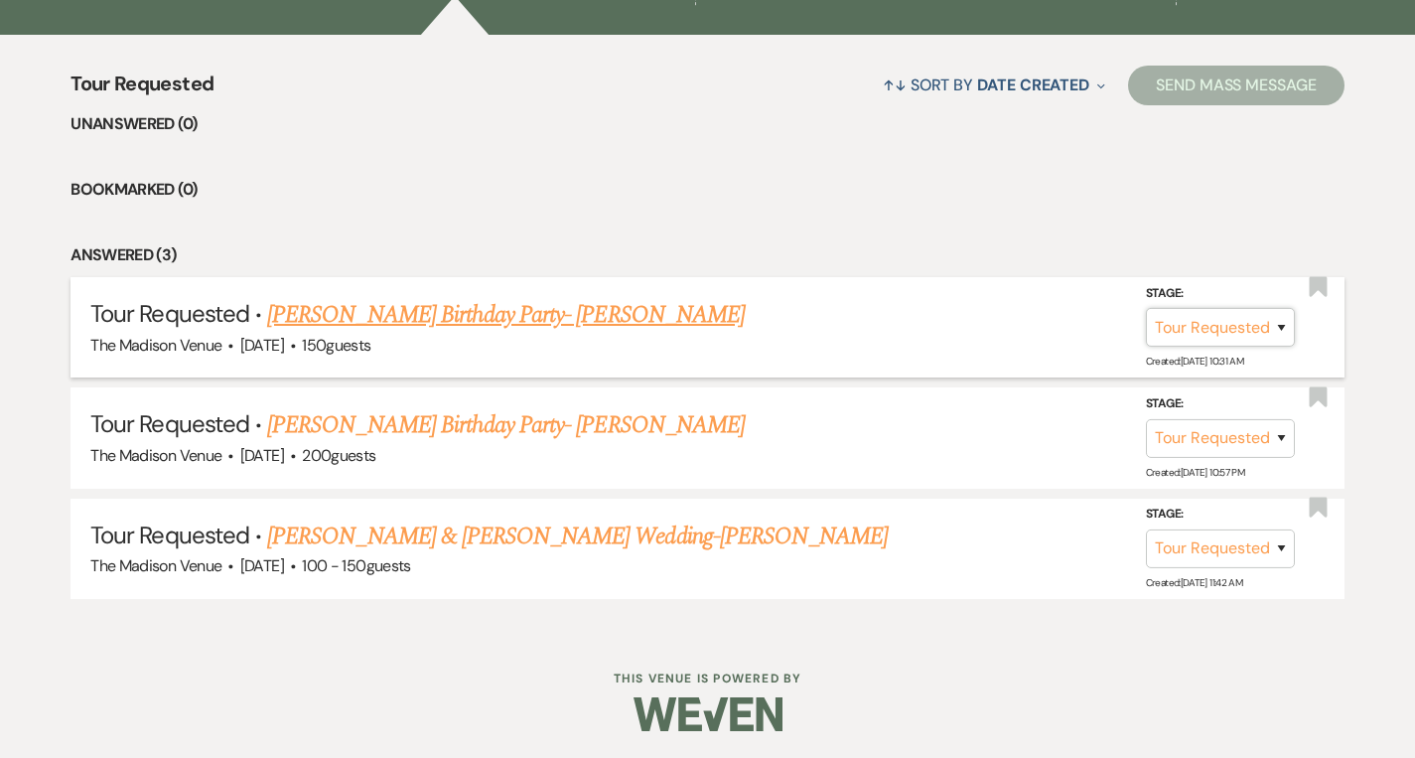
click at [1208, 332] on select "Inquiry Follow Up Tour Requested Tour Confirmed Toured Proposal Sent Booked Lost" at bounding box center [1220, 327] width 149 height 39
select select "4"
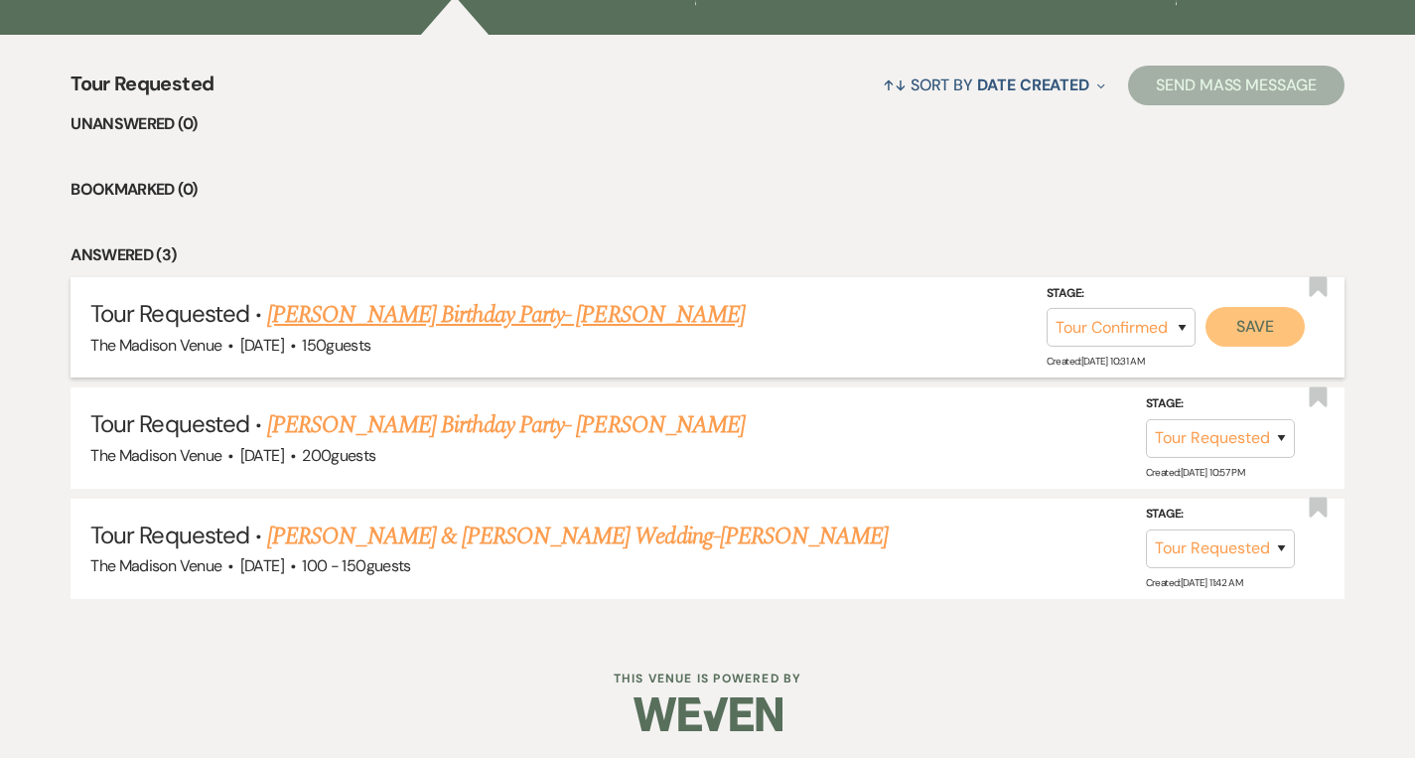
click at [1273, 324] on button "Save" at bounding box center [1254, 327] width 99 height 40
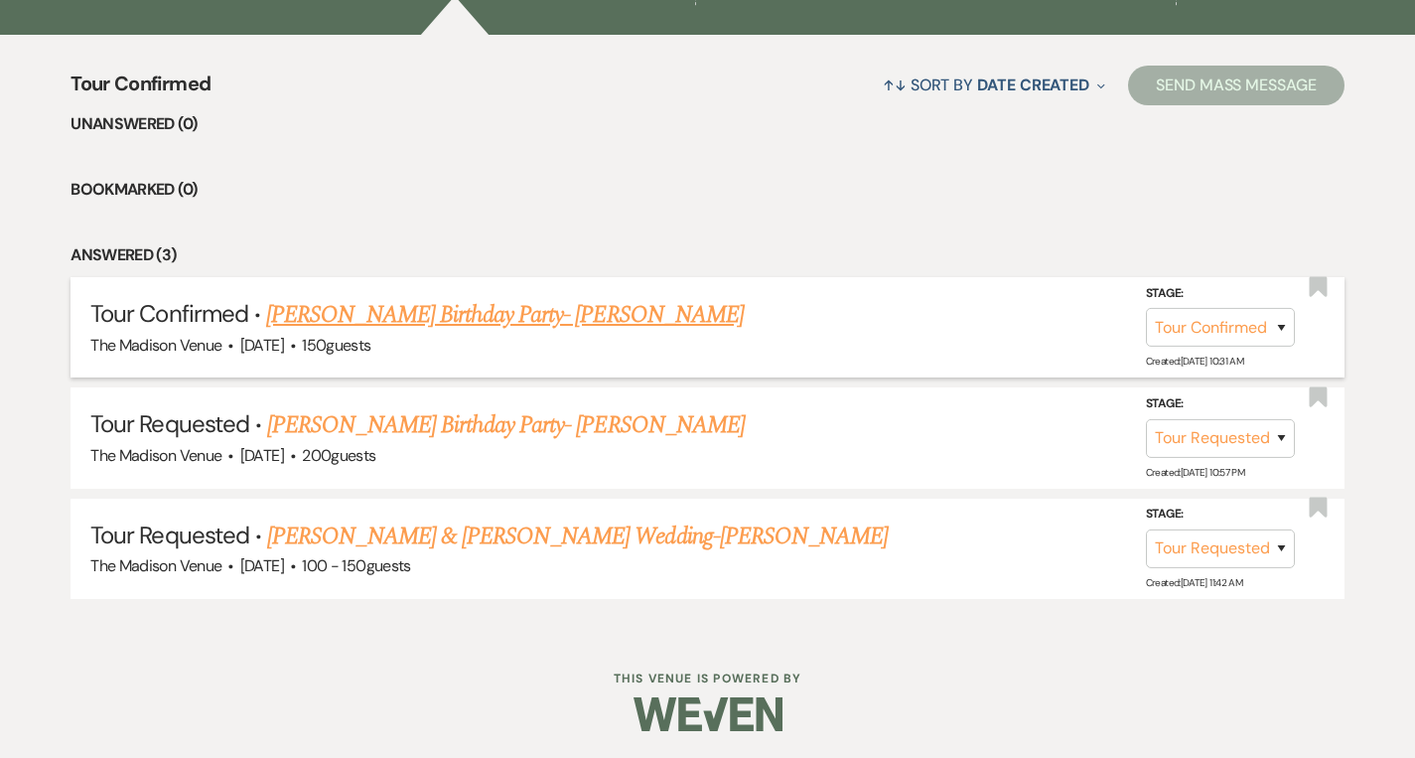
scroll to position [619, 0]
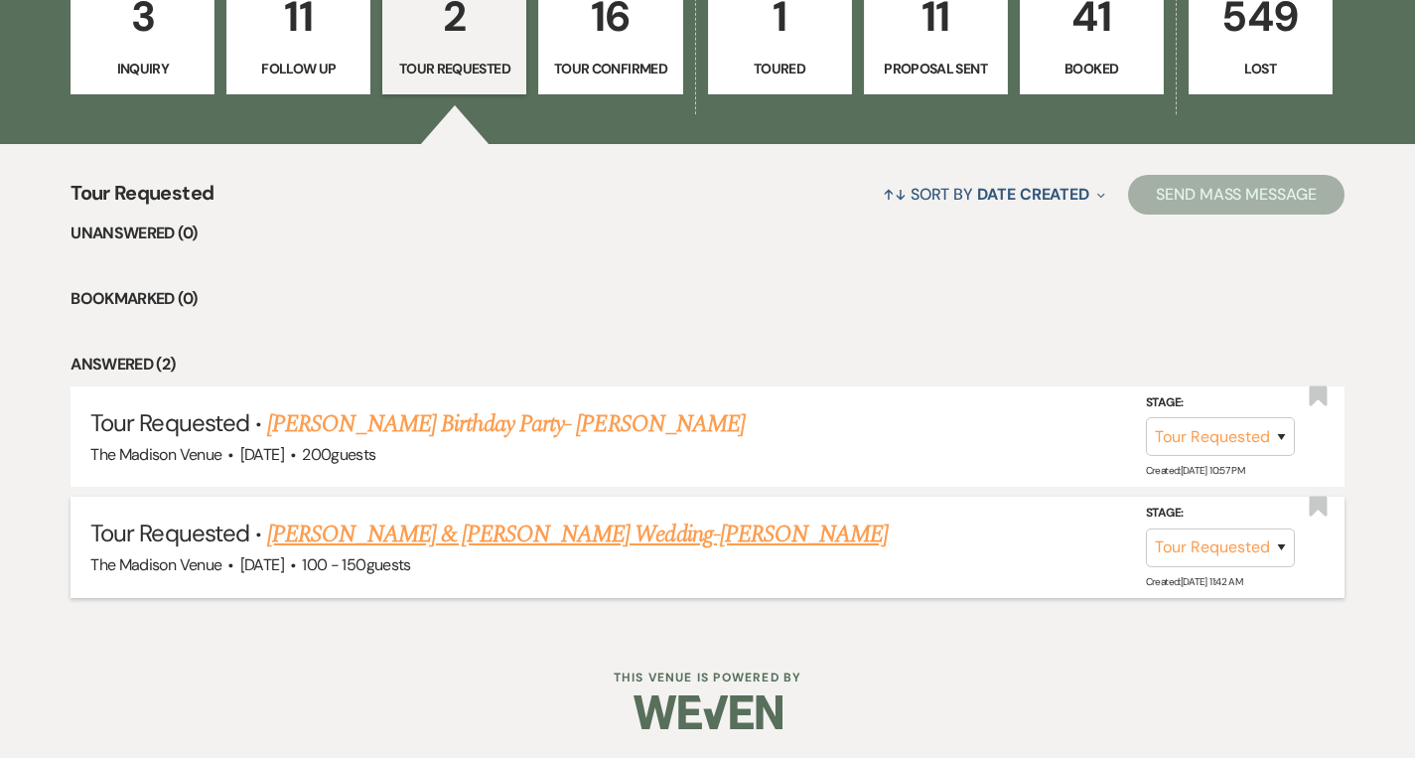
click at [527, 532] on link "[PERSON_NAME] & [PERSON_NAME] Wedding-[PERSON_NAME]" at bounding box center [577, 534] width 621 height 36
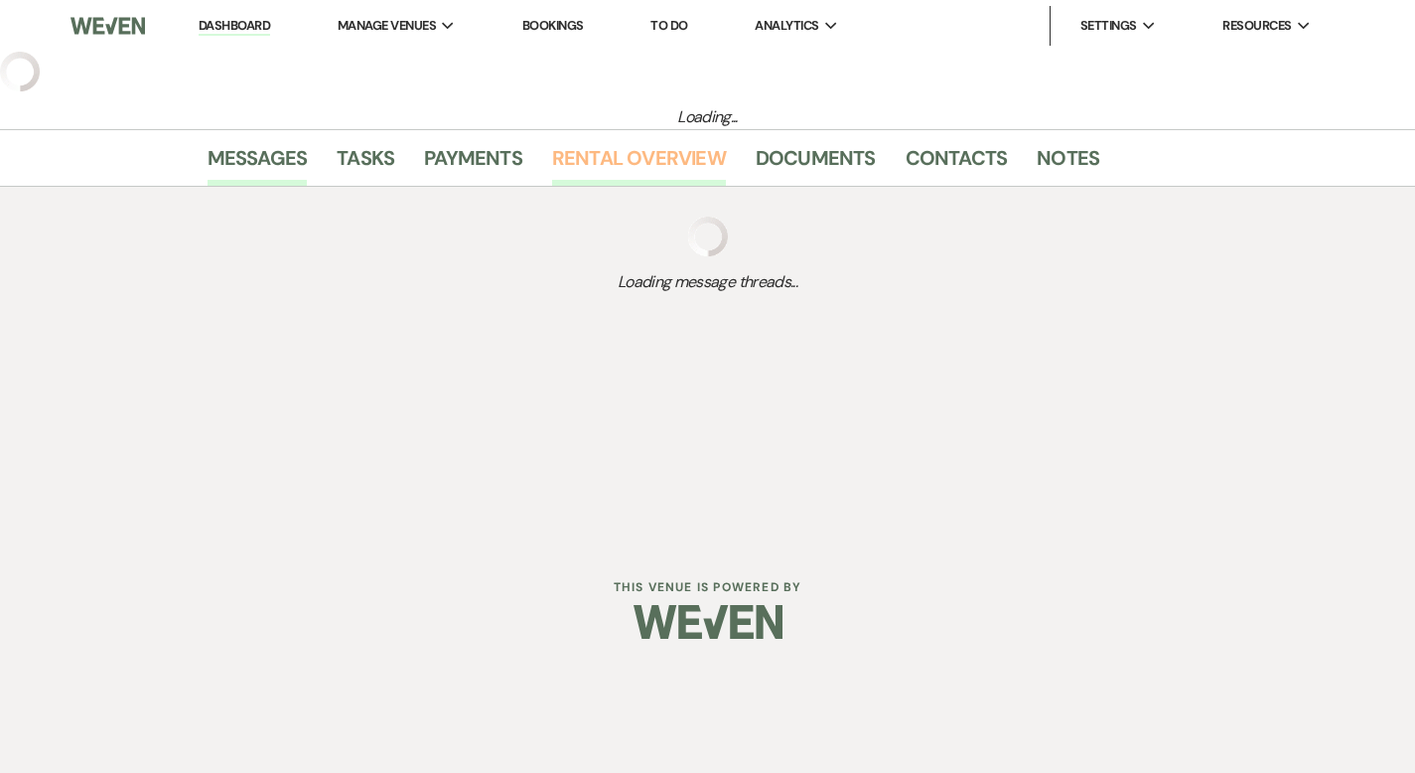
select select "2"
select select "5"
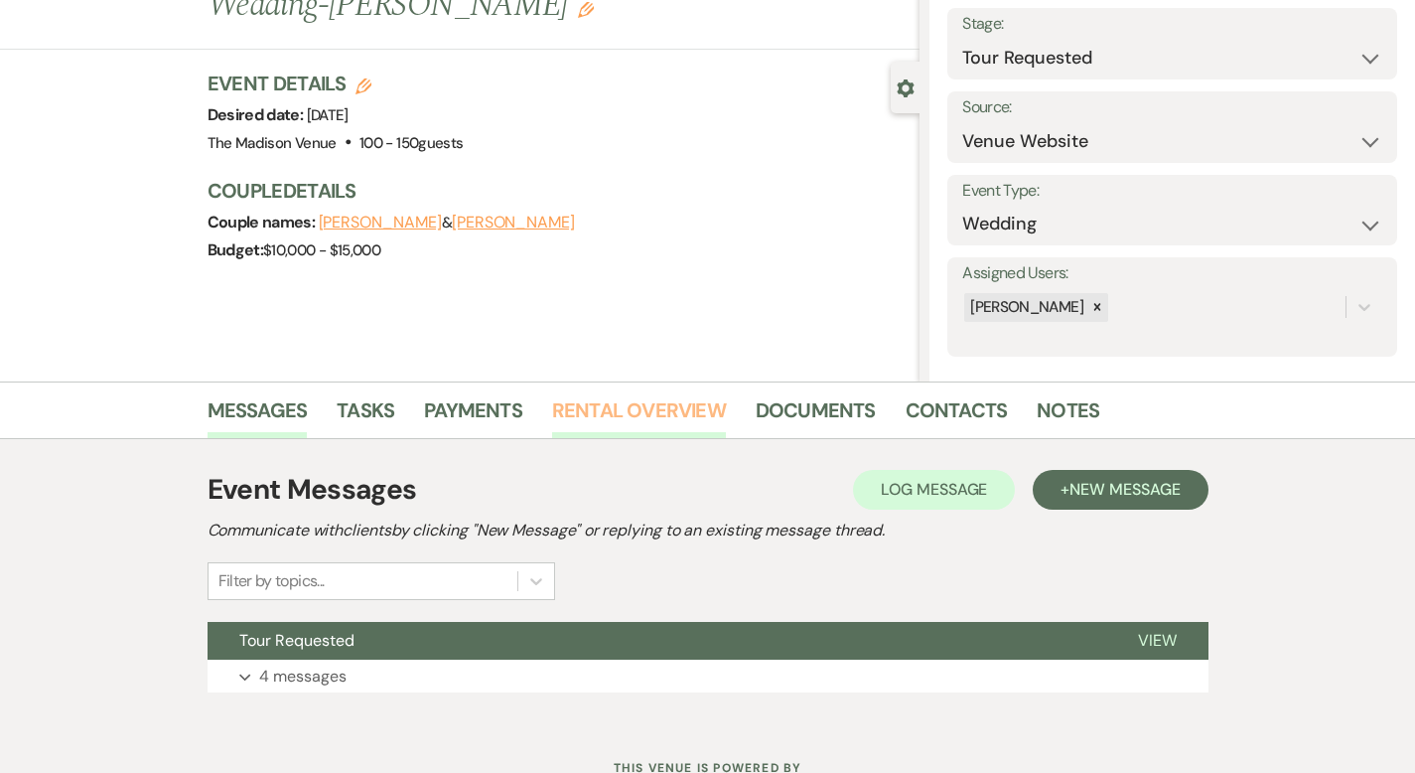
scroll to position [195, 0]
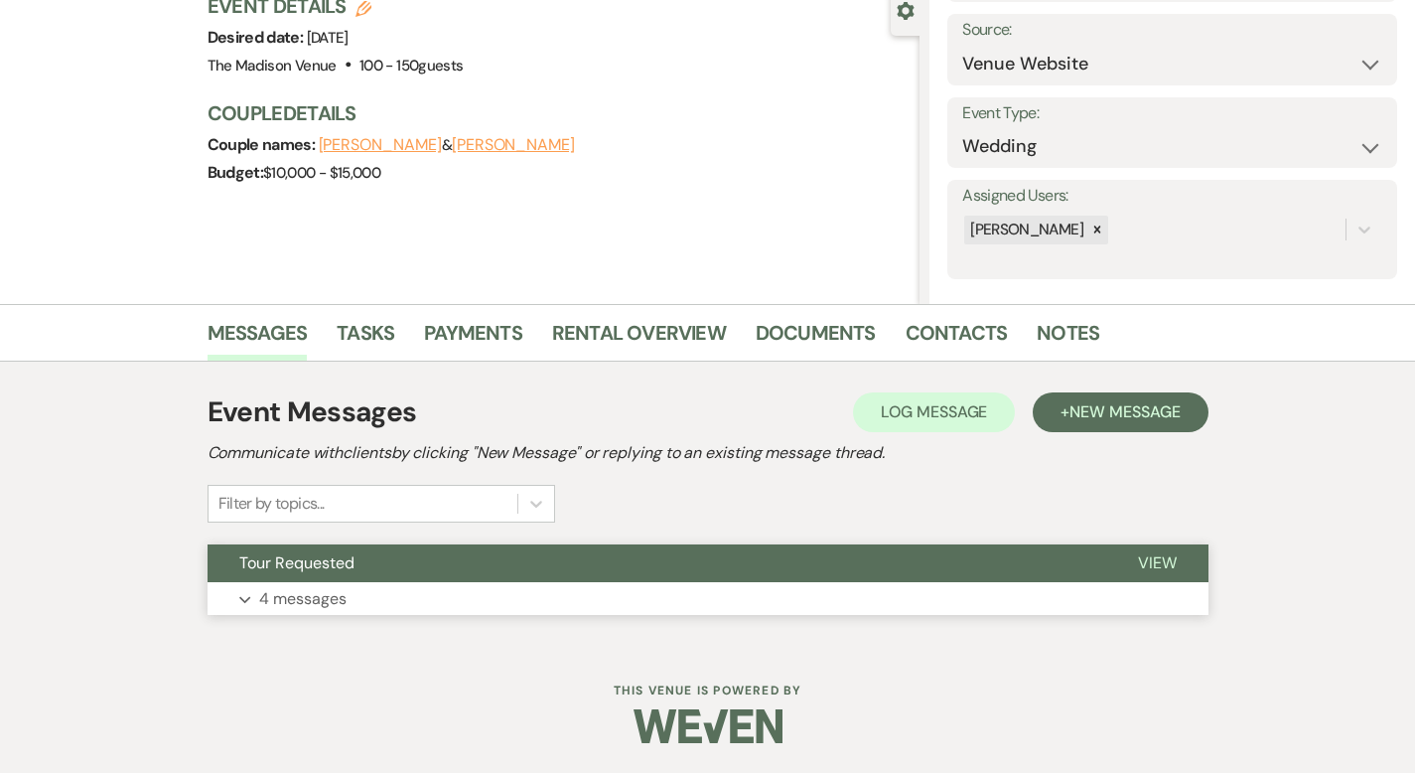
click at [1177, 556] on span "View" at bounding box center [1157, 562] width 39 height 21
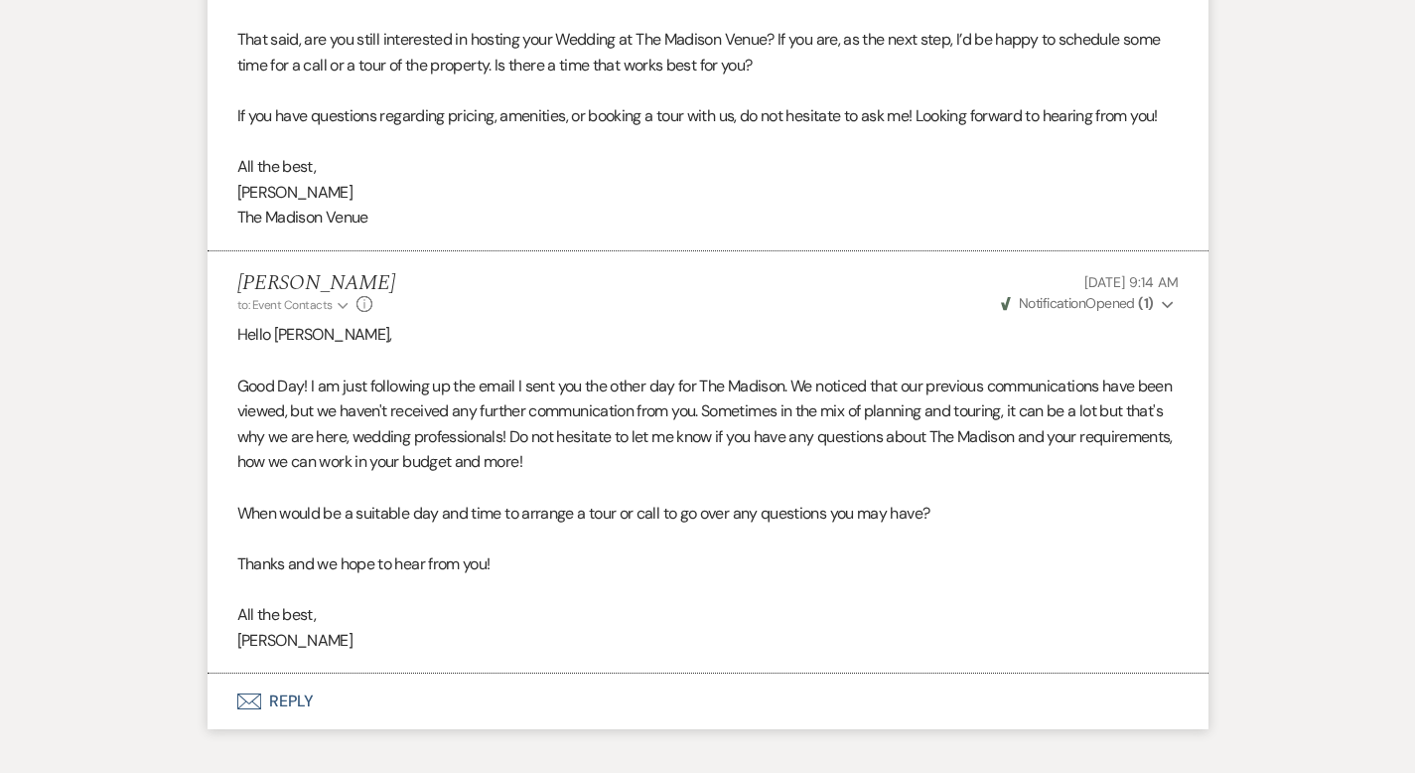
scroll to position [3201, 0]
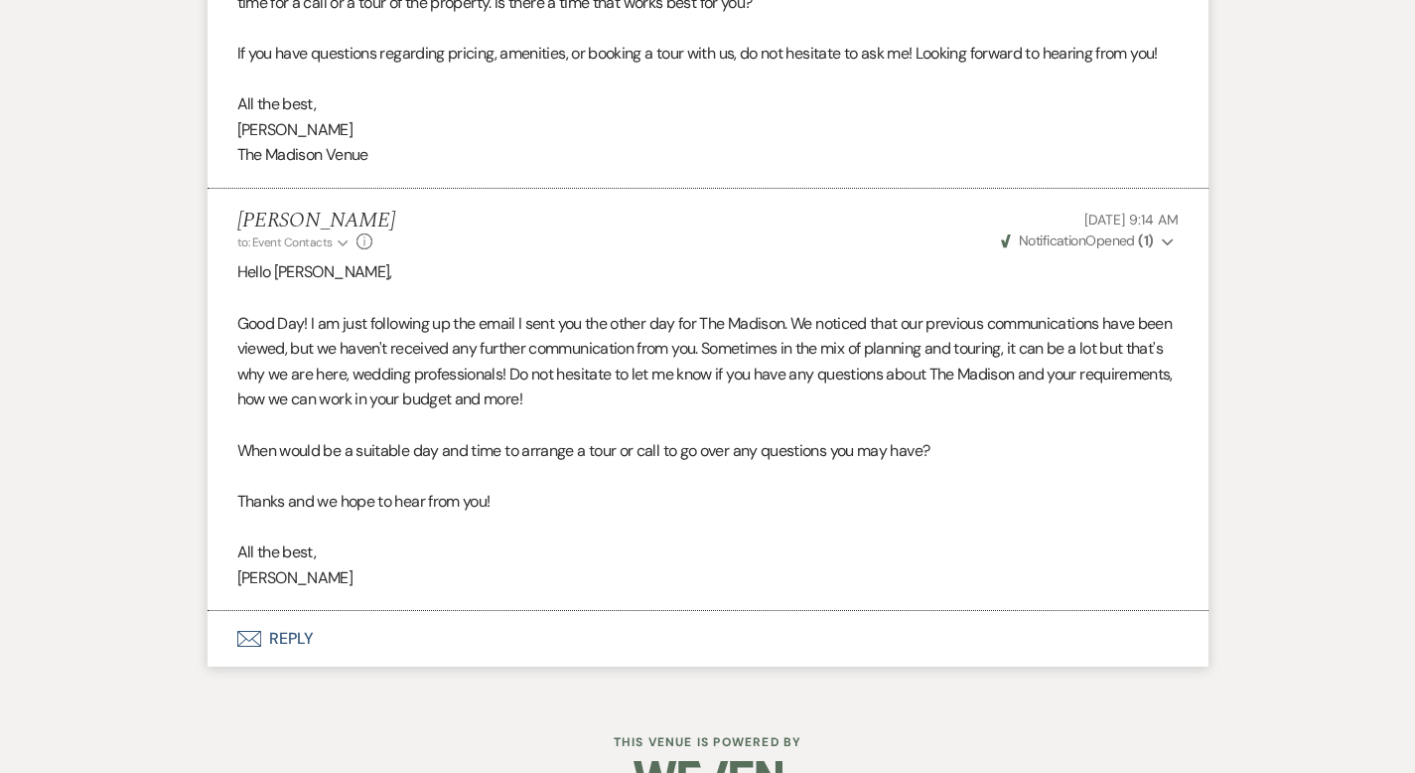
click at [222, 611] on button "Envelope Reply" at bounding box center [708, 639] width 1001 height 56
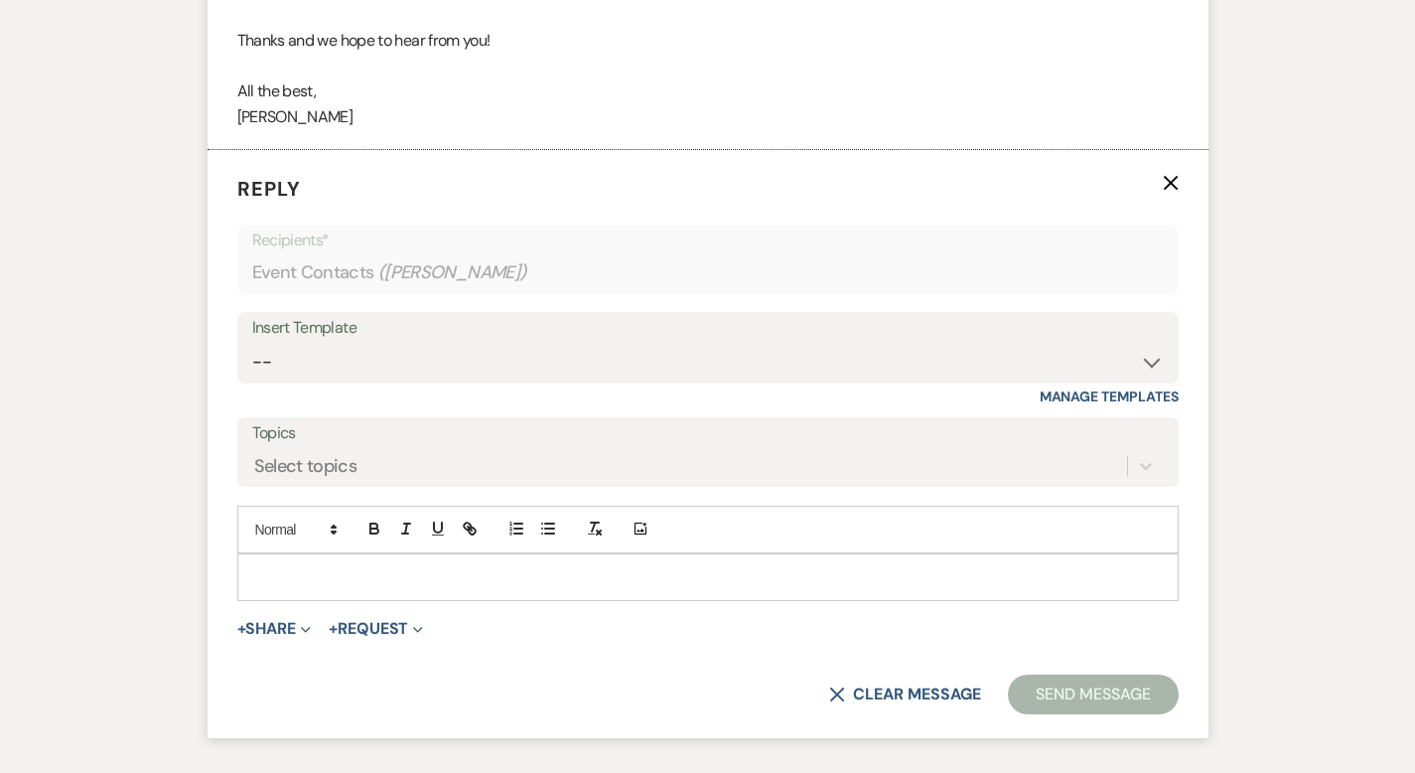
scroll to position [3669, 0]
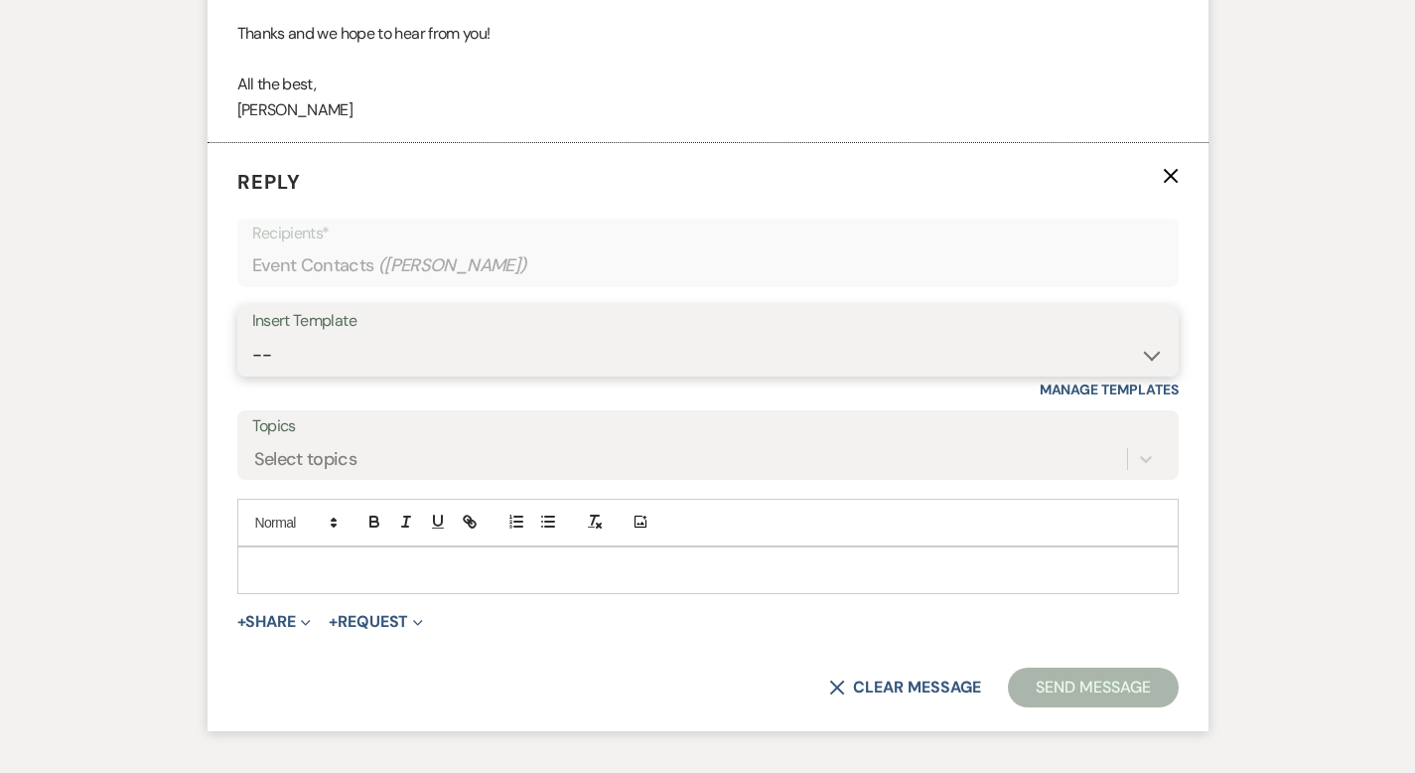
click at [326, 336] on select "-- Weven Planning Portal Introduction (Booked Events) Corporate Lead Follow Up …" at bounding box center [708, 355] width 912 height 39
select select "3685"
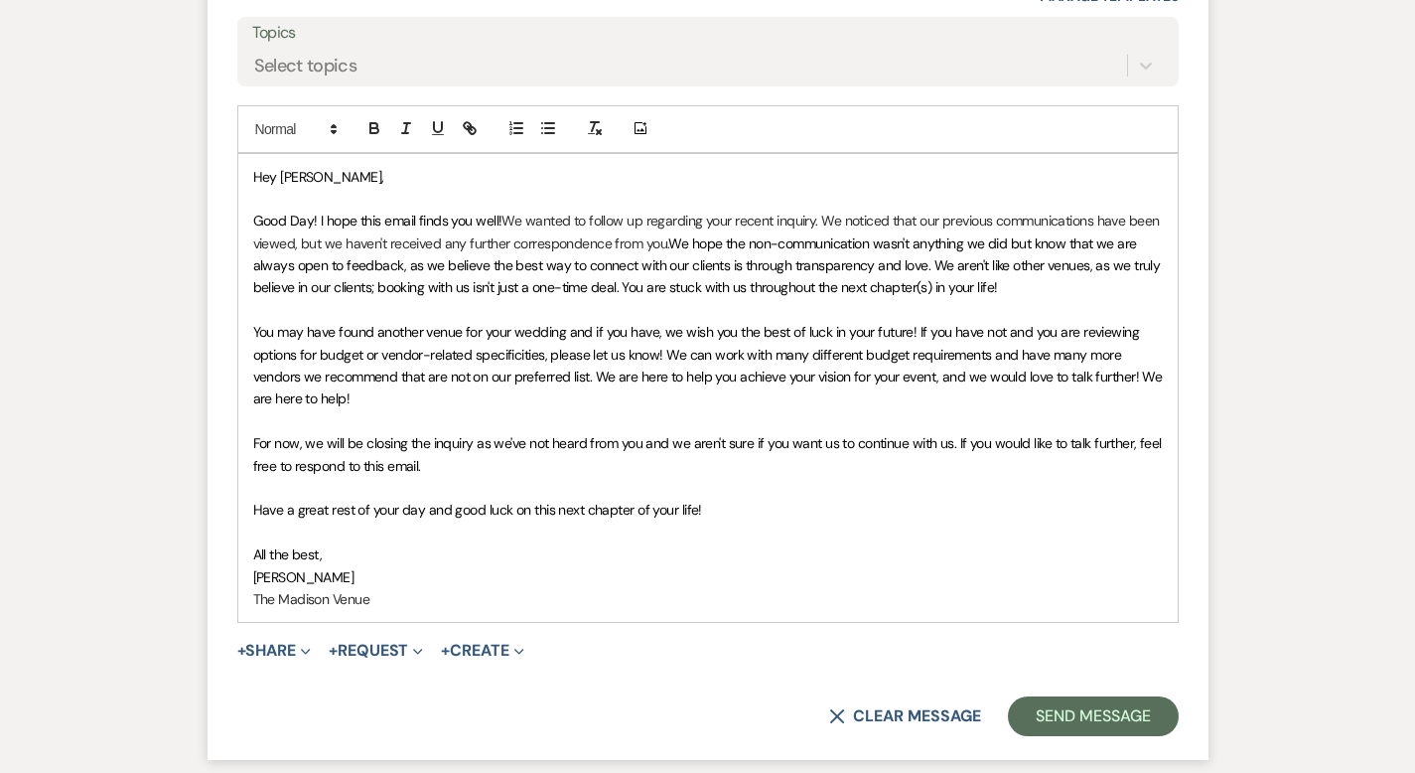
scroll to position [4158, 0]
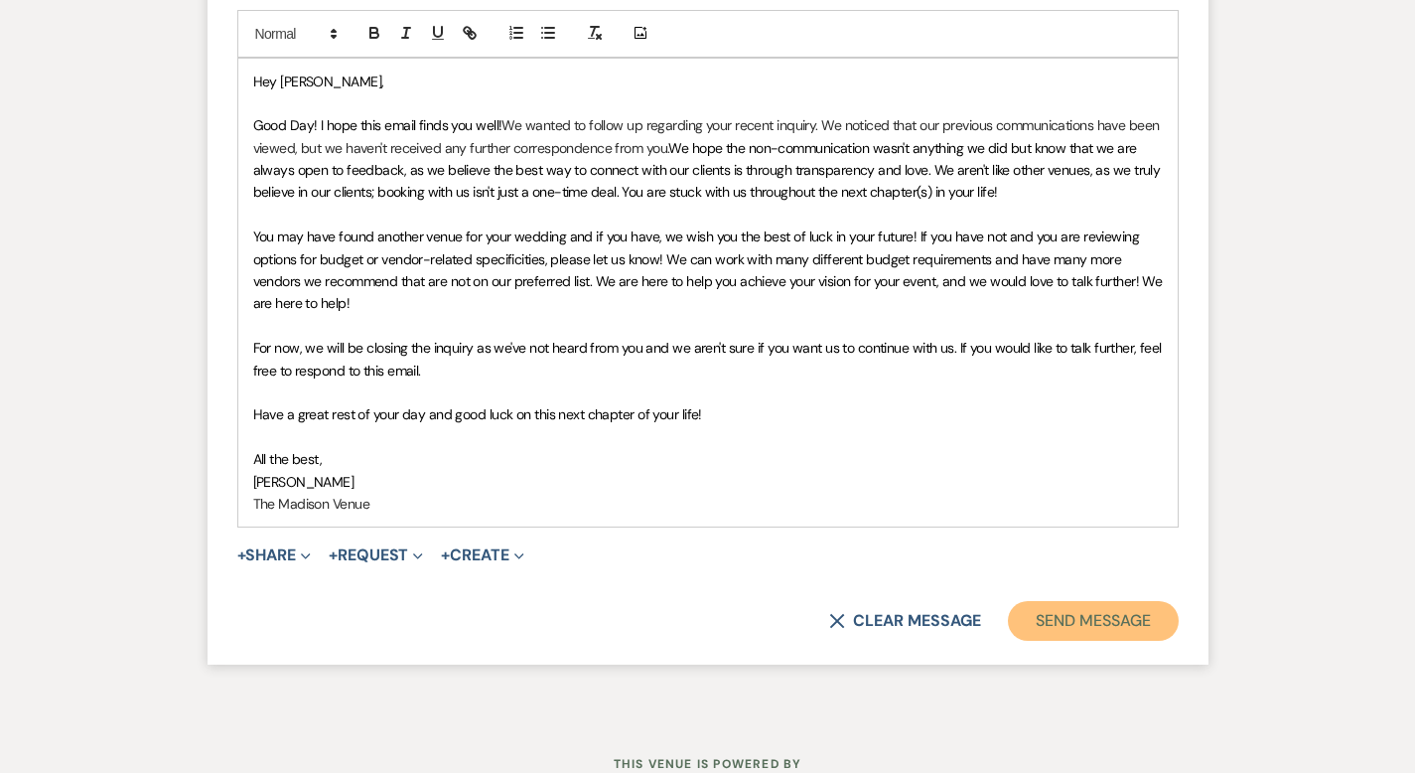
click at [1113, 601] on button "Send Message" at bounding box center [1093, 621] width 170 height 40
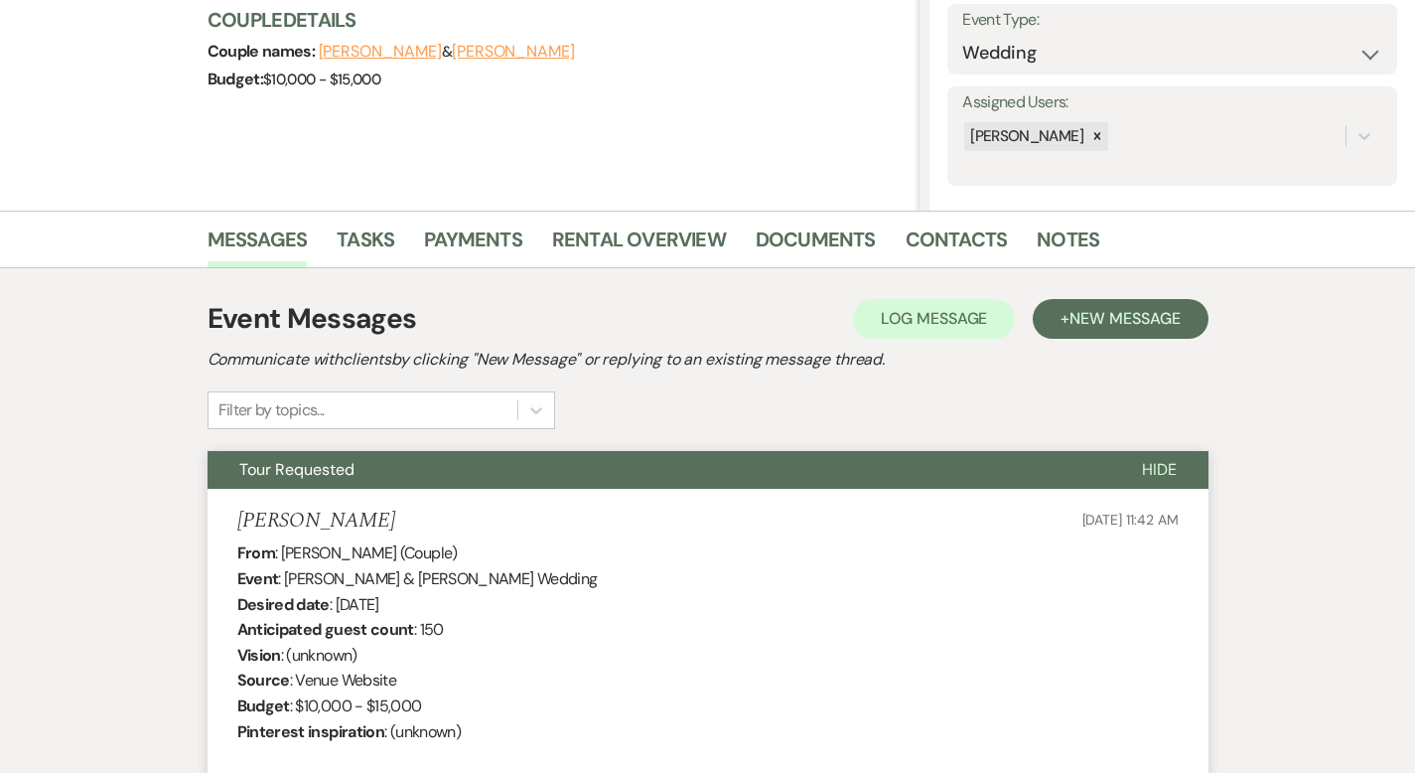
scroll to position [0, 0]
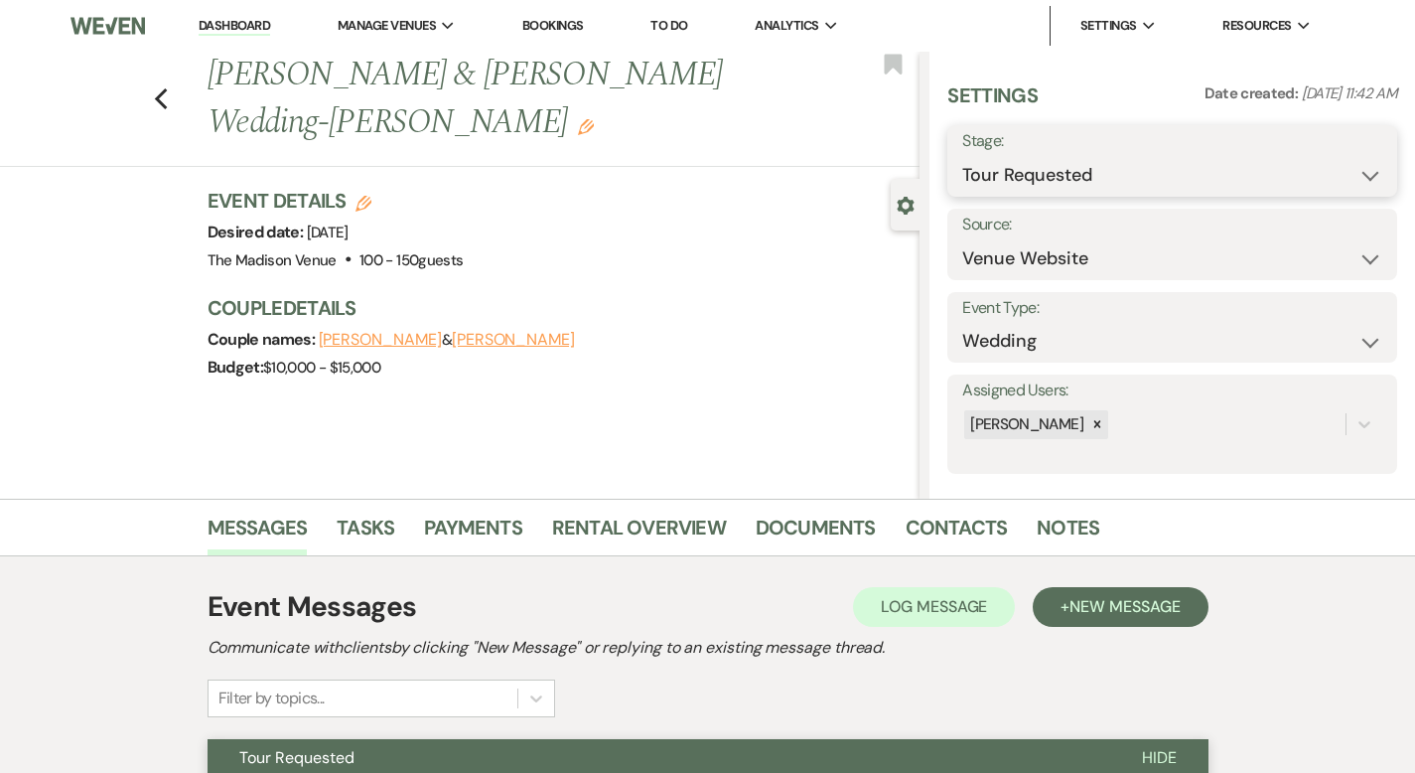
click at [1095, 161] on select "Inquiry Follow Up Tour Requested Tour Confirmed Toured Proposal Sent Booked Lost" at bounding box center [1172, 175] width 420 height 39
select select "8"
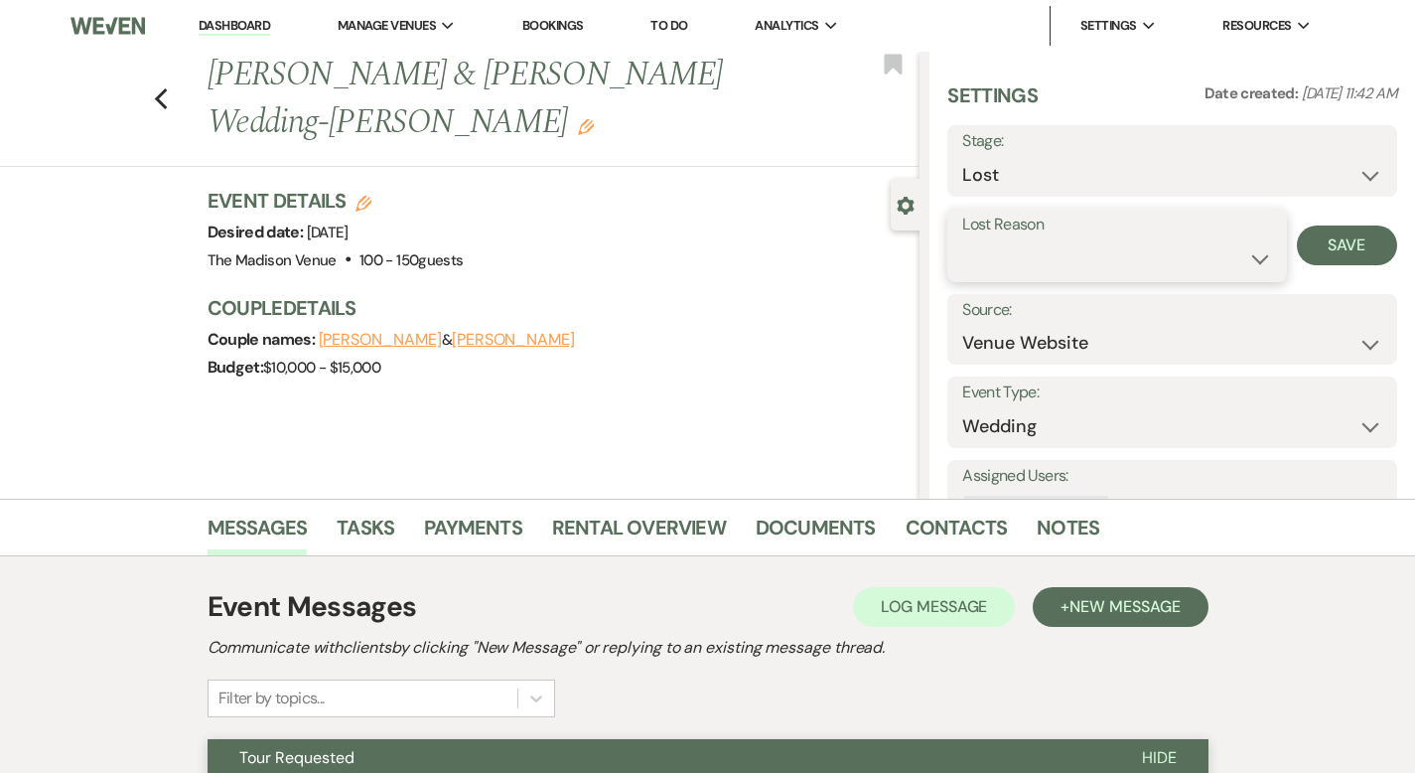
click at [1096, 260] on select "Booked Elsewhere Budget Date Unavailable No Response Not a Good Match Capacity …" at bounding box center [1116, 258] width 309 height 39
select select "5"
click at [1329, 256] on button "Save" at bounding box center [1347, 245] width 100 height 40
click at [154, 88] on use "button" at bounding box center [160, 99] width 13 height 22
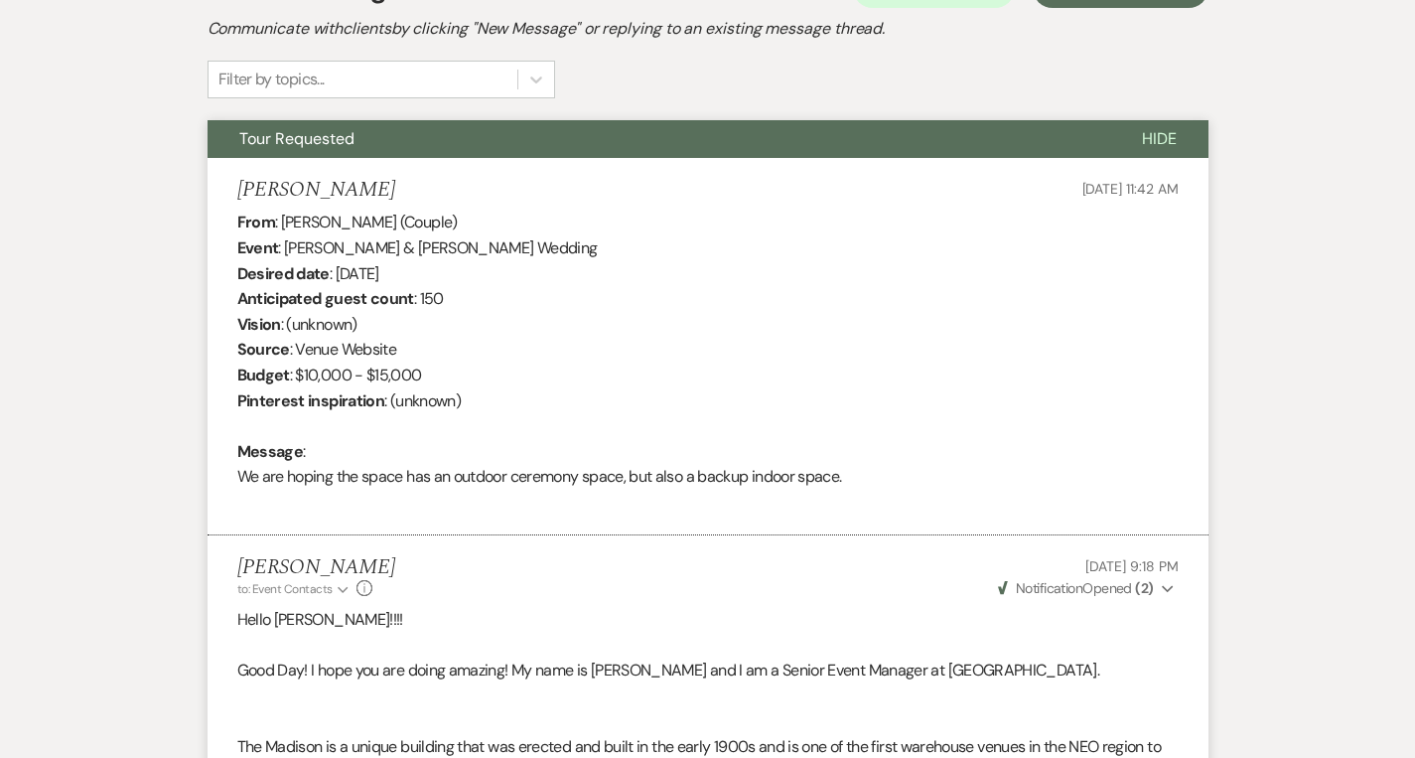
select select "2"
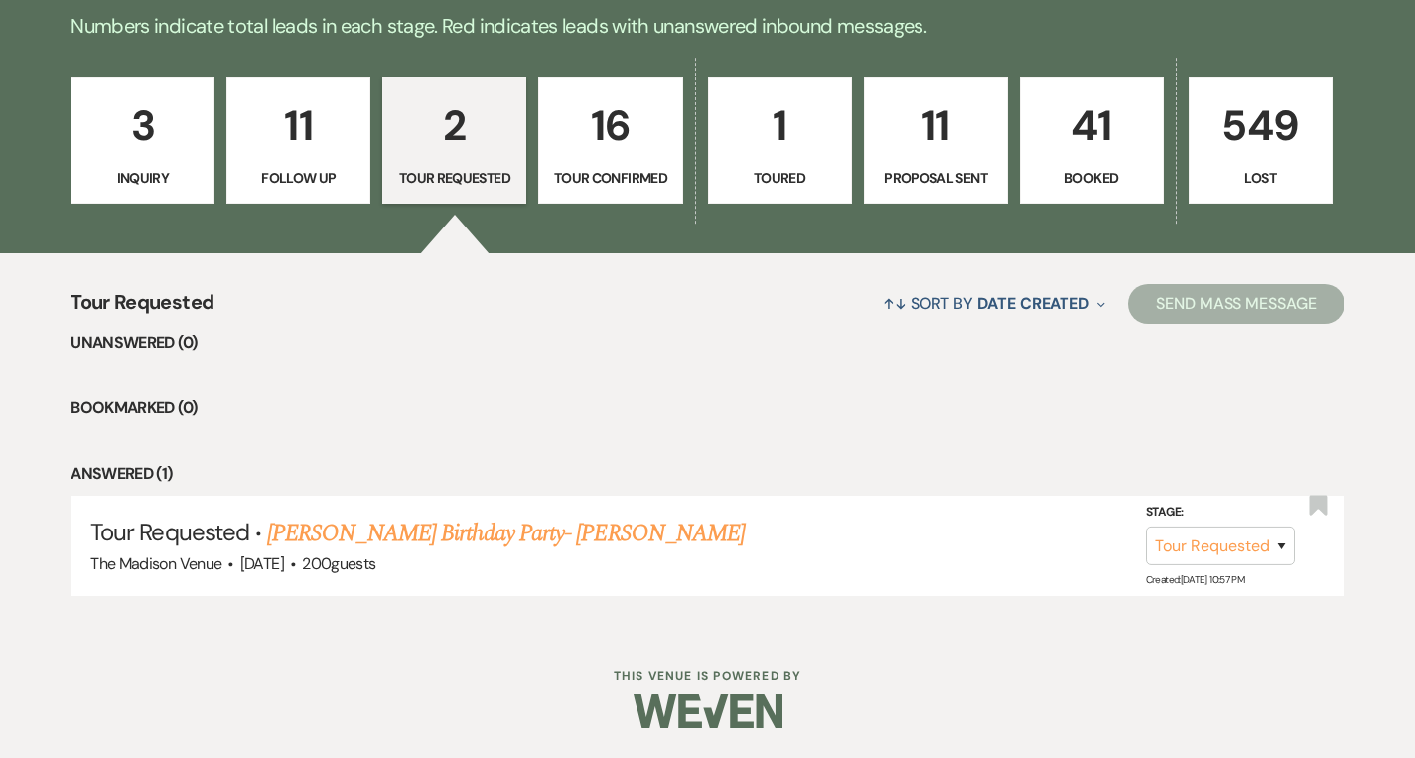
scroll to position [509, 0]
click at [492, 538] on link "[PERSON_NAME] Birthday Party- [PERSON_NAME]" at bounding box center [506, 533] width 478 height 36
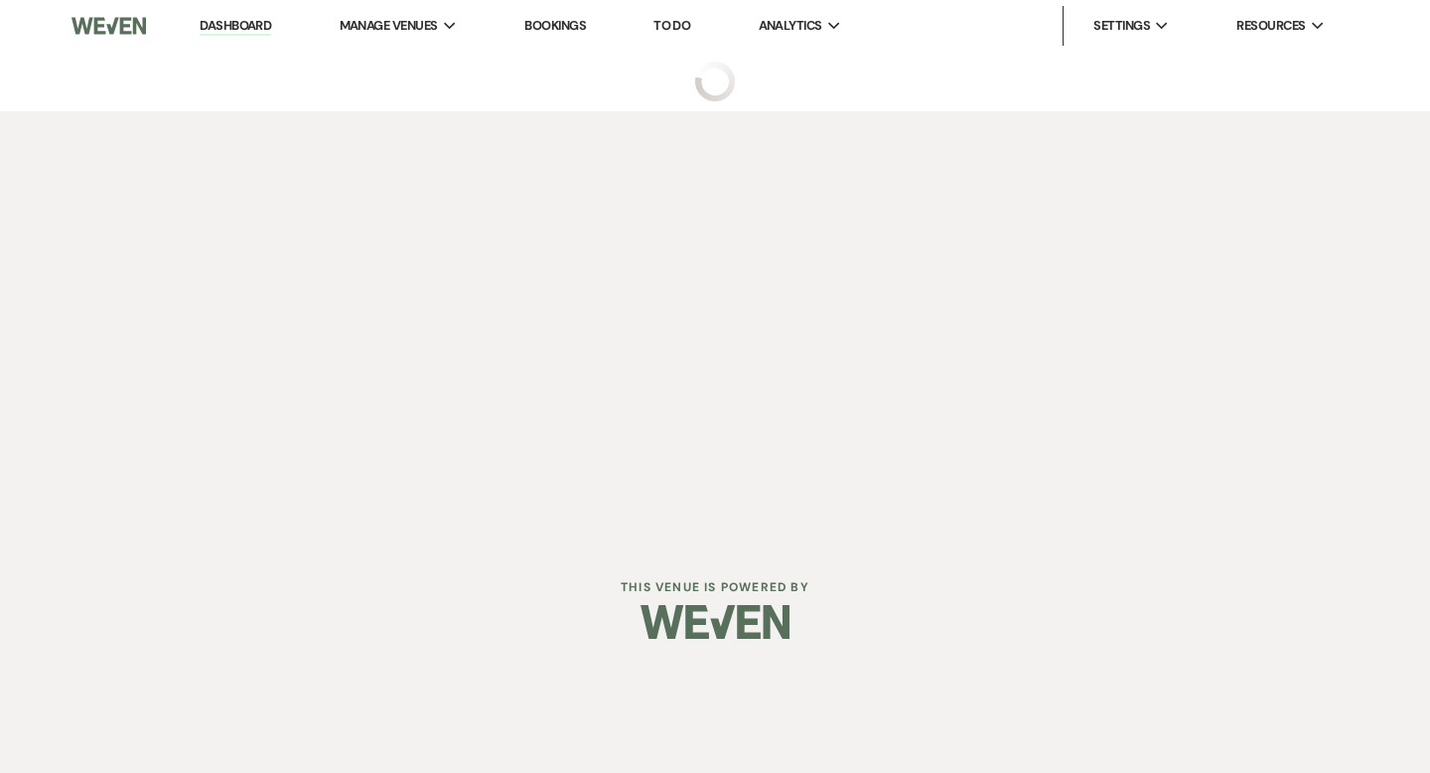
select select "2"
select select "5"
select select "4"
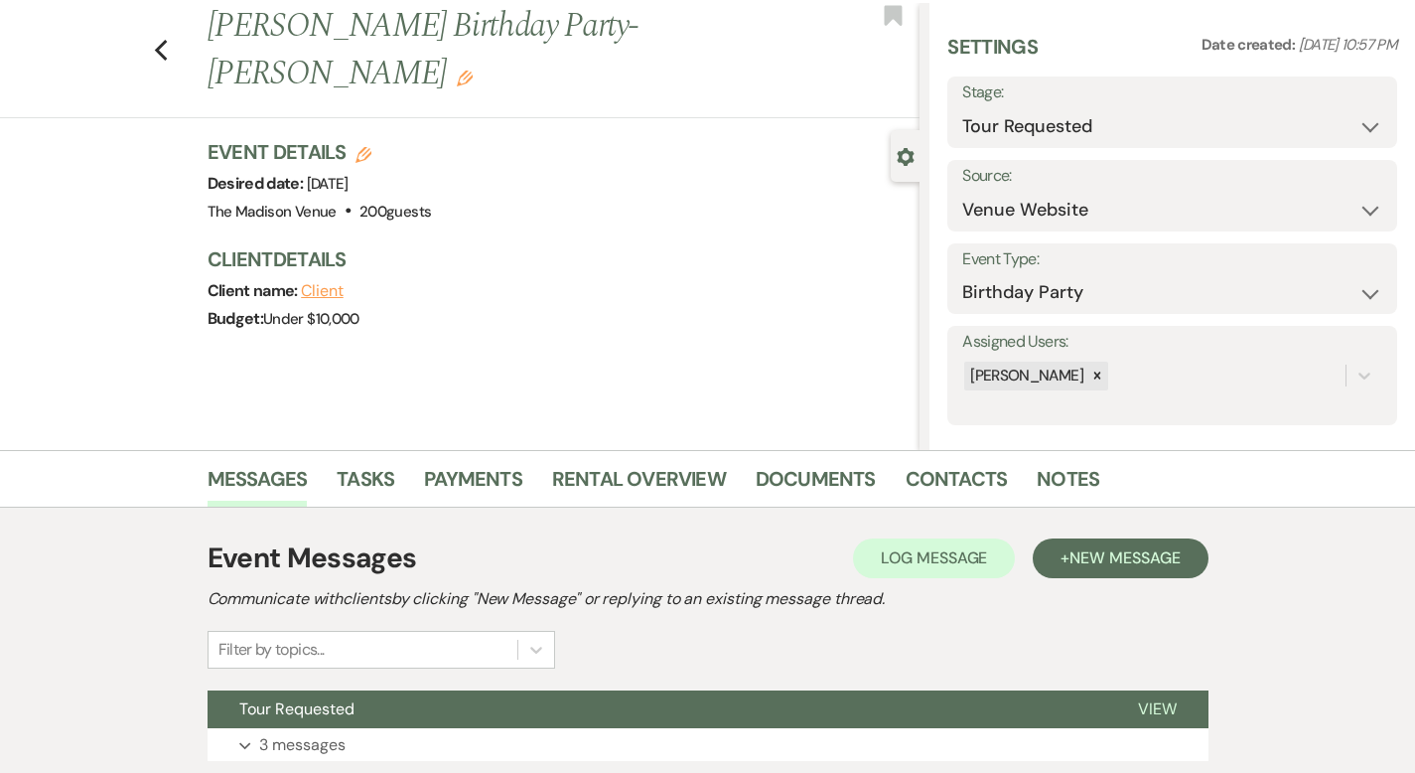
scroll to position [195, 0]
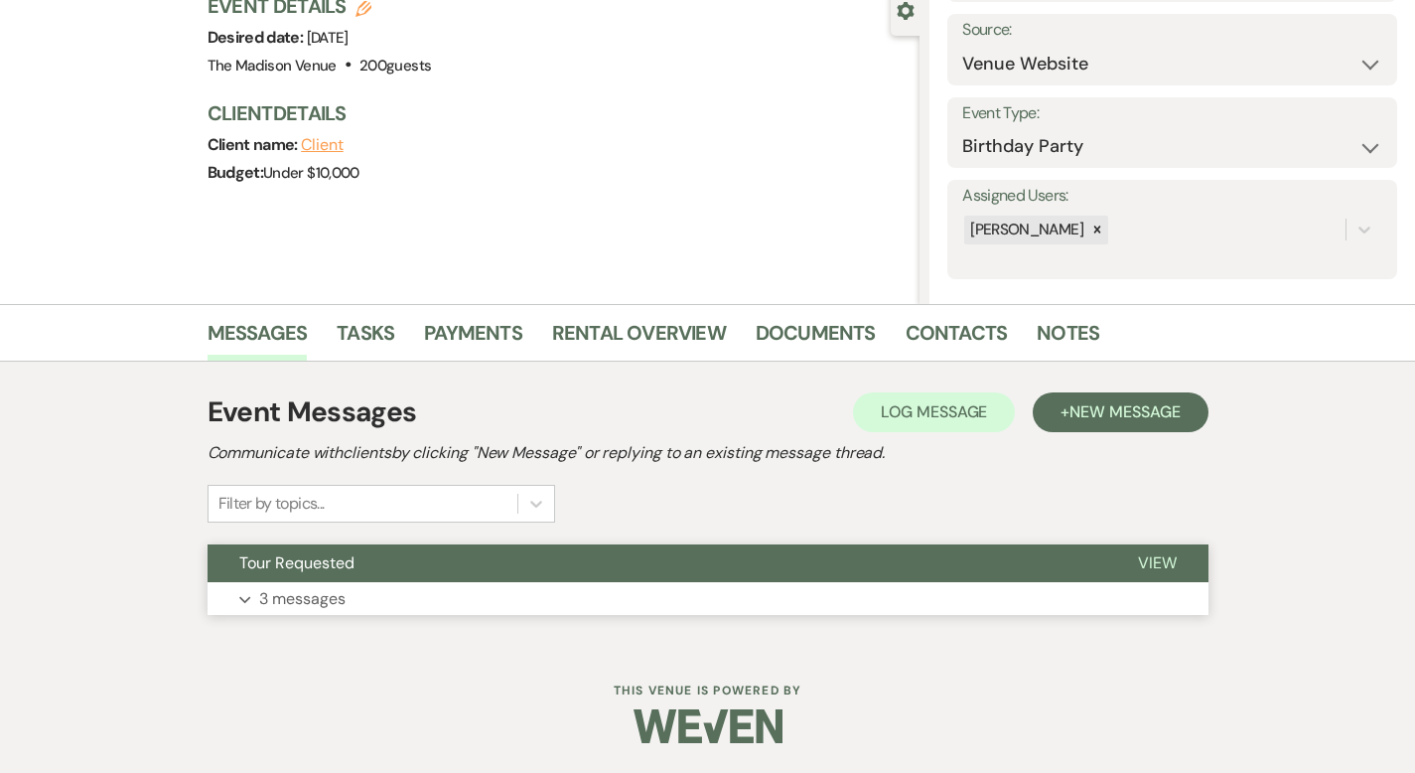
click at [1177, 560] on span "View" at bounding box center [1157, 562] width 39 height 21
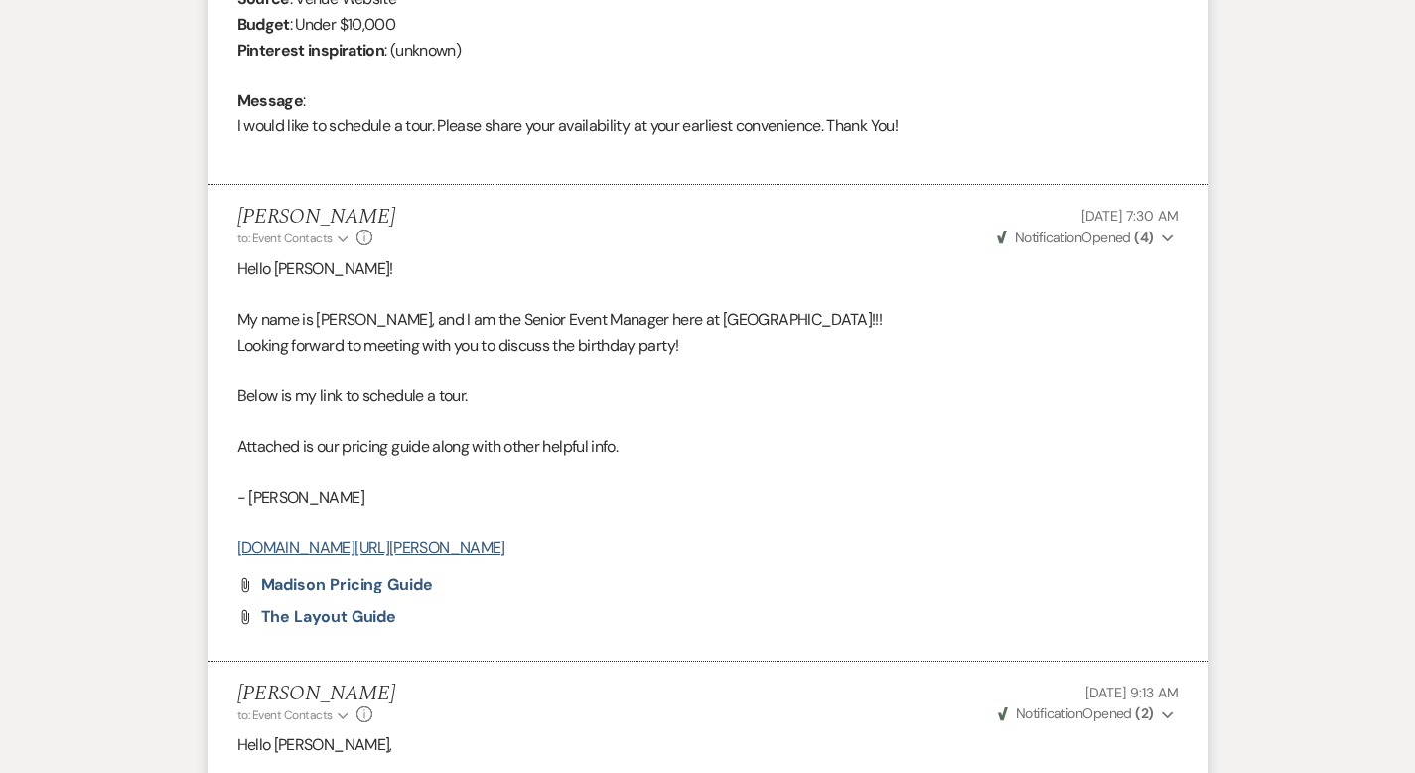
scroll to position [1518, 0]
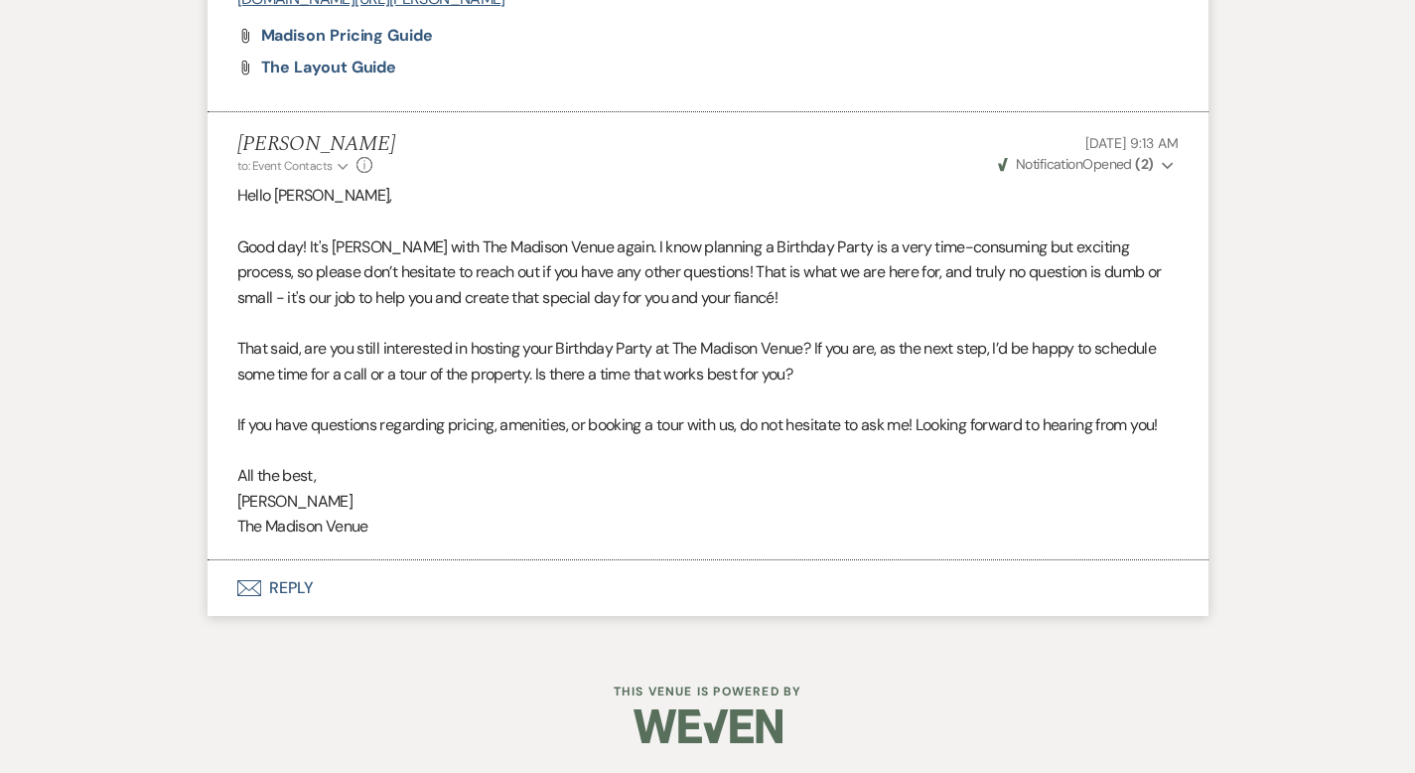
click at [225, 592] on button "Envelope Reply" at bounding box center [708, 588] width 1001 height 56
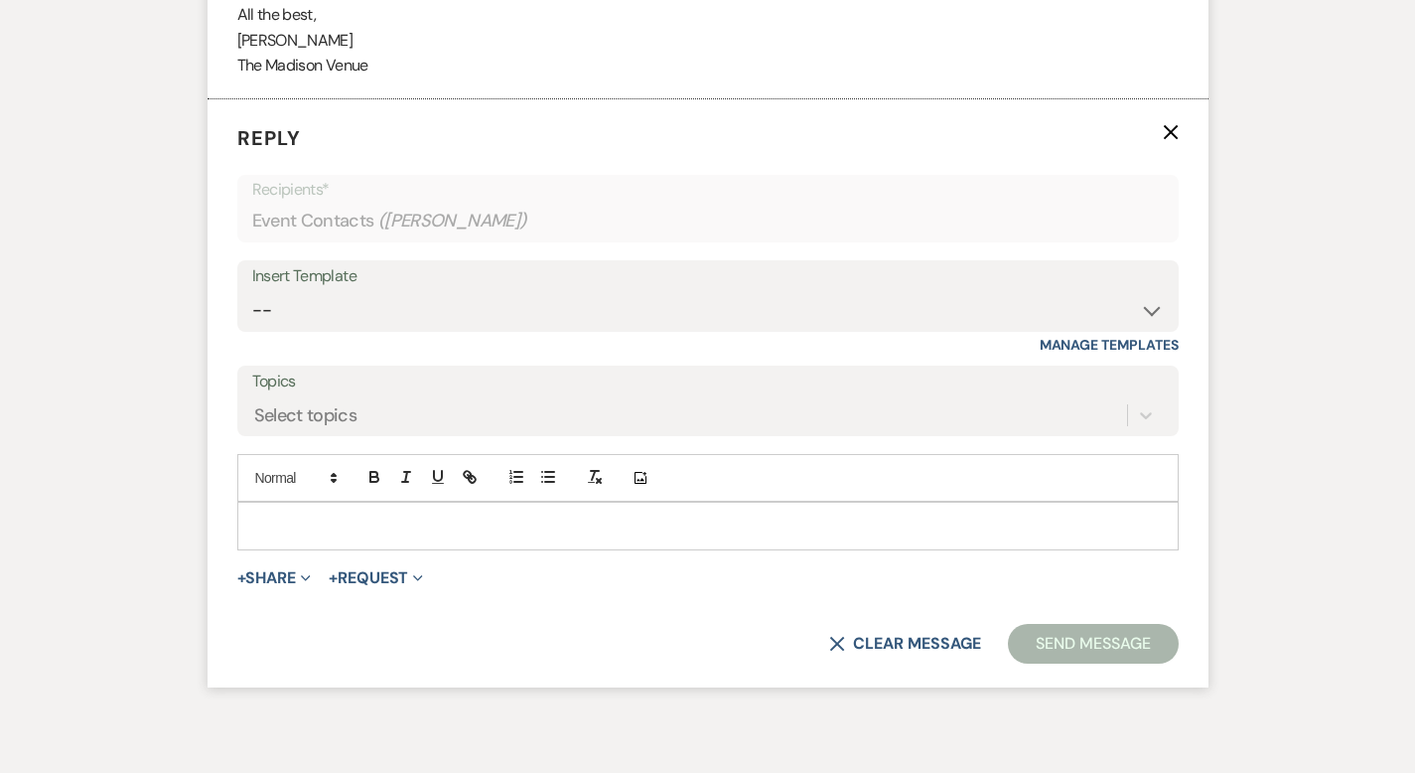
scroll to position [1986, 0]
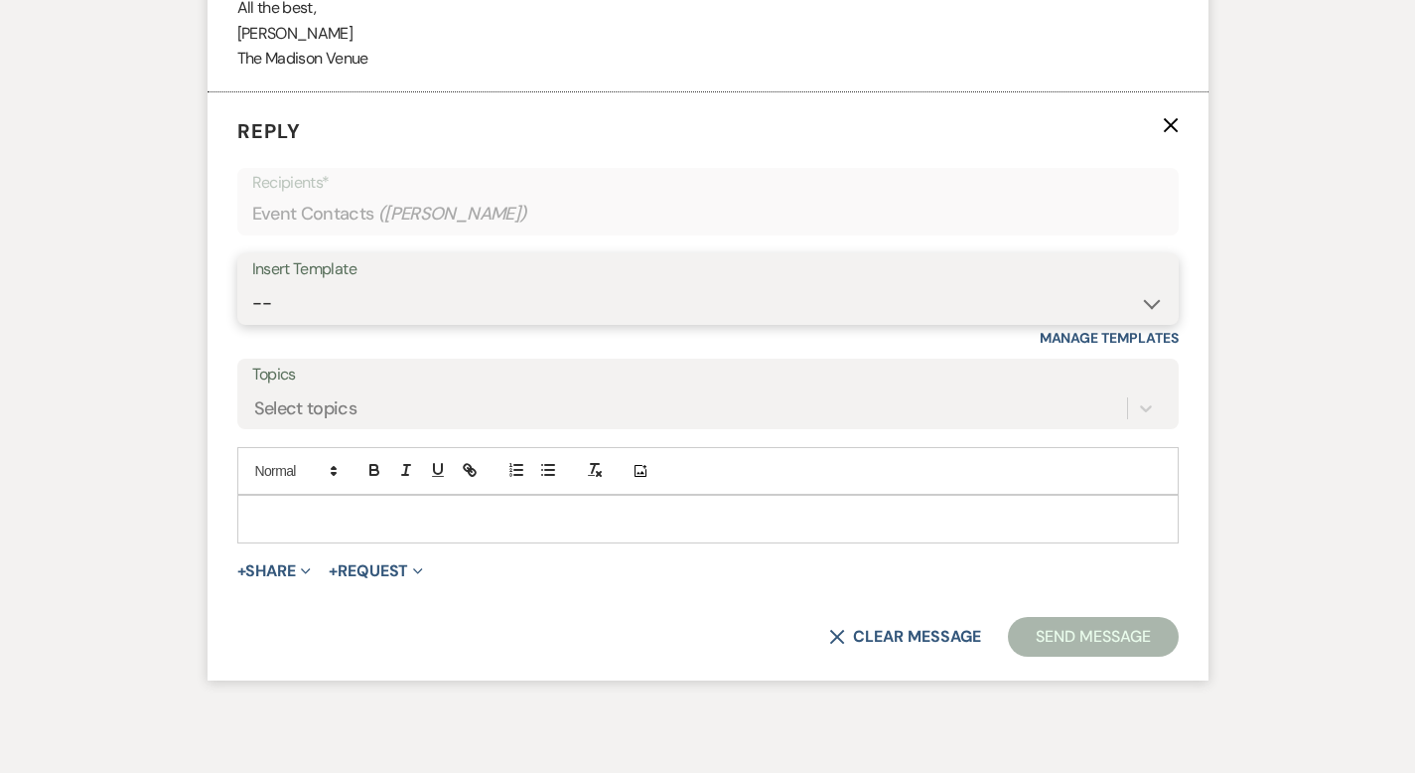
click at [252, 301] on select "-- Weven Planning Portal Introduction (Booked Events) Corporate Lead Follow Up …" at bounding box center [708, 303] width 912 height 39
select select "3683"
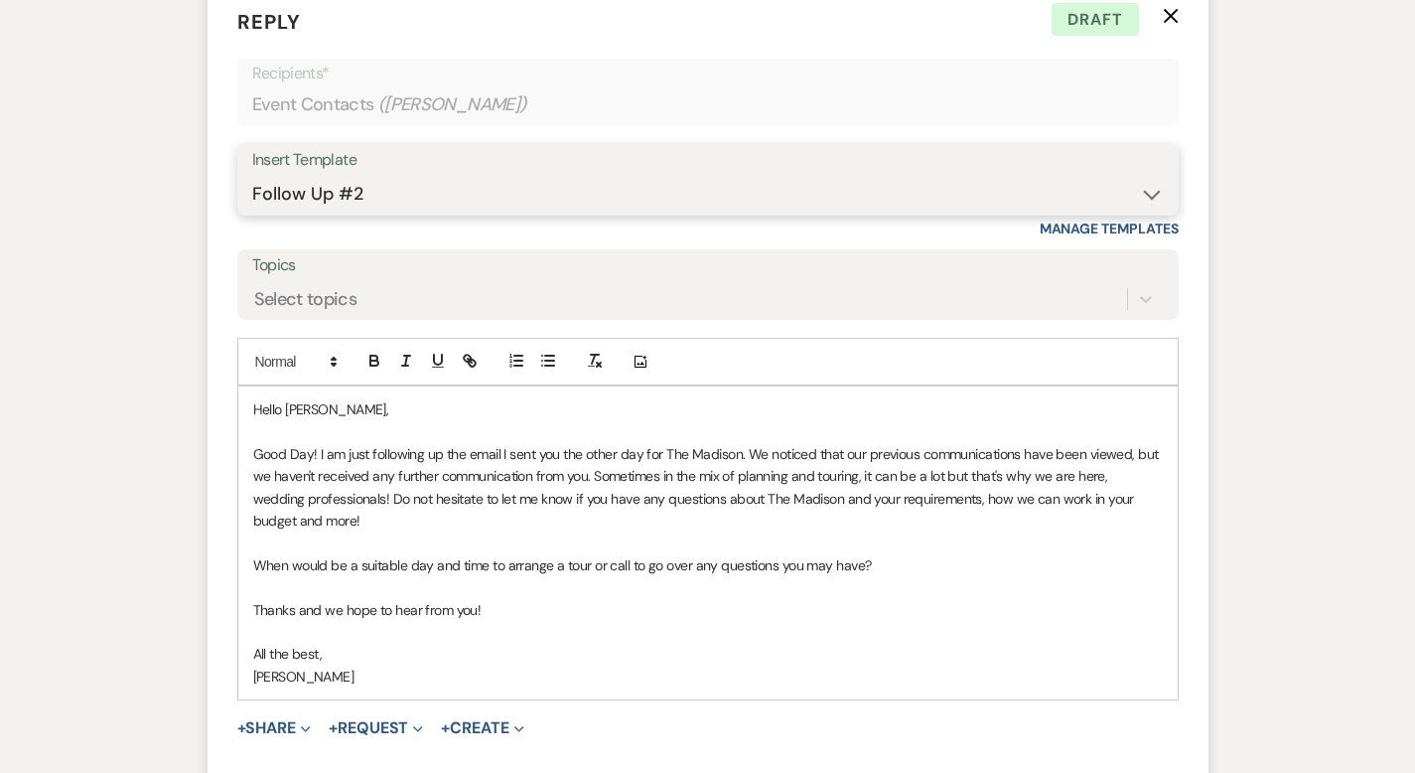
scroll to position [2319, 0]
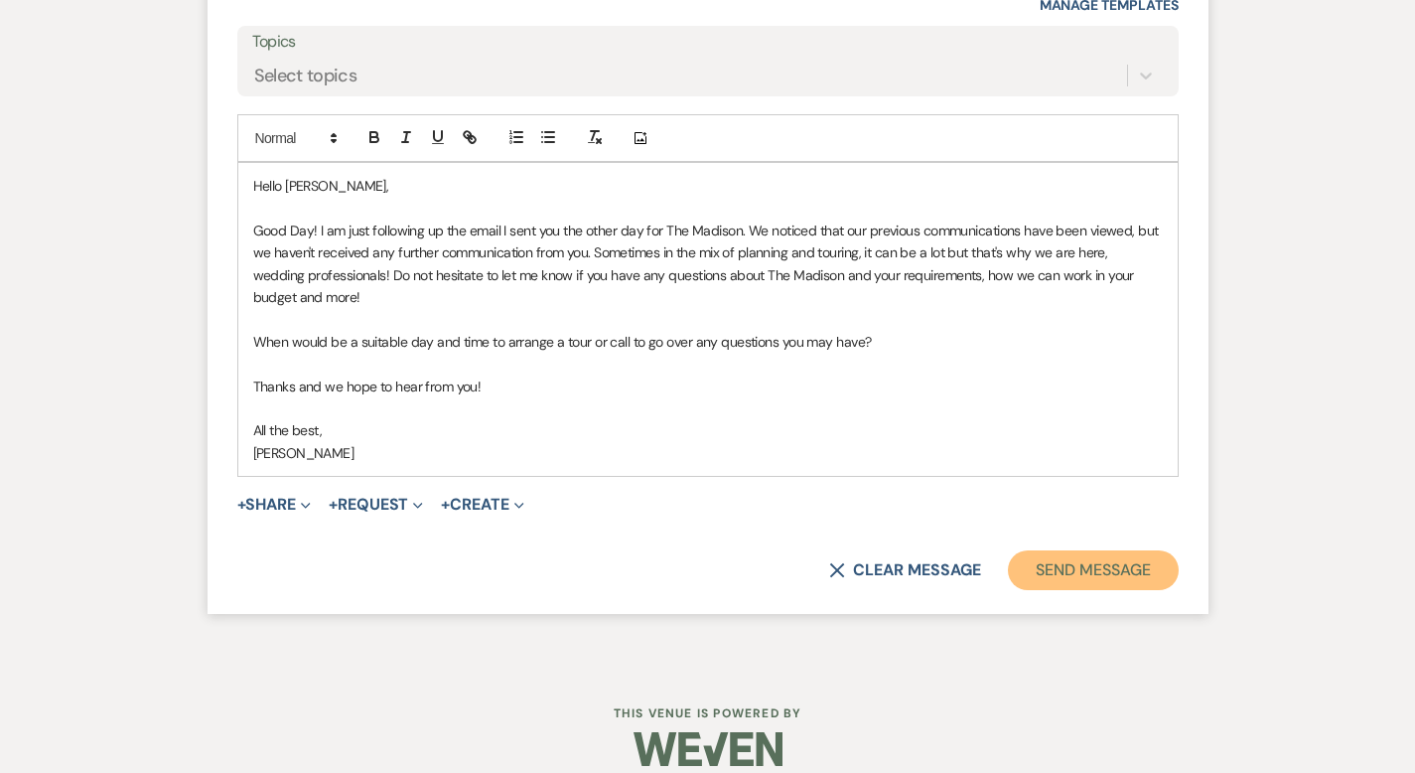
click at [1163, 555] on button "Send Message" at bounding box center [1093, 570] width 170 height 40
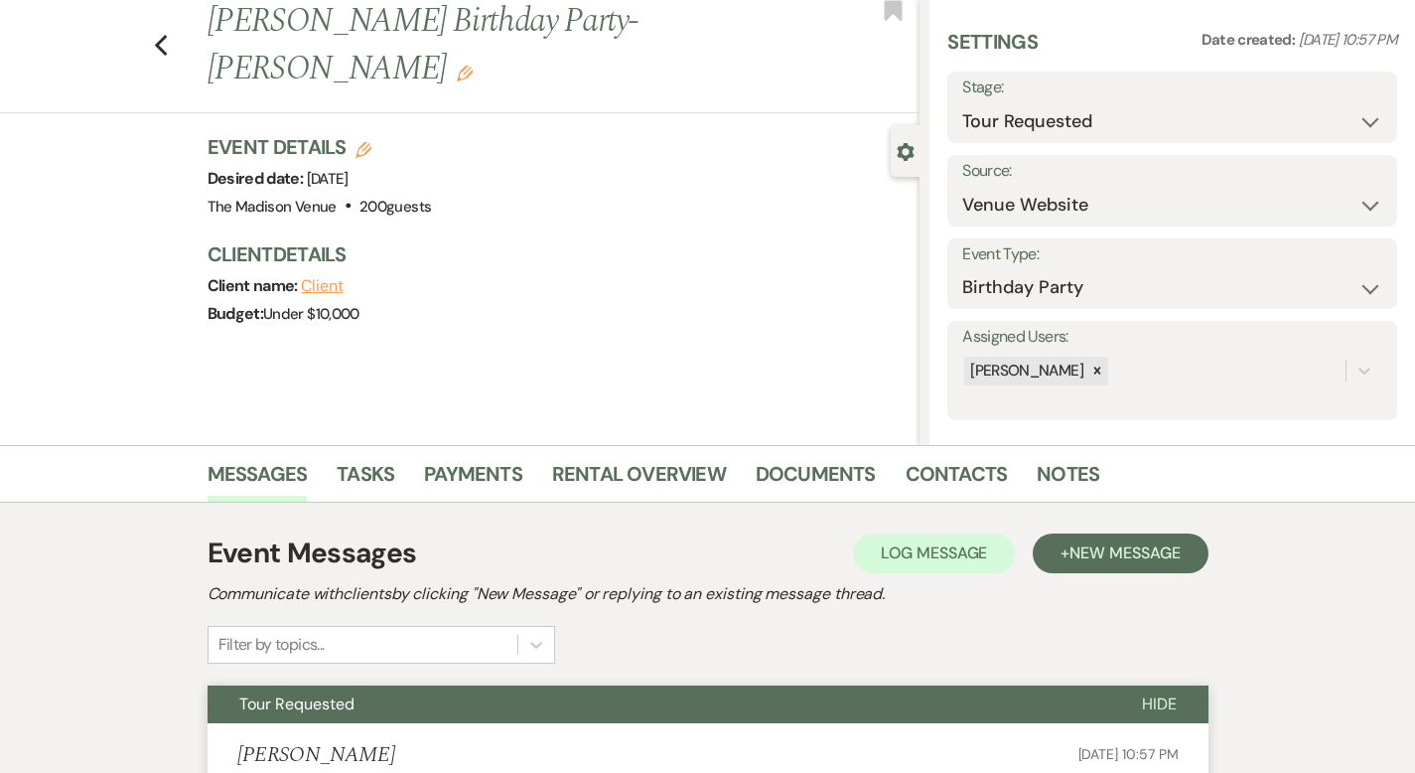
scroll to position [0, 0]
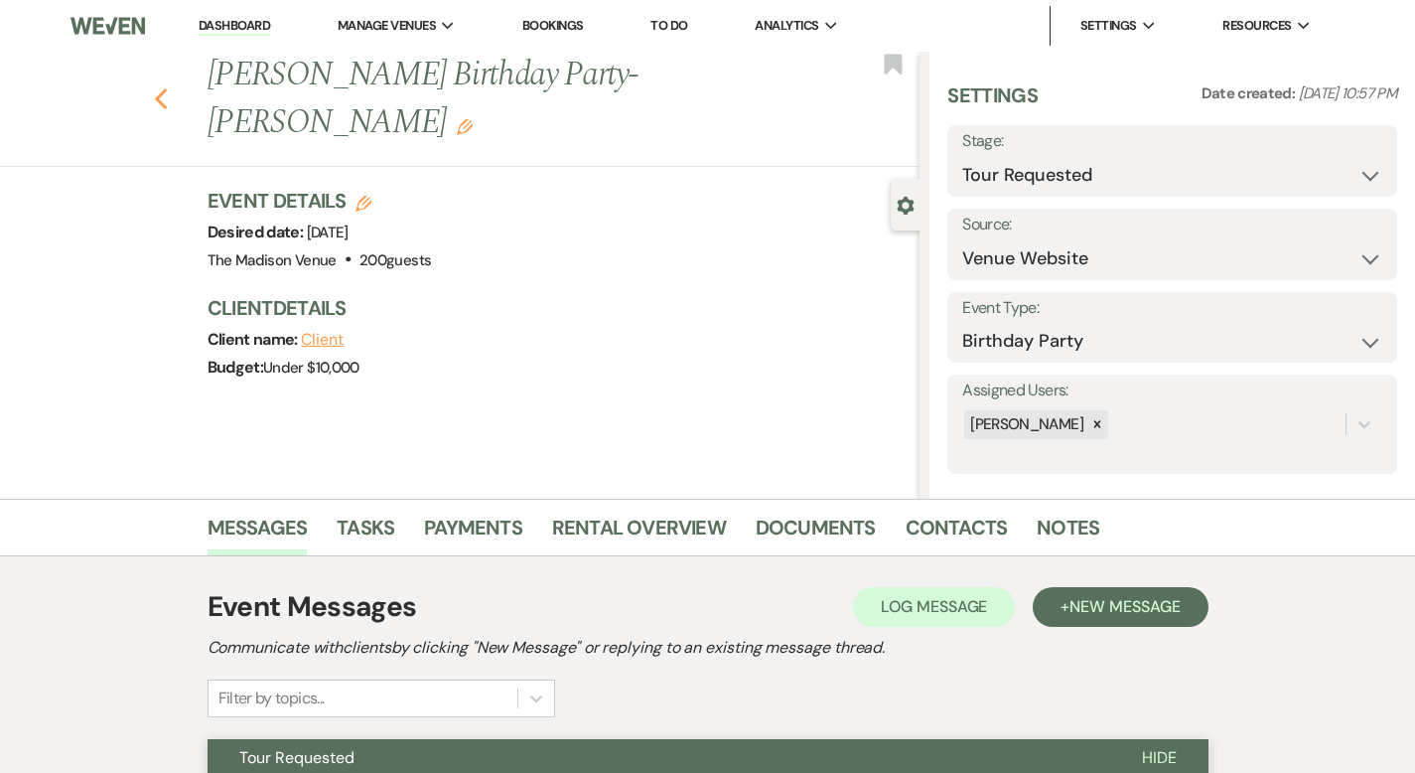
click at [154, 88] on use "button" at bounding box center [160, 99] width 13 height 22
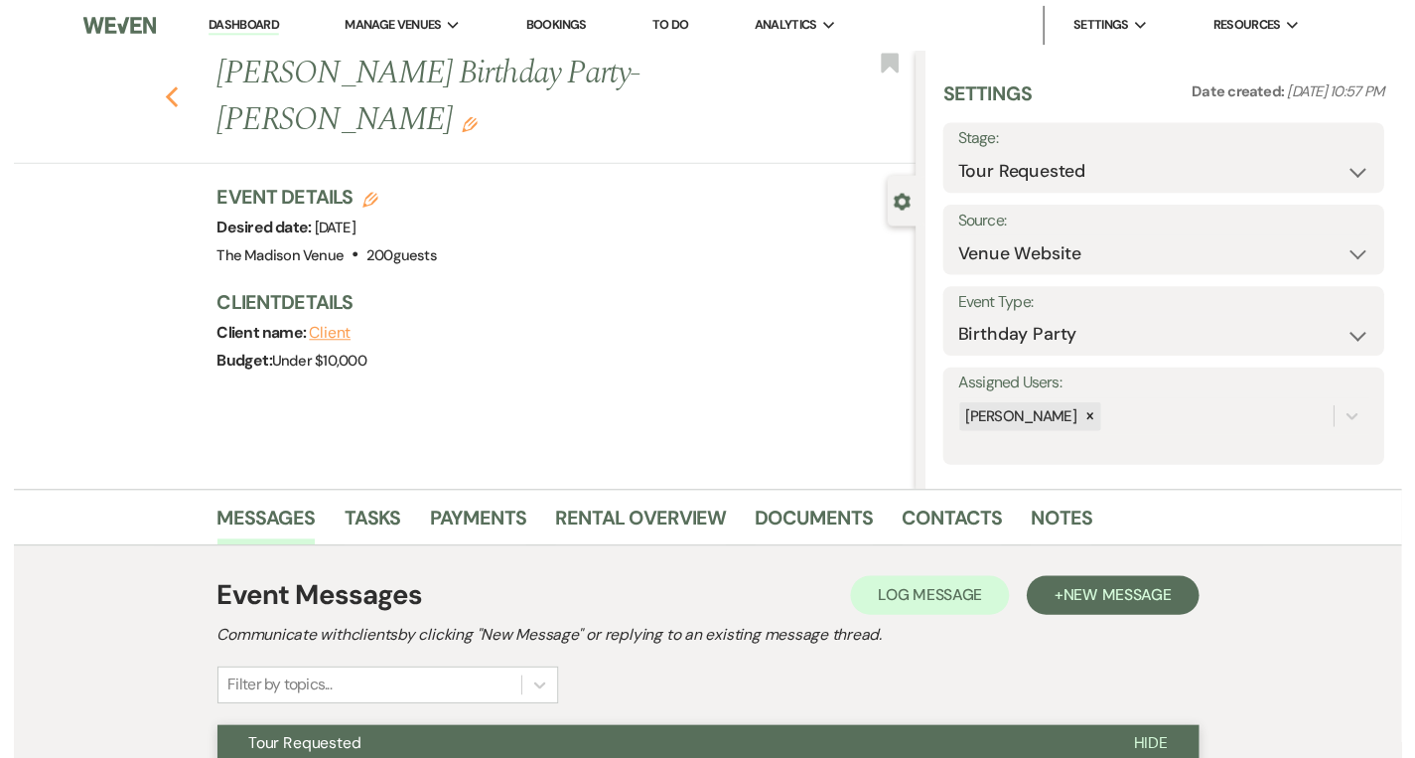
scroll to position [509, 0]
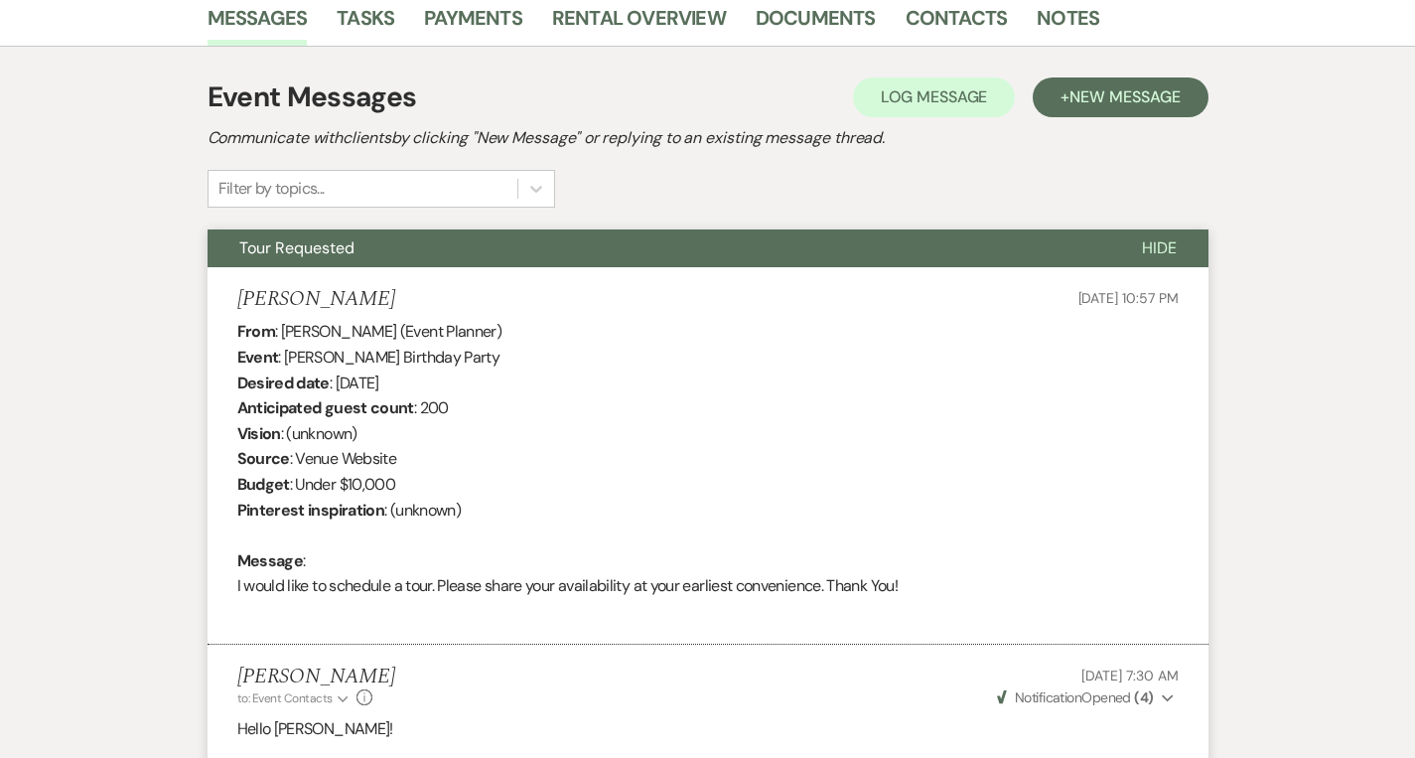
select select "2"
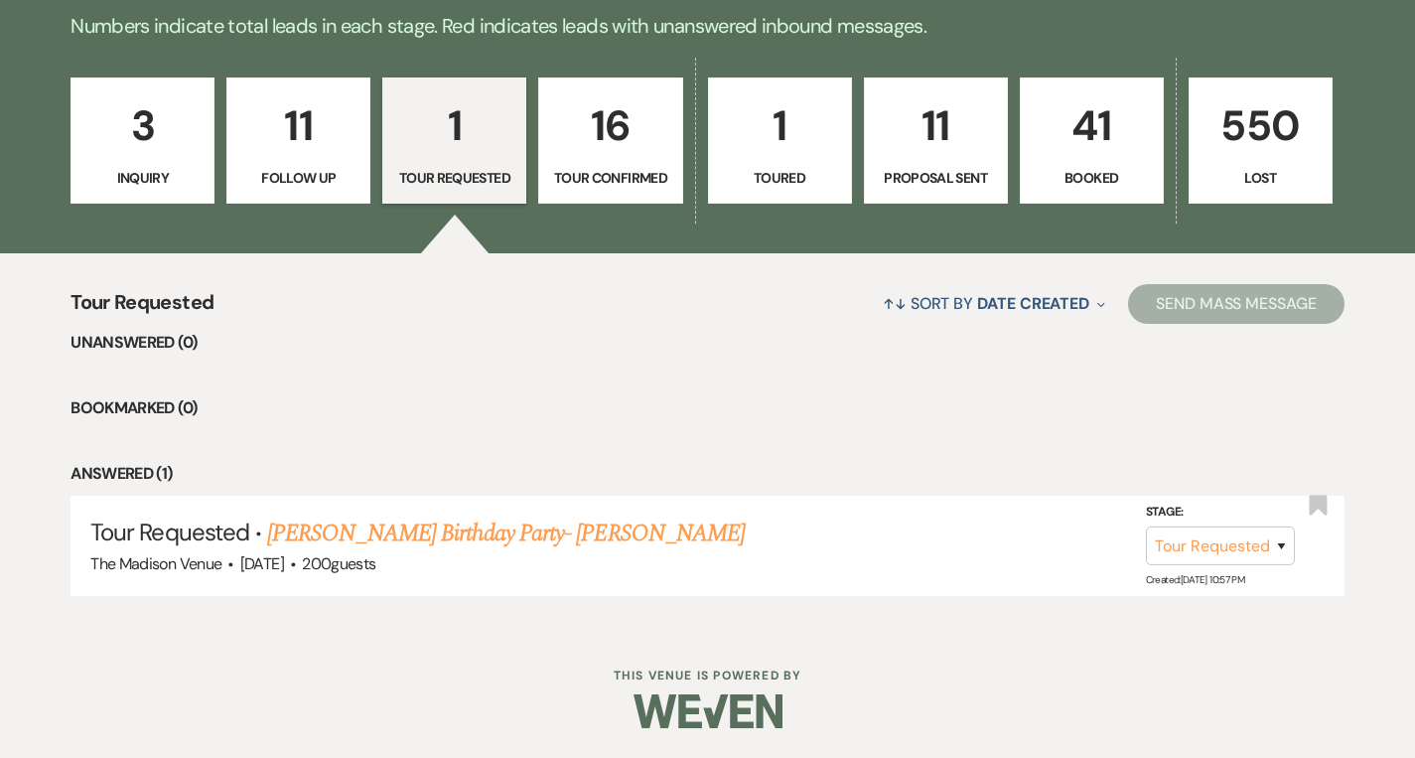
click at [781, 154] on p "1" at bounding box center [780, 125] width 118 height 67
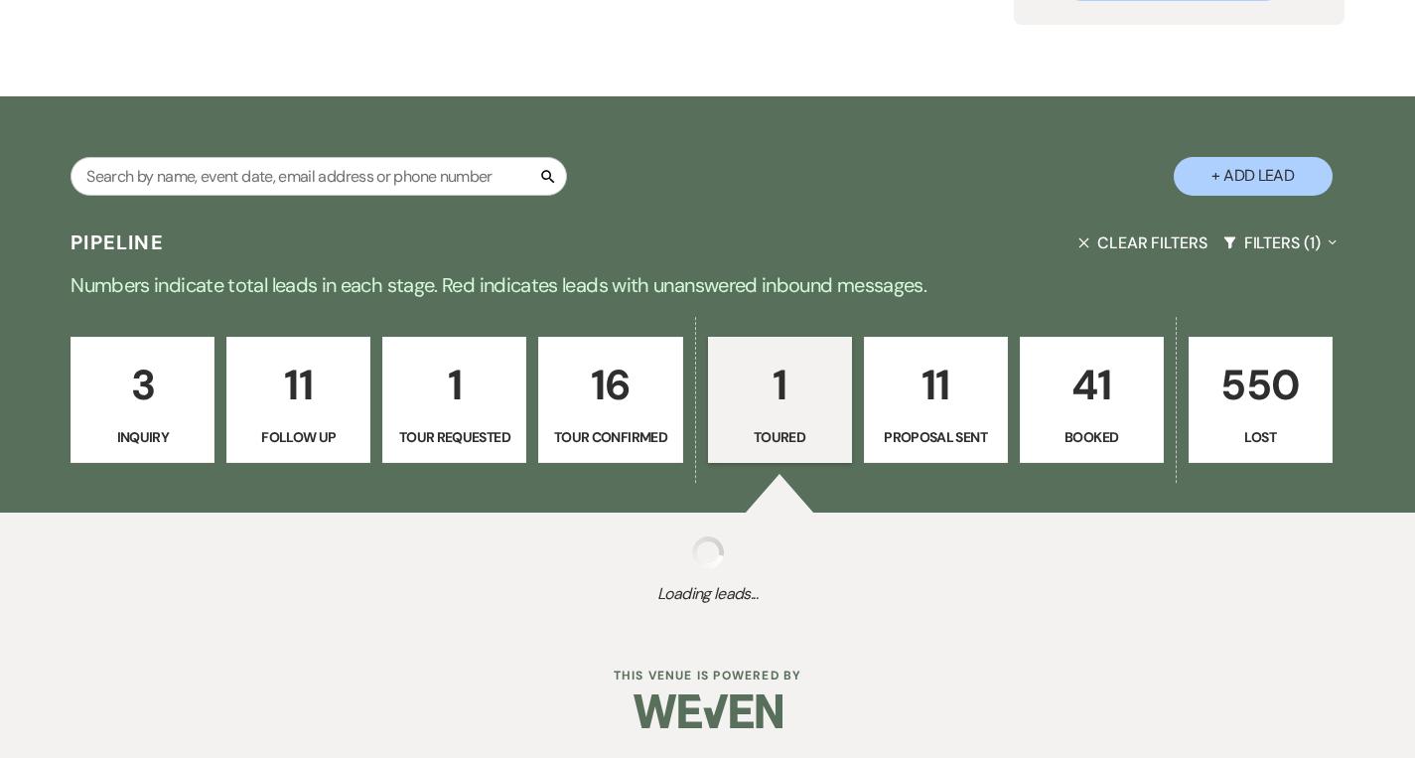
scroll to position [509, 0]
select select "5"
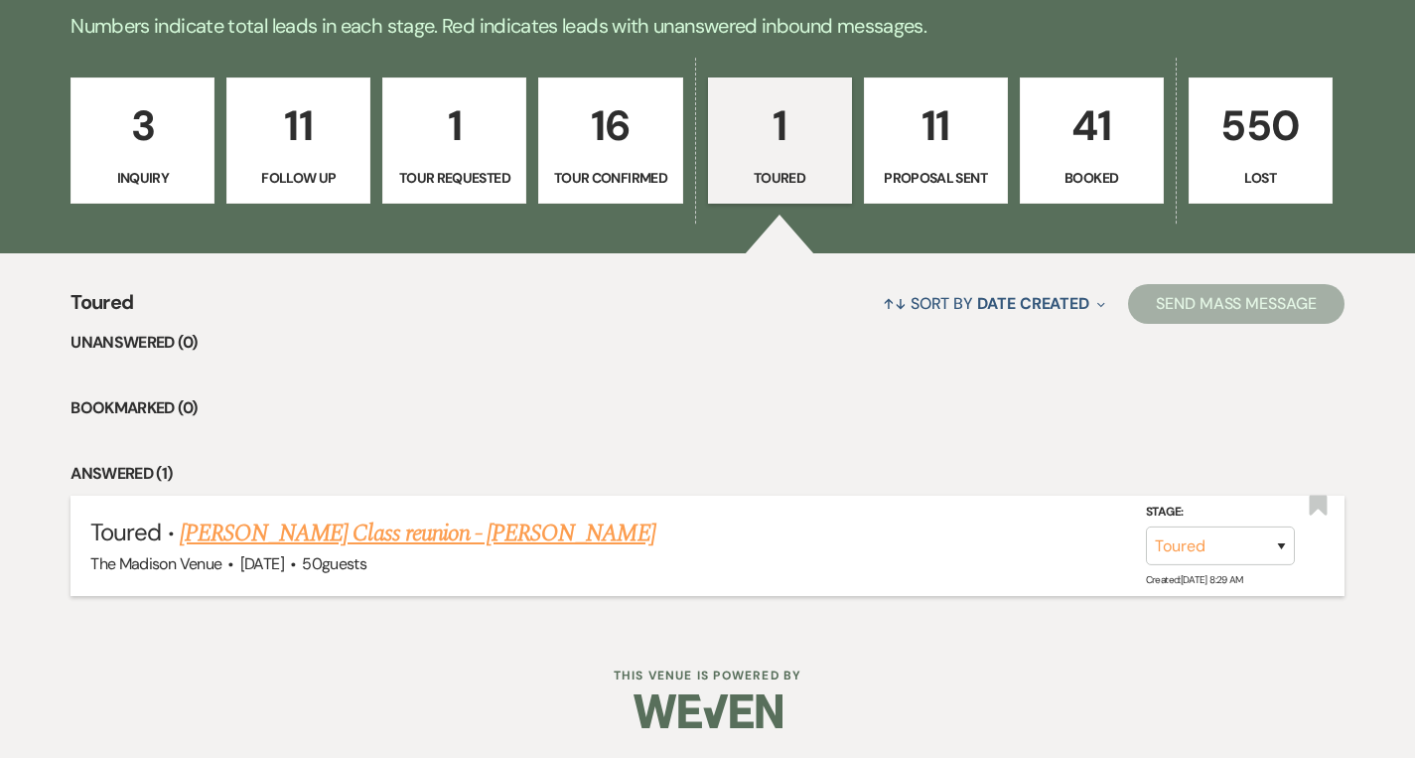
click at [373, 534] on link "[PERSON_NAME] Class reunion - [PERSON_NAME]" at bounding box center [418, 533] width 476 height 36
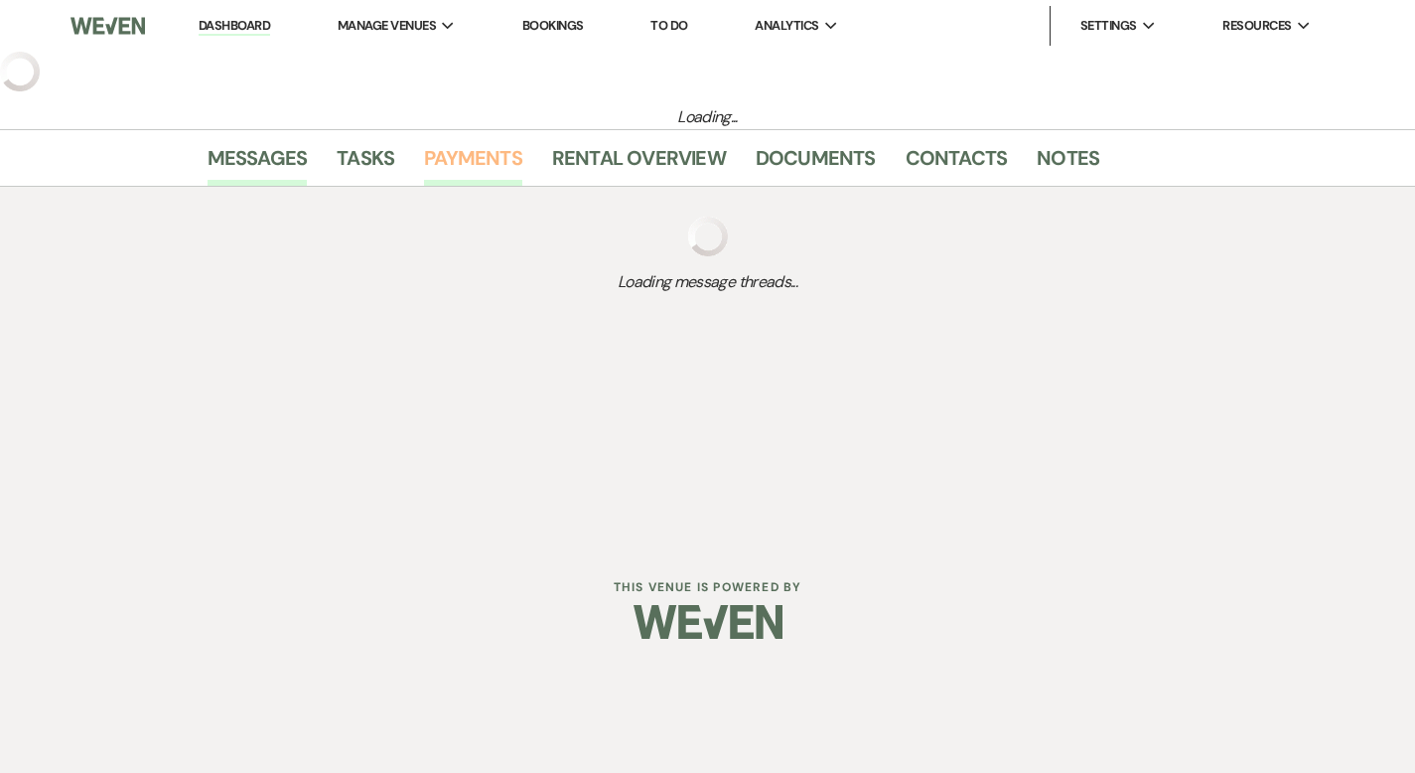
select select "5"
select select "13"
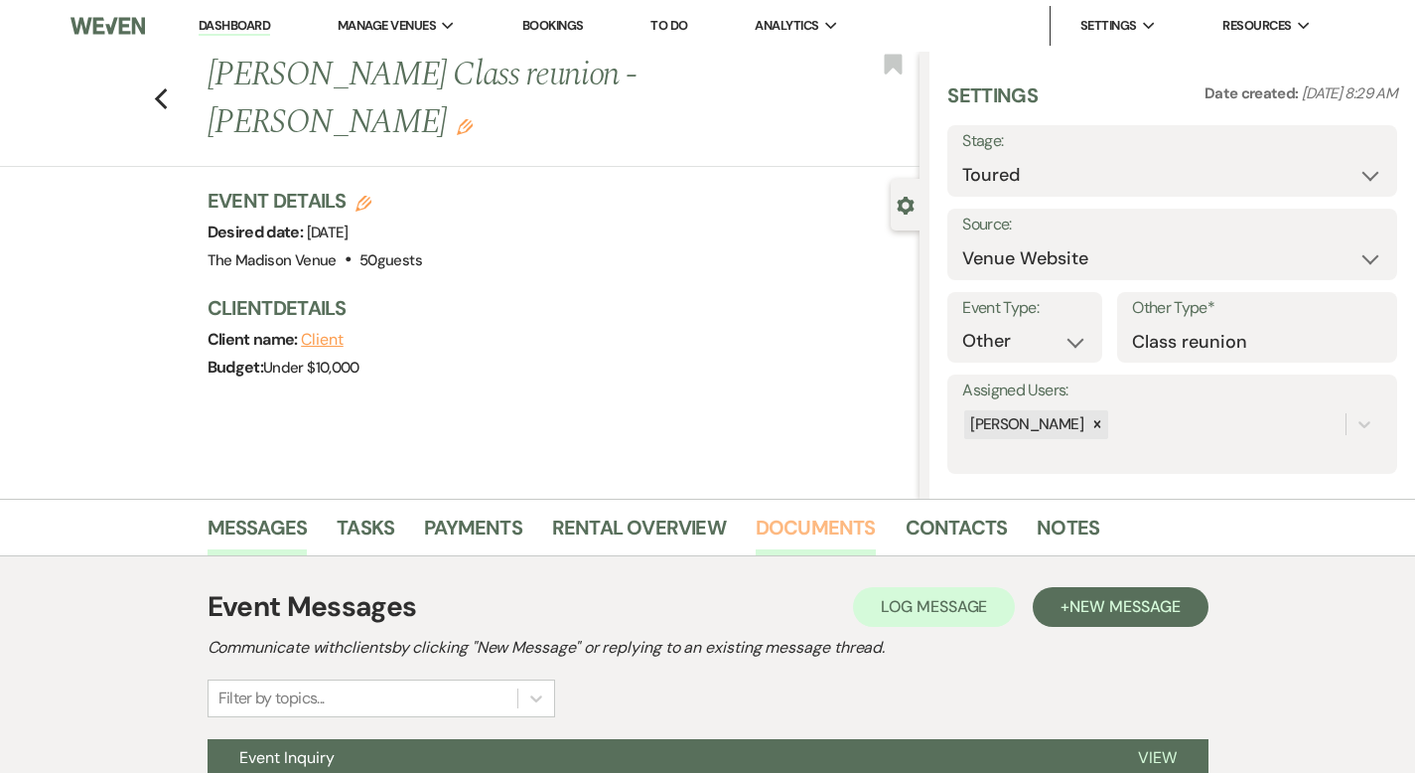
scroll to position [195, 0]
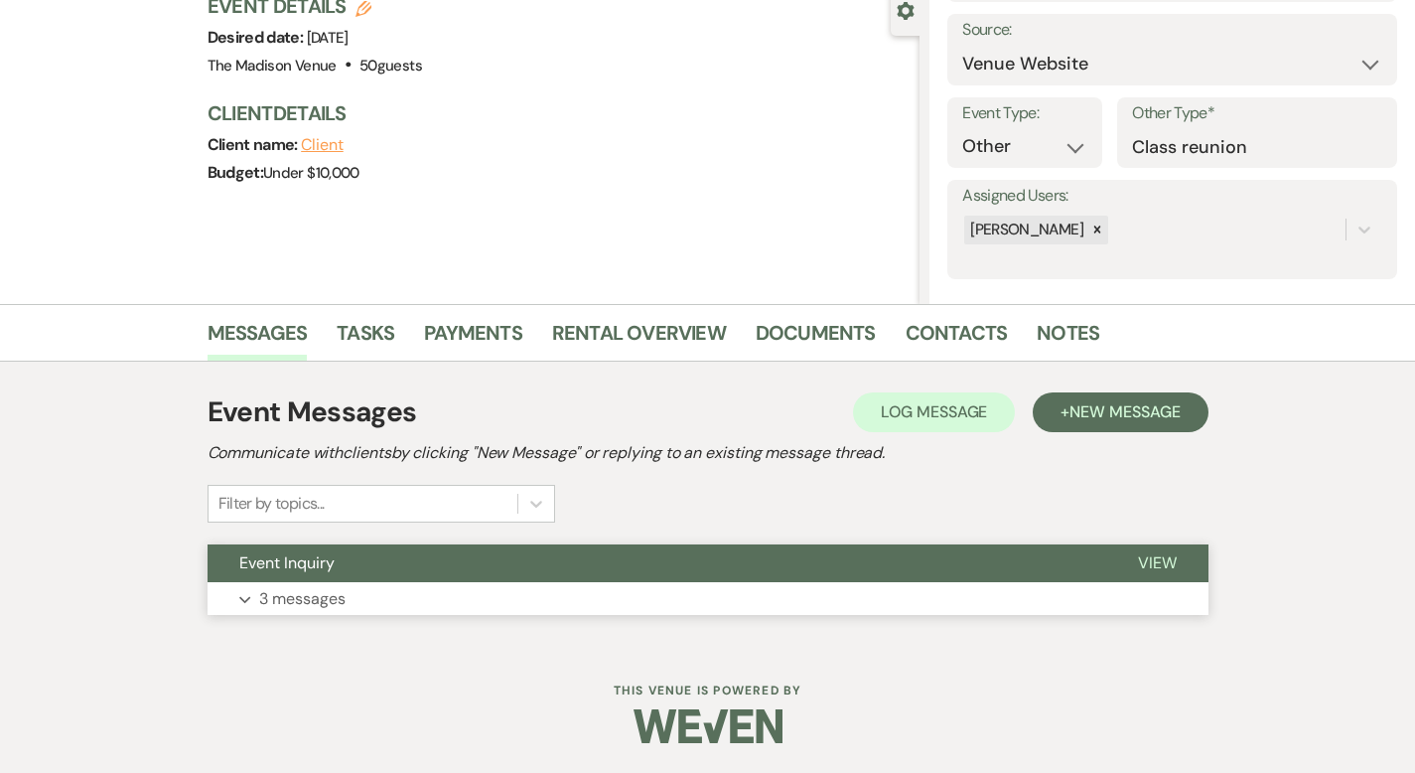
click at [1177, 566] on span "View" at bounding box center [1157, 562] width 39 height 21
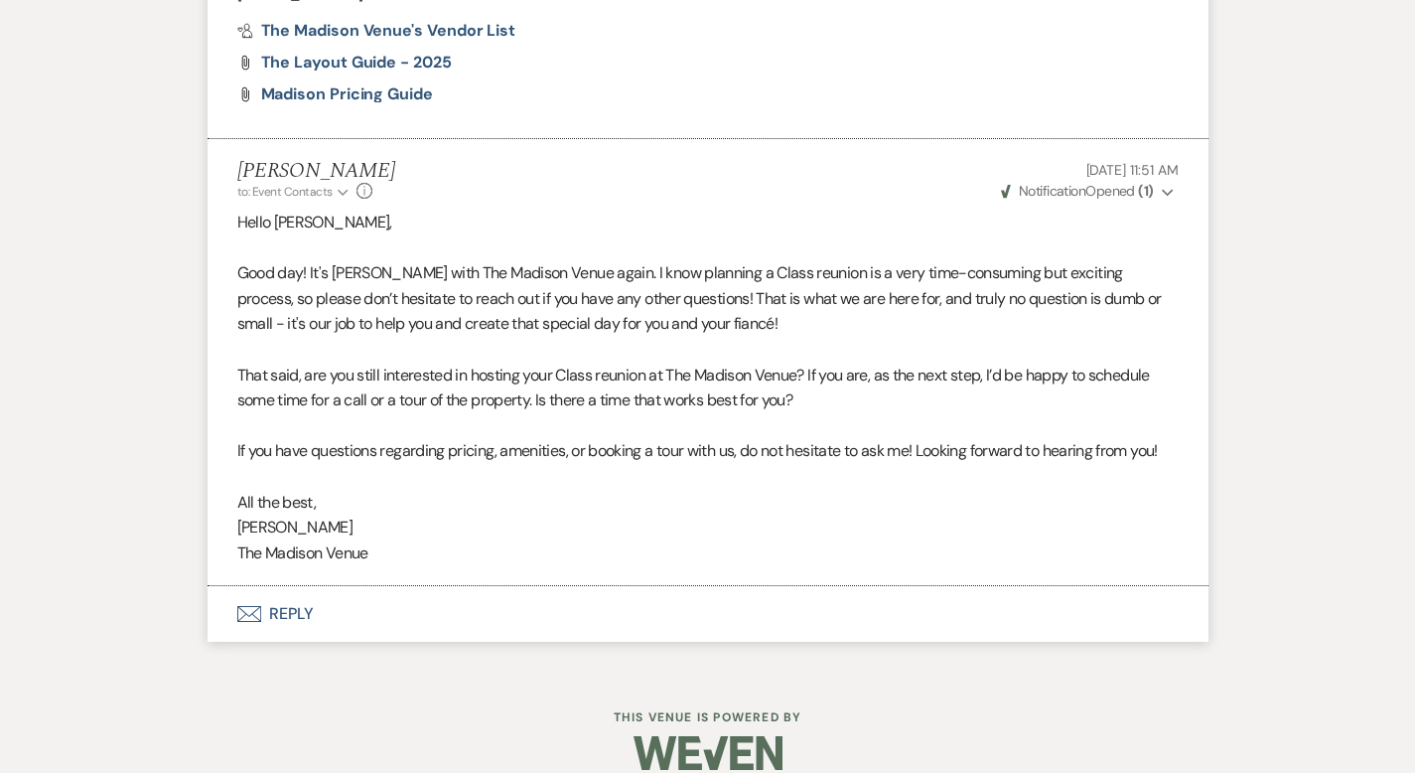
scroll to position [2779, 0]
click at [219, 585] on button "Envelope Reply" at bounding box center [708, 613] width 1001 height 56
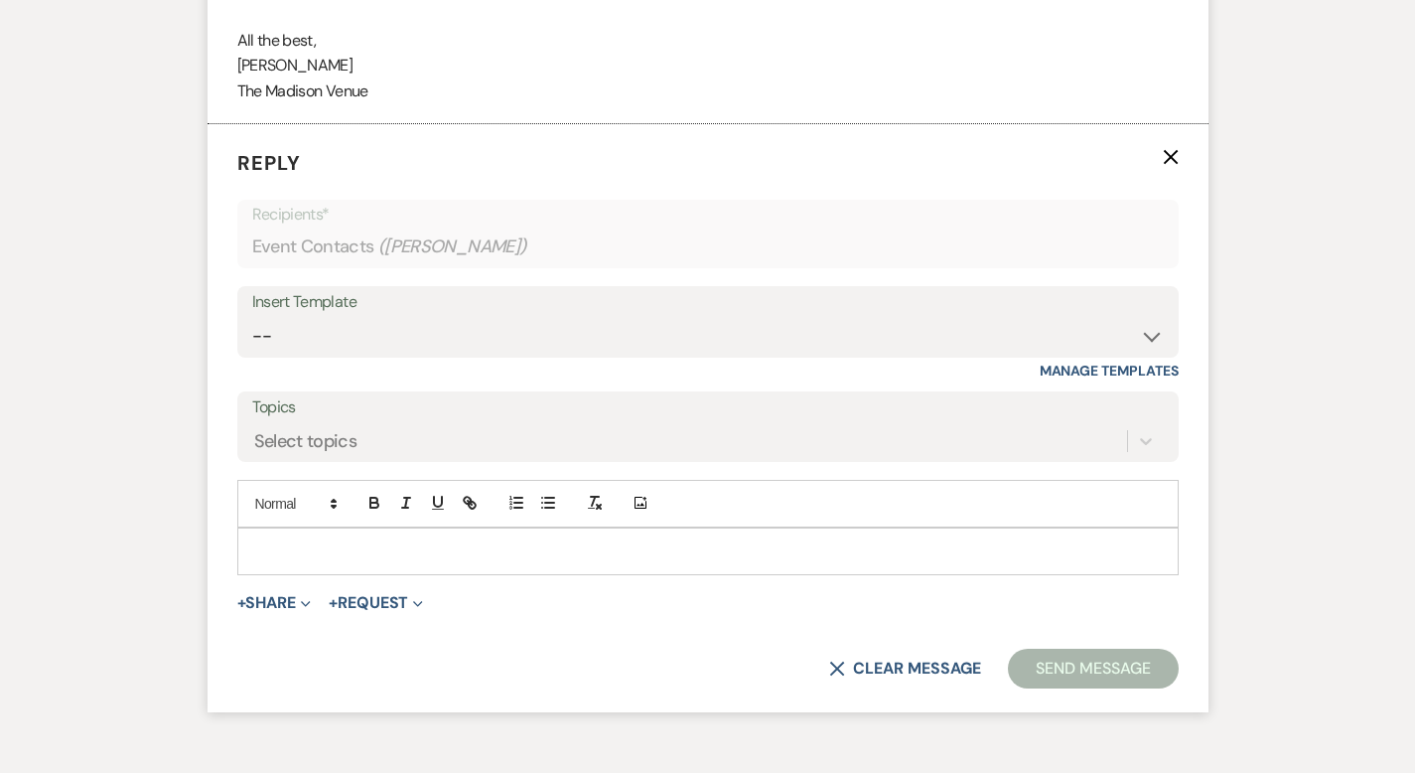
scroll to position [3247, 0]
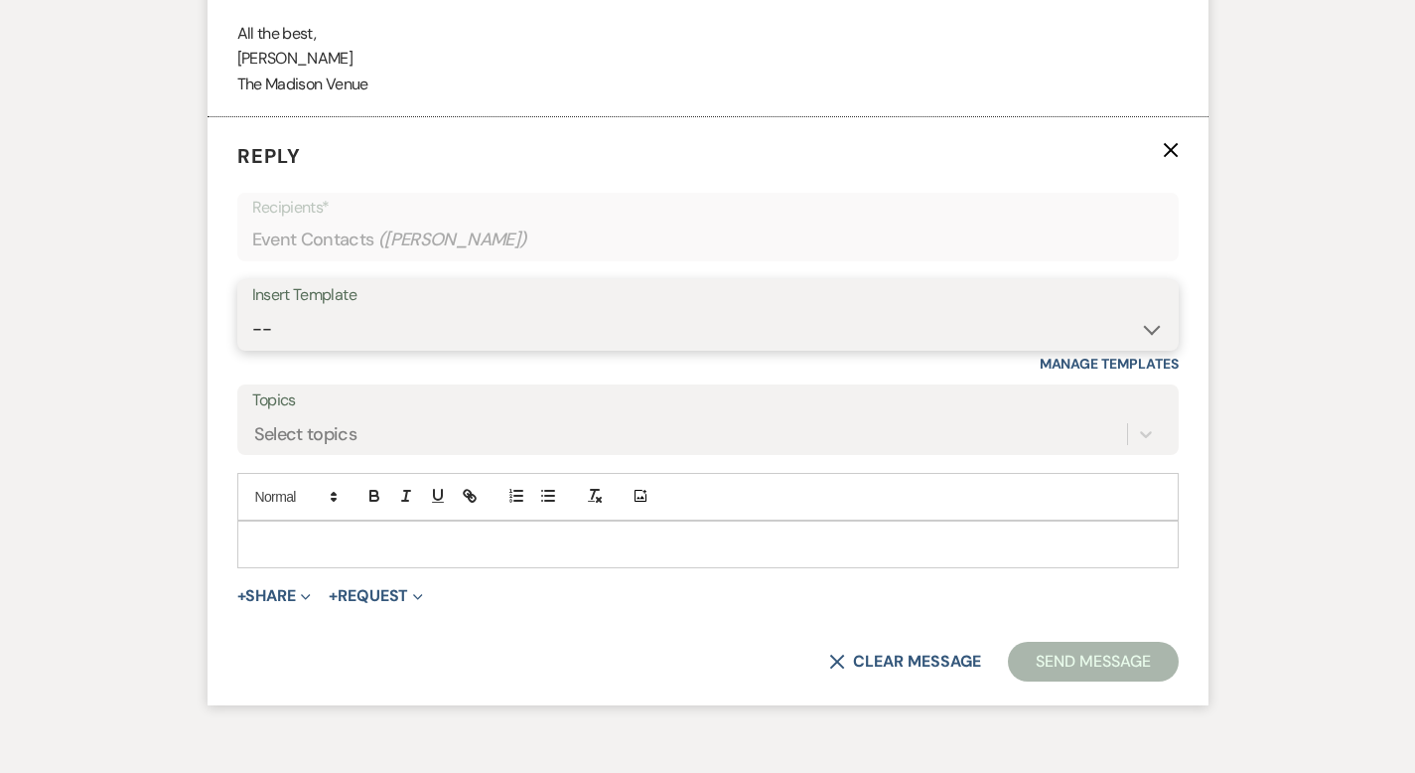
click at [330, 310] on select "-- Weven Planning Portal Introduction (Booked Events) Corporate Lead Follow Up …" at bounding box center [708, 329] width 912 height 39
select select "3685"
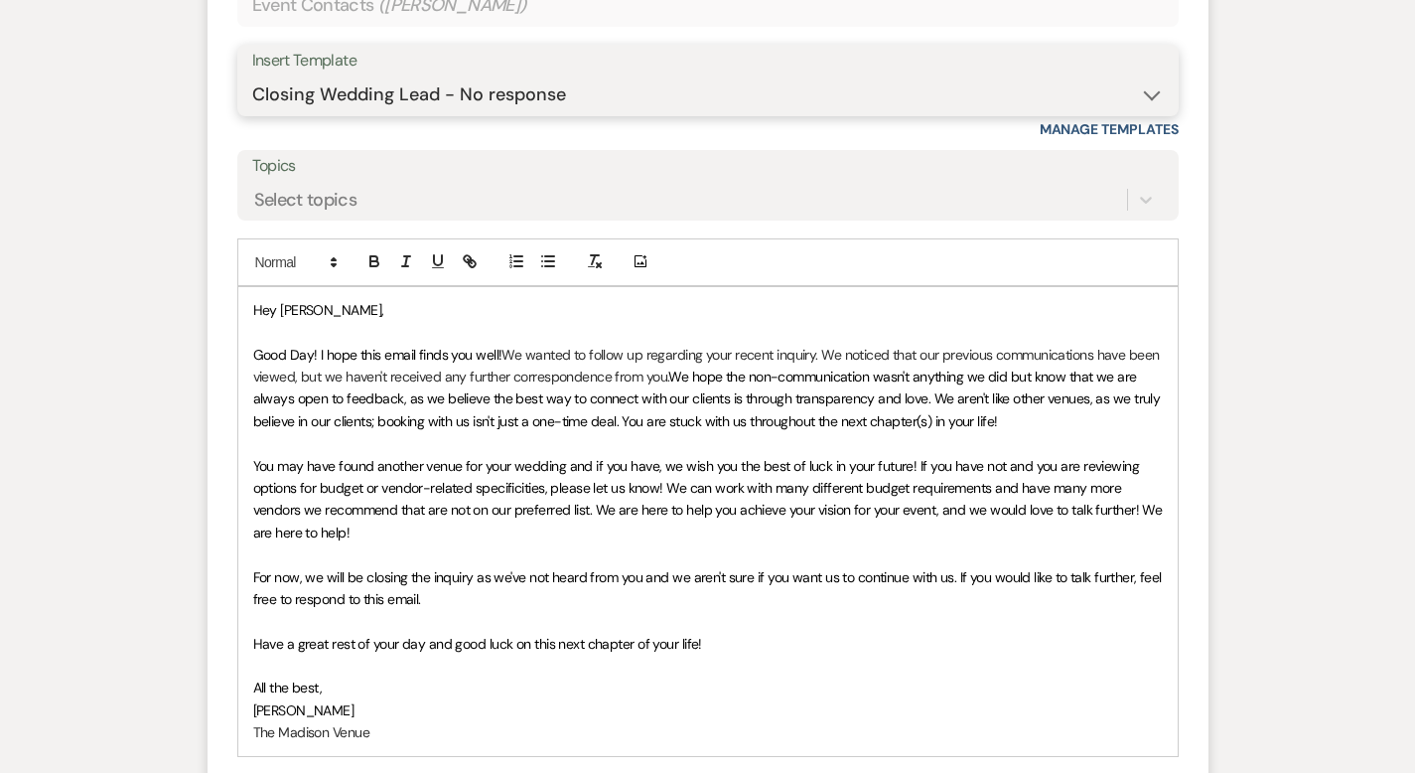
scroll to position [3736, 0]
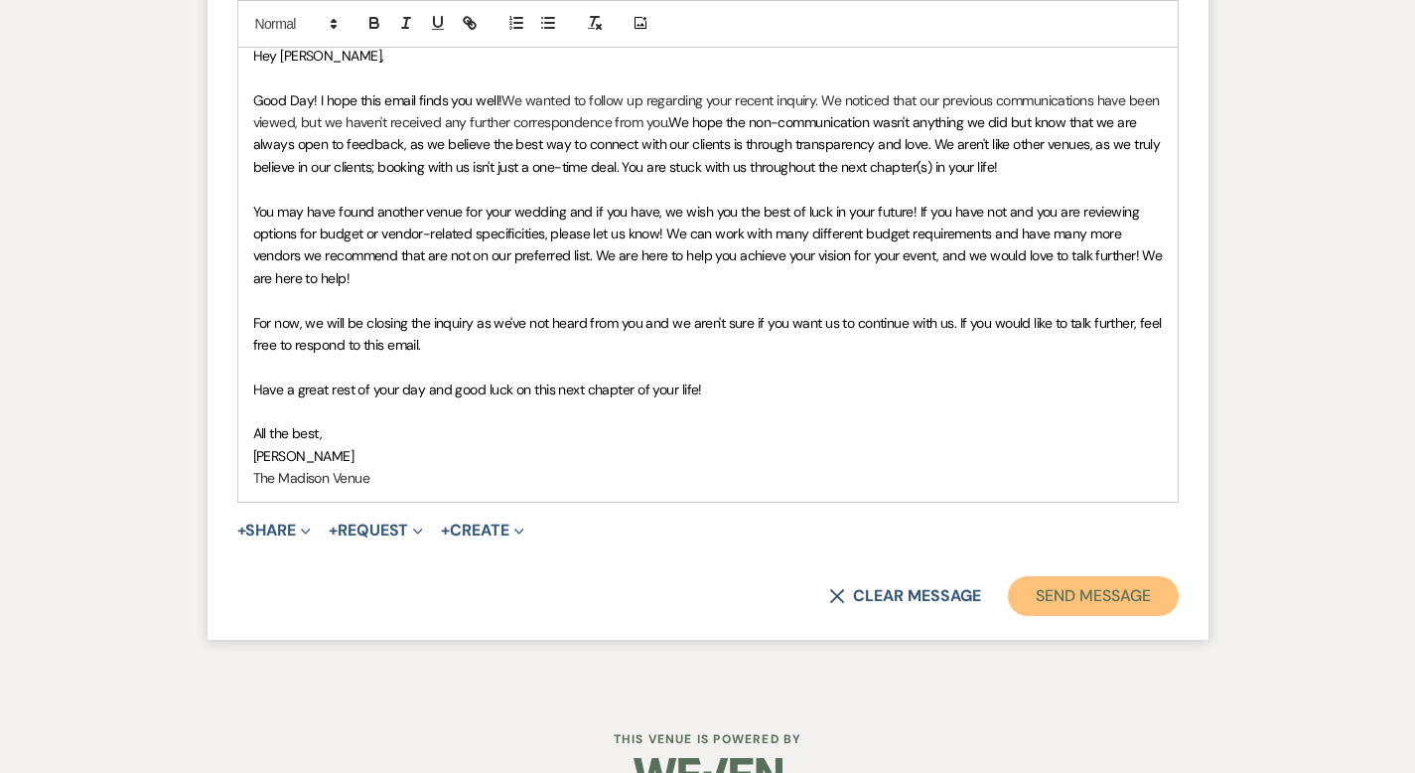
click at [1178, 576] on button "Send Message" at bounding box center [1093, 596] width 170 height 40
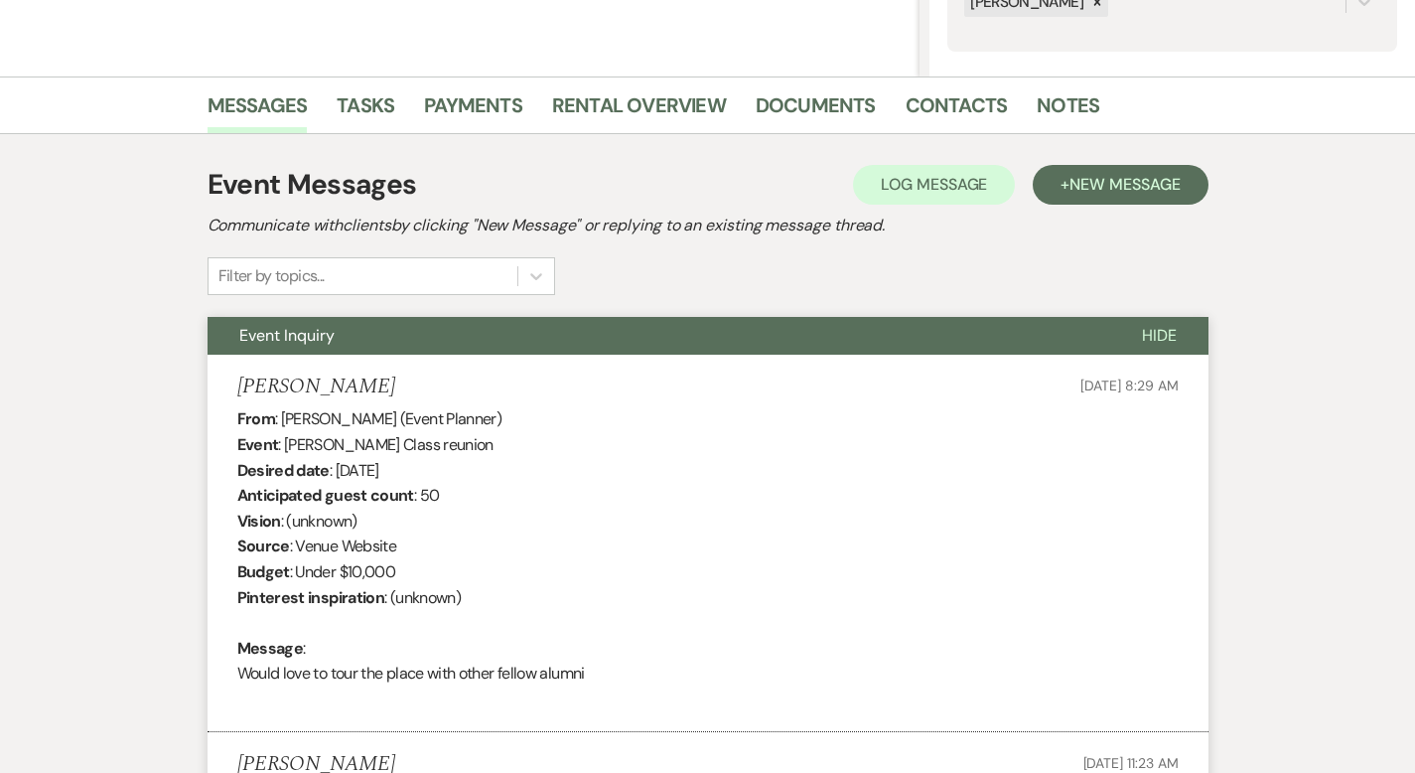
scroll to position [0, 0]
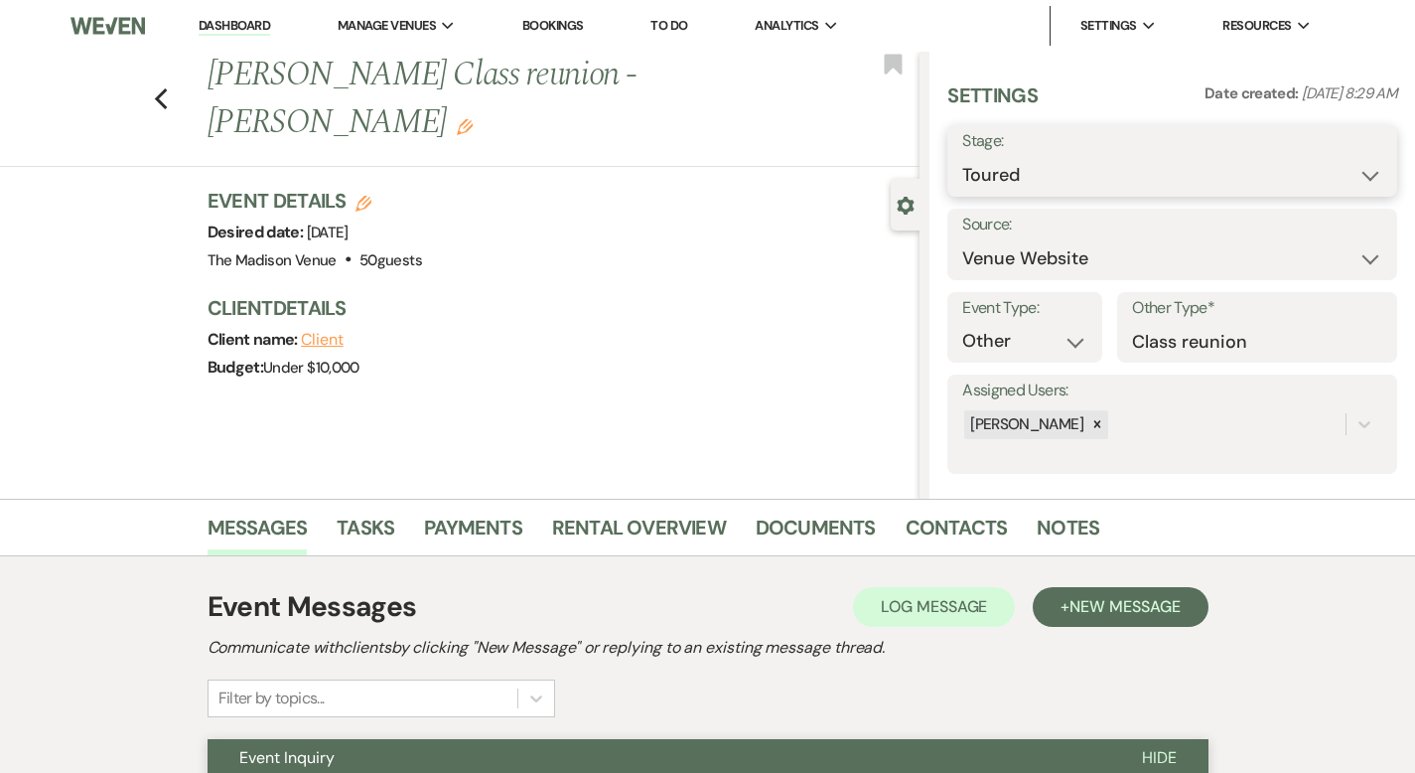
click at [1079, 172] on select "Inquiry Follow Up Tour Requested Tour Confirmed Toured Proposal Sent Booked Lost" at bounding box center [1172, 175] width 420 height 39
select select "8"
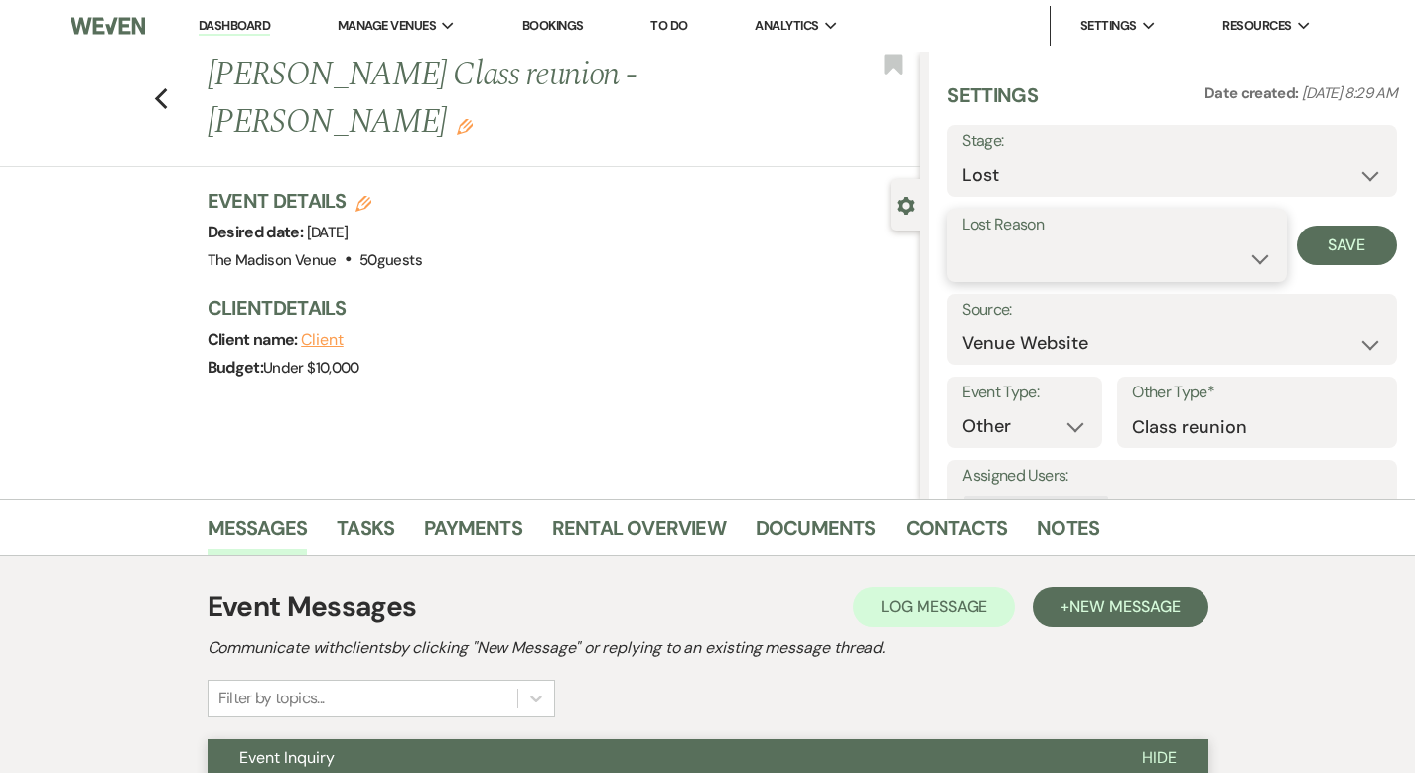
click at [1071, 262] on select "Booked Elsewhere Budget Date Unavailable No Response Not a Good Match Capacity …" at bounding box center [1116, 258] width 309 height 39
select select "5"
click at [1310, 250] on button "Save" at bounding box center [1347, 245] width 100 height 40
click at [154, 88] on use "button" at bounding box center [160, 99] width 13 height 22
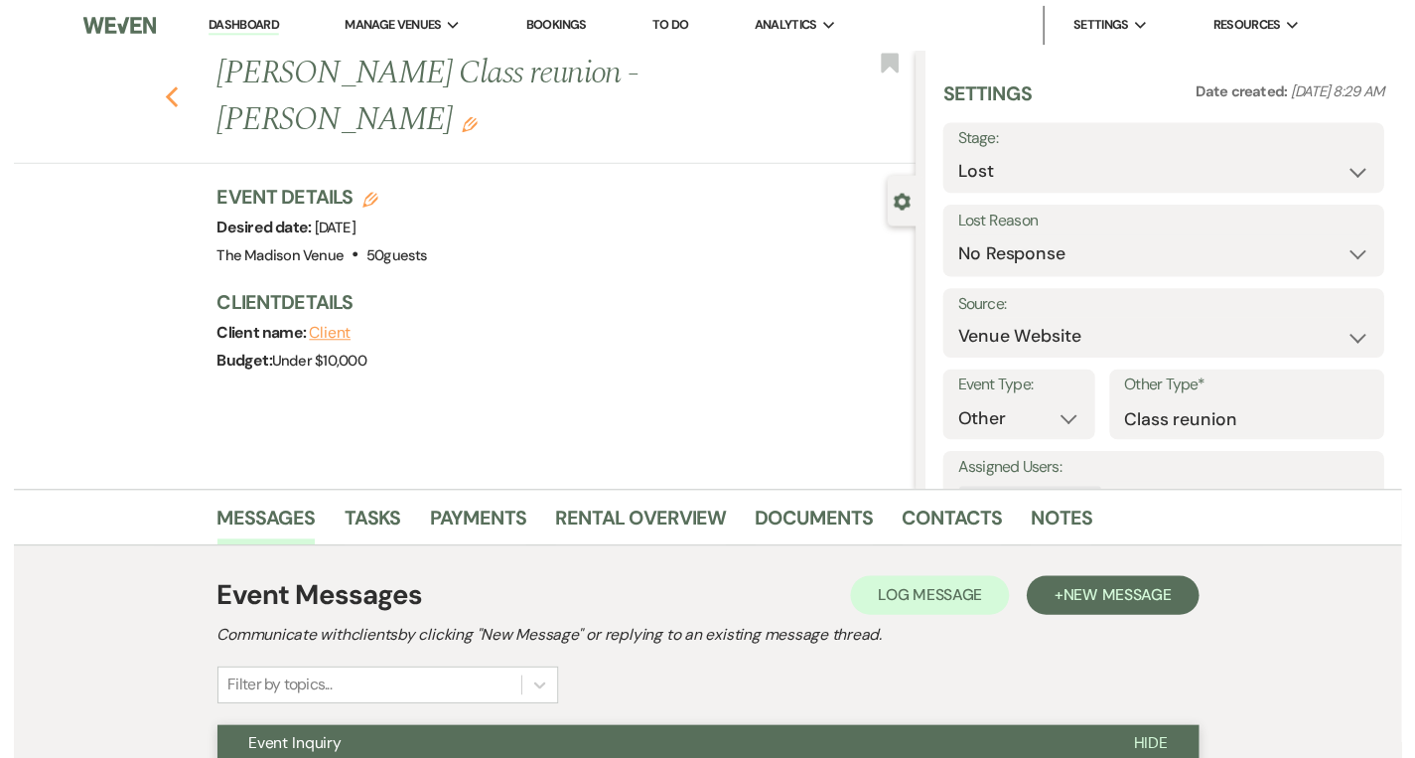
scroll to position [300, 0]
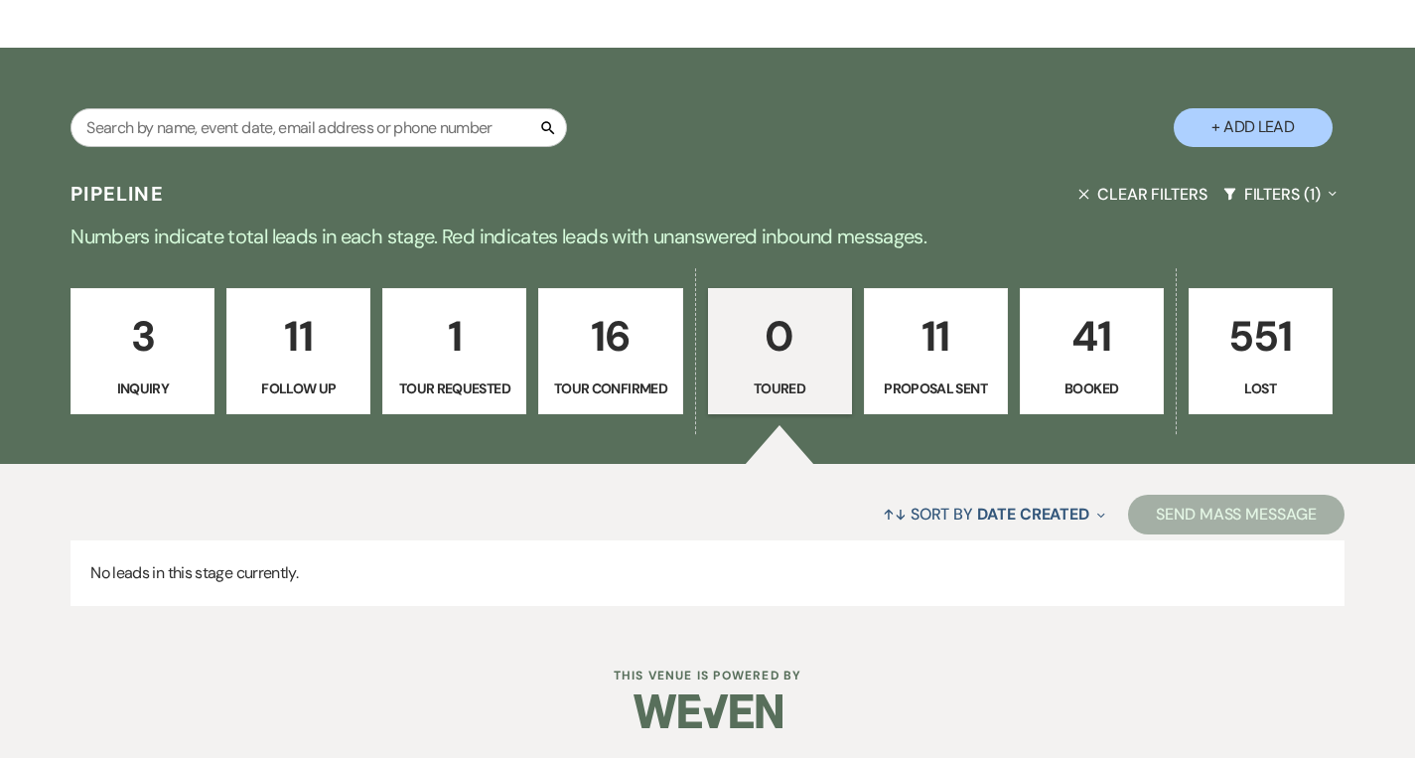
click at [964, 387] on p "Proposal Sent" at bounding box center [936, 388] width 118 height 22
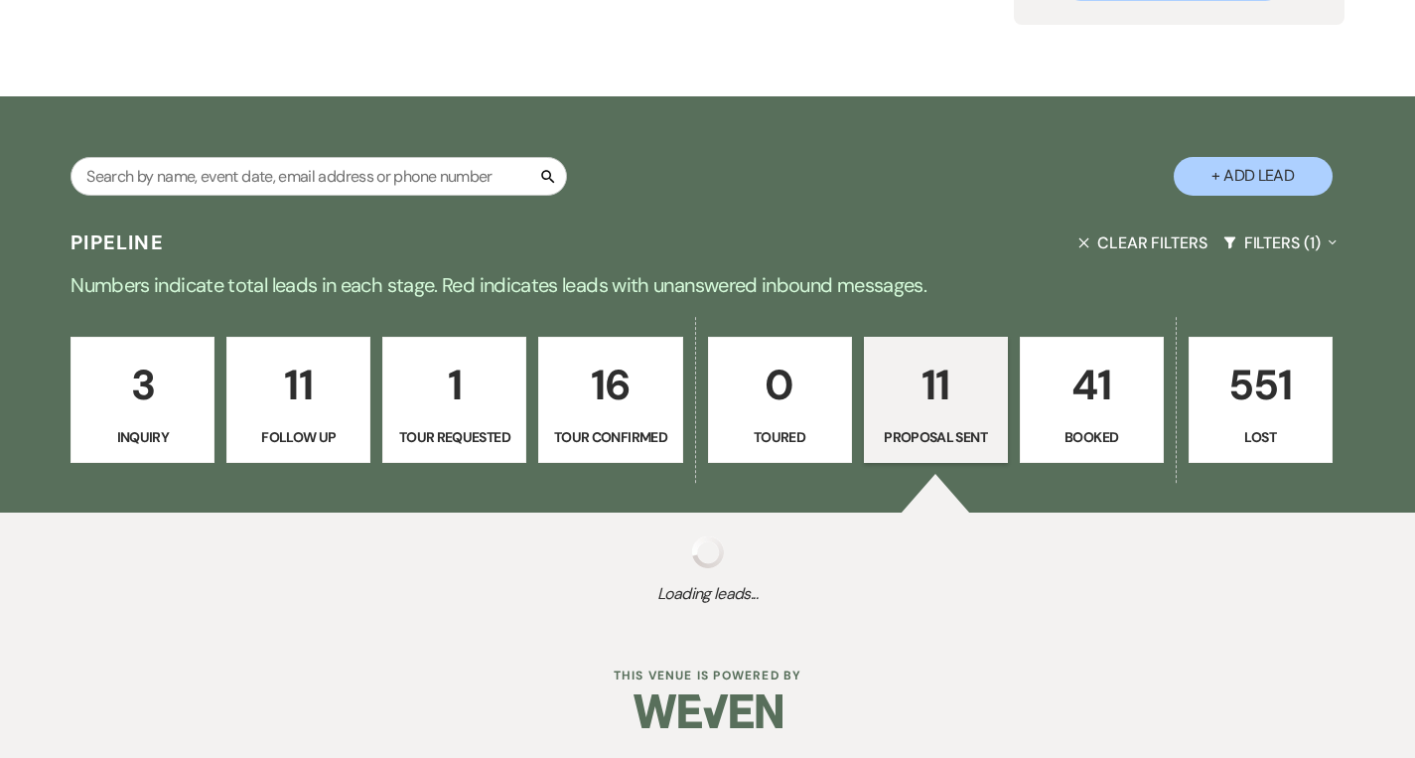
scroll to position [300, 0]
select select "6"
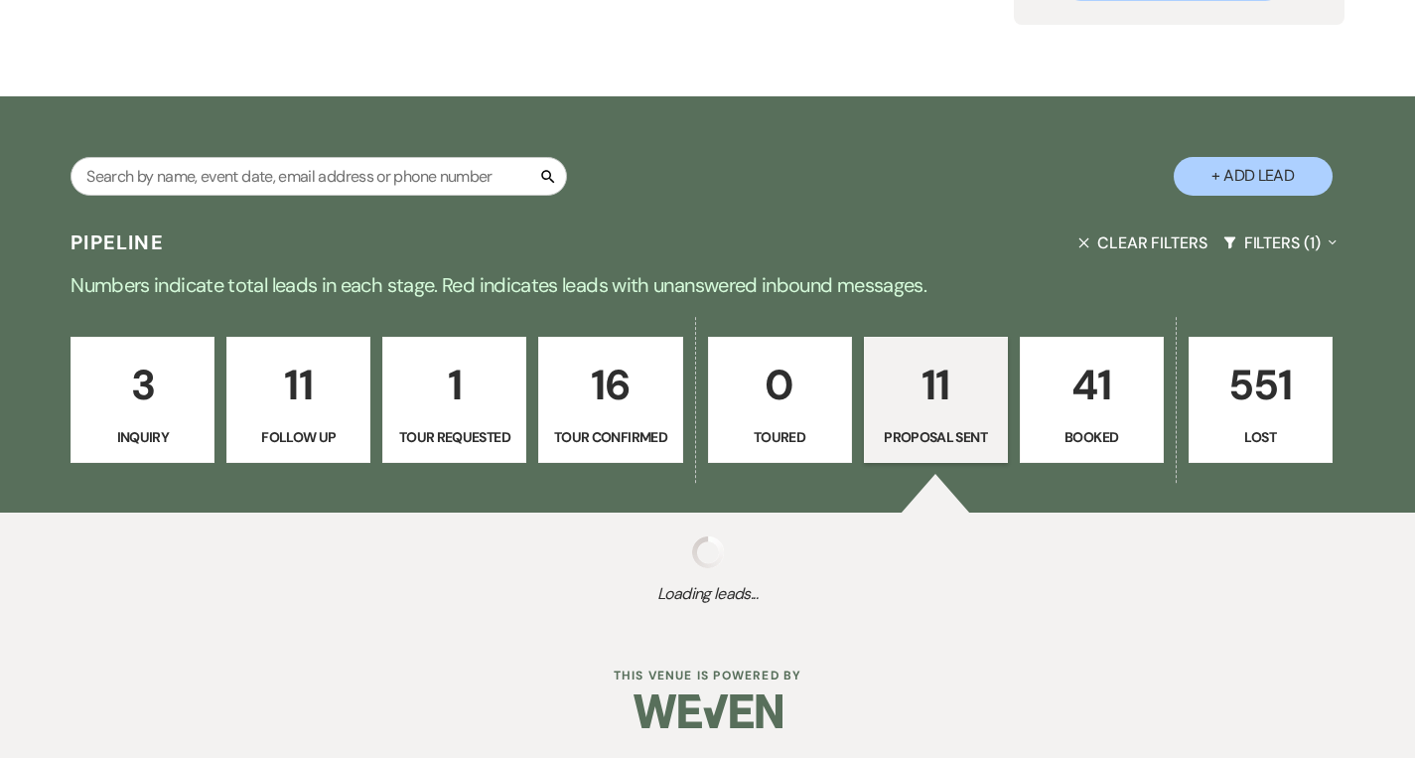
select select "6"
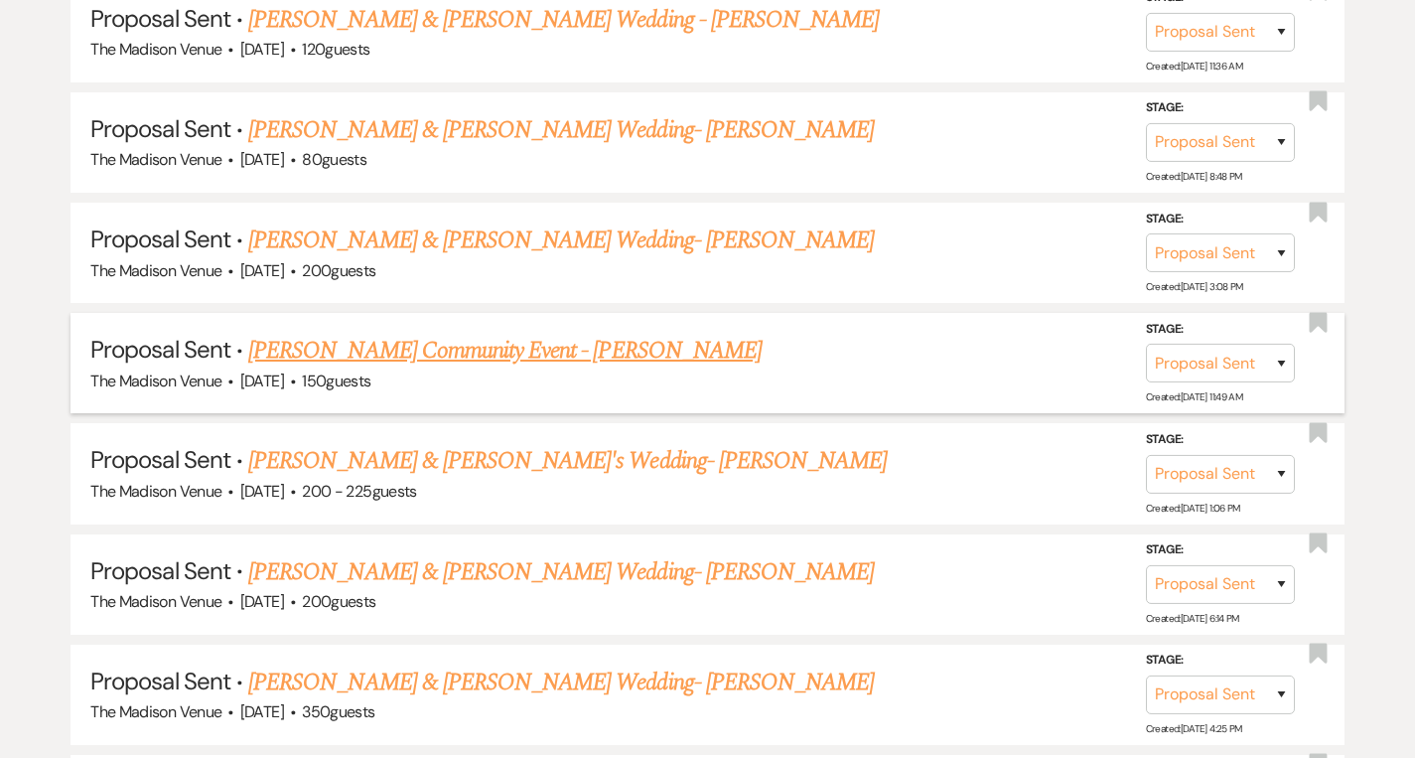
scroll to position [1604, 0]
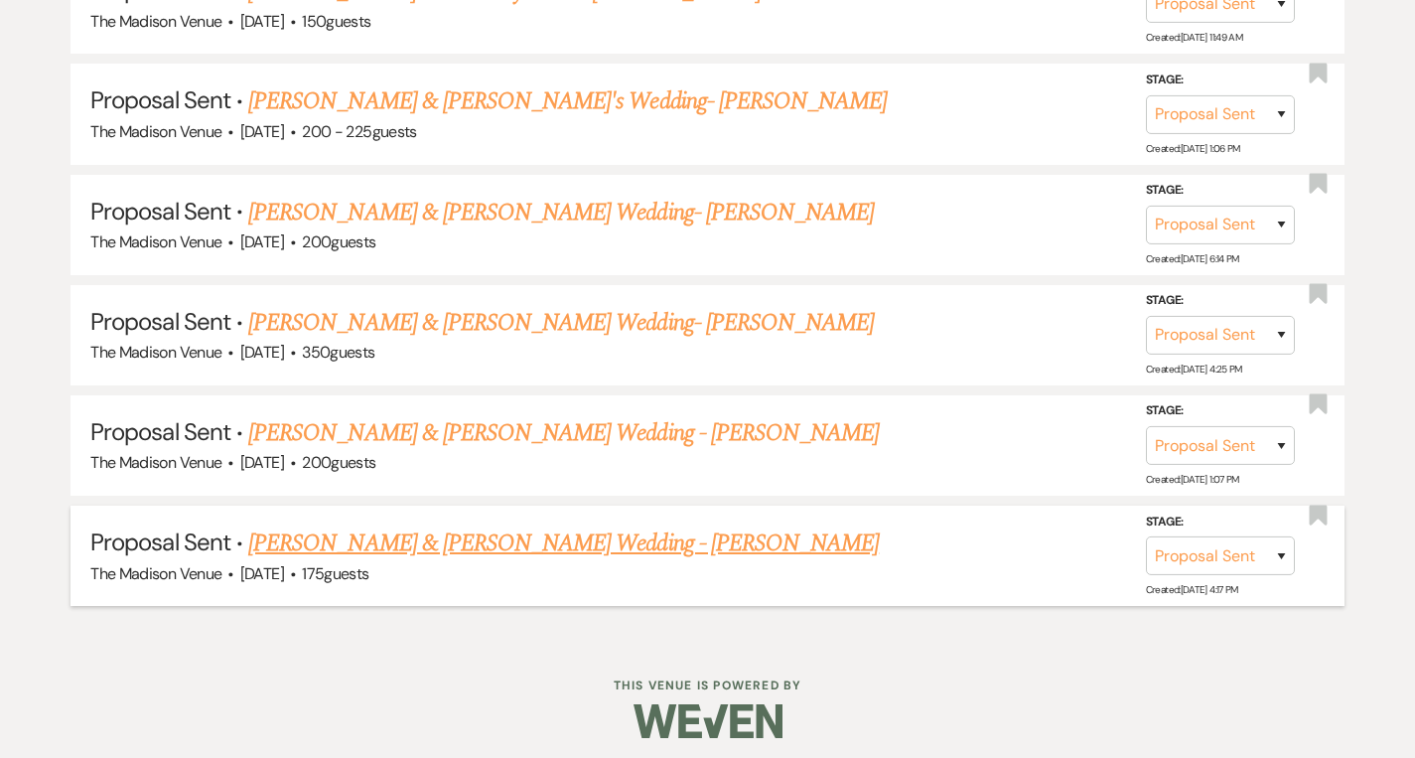
click at [485, 542] on link "[PERSON_NAME] & [PERSON_NAME] Wedding - [PERSON_NAME]" at bounding box center [563, 543] width 631 height 36
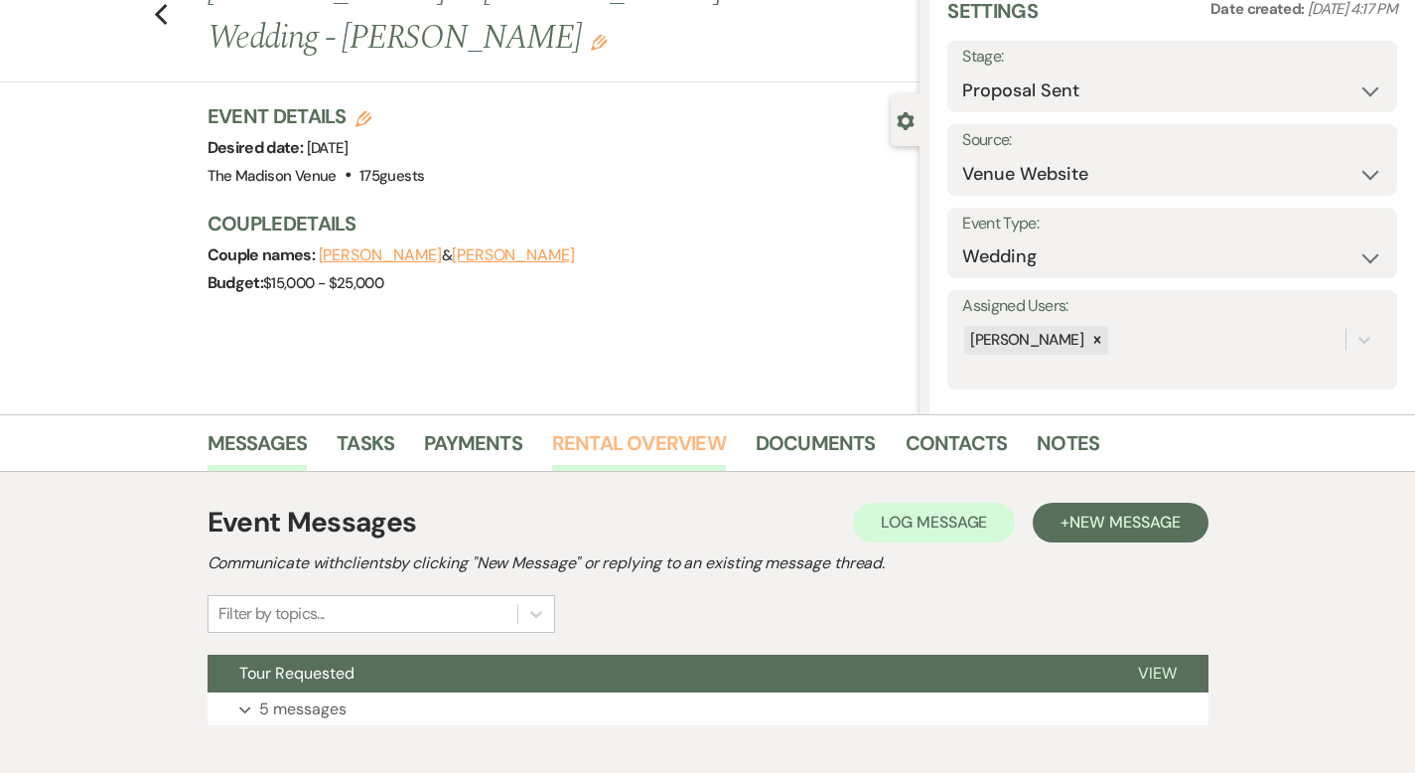
scroll to position [195, 0]
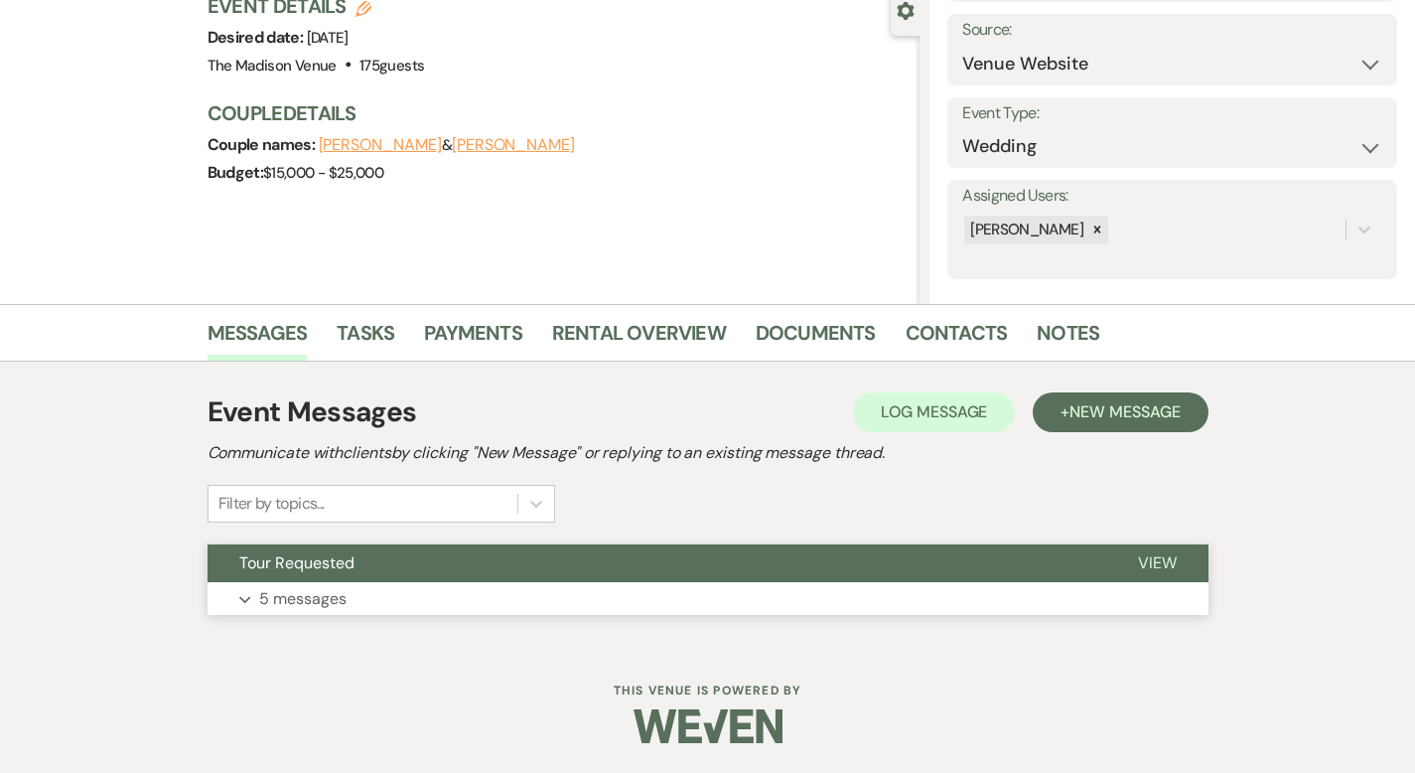
click at [1177, 566] on span "View" at bounding box center [1157, 562] width 39 height 21
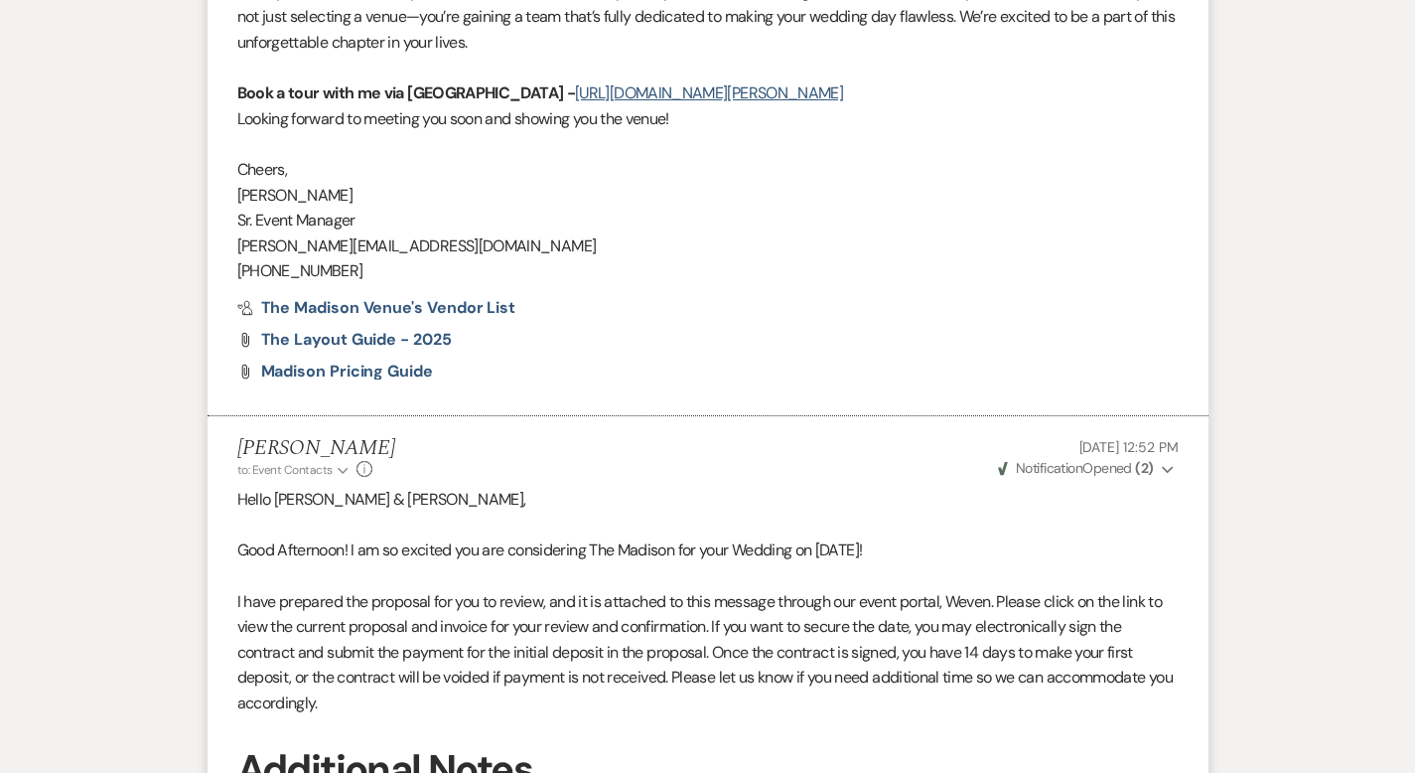
scroll to position [3943, 0]
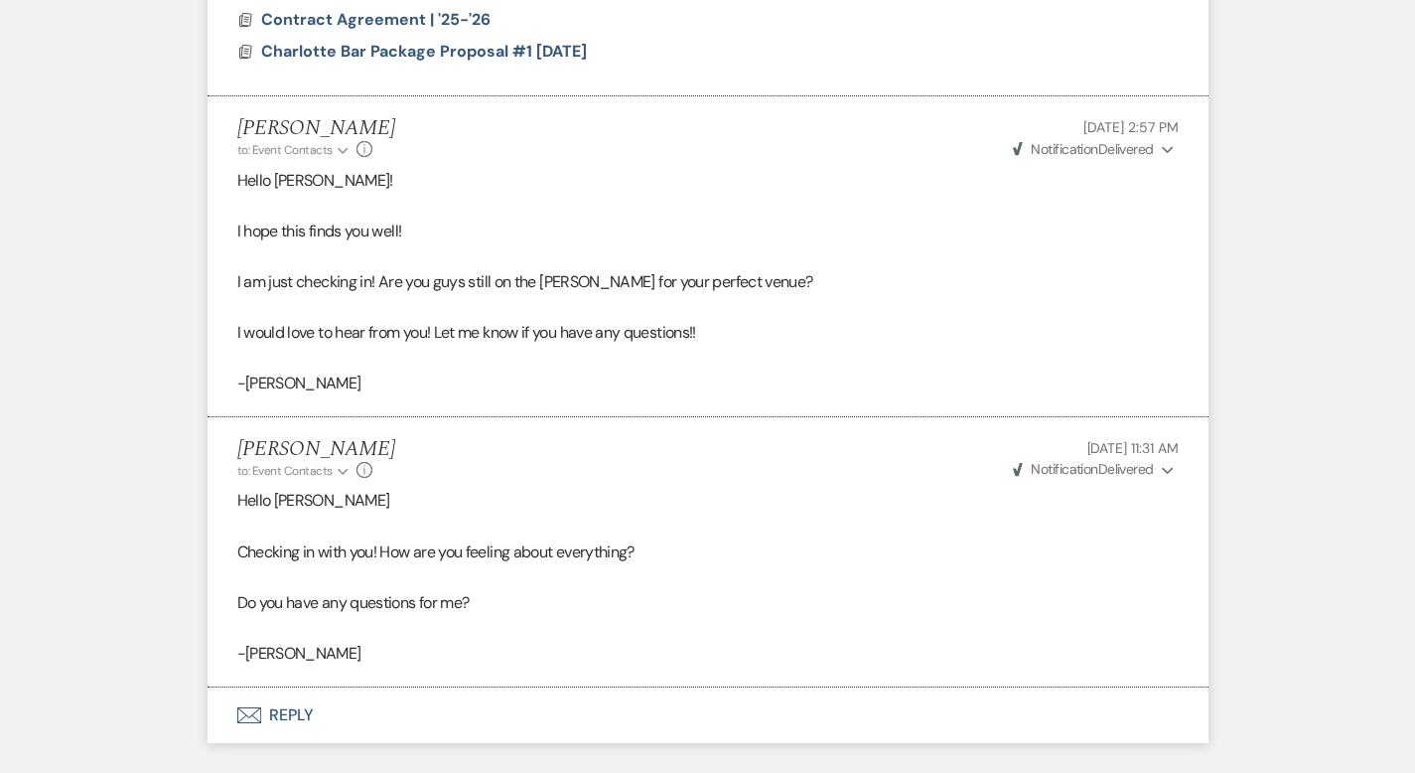
click at [240, 687] on button "Envelope Reply" at bounding box center [708, 715] width 1001 height 56
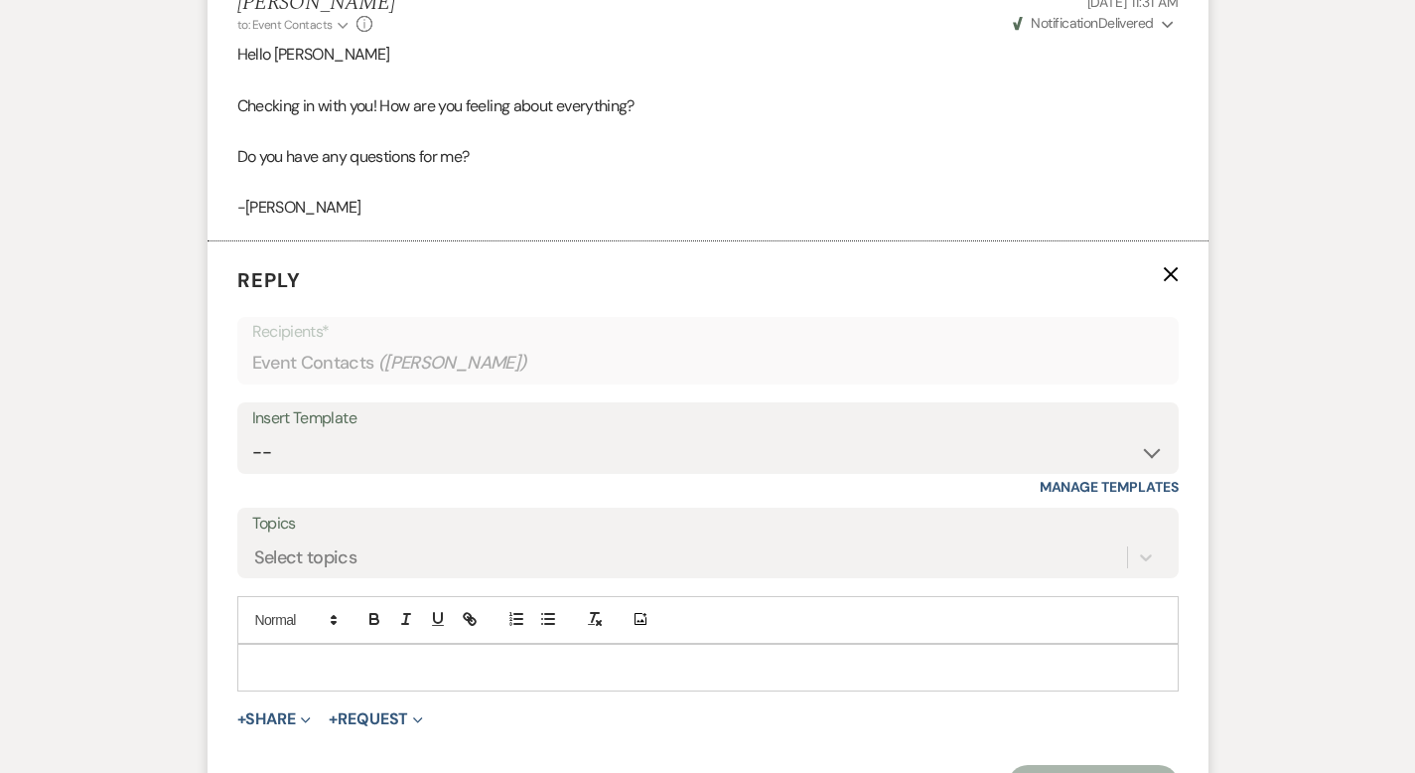
scroll to position [4411, 0]
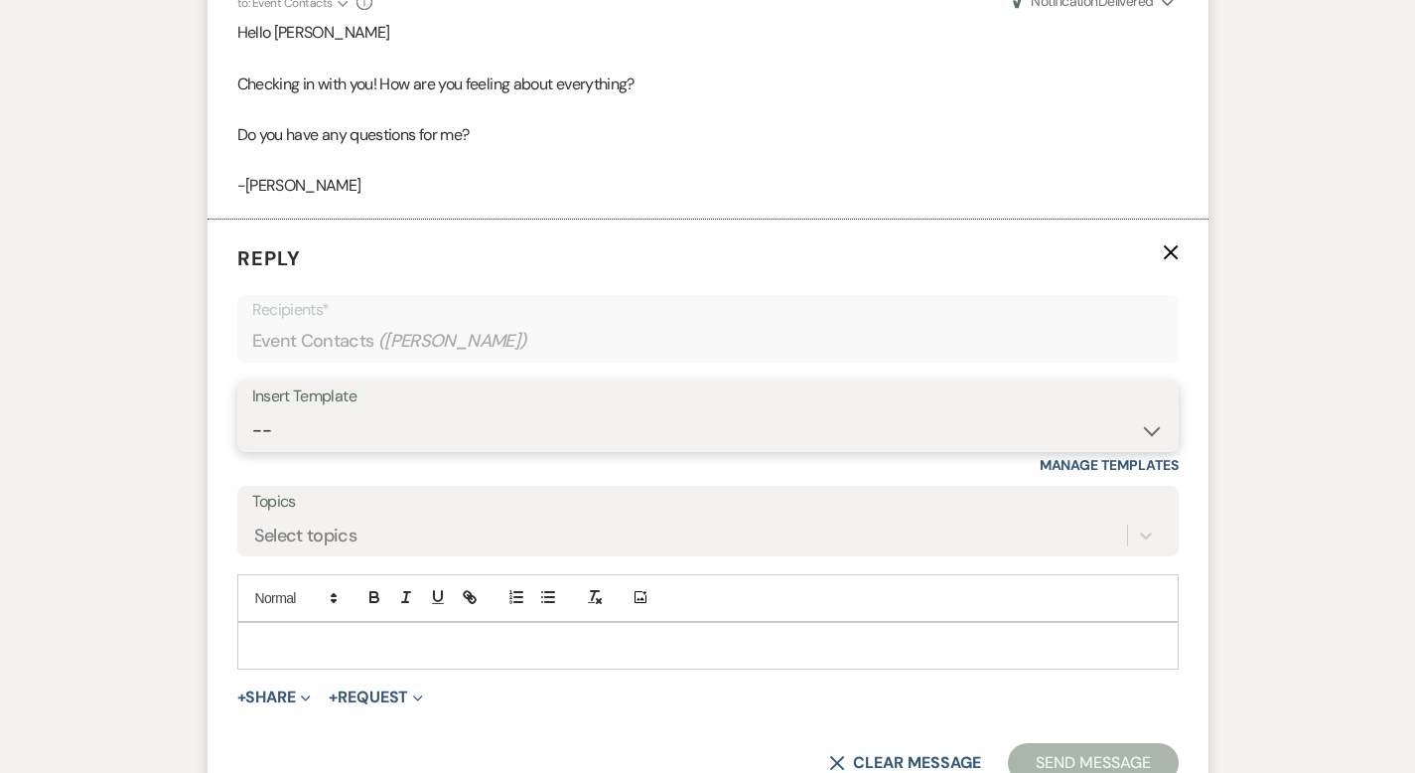
click at [252, 411] on select "-- Weven Planning Portal Introduction (Booked Events) Corporate Lead Follow Up …" at bounding box center [708, 430] width 912 height 39
click at [1179, 244] on icon "X" at bounding box center [1171, 252] width 16 height 16
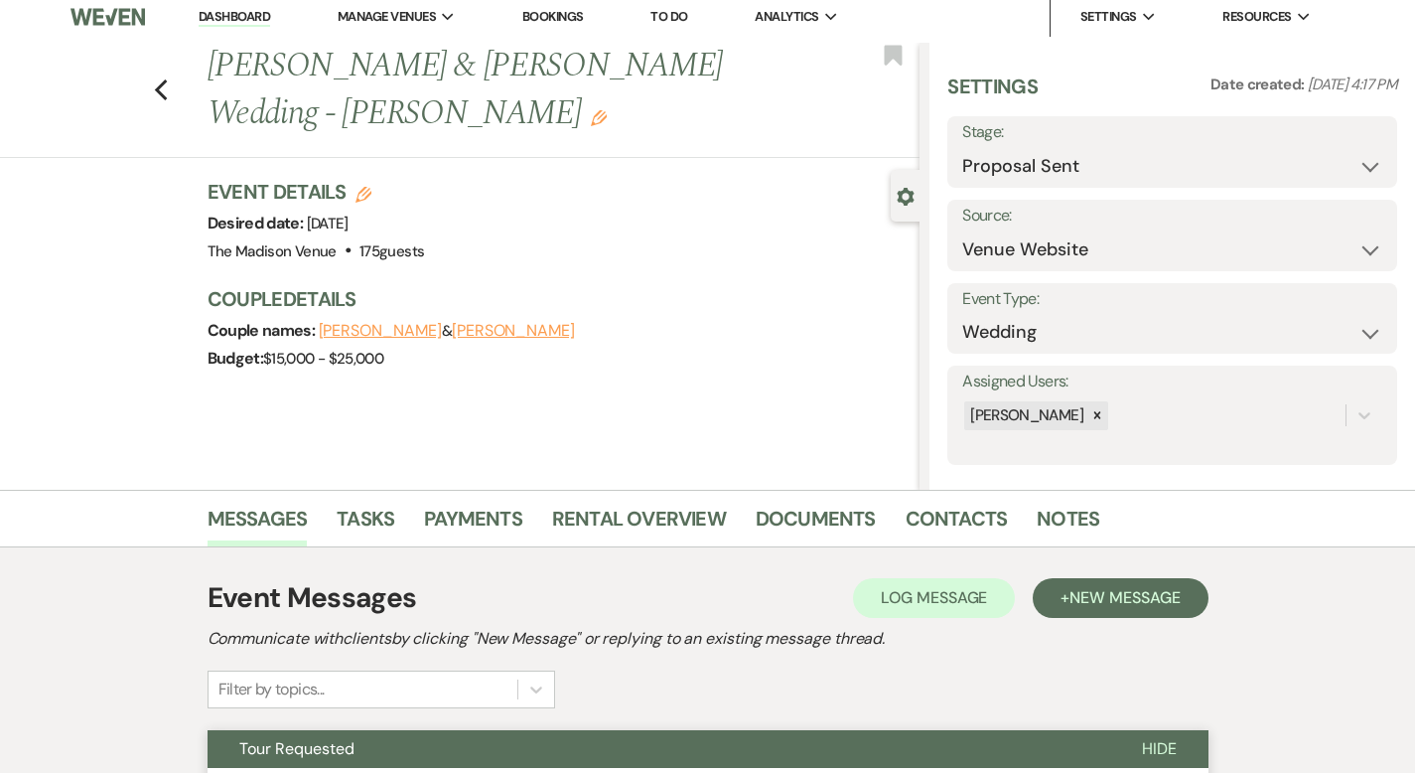
scroll to position [0, 0]
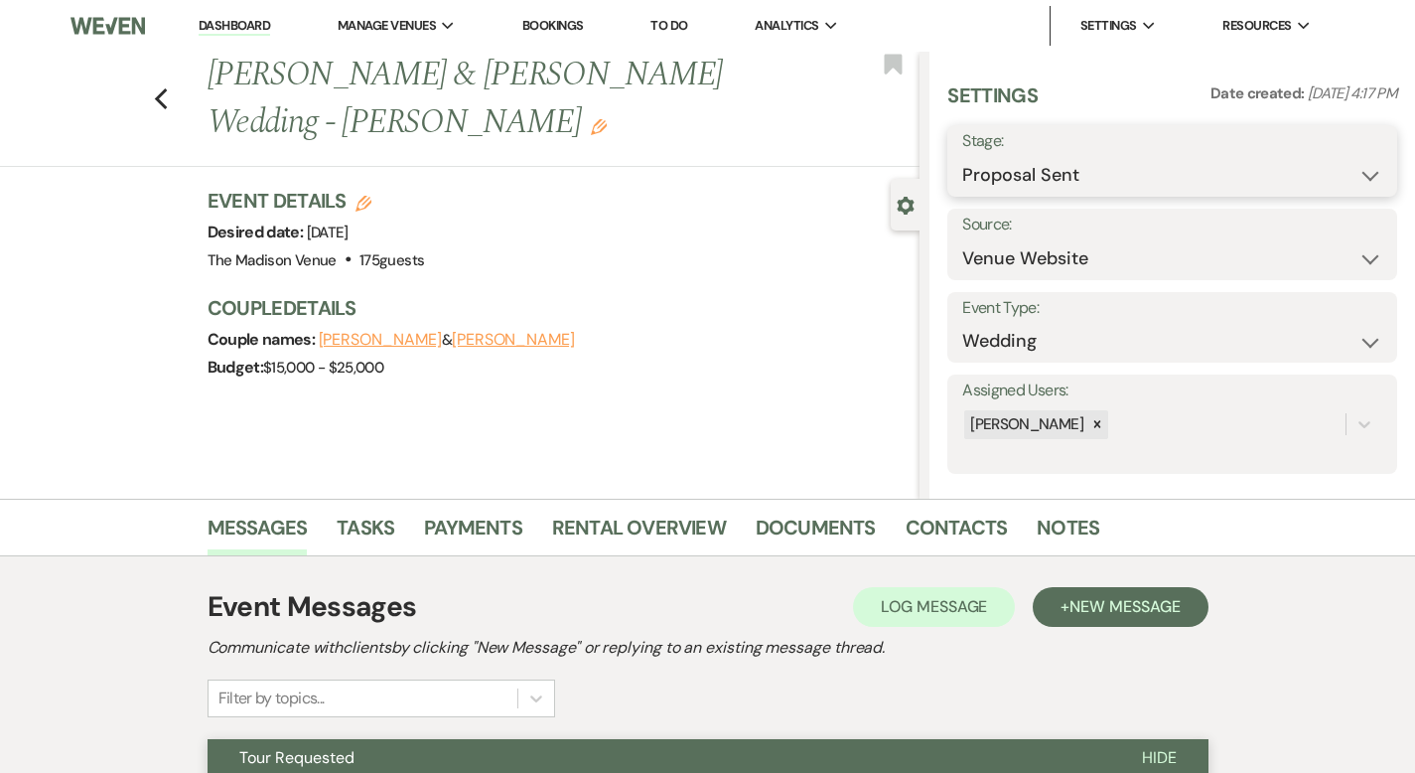
click at [1108, 177] on select "Inquiry Follow Up Tour Requested Tour Confirmed Toured Proposal Sent Booked Lost" at bounding box center [1172, 175] width 420 height 39
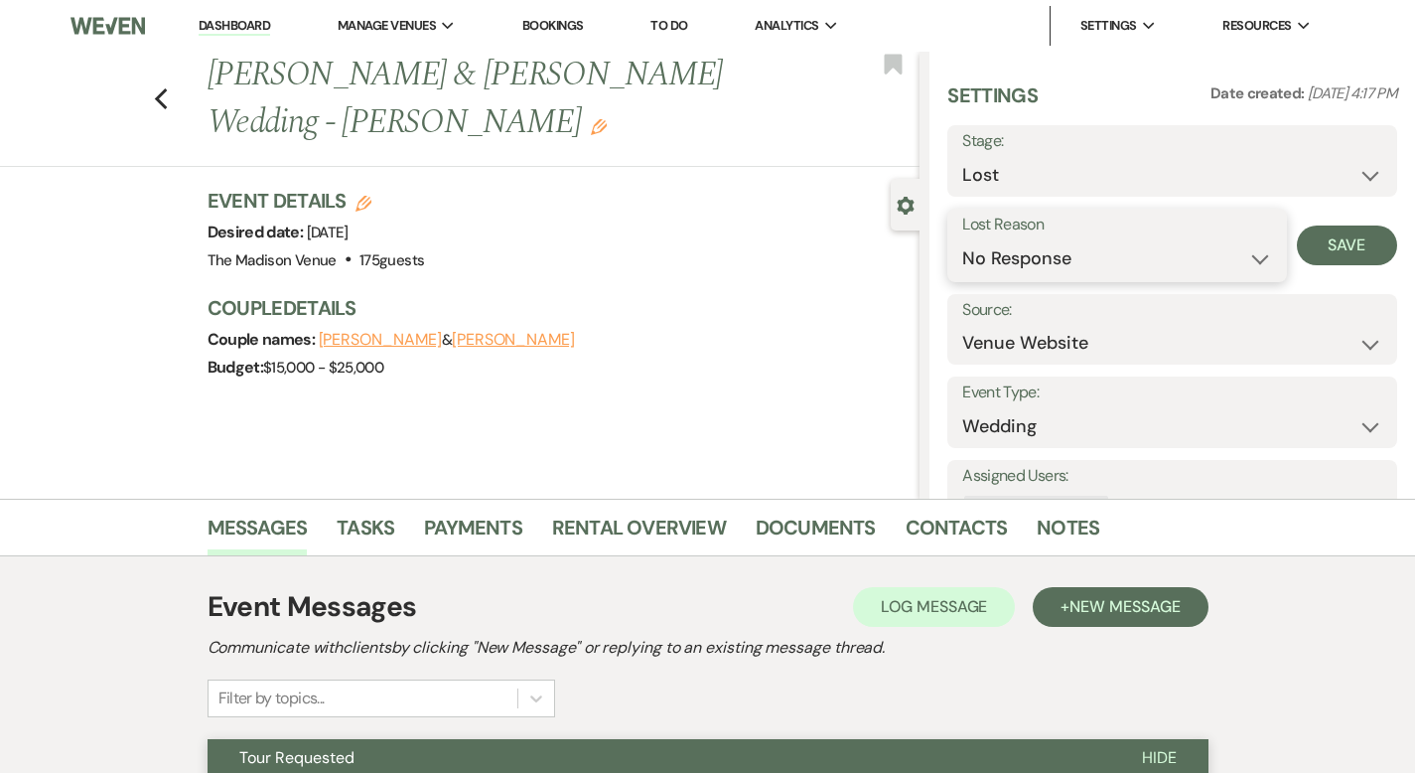
click at [1112, 251] on select "Booked Elsewhere Budget Date Unavailable No Response Not a Good Match Capacity …" at bounding box center [1116, 258] width 309 height 39
click at [1346, 243] on button "Save" at bounding box center [1347, 245] width 100 height 40
click at [154, 88] on use "button" at bounding box center [160, 99] width 13 height 22
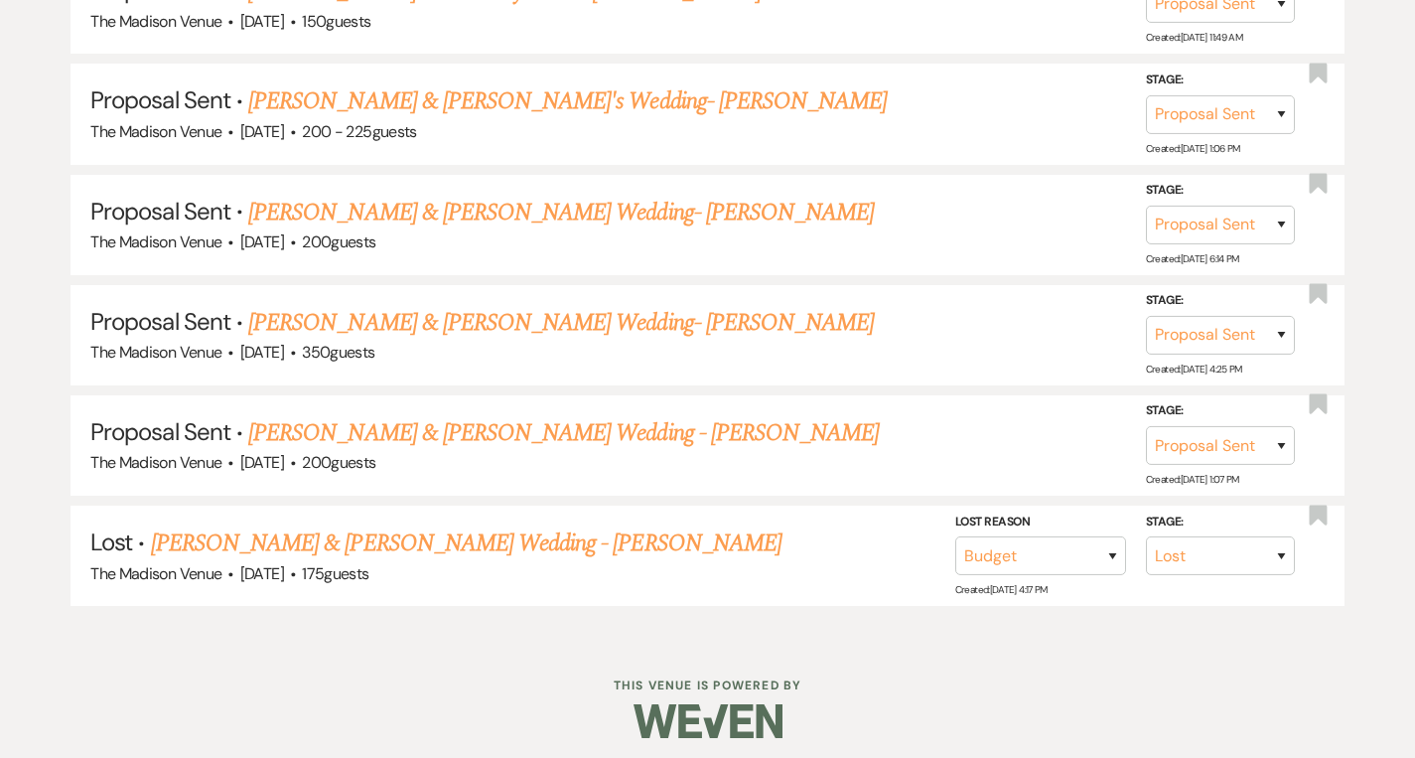
scroll to position [1494, 0]
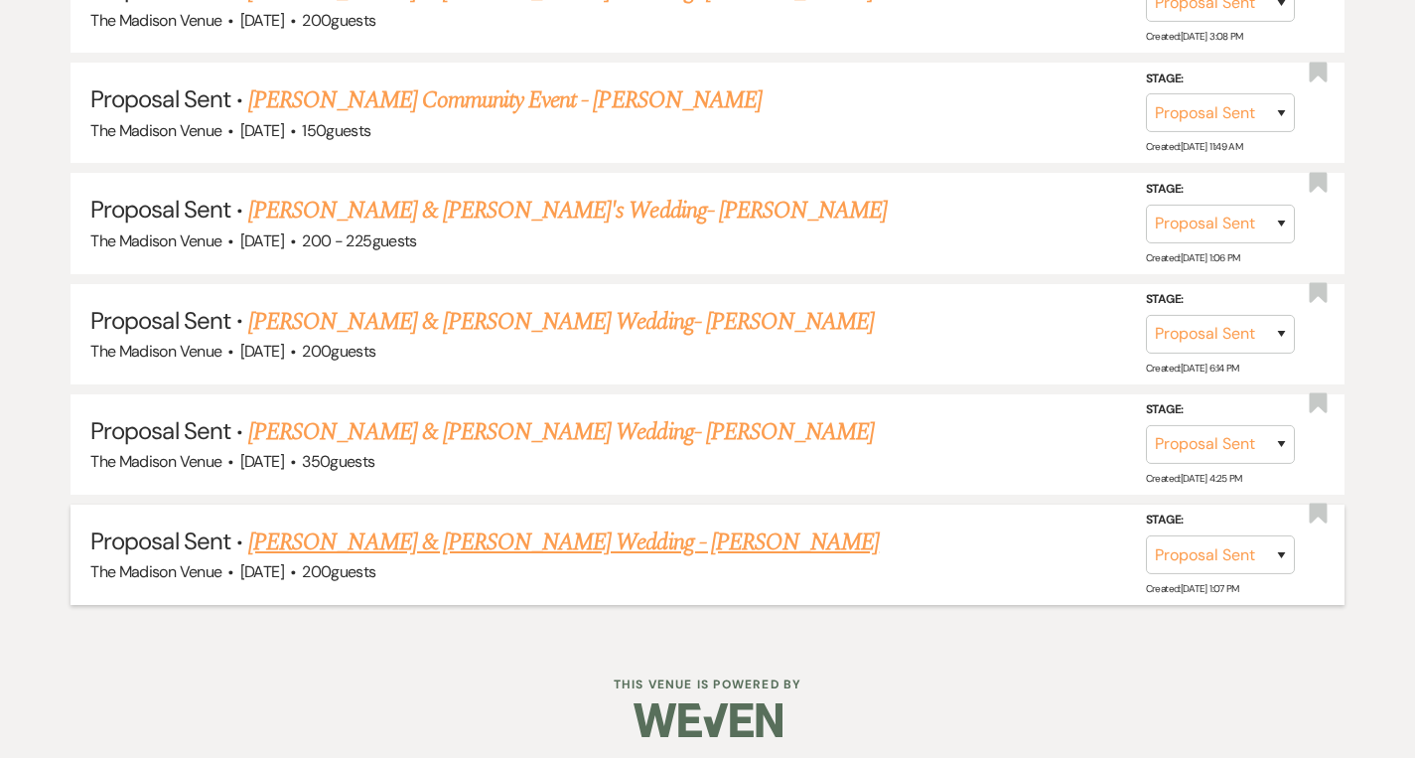
click at [448, 540] on link "[PERSON_NAME] & [PERSON_NAME] Wedding - [PERSON_NAME]" at bounding box center [563, 542] width 631 height 36
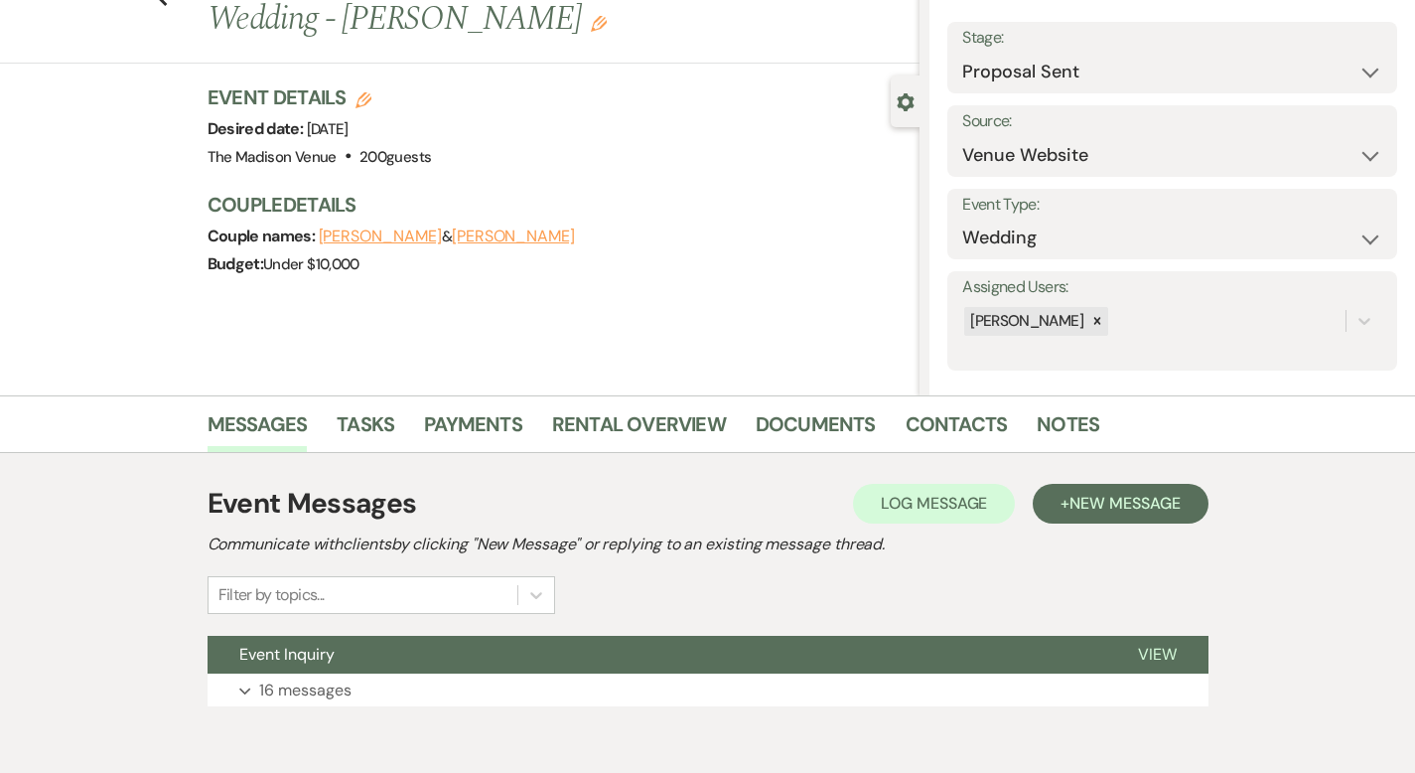
scroll to position [195, 0]
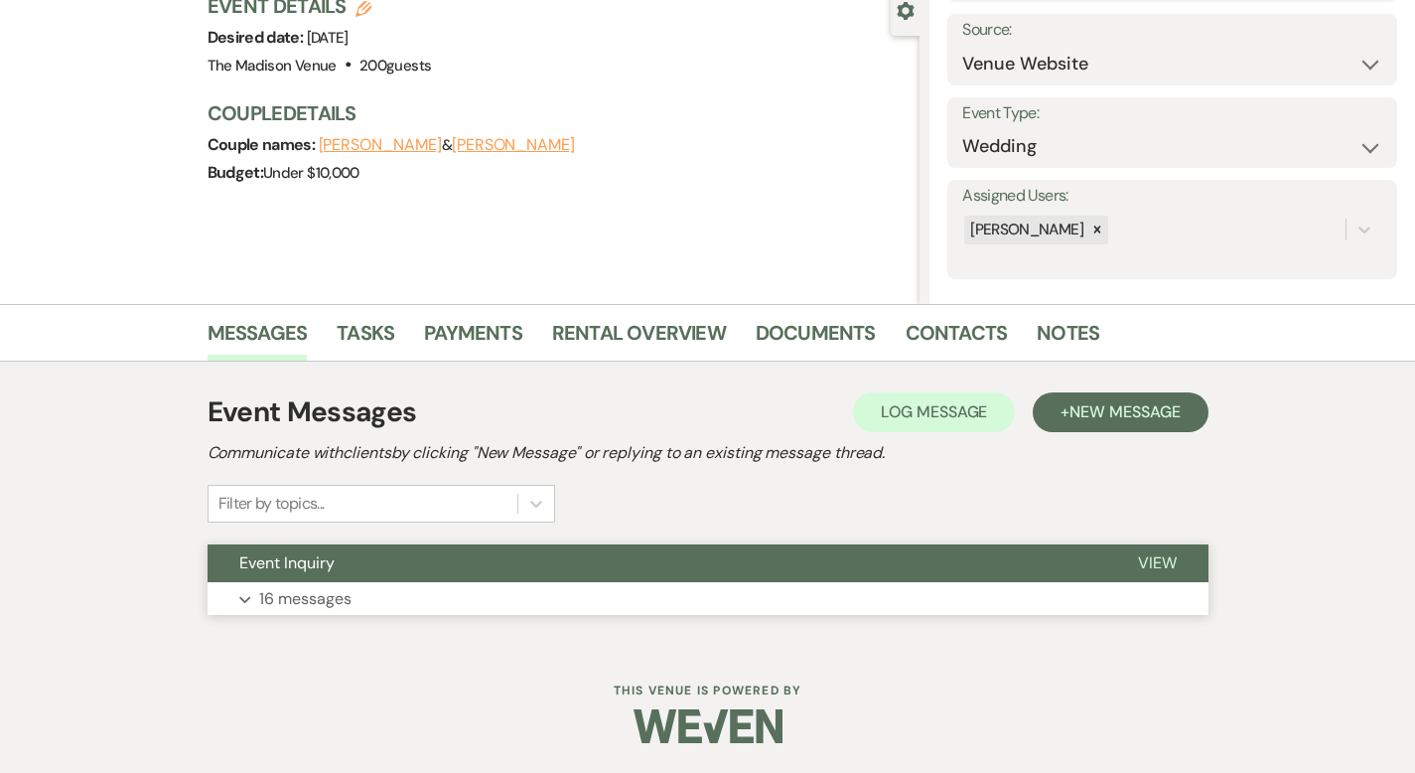
click at [1208, 549] on button "View" at bounding box center [1157, 563] width 102 height 38
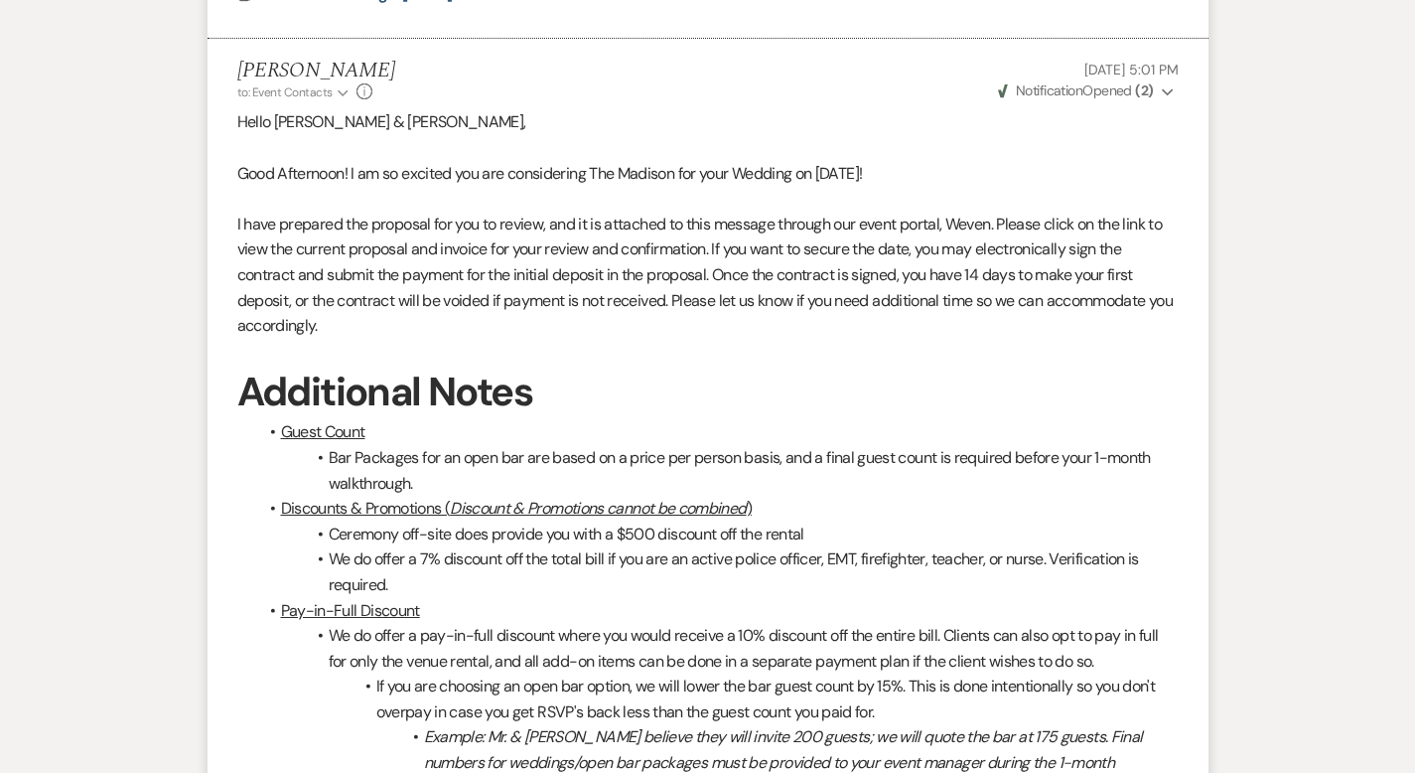
scroll to position [6755, 0]
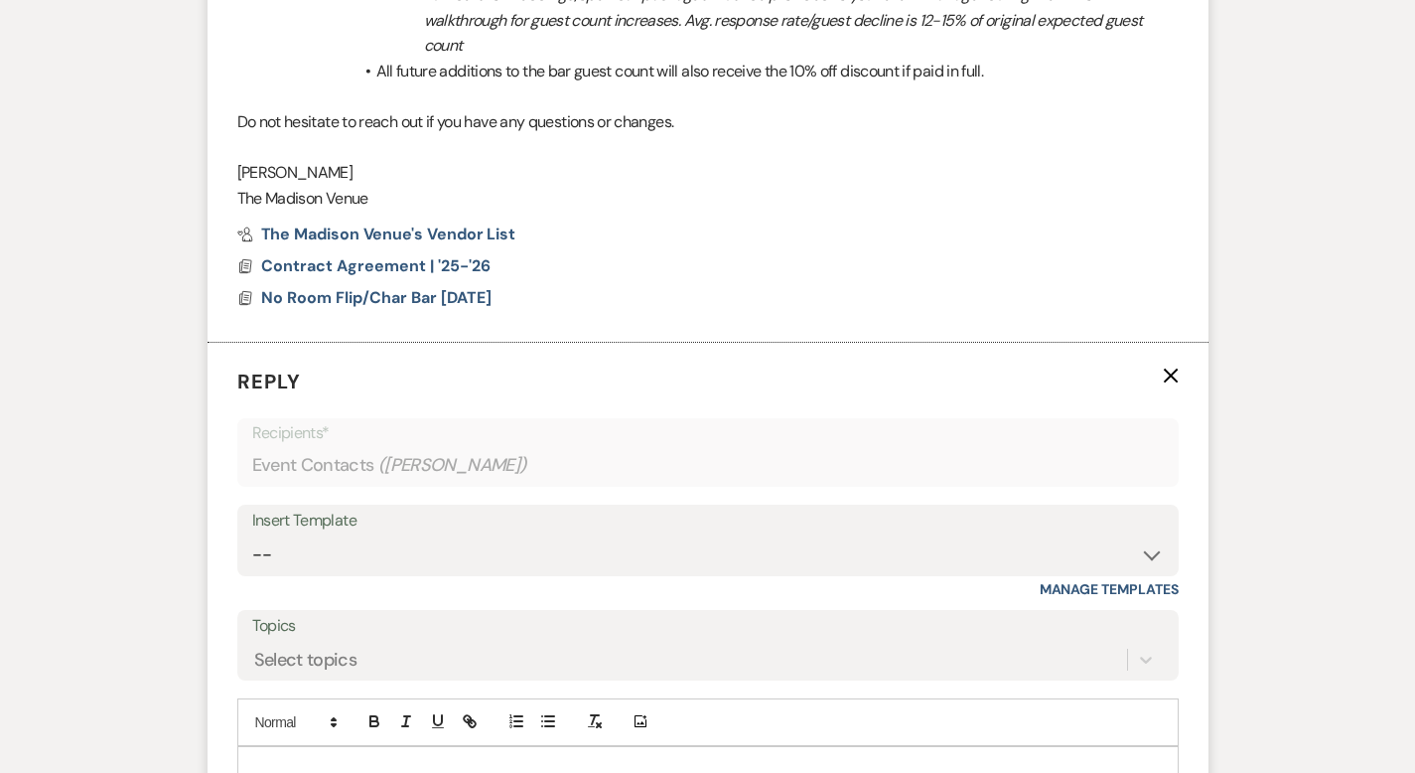
scroll to position [7222, 0]
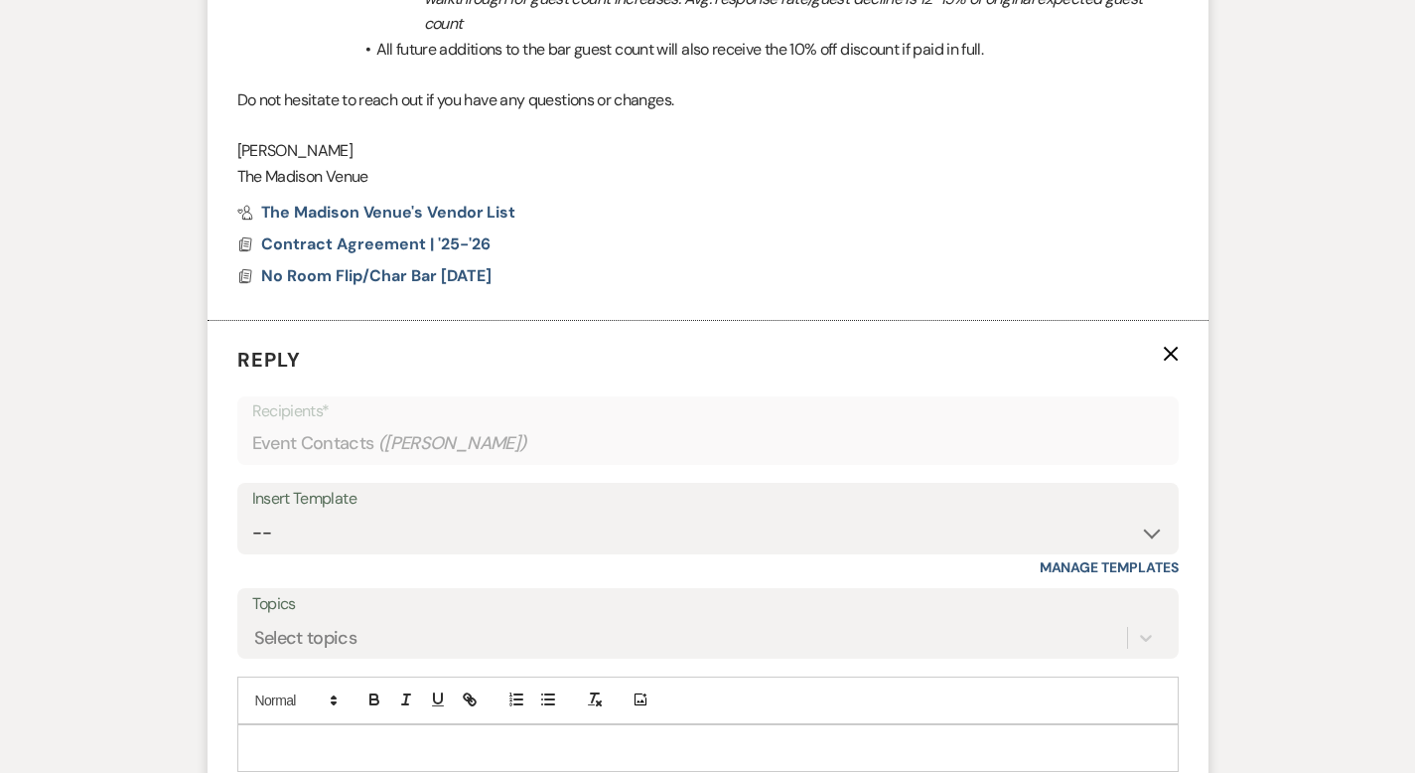
click at [345, 737] on p at bounding box center [708, 748] width 910 height 22
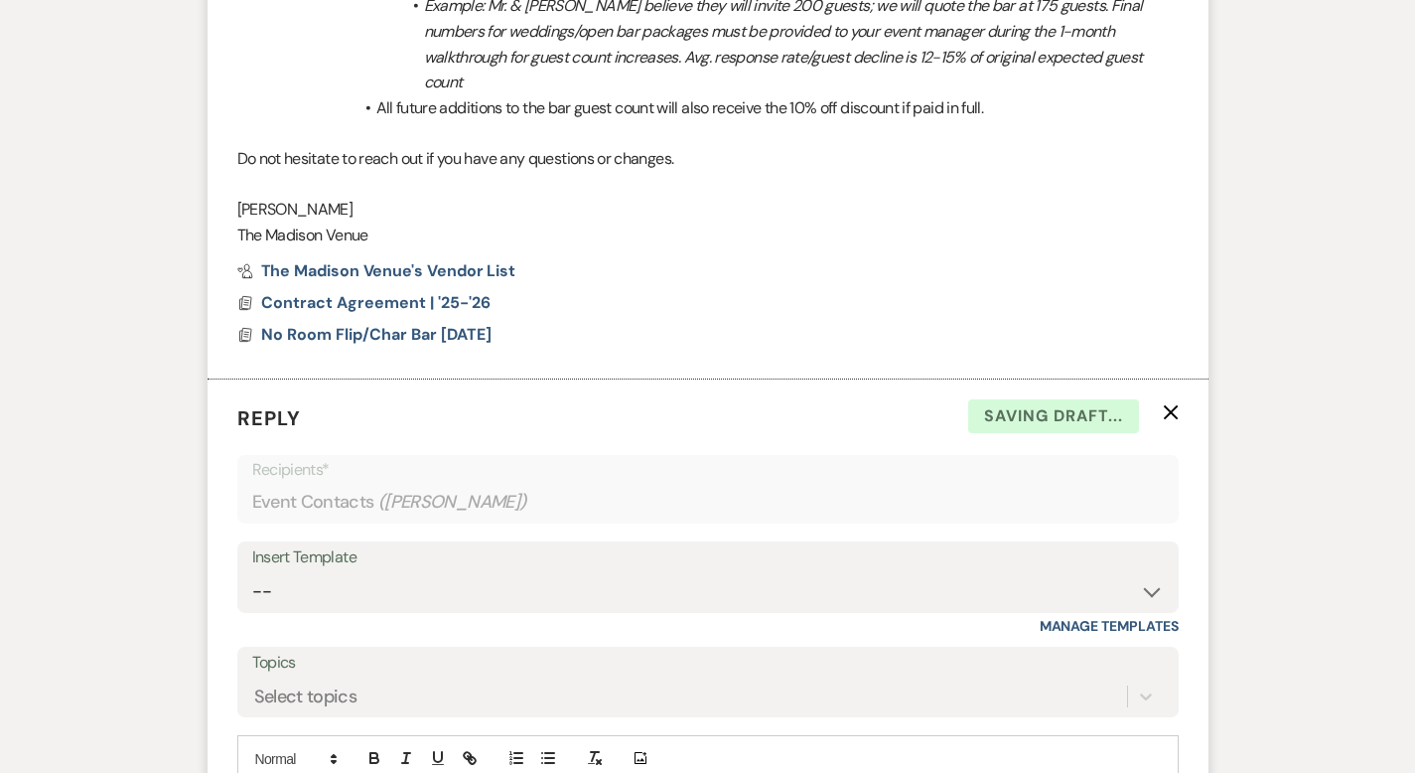
scroll to position [7310, 0]
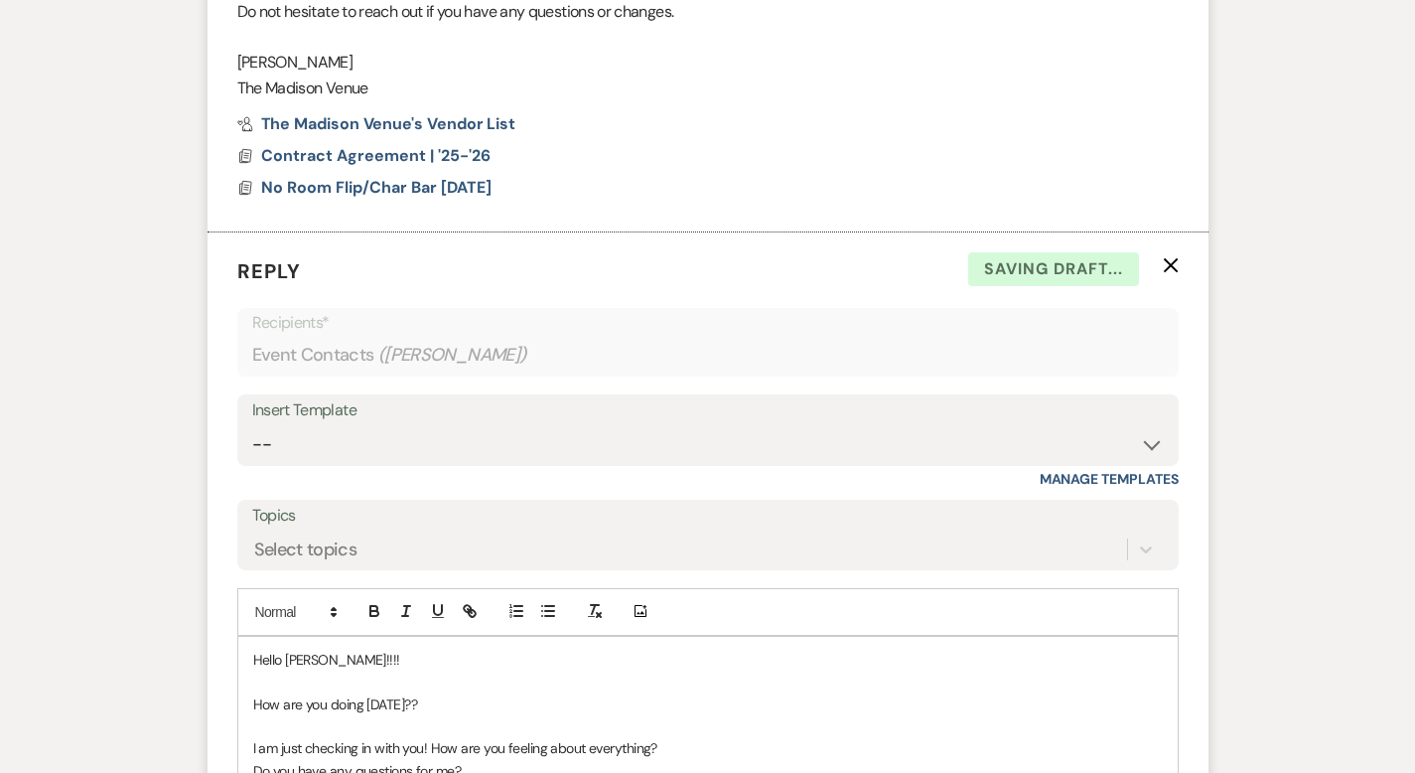
click at [1097, 726] on form "Reply X Saving draft... Recipients* Event Contacts ( [PERSON_NAME] ) Insert Tem…" at bounding box center [708, 625] width 1001 height 787
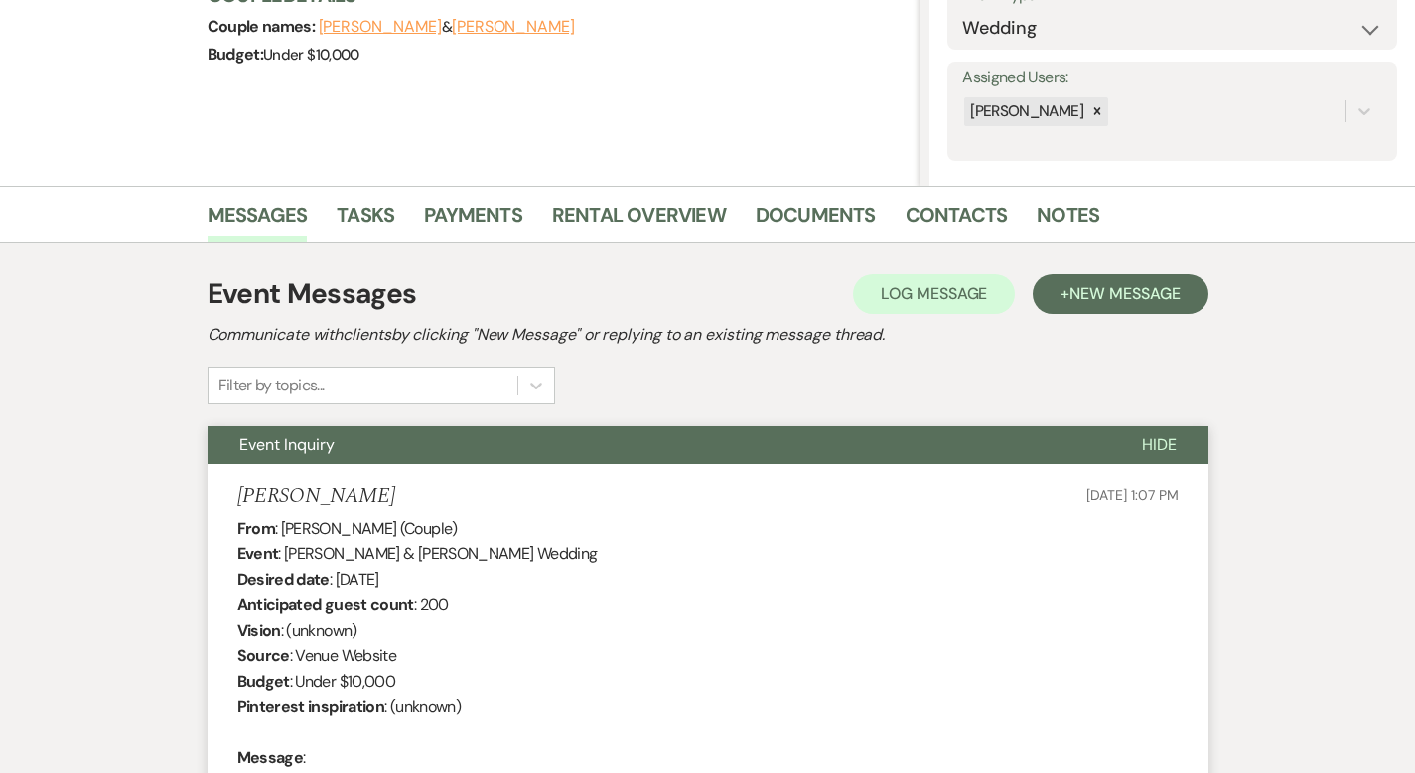
scroll to position [0, 0]
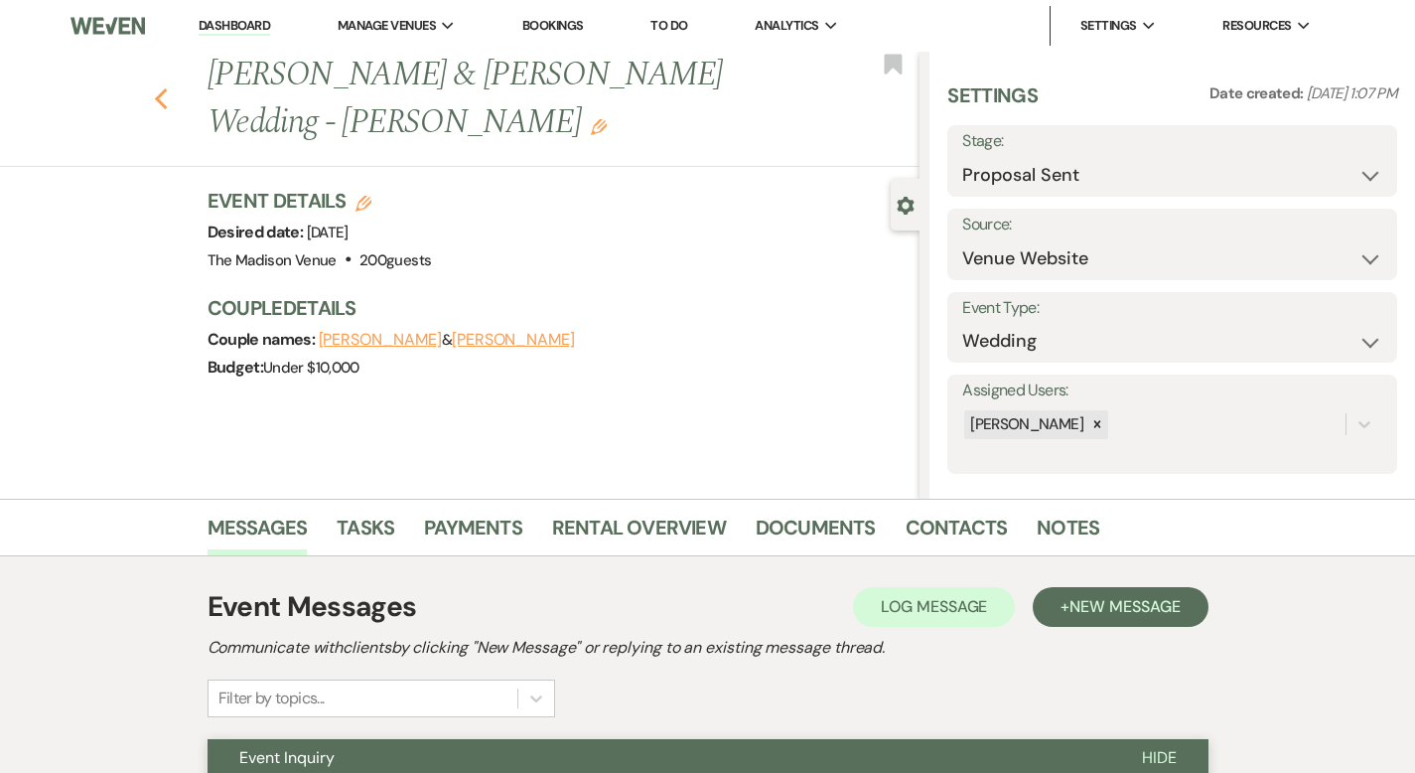
click at [154, 88] on use "button" at bounding box center [160, 99] width 13 height 22
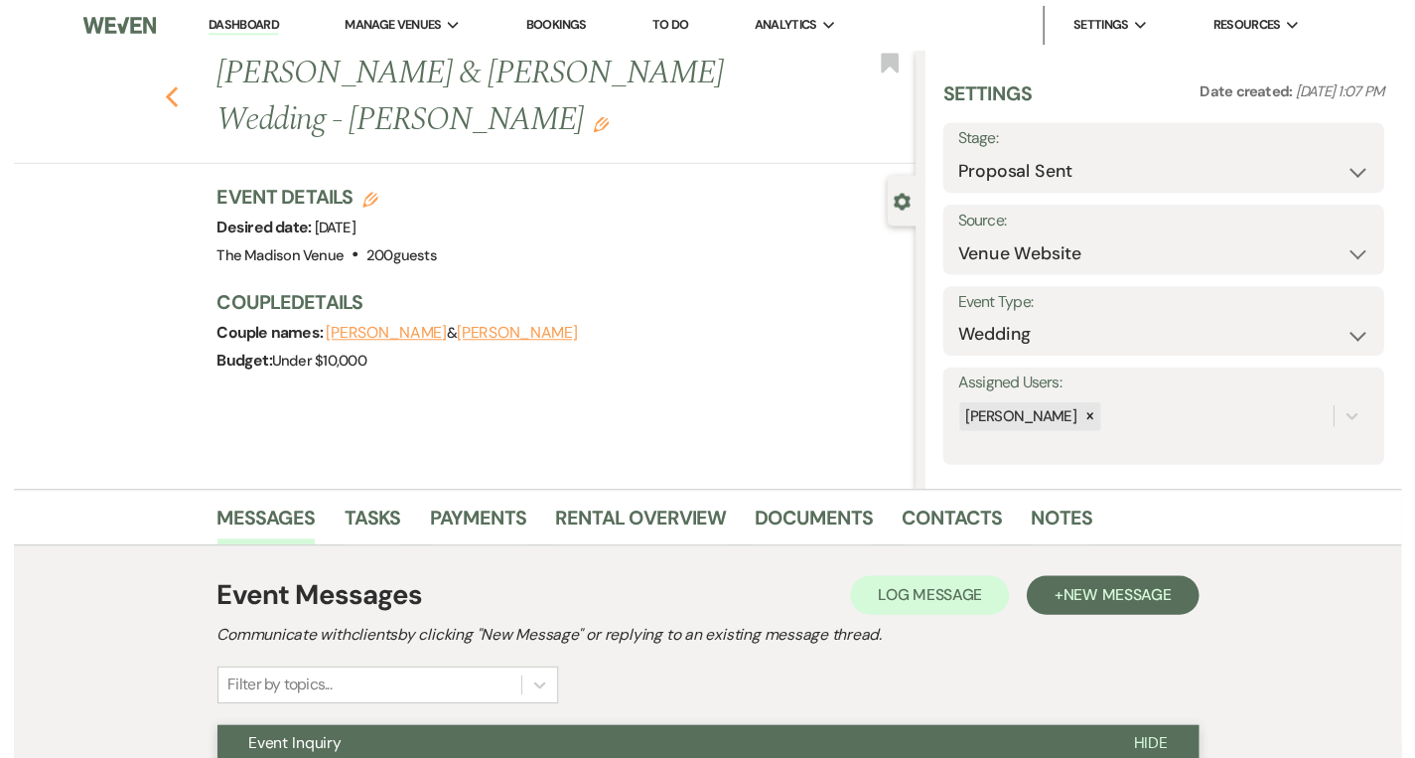
scroll to position [1494, 0]
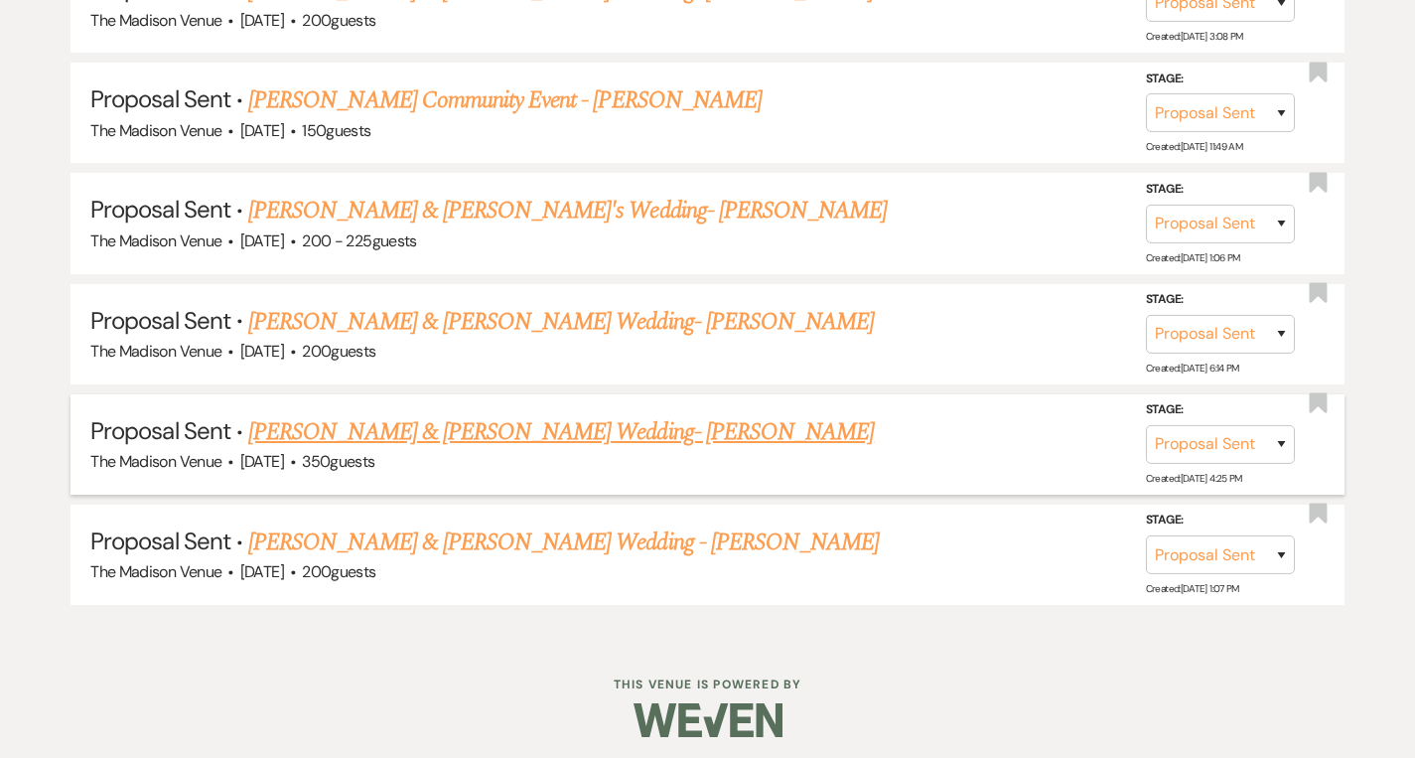
click at [456, 423] on link "[PERSON_NAME] & [PERSON_NAME] Wedding- [PERSON_NAME]" at bounding box center [561, 432] width 626 height 36
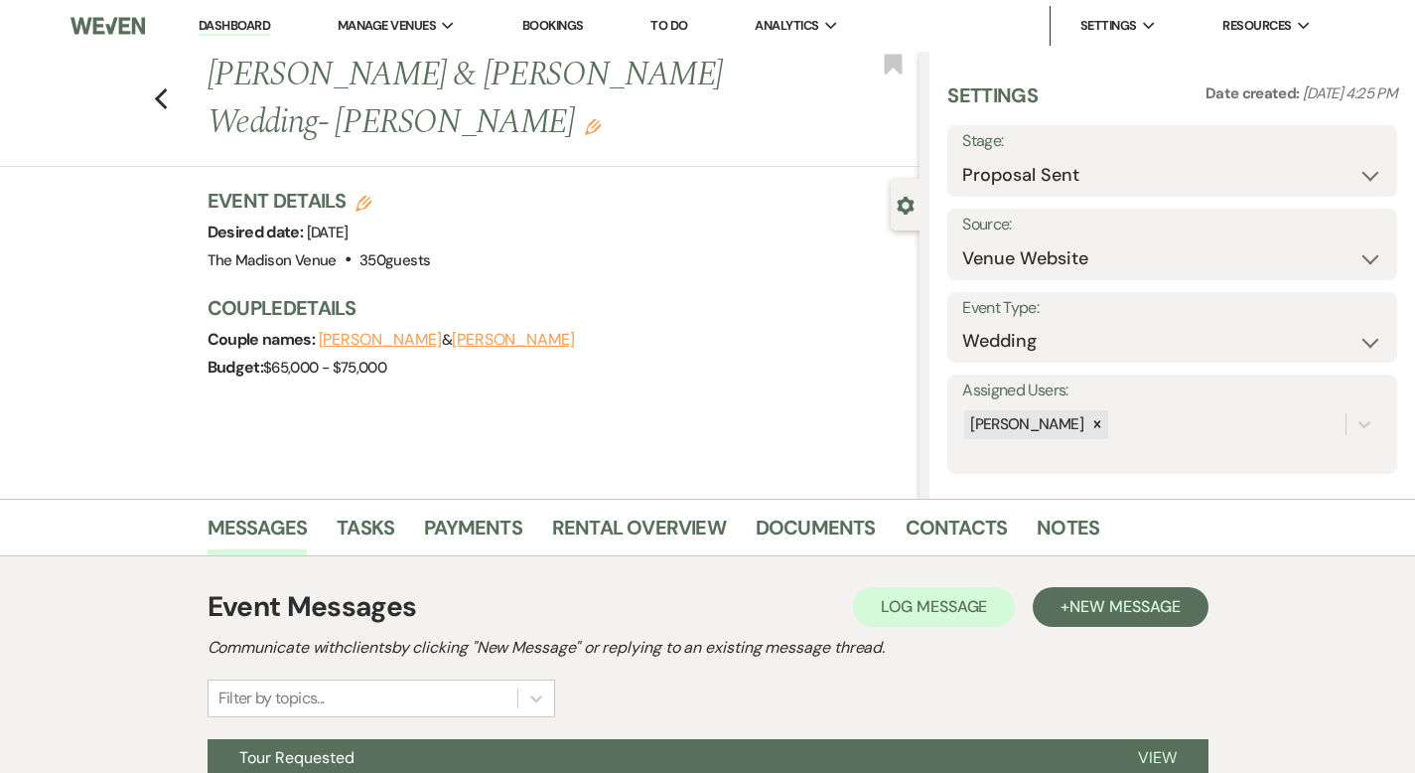
scroll to position [195, 0]
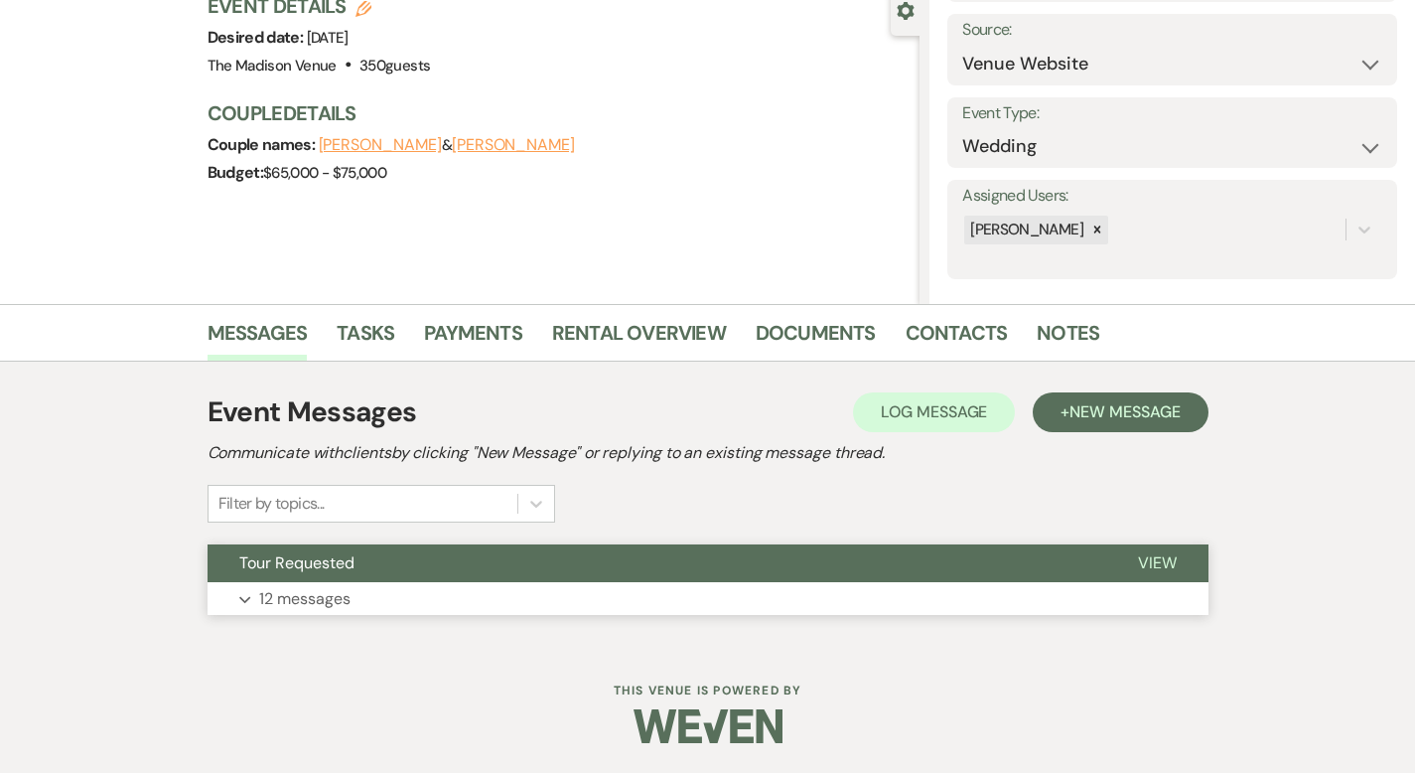
click at [1200, 555] on button "View" at bounding box center [1157, 563] width 102 height 38
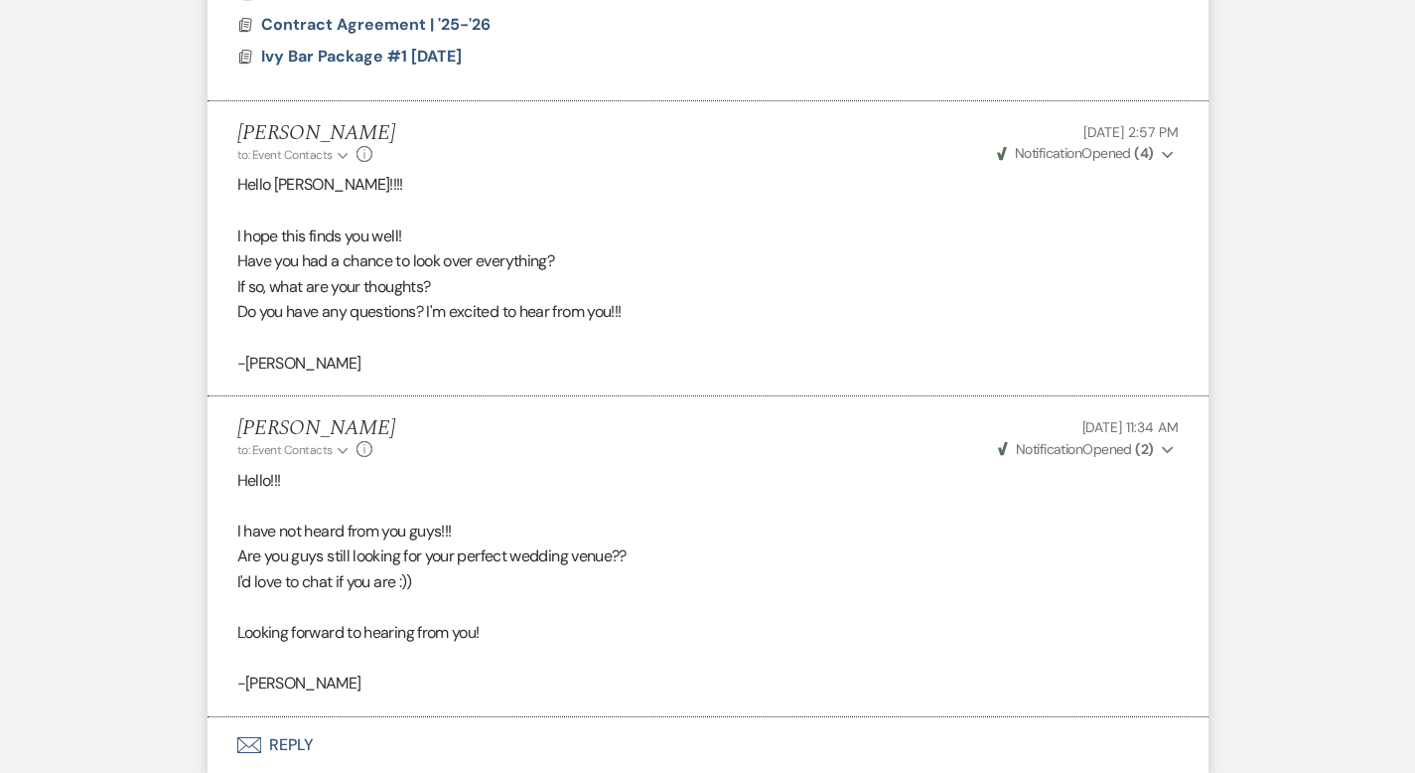
scroll to position [6410, 0]
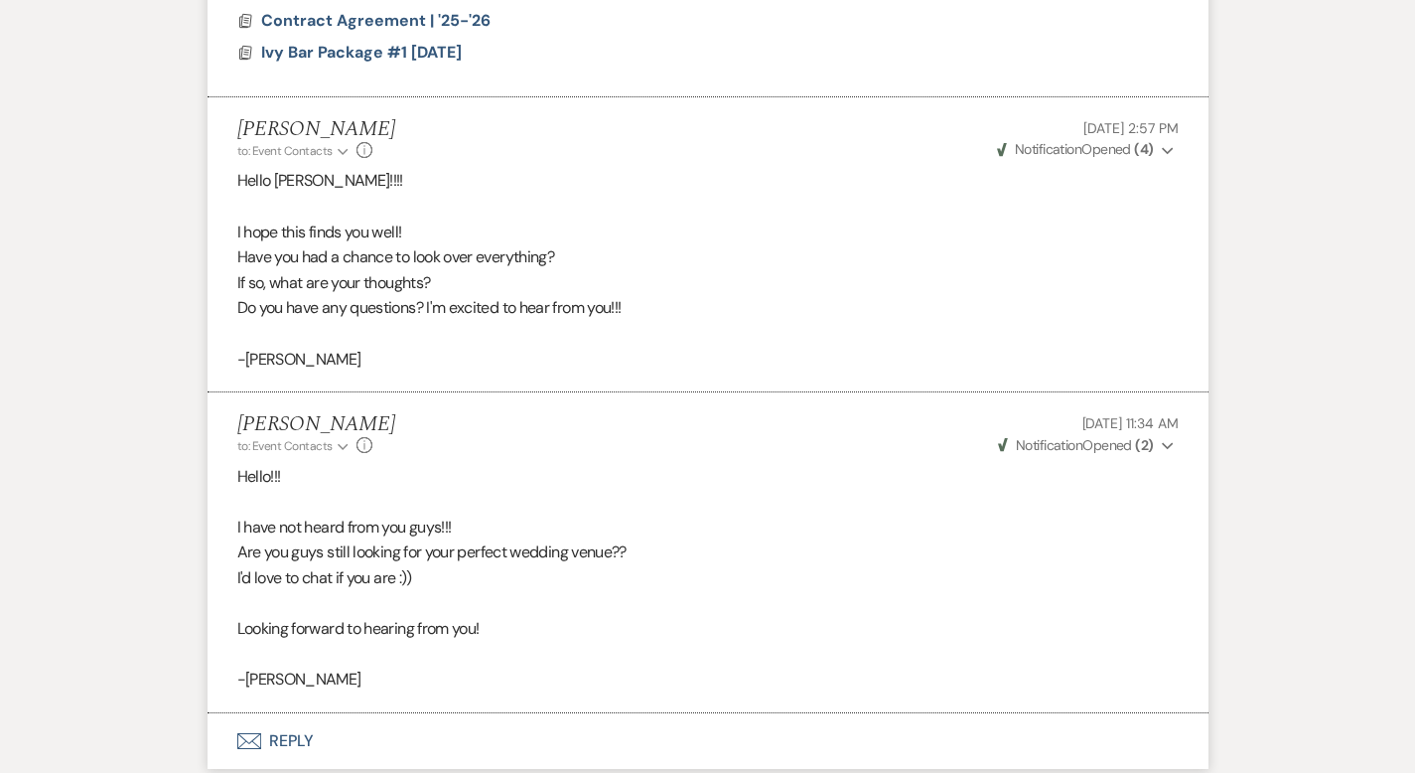
click at [237, 713] on button "Envelope Reply" at bounding box center [708, 741] width 1001 height 56
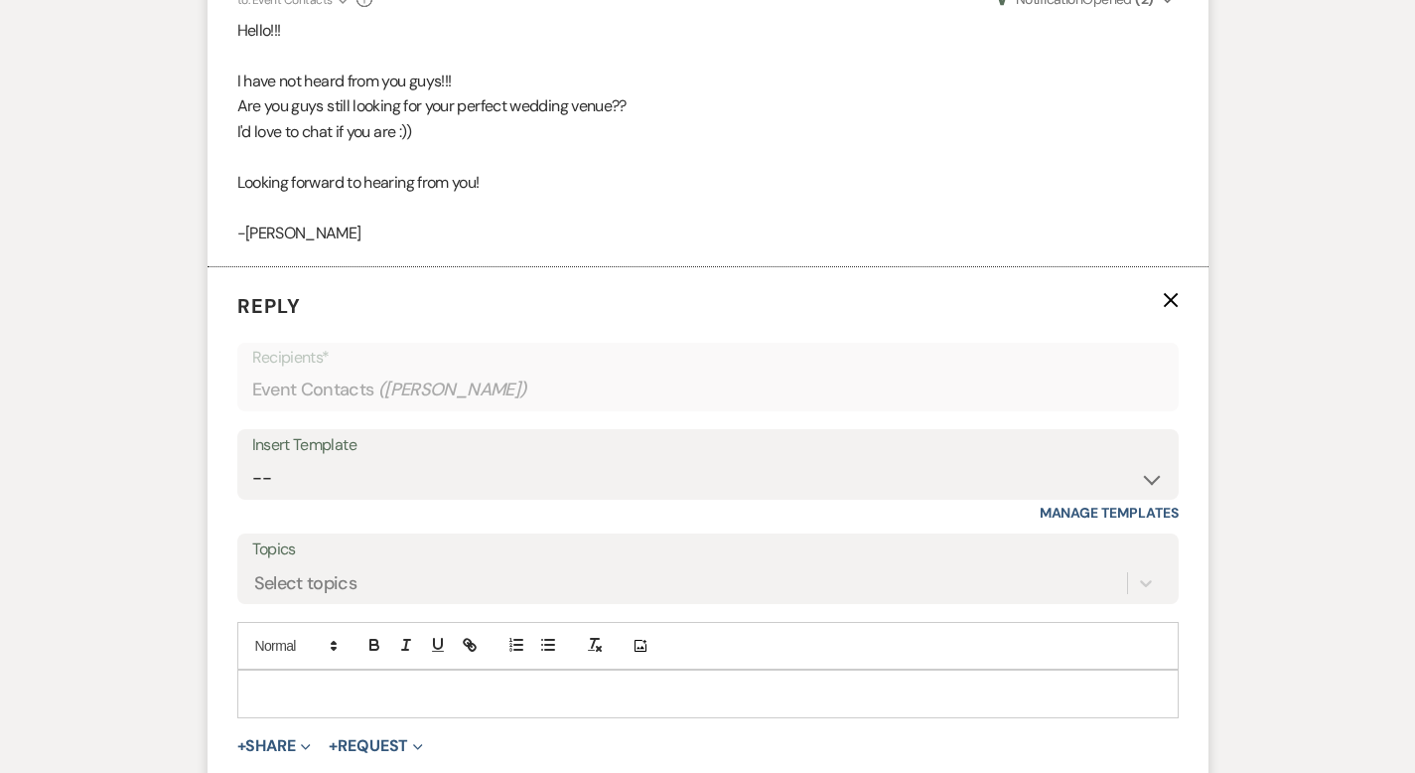
scroll to position [6877, 0]
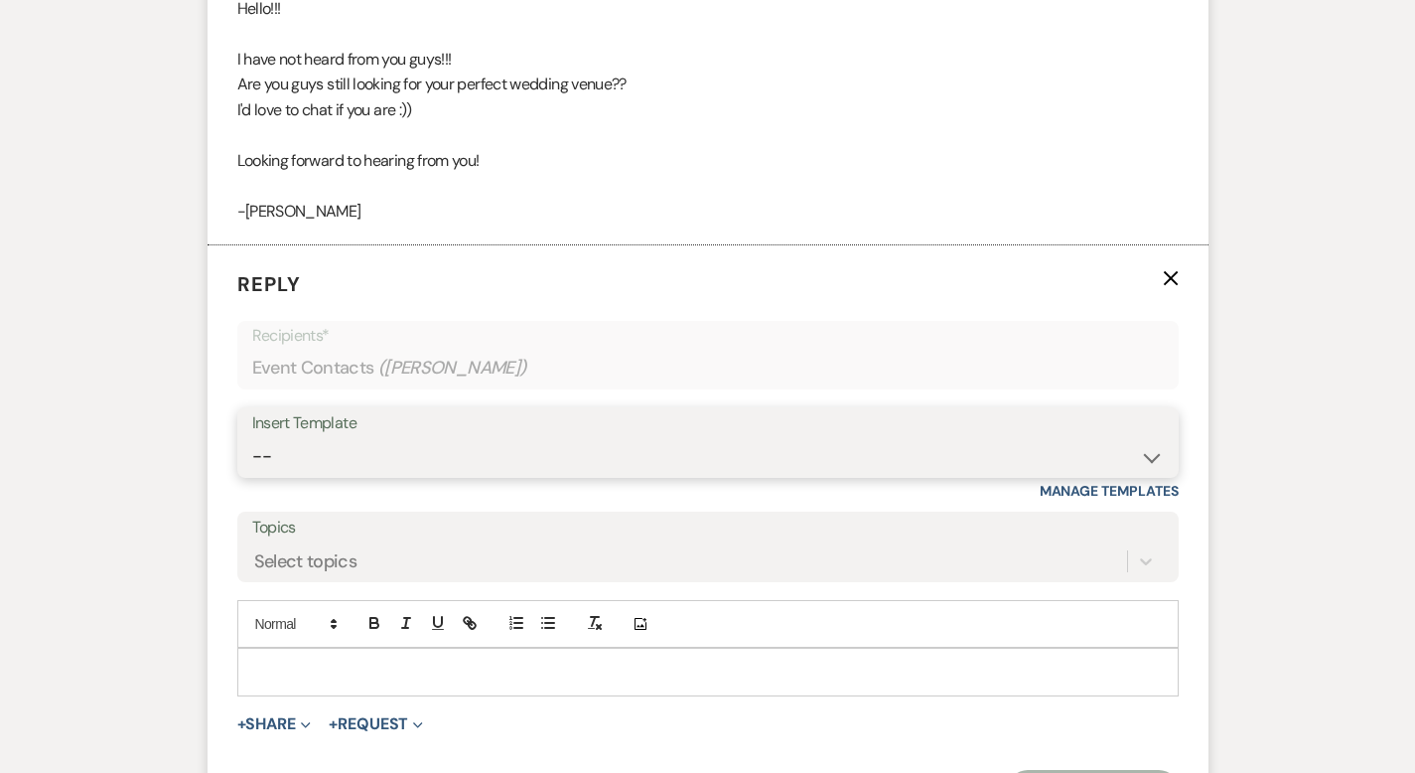
click at [323, 437] on select "-- Weven Planning Portal Introduction (Booked Events) Corporate Lead Follow Up …" at bounding box center [708, 456] width 912 height 39
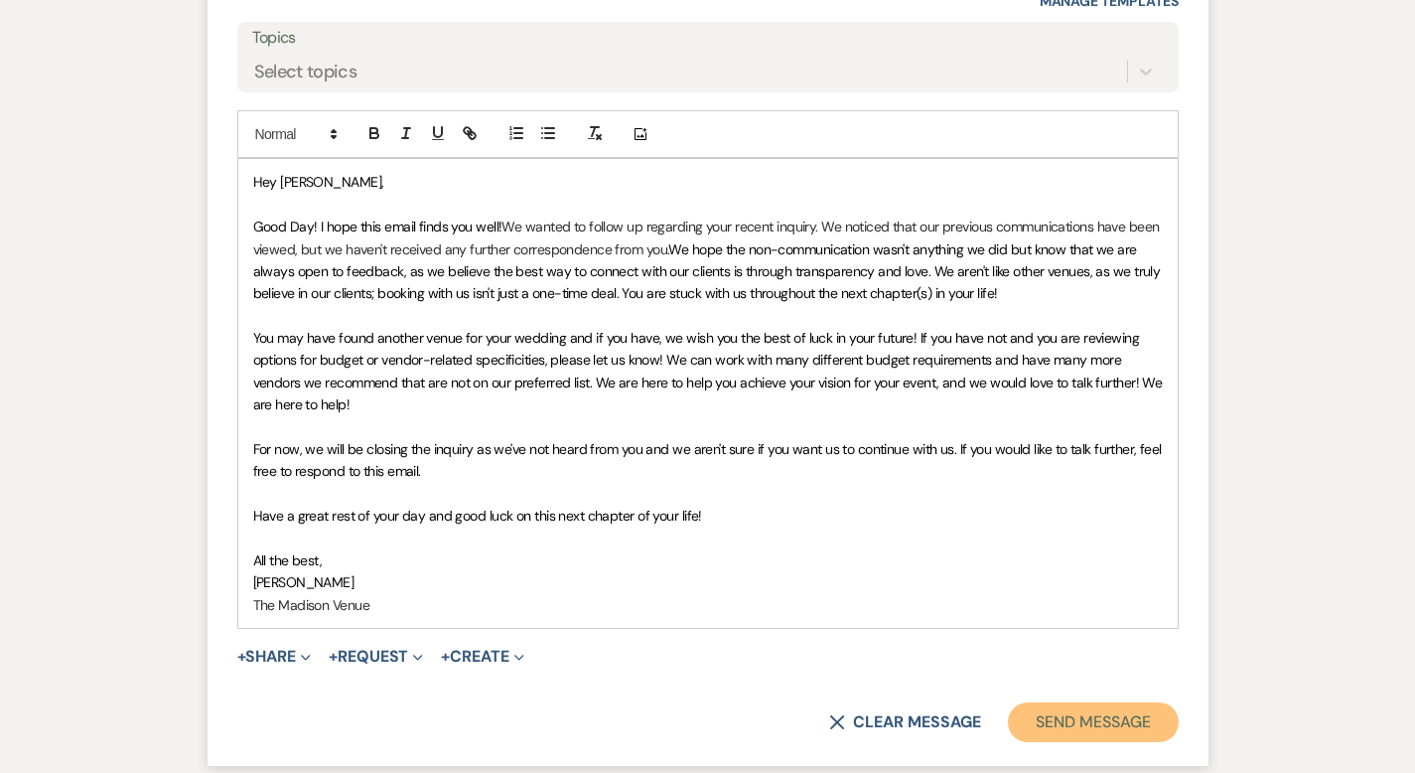
click at [1147, 702] on button "Send Message" at bounding box center [1093, 722] width 170 height 40
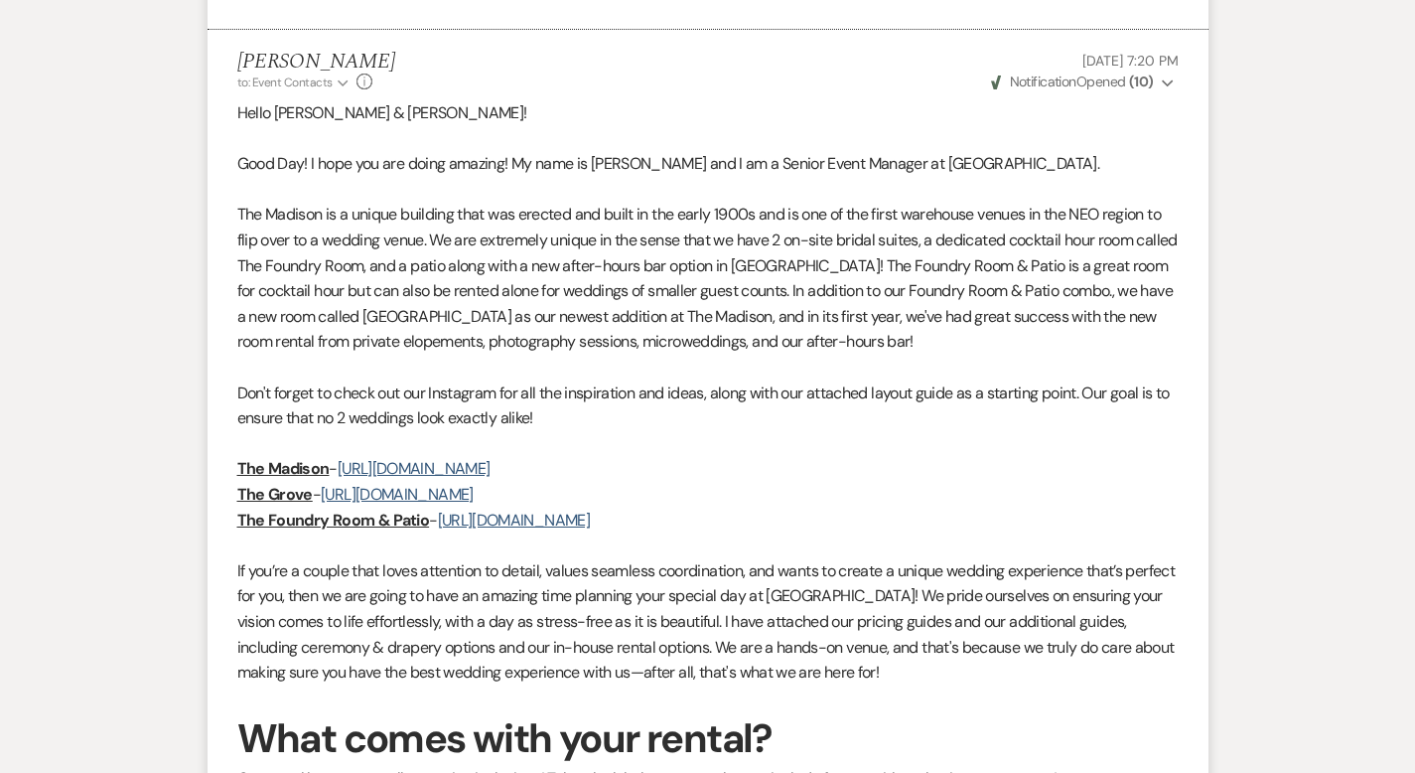
scroll to position [0, 0]
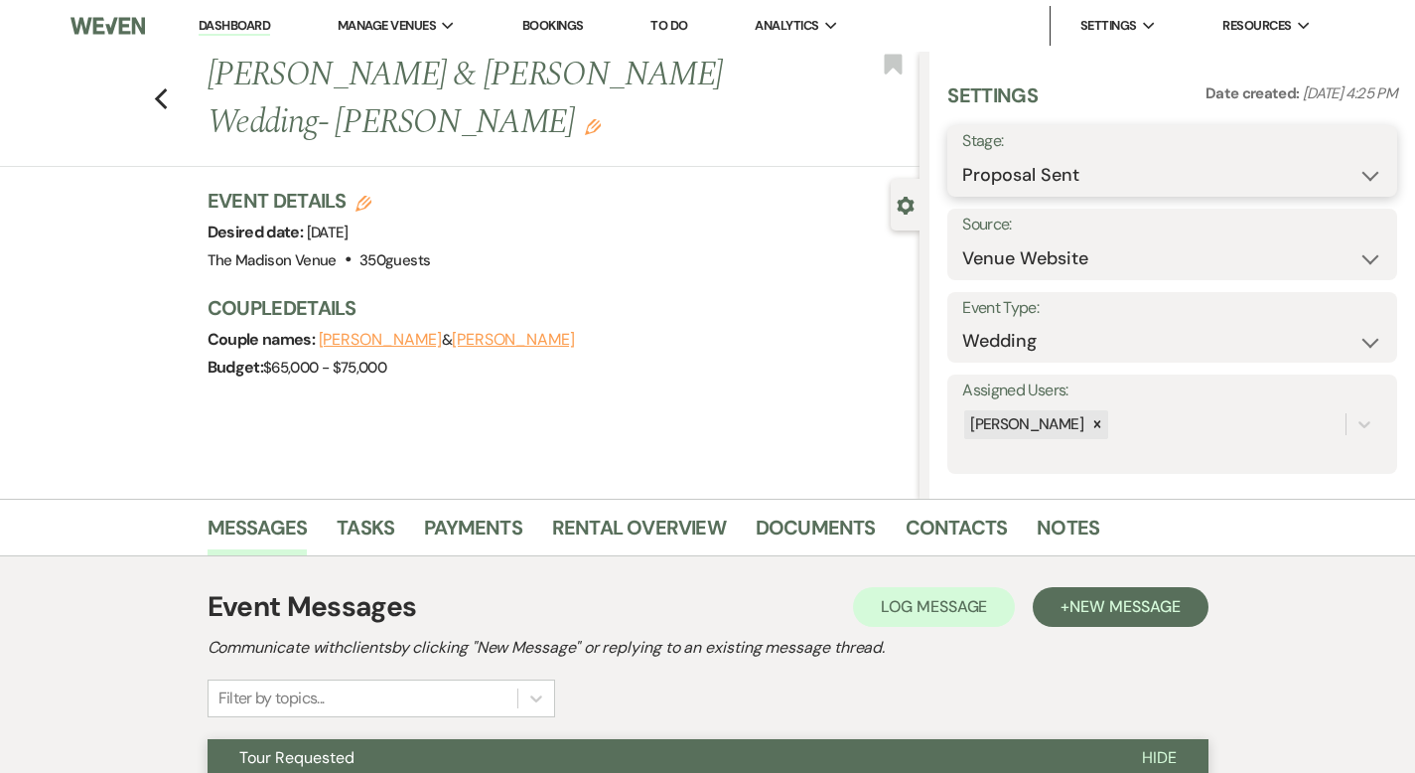
click at [1097, 176] on select "Inquiry Follow Up Tour Requested Tour Confirmed Toured Proposal Sent Booked Lost" at bounding box center [1172, 175] width 420 height 39
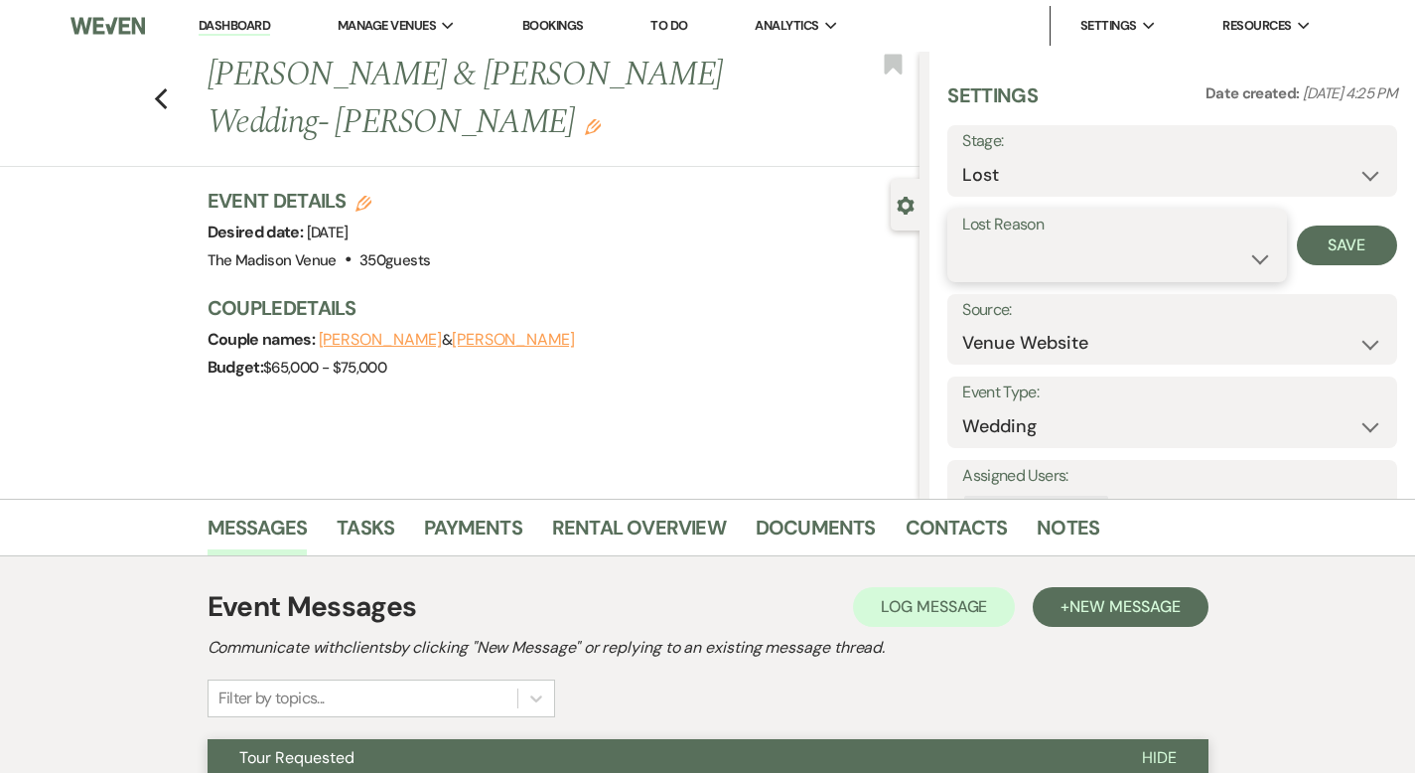
click at [1080, 251] on select "Booked Elsewhere Budget Date Unavailable No Response Not a Good Match Capacity …" at bounding box center [1116, 258] width 309 height 39
click at [1345, 232] on button "Save" at bounding box center [1347, 245] width 100 height 40
click at [154, 87] on icon "Previous" at bounding box center [161, 99] width 15 height 24
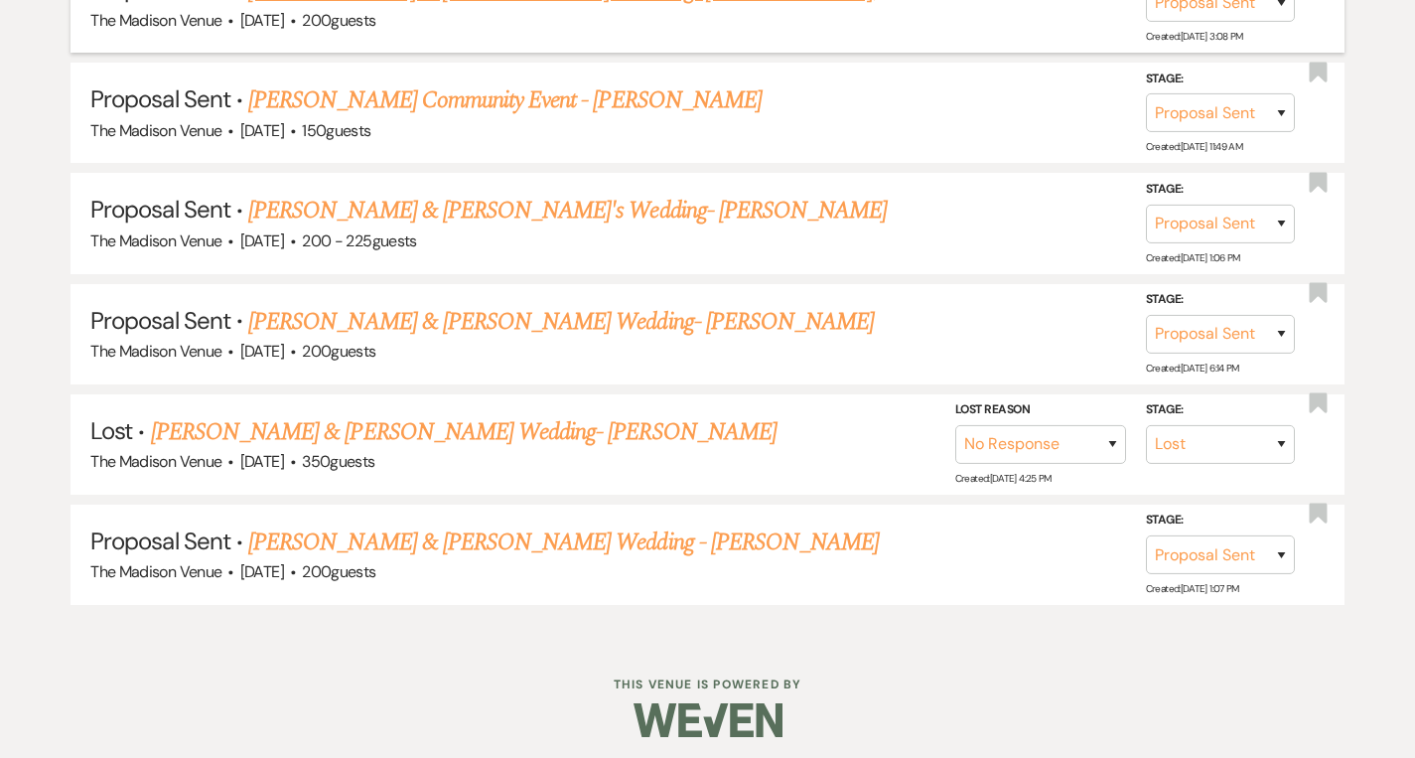
scroll to position [1385, 0]
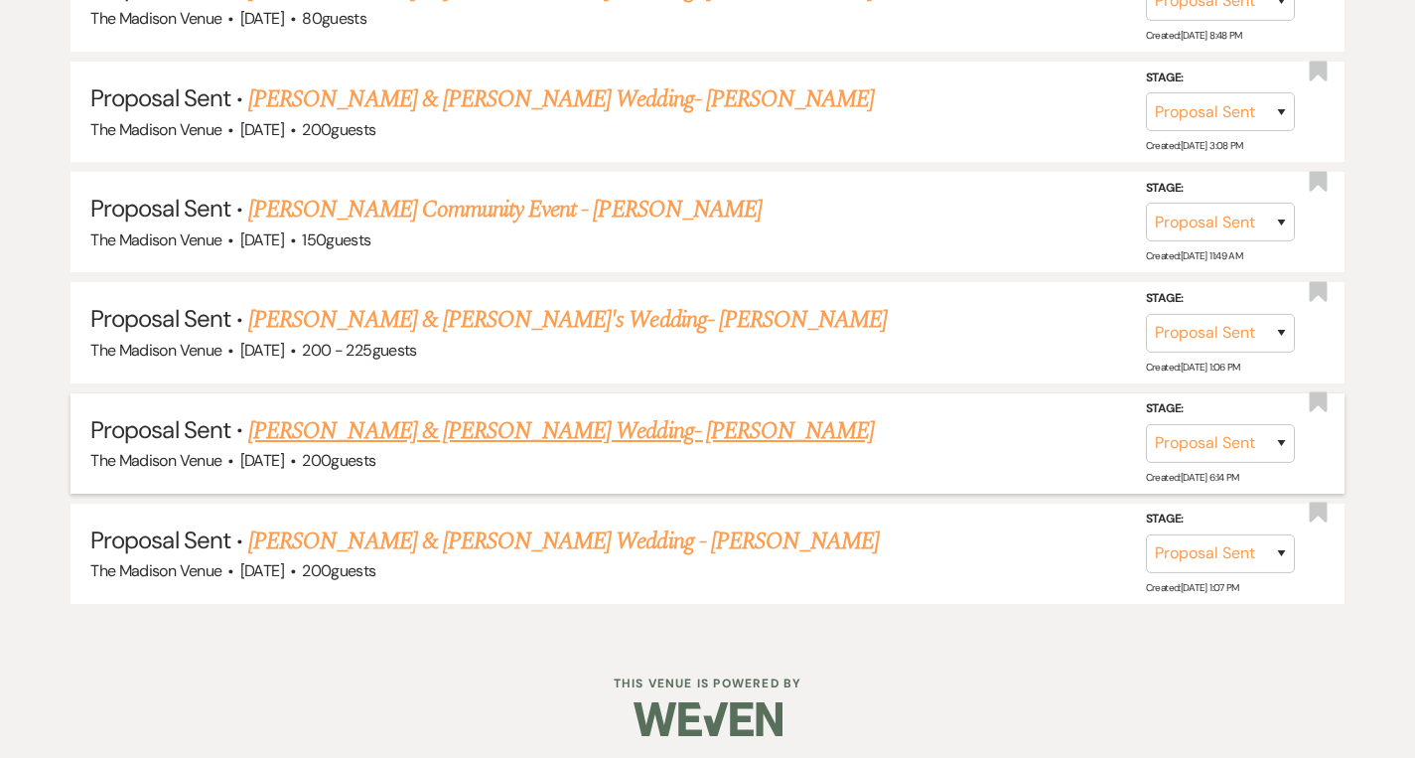
click at [524, 434] on link "[PERSON_NAME] & [PERSON_NAME] Wedding- [PERSON_NAME]" at bounding box center [561, 431] width 626 height 36
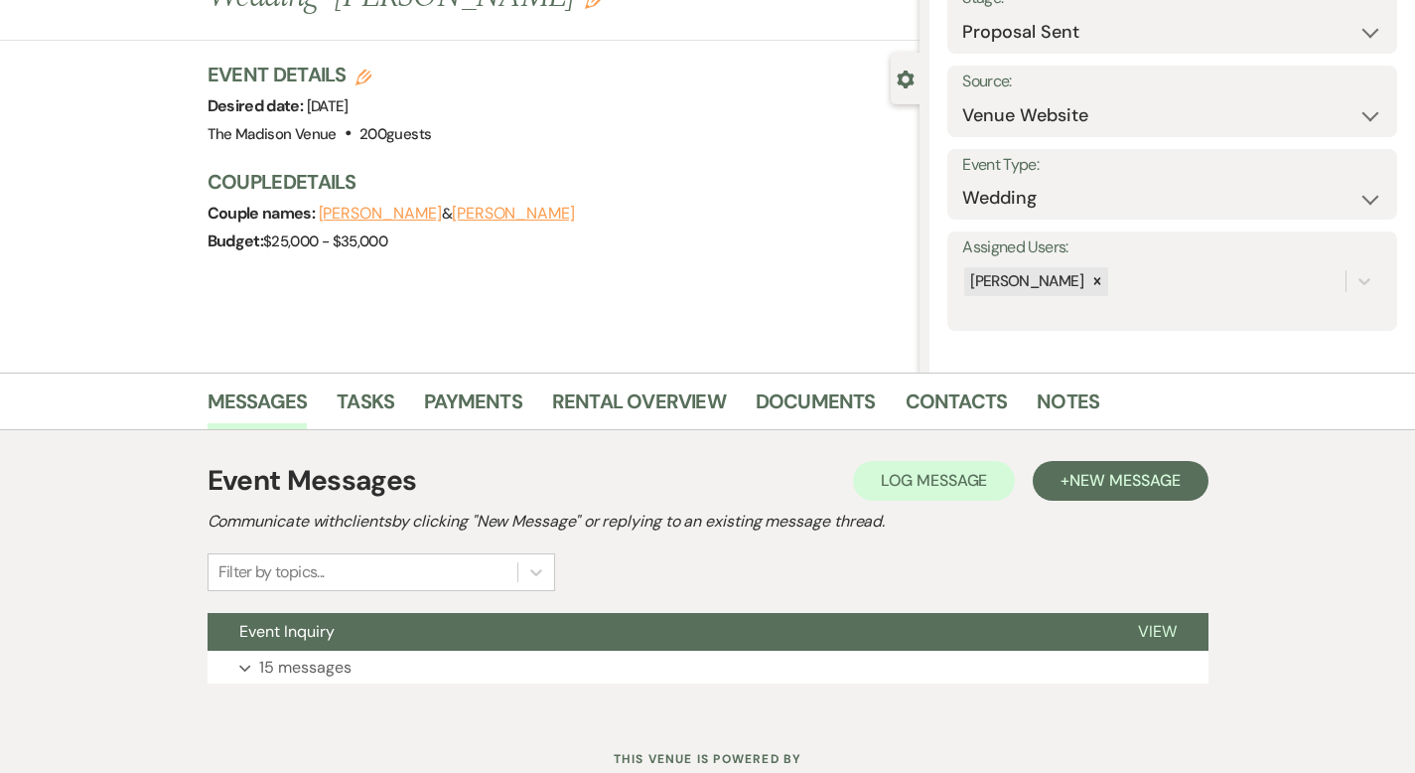
scroll to position [195, 0]
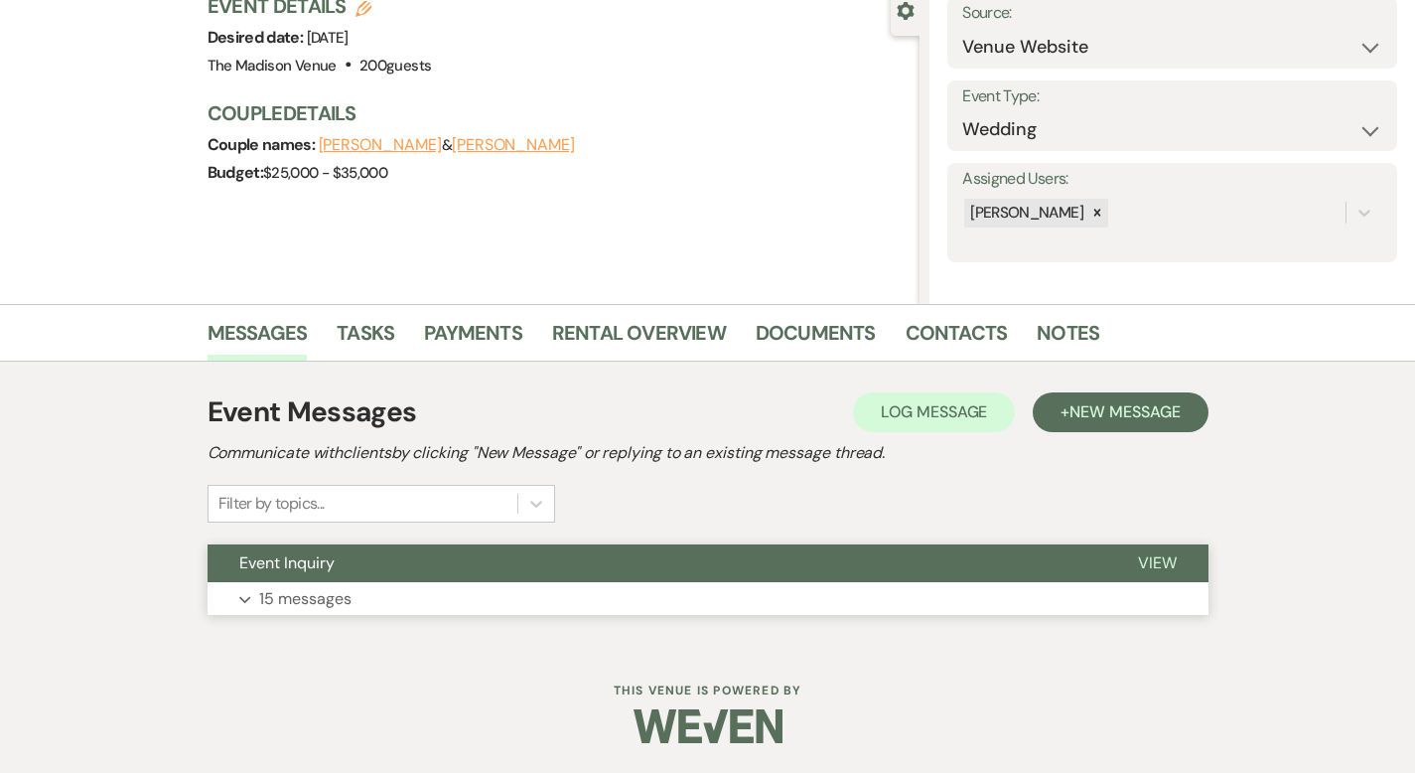
click at [1177, 559] on span "View" at bounding box center [1157, 562] width 39 height 21
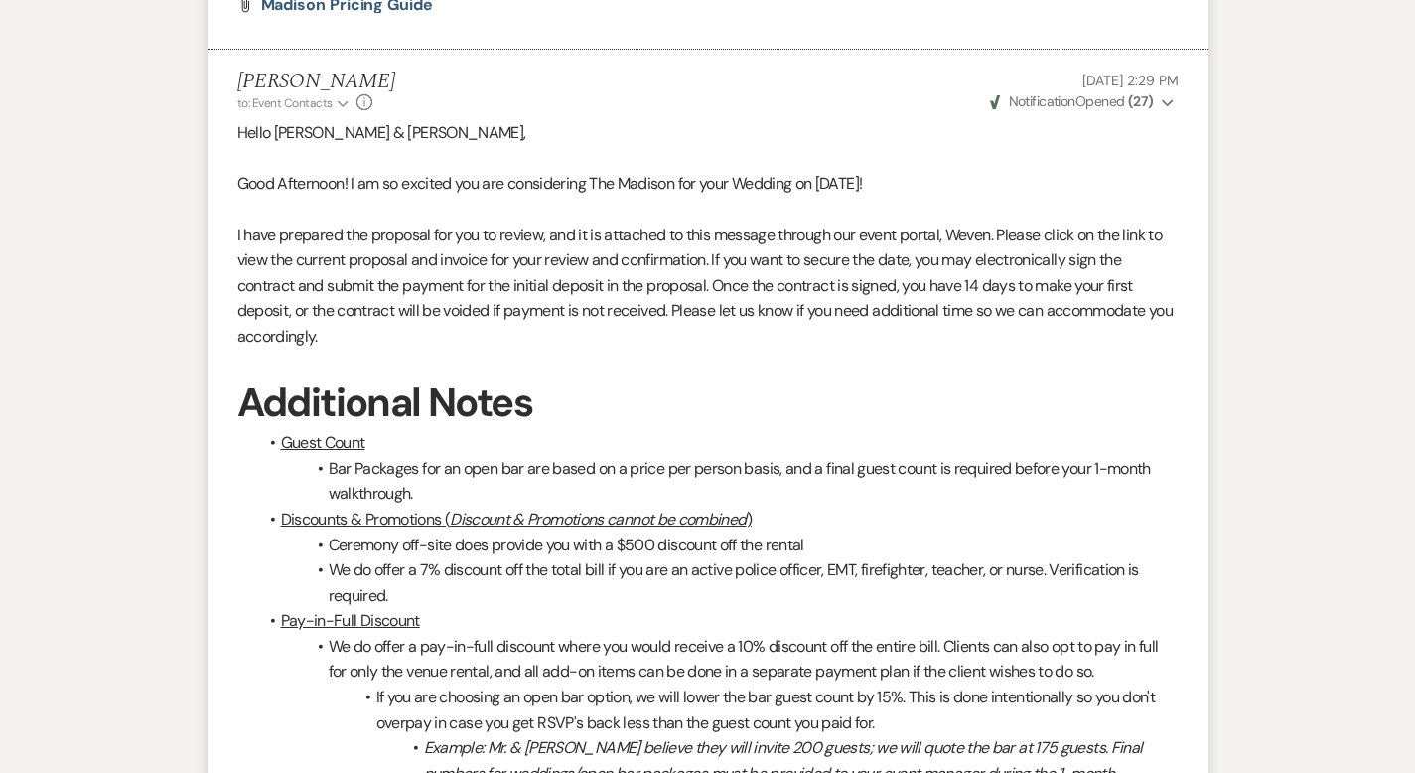
scroll to position [7929, 0]
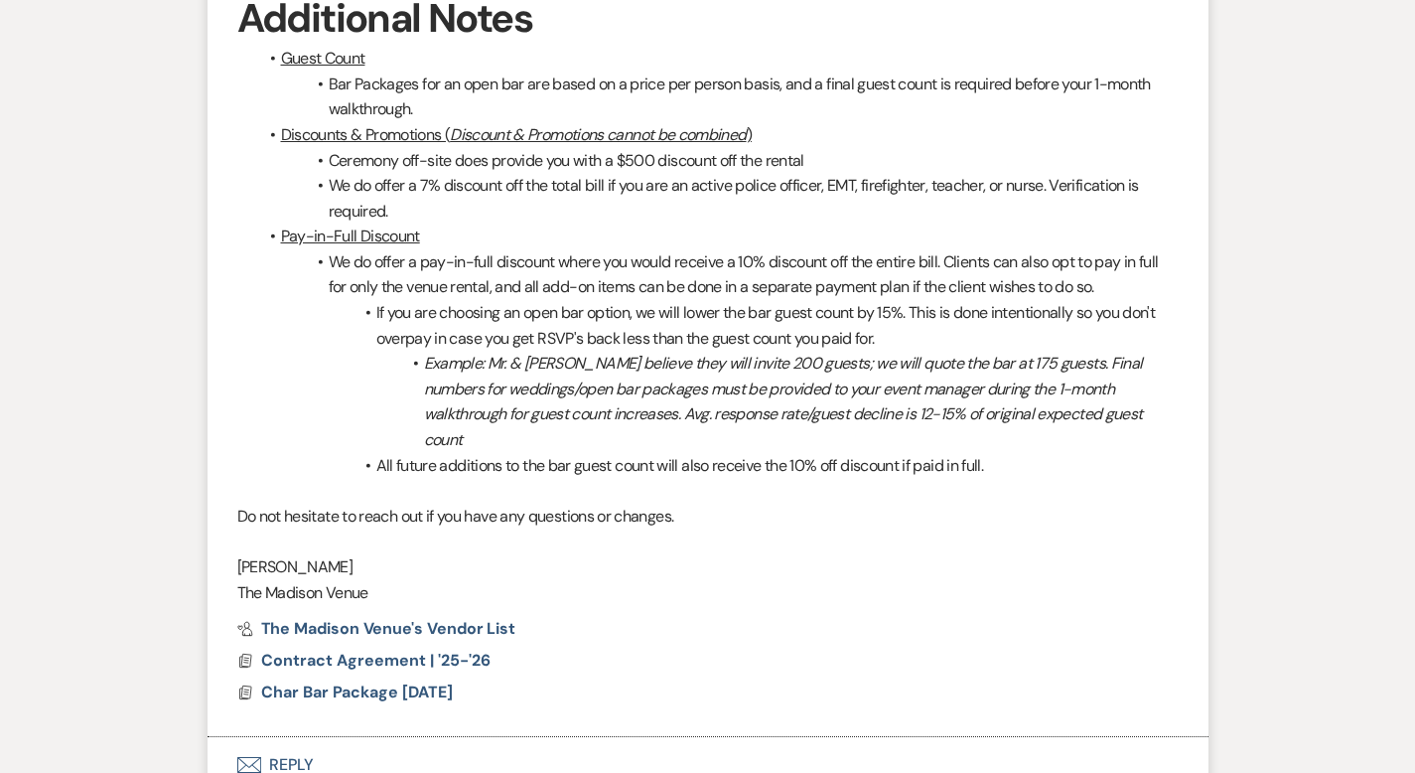
click at [229, 737] on button "Envelope Reply" at bounding box center [708, 765] width 1001 height 56
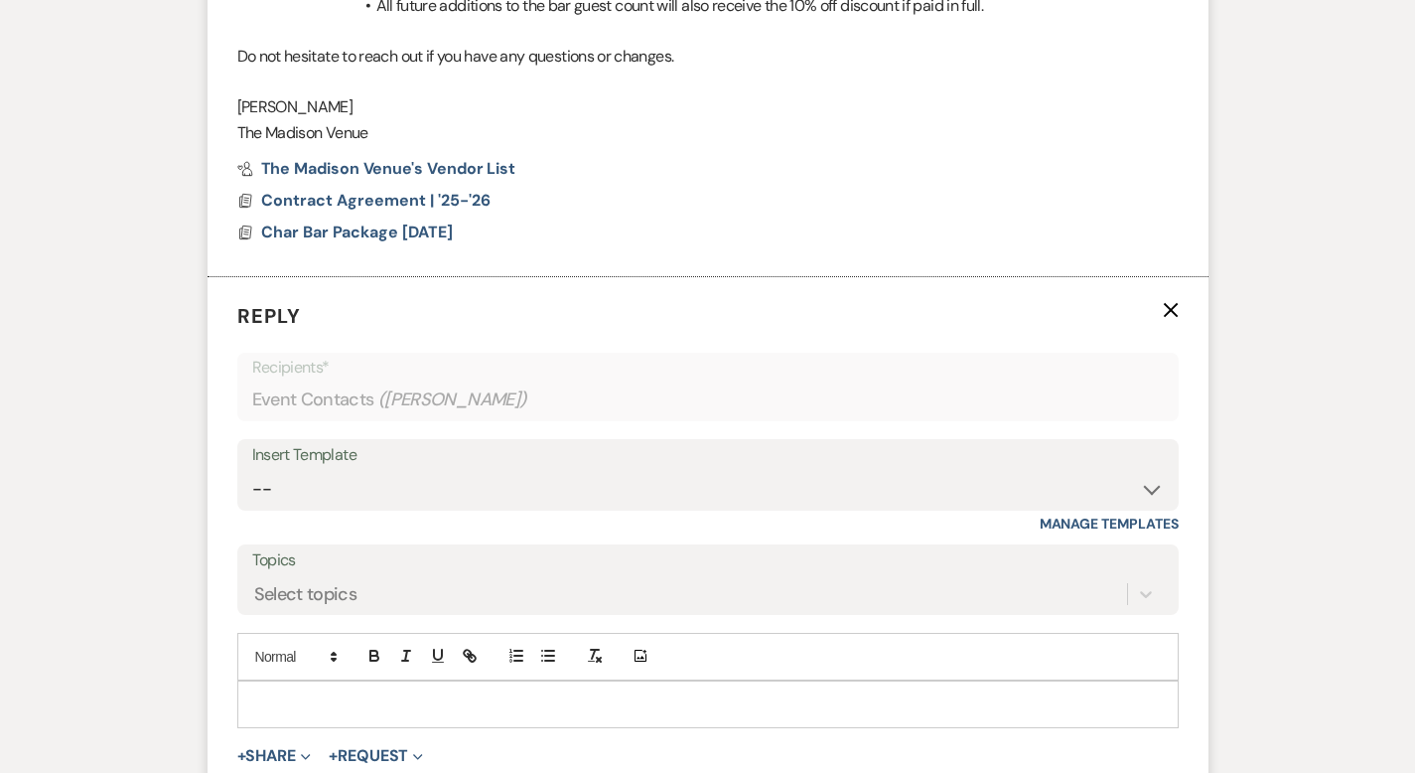
scroll to position [8396, 0]
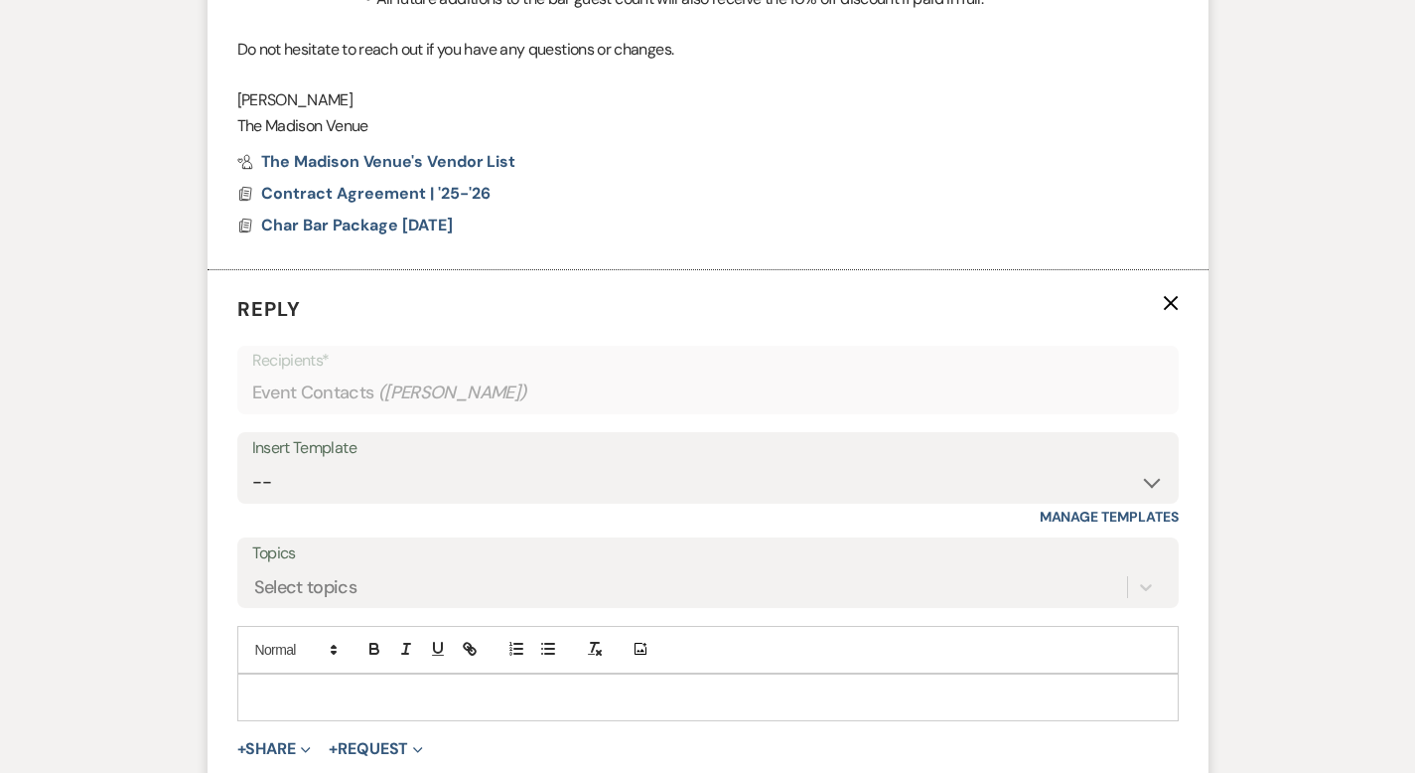
click at [278, 674] on div at bounding box center [707, 697] width 939 height 46
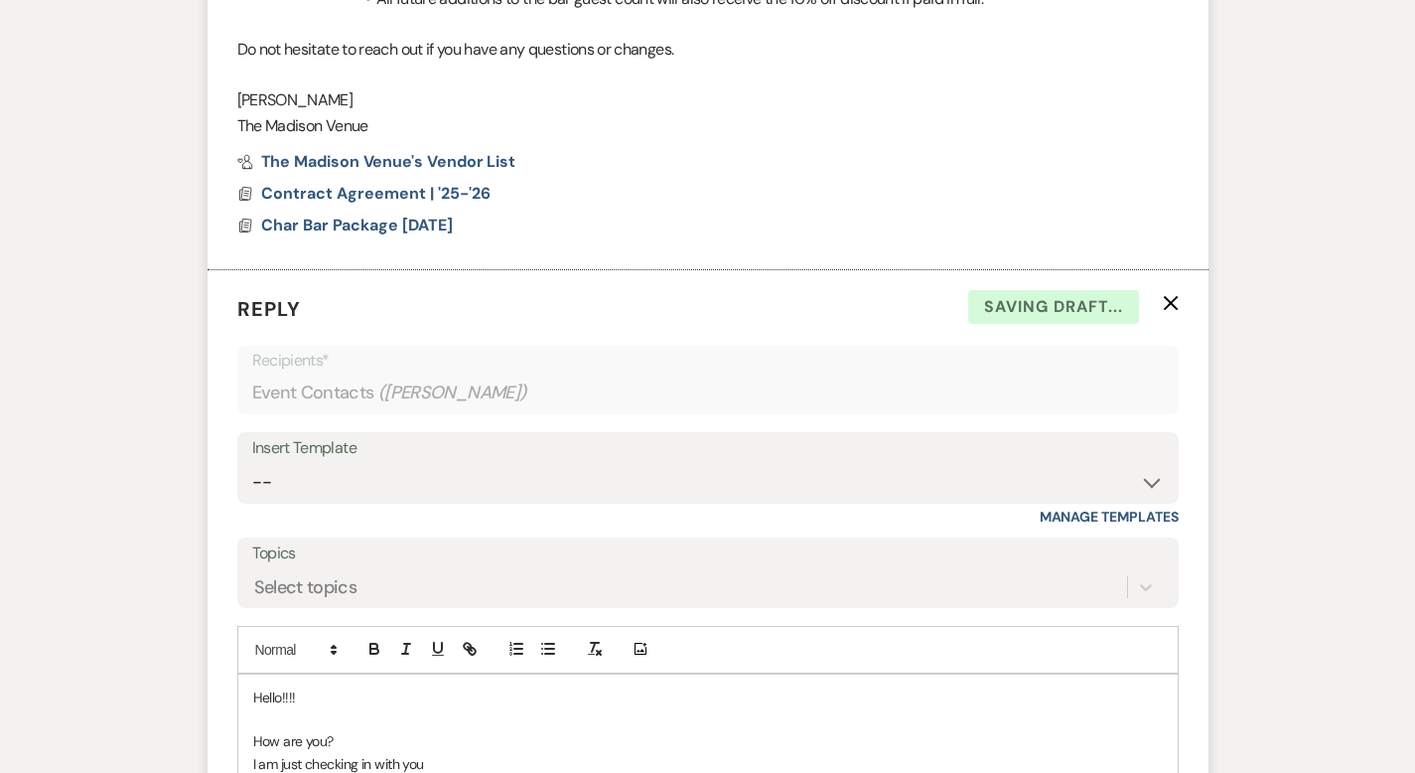
click at [406, 753] on p "I am just checking in with you" at bounding box center [708, 764] width 910 height 22
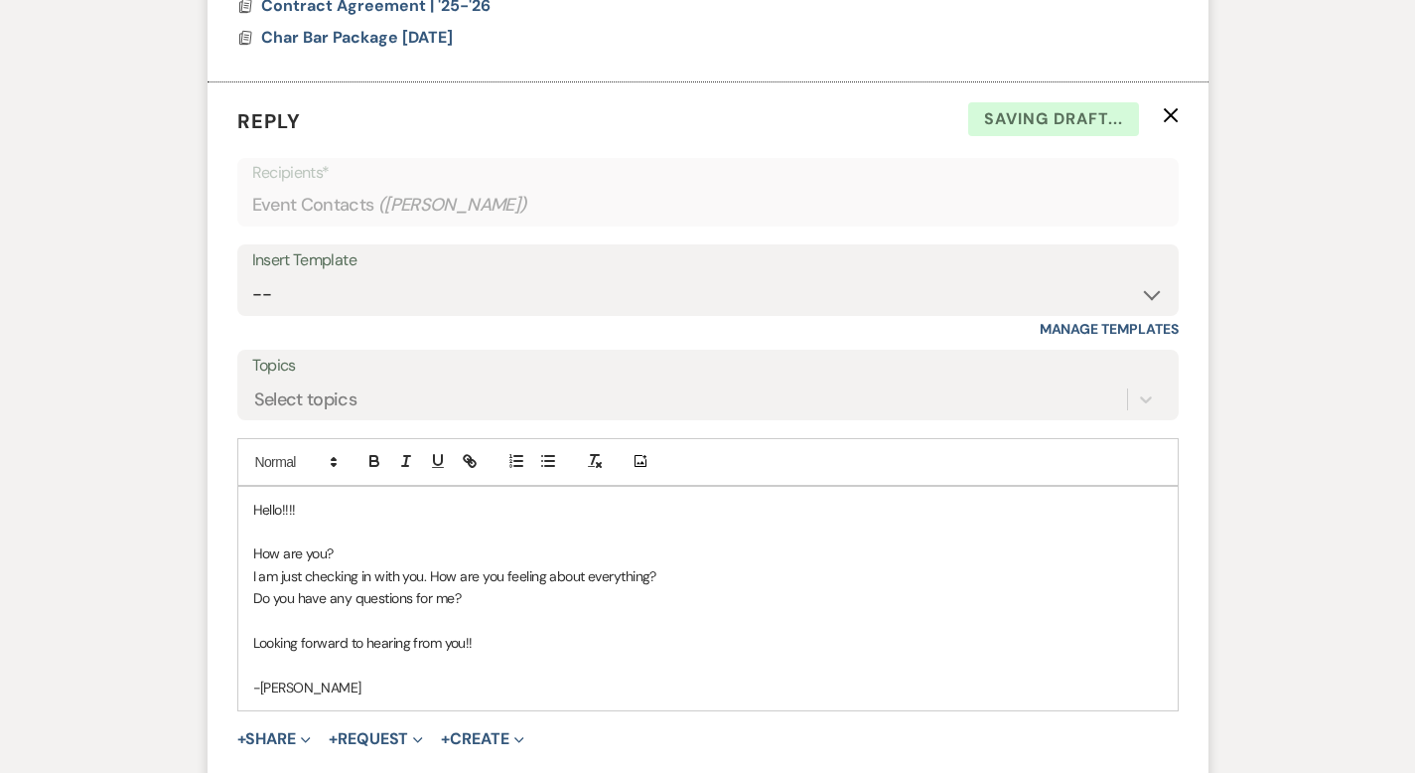
scroll to position [8662, 0]
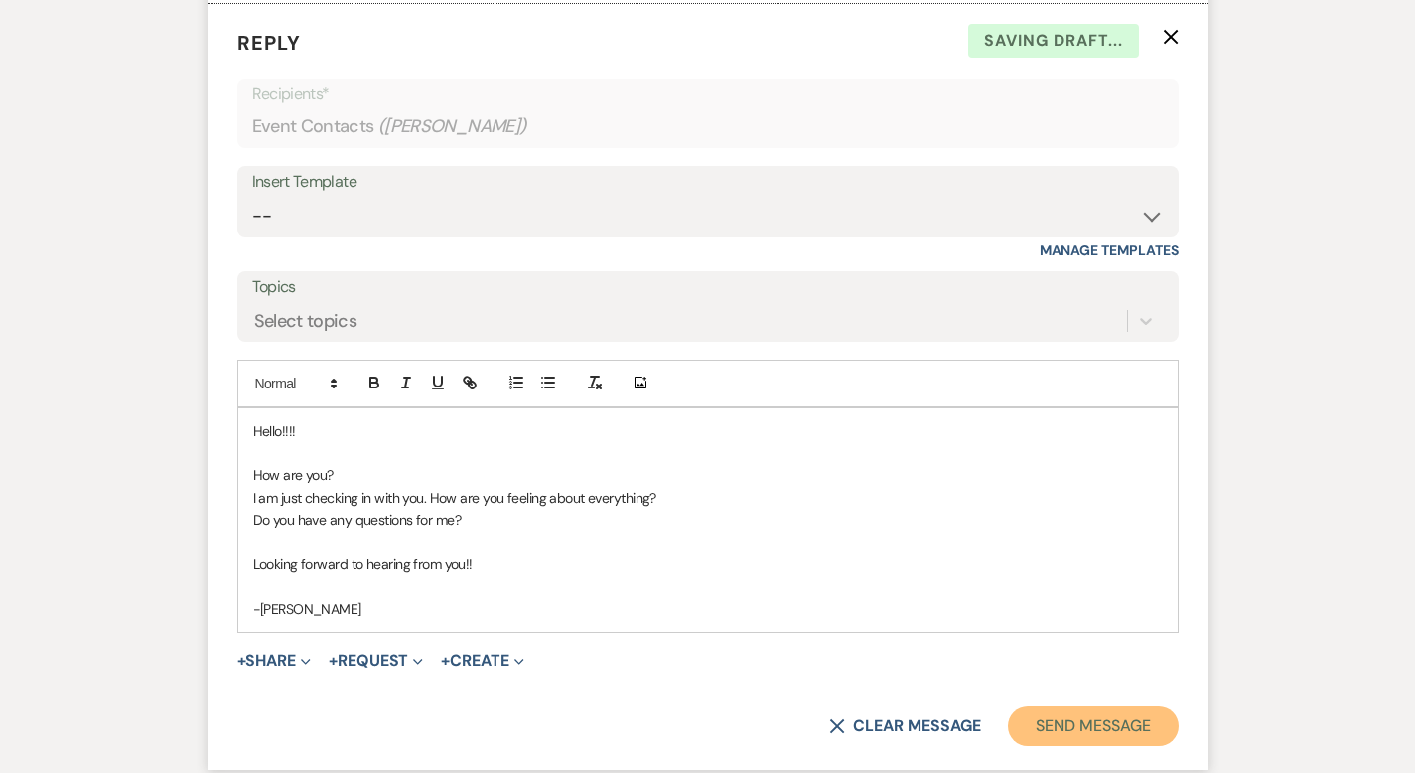
click at [1159, 706] on button "Send Message" at bounding box center [1093, 726] width 170 height 40
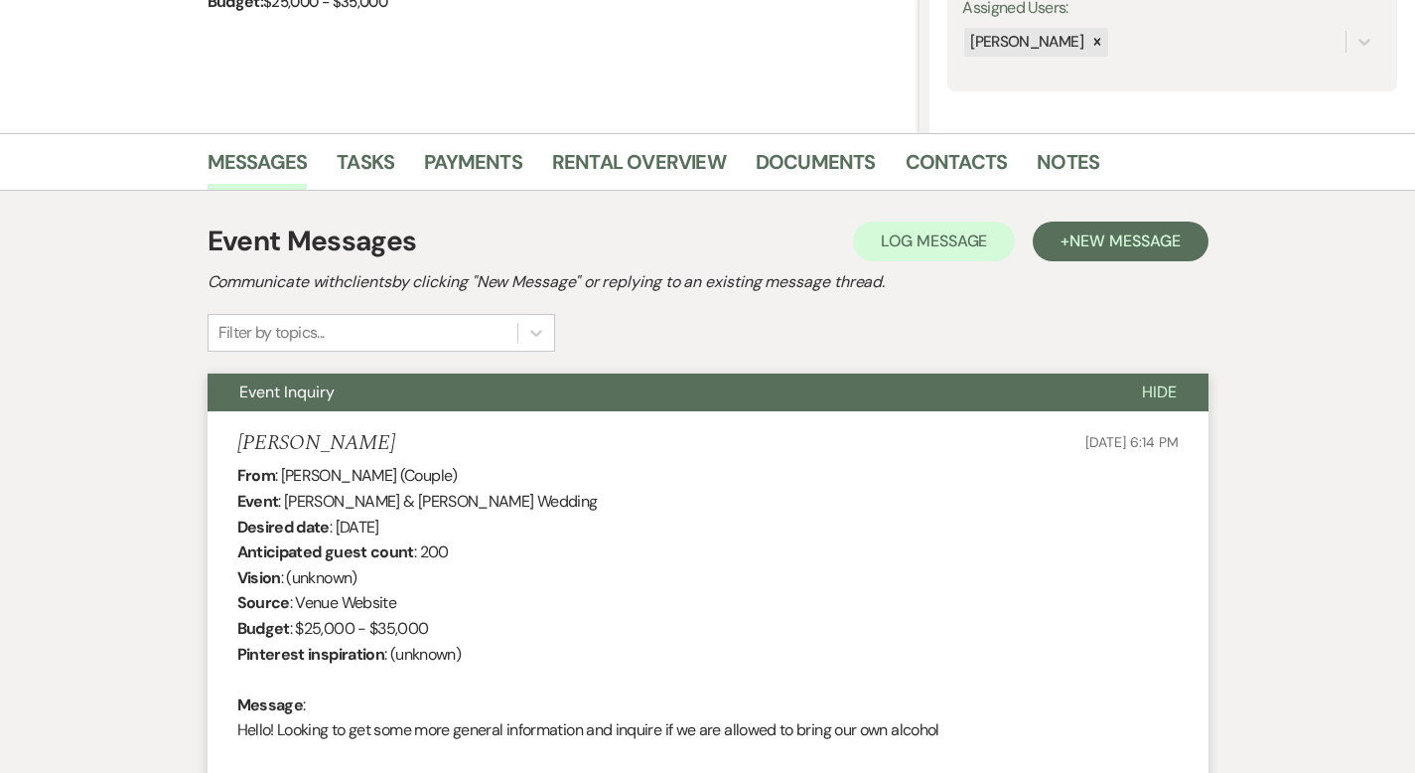
scroll to position [0, 0]
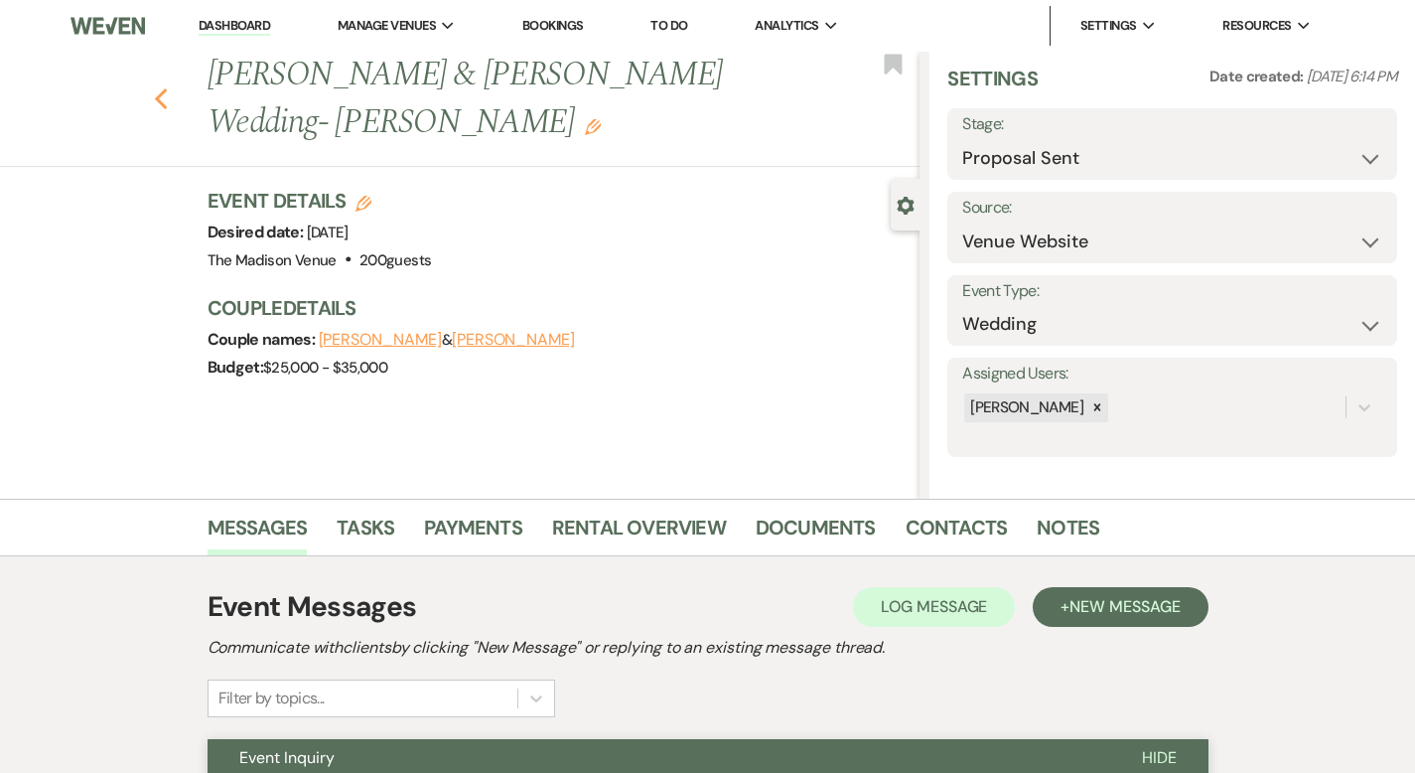
click at [154, 88] on use "button" at bounding box center [160, 99] width 13 height 22
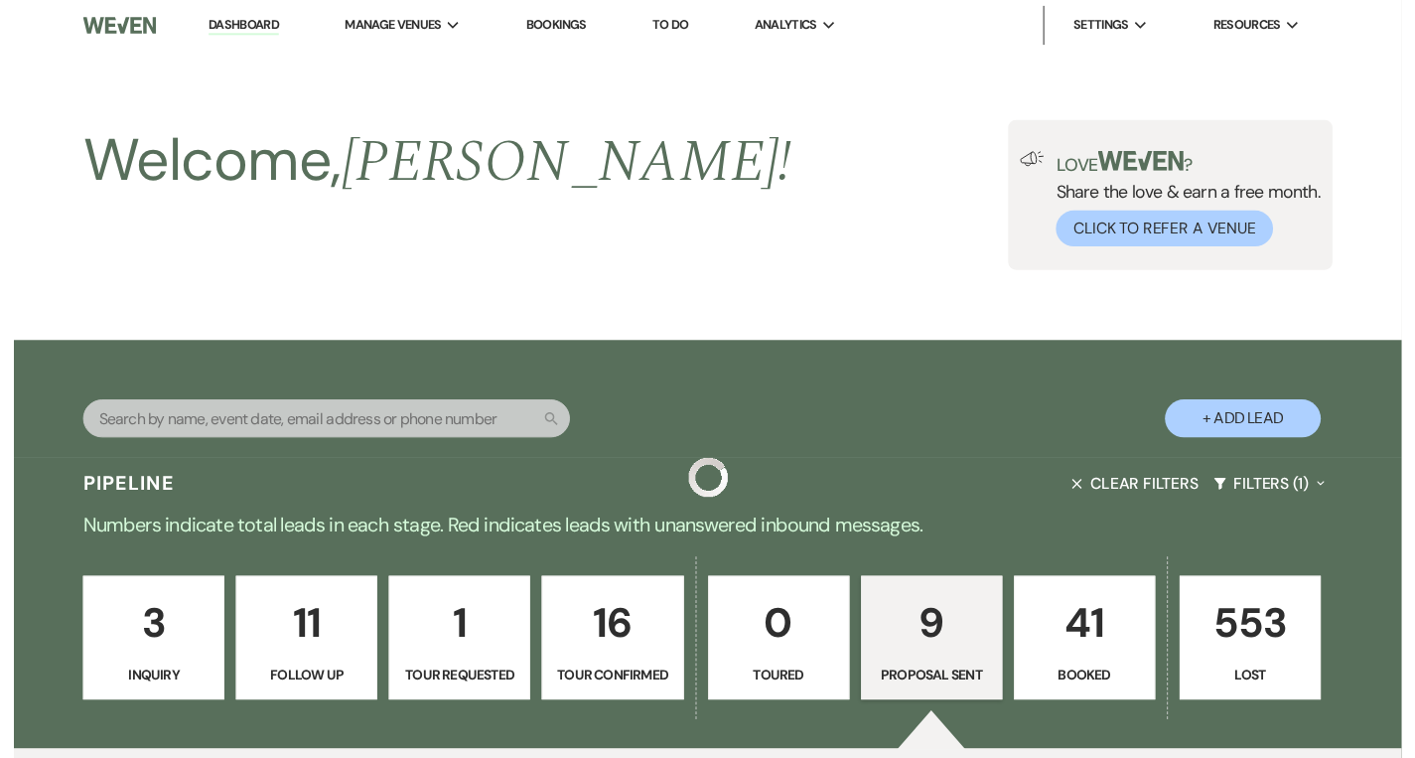
scroll to position [1385, 0]
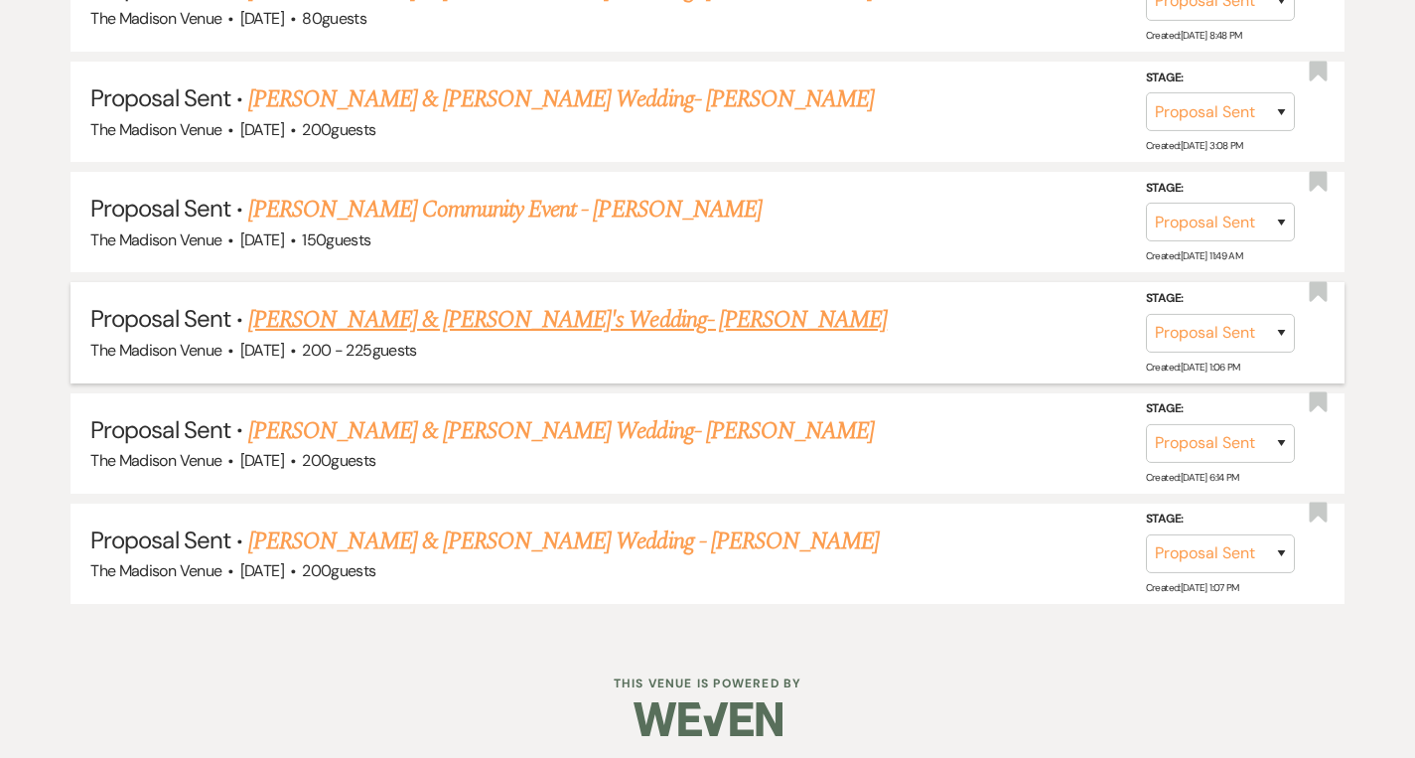
click at [468, 317] on link "[PERSON_NAME] & [PERSON_NAME]'s Wedding- [PERSON_NAME]" at bounding box center [567, 320] width 638 height 36
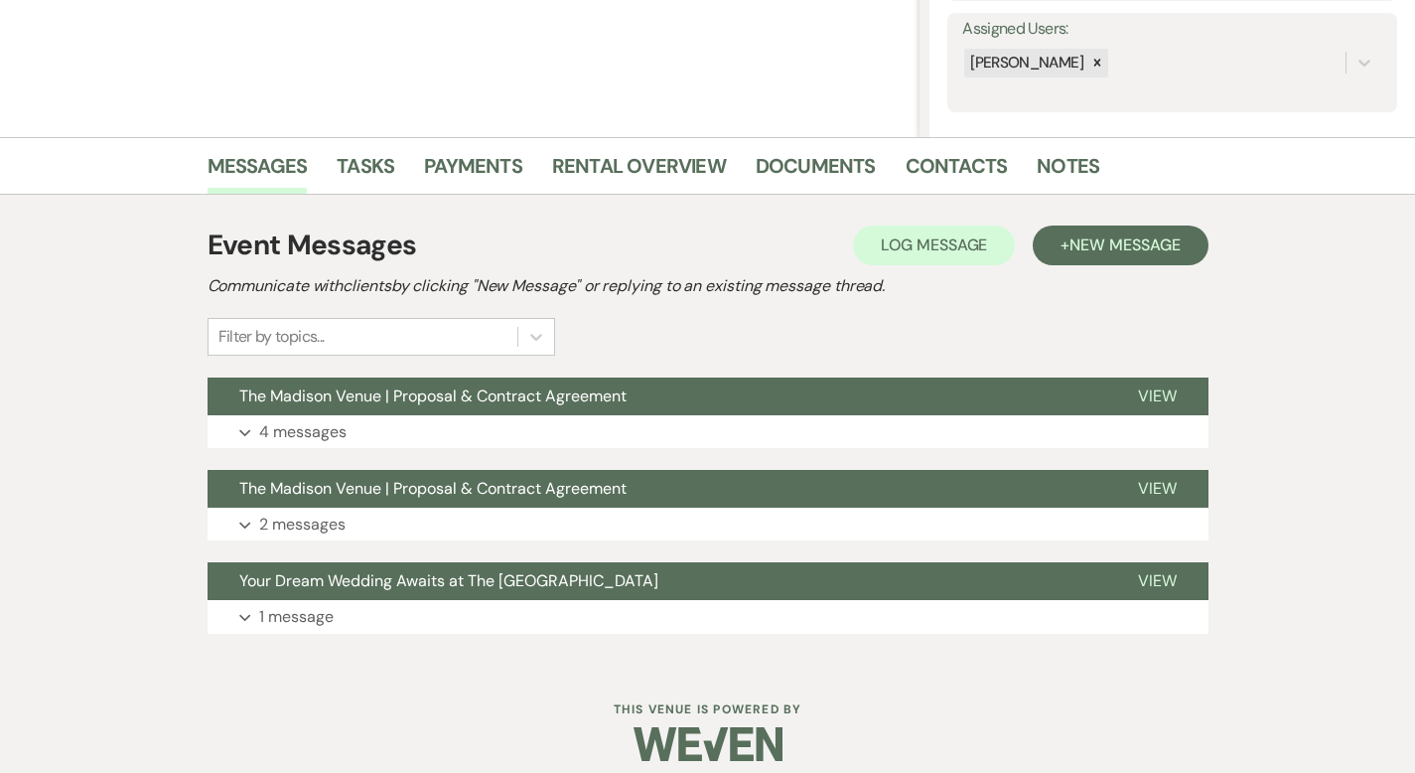
scroll to position [379, 0]
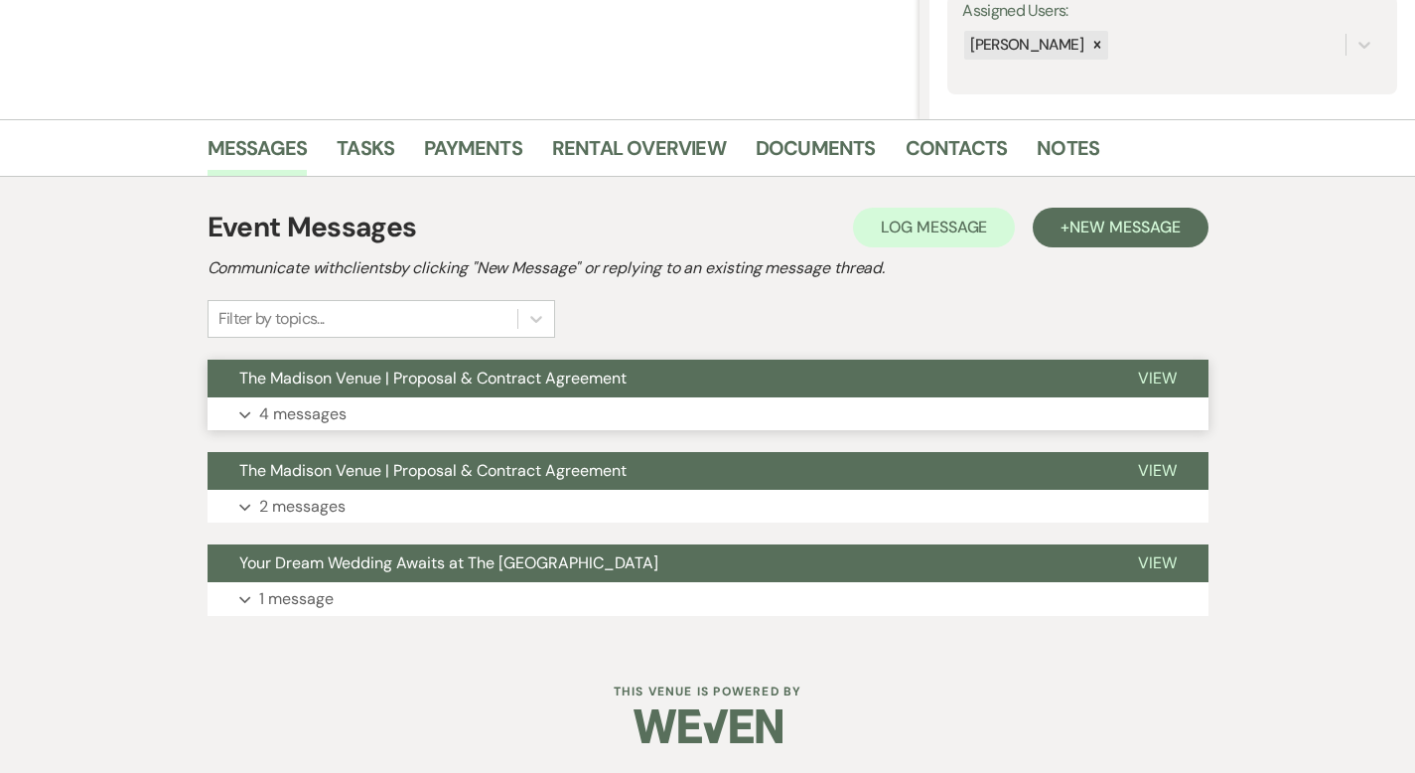
click at [1208, 363] on button "View" at bounding box center [1157, 378] width 102 height 38
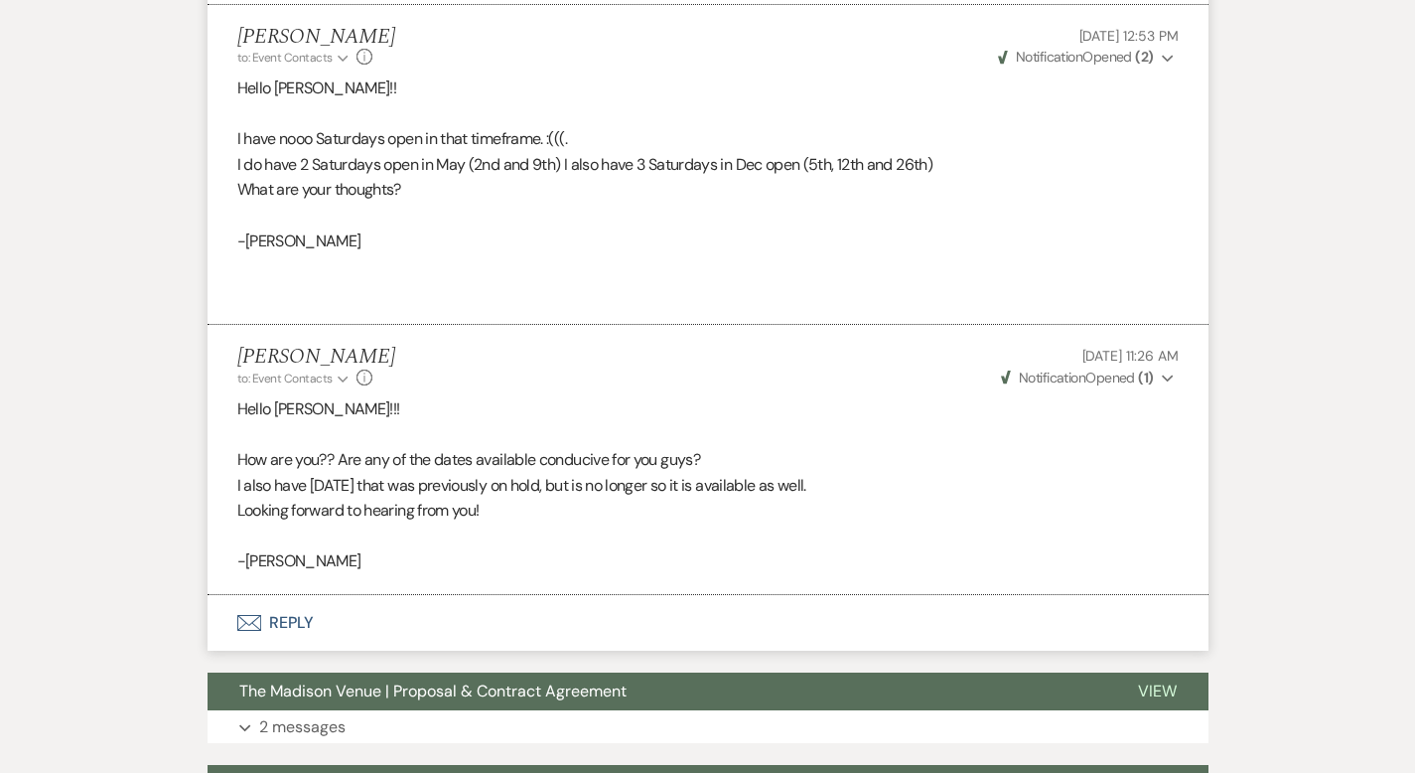
scroll to position [2163, 0]
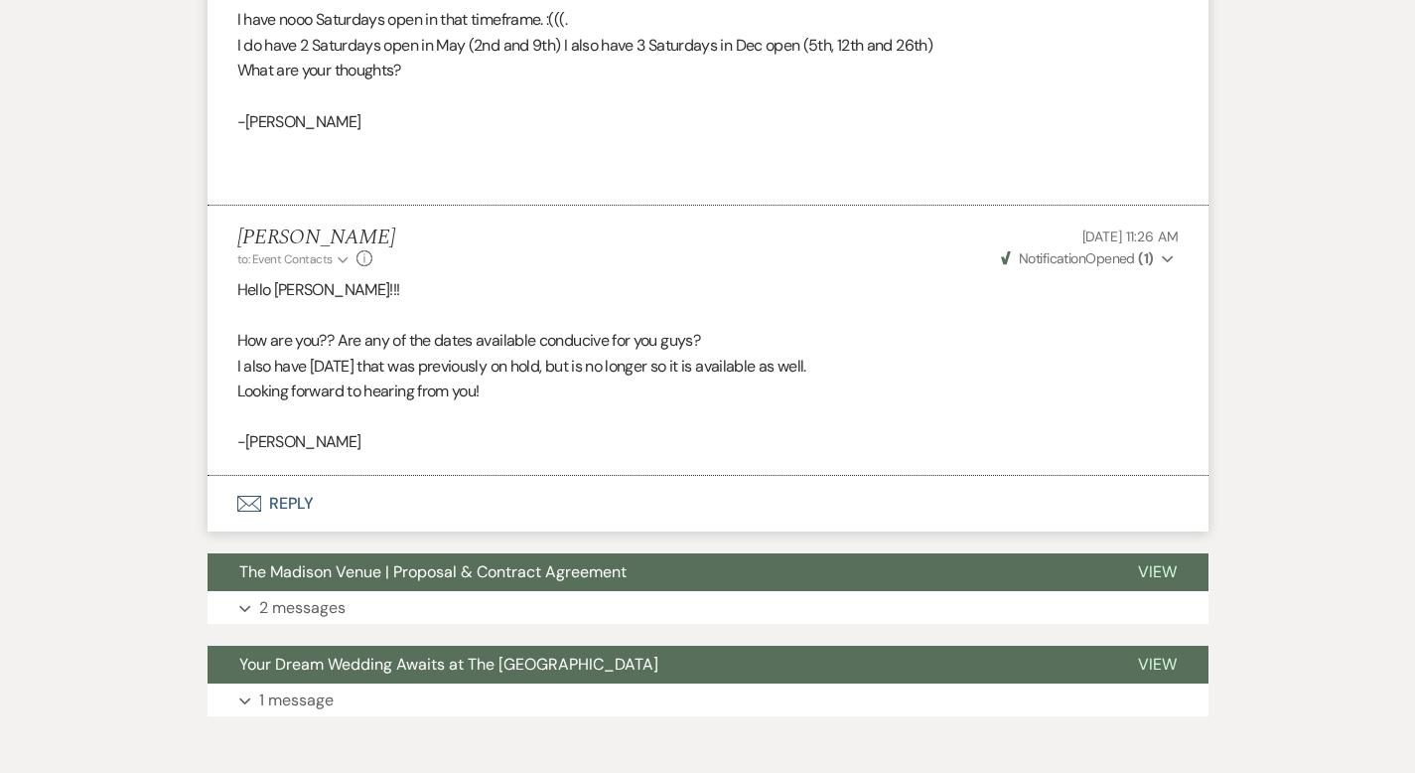
click at [238, 476] on button "Envelope Reply" at bounding box center [708, 504] width 1001 height 56
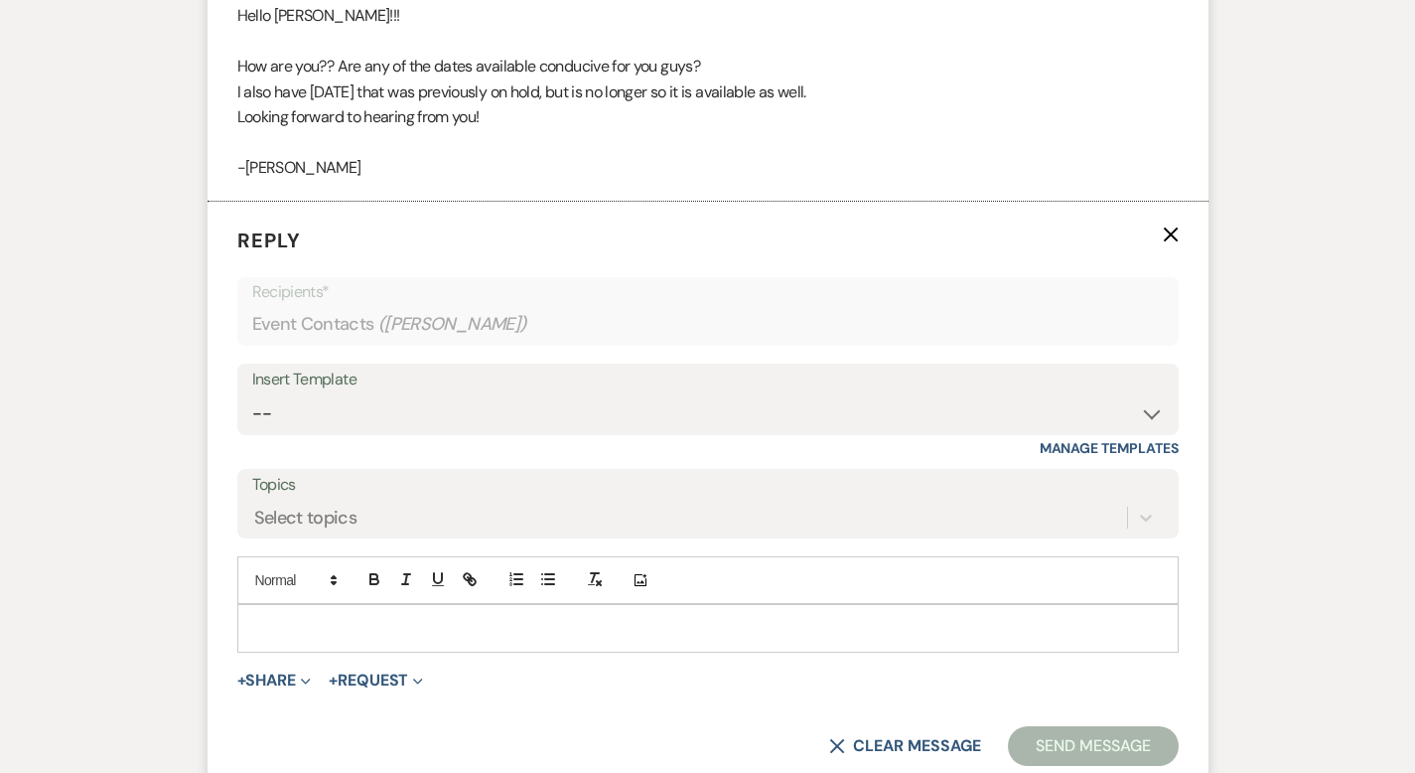
scroll to position [2445, 0]
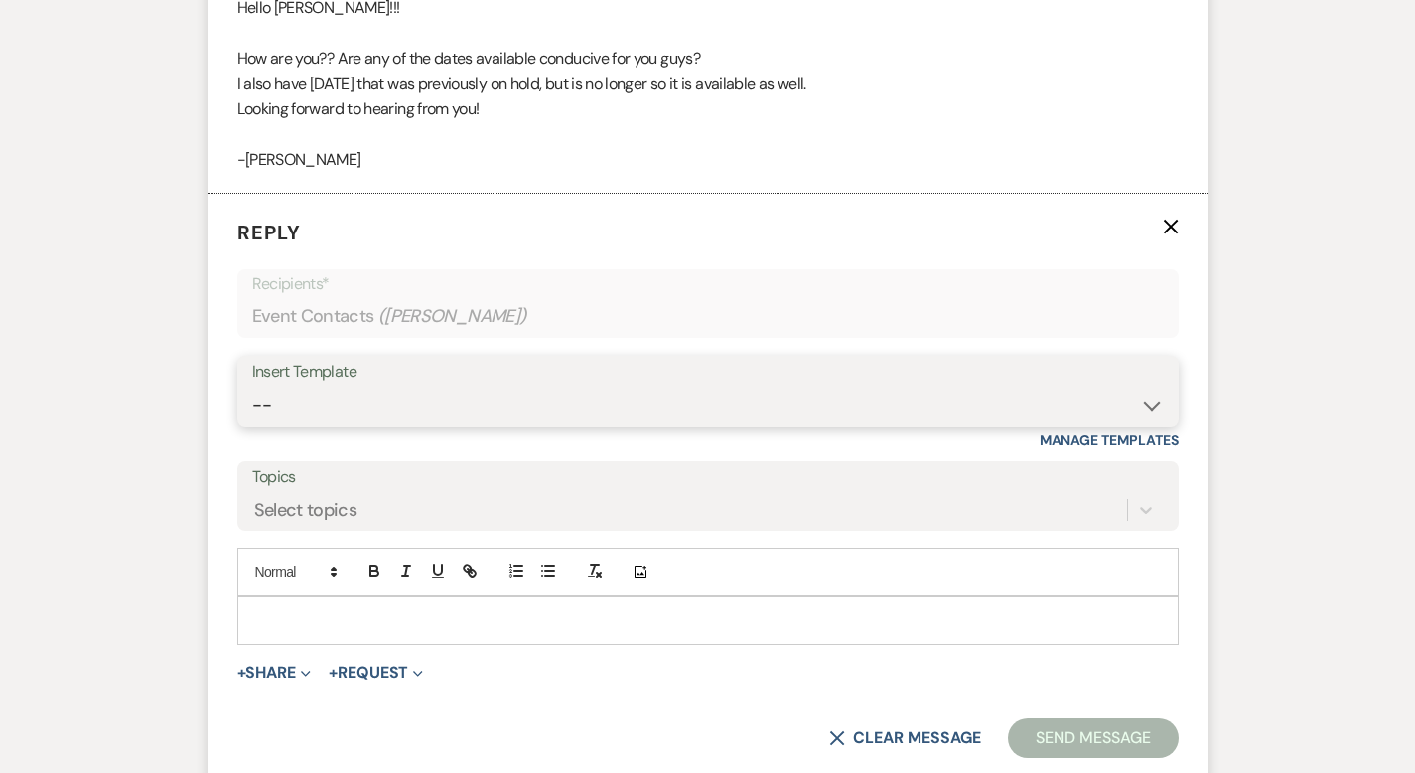
click at [280, 386] on select "-- Weven Planning Portal Introduction (Booked Events) Corporate Lead Follow Up …" at bounding box center [708, 405] width 912 height 39
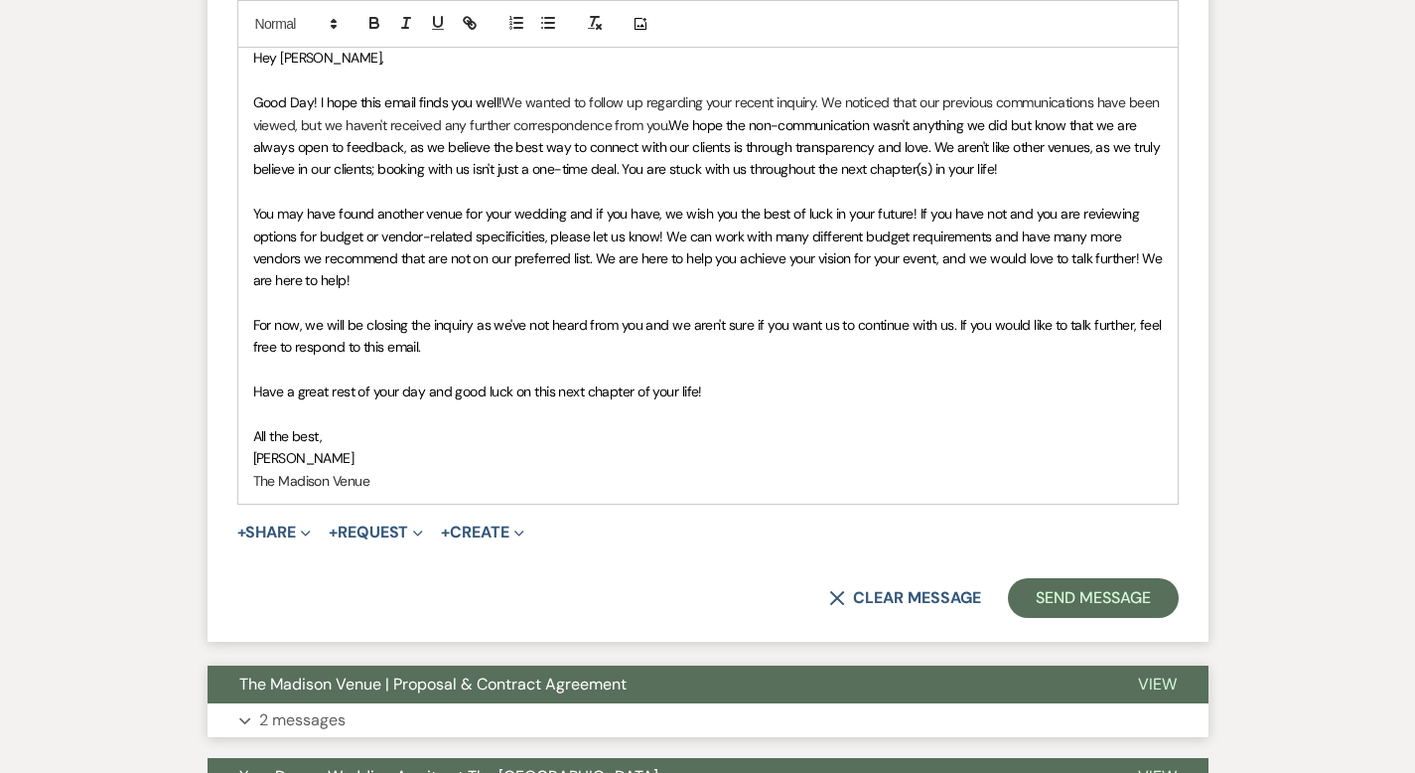
scroll to position [3097, 0]
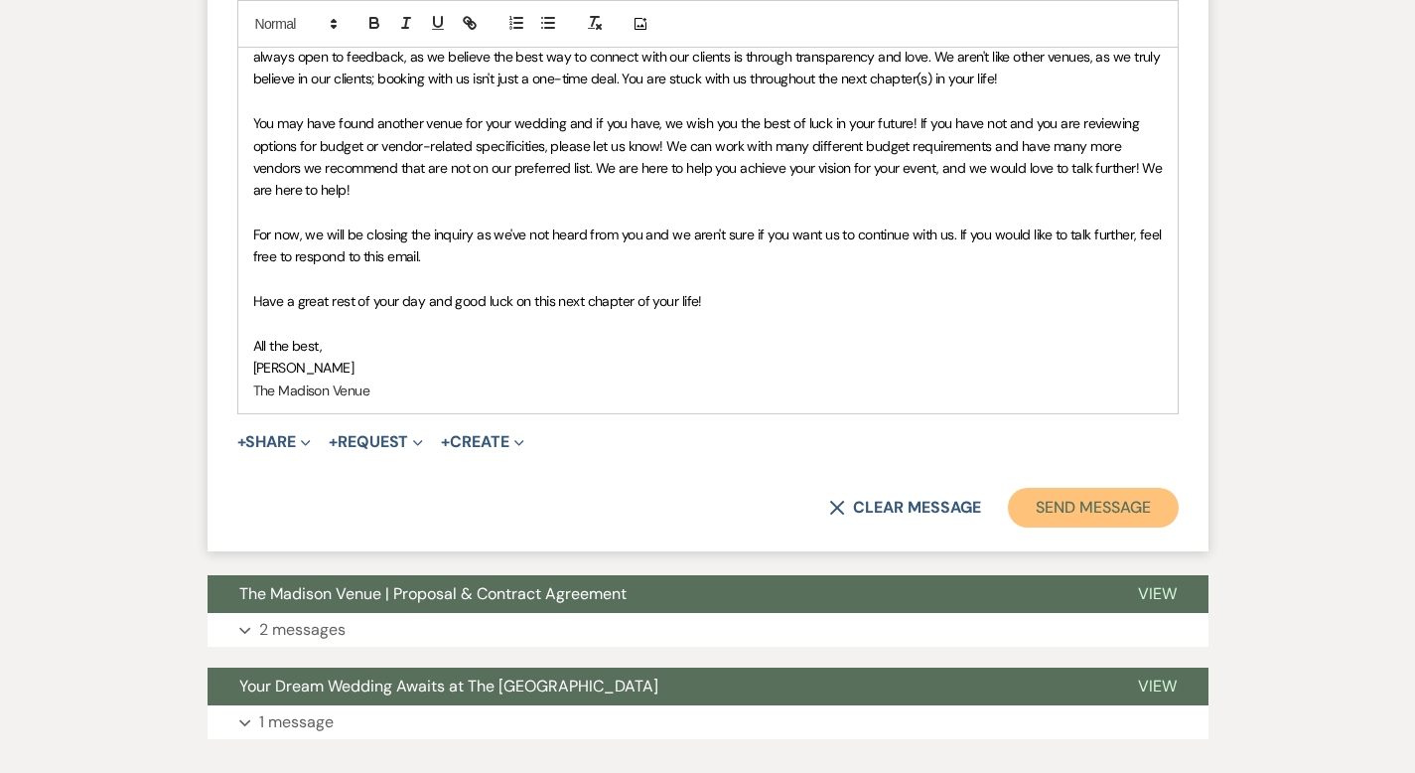
click at [1122, 488] on button "Send Message" at bounding box center [1093, 508] width 170 height 40
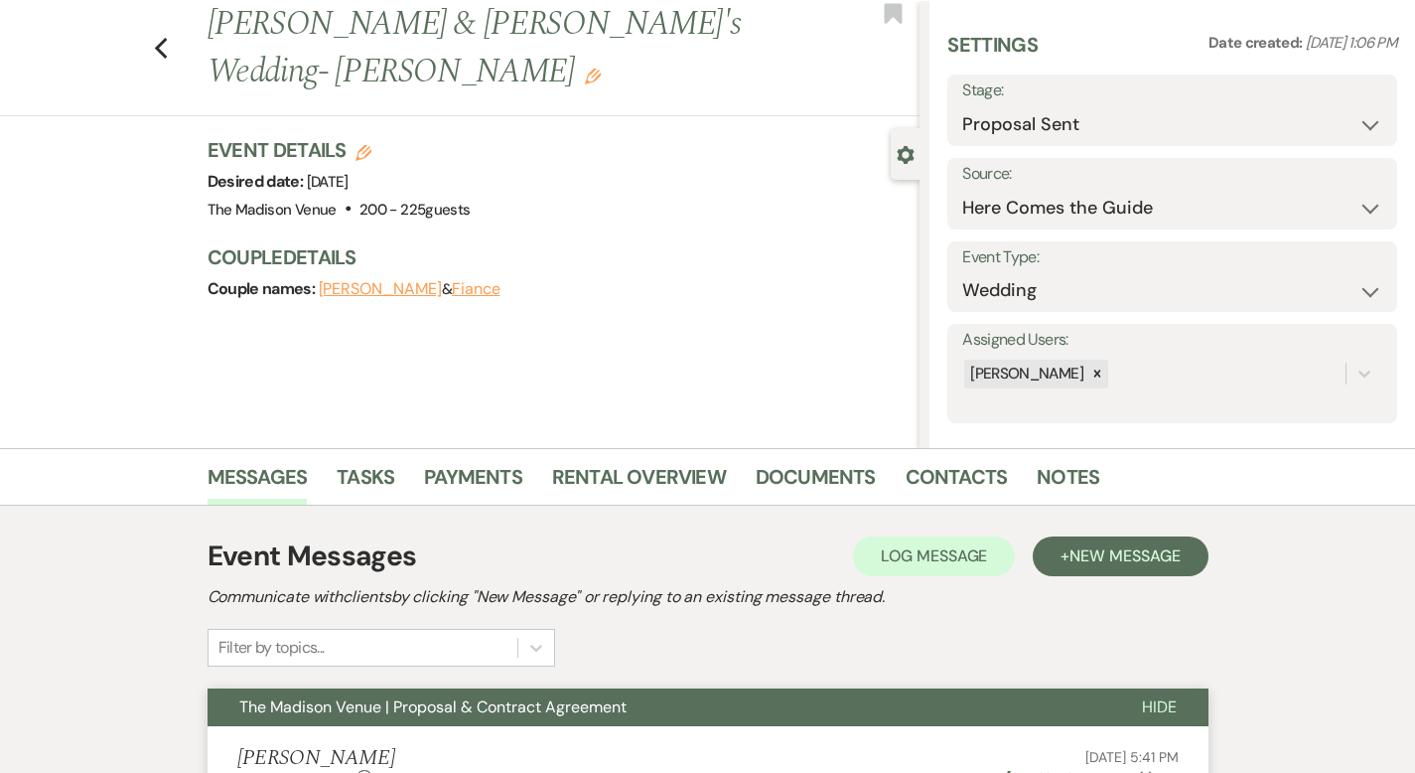
scroll to position [0, 0]
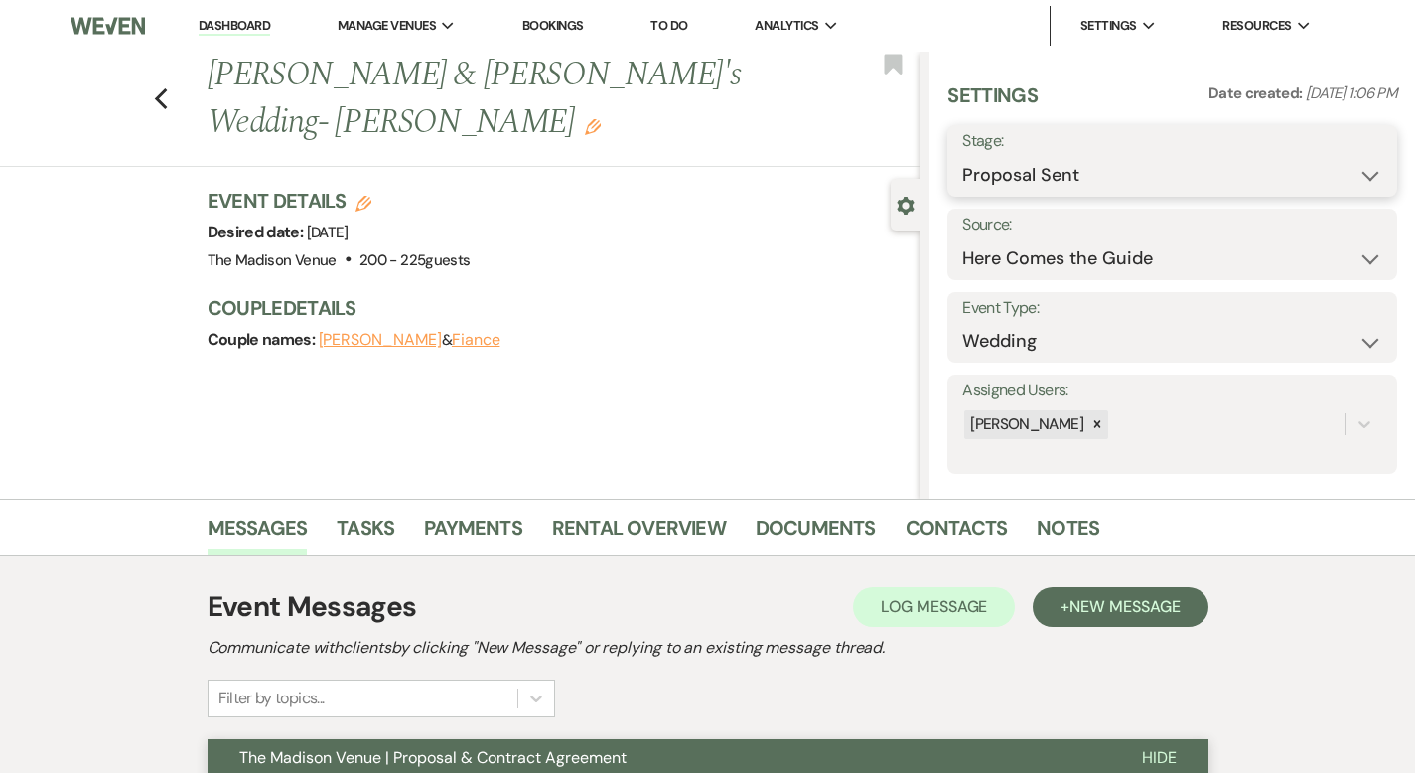
click at [1099, 172] on select "Inquiry Follow Up Tour Requested Tour Confirmed Toured Proposal Sent Booked Lost" at bounding box center [1172, 175] width 420 height 39
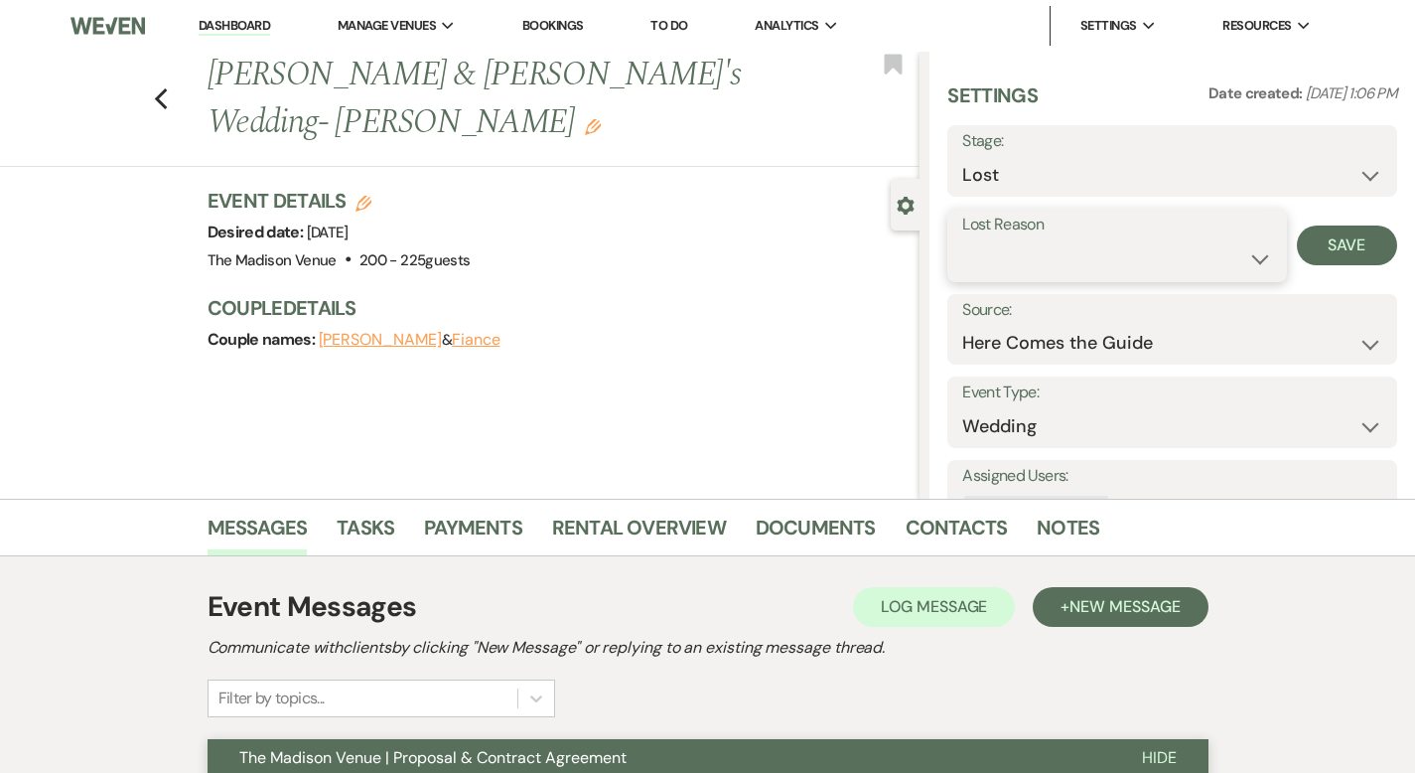
click at [1089, 265] on select "Booked Elsewhere Budget Date Unavailable No Response Not a Good Match Capacity …" at bounding box center [1116, 258] width 309 height 39
drag, startPoint x: 1351, startPoint y: 238, endPoint x: 1336, endPoint y: 241, distance: 16.2
click at [1351, 238] on button "Save" at bounding box center [1347, 245] width 100 height 40
click at [154, 87] on icon "Previous" at bounding box center [161, 99] width 15 height 24
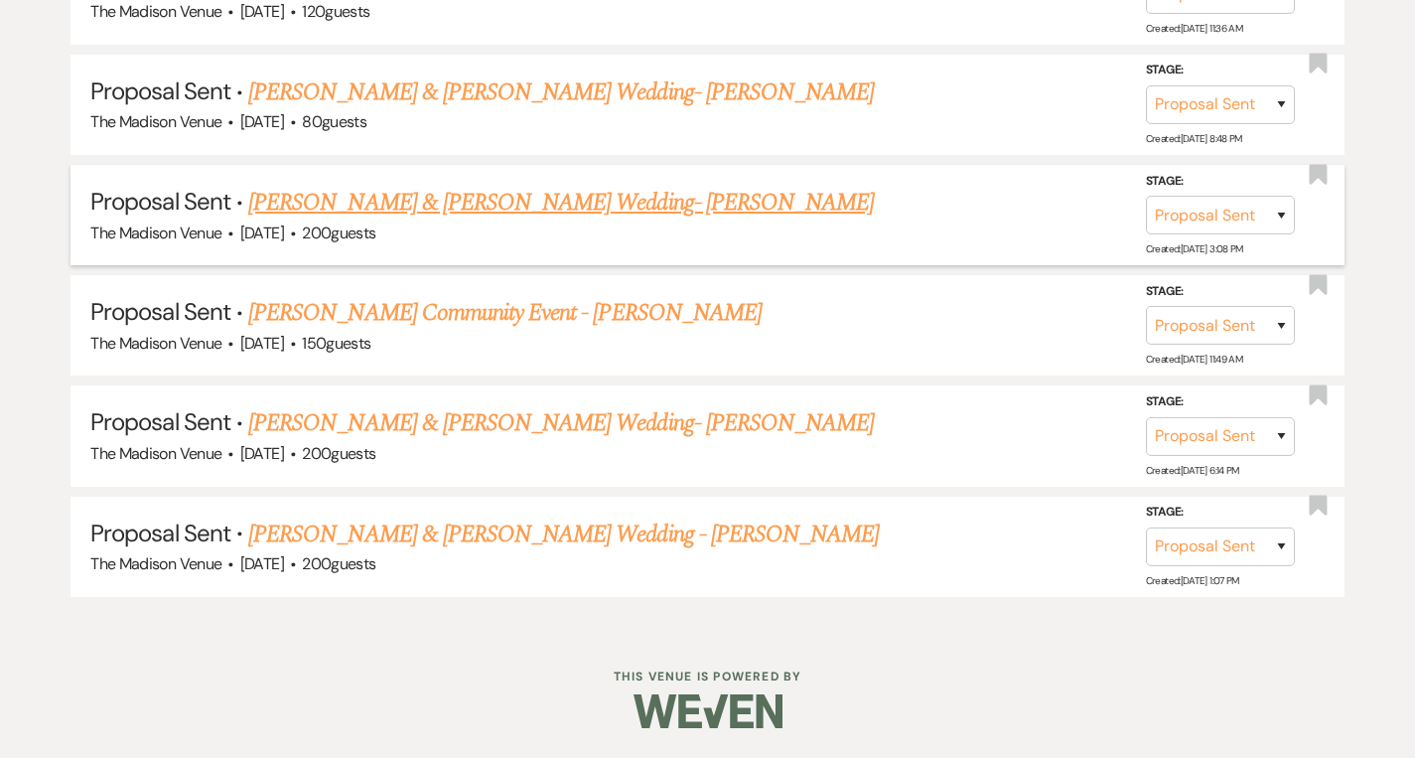
scroll to position [1275, 0]
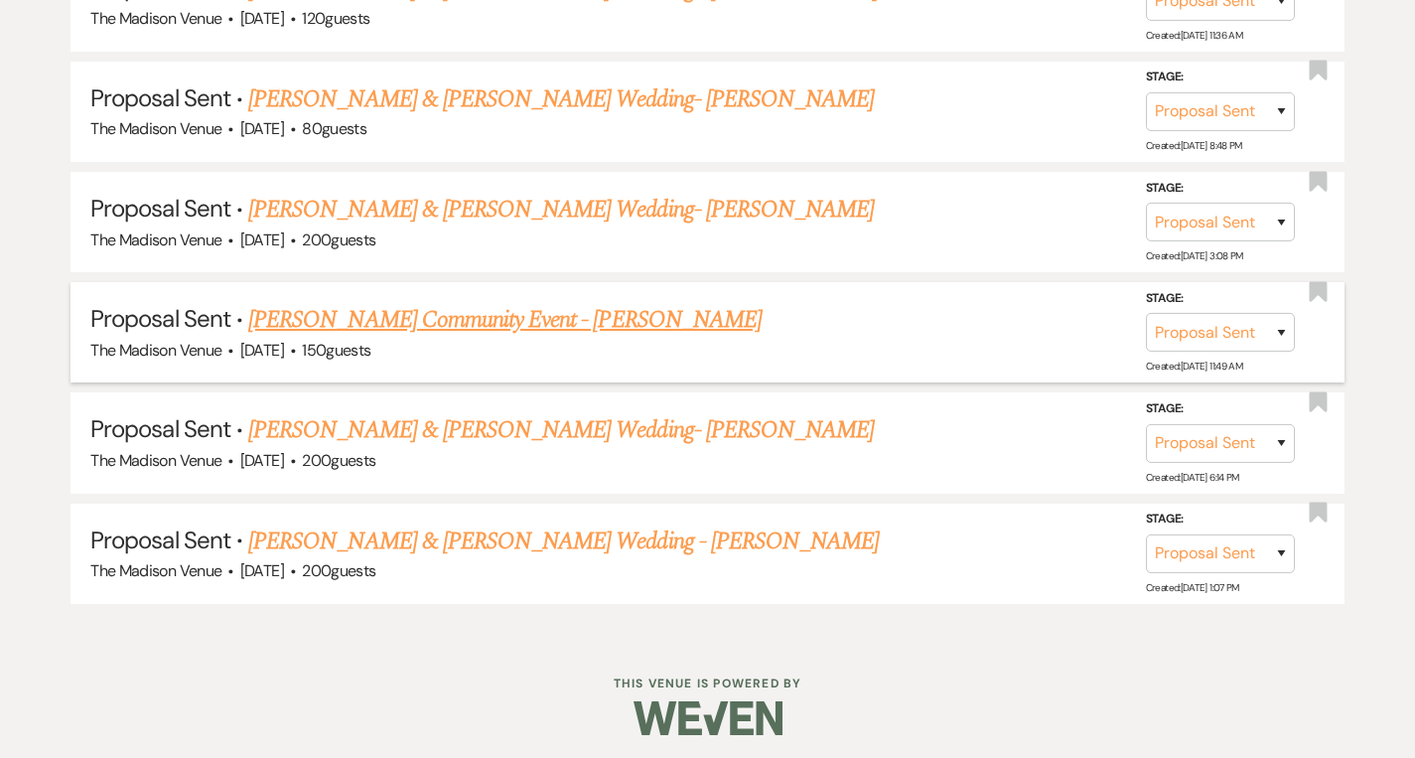
click at [368, 323] on link "[PERSON_NAME] Community Event - [PERSON_NAME]" at bounding box center [504, 320] width 513 height 36
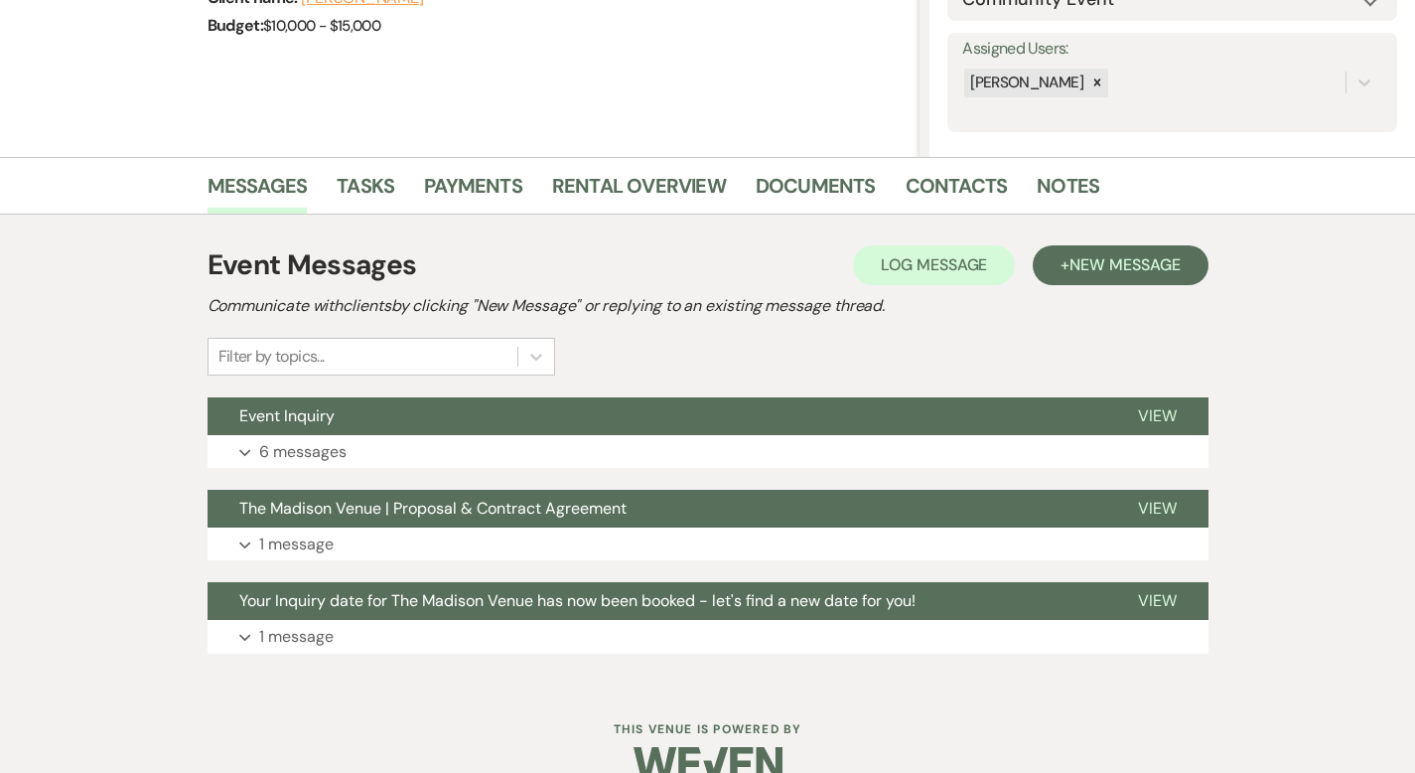
scroll to position [322, 0]
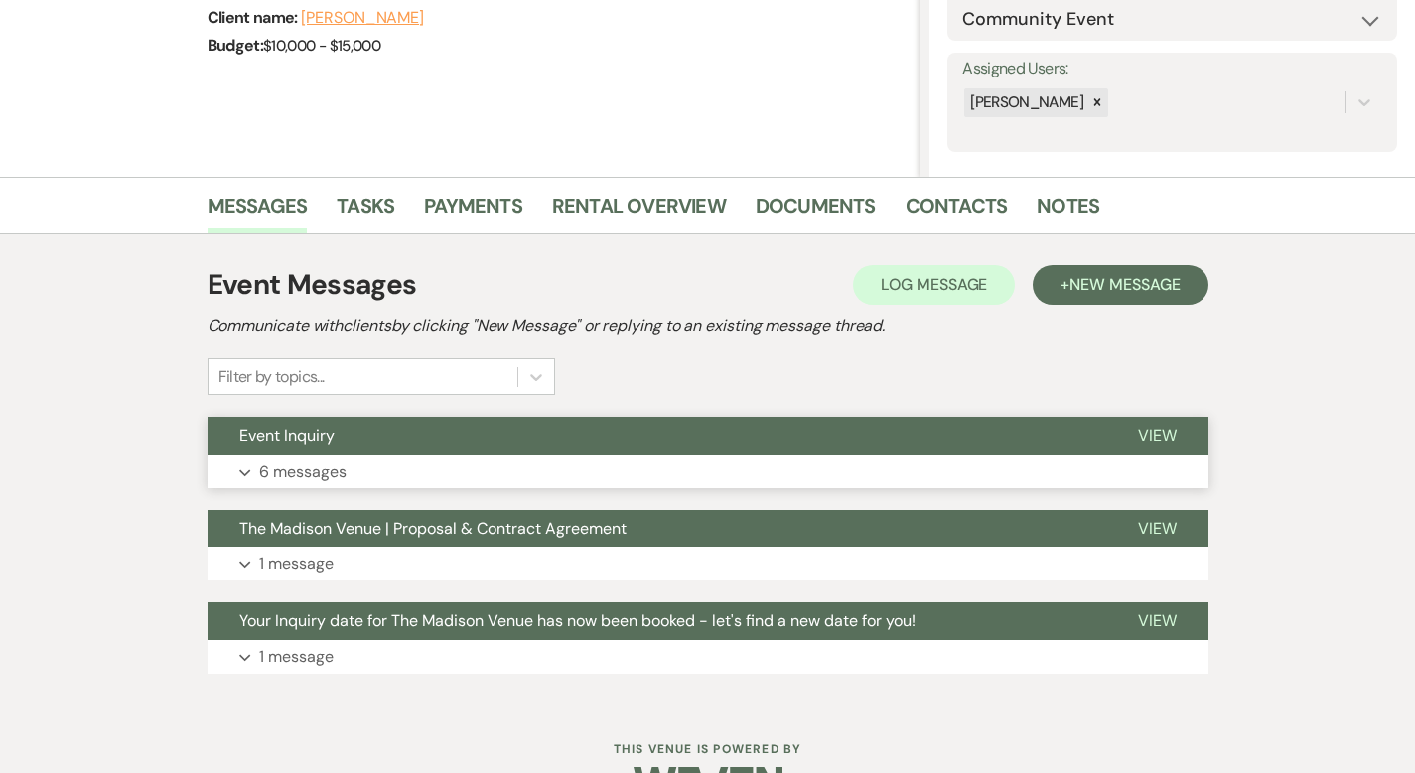
click at [1198, 431] on button "View" at bounding box center [1157, 436] width 102 height 38
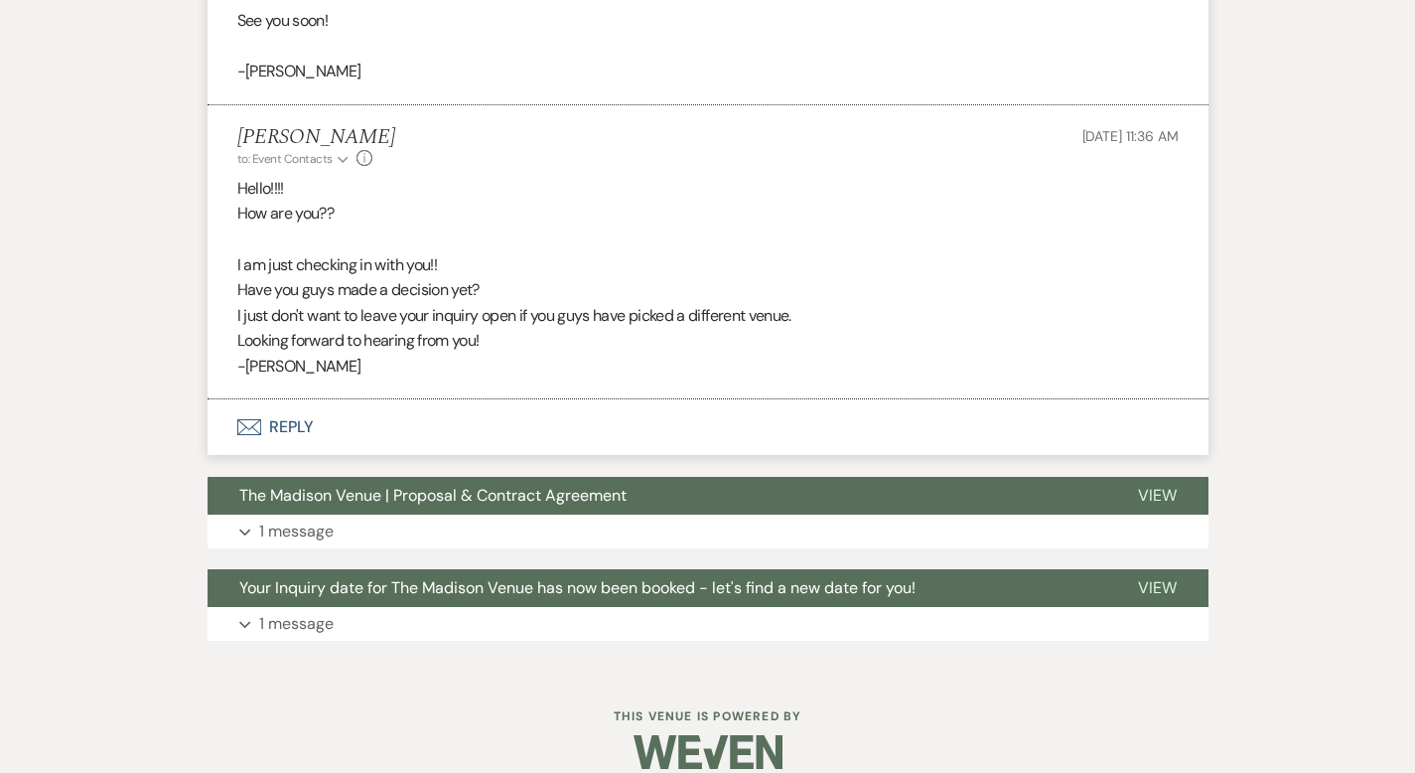
scroll to position [3653, 0]
click at [220, 400] on button "Envelope Reply" at bounding box center [708, 428] width 1001 height 56
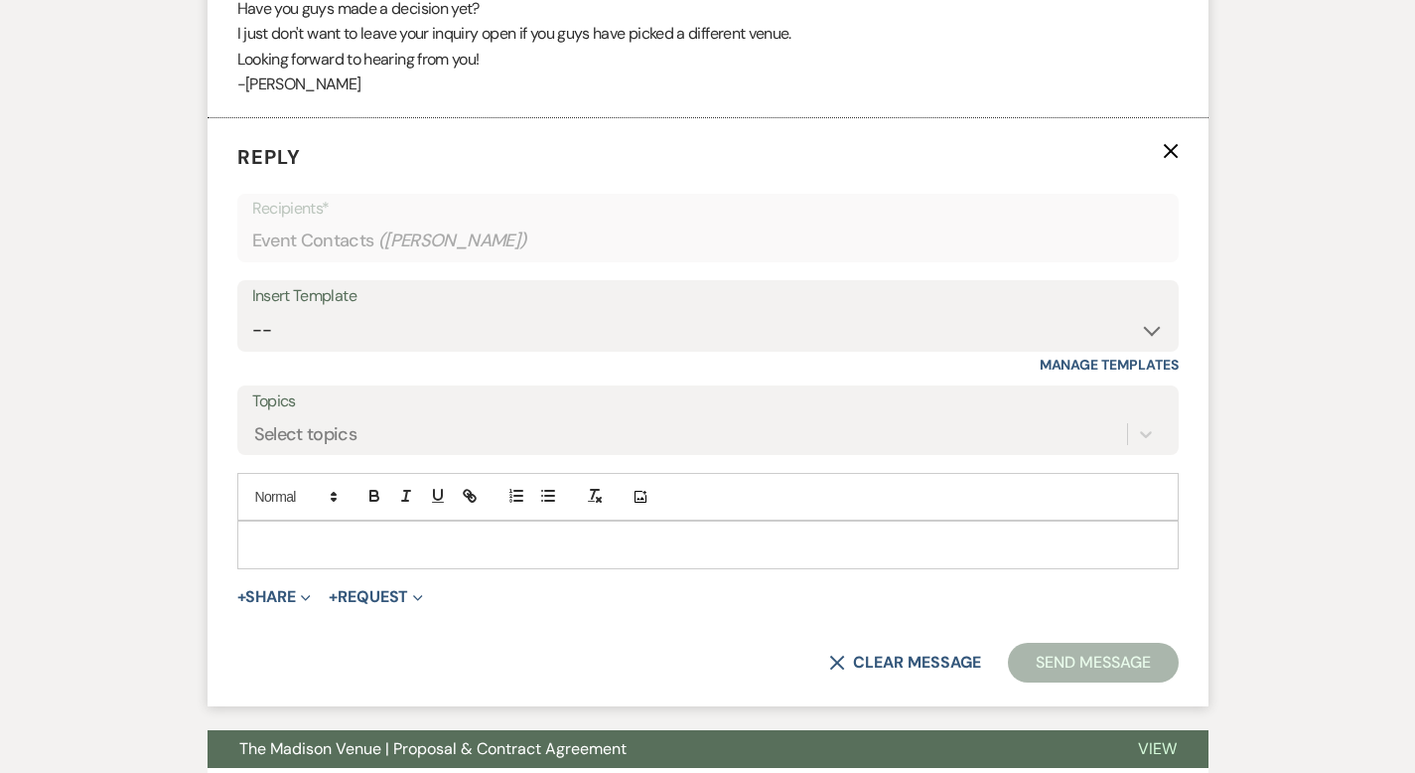
scroll to position [3935, 0]
click at [276, 314] on select "-- Weven Planning Portal Introduction (Booked Events) Corporate Lead Follow Up …" at bounding box center [708, 330] width 912 height 39
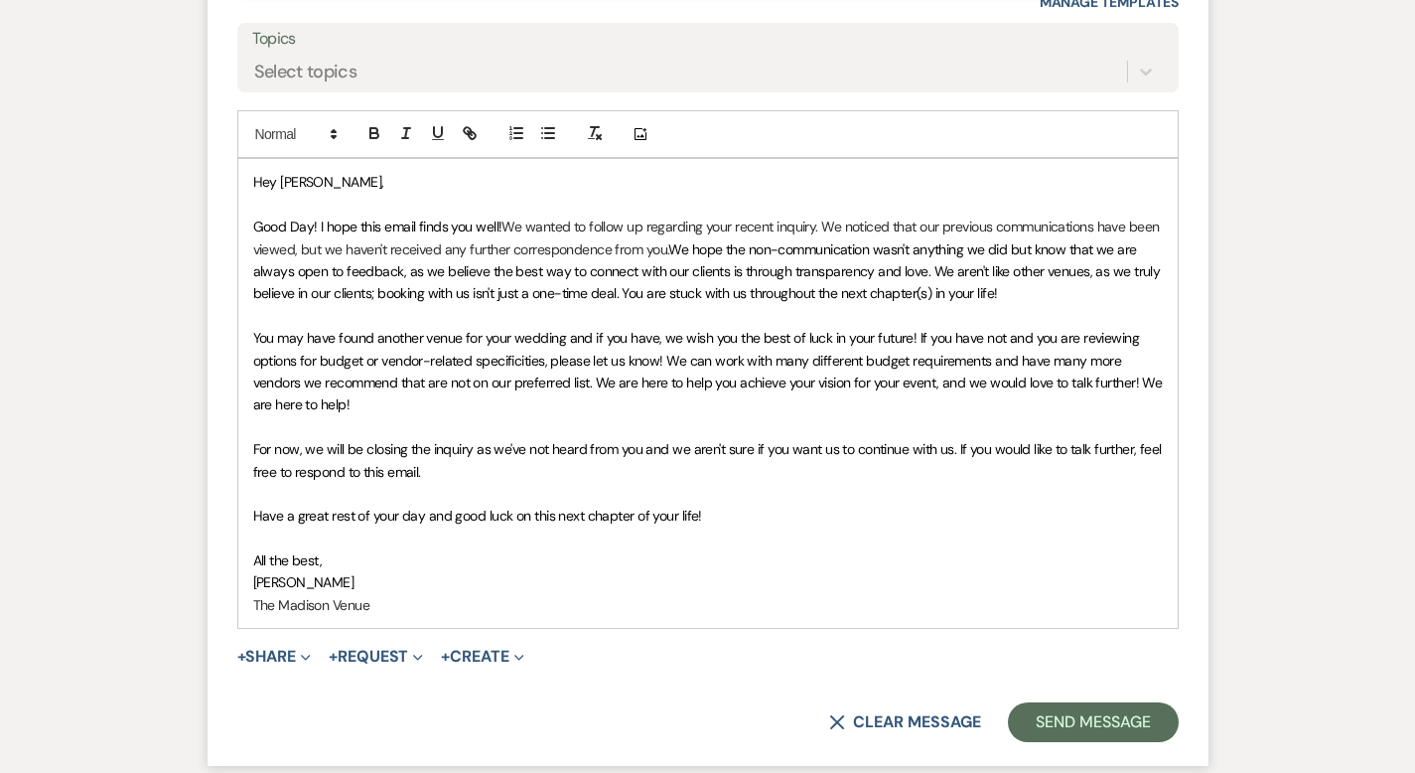
scroll to position [4588, 0]
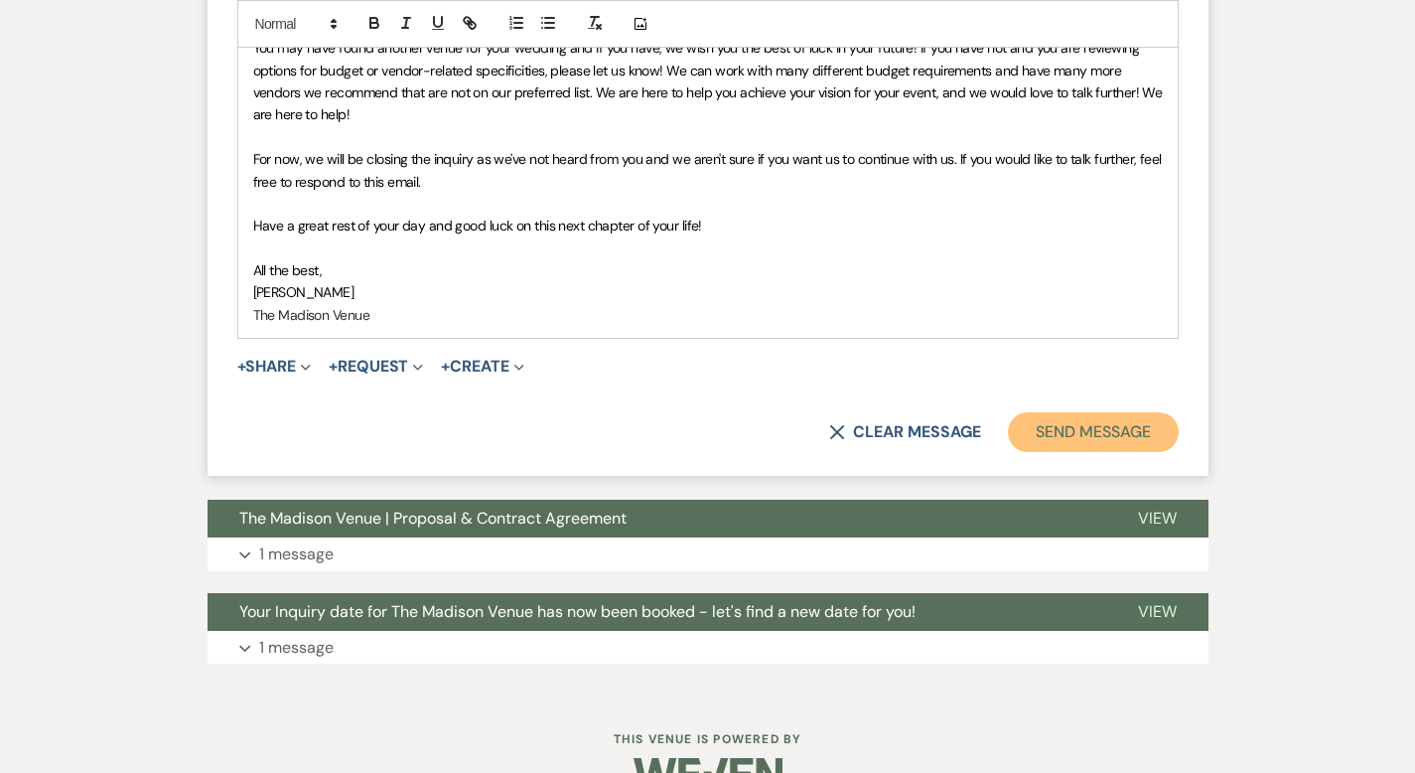
click at [1122, 412] on button "Send Message" at bounding box center [1093, 432] width 170 height 40
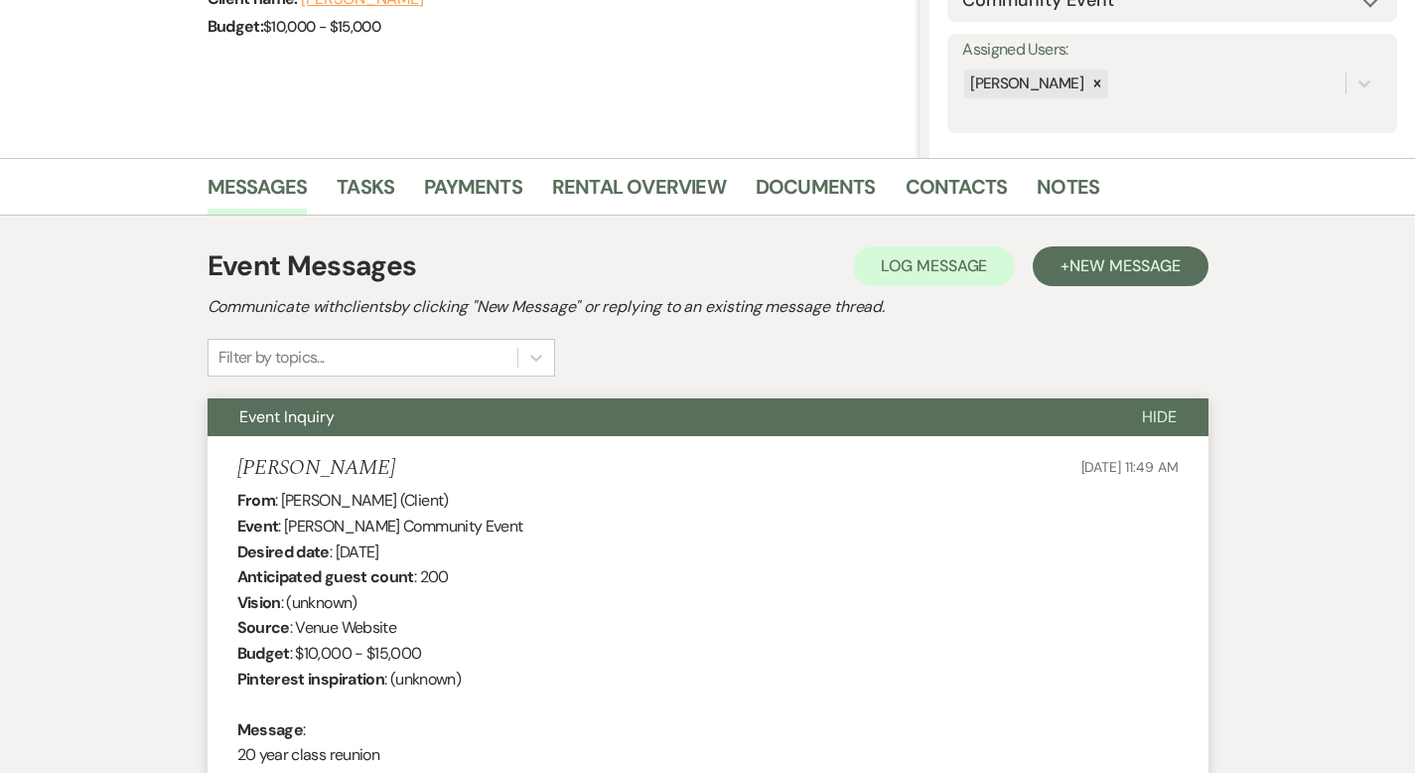
scroll to position [0, 0]
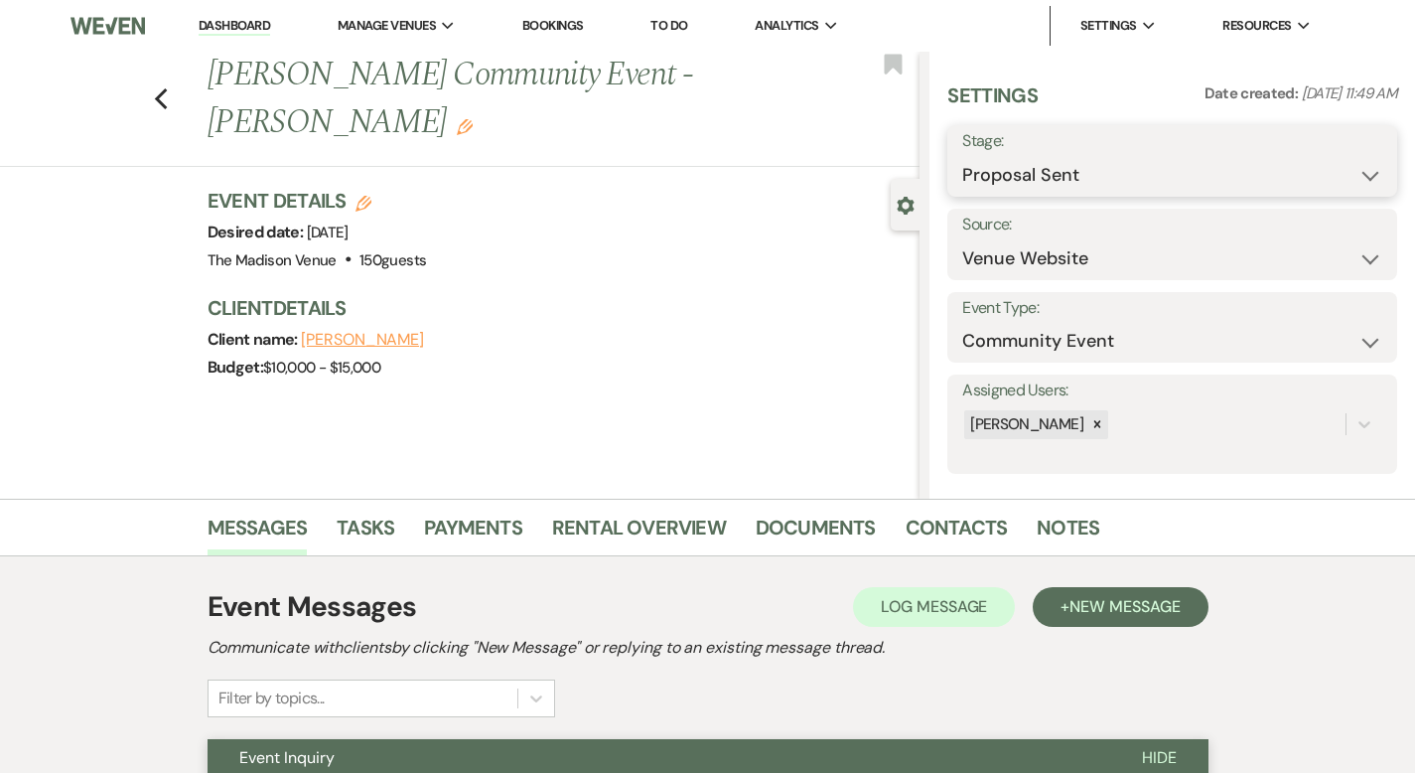
click at [1079, 178] on select "Inquiry Follow Up Tour Requested Tour Confirmed Toured Proposal Sent Booked Lost" at bounding box center [1172, 175] width 420 height 39
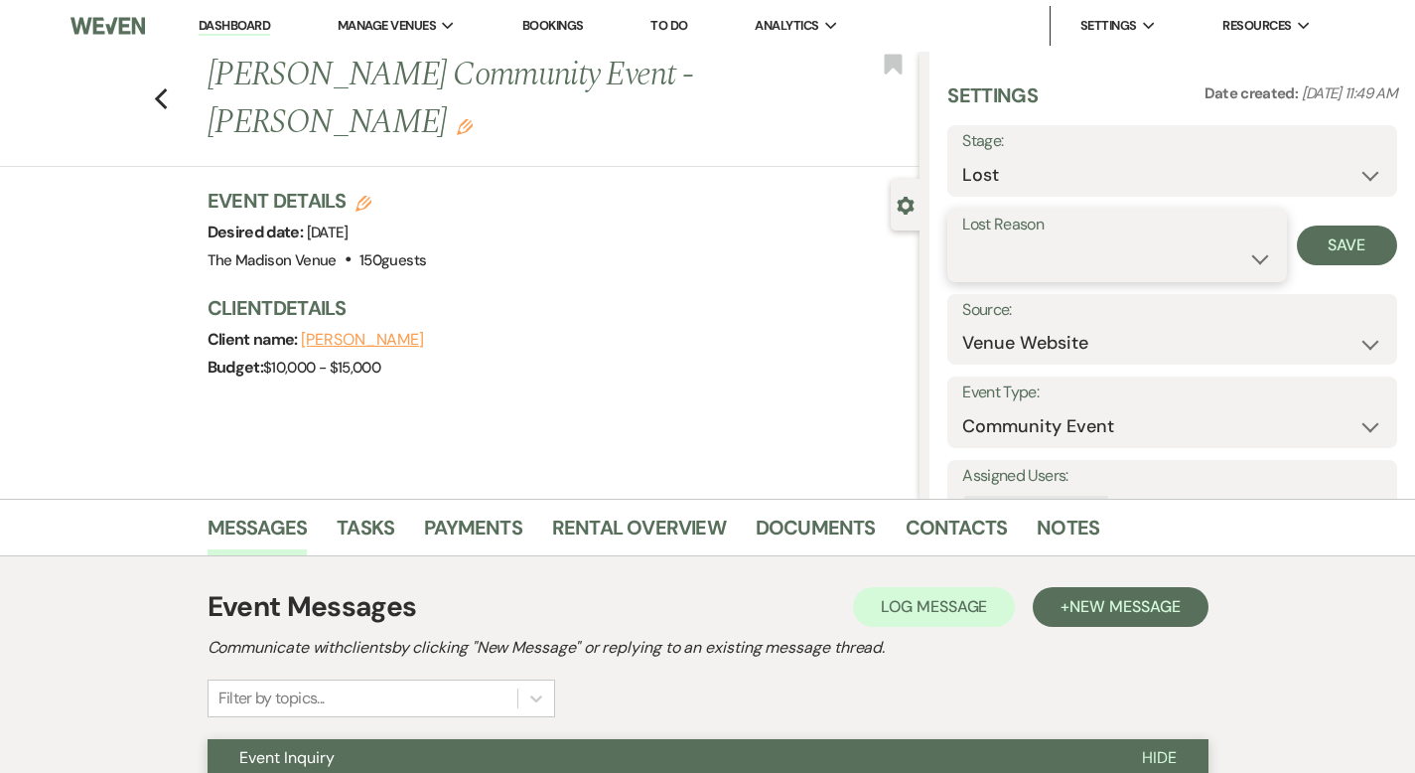
click at [1159, 258] on select "Booked Elsewhere Budget Date Unavailable No Response Not a Good Match Capacity …" at bounding box center [1116, 258] width 309 height 39
click at [1332, 244] on button "Save" at bounding box center [1347, 245] width 100 height 40
click at [154, 87] on icon "Previous" at bounding box center [161, 99] width 15 height 24
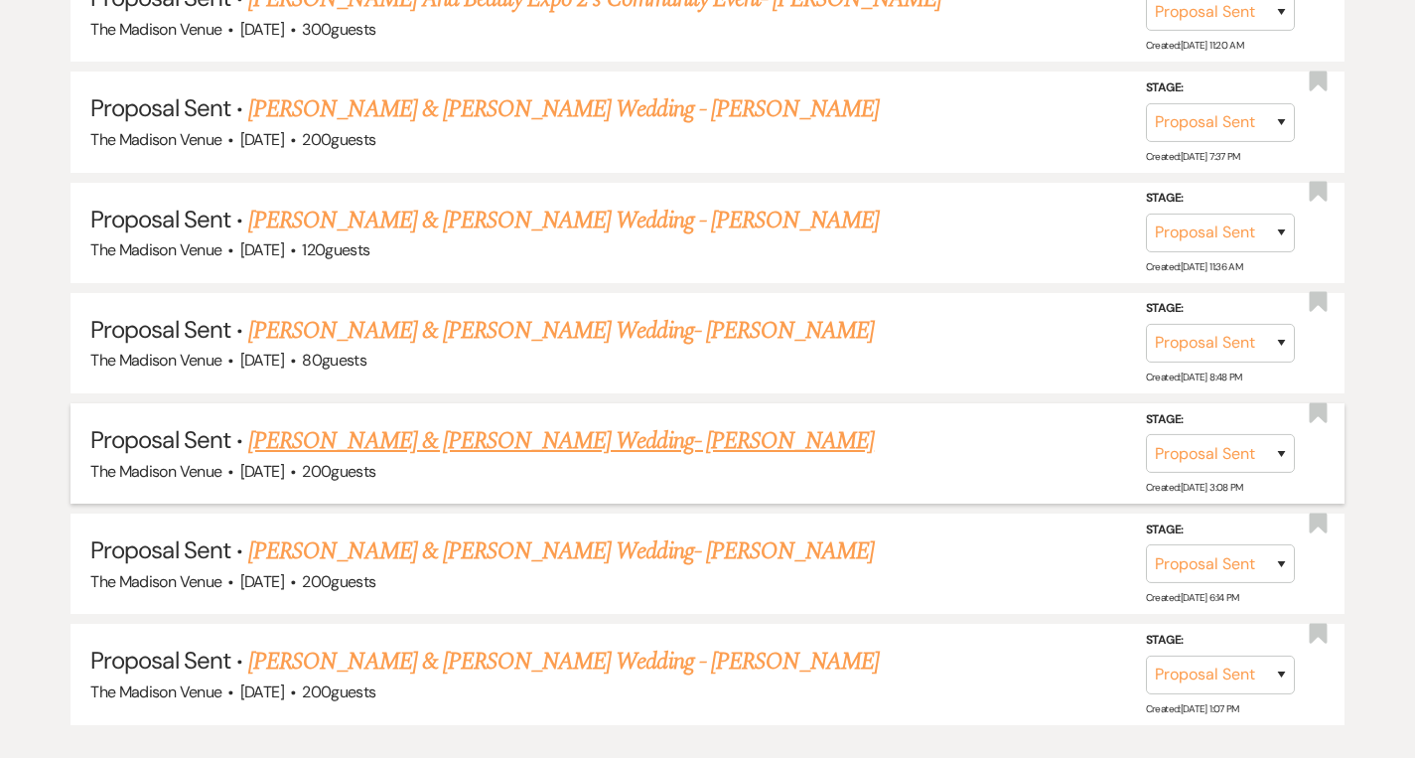
scroll to position [1166, 0]
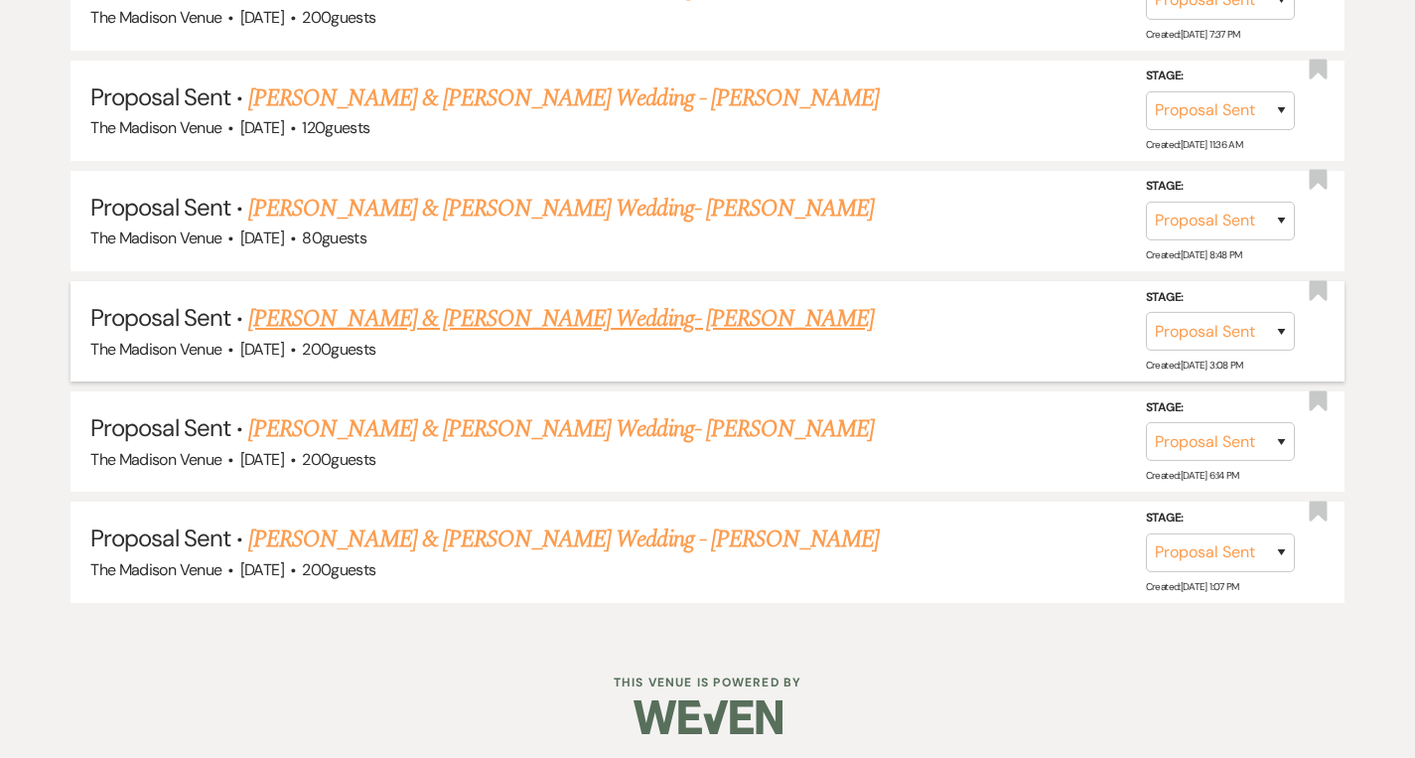
click at [450, 324] on link "[PERSON_NAME] & [PERSON_NAME] Wedding- [PERSON_NAME]" at bounding box center [561, 319] width 626 height 36
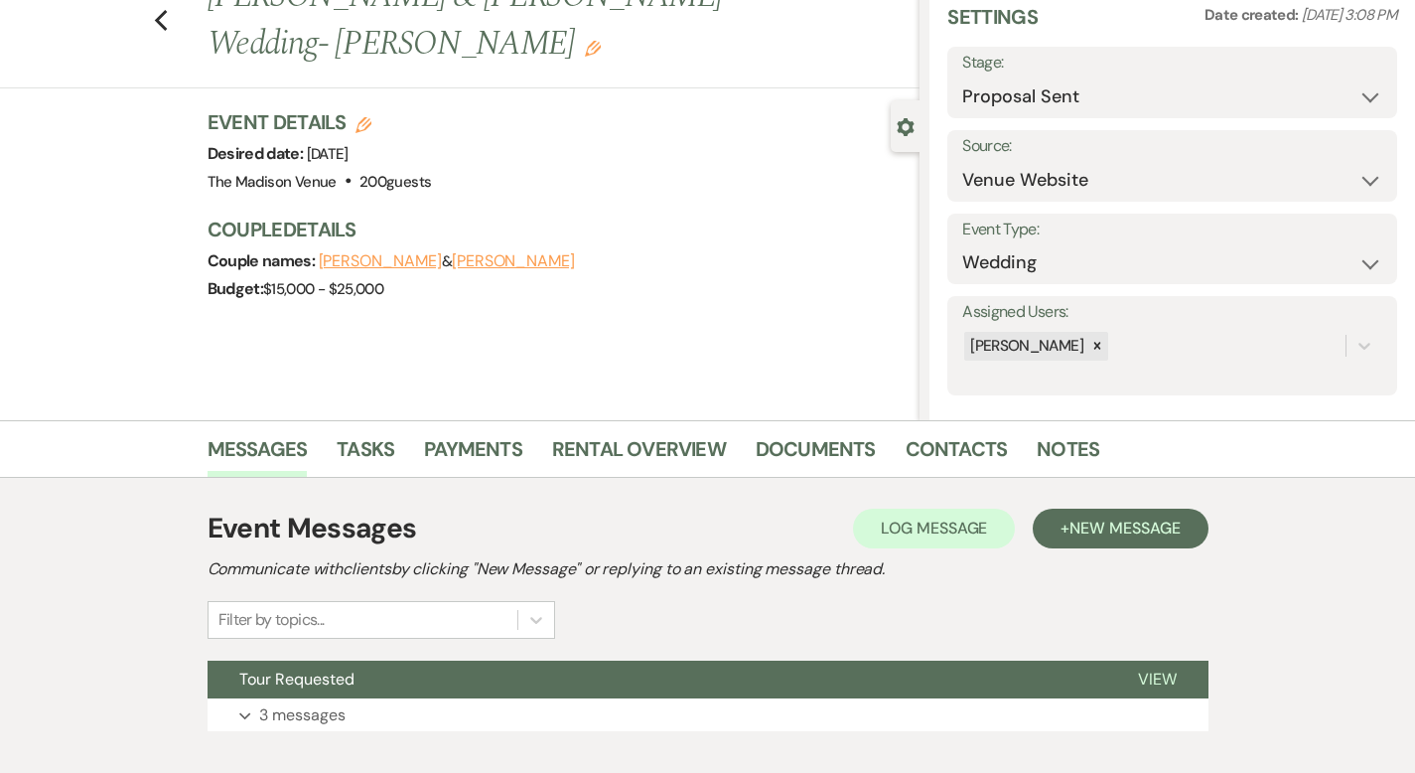
scroll to position [195, 0]
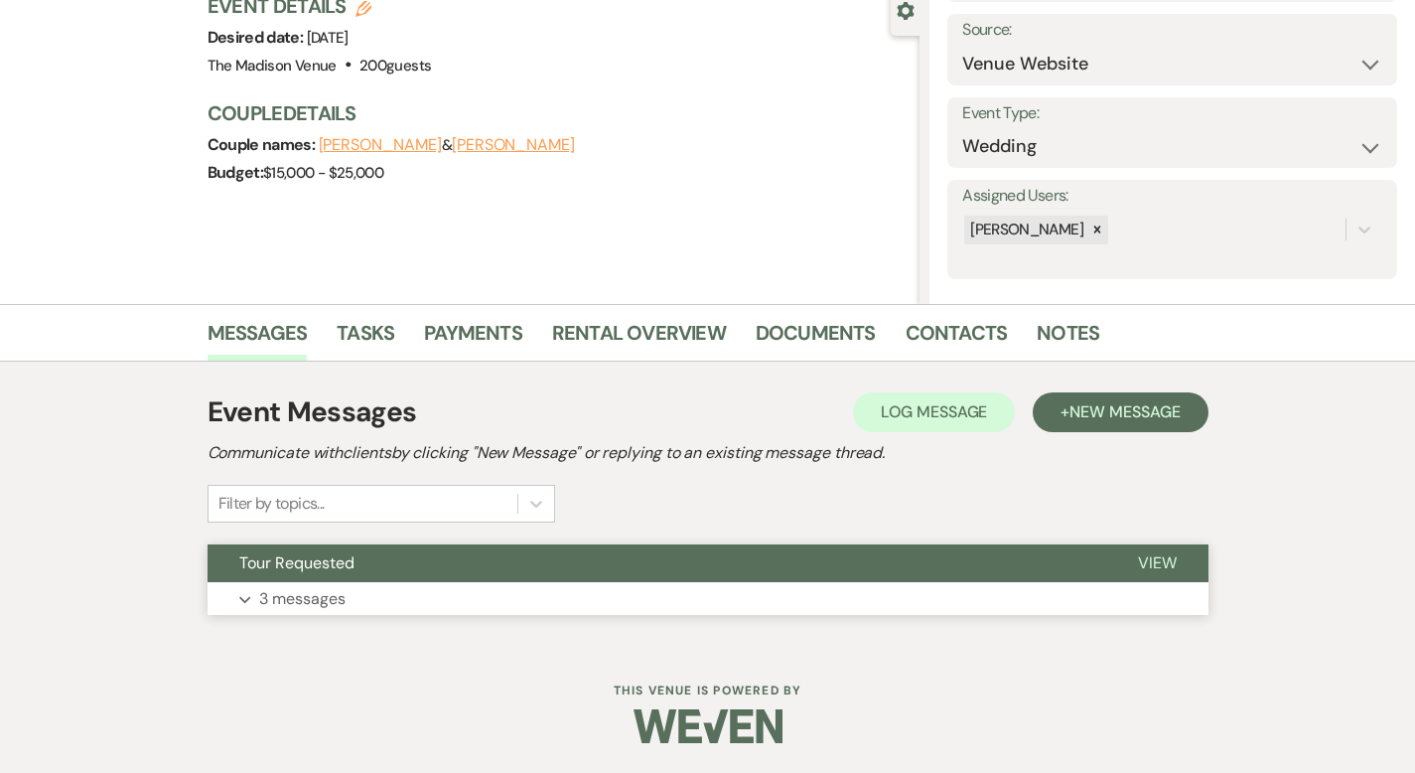
click at [1177, 572] on span "View" at bounding box center [1157, 562] width 39 height 21
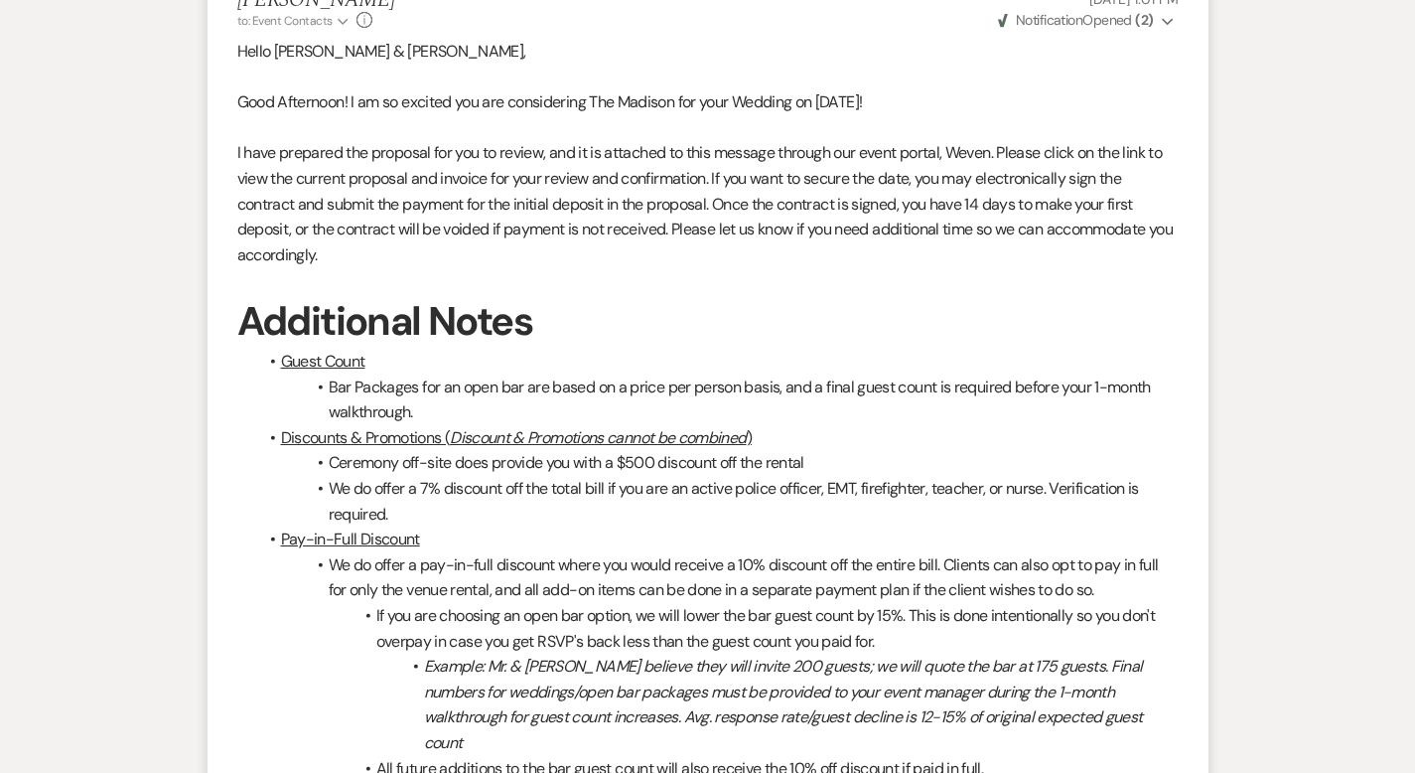
scroll to position [3462, 0]
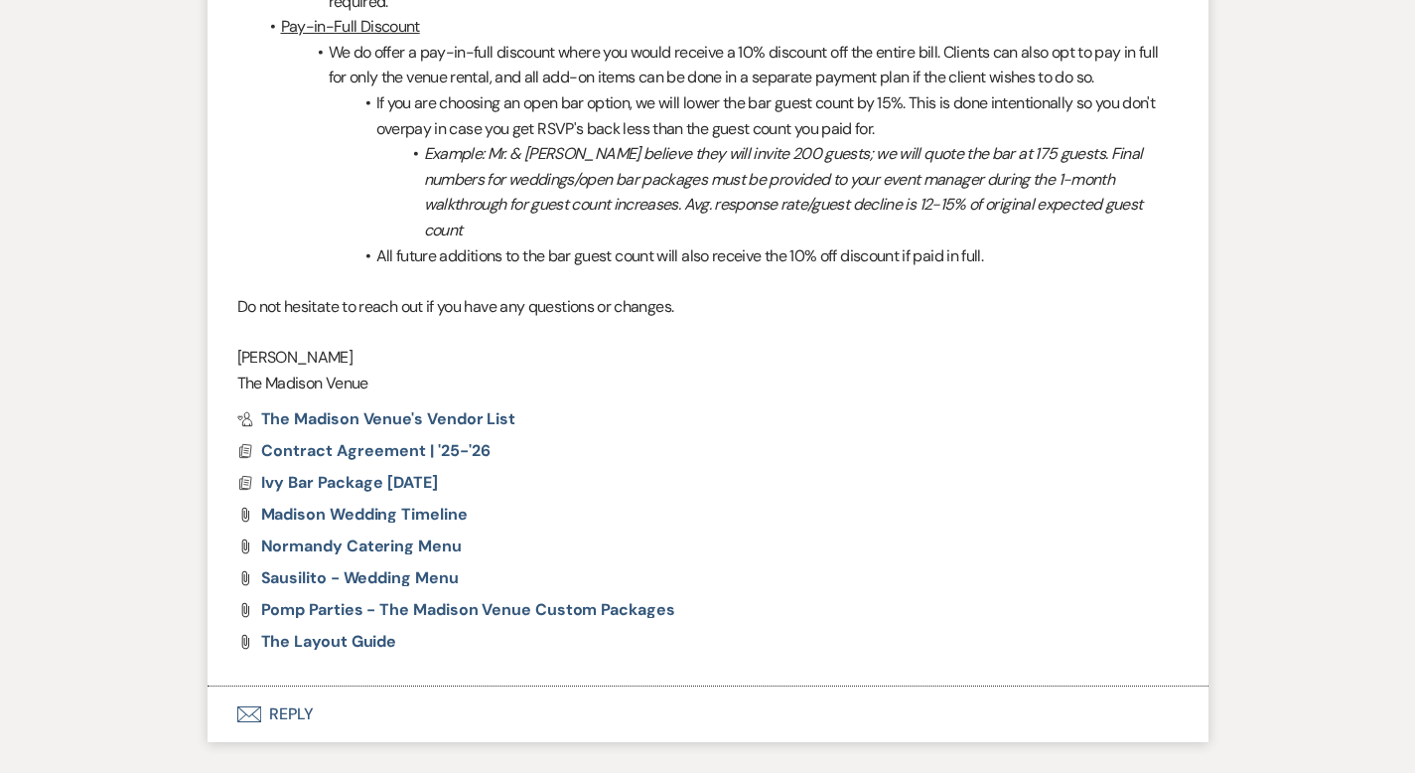
click at [243, 686] on button "Envelope Reply" at bounding box center [708, 714] width 1001 height 56
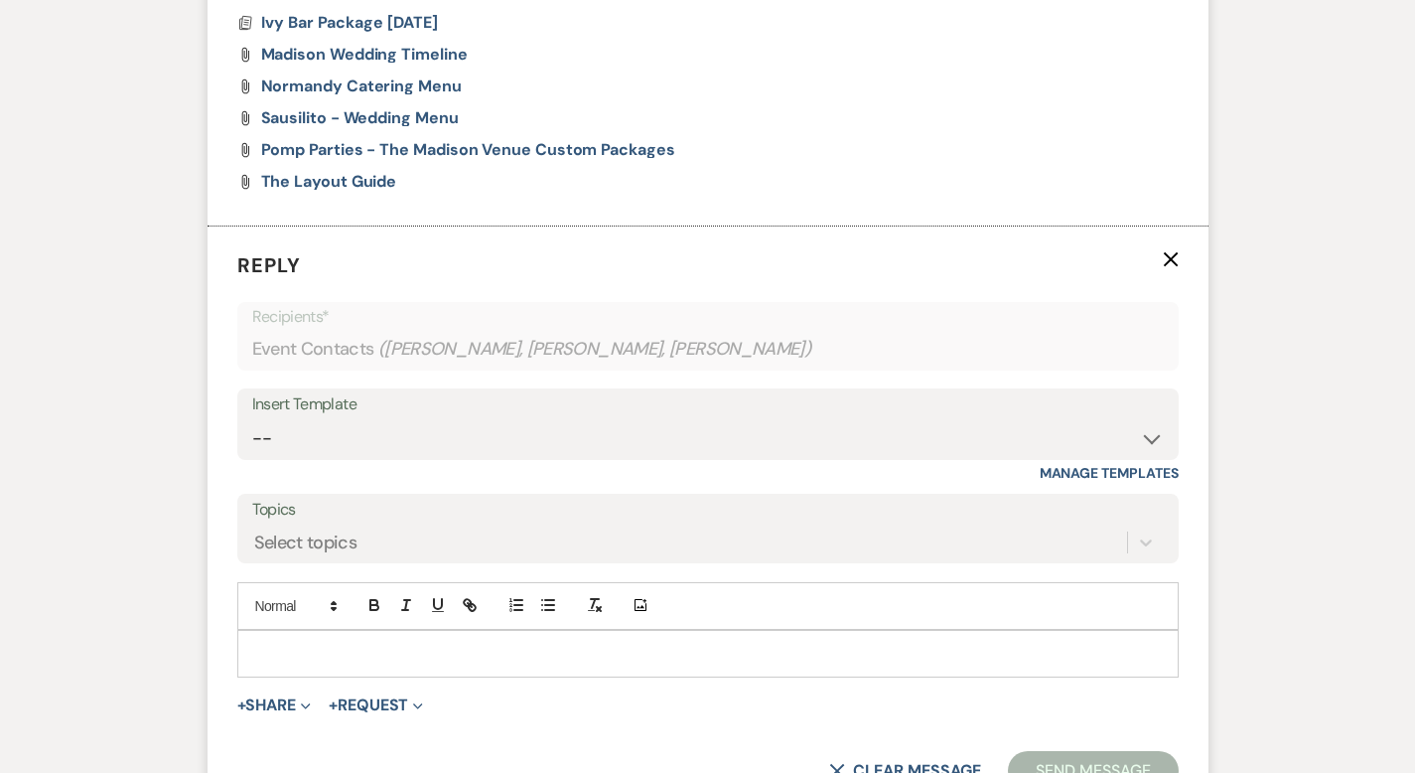
scroll to position [3928, 0]
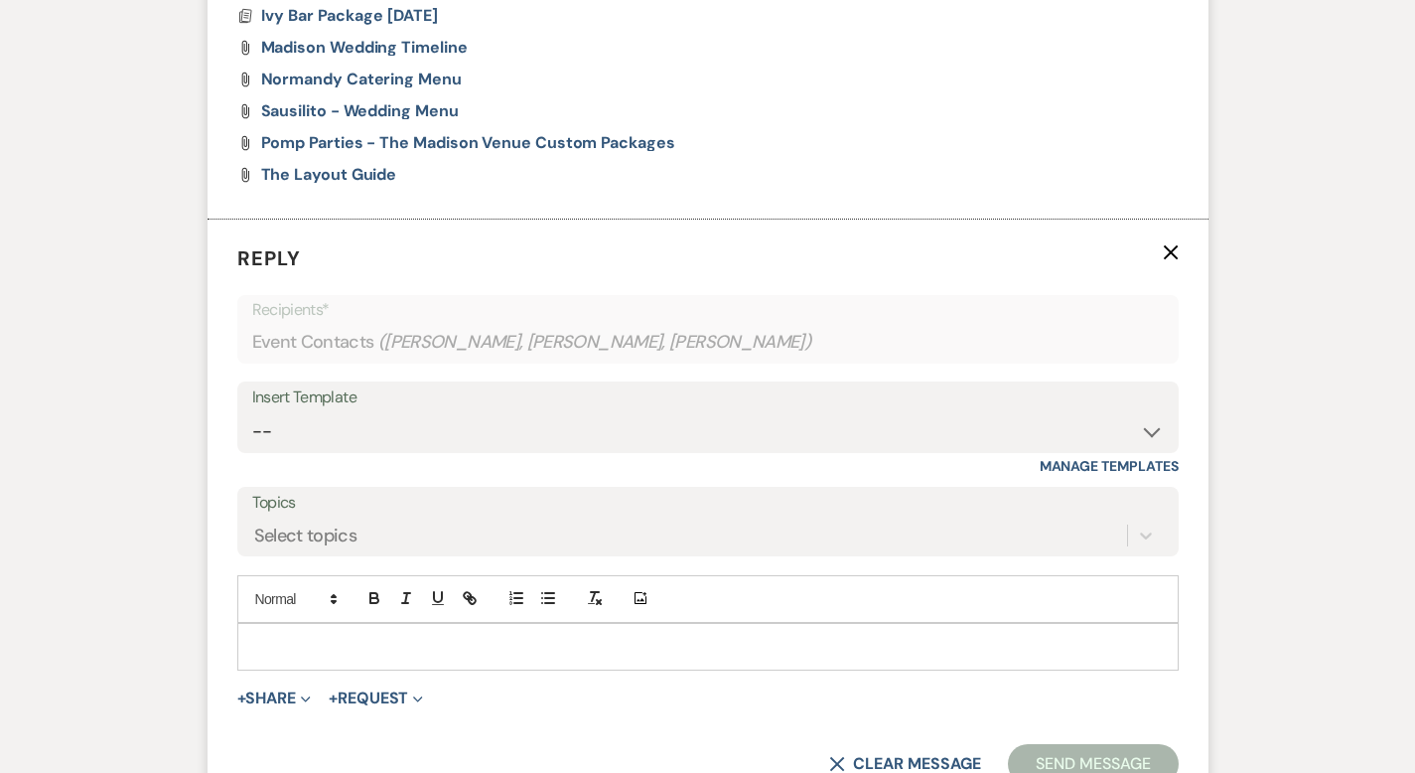
click at [258, 636] on p at bounding box center [708, 647] width 910 height 22
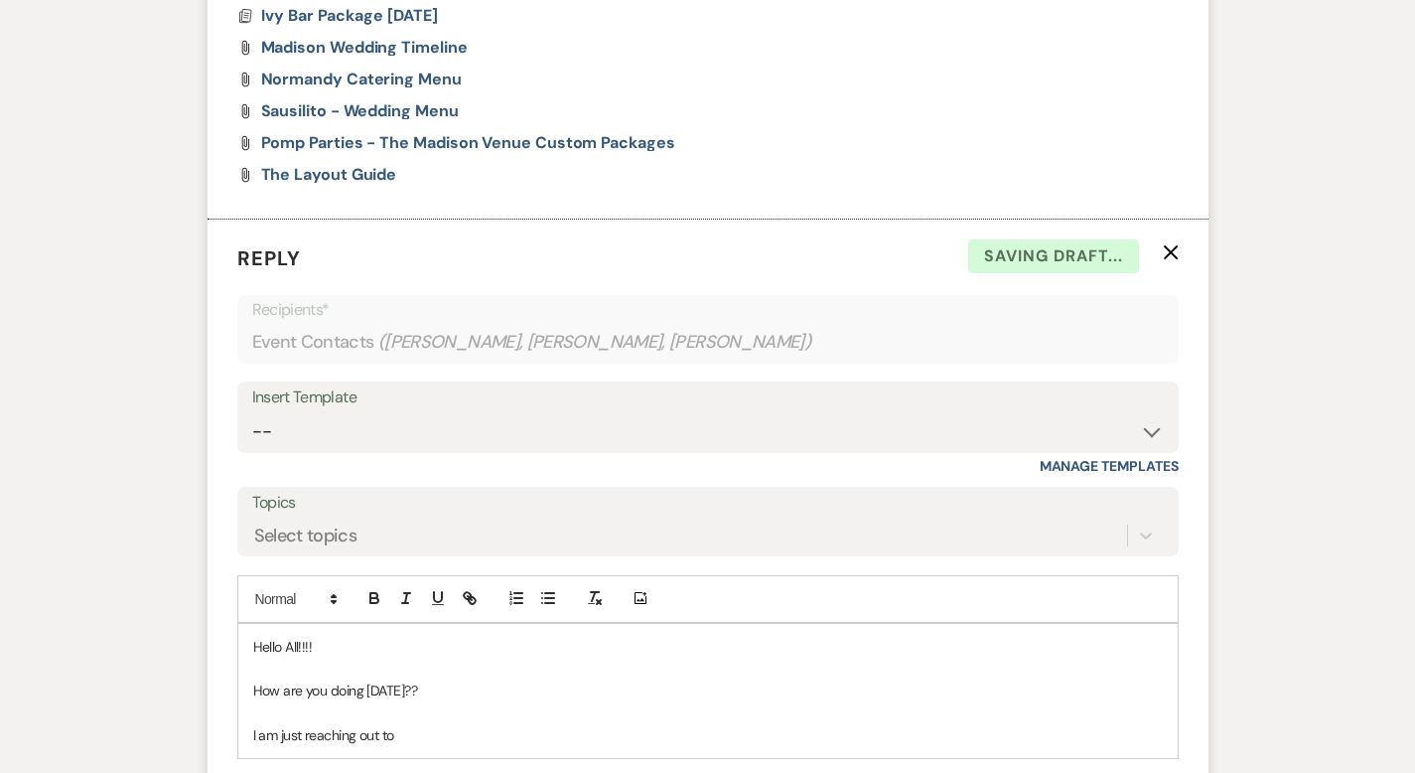
click at [354, 724] on p "I am just reaching out to" at bounding box center [708, 735] width 910 height 22
click at [628, 702] on p at bounding box center [708, 713] width 910 height 22
click at [610, 724] on p "I am just reaching out to see how are you guys are feeling about" at bounding box center [708, 735] width 910 height 22
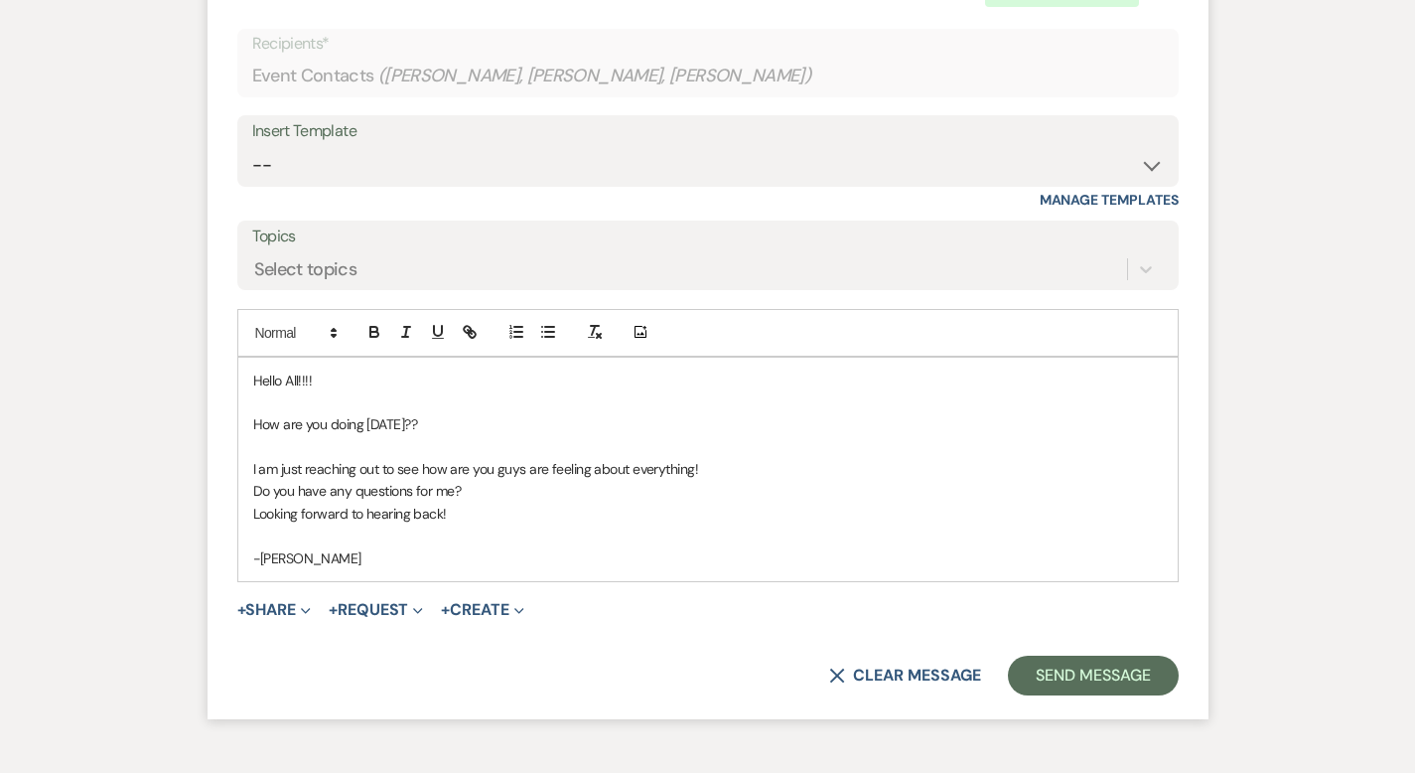
click at [653, 458] on p "I am just reaching out to see how are you guys are feeling about everything!" at bounding box center [708, 469] width 910 height 22
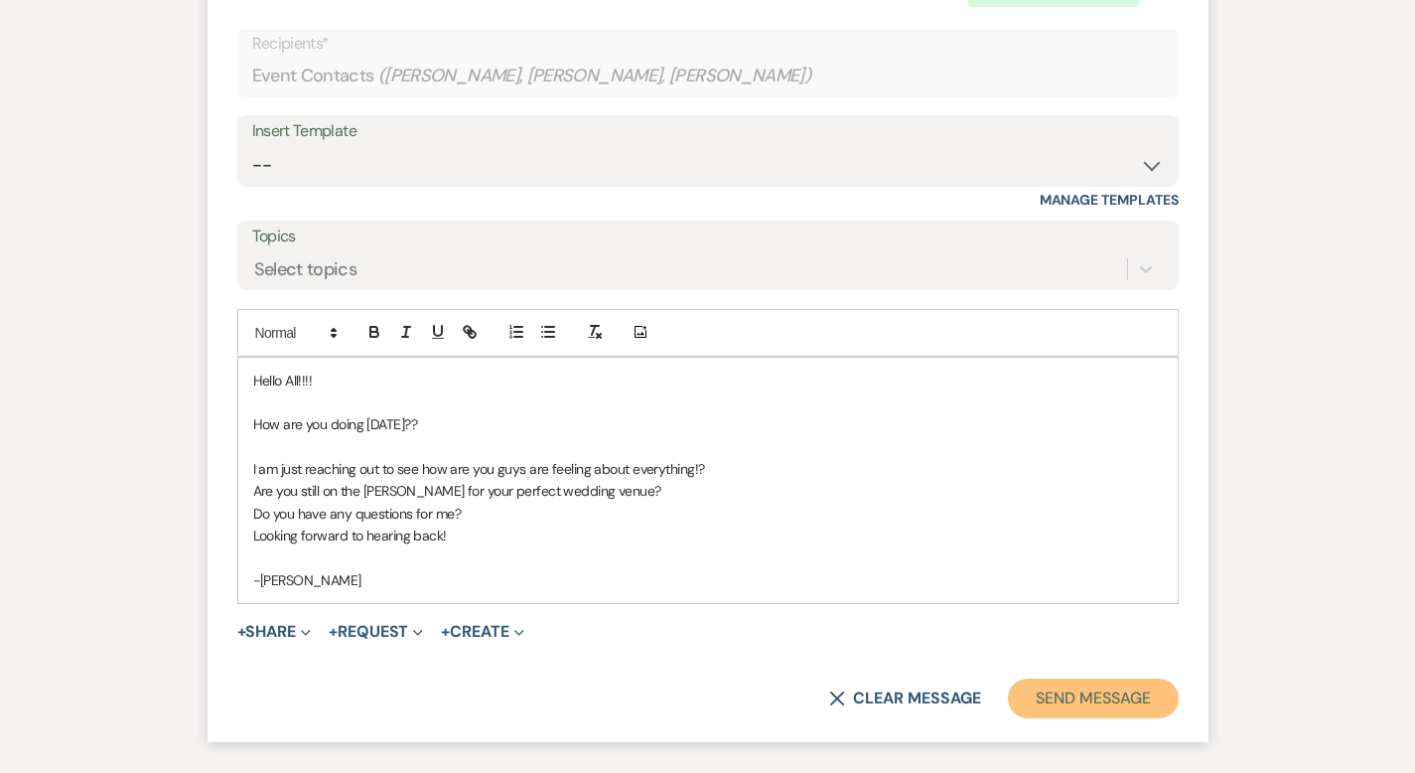
click at [1131, 678] on button "Send Message" at bounding box center [1093, 698] width 170 height 40
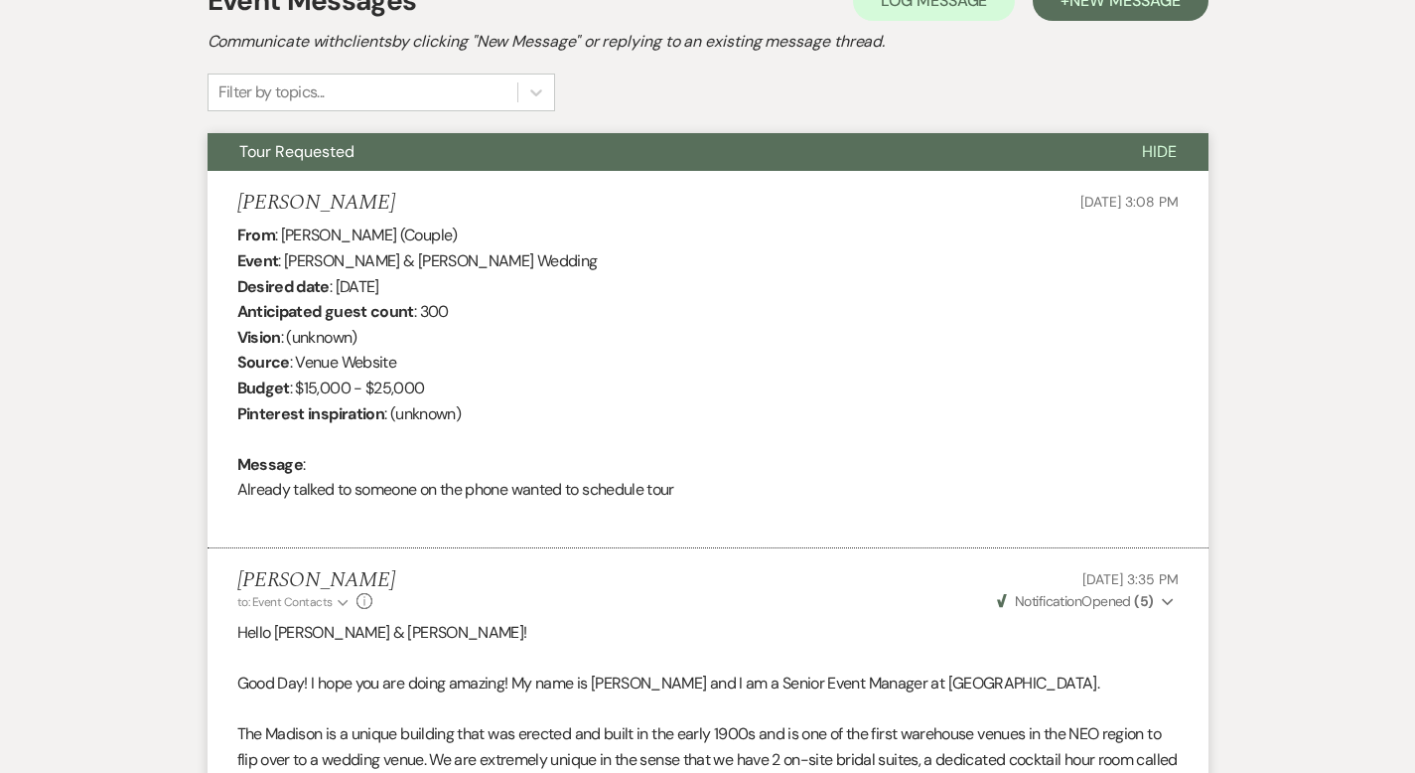
scroll to position [0, 0]
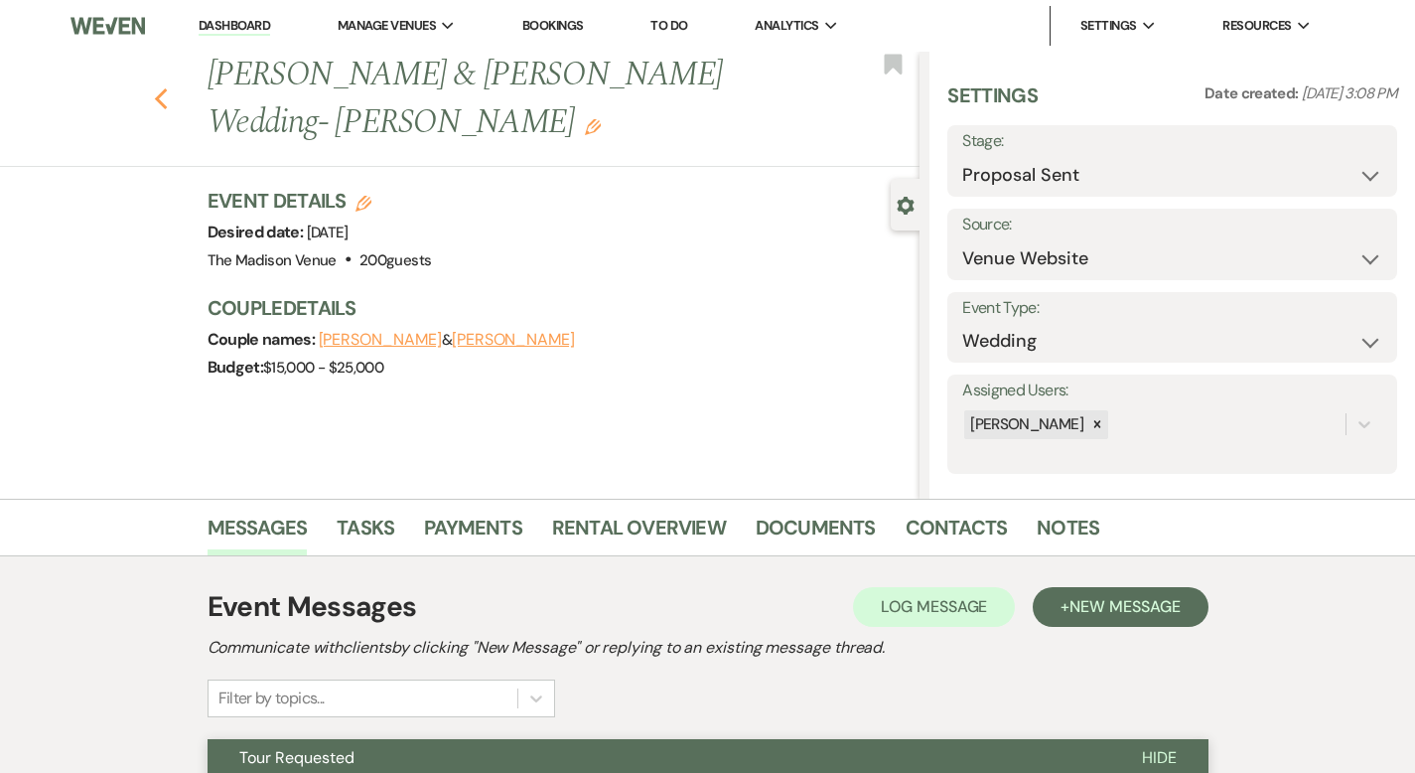
click at [154, 88] on use "button" at bounding box center [160, 99] width 13 height 22
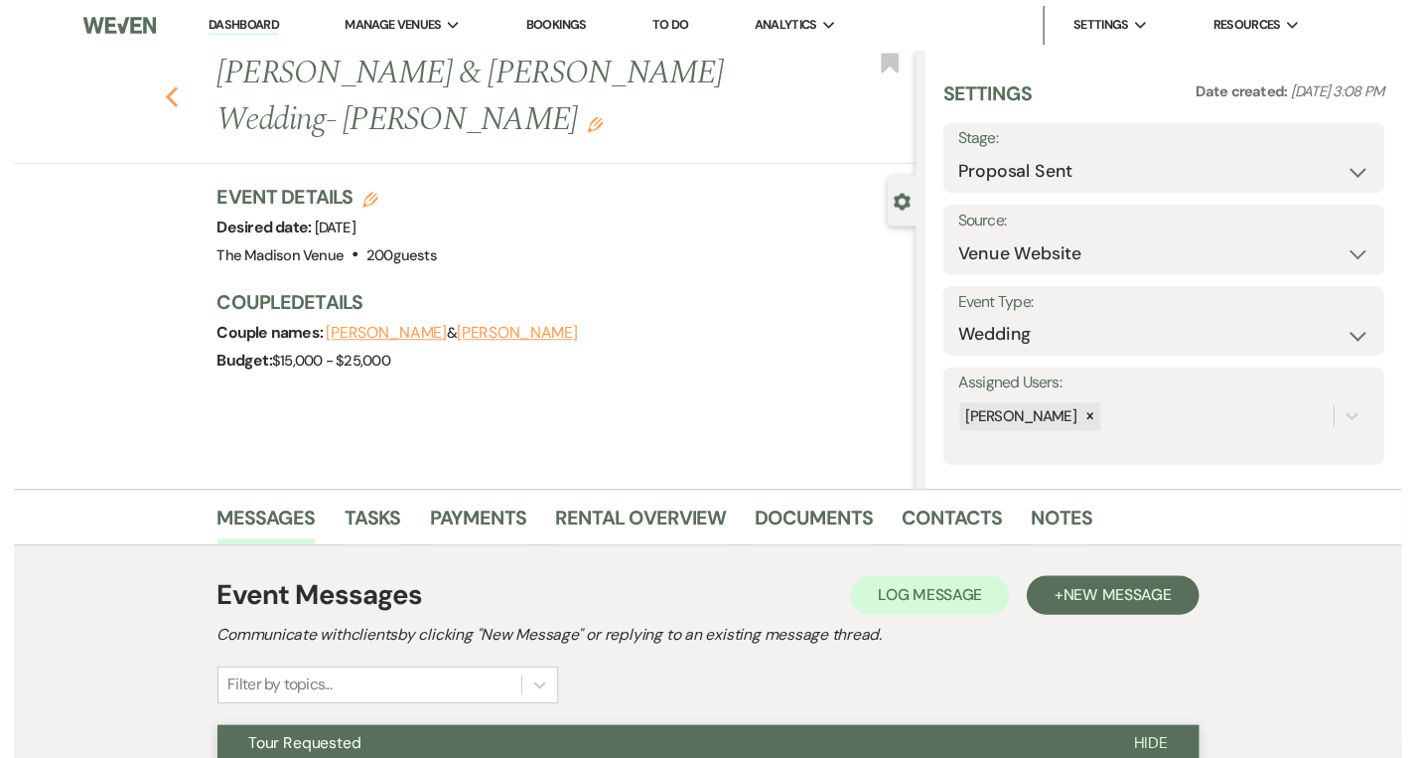
scroll to position [1166, 0]
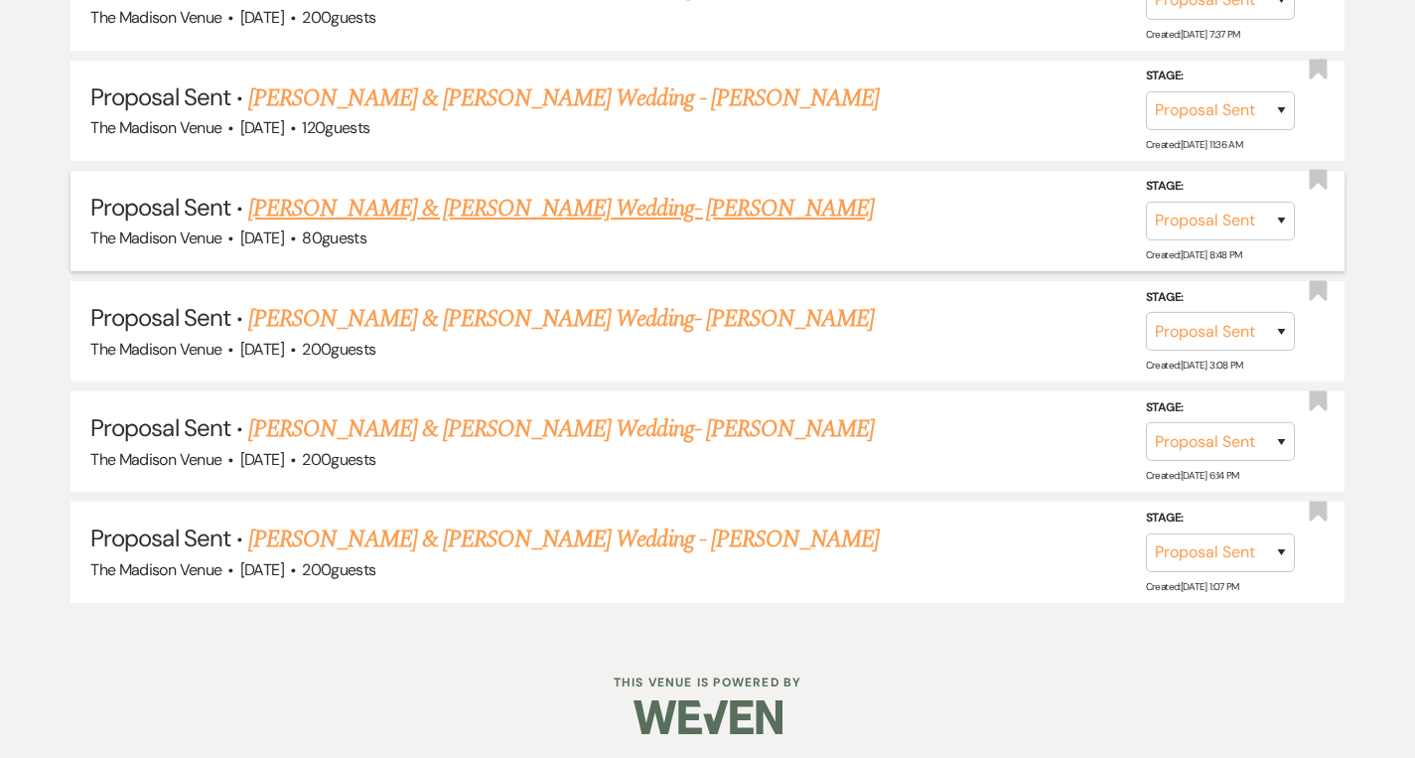
click at [498, 203] on link "[PERSON_NAME] & [PERSON_NAME] Wedding- [PERSON_NAME]" at bounding box center [561, 209] width 626 height 36
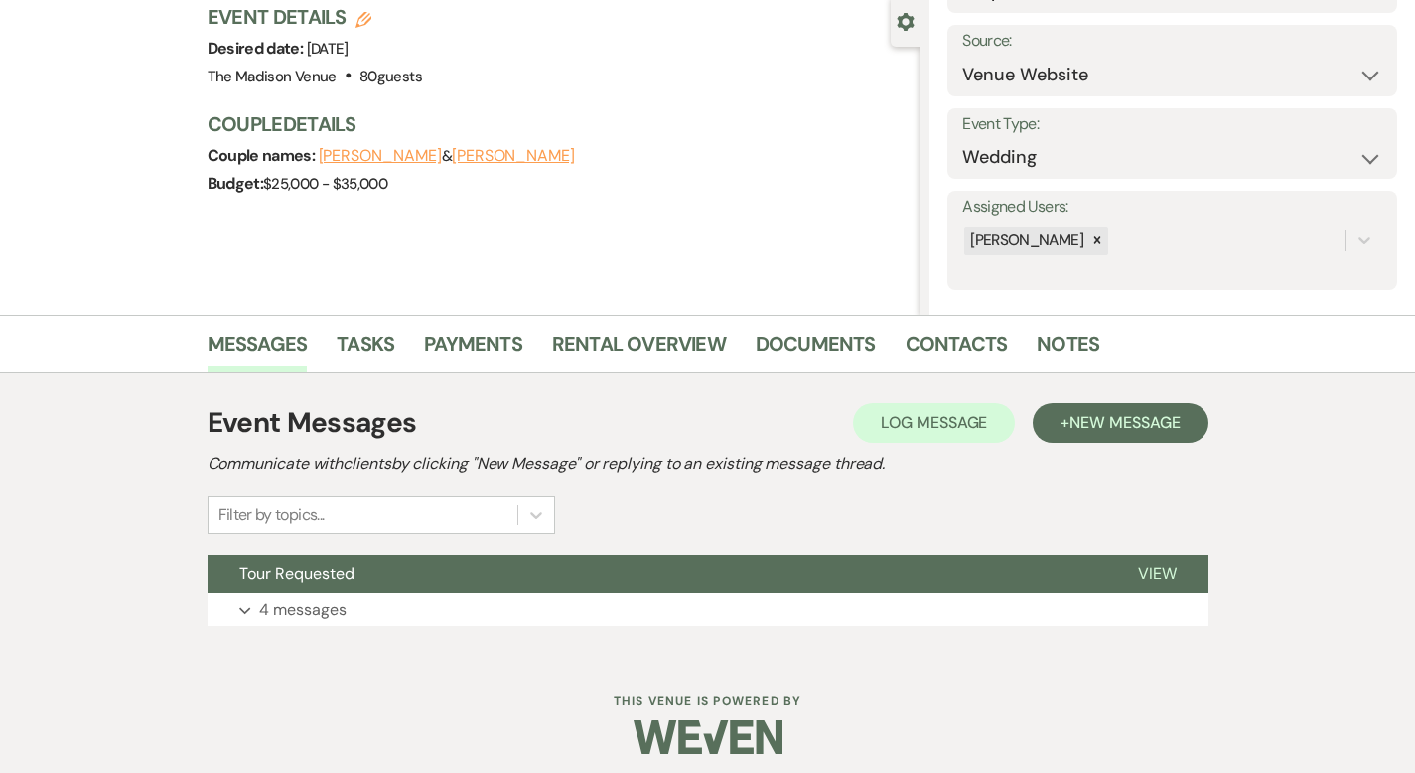
scroll to position [195, 0]
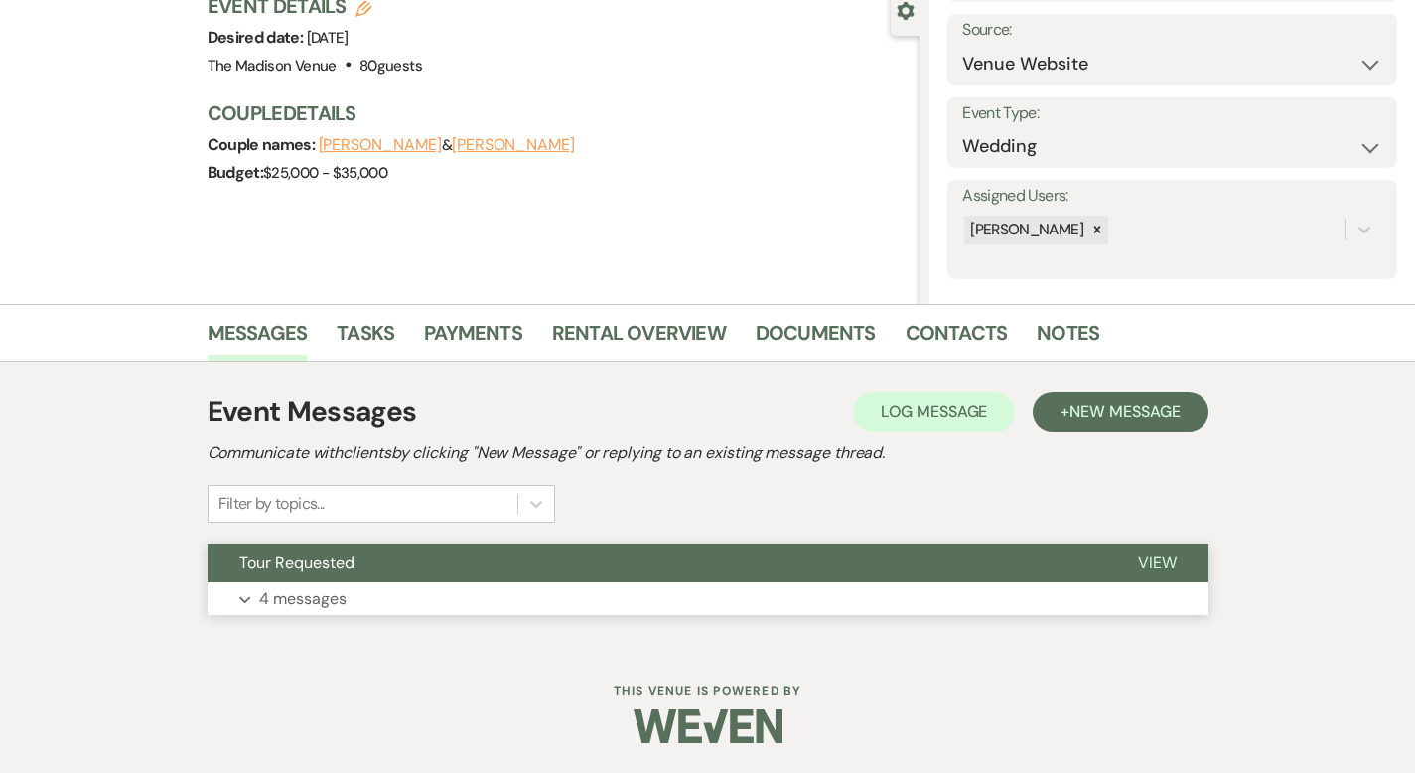
click at [1177, 565] on span "View" at bounding box center [1157, 562] width 39 height 21
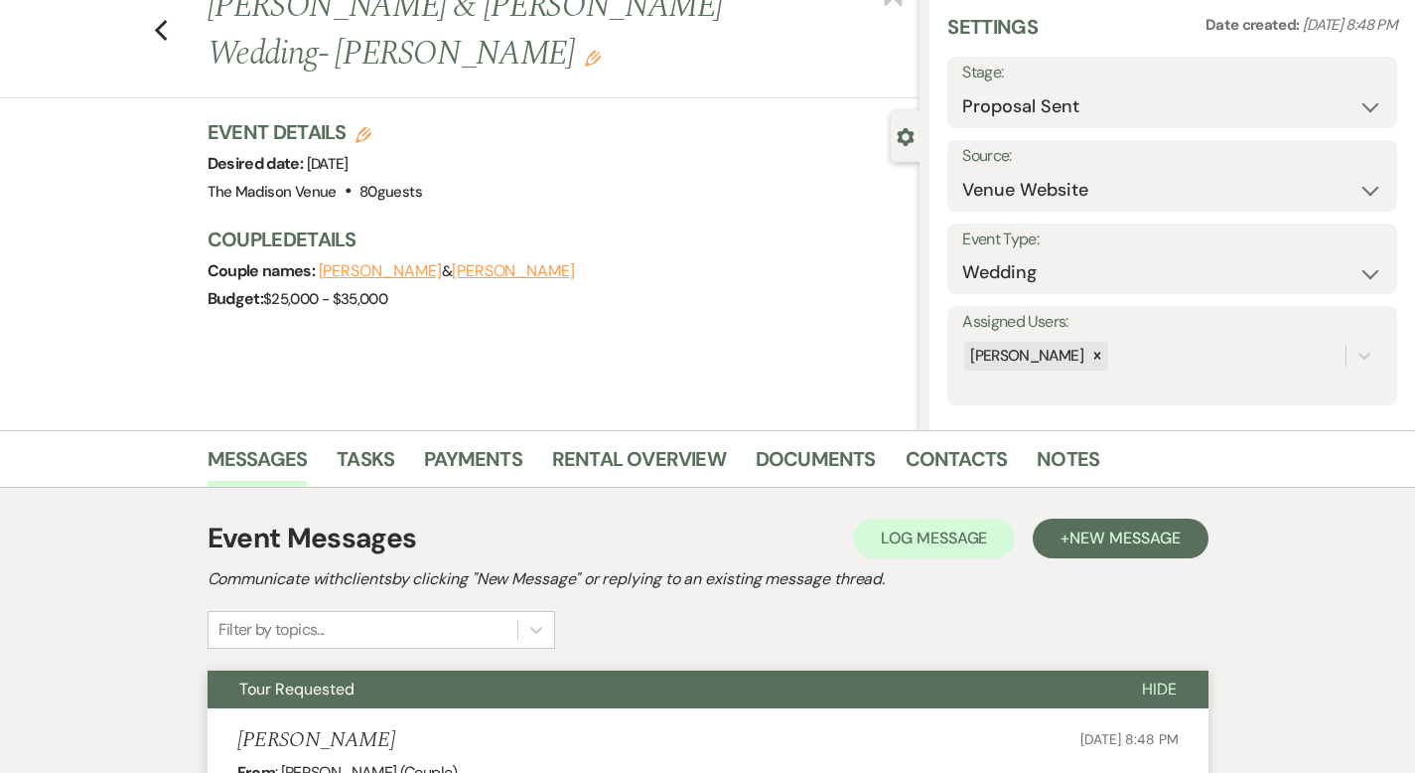
scroll to position [0, 0]
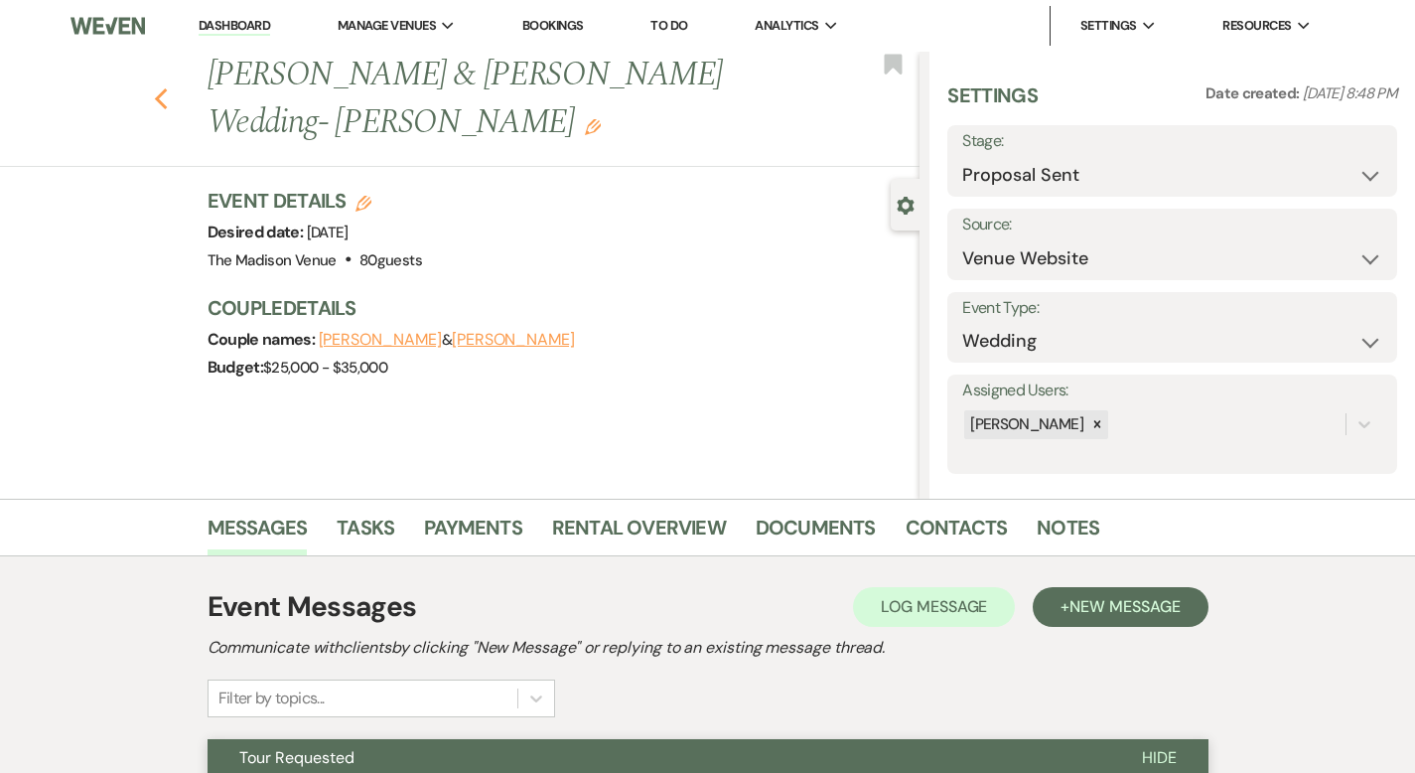
click at [154, 97] on icon "Previous" at bounding box center [161, 99] width 15 height 24
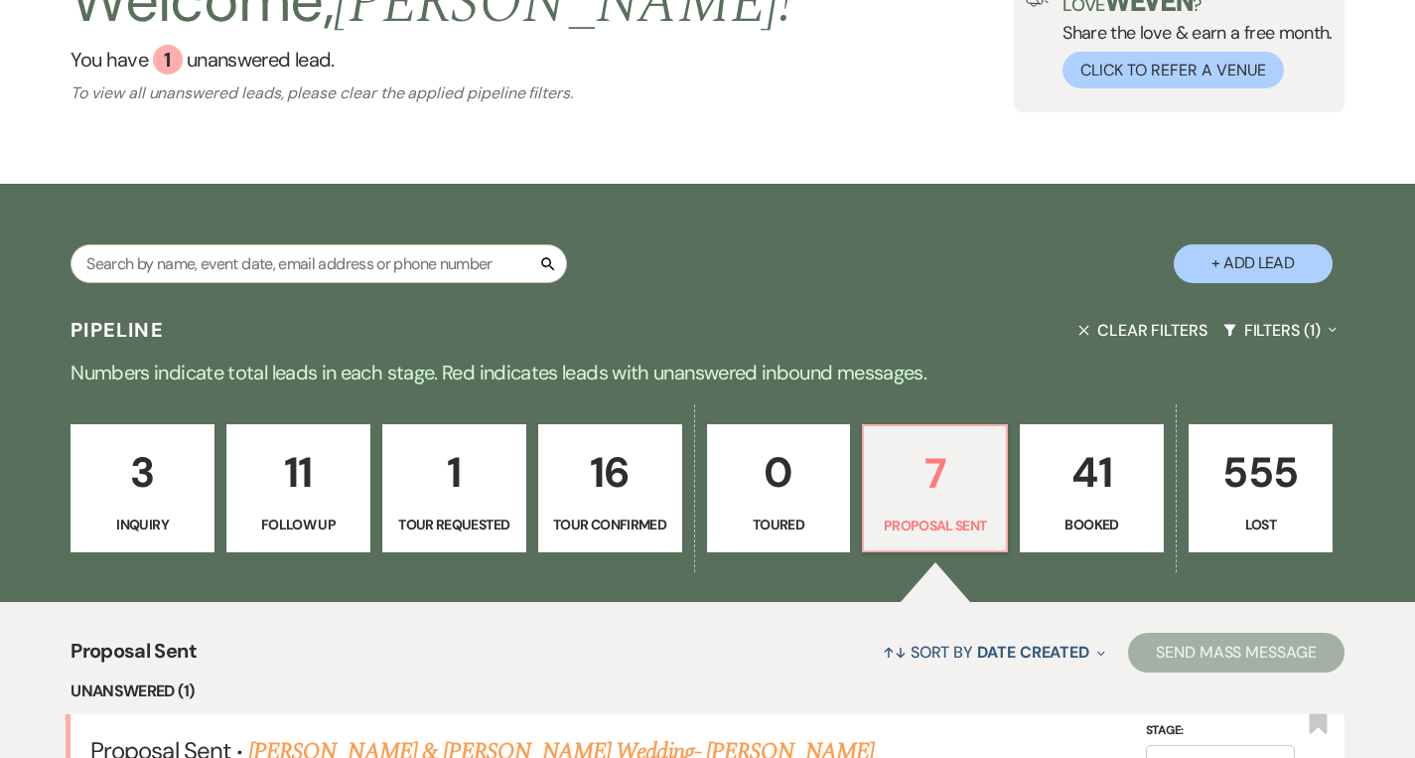
scroll to position [606, 0]
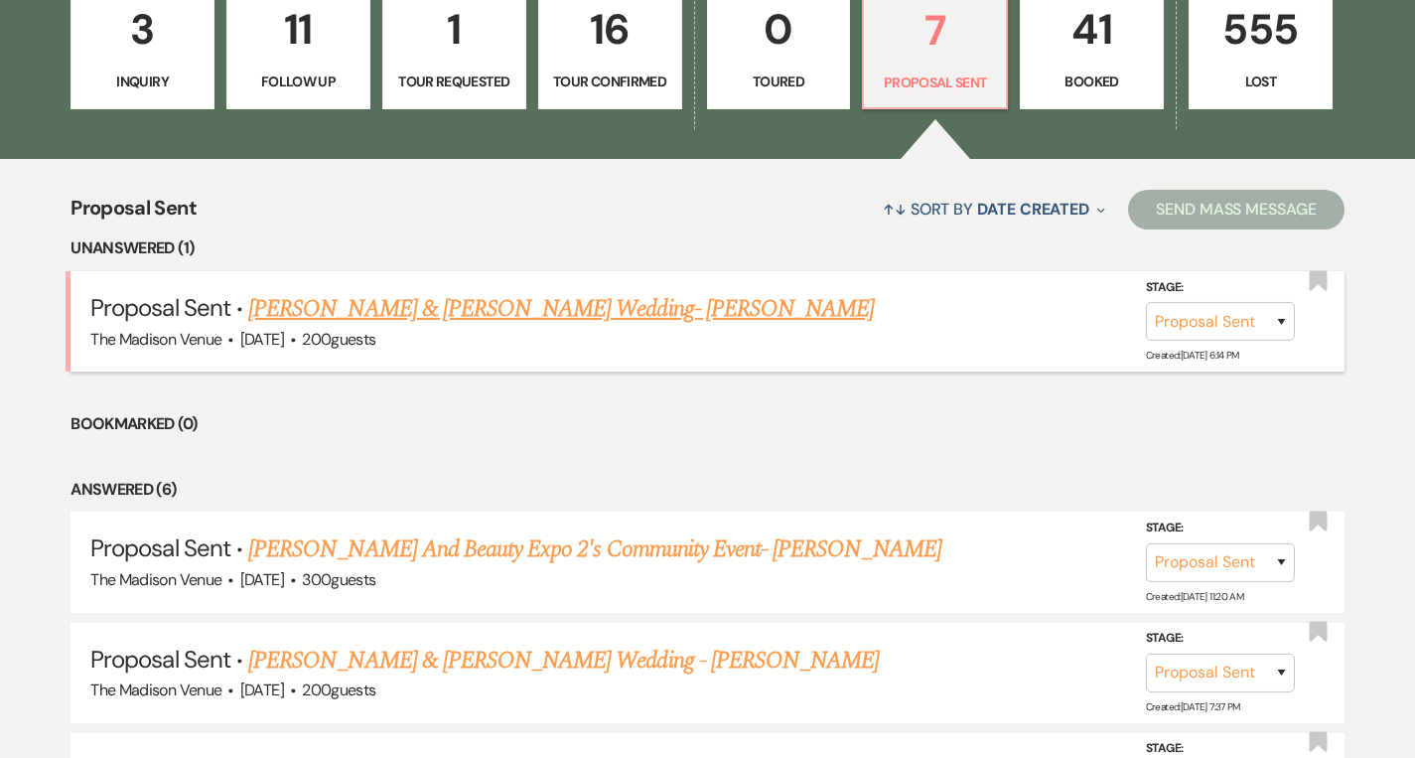
click at [448, 302] on link "[PERSON_NAME] & [PERSON_NAME] Wedding- [PERSON_NAME]" at bounding box center [561, 309] width 626 height 36
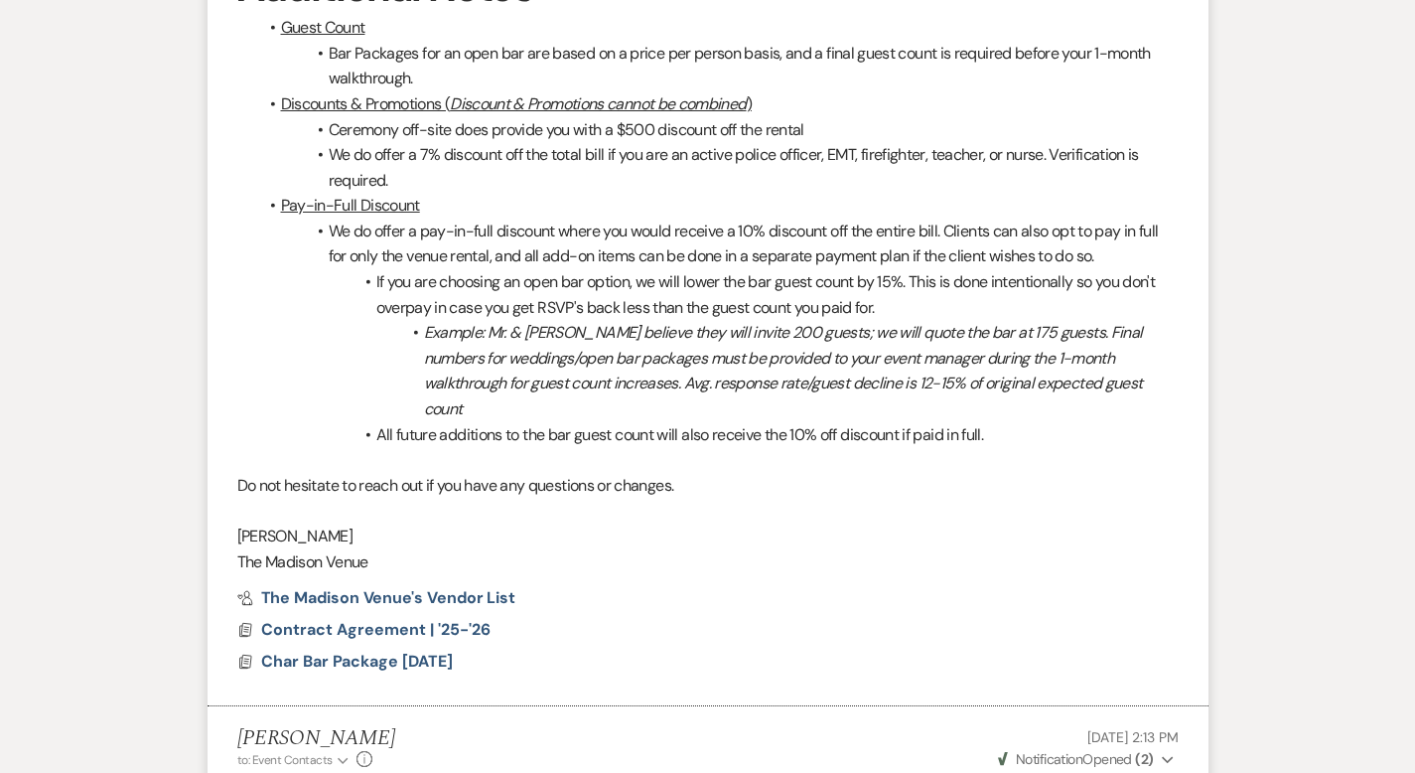
scroll to position [8551, 0]
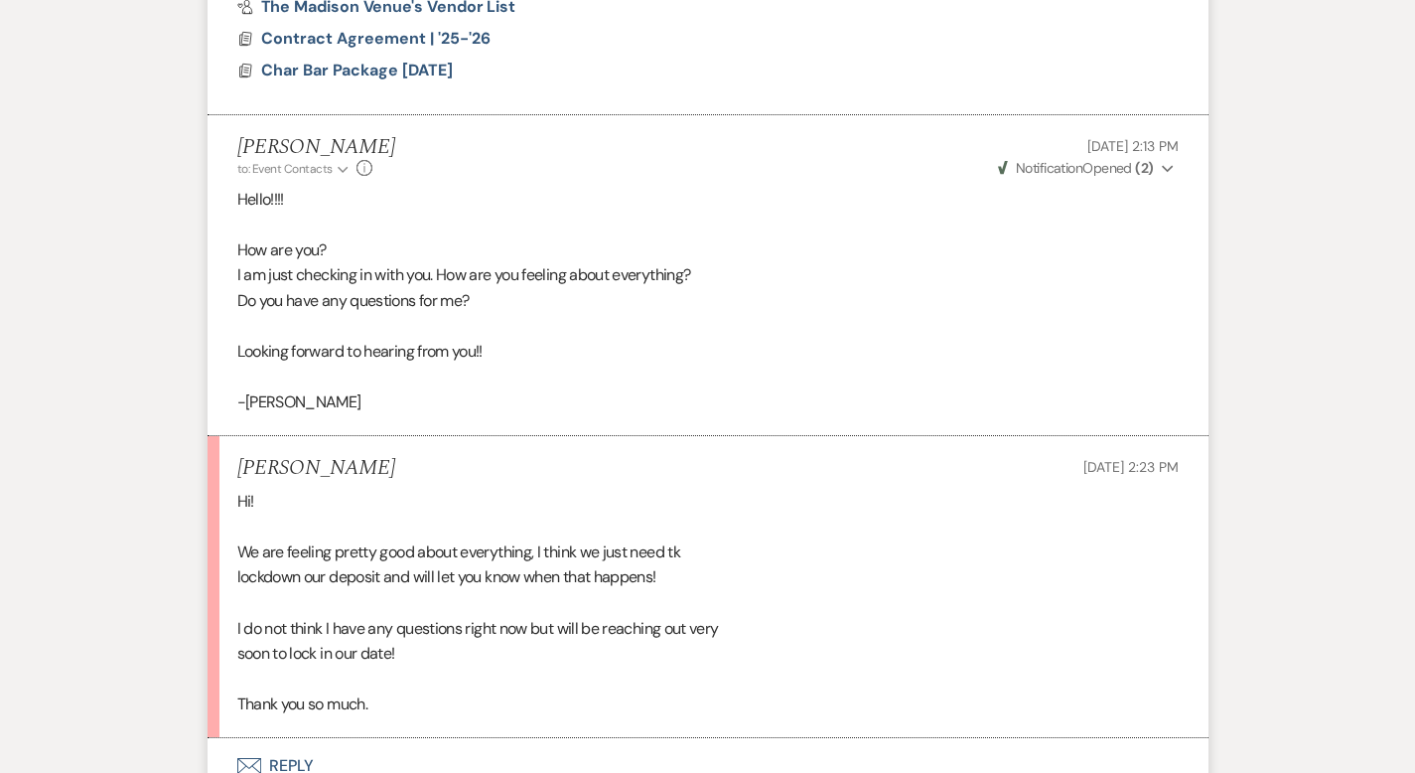
click at [229, 738] on button "Envelope Reply" at bounding box center [708, 766] width 1001 height 56
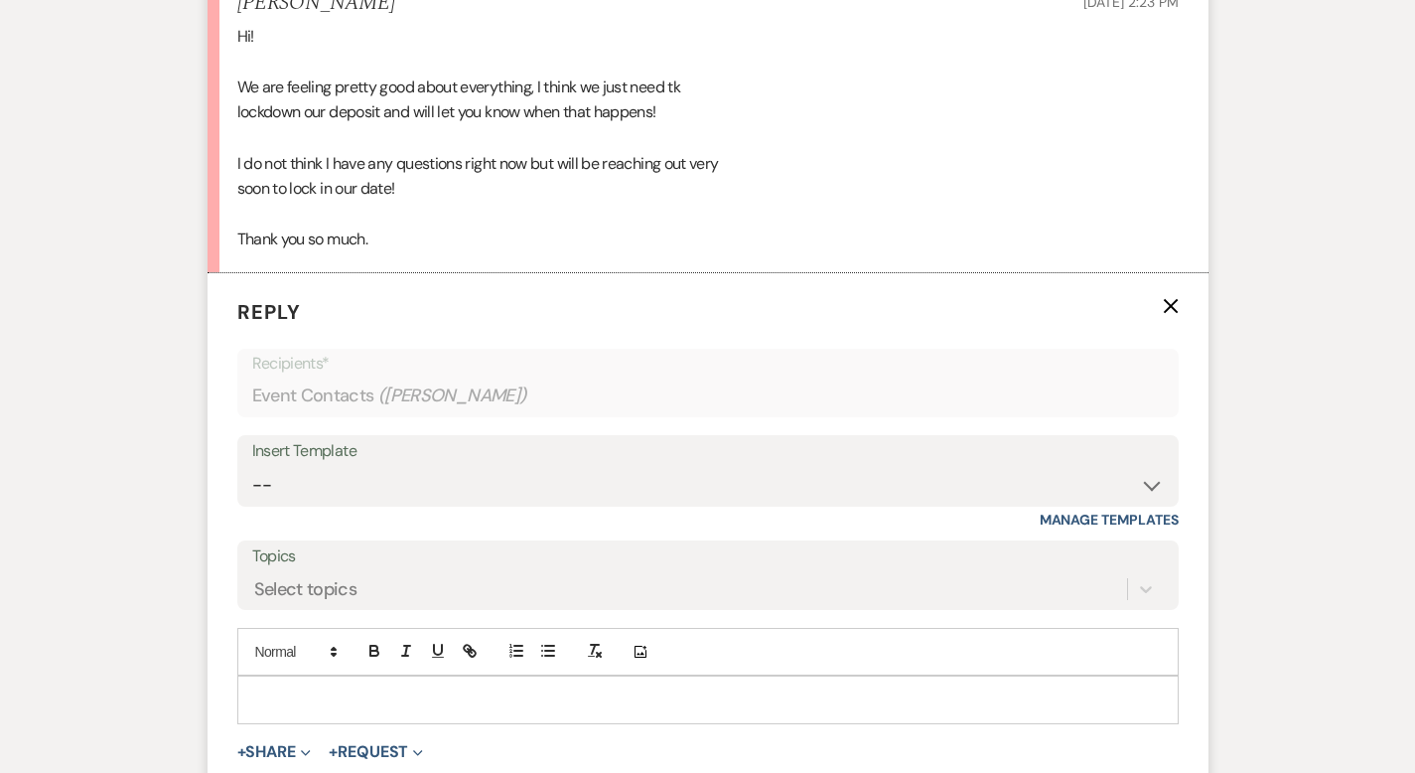
scroll to position [9018, 0]
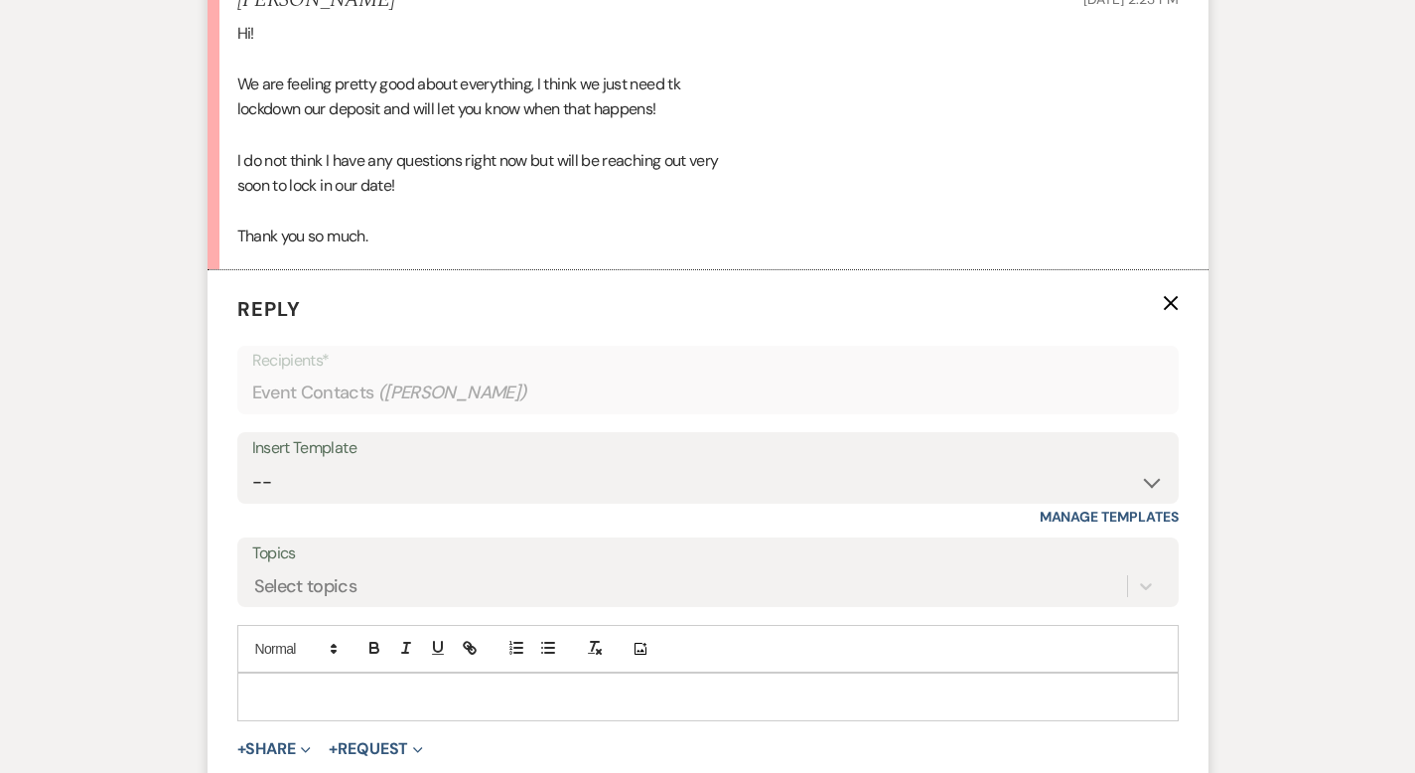
click at [255, 685] on p at bounding box center [708, 696] width 910 height 22
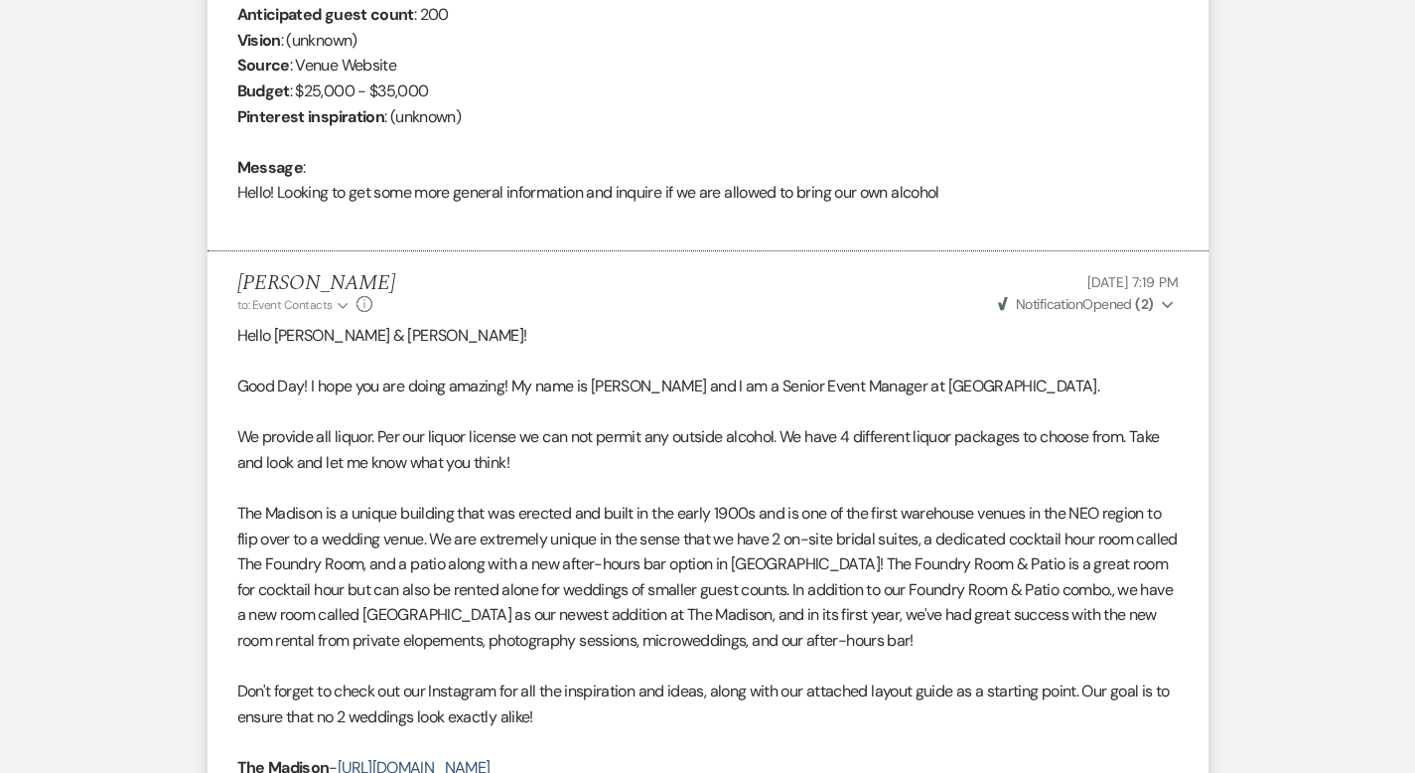
scroll to position [0, 0]
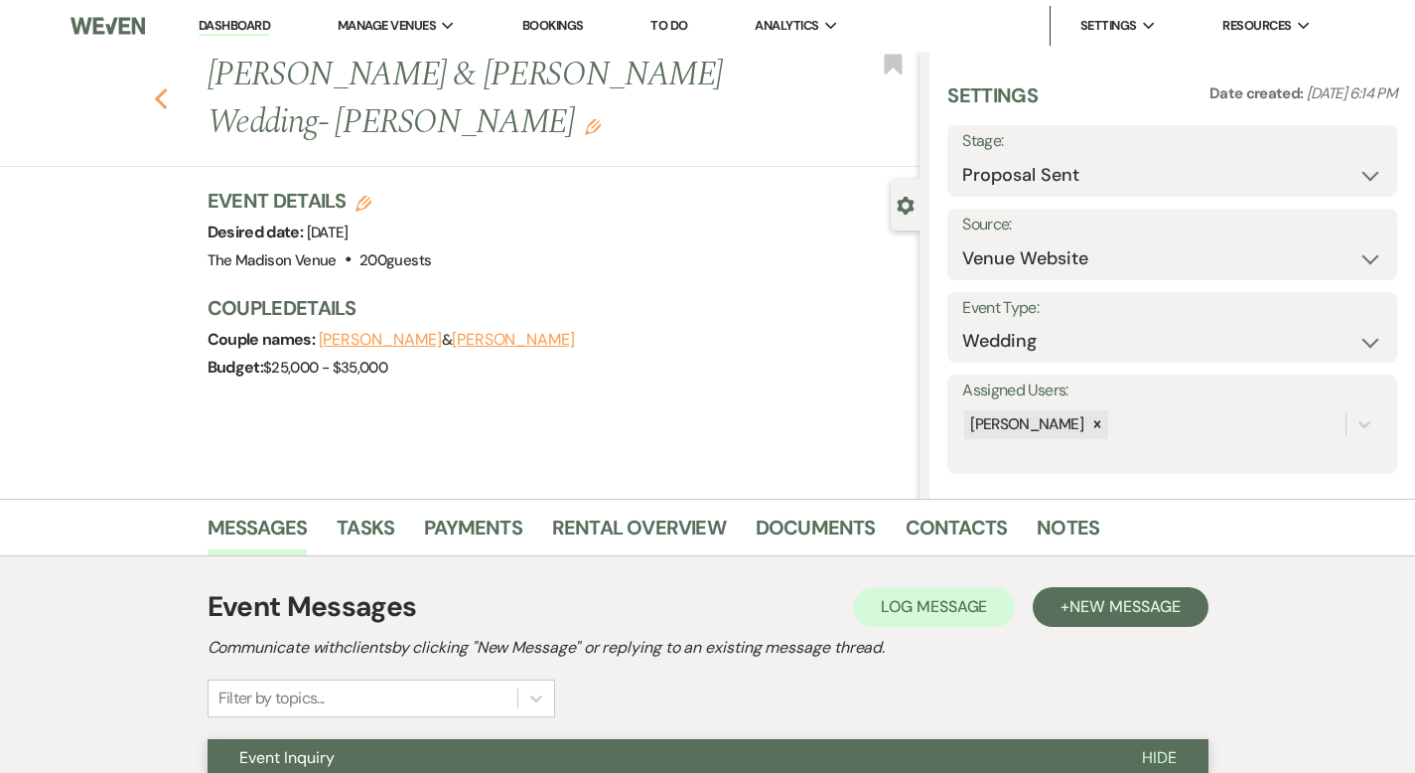
click at [154, 87] on icon "Previous" at bounding box center [161, 99] width 15 height 24
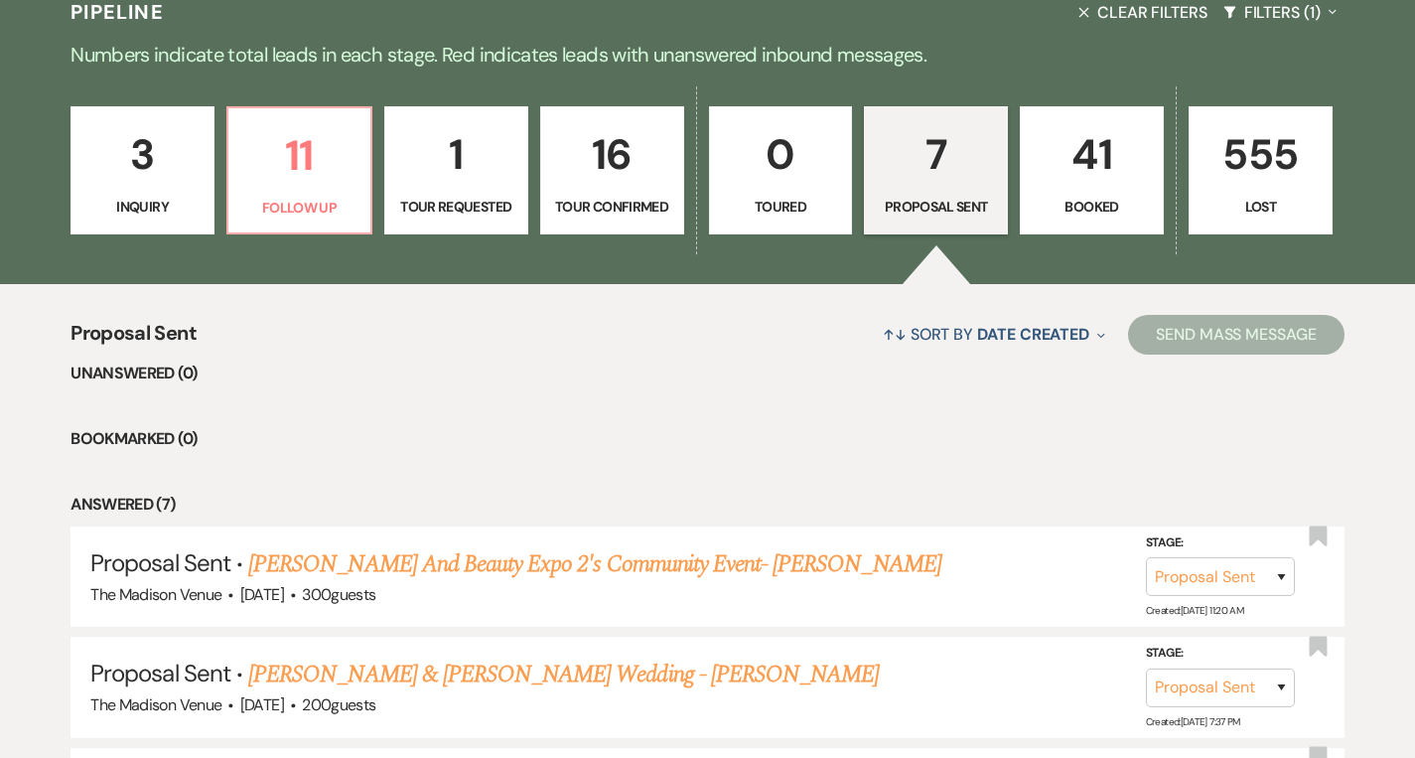
scroll to position [483, 0]
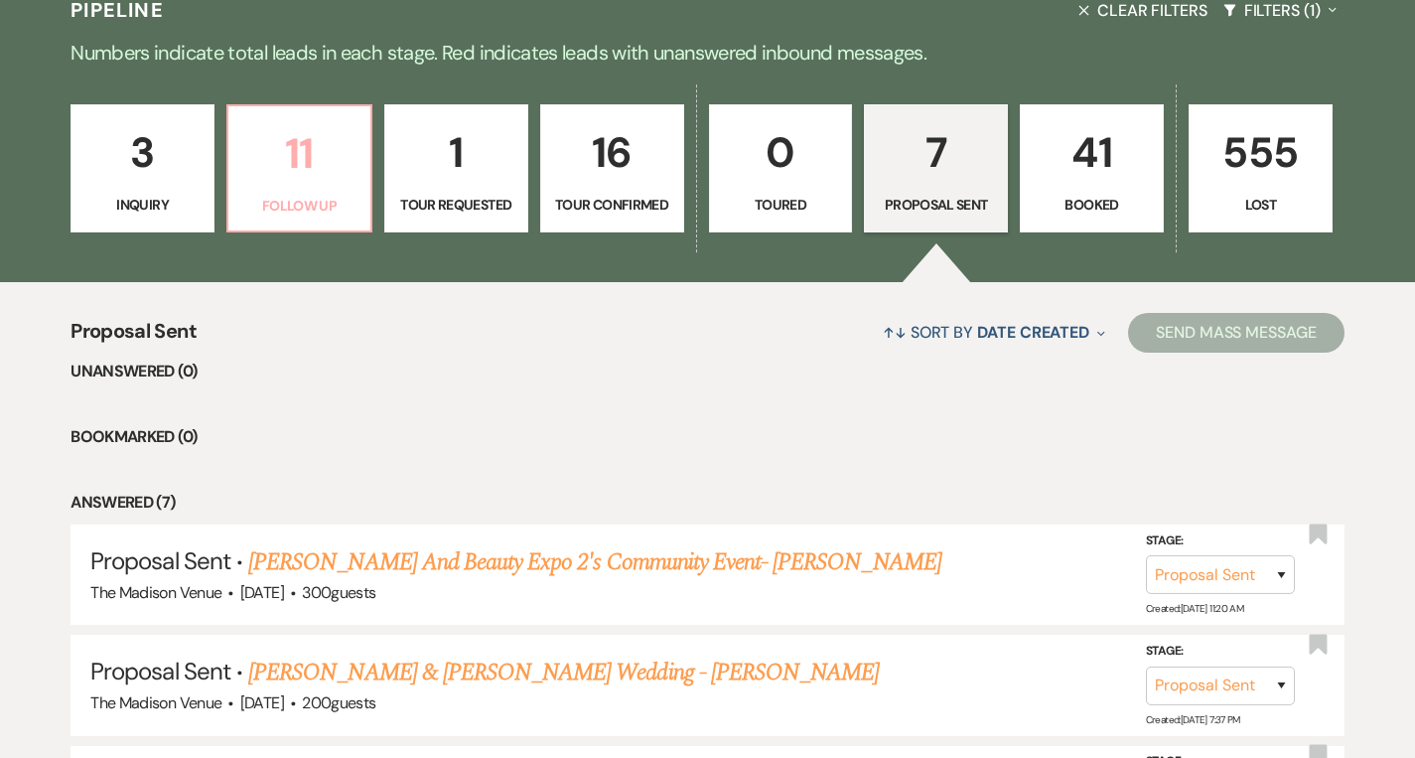
click at [274, 198] on p "Follow Up" at bounding box center [299, 206] width 118 height 22
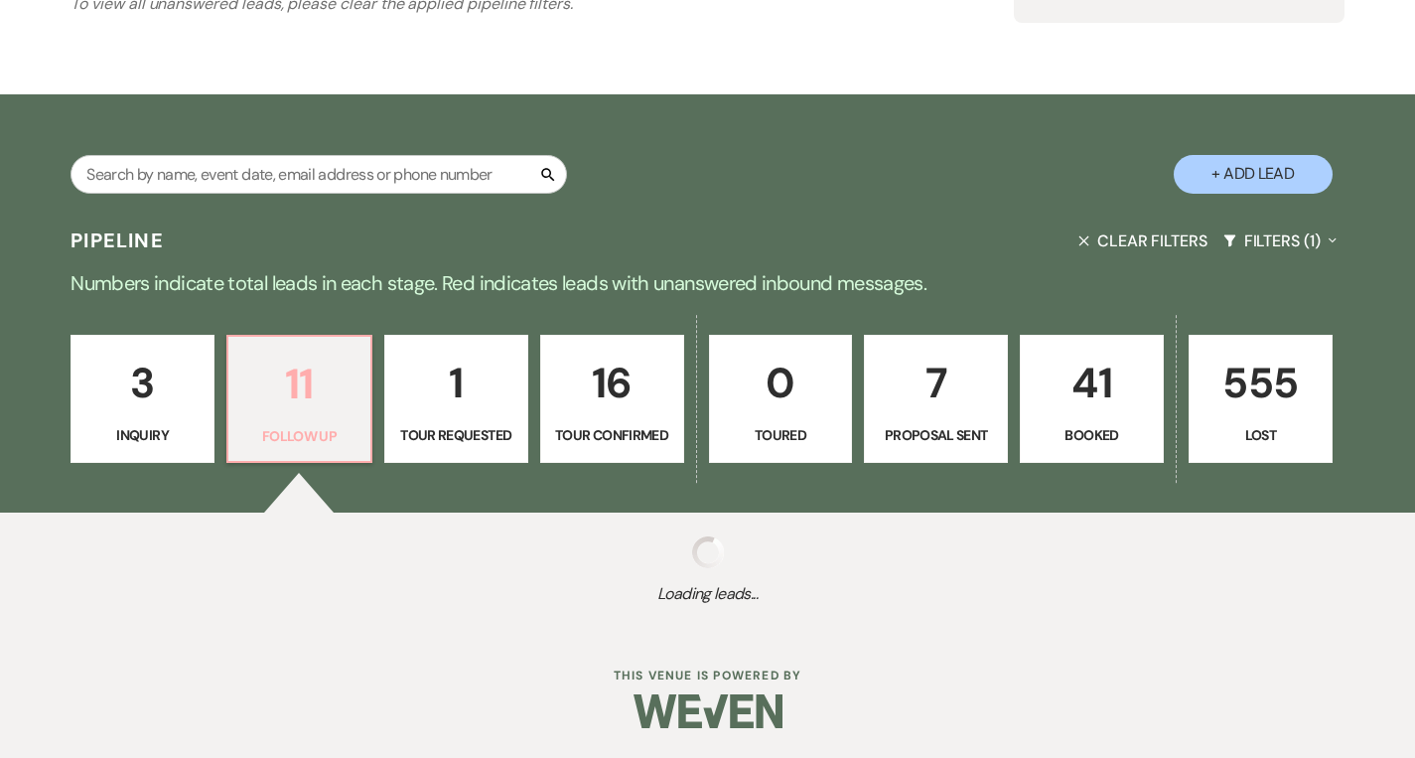
scroll to position [483, 0]
select select "9"
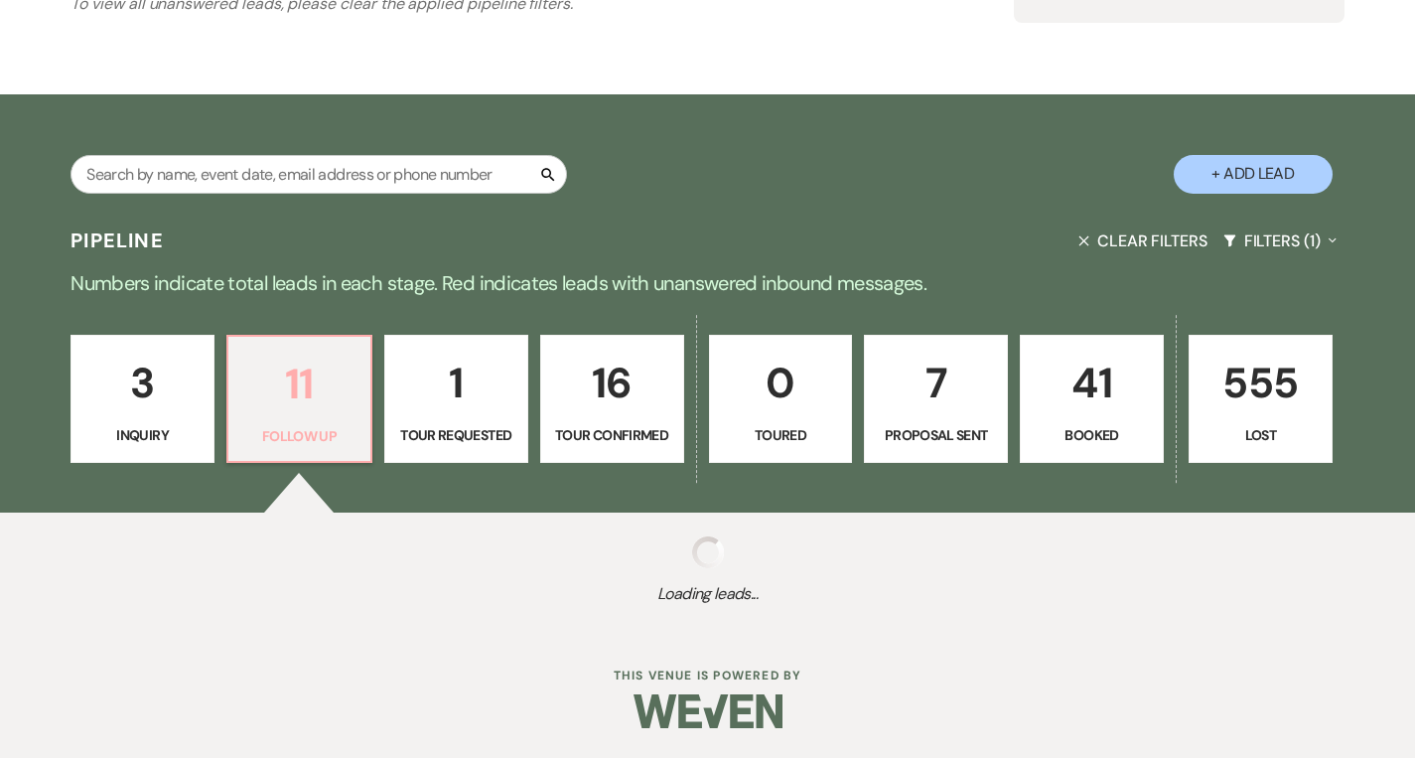
select select "9"
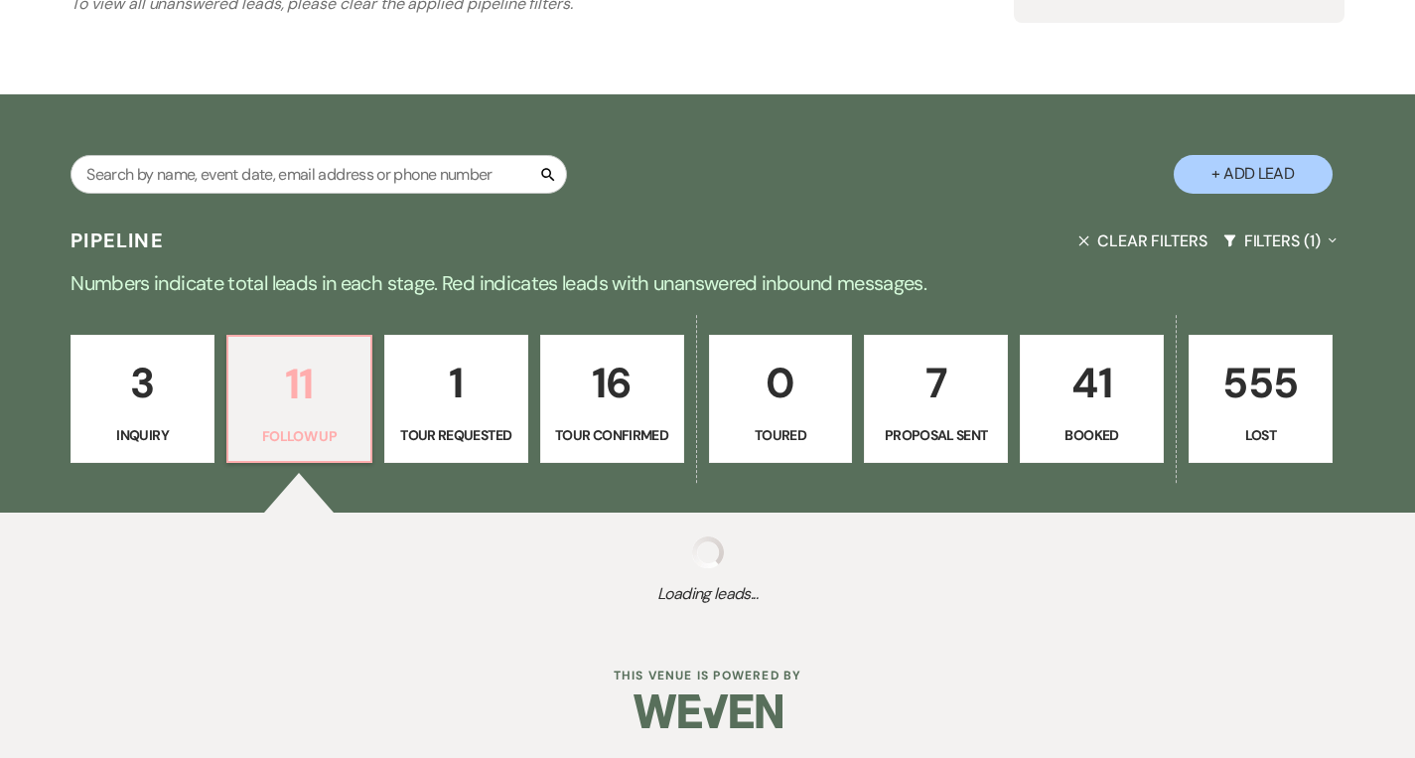
select select "9"
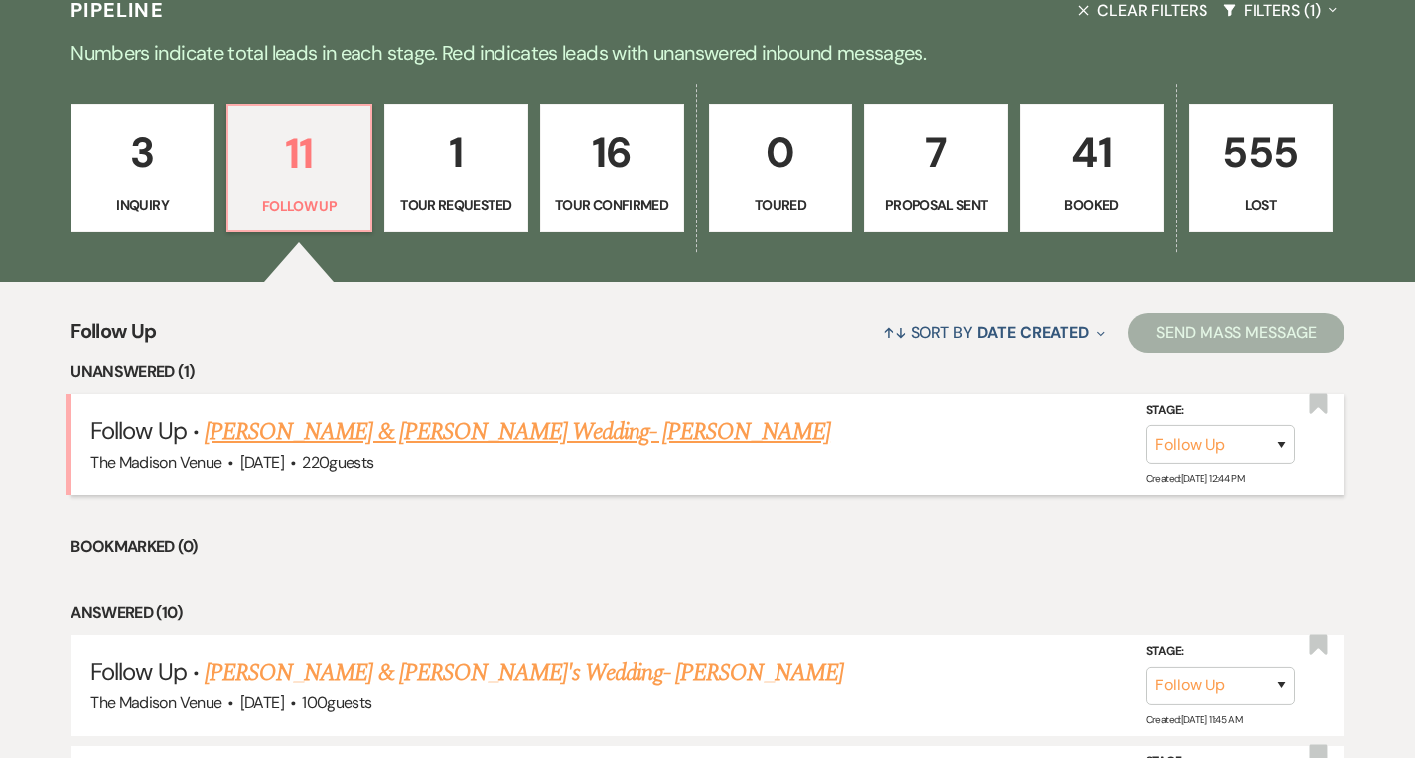
click at [441, 431] on link "[PERSON_NAME] & [PERSON_NAME] Wedding- [PERSON_NAME]" at bounding box center [518, 432] width 626 height 36
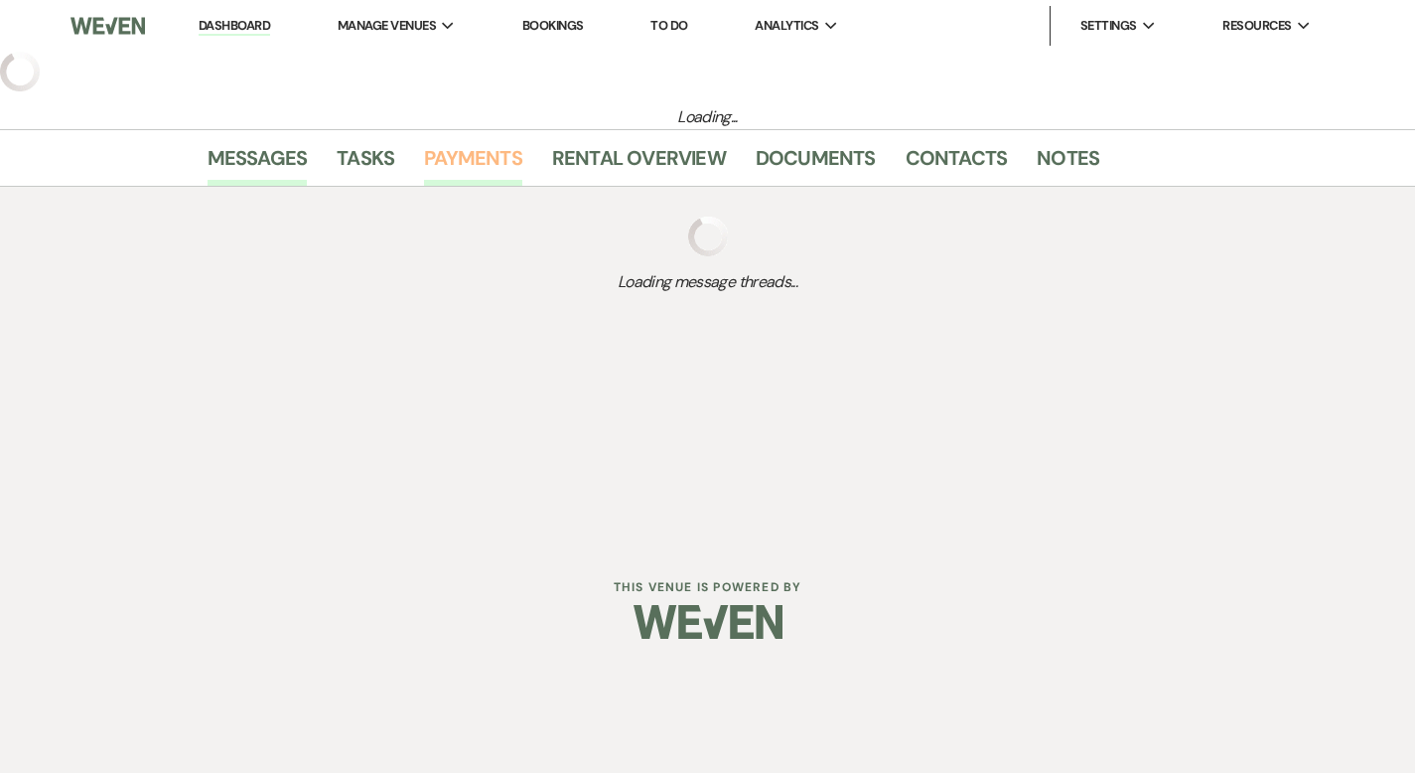
select select "9"
select select "5"
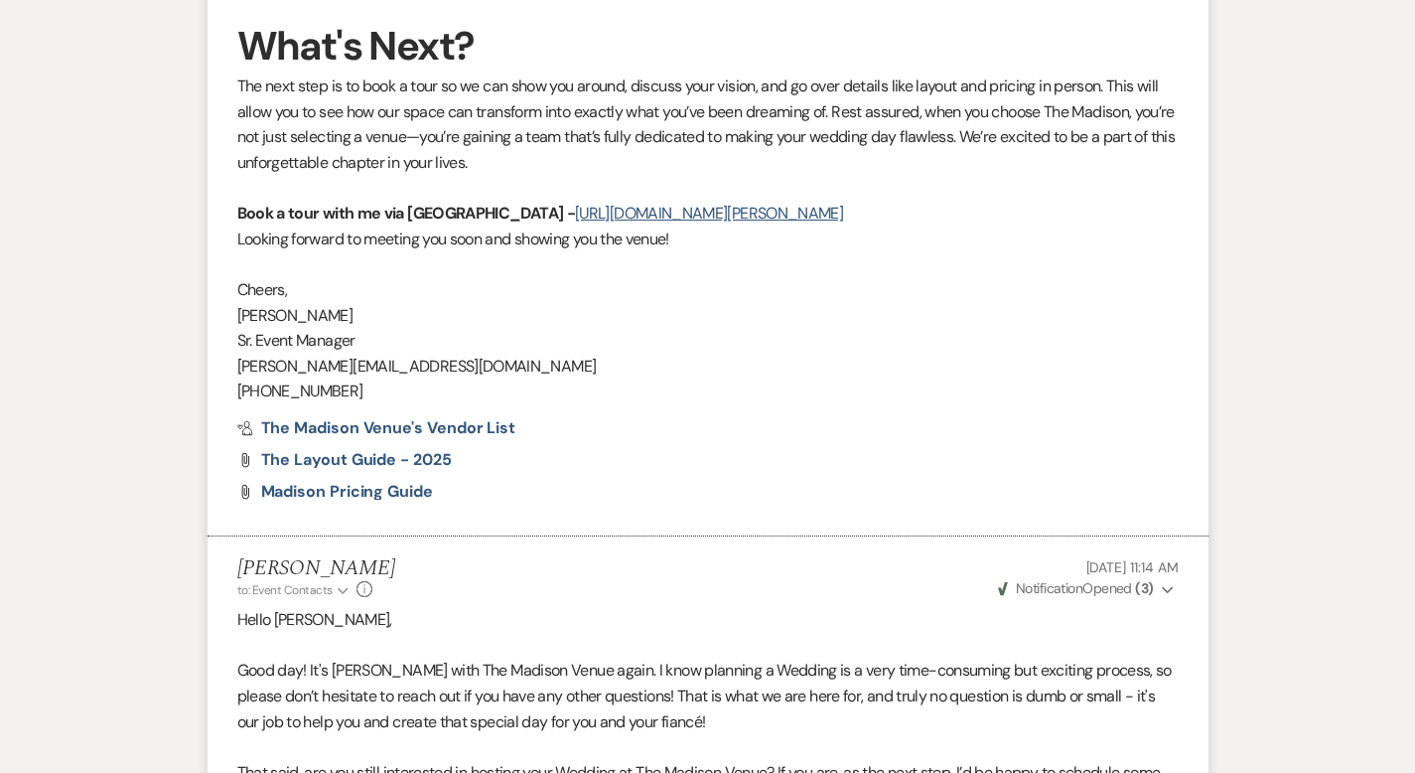
scroll to position [3351, 0]
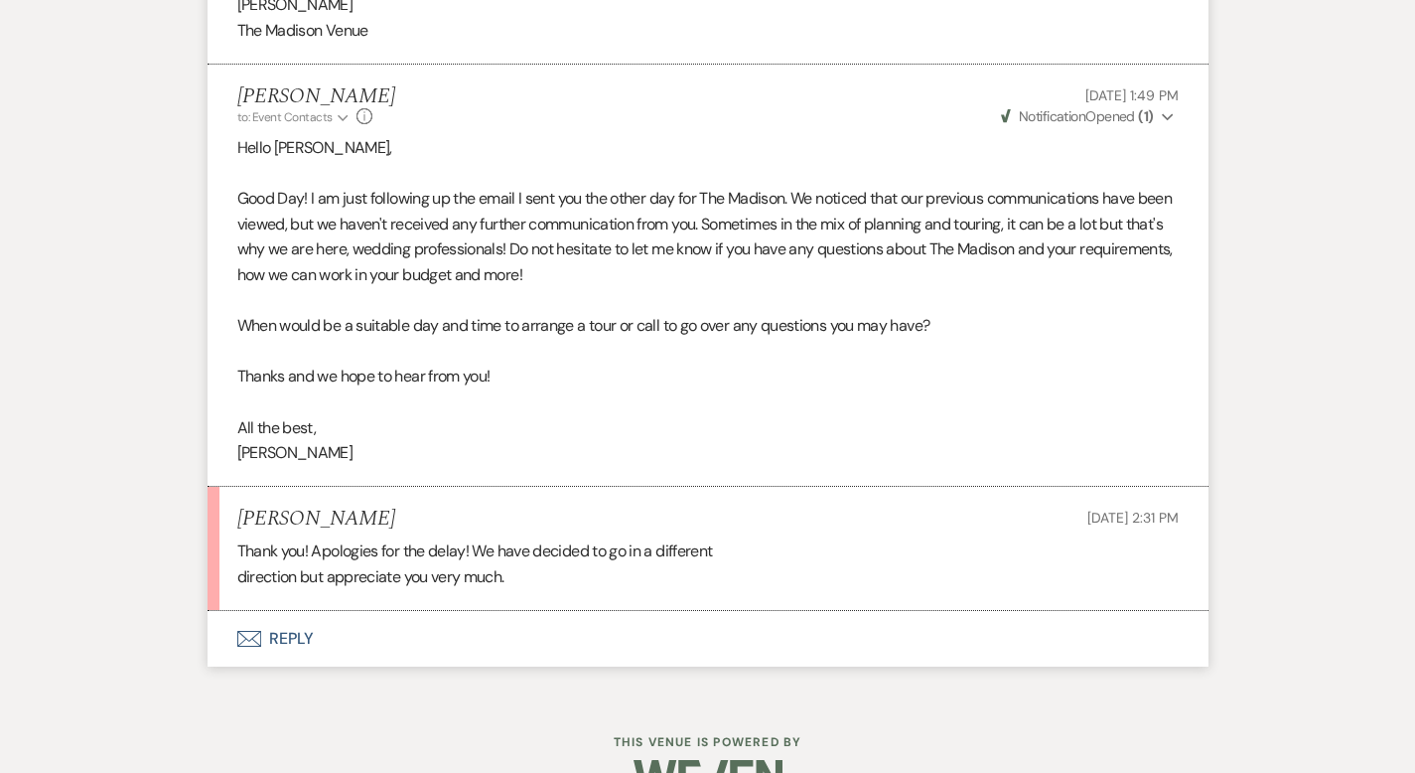
click at [219, 611] on button "Envelope Reply" at bounding box center [708, 639] width 1001 height 56
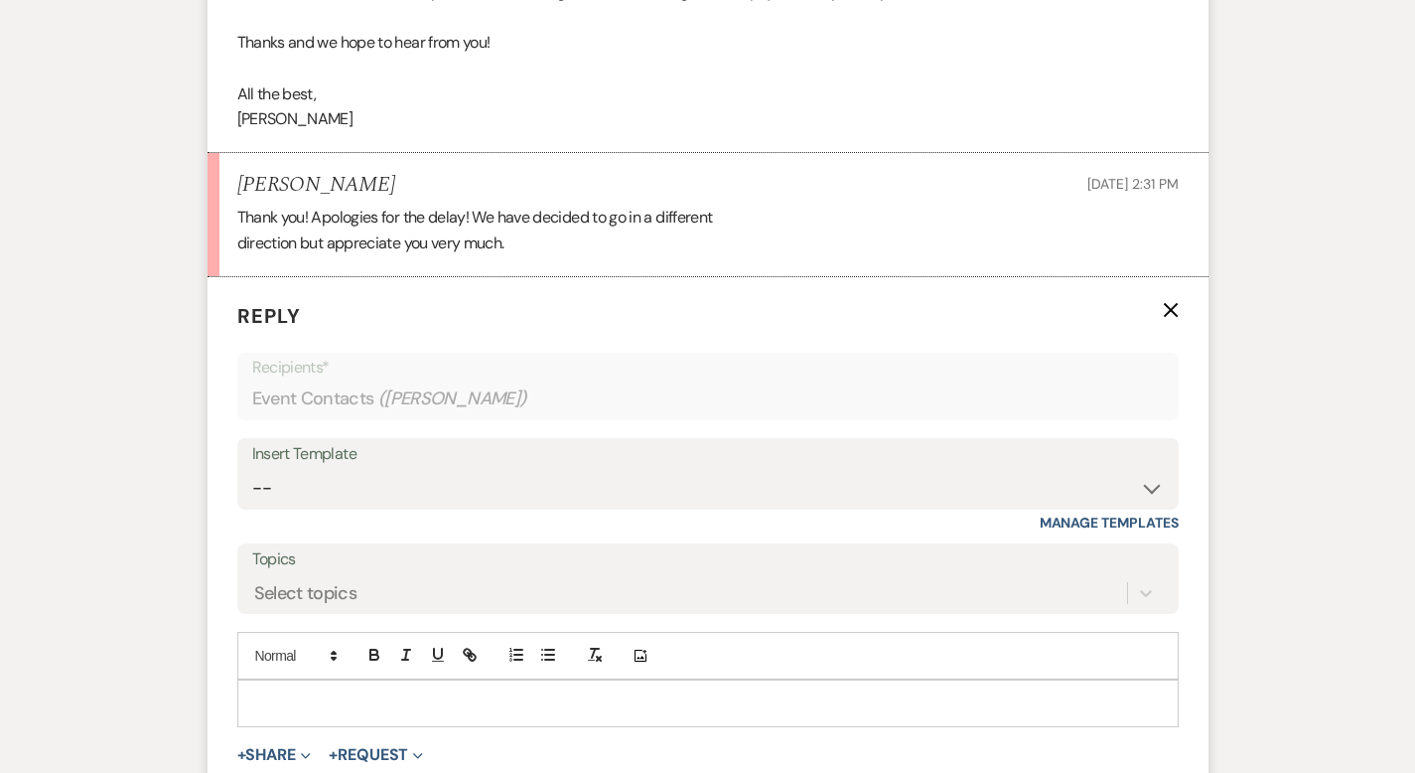
scroll to position [3730, 0]
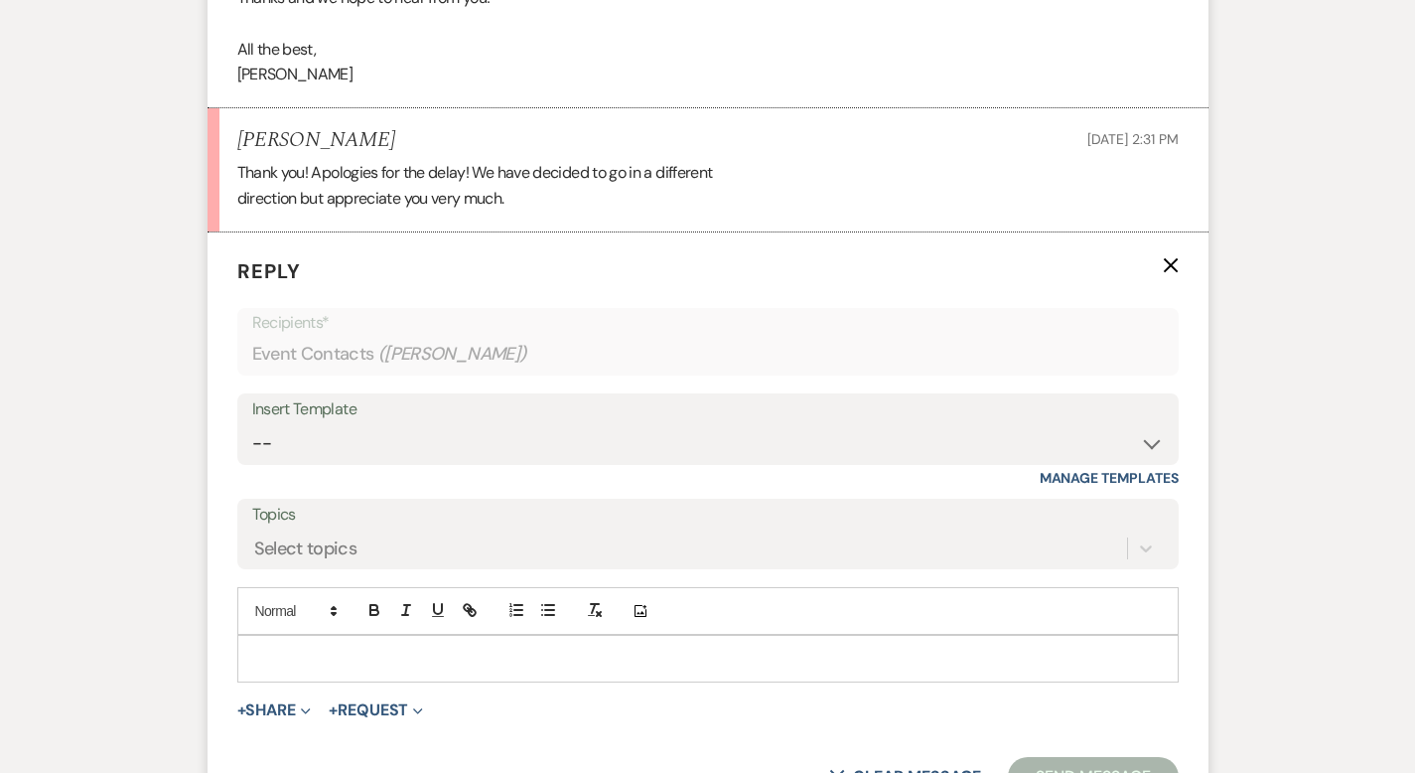
click at [259, 647] on p at bounding box center [708, 658] width 910 height 22
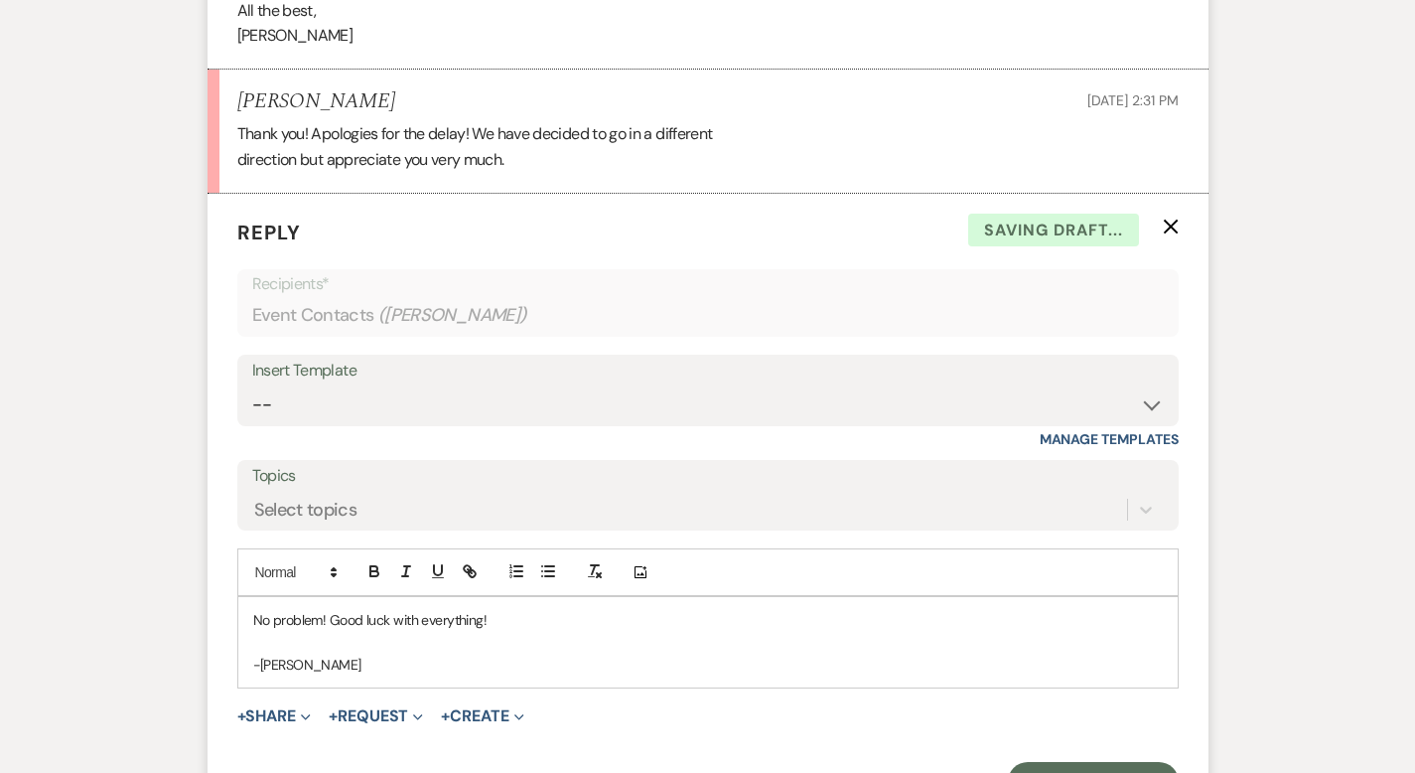
scroll to position [3787, 0]
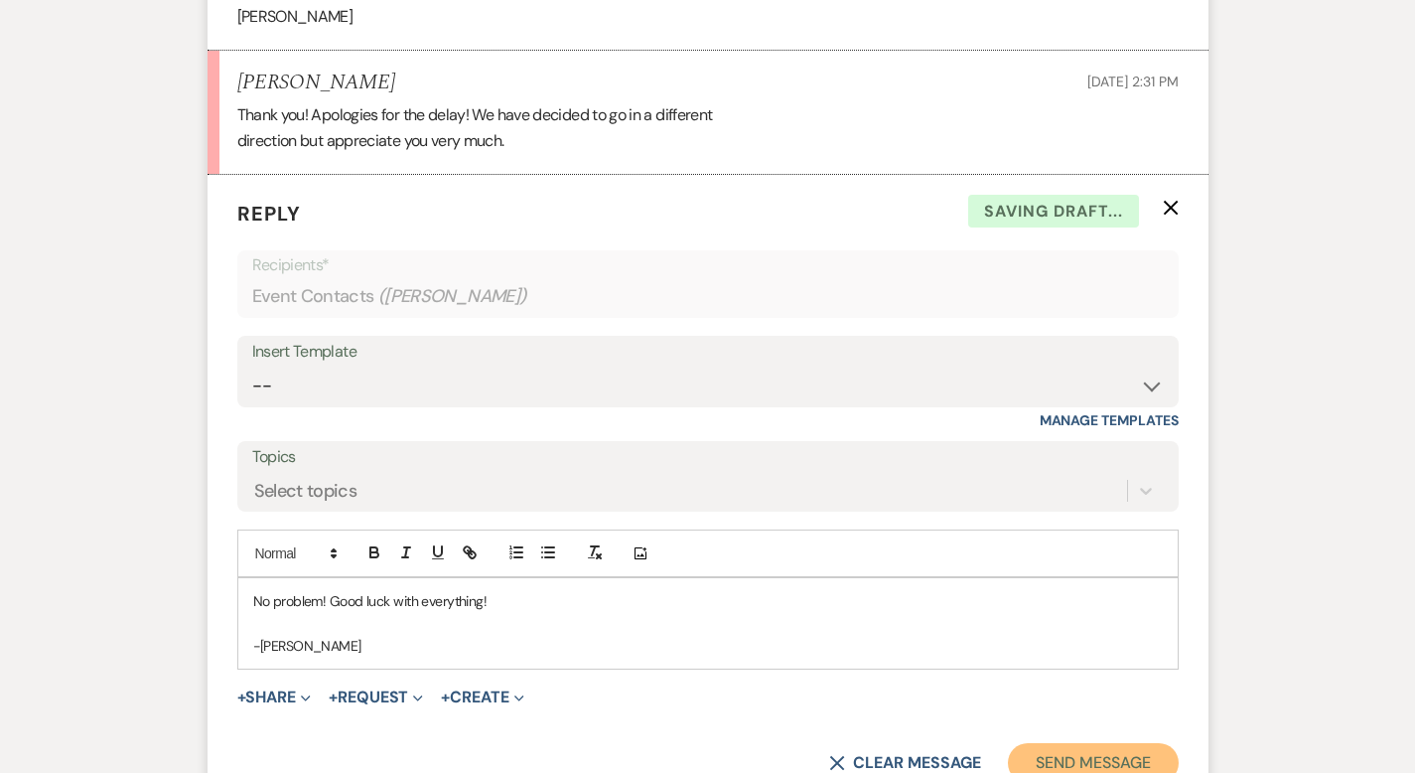
click at [1096, 743] on button "Send Message" at bounding box center [1093, 763] width 170 height 40
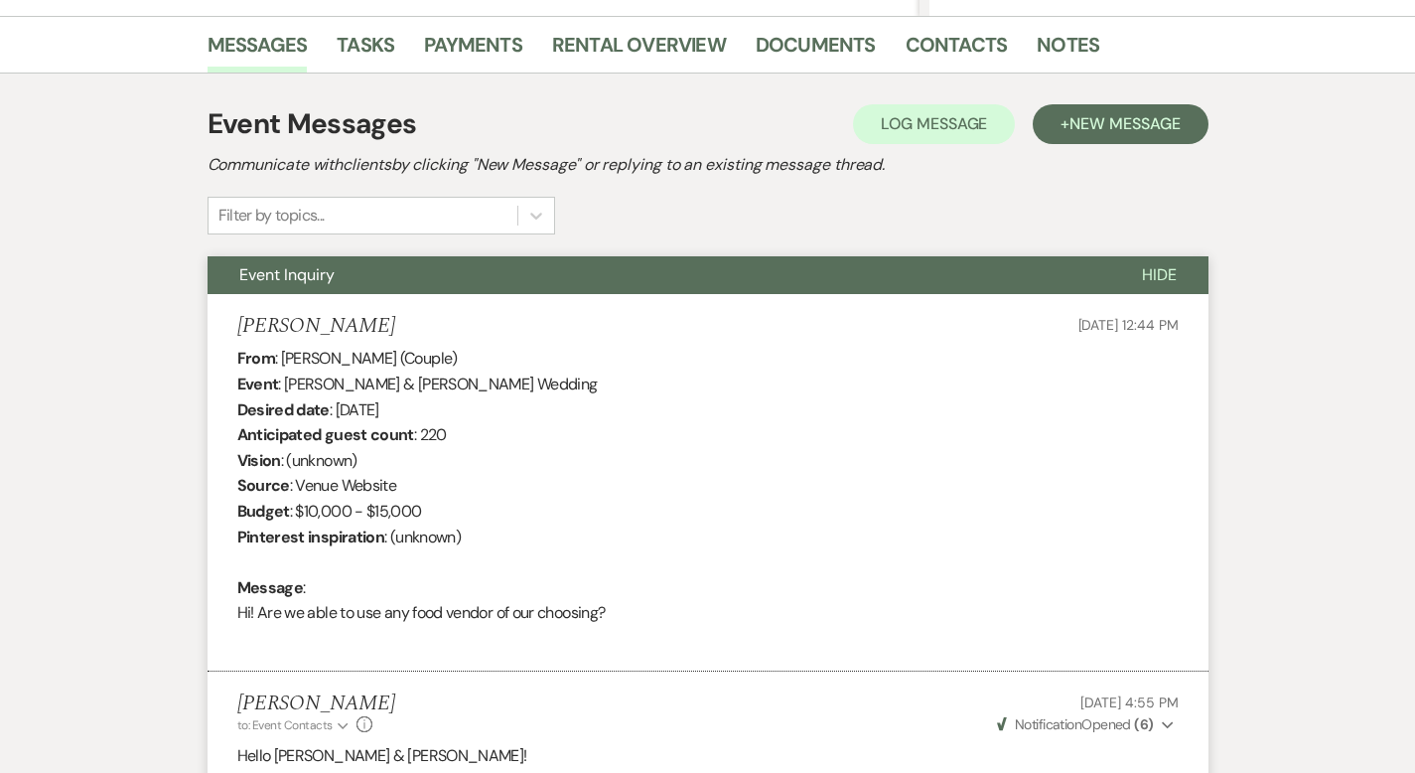
scroll to position [0, 0]
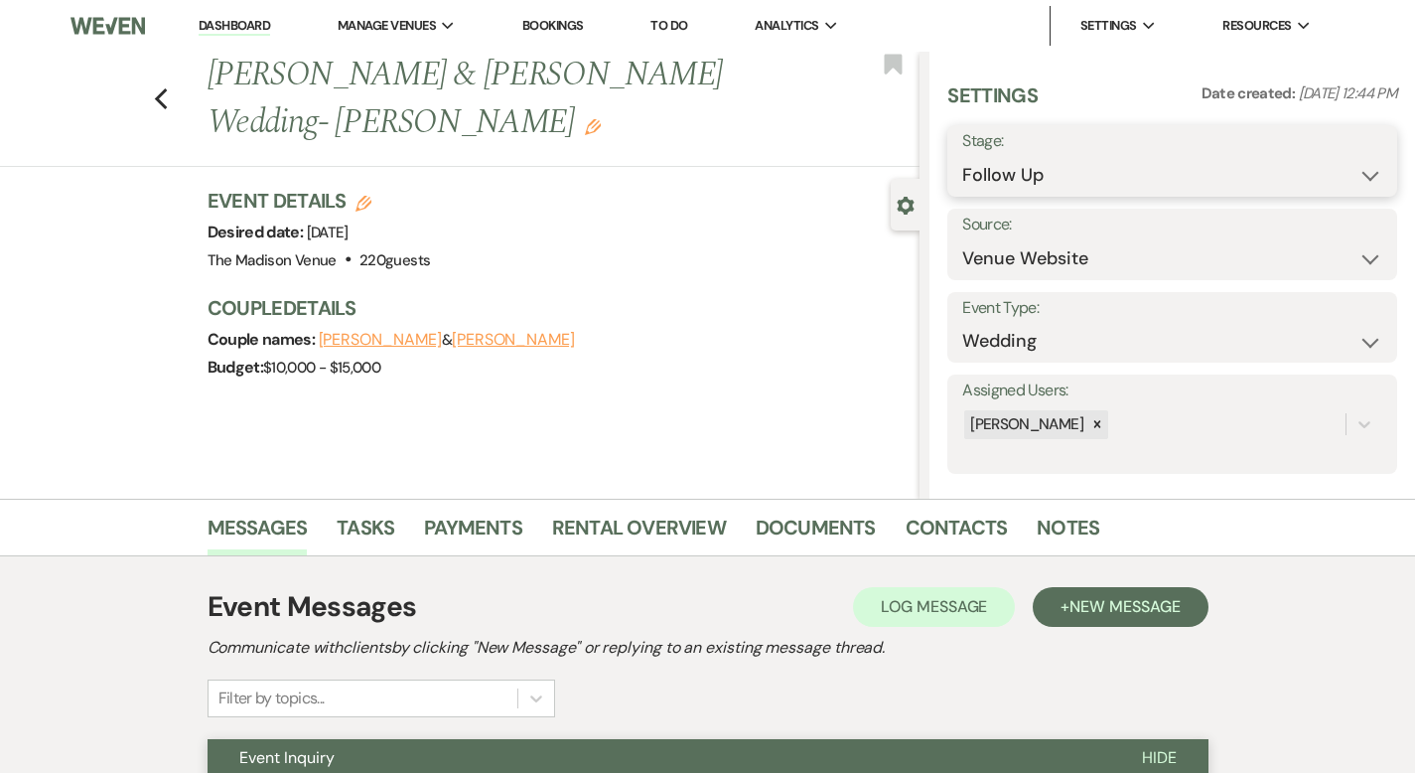
click at [1121, 182] on select "Inquiry Follow Up Tour Requested Tour Confirmed Toured Proposal Sent Booked Lost" at bounding box center [1172, 175] width 420 height 39
select select "8"
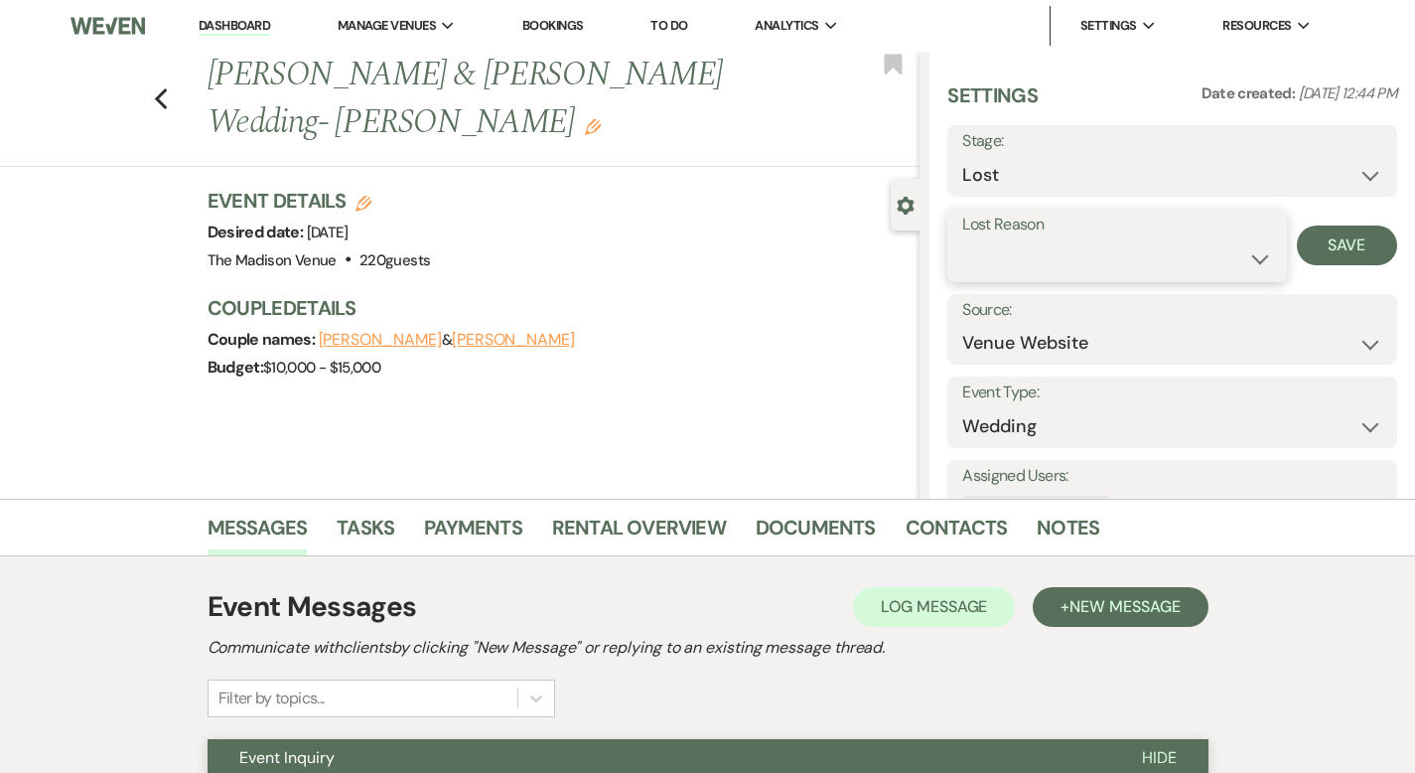
click at [1088, 261] on select "Booked Elsewhere Budget Date Unavailable No Response Not a Good Match Capacity …" at bounding box center [1116, 258] width 309 height 39
select select "6"
click at [1344, 236] on button "Save" at bounding box center [1347, 245] width 100 height 40
click at [154, 87] on icon "Previous" at bounding box center [161, 99] width 15 height 24
select select "9"
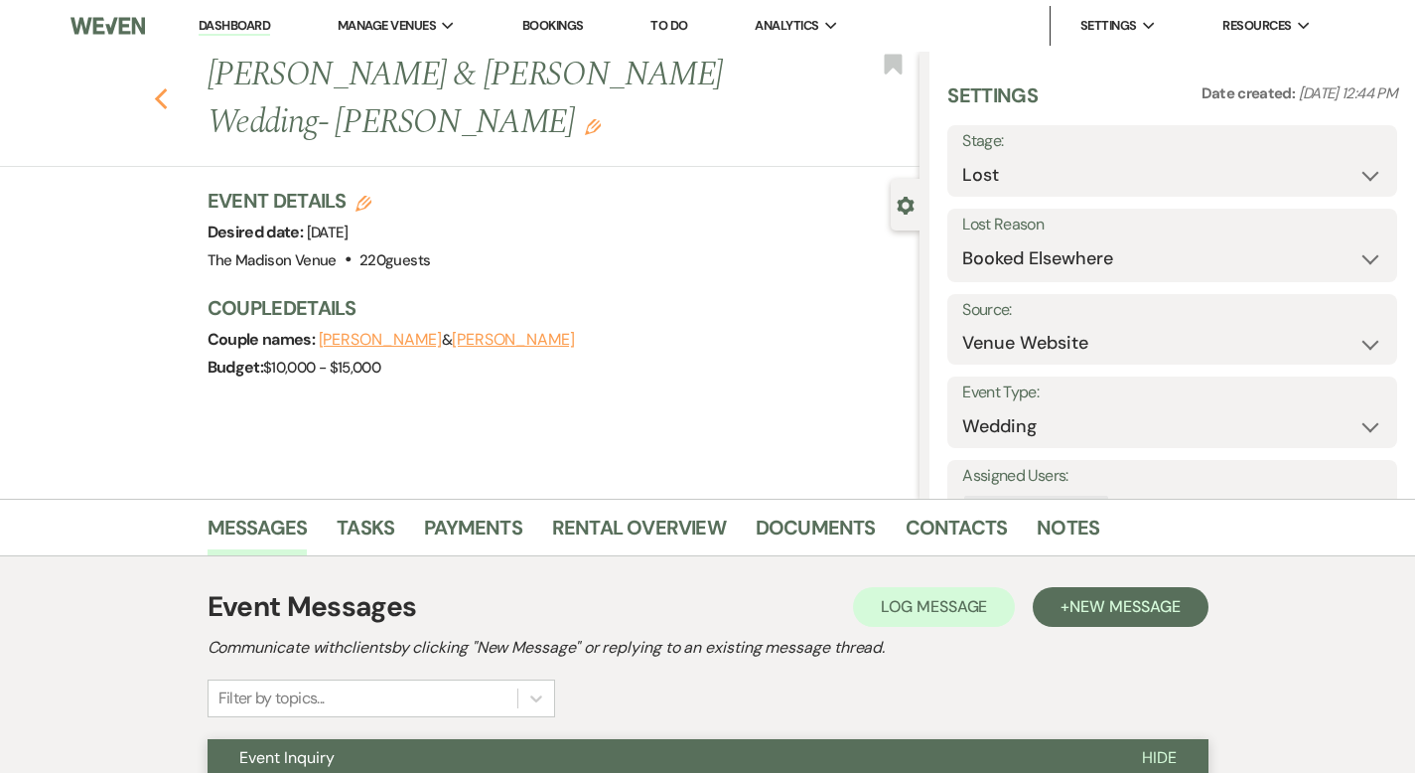
select select "9"
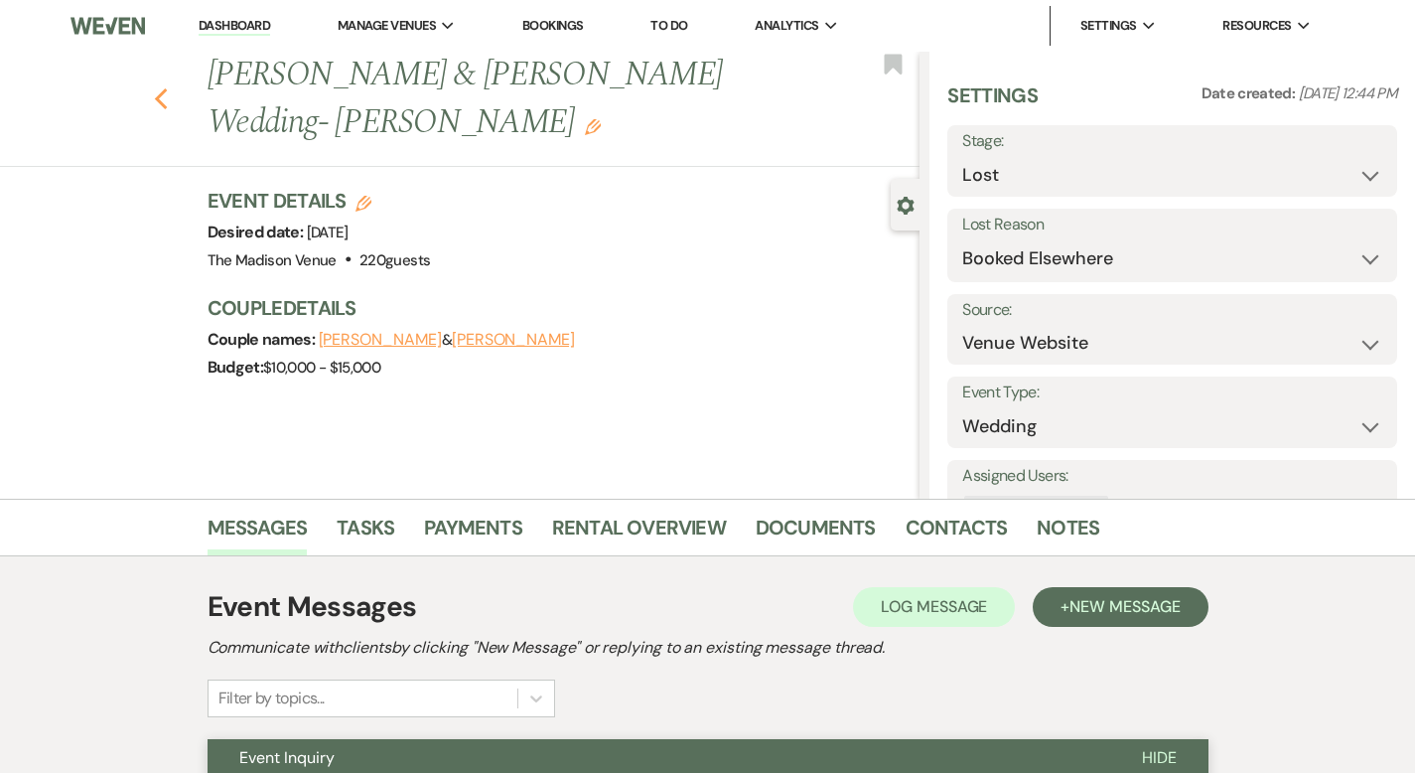
select select "9"
select select "8"
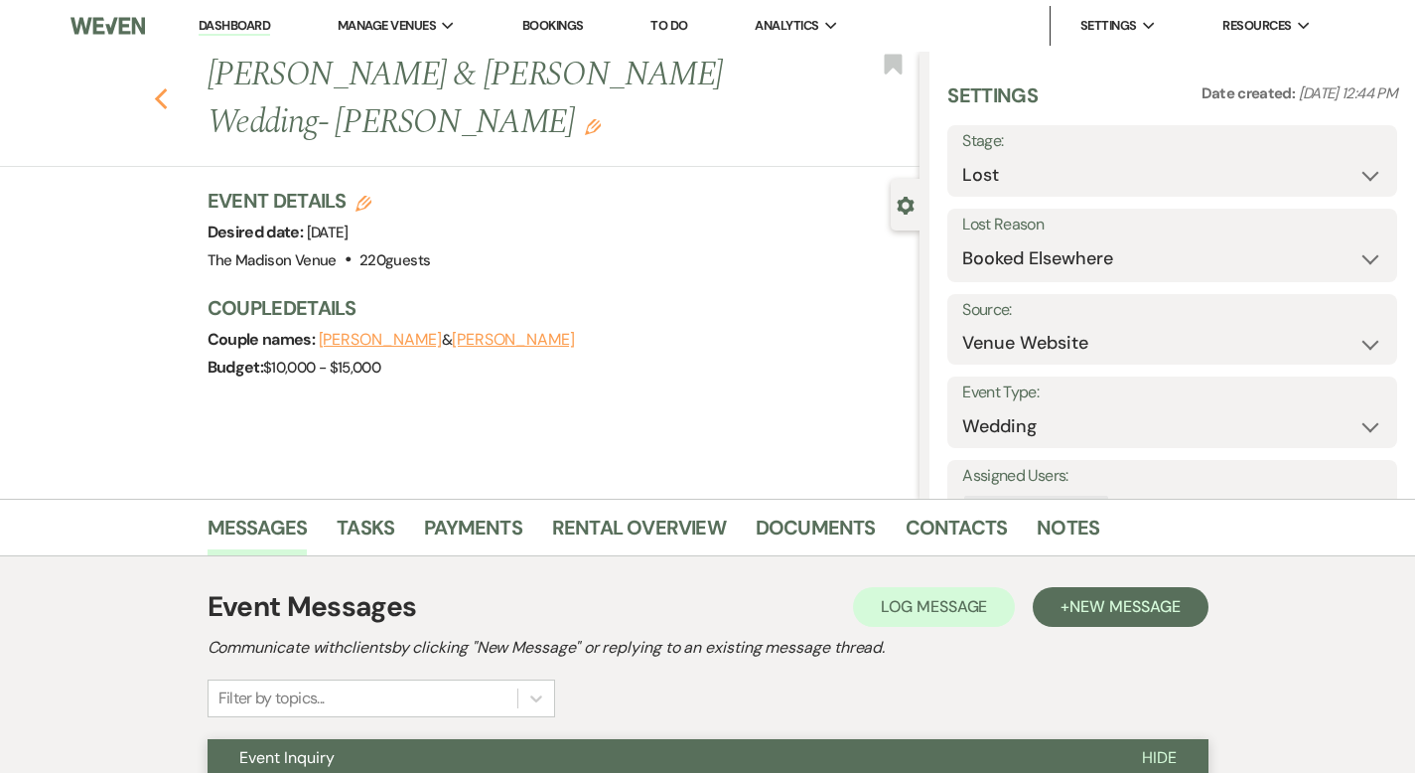
select select "6"
